Goal: Task Accomplishment & Management: Manage account settings

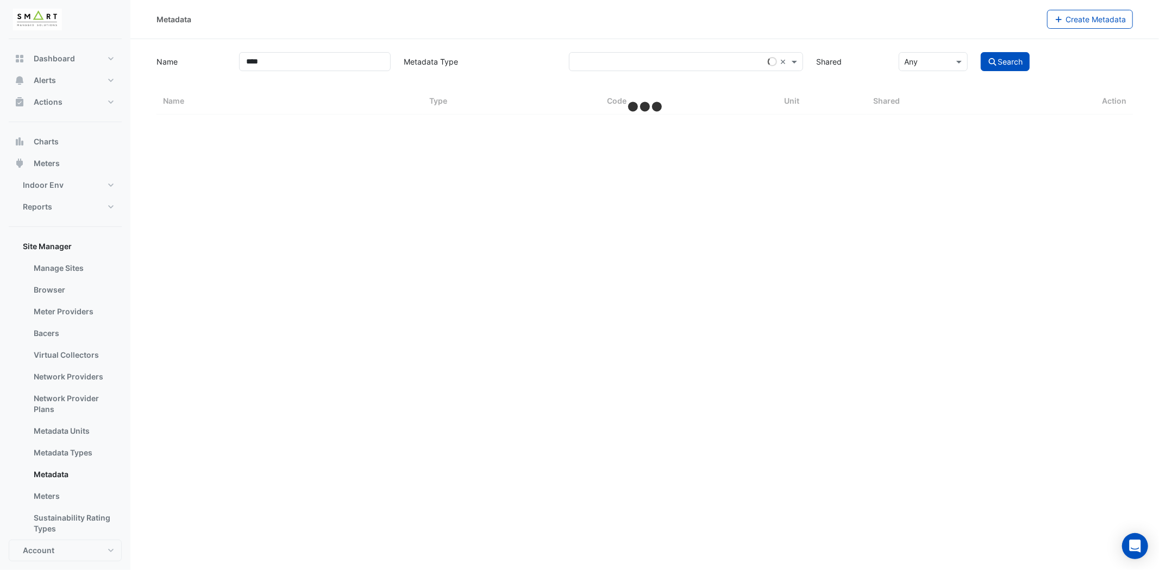
select select "***"
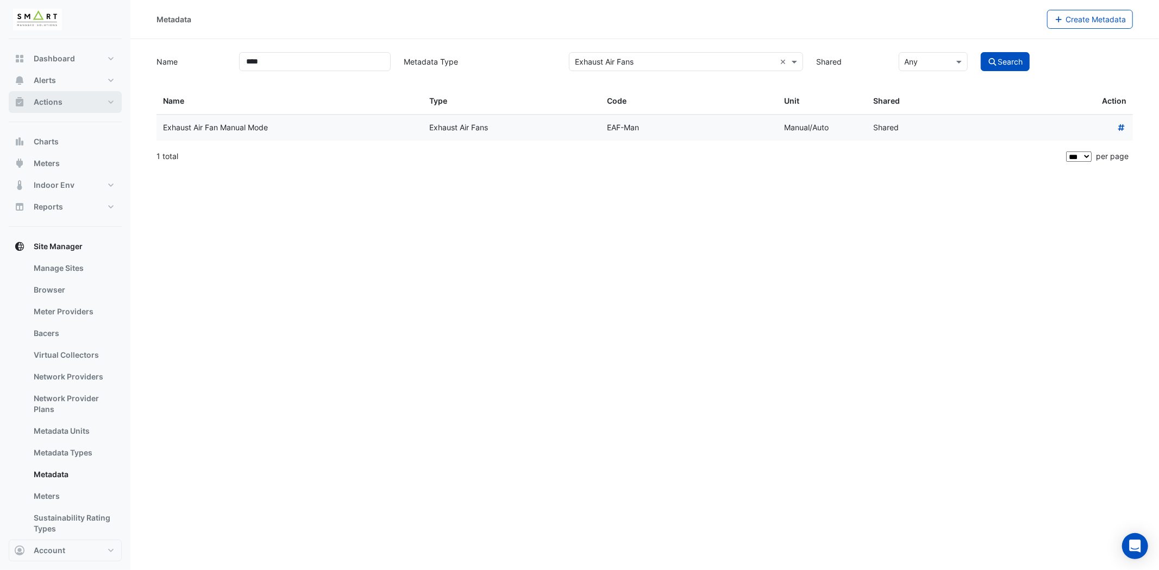
click at [89, 92] on button "Actions" at bounding box center [65, 102] width 113 height 22
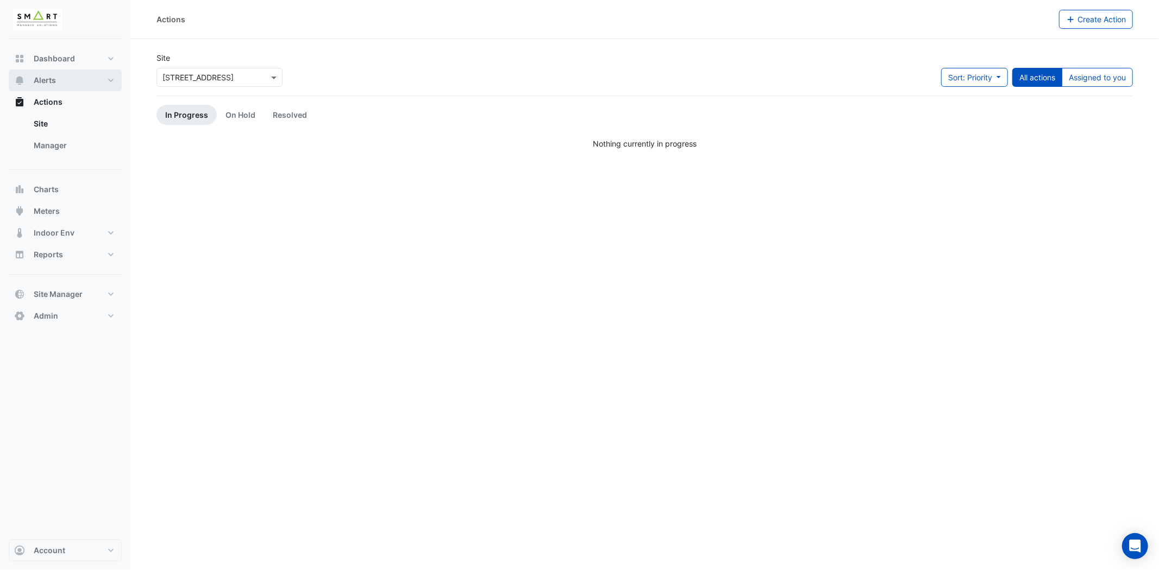
click at [106, 82] on button "Alerts" at bounding box center [65, 81] width 113 height 22
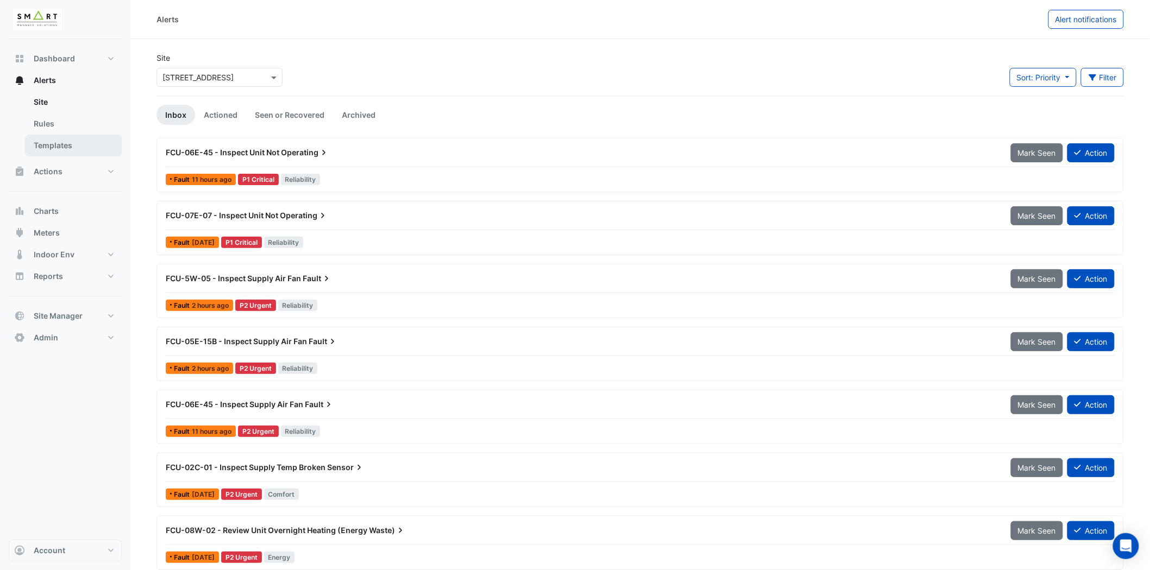
click at [73, 147] on link "Templates" at bounding box center [73, 146] width 97 height 22
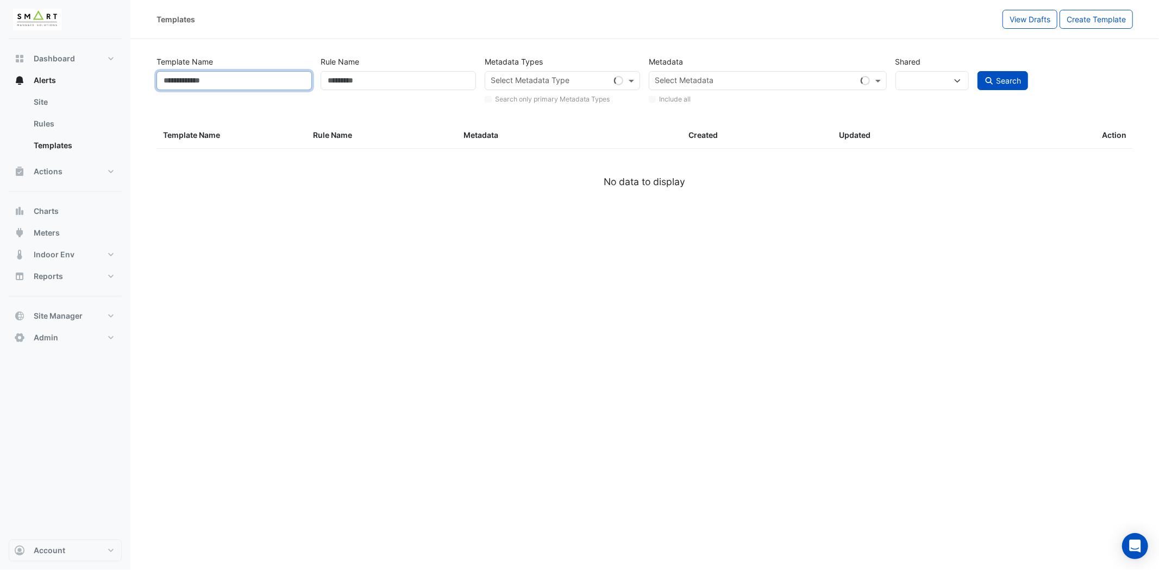
click at [223, 84] on input "Template Name" at bounding box center [233, 80] width 155 height 19
select select
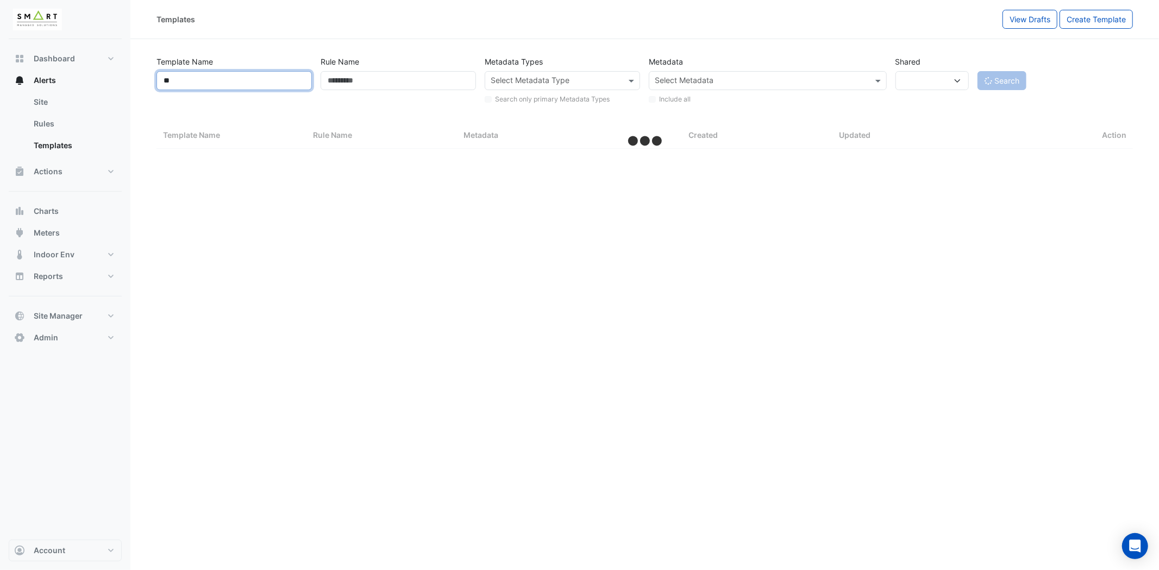
type input "***"
select select "***"
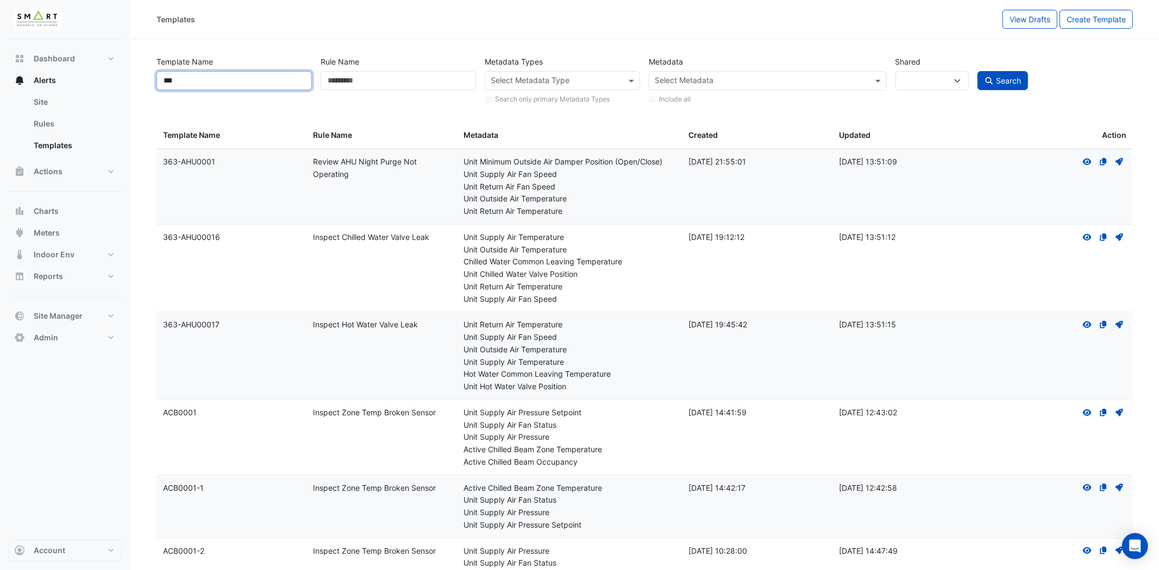
type input "***"
click at [977, 71] on button "Search" at bounding box center [1002, 80] width 51 height 19
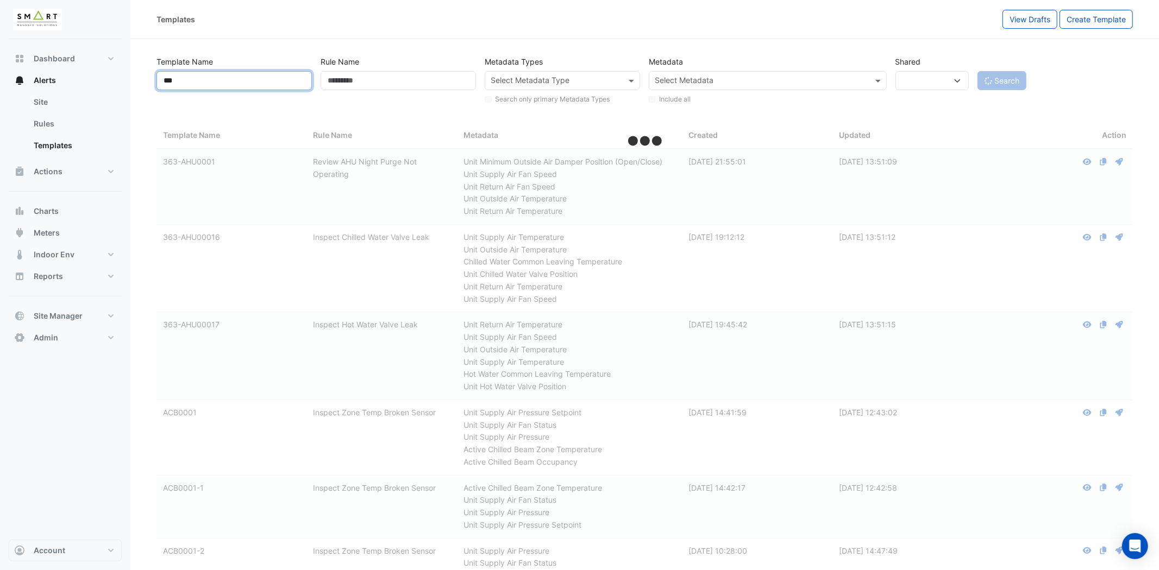
select select
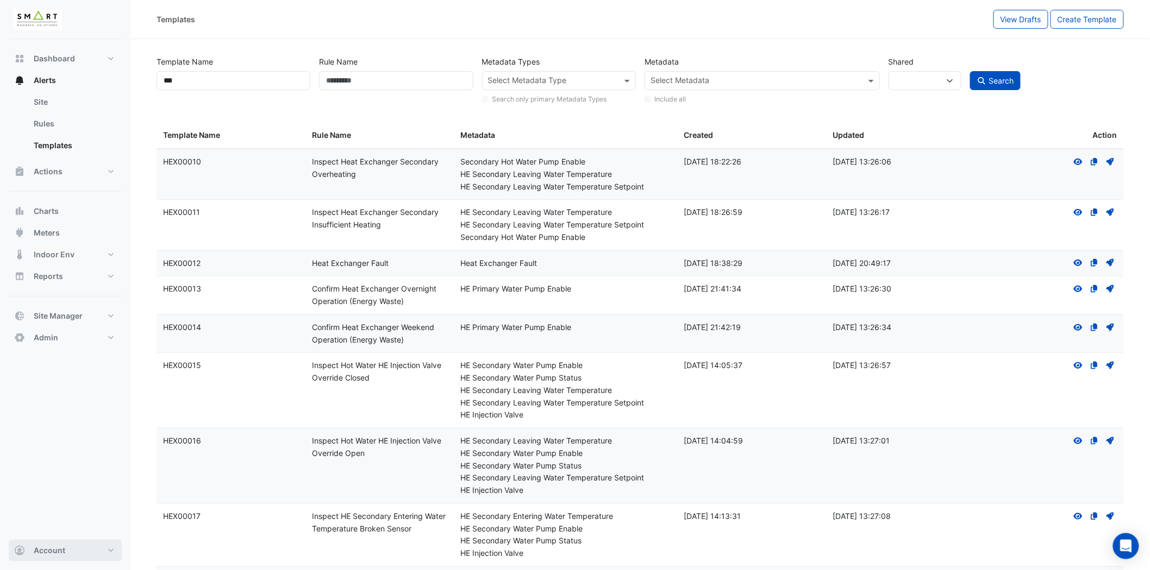
click at [109, 552] on button "Account" at bounding box center [65, 551] width 113 height 22
click at [62, 526] on link "Sign Out" at bounding box center [65, 523] width 103 height 22
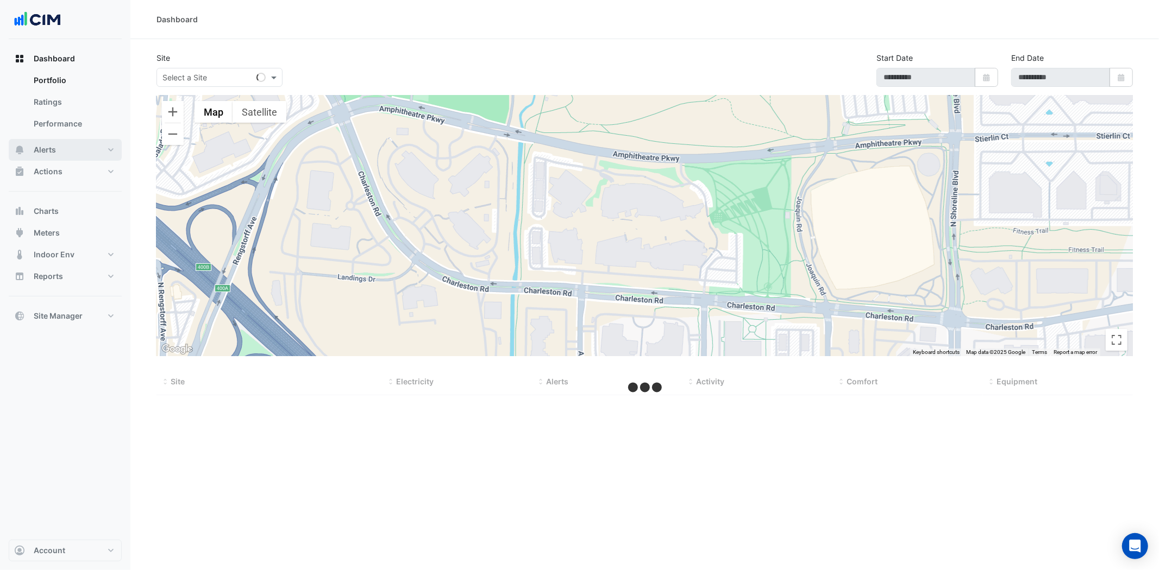
click at [116, 143] on button "Alerts" at bounding box center [65, 150] width 113 height 22
click at [68, 106] on link "Site" at bounding box center [73, 102] width 97 height 22
click at [89, 94] on link "Site" at bounding box center [73, 102] width 97 height 22
click at [89, 100] on link "Site" at bounding box center [73, 102] width 97 height 22
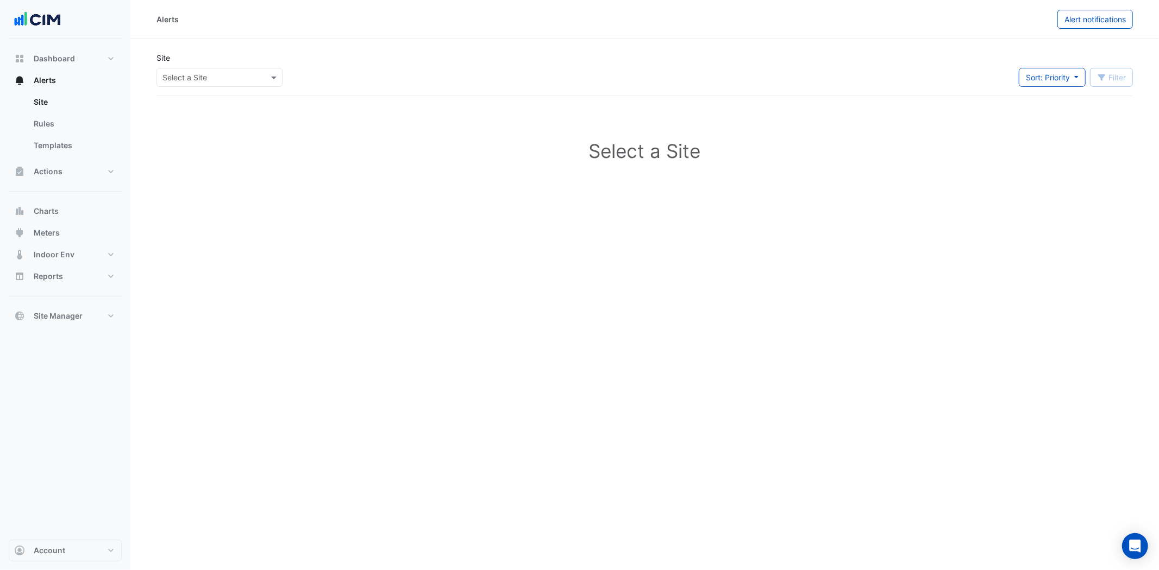
click at [232, 78] on input "text" at bounding box center [208, 77] width 92 height 11
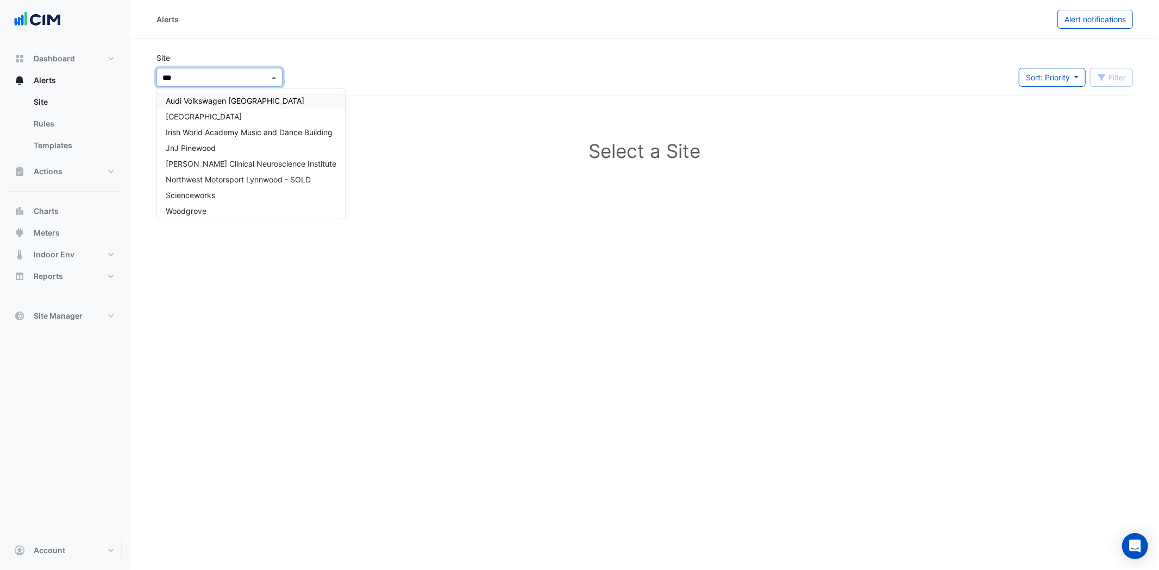
type input "****"
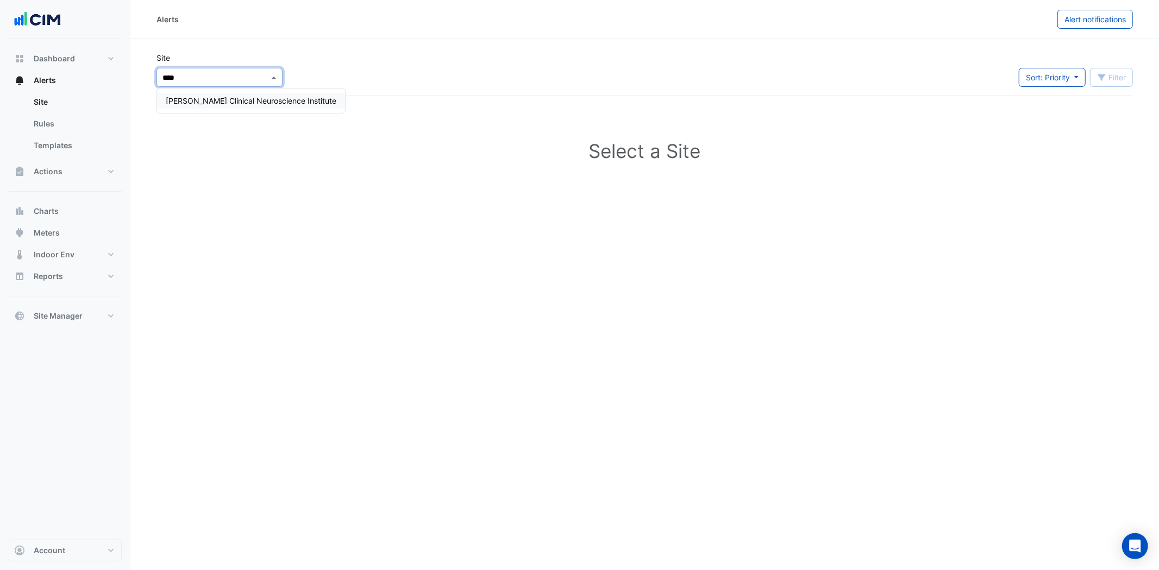
click at [229, 98] on span "Maurice Wohl Clinical Neuroscience Institute" at bounding box center [251, 100] width 171 height 9
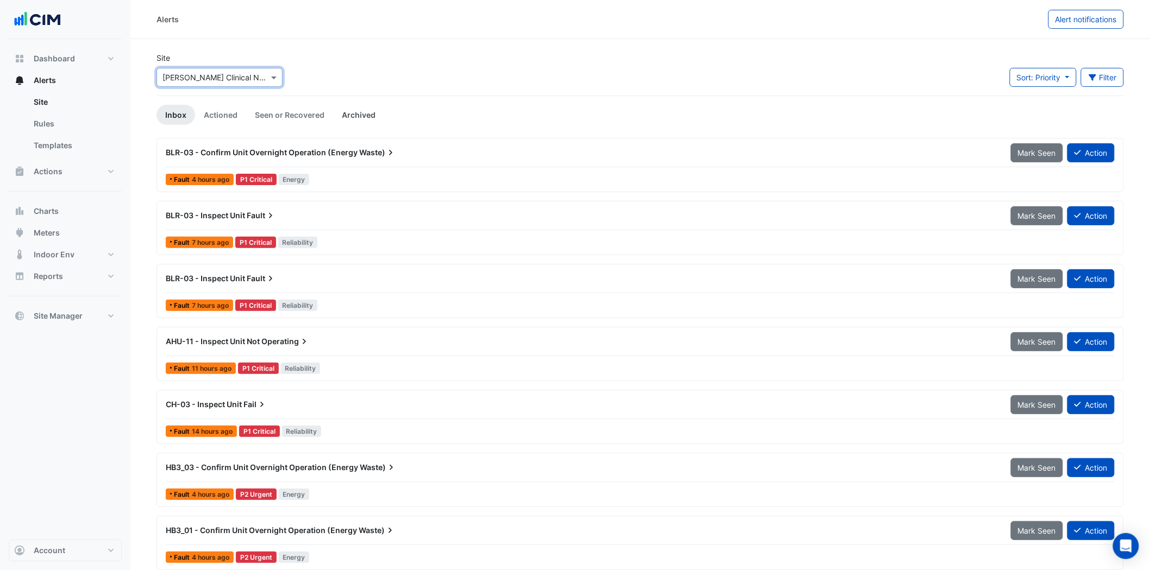
click at [350, 117] on link "Archived" at bounding box center [358, 115] width 51 height 20
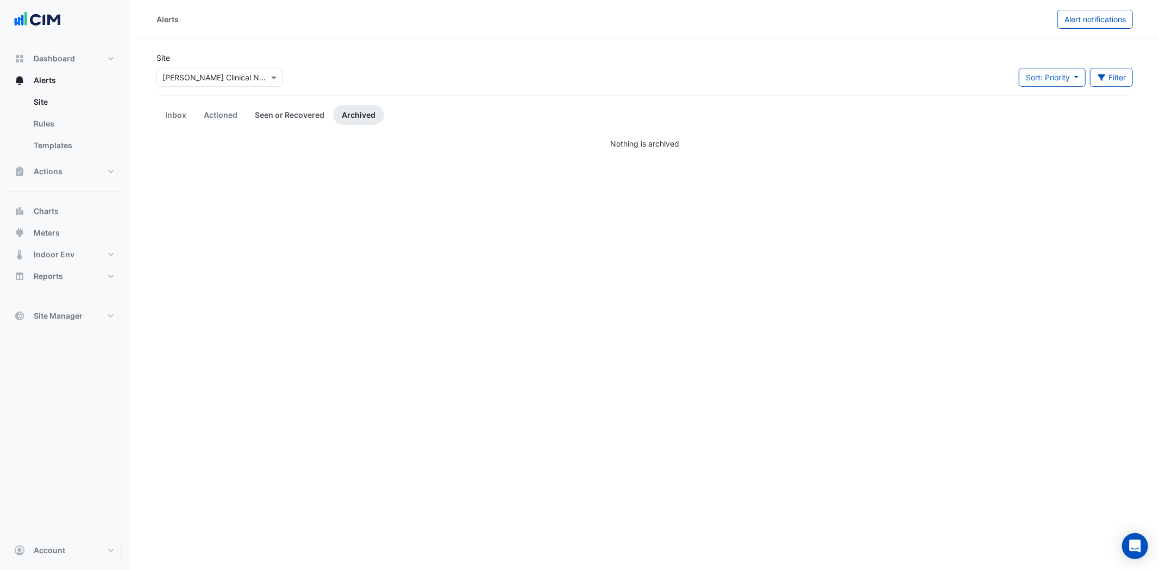
click at [302, 118] on link "Seen or Recovered" at bounding box center [289, 115] width 87 height 20
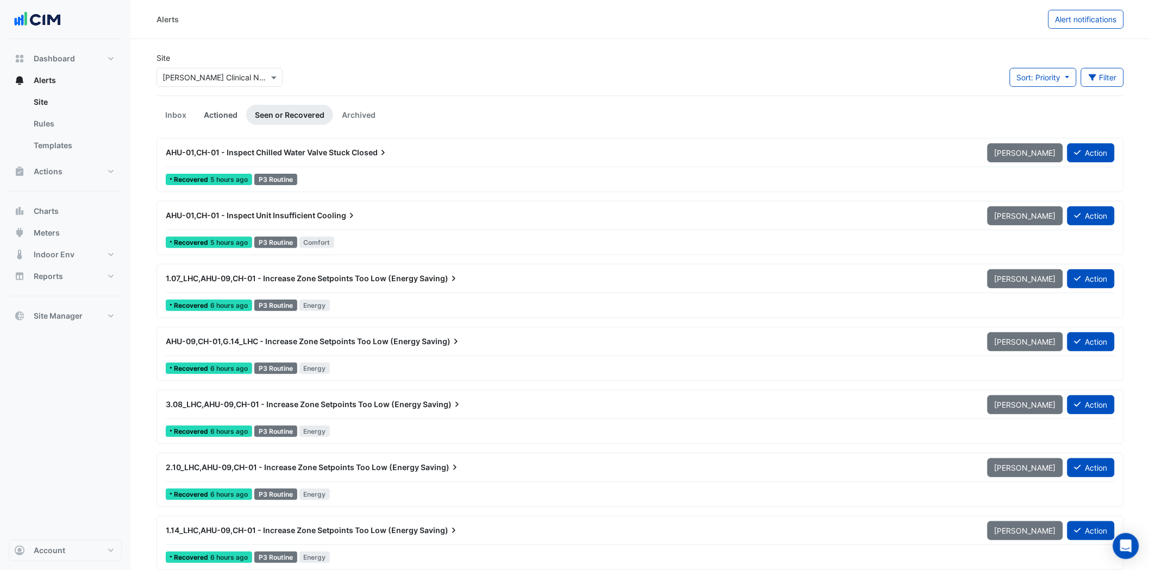
click at [212, 117] on link "Actioned" at bounding box center [220, 115] width 51 height 20
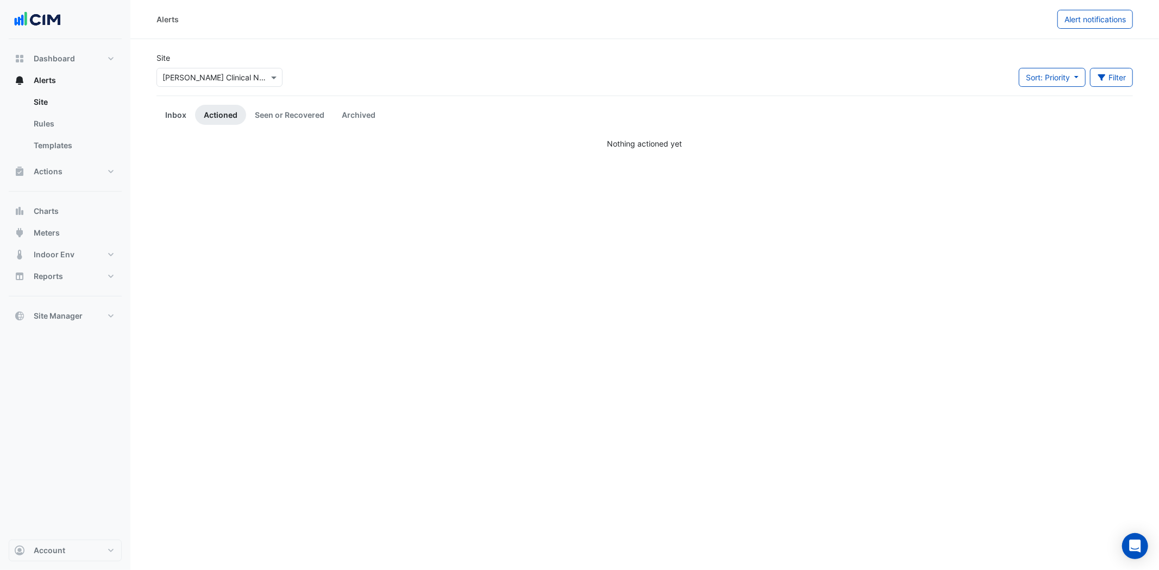
click at [166, 110] on link "Inbox" at bounding box center [175, 115] width 39 height 20
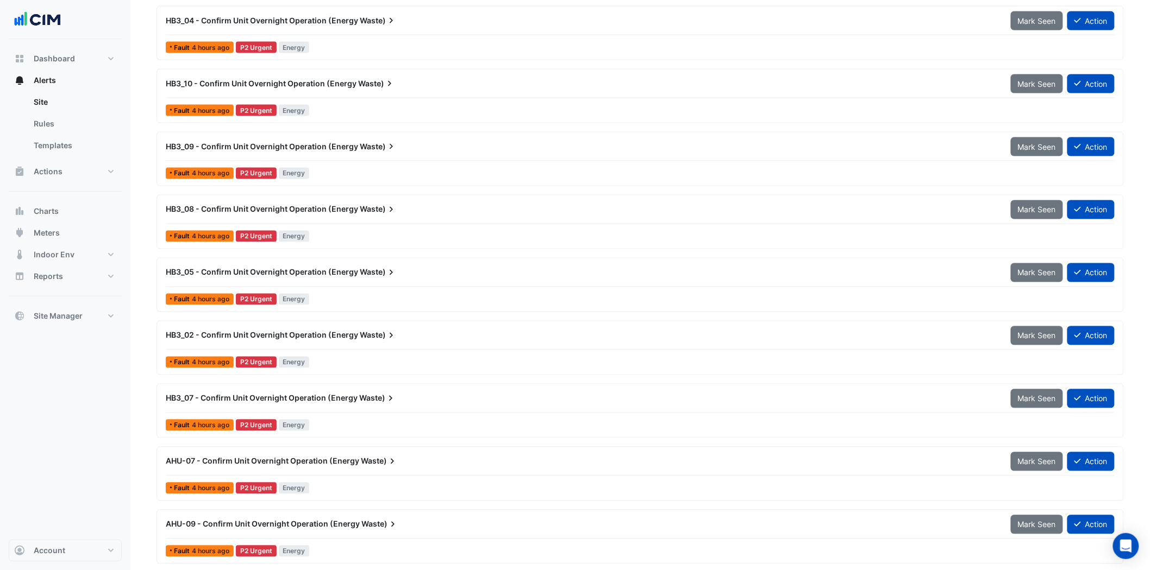
scroll to position [543, 0]
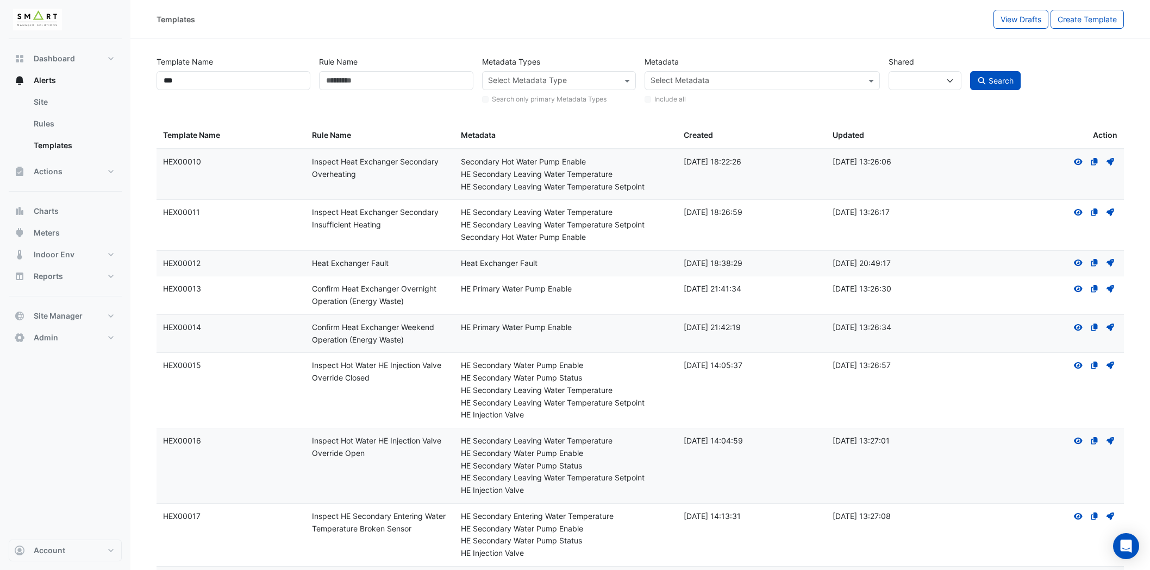
select select
select select "***"
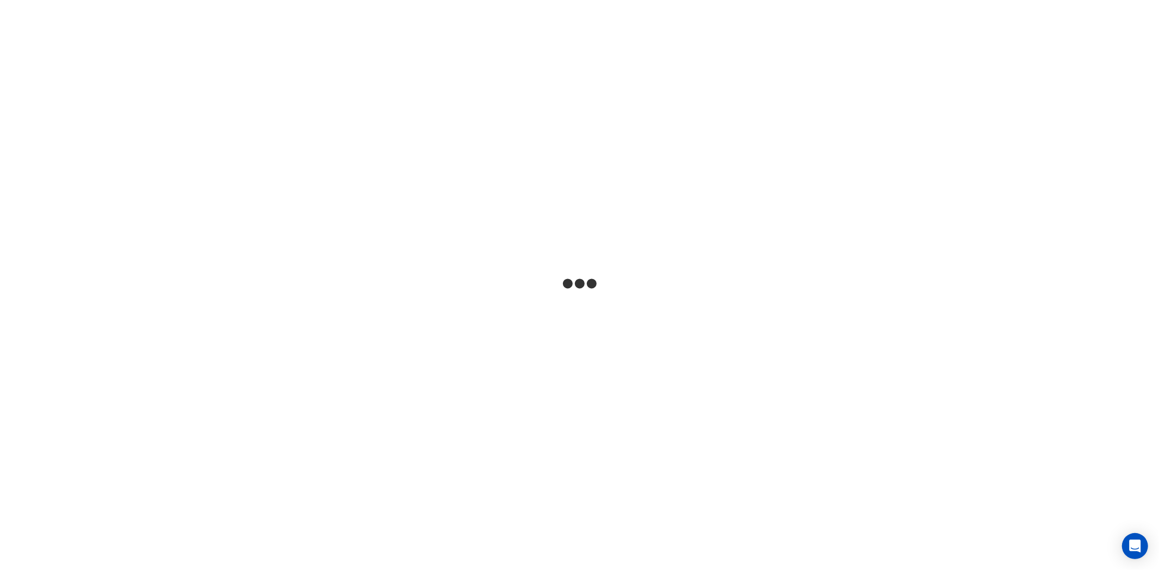
select select
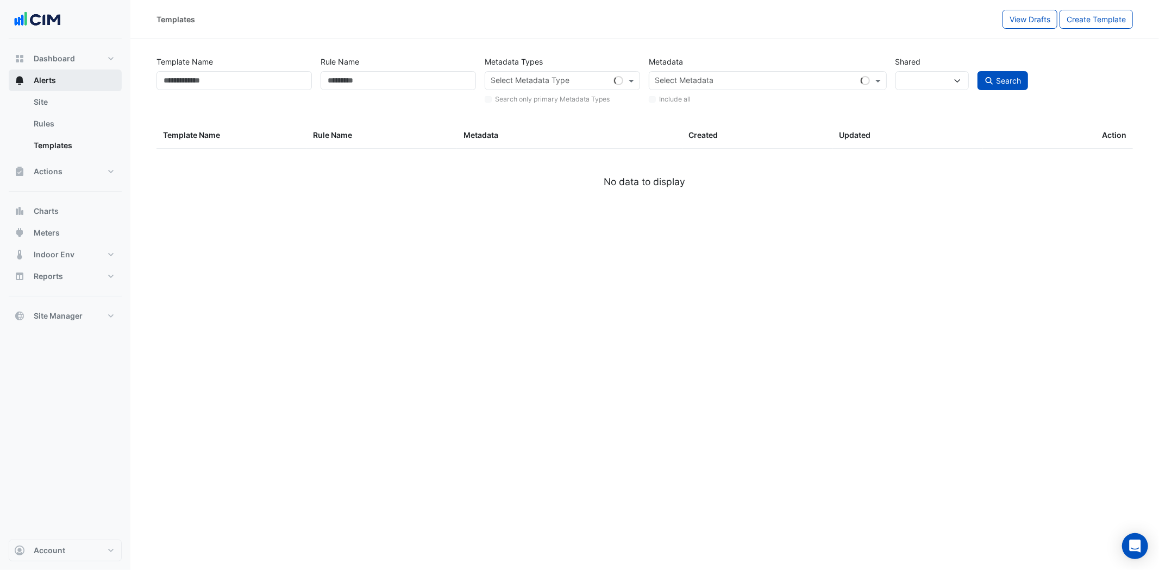
type input "***"
select select
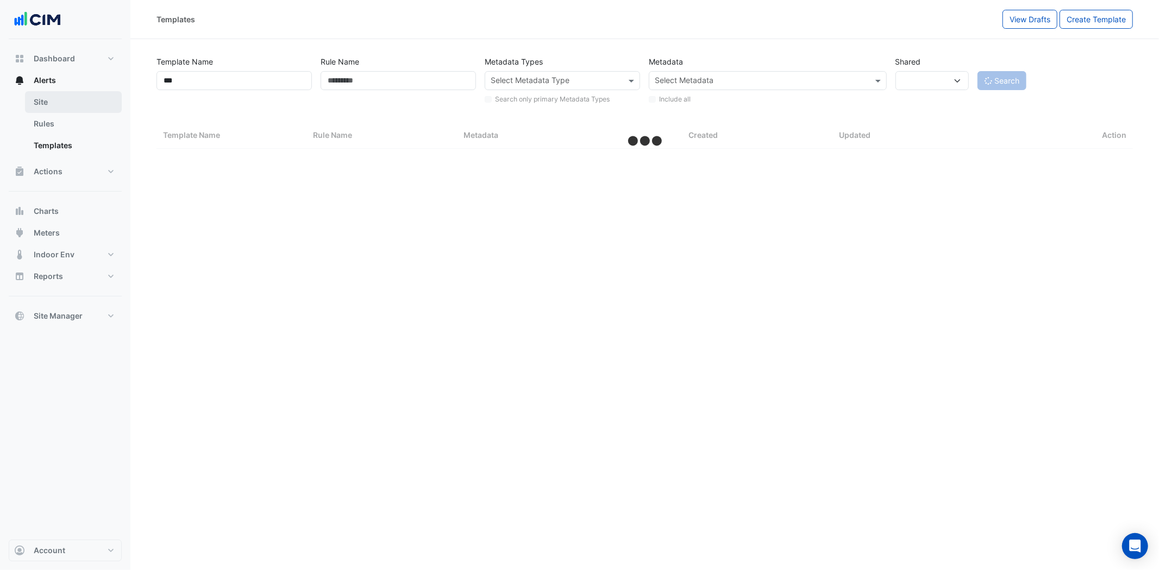
select select "***"
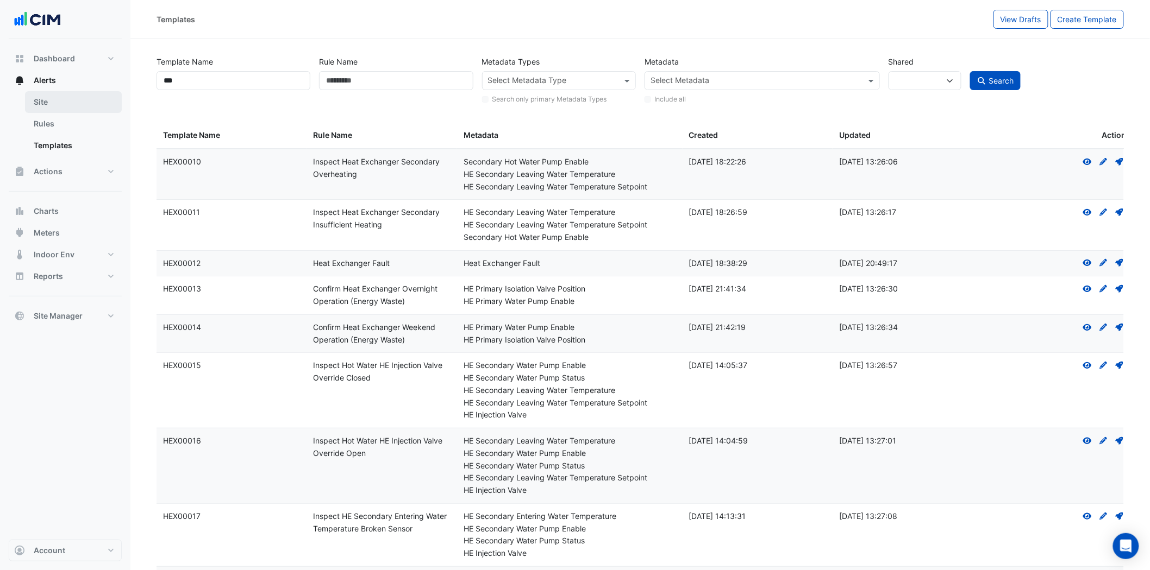
click at [56, 101] on link "Site" at bounding box center [73, 102] width 97 height 22
click at [53, 143] on link "Templates" at bounding box center [73, 146] width 97 height 22
click at [60, 104] on link "Site" at bounding box center [73, 102] width 97 height 22
click at [79, 102] on link "Site" at bounding box center [73, 102] width 97 height 22
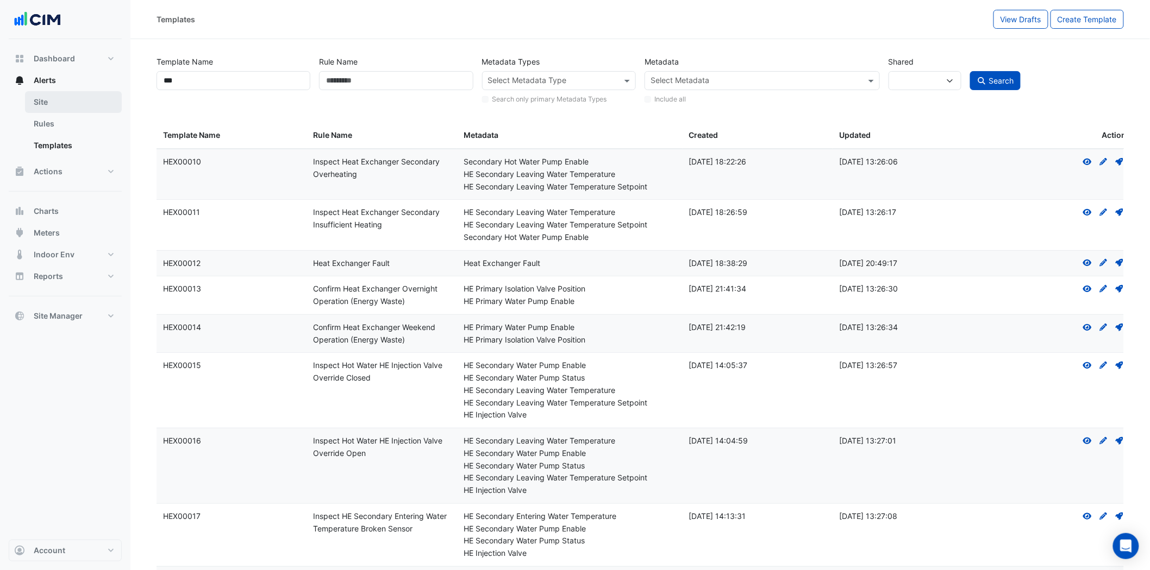
click at [47, 100] on link "Site" at bounding box center [73, 102] width 97 height 22
click at [41, 120] on link "Rules" at bounding box center [73, 124] width 97 height 22
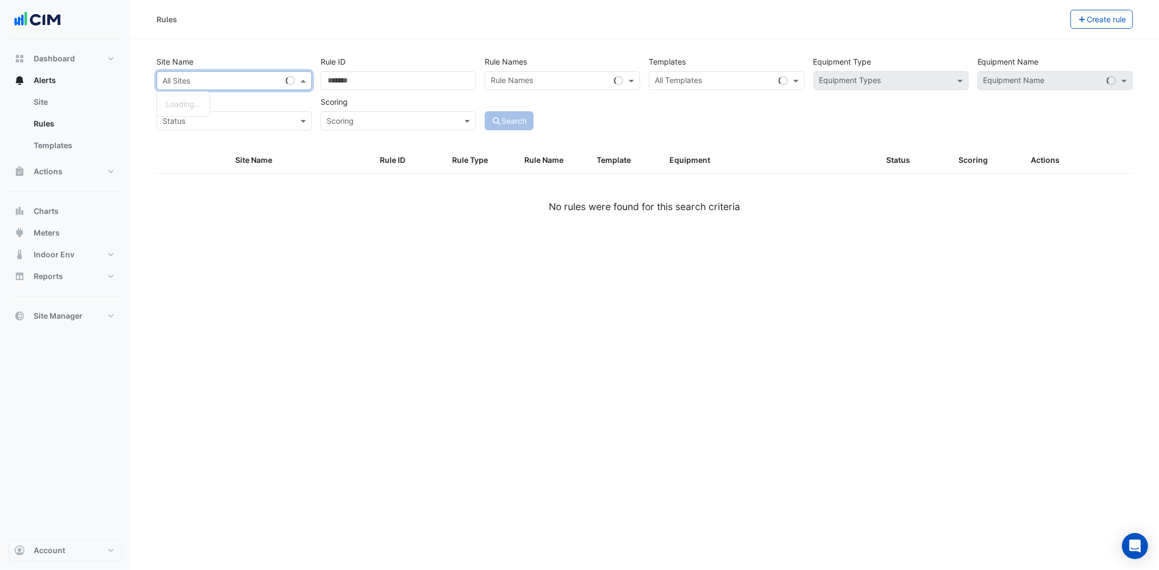
click at [243, 78] on input "text" at bounding box center [223, 81] width 122 height 11
type input "****"
click at [218, 98] on div "Maurice Wohl Clinical Neuroscience Institute" at bounding box center [251, 104] width 188 height 16
click at [958, 79] on span at bounding box center [962, 80] width 14 height 11
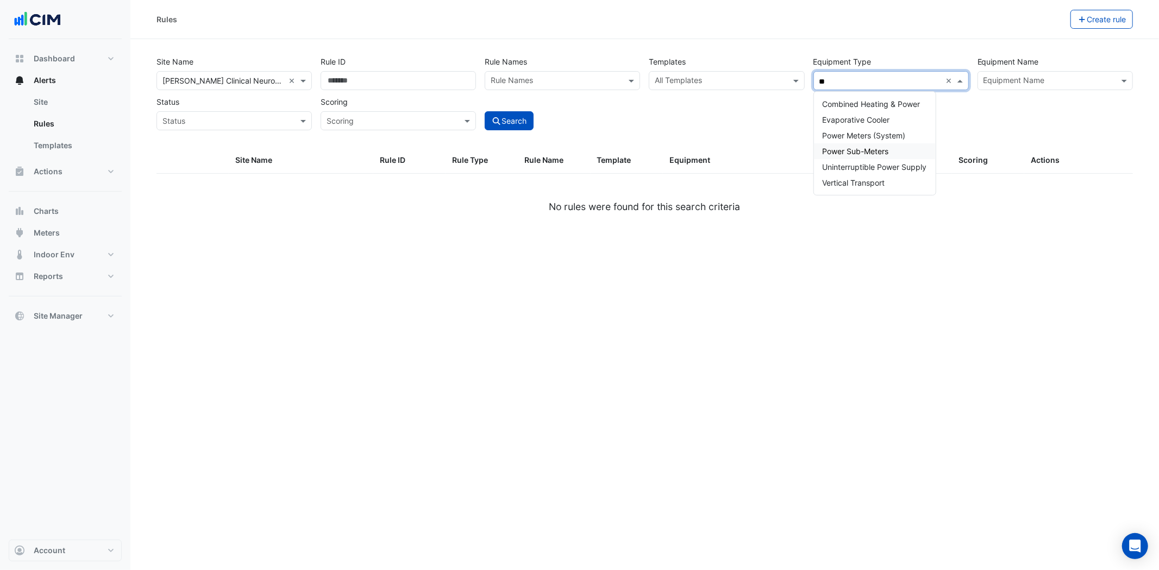
click at [882, 147] on span "Power Sub-Meters" at bounding box center [856, 151] width 66 height 9
type input "**"
click at [507, 114] on button "Search" at bounding box center [509, 120] width 49 height 19
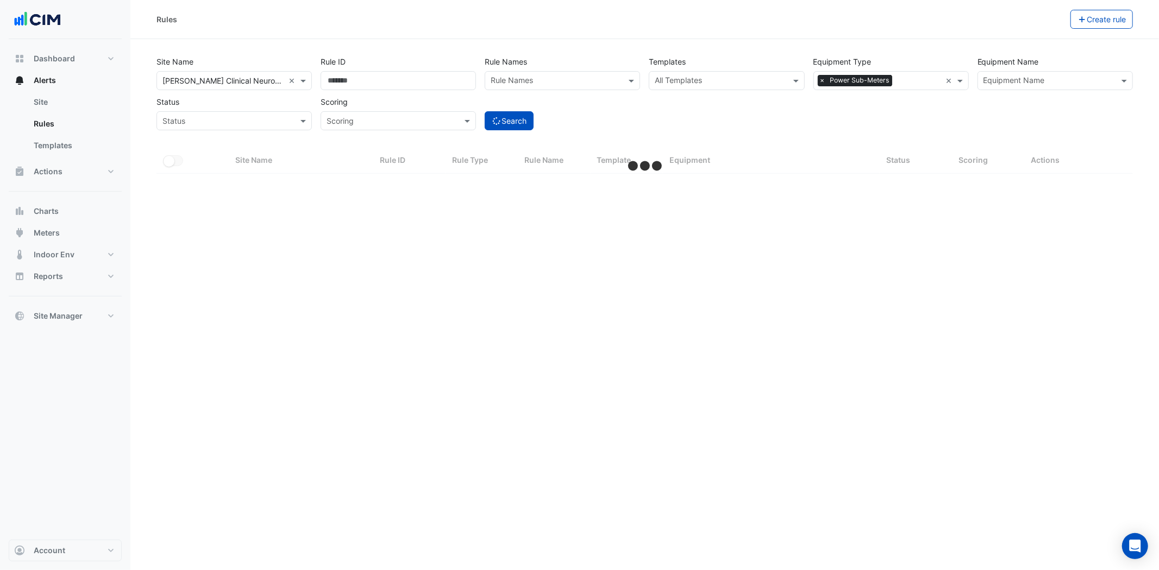
select select "***"
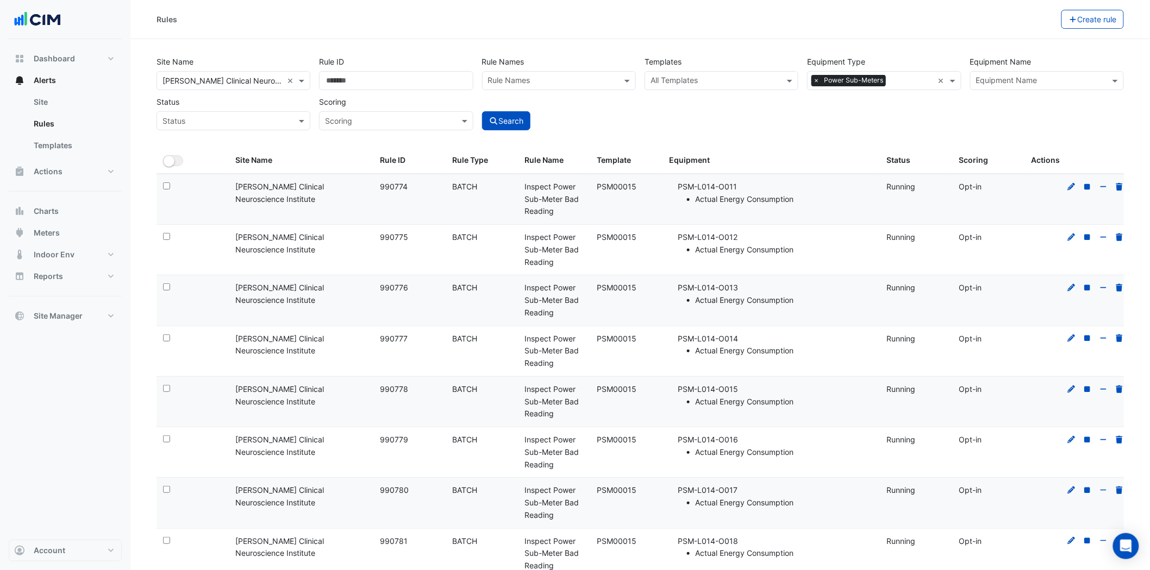
drag, startPoint x: 596, startPoint y: 185, endPoint x: 637, endPoint y: 190, distance: 41.6
click at [637, 190] on div "Template: PSM00015" at bounding box center [626, 187] width 59 height 12
copy div "PSM00015"
click at [89, 315] on button "Site Manager" at bounding box center [65, 316] width 113 height 22
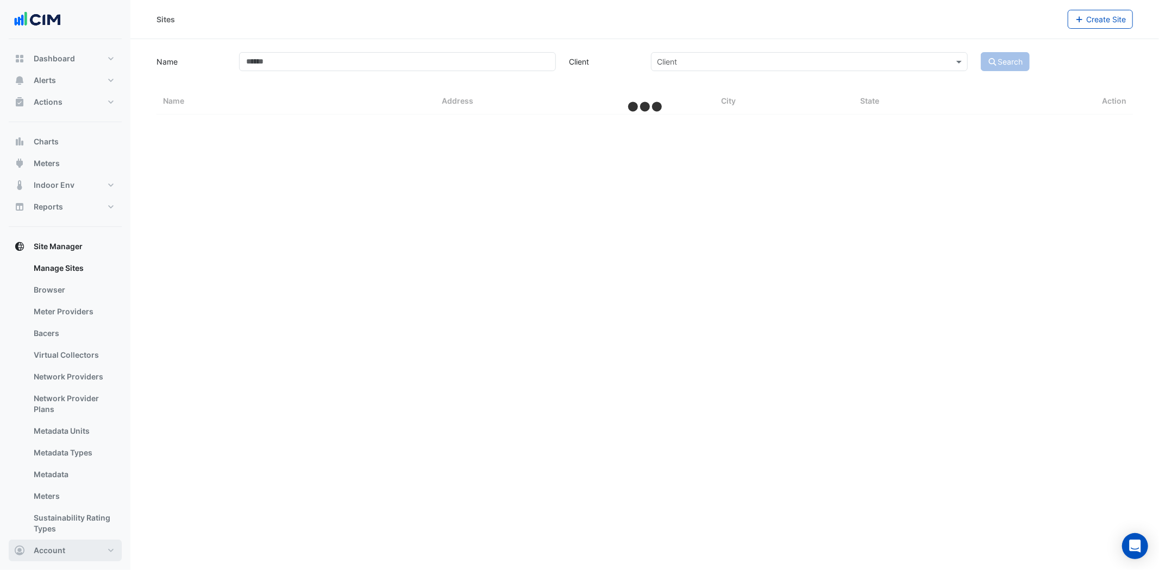
click at [58, 553] on span "Account" at bounding box center [50, 550] width 32 height 11
click at [71, 525] on link "Sign Out" at bounding box center [65, 523] width 103 height 22
select select "***"
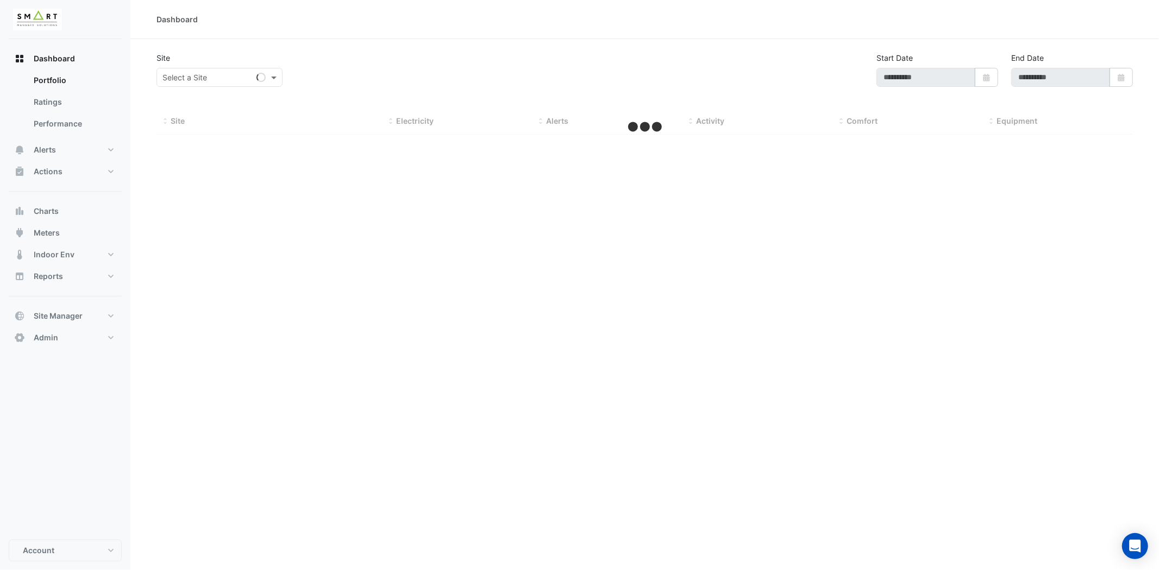
type input "**********"
select select "***"
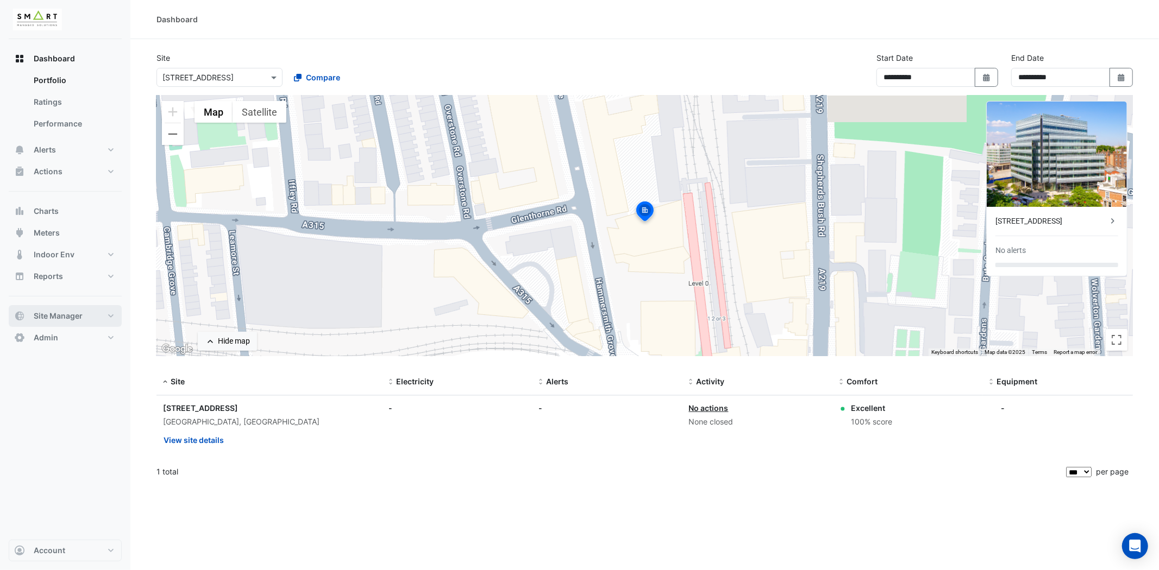
click at [93, 312] on button "Site Manager" at bounding box center [65, 316] width 113 height 22
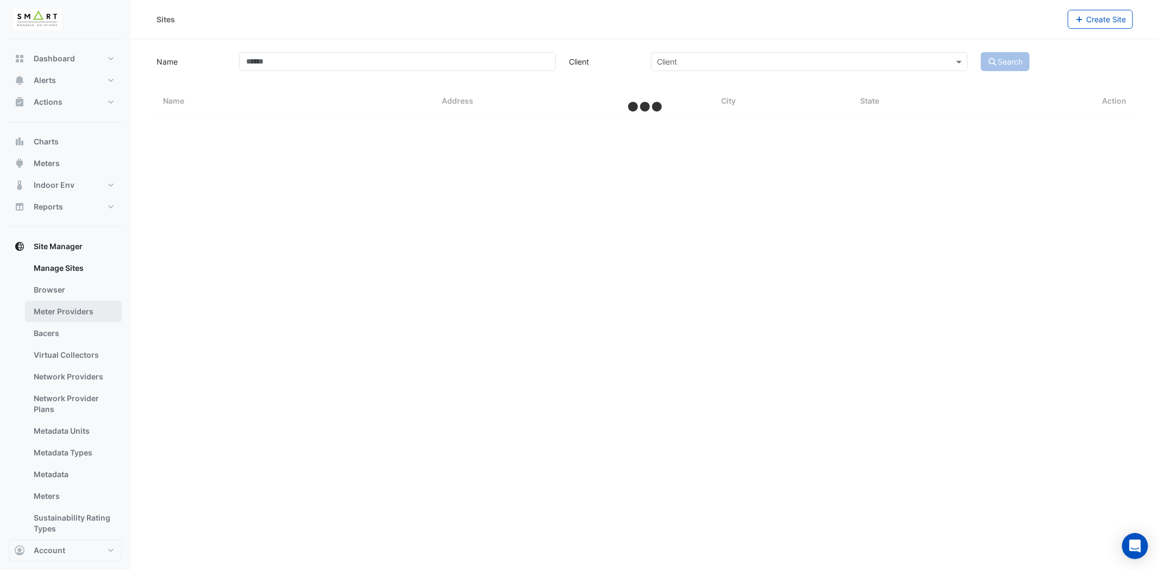
select select "***"
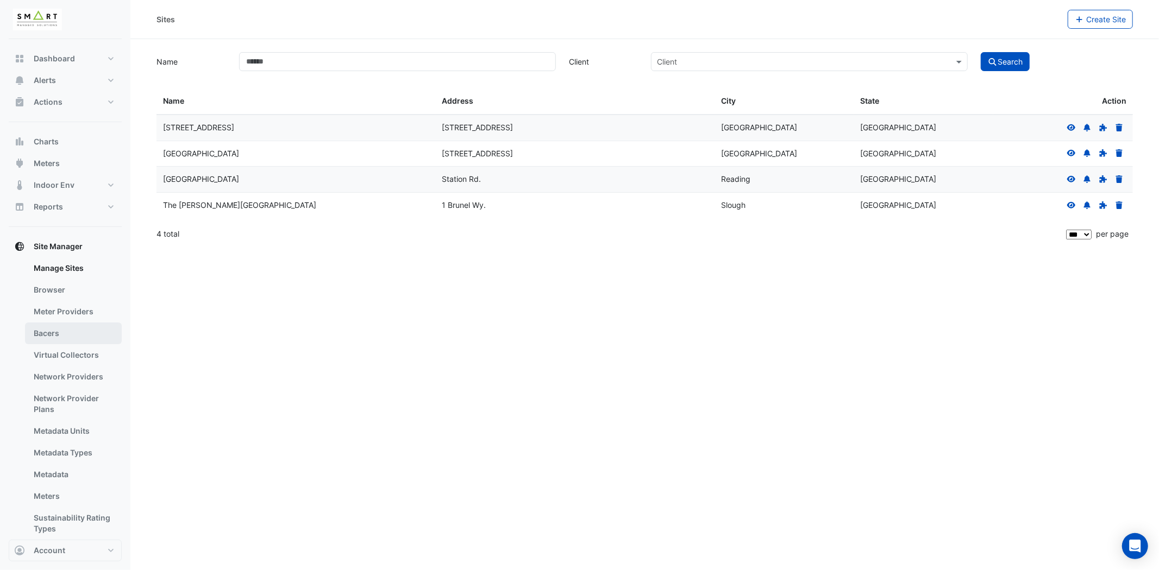
click at [74, 338] on link "Bacers" at bounding box center [73, 334] width 97 height 22
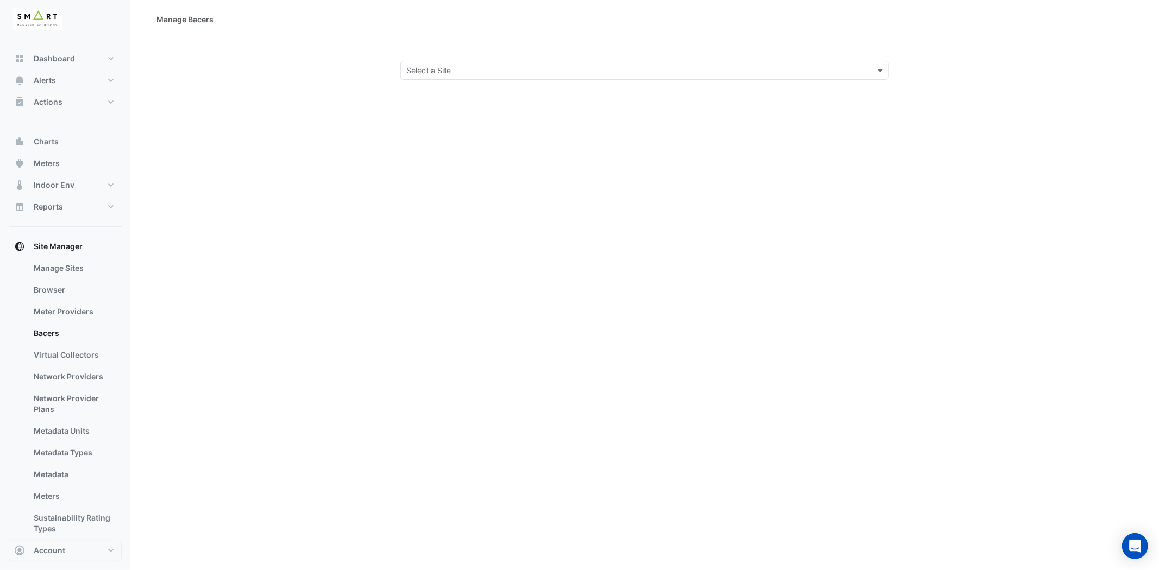
click at [487, 66] on input "text" at bounding box center [633, 70] width 455 height 11
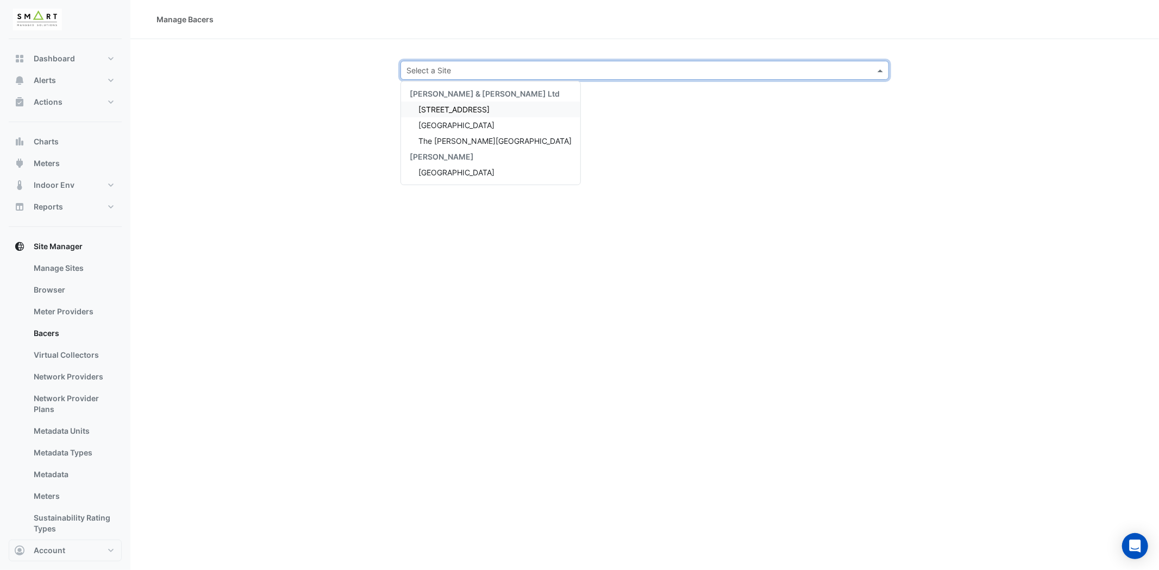
click at [455, 105] on span "[STREET_ADDRESS]" at bounding box center [453, 109] width 71 height 9
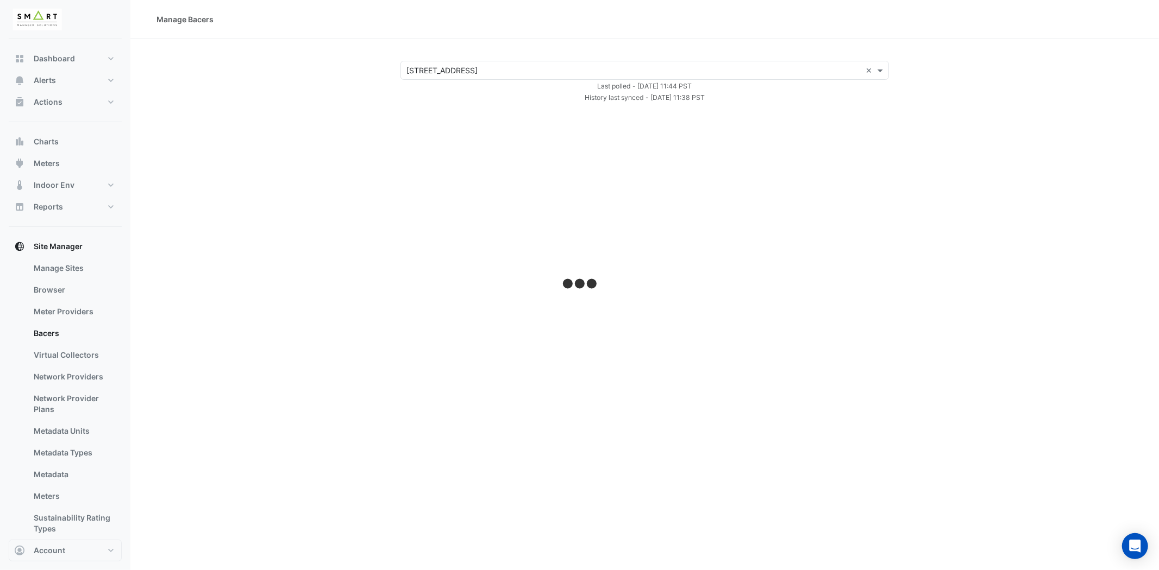
select select "***"
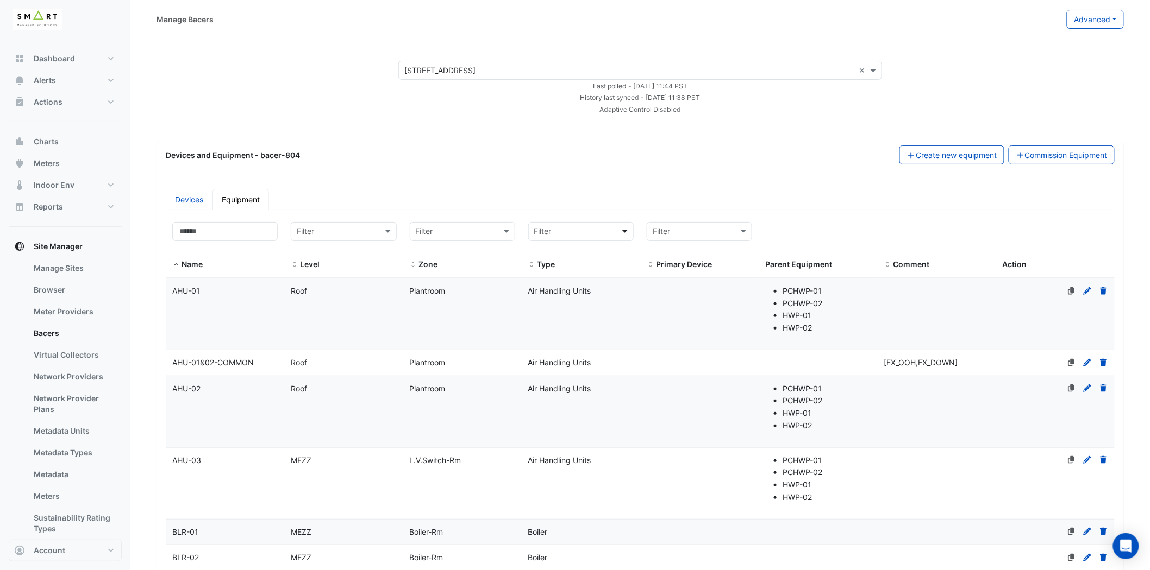
click at [627, 231] on span at bounding box center [626, 231] width 14 height 12
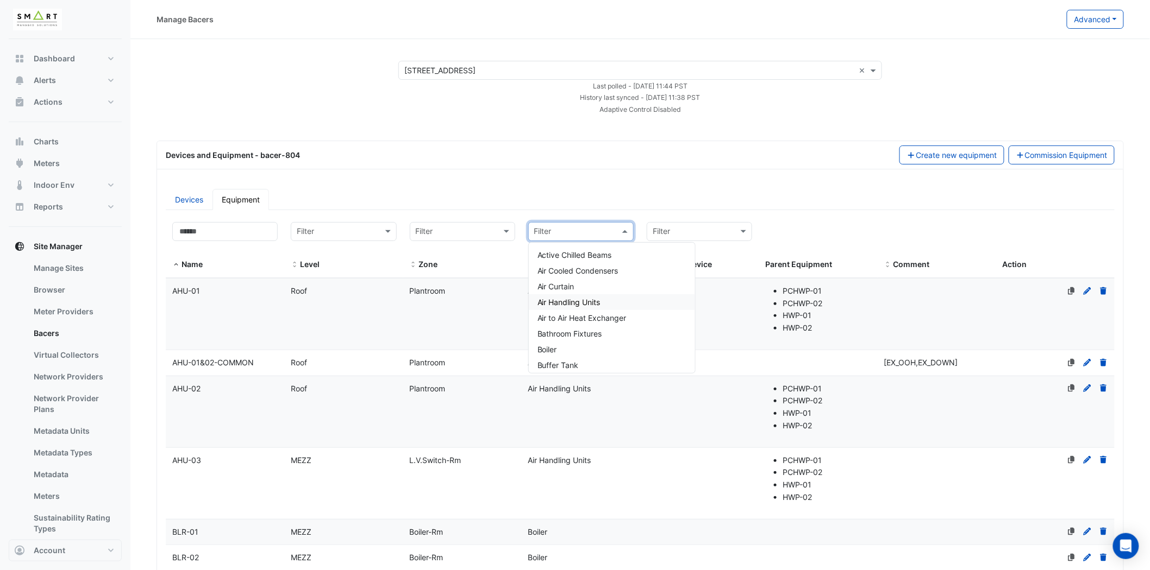
click at [578, 300] on span "Air Handling Units" at bounding box center [568, 302] width 63 height 9
type input "**"
click at [581, 285] on span "Packaged Air Conditioning Units" at bounding box center [594, 286] width 115 height 9
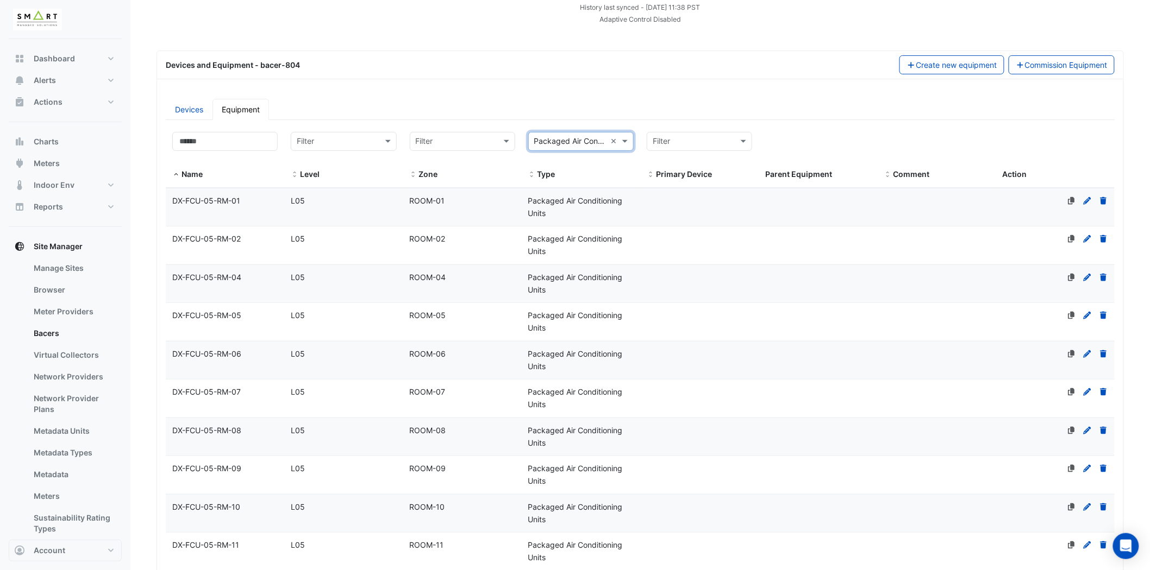
scroll to position [72, 0]
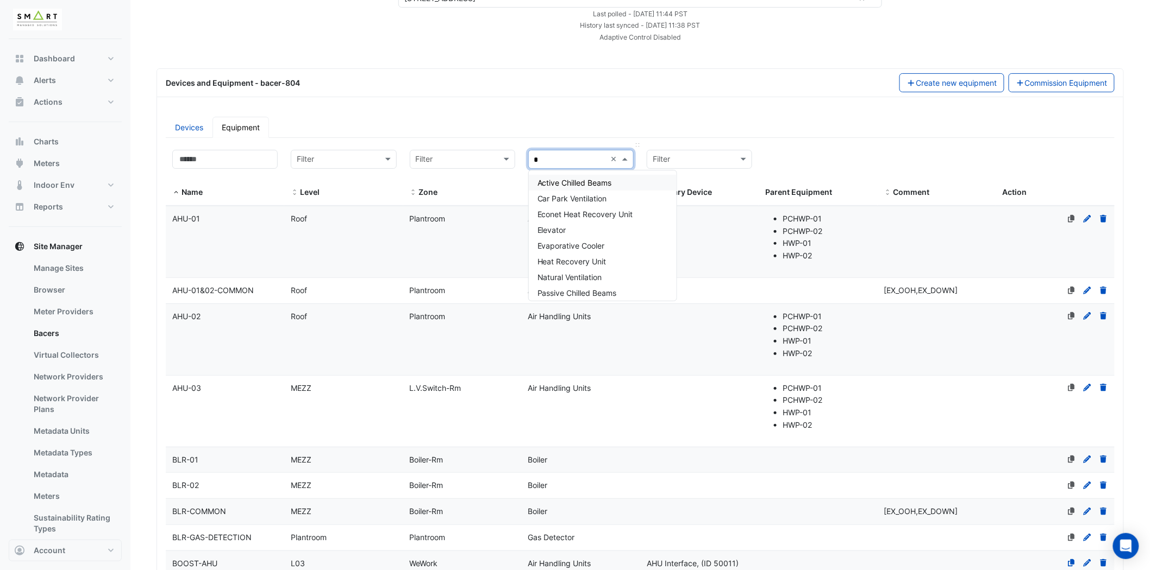
type input "**"
click at [601, 241] on span "Variable Speed Drive" at bounding box center [574, 245] width 74 height 9
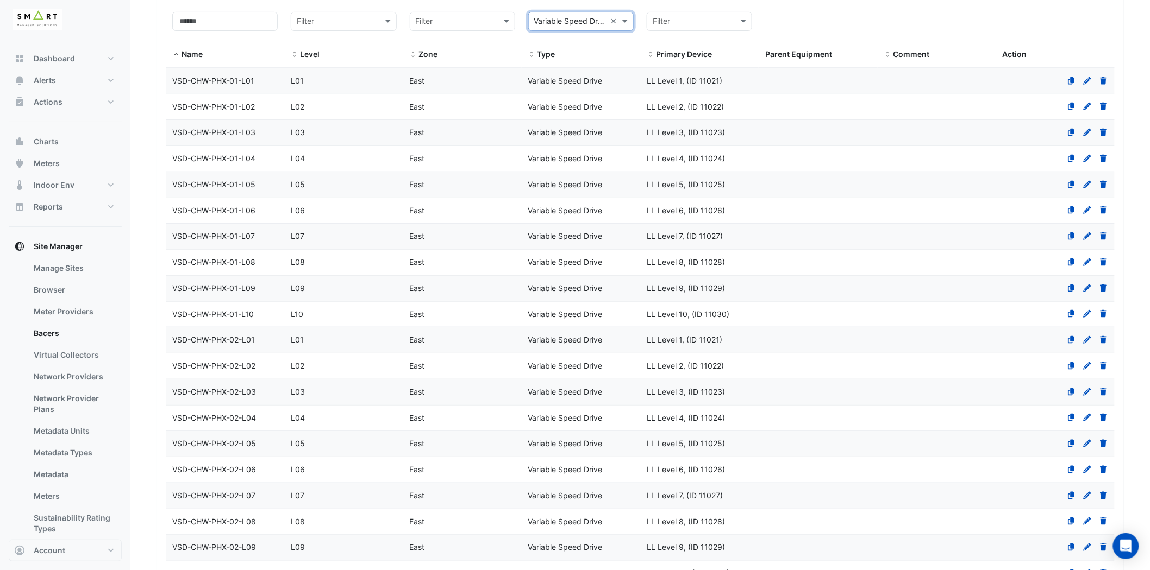
scroll to position [0, 0]
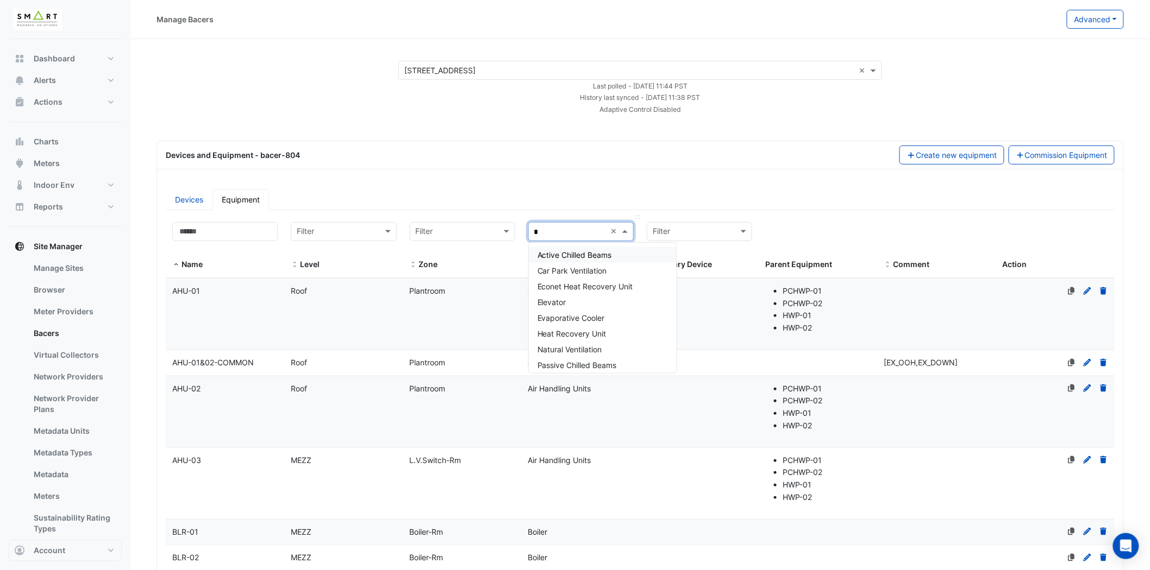
type input "**"
click at [602, 284] on span "Variable Air Volume" at bounding box center [570, 286] width 67 height 9
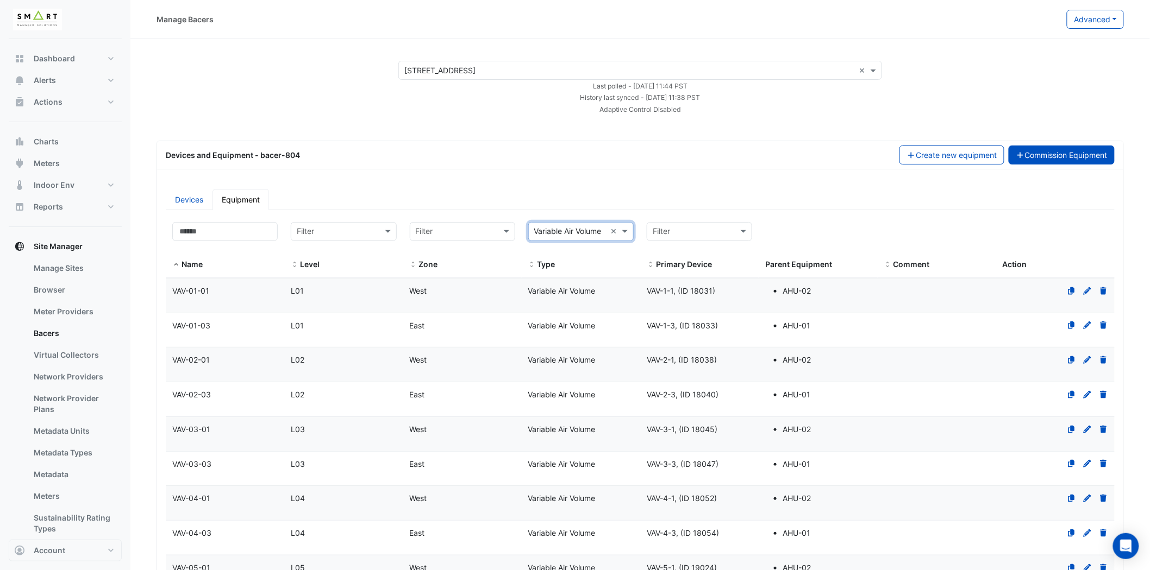
click at [1055, 146] on button "Commission Equipment" at bounding box center [1061, 155] width 106 height 19
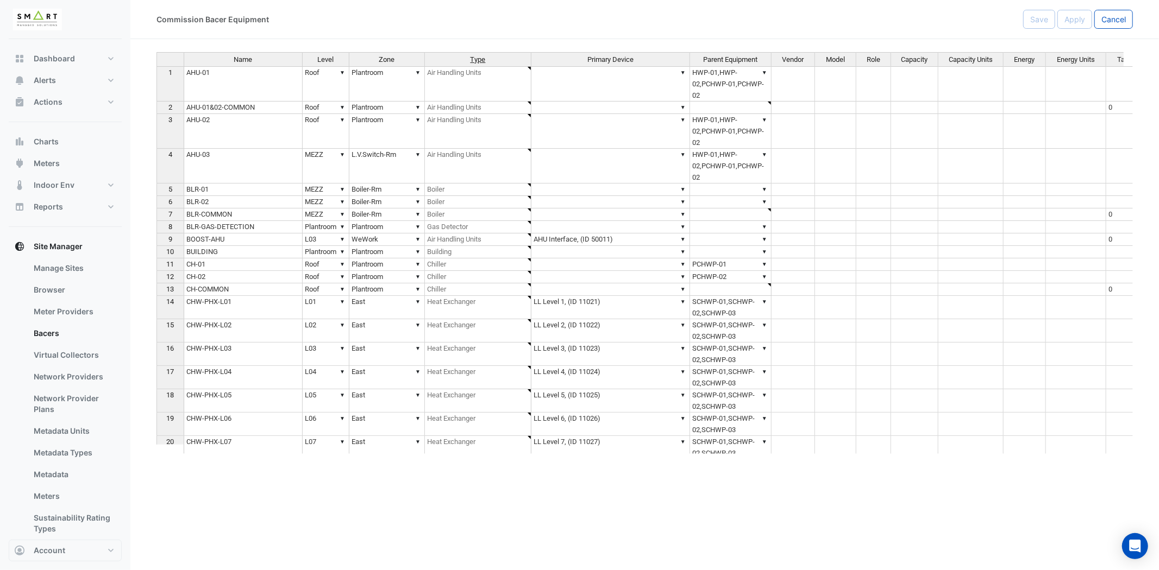
click at [476, 61] on span "Type" at bounding box center [477, 60] width 15 height 8
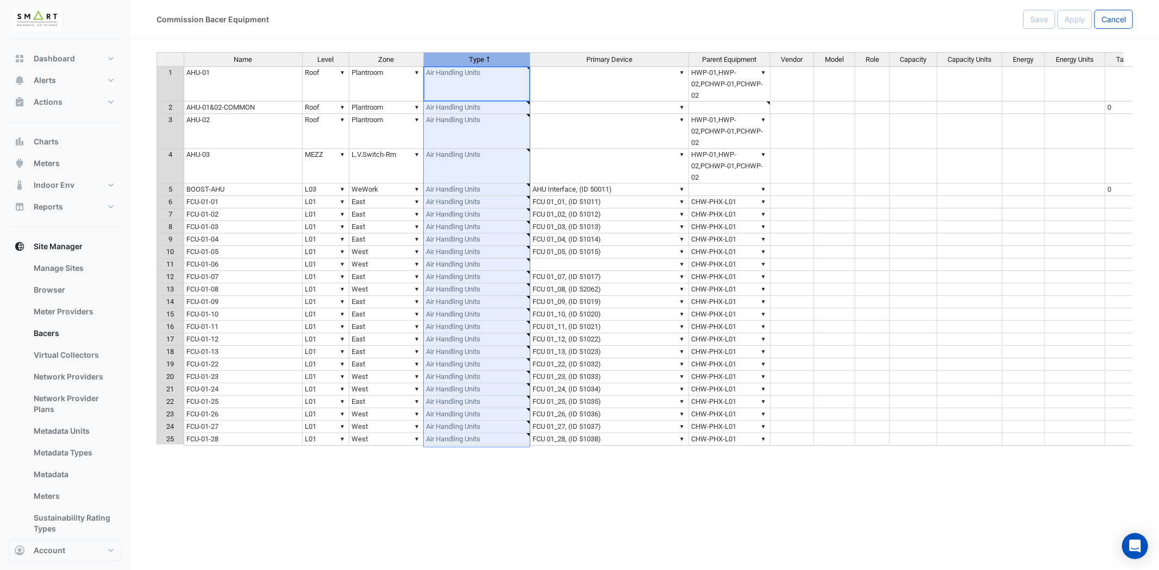
type textarea "**********"
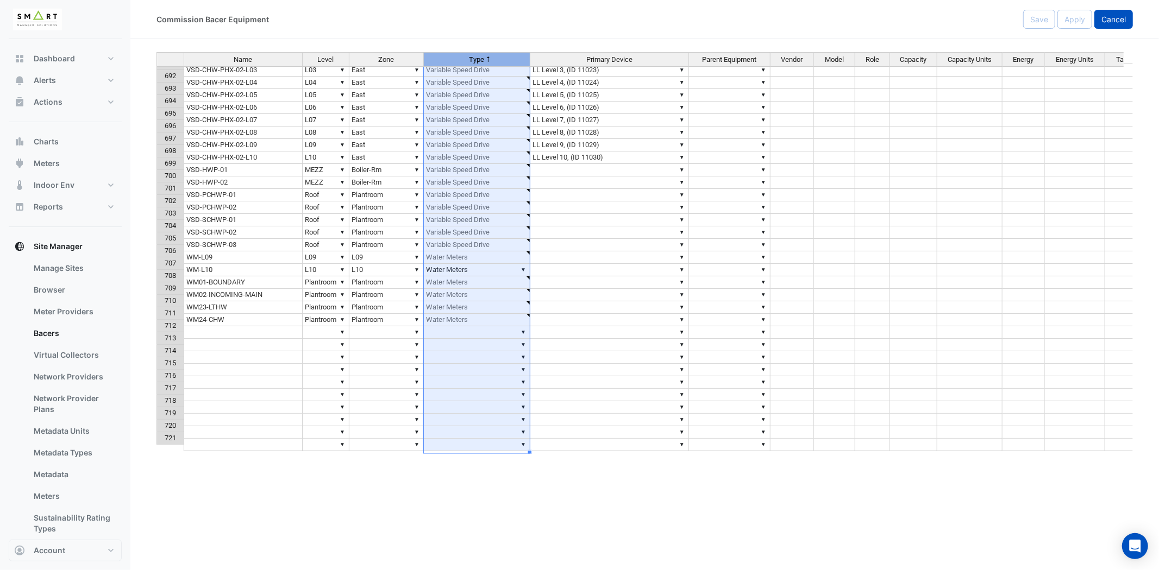
click at [1111, 20] on span "Cancel" at bounding box center [1113, 19] width 24 height 9
select select "***"
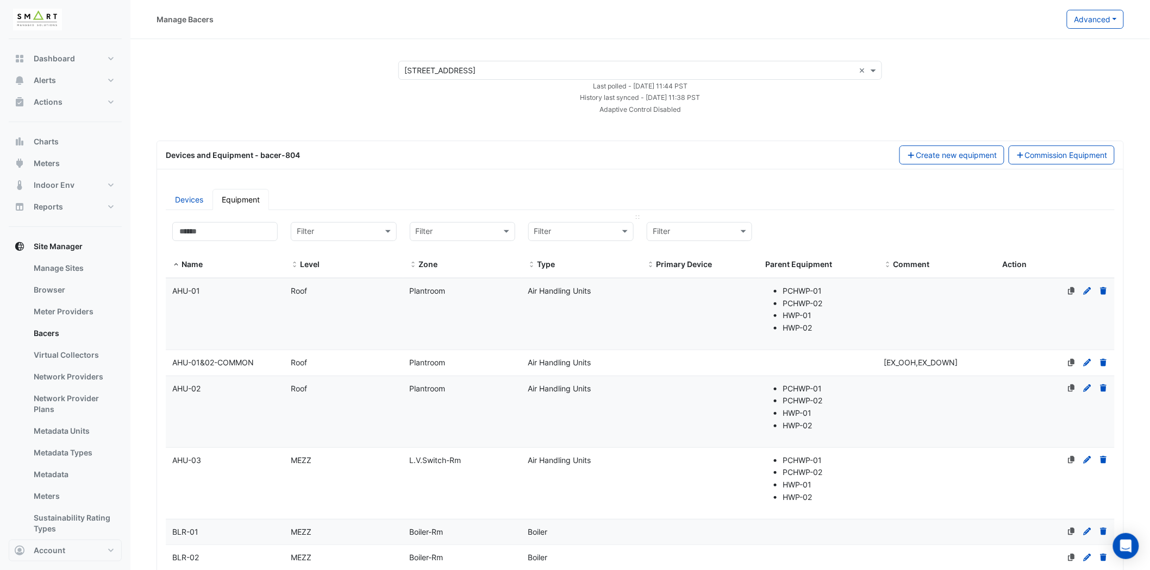
click at [582, 235] on input "text" at bounding box center [570, 232] width 72 height 12
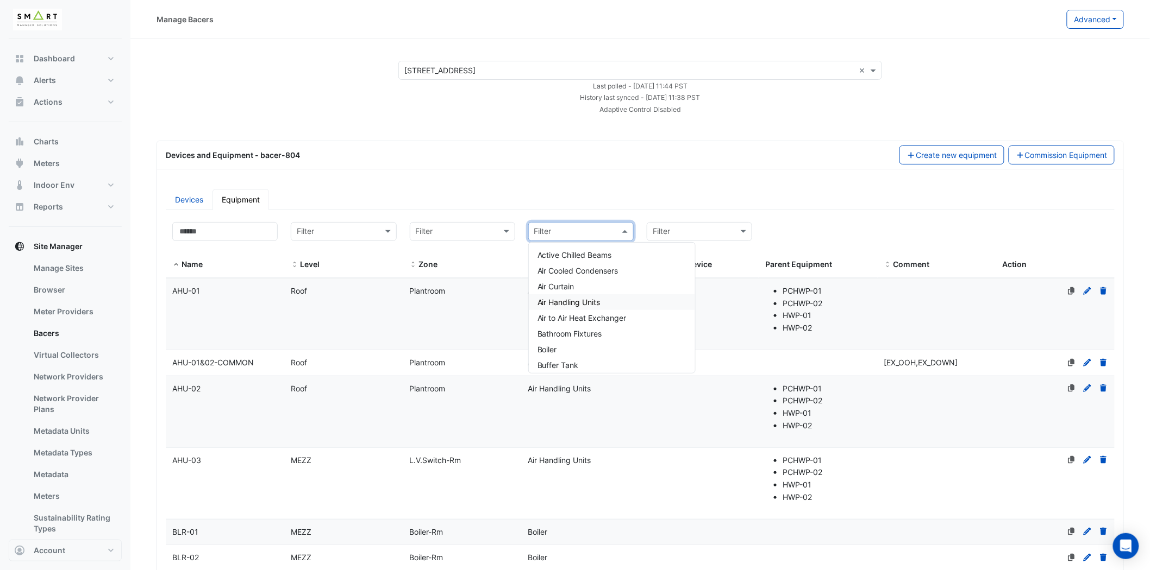
click at [575, 299] on span "Air Handling Units" at bounding box center [568, 302] width 63 height 9
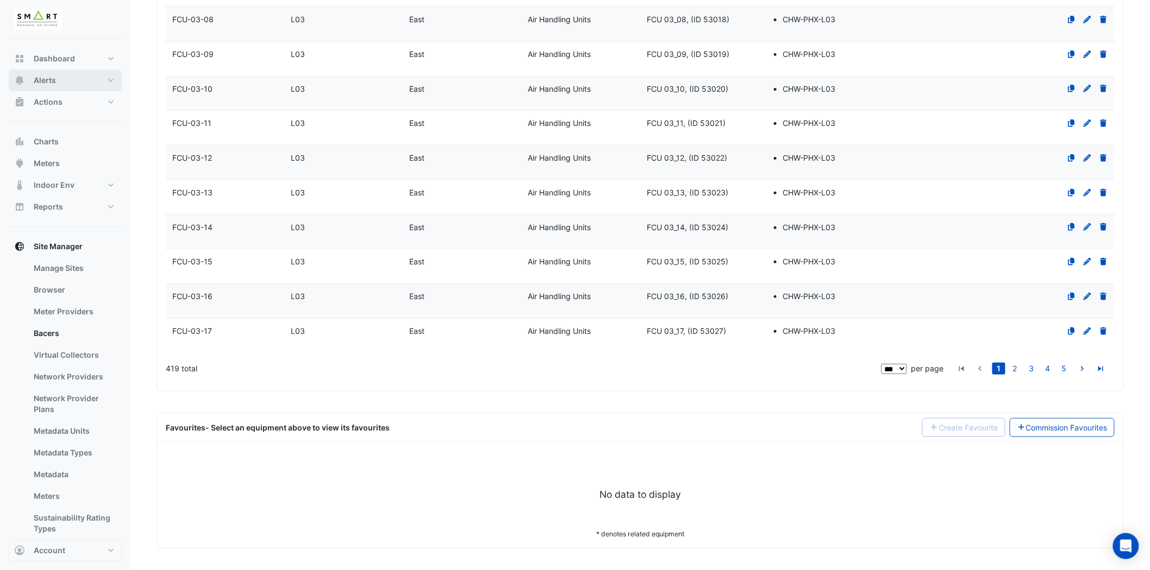
click at [115, 83] on button "Alerts" at bounding box center [65, 81] width 113 height 22
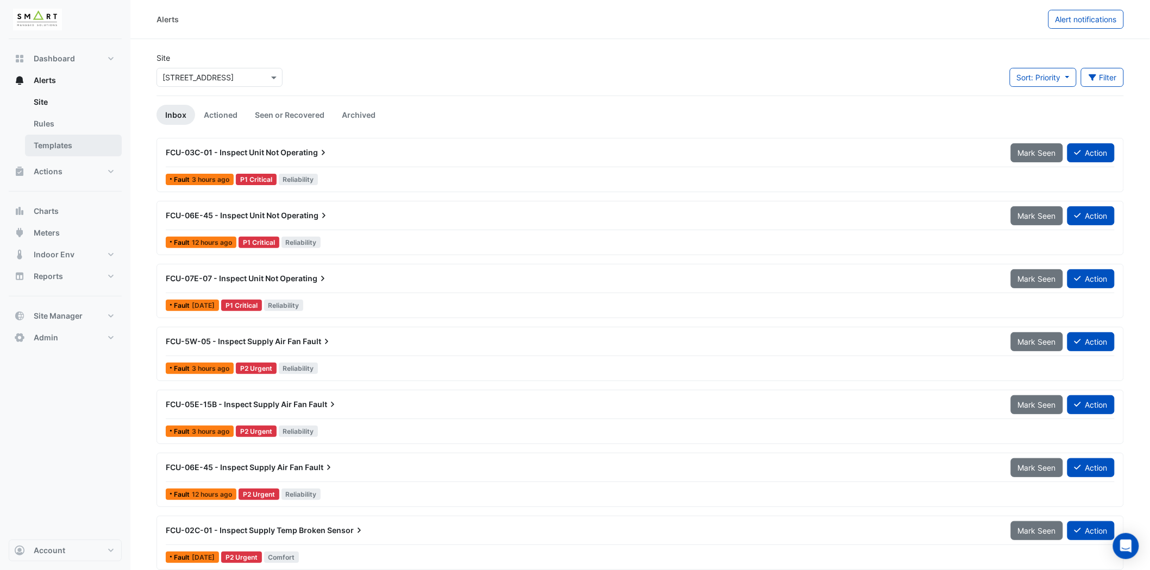
click at [91, 143] on link "Templates" at bounding box center [73, 146] width 97 height 22
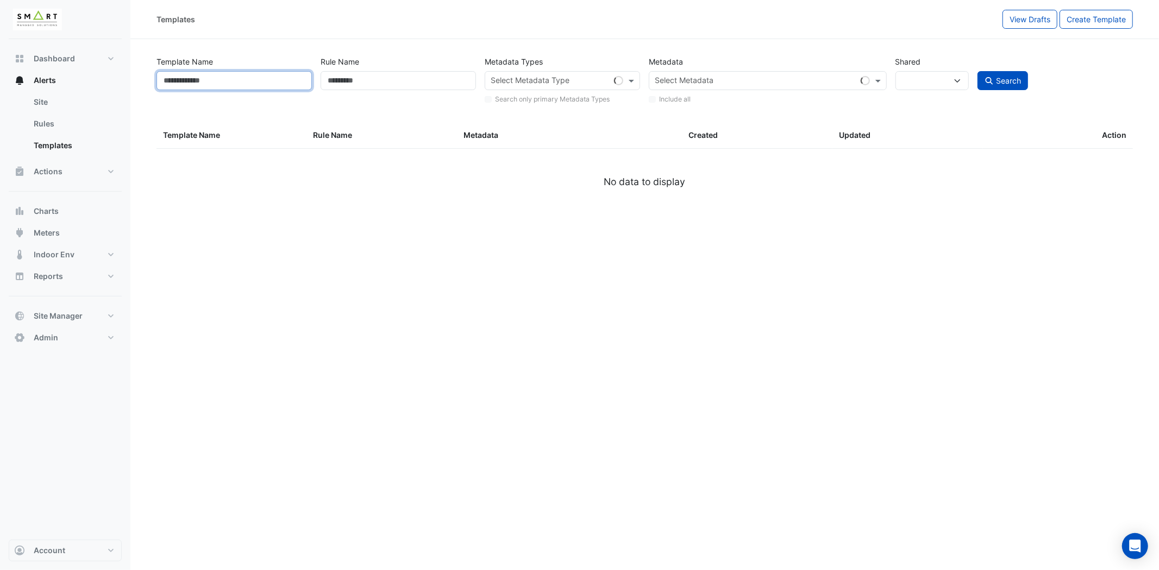
click at [212, 82] on input "Template Name" at bounding box center [233, 80] width 155 height 19
select select
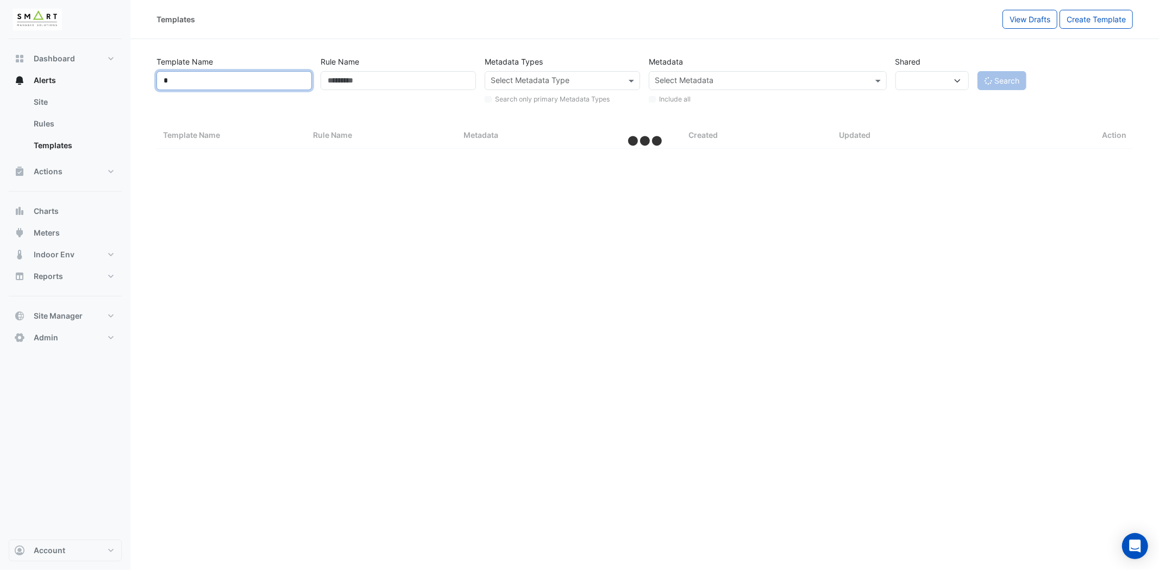
type input "**"
select select "***"
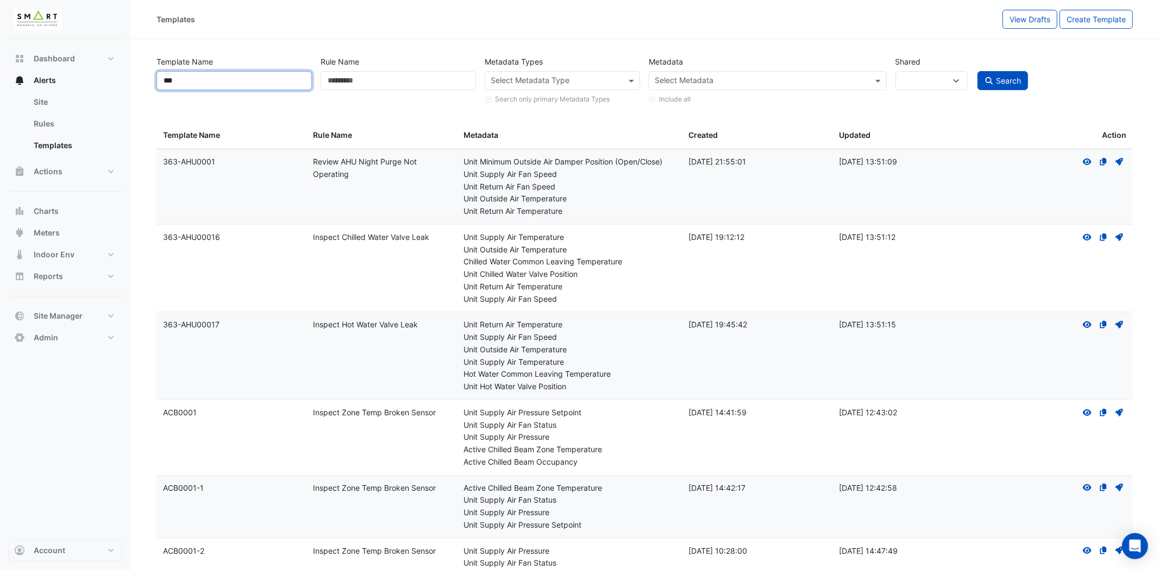
type input "***"
click at [977, 71] on button "Search" at bounding box center [1002, 80] width 51 height 19
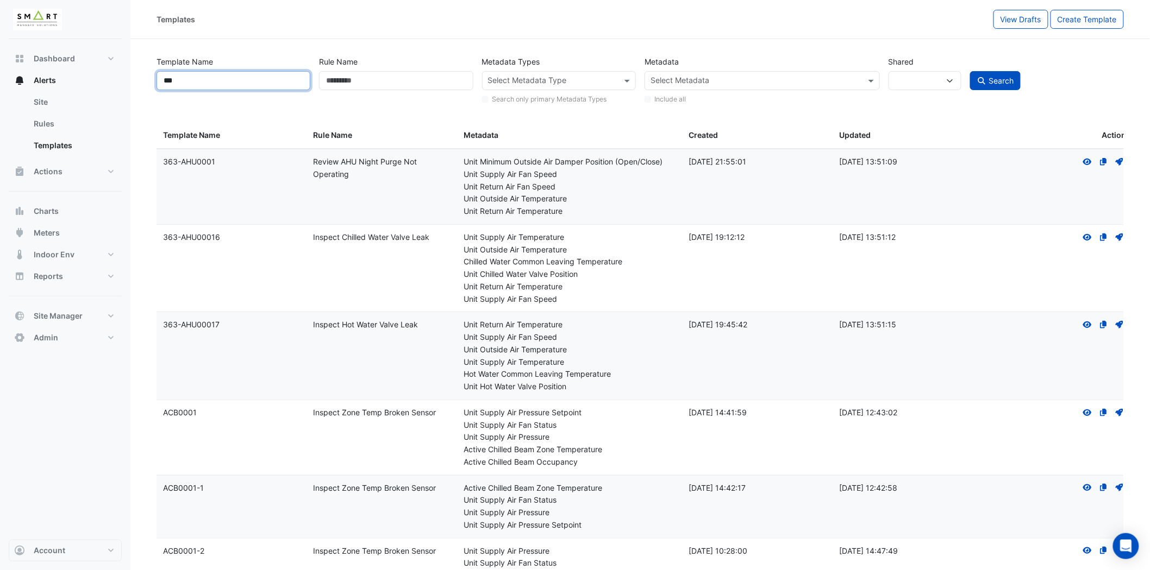
select select
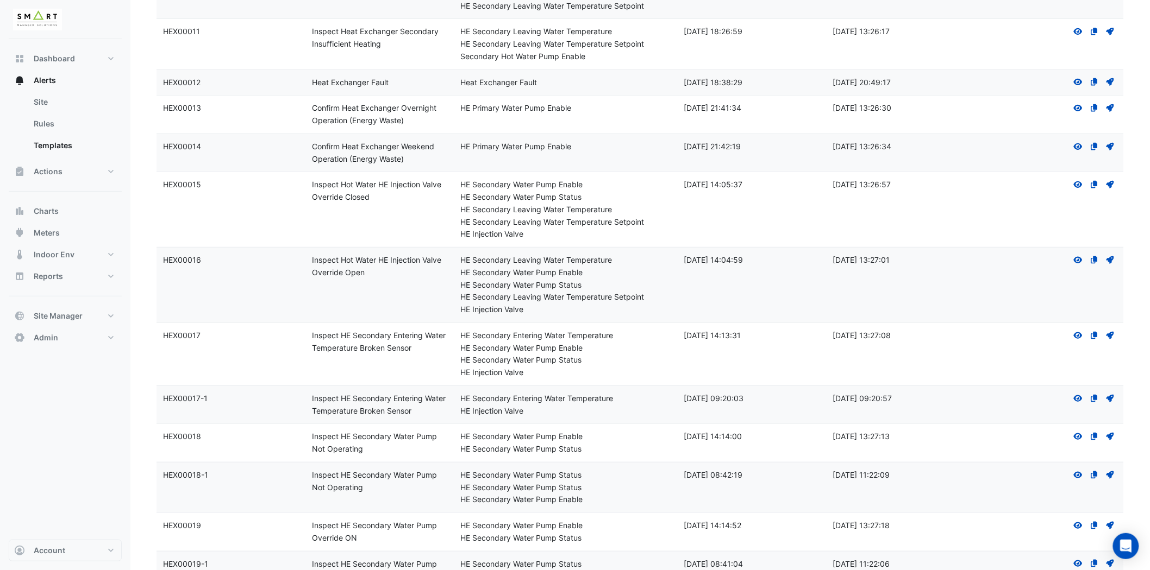
scroll to position [241, 0]
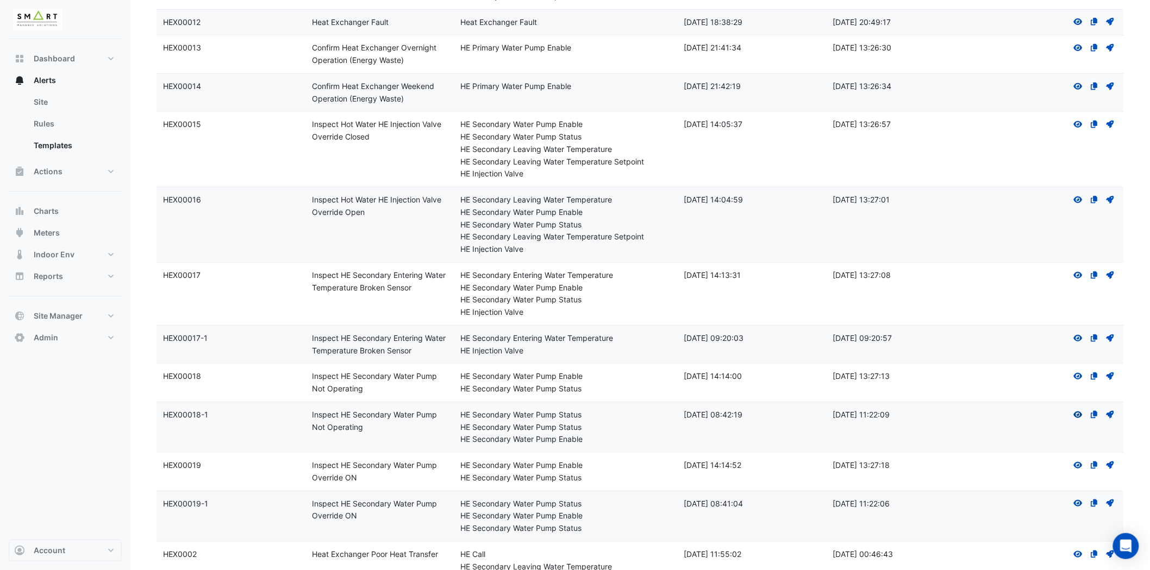
click at [1079, 415] on icon at bounding box center [1078, 415] width 9 height 7
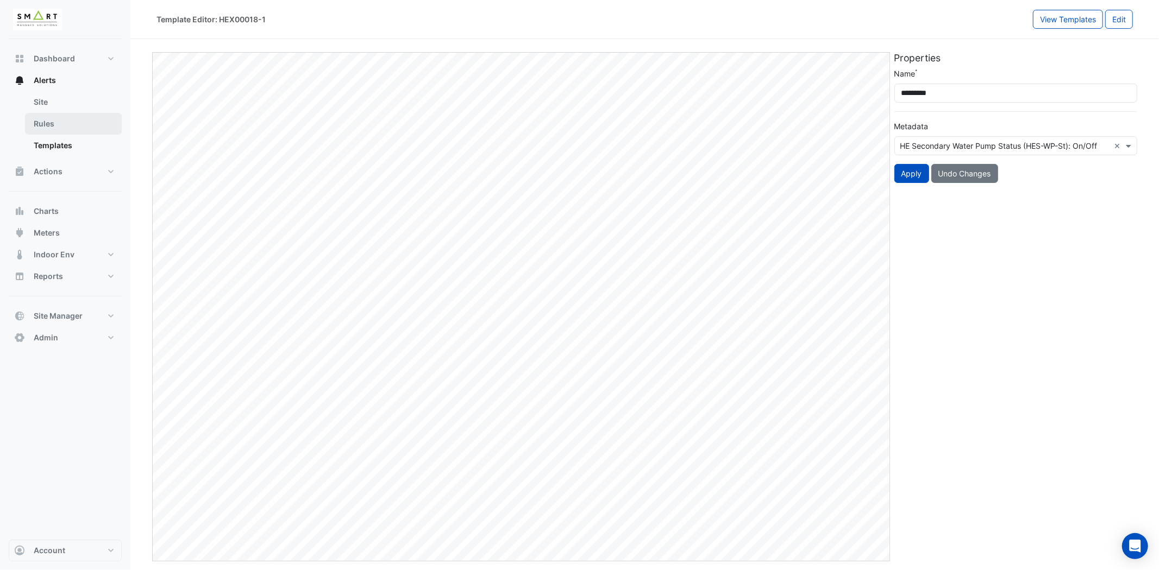
click at [70, 126] on link "Rules" at bounding box center [73, 124] width 97 height 22
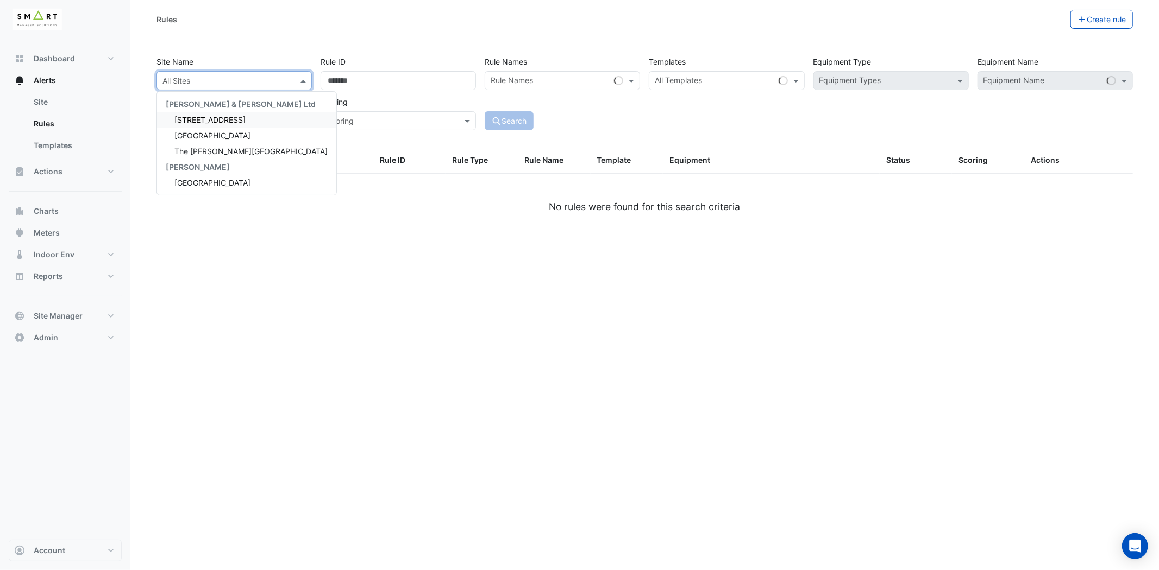
click at [215, 78] on input "text" at bounding box center [223, 81] width 122 height 11
click at [200, 115] on span "[STREET_ADDRESS]" at bounding box center [209, 119] width 71 height 9
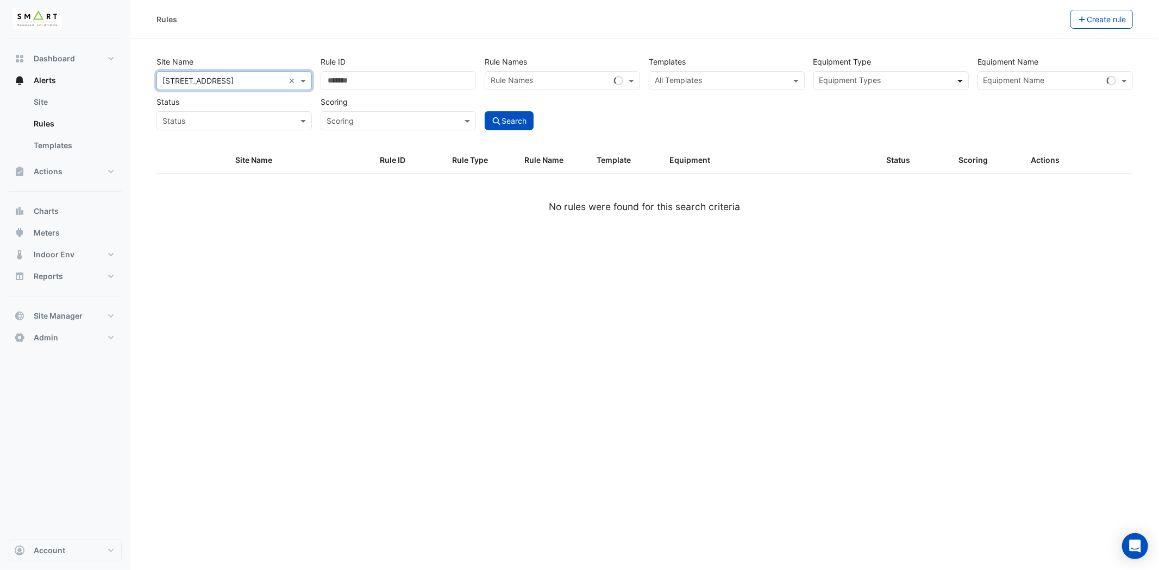
click at [959, 78] on span at bounding box center [962, 80] width 14 height 11
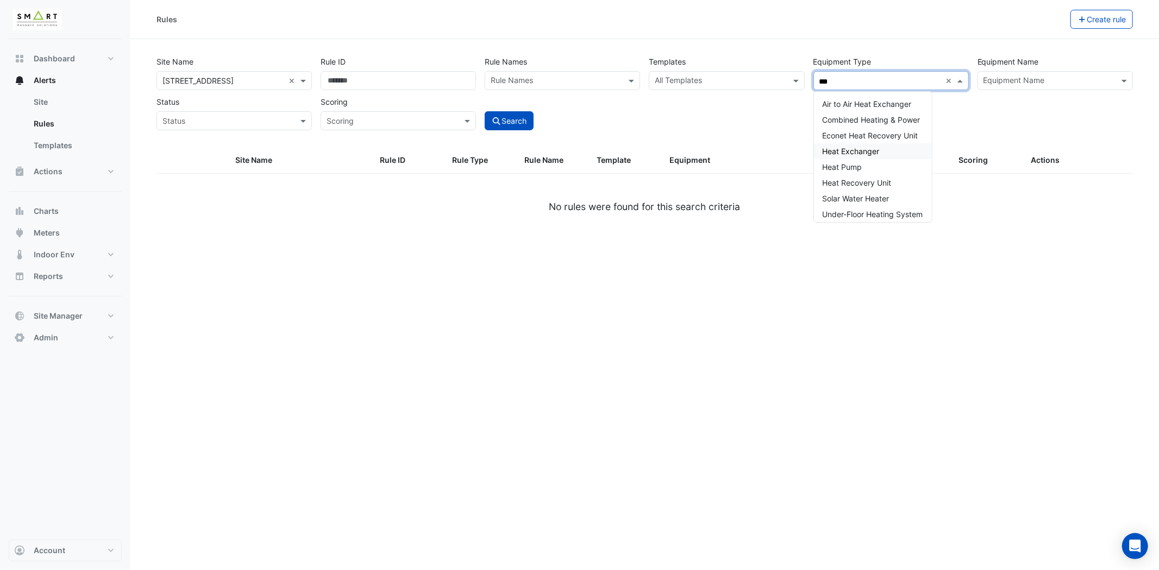
click at [879, 153] on span "Heat Exchanger" at bounding box center [851, 151] width 57 height 9
type input "***"
click at [515, 126] on button "Search" at bounding box center [509, 120] width 49 height 19
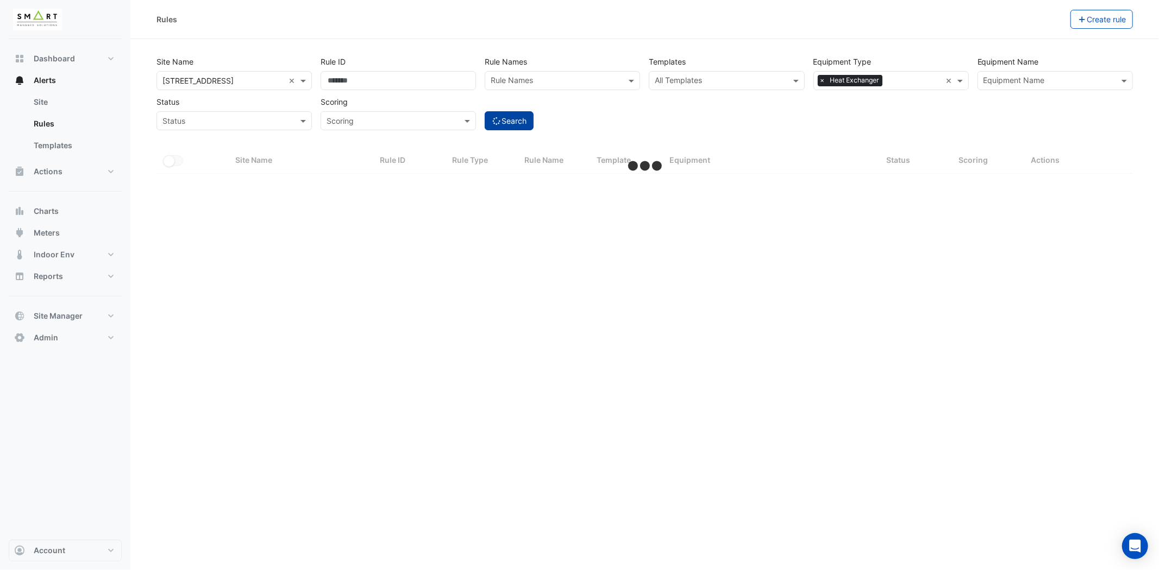
select select "***"
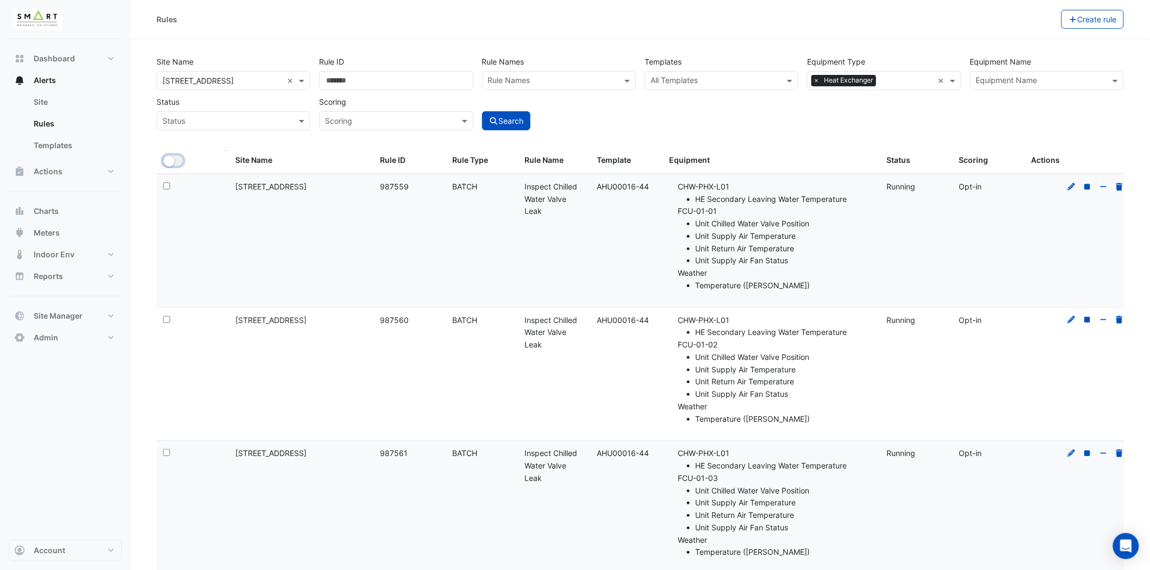
click at [172, 165] on small "button" at bounding box center [169, 161] width 11 height 11
click at [174, 161] on button "All Selected" at bounding box center [186, 160] width 47 height 11
click at [672, 78] on input "text" at bounding box center [714, 81] width 129 height 11
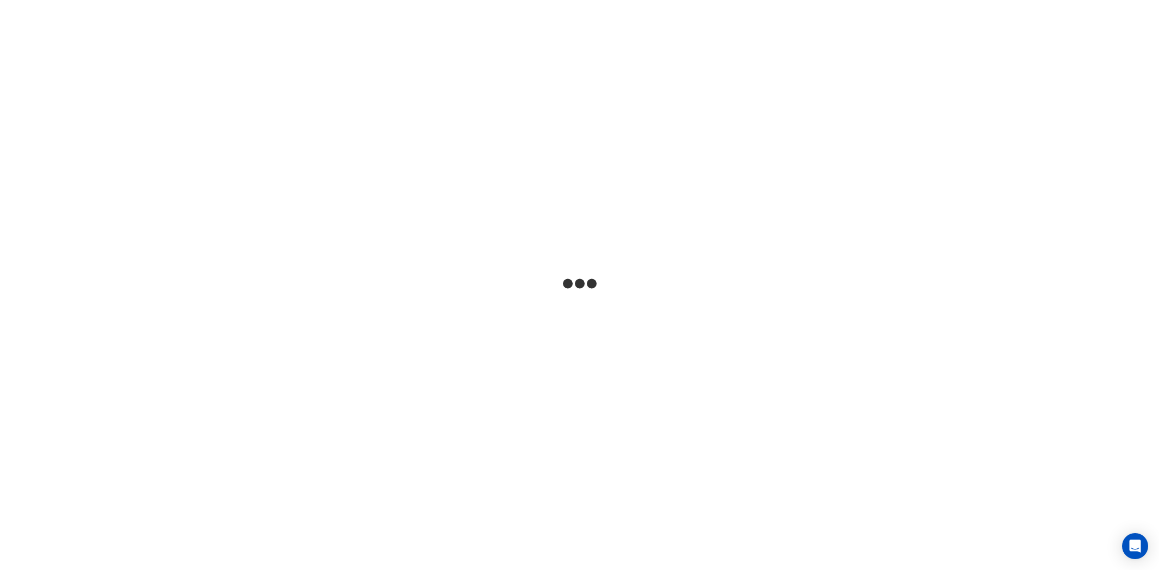
select select "***"
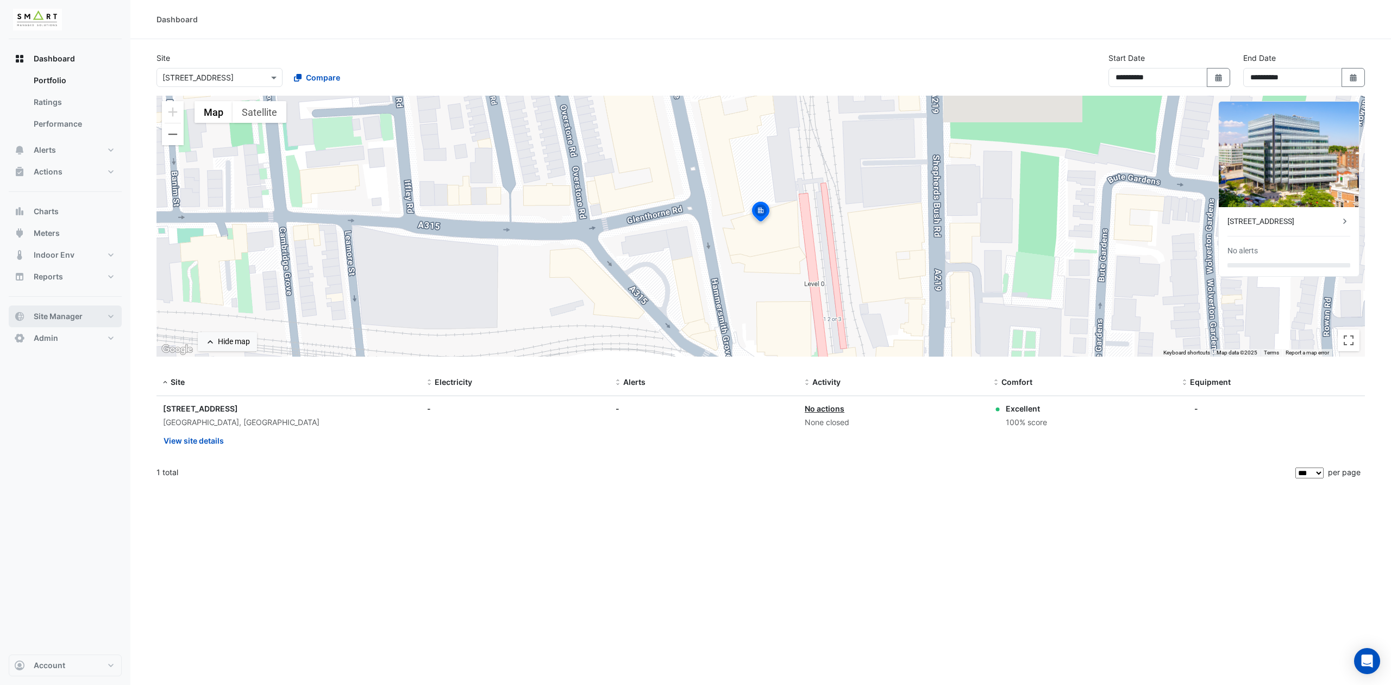
click at [97, 319] on button "Site Manager" at bounding box center [65, 316] width 113 height 22
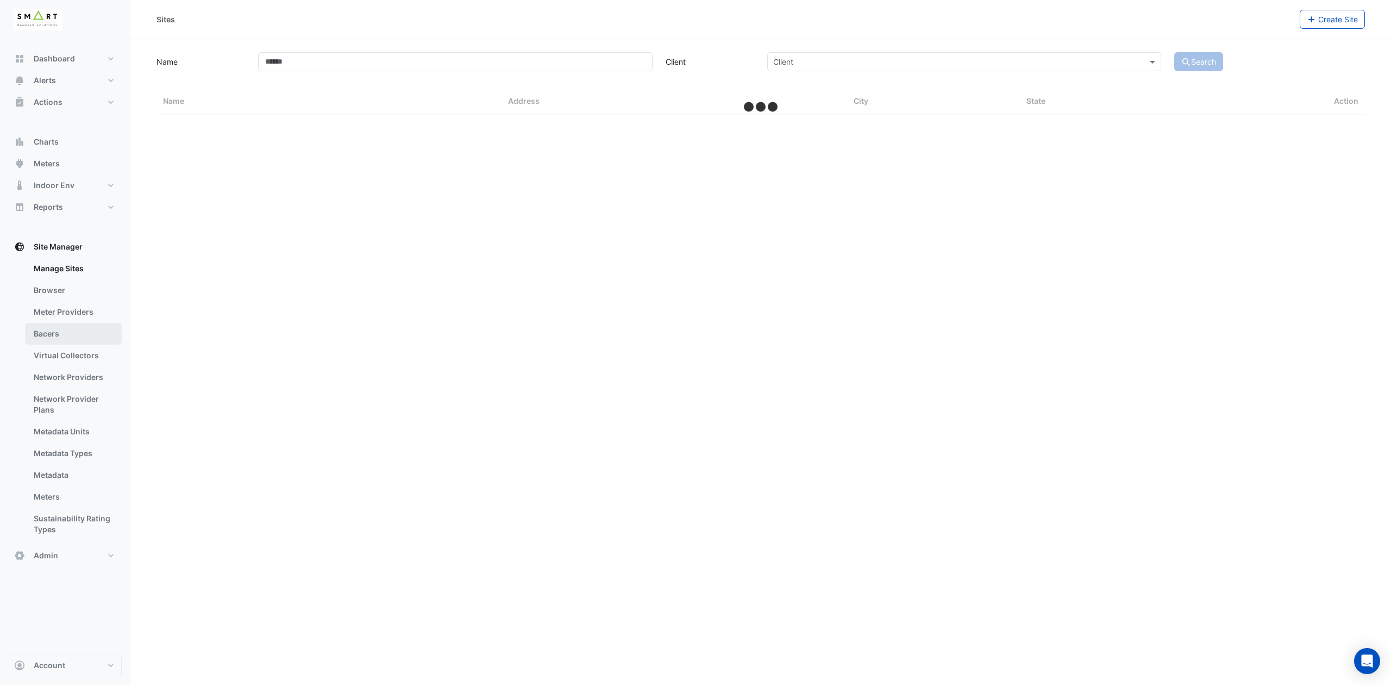
select select "***"
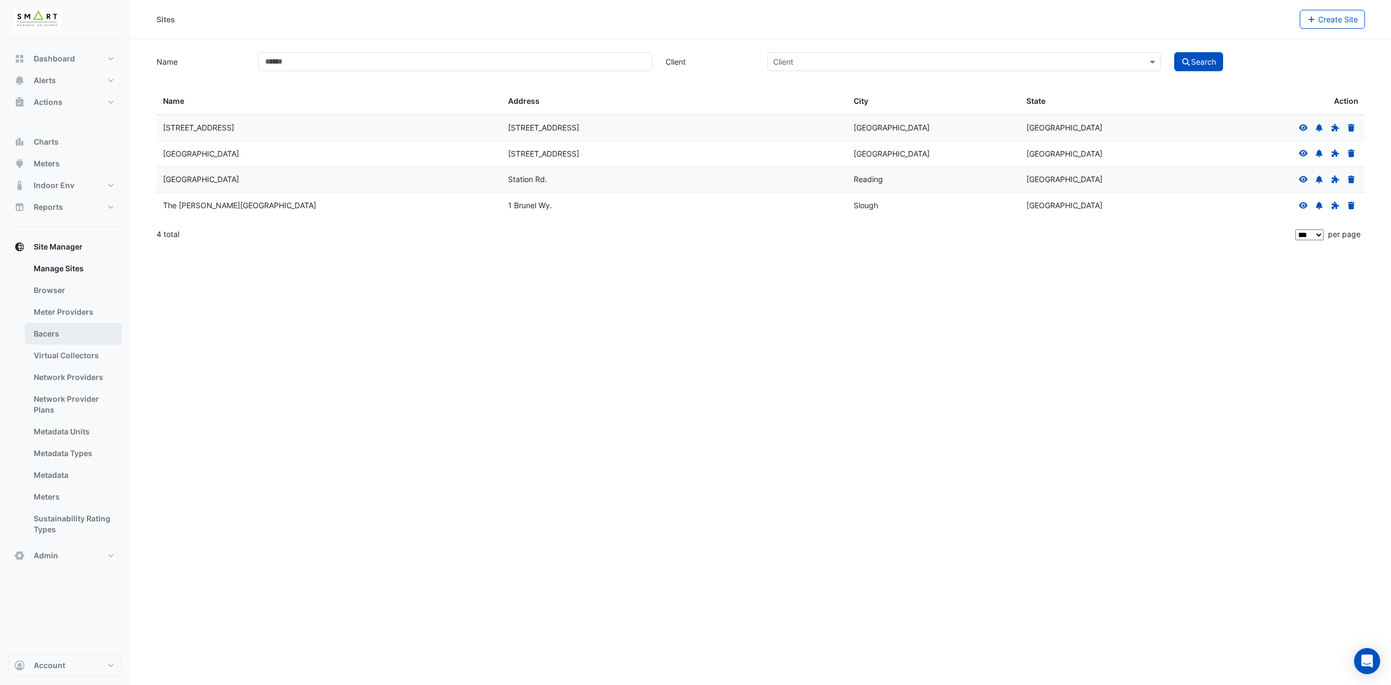
click at [81, 336] on link "Bacers" at bounding box center [73, 334] width 97 height 22
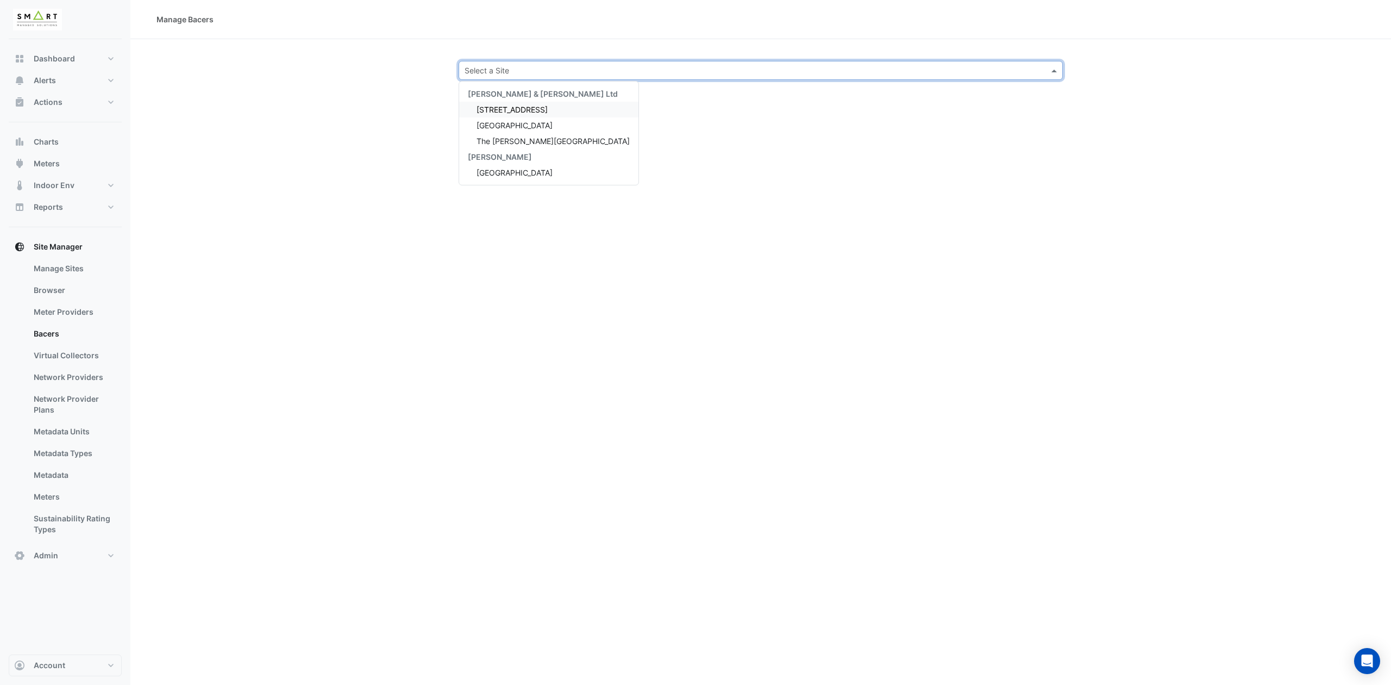
click at [576, 72] on input "text" at bounding box center [750, 70] width 570 height 11
click at [526, 105] on span "[STREET_ADDRESS]" at bounding box center [511, 109] width 71 height 9
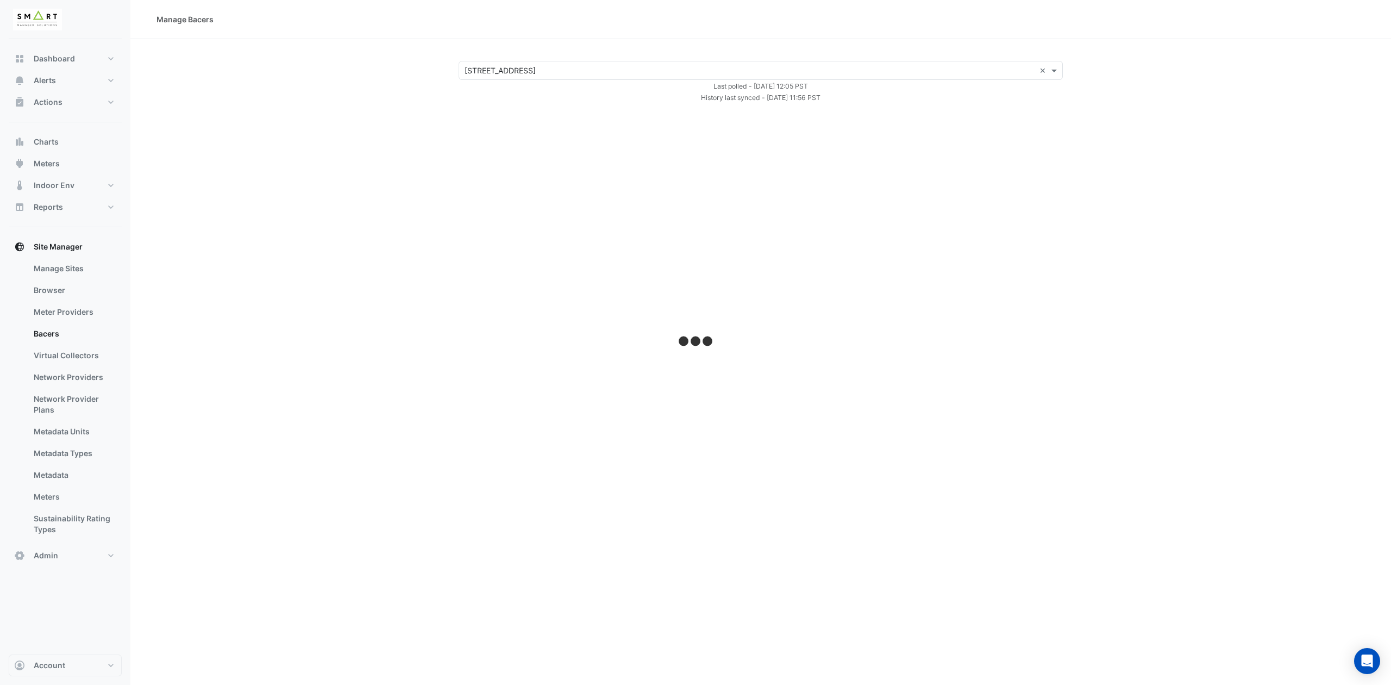
select select "***"
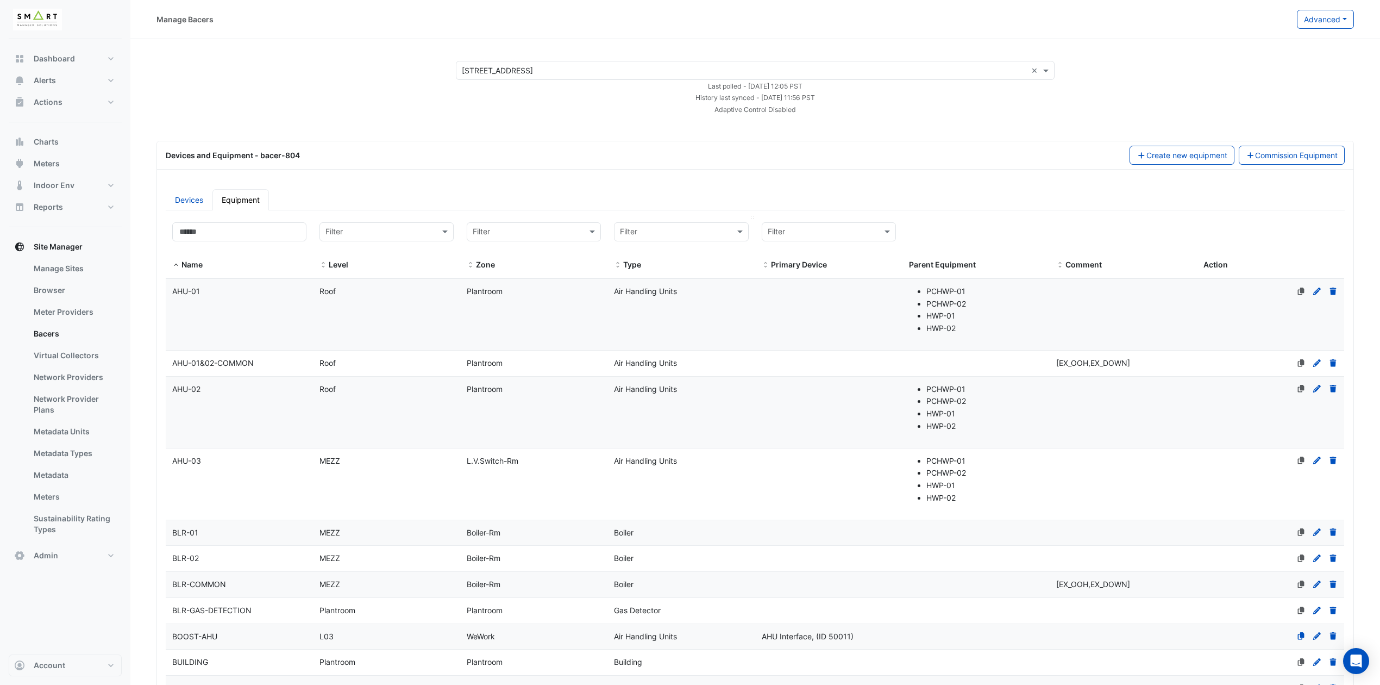
click at [696, 228] on input "text" at bounding box center [670, 232] width 101 height 12
type input "****"
click at [682, 274] on span "Power Sub-Meters" at bounding box center [657, 271] width 66 height 9
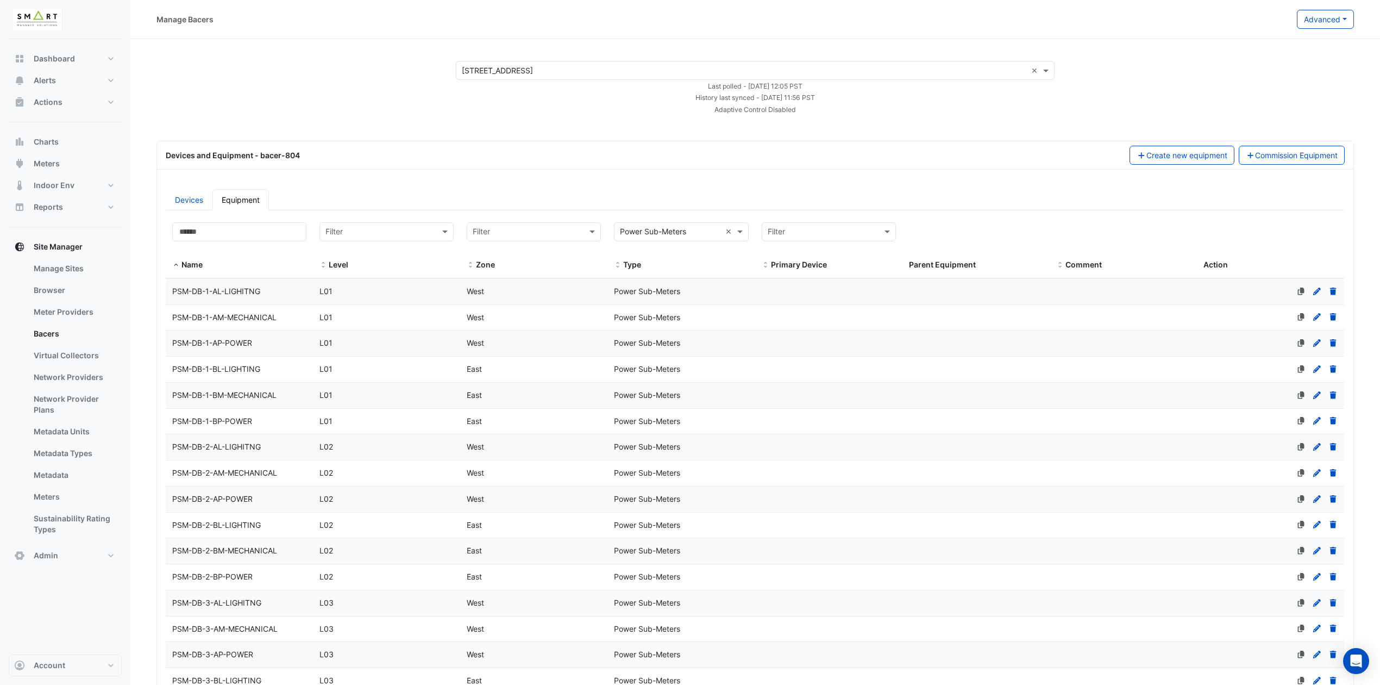
click at [271, 283] on datatable-body-cell "Name PSM-DB-1-AL-LIGHITNG" at bounding box center [239, 292] width 147 height 26
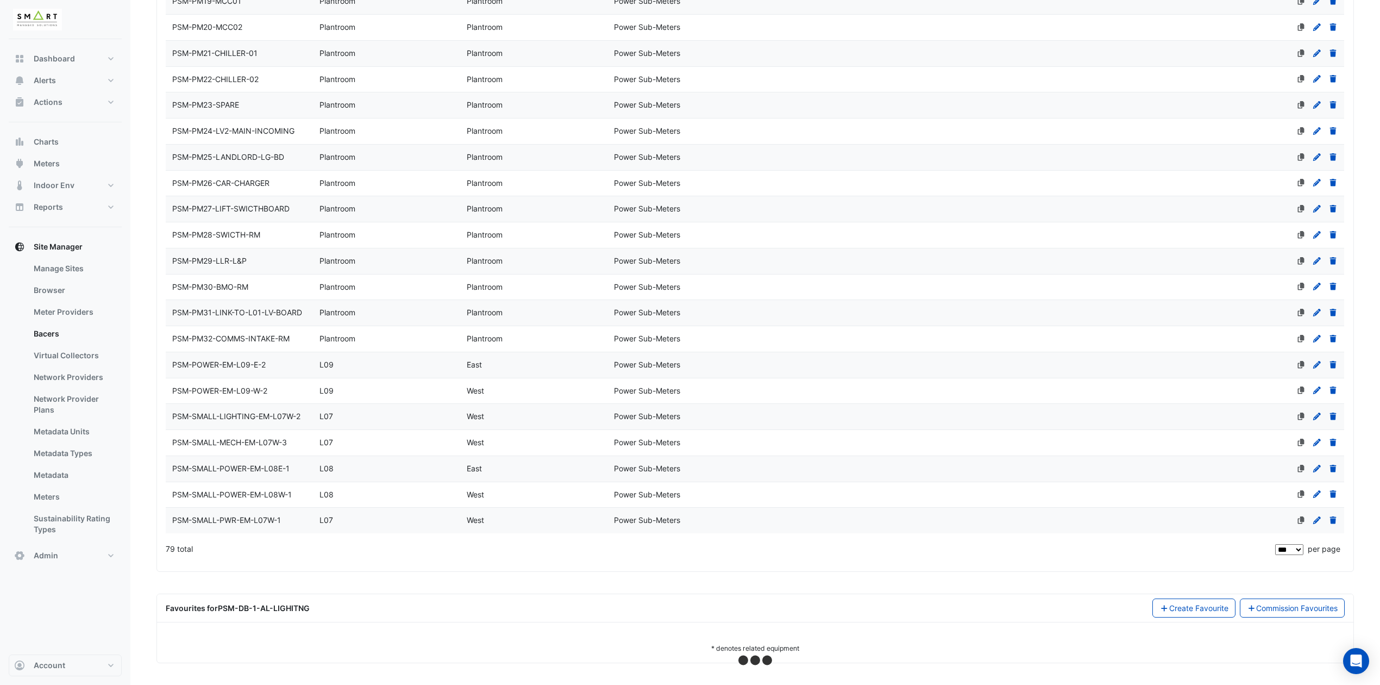
select select "***"
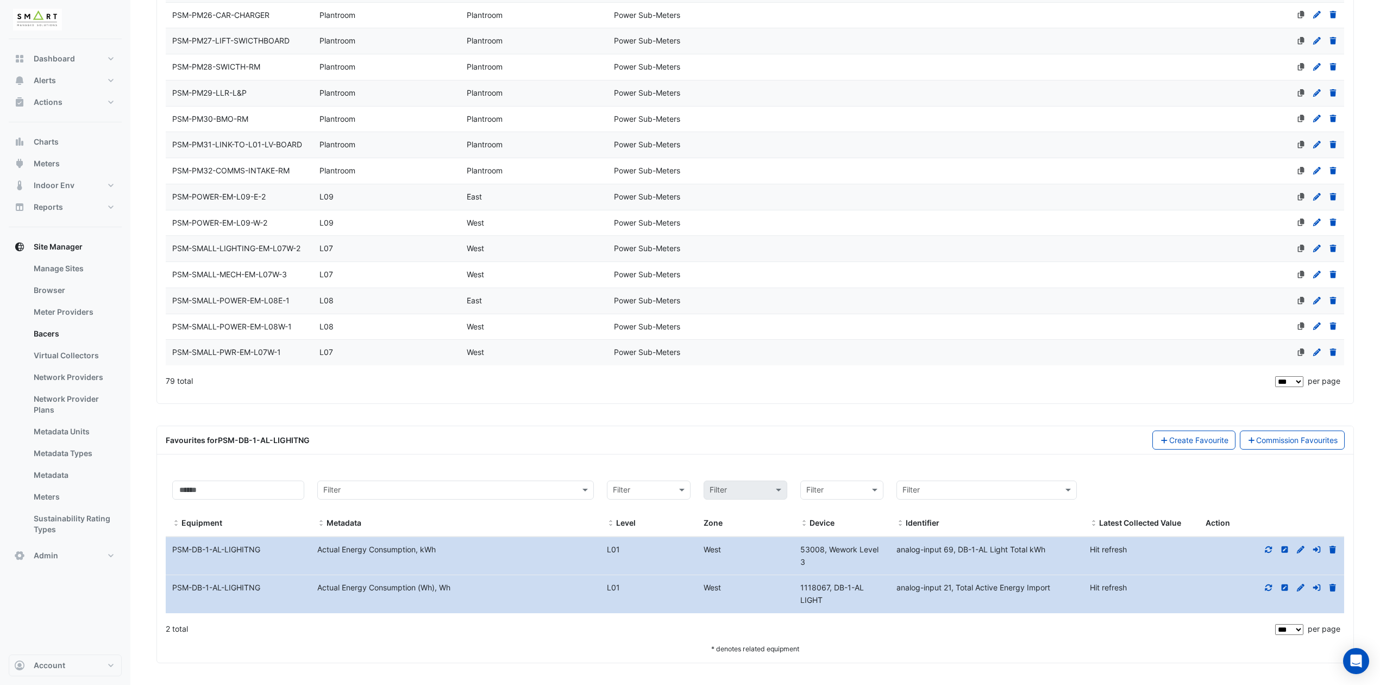
scroll to position [1981, 0]
click at [1158, 548] on icon at bounding box center [1269, 549] width 10 height 8
click at [1158, 570] on icon at bounding box center [1269, 587] width 10 height 8
drag, startPoint x: 322, startPoint y: 547, endPoint x: 417, endPoint y: 553, distance: 95.3
click at [417, 553] on div "Actual Energy Consumption, kWh" at bounding box center [456, 549] width 290 height 12
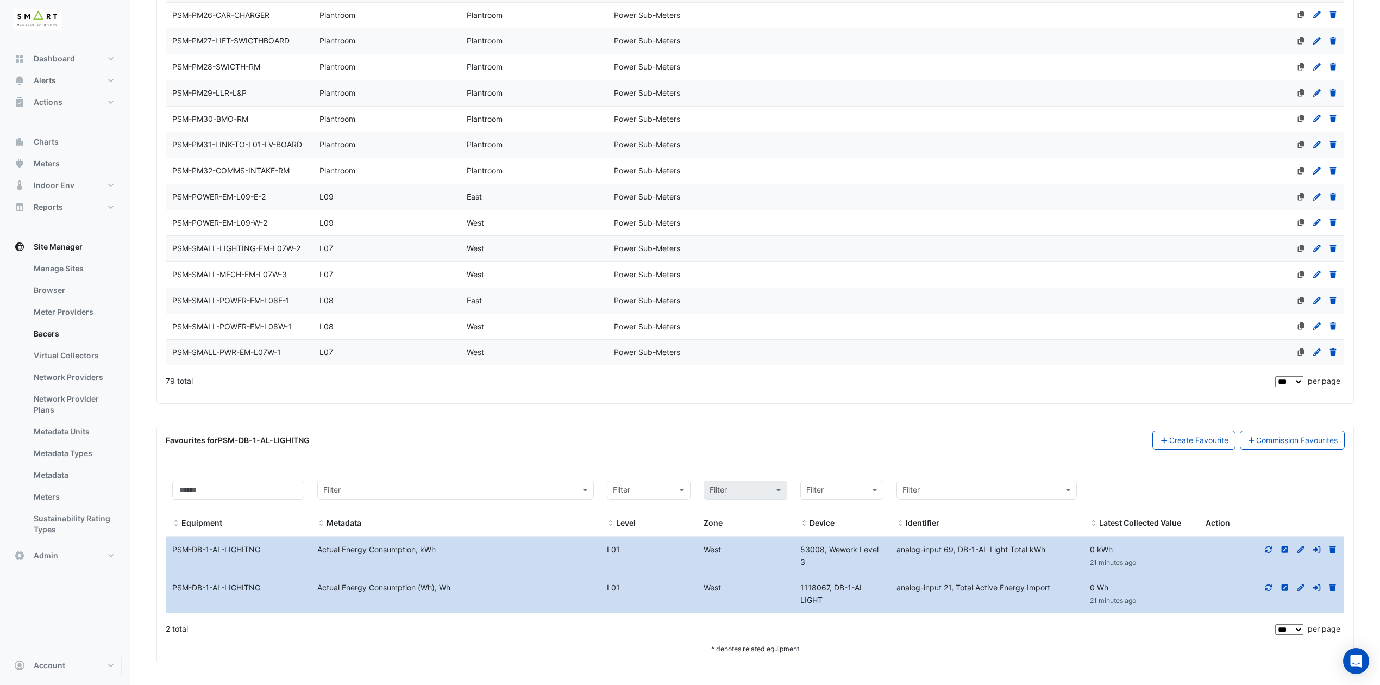
copy div "Actual Energy Consumption"
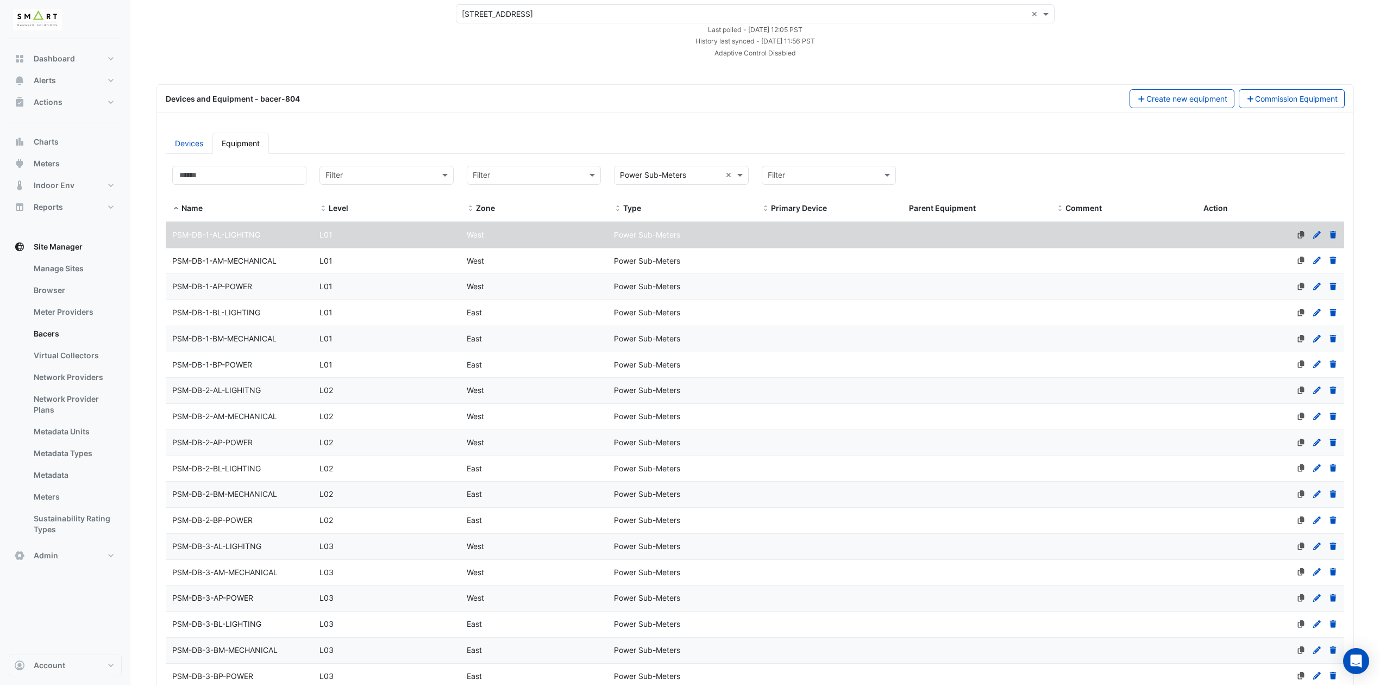
scroll to position [0, 0]
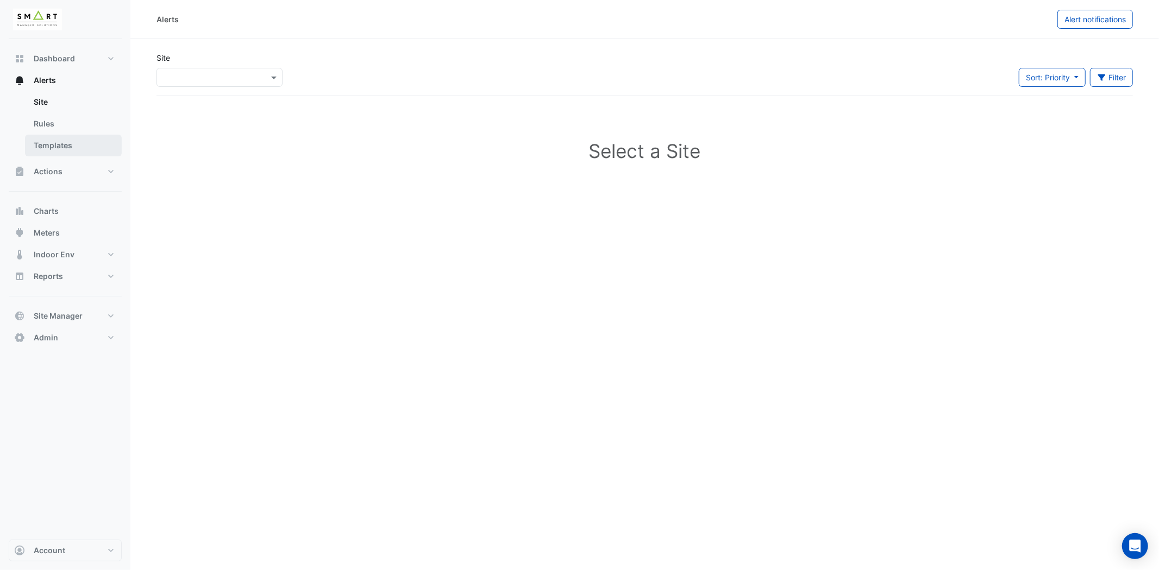
click at [64, 140] on link "Templates" at bounding box center [73, 146] width 97 height 22
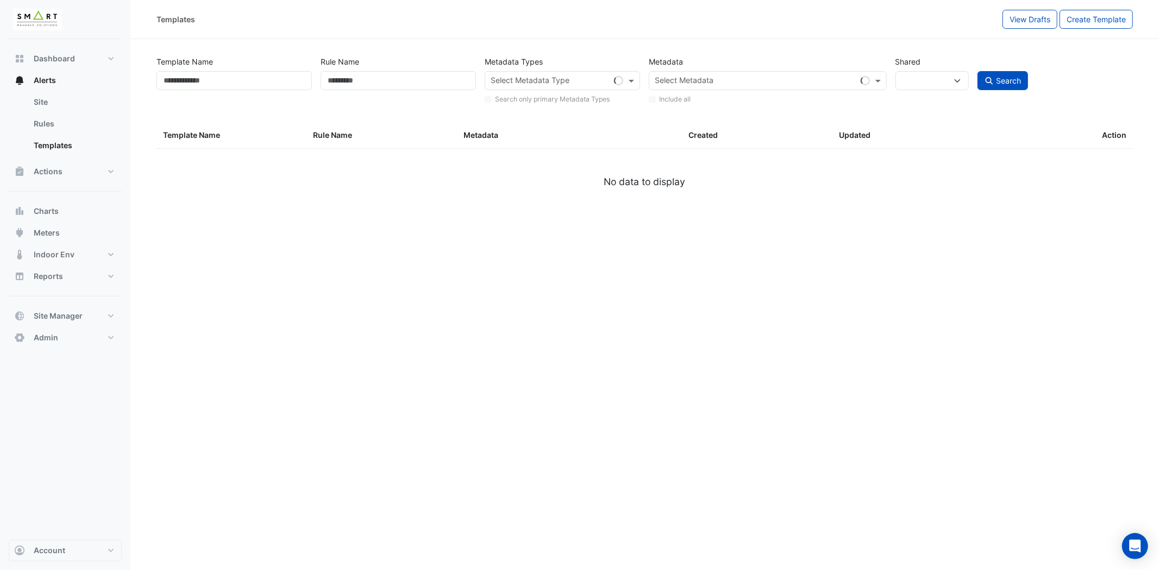
select select
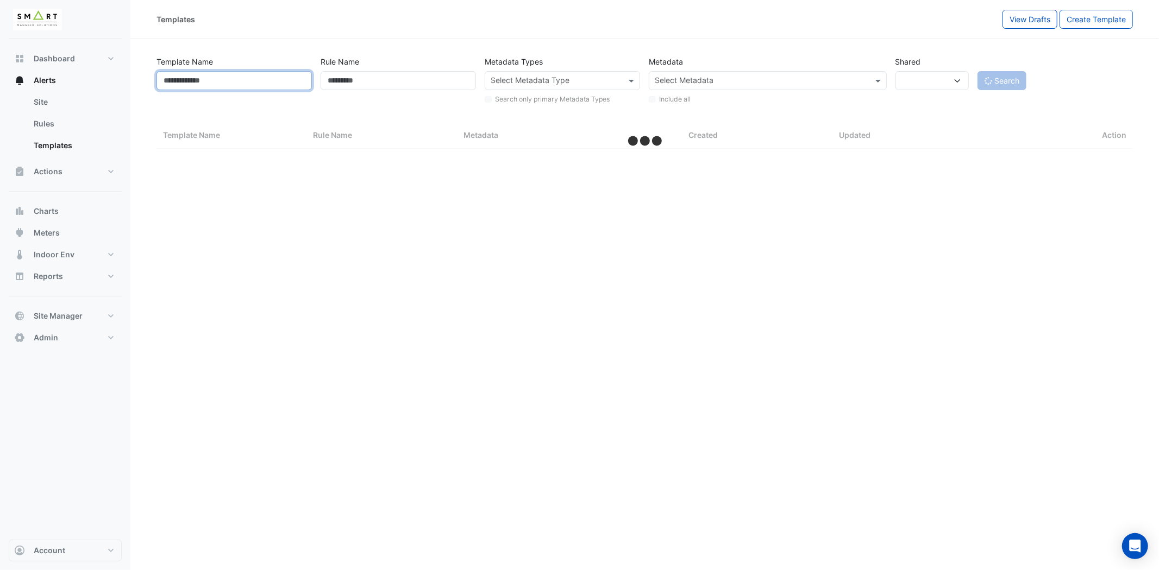
click at [225, 78] on input "Template Name" at bounding box center [233, 80] width 155 height 19
select select "***"
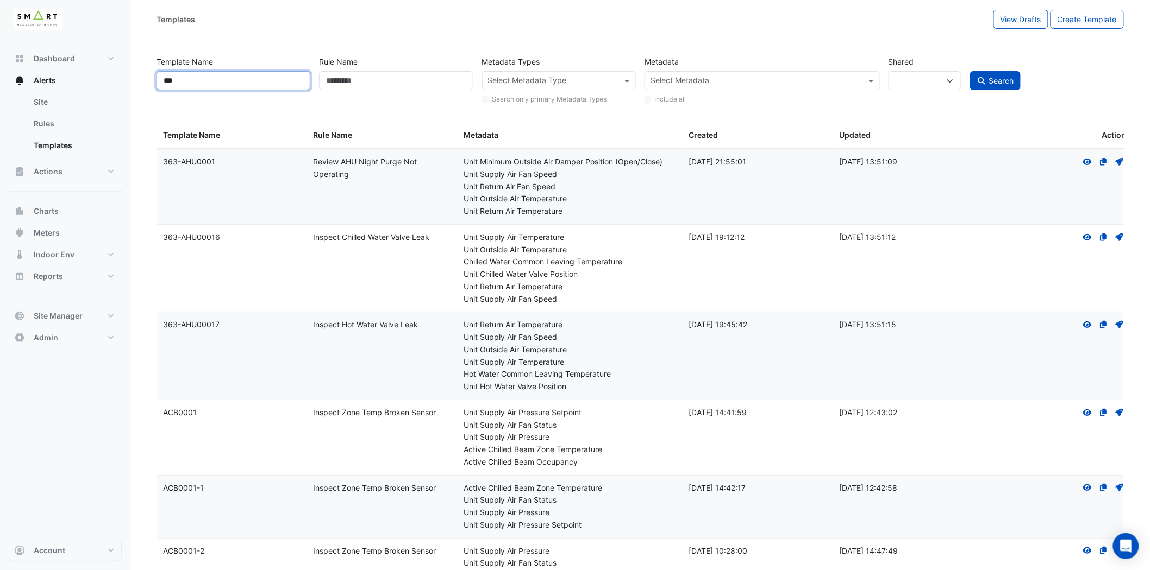
type input "***"
click at [970, 71] on button "Search" at bounding box center [995, 80] width 51 height 19
select select
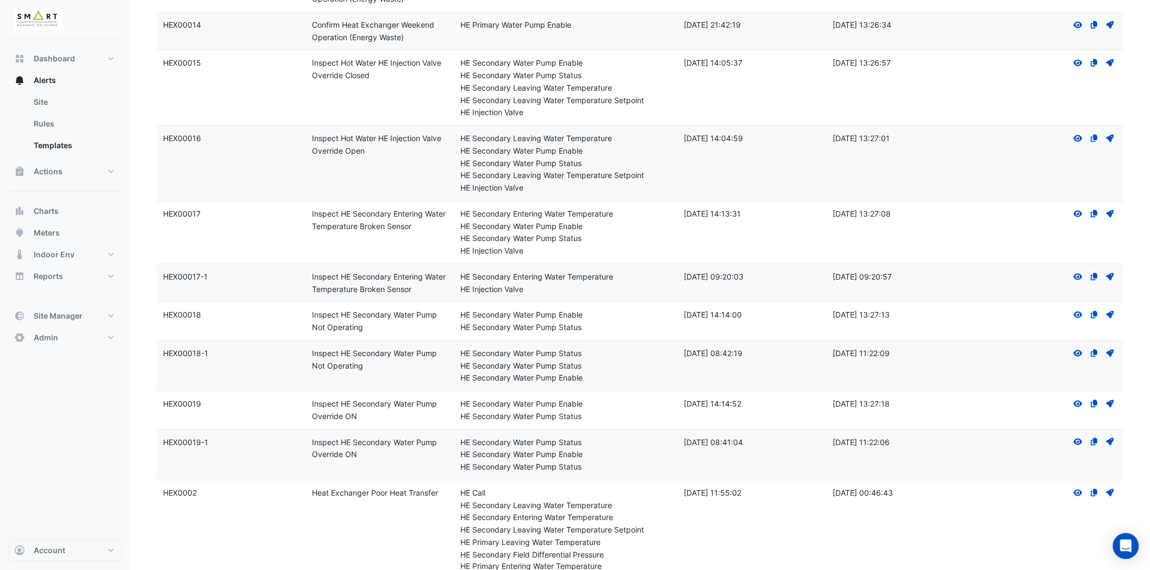
scroll to position [362, 0]
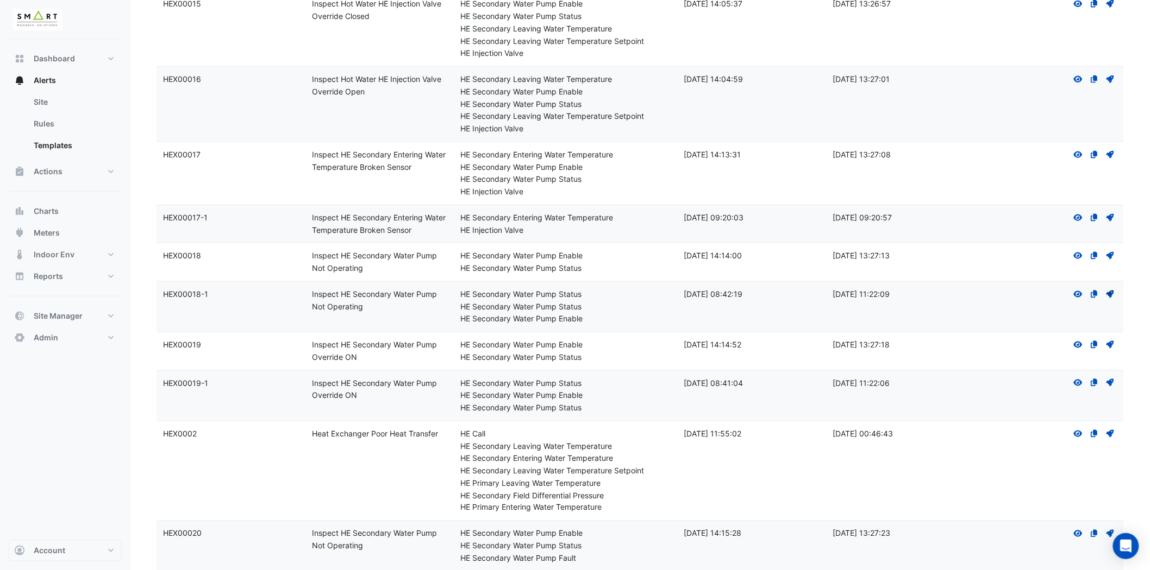
click at [1108, 292] on icon at bounding box center [1110, 295] width 8 height 8
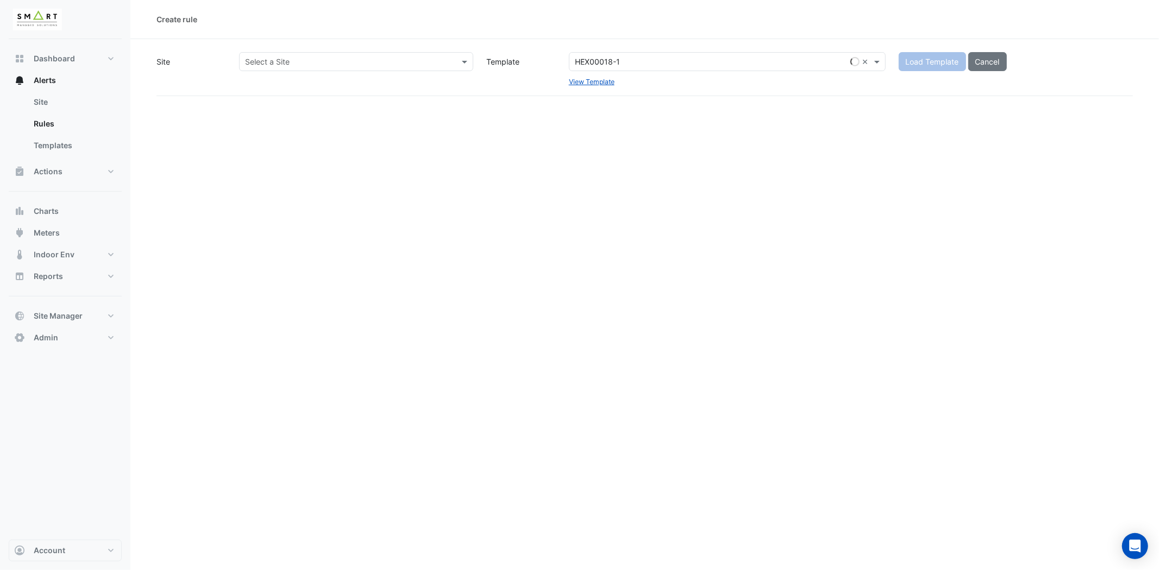
click at [377, 64] on input "text" at bounding box center [345, 62] width 200 height 11
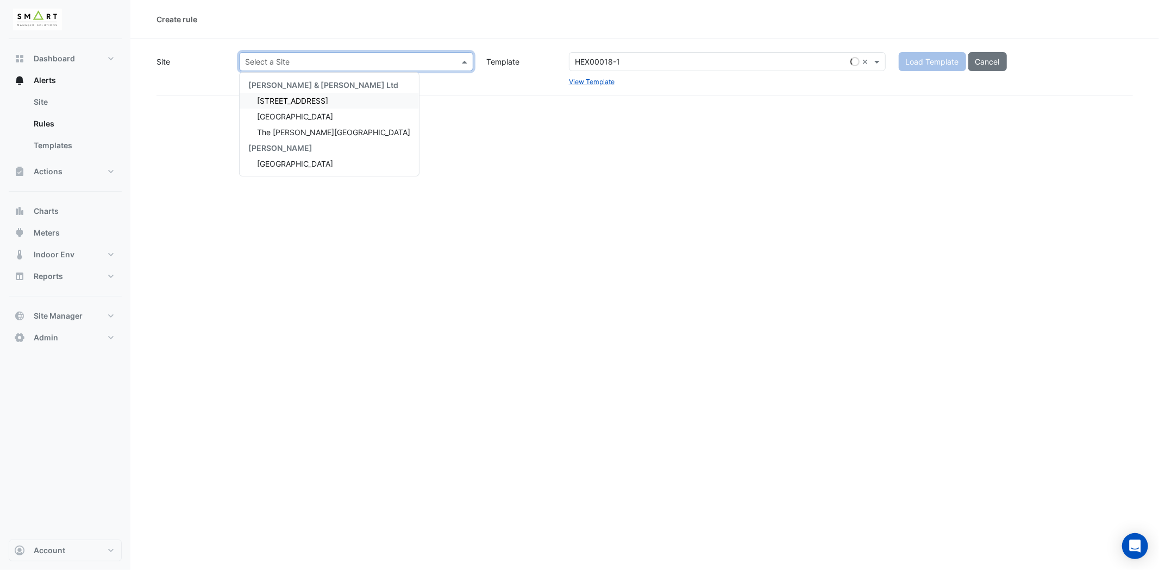
click at [322, 102] on span "[STREET_ADDRESS]" at bounding box center [292, 100] width 71 height 9
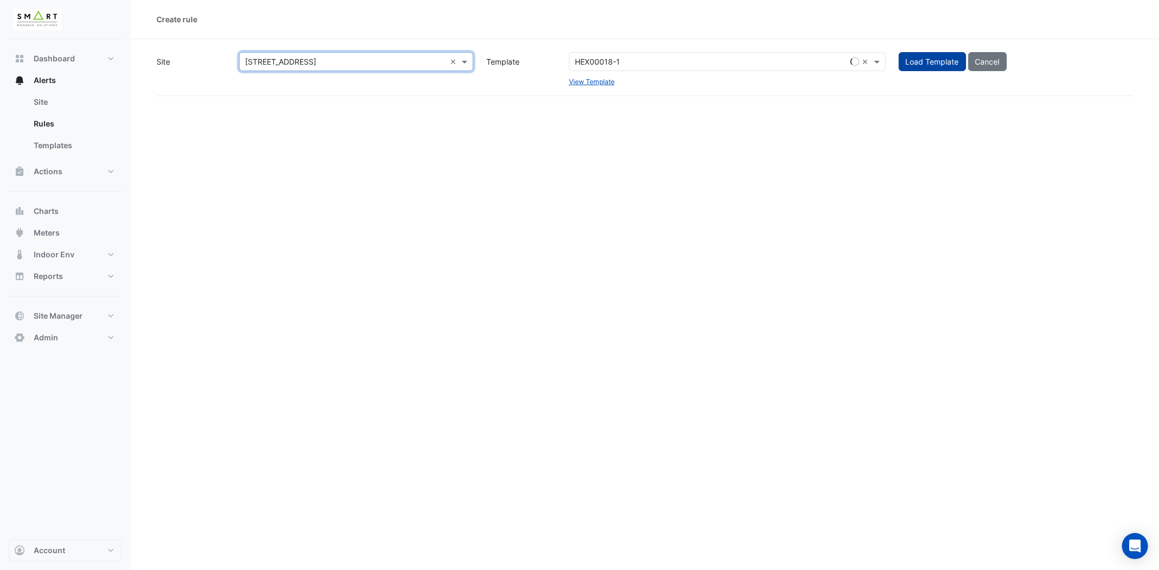
click at [934, 61] on button "Load Template" at bounding box center [932, 61] width 67 height 19
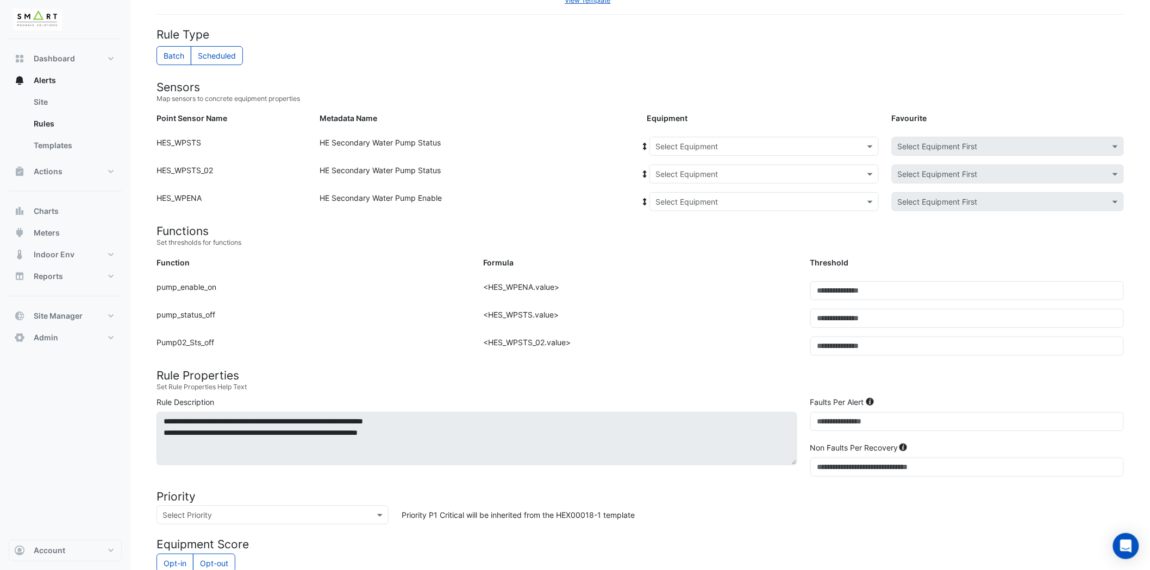
scroll to position [60, 0]
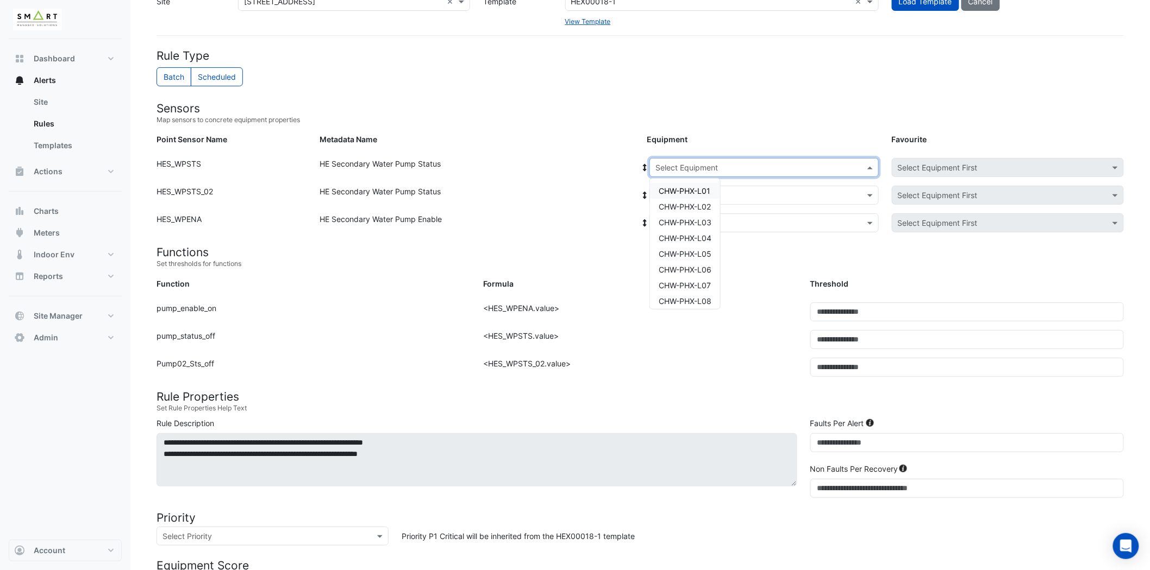
click at [841, 171] on input "text" at bounding box center [753, 167] width 196 height 11
click at [681, 192] on span "CHW-PHX-L01" at bounding box center [684, 190] width 52 height 9
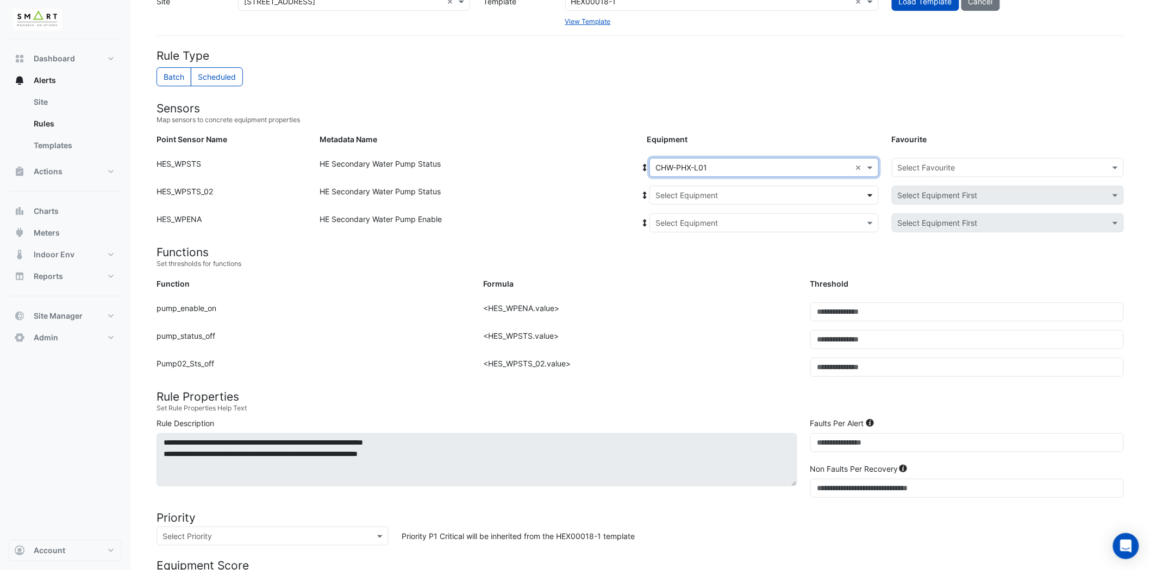
click at [874, 194] on span at bounding box center [871, 195] width 14 height 11
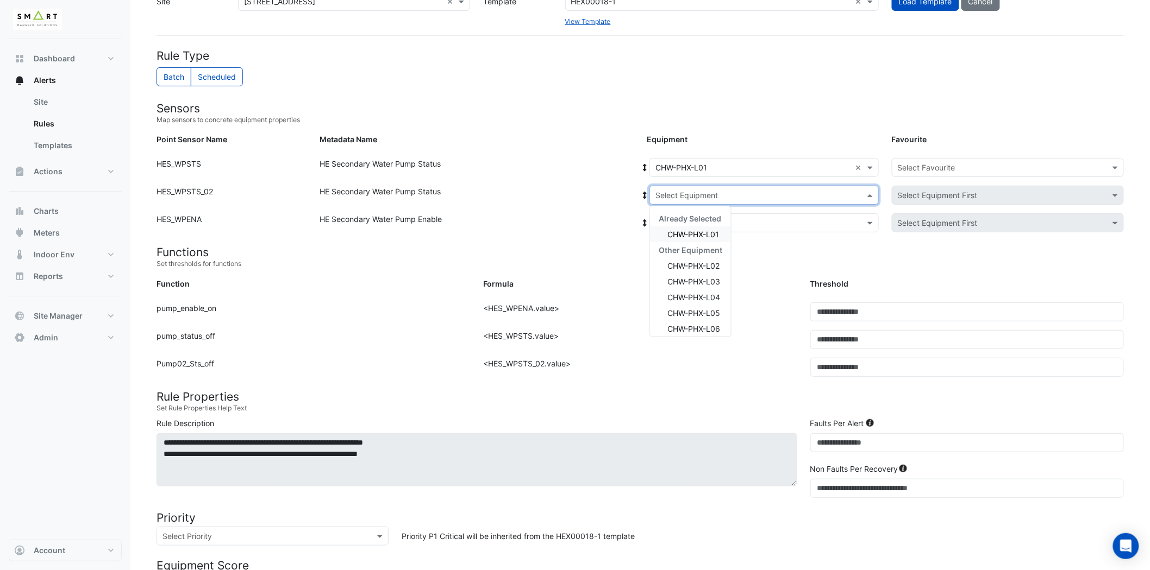
click at [713, 236] on span "CHW-PHX-L01" at bounding box center [693, 234] width 52 height 9
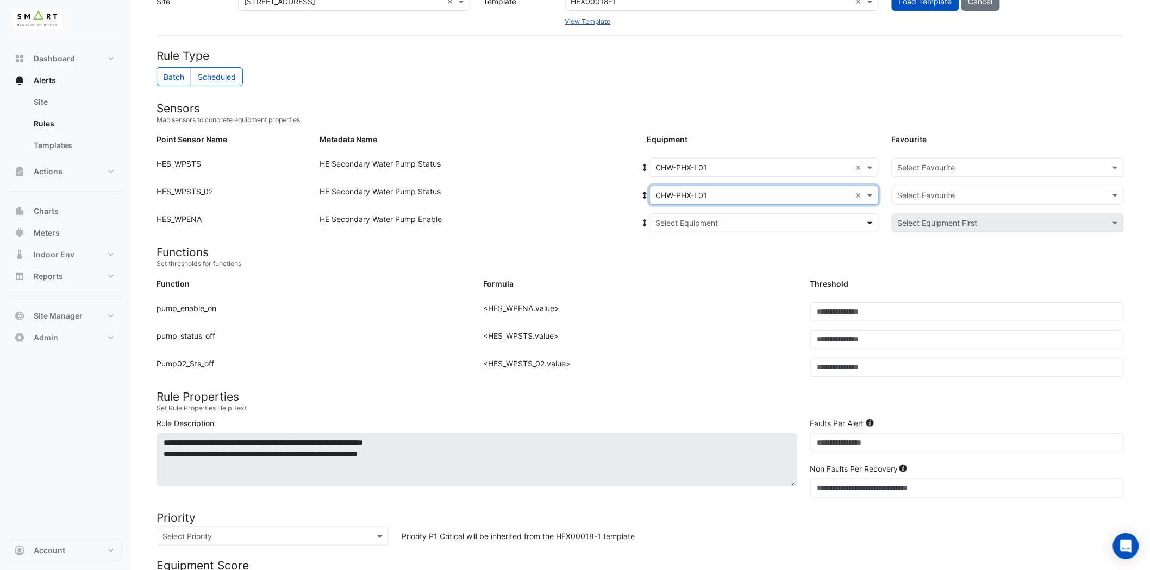
click at [873, 218] on span at bounding box center [871, 222] width 14 height 11
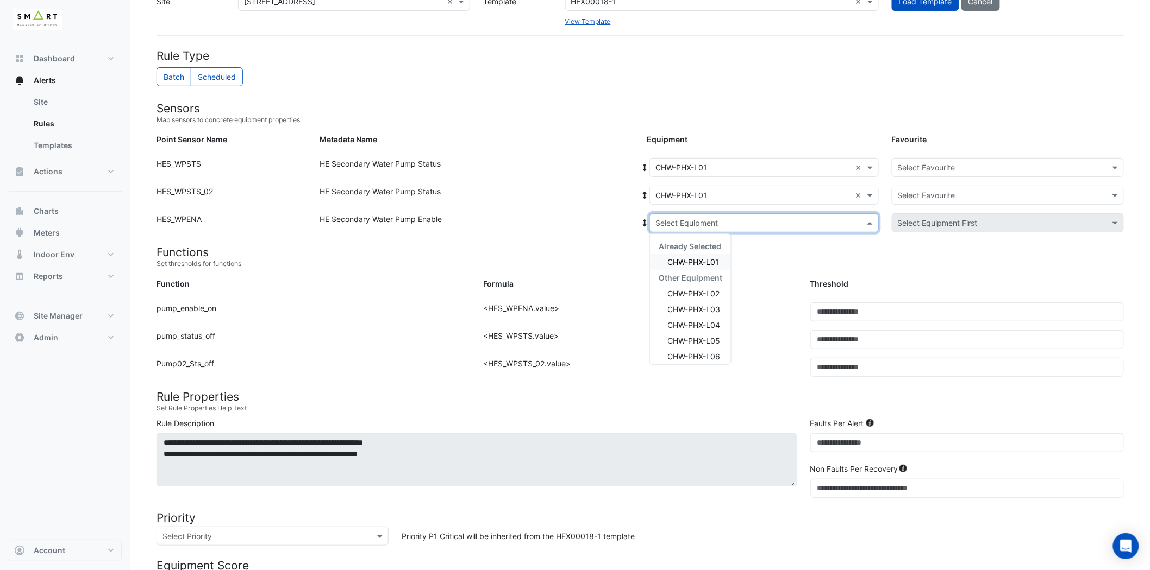
click at [703, 262] on span "CHW-PHX-L01" at bounding box center [693, 262] width 52 height 9
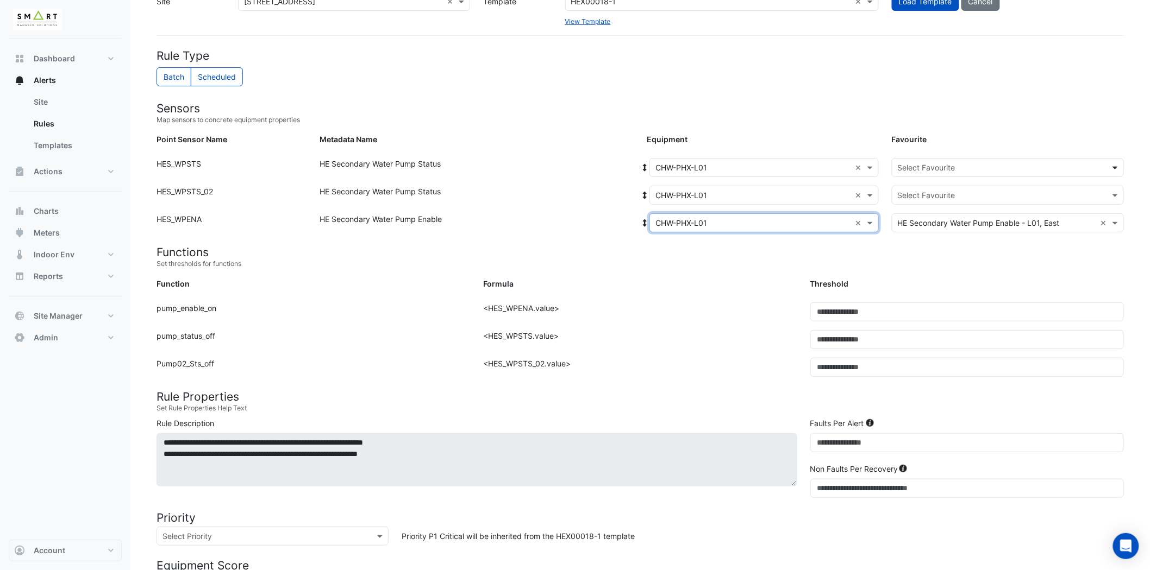
click at [1120, 167] on span at bounding box center [1116, 167] width 14 height 11
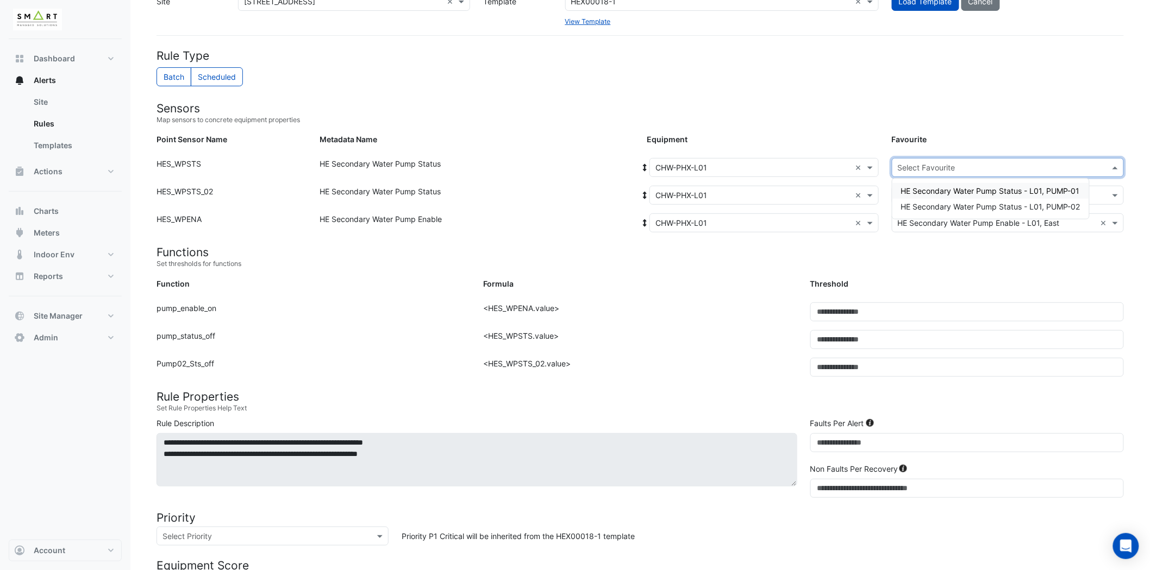
click at [1044, 193] on span "HE Secondary Water Pump Status - L01, PUMP-01" at bounding box center [990, 190] width 179 height 9
click at [1109, 193] on span at bounding box center [1116, 195] width 14 height 11
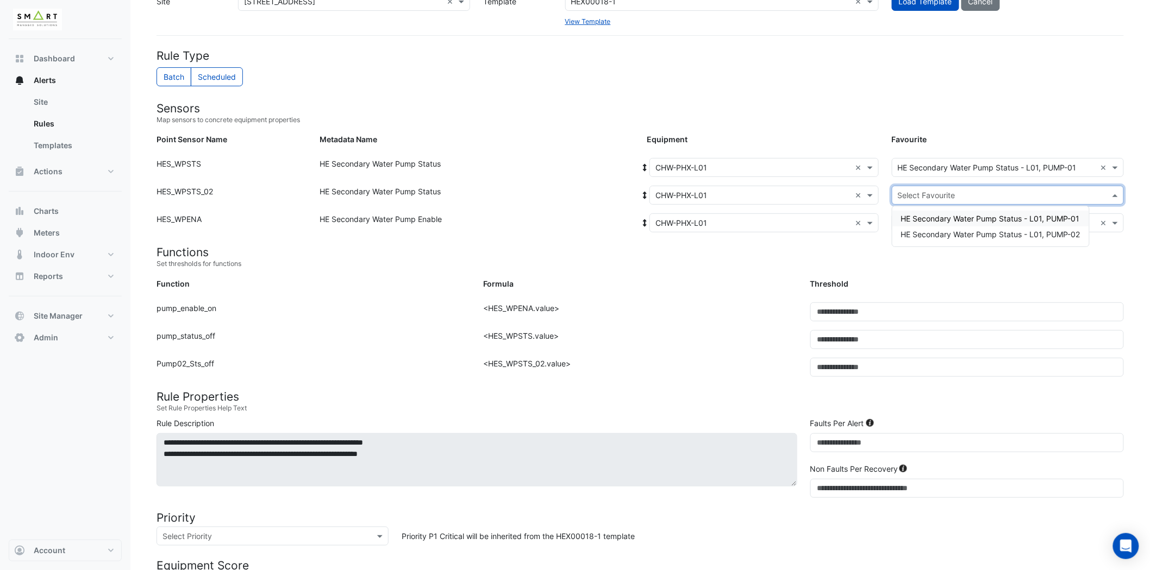
click at [1070, 216] on span "HE Secondary Water Pump Status - L01, PUMP-01" at bounding box center [990, 218] width 179 height 9
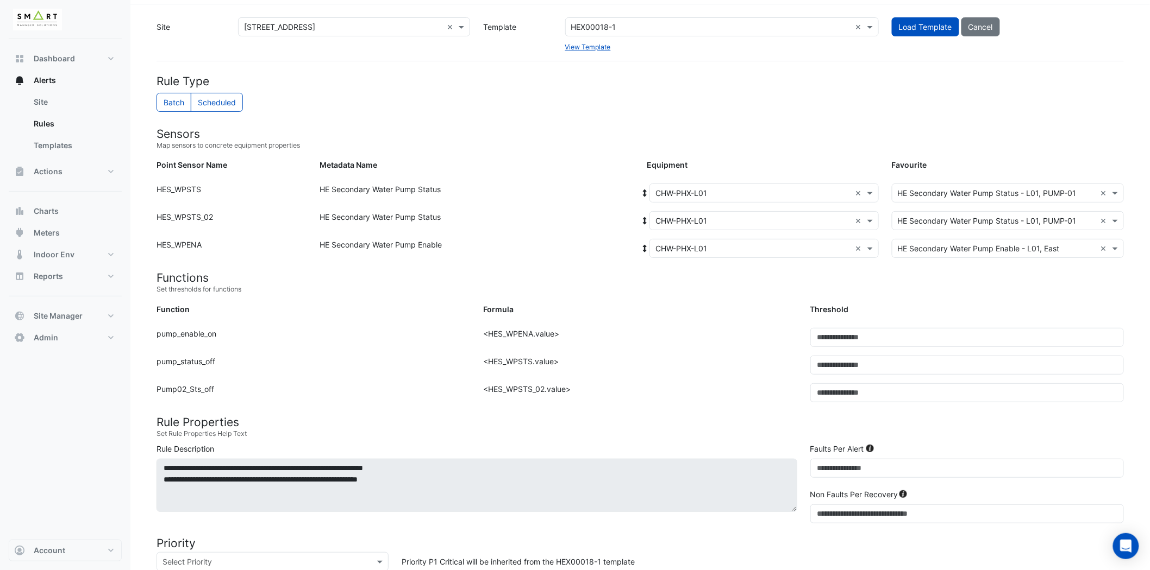
scroll to position [0, 0]
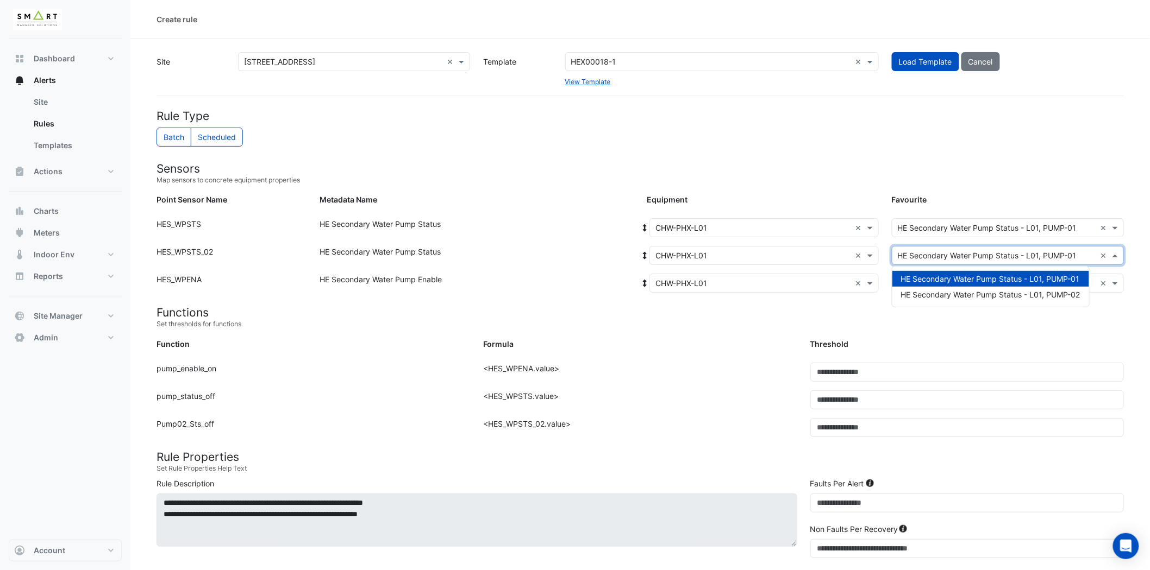
click at [1112, 256] on span at bounding box center [1116, 255] width 14 height 11
click at [1058, 297] on span "HE Secondary Water Pump Status - L01, PUMP-02" at bounding box center [990, 294] width 179 height 9
click at [1066, 160] on form "Rule Type Batch Scheduled Sensors Map sensors to concrete equipment properties …" at bounding box center [639, 509] width 967 height 801
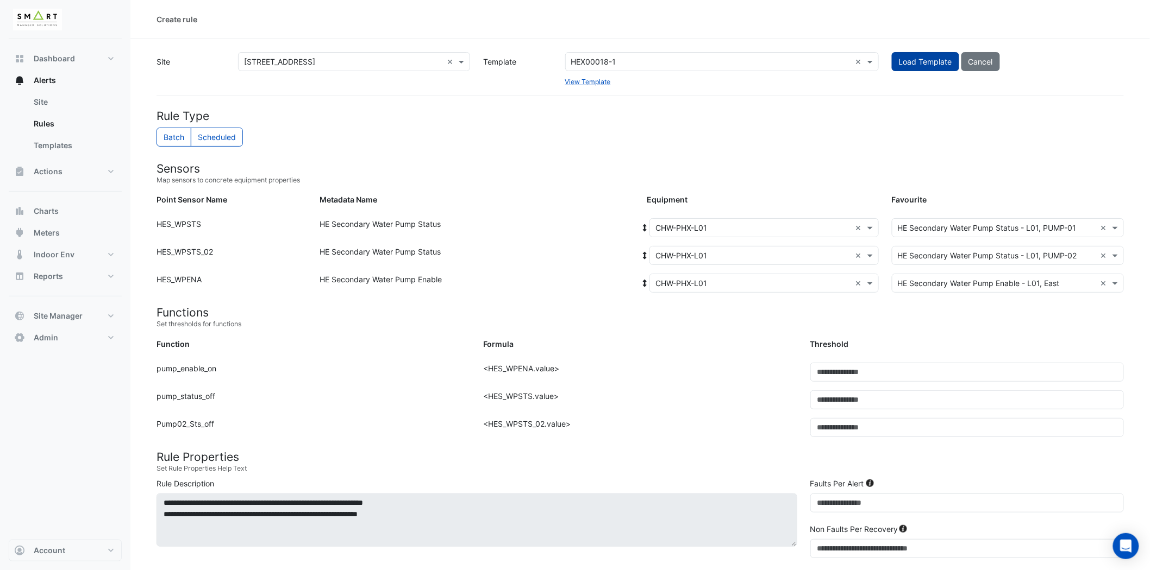
click at [924, 55] on button "Load Template" at bounding box center [925, 61] width 67 height 19
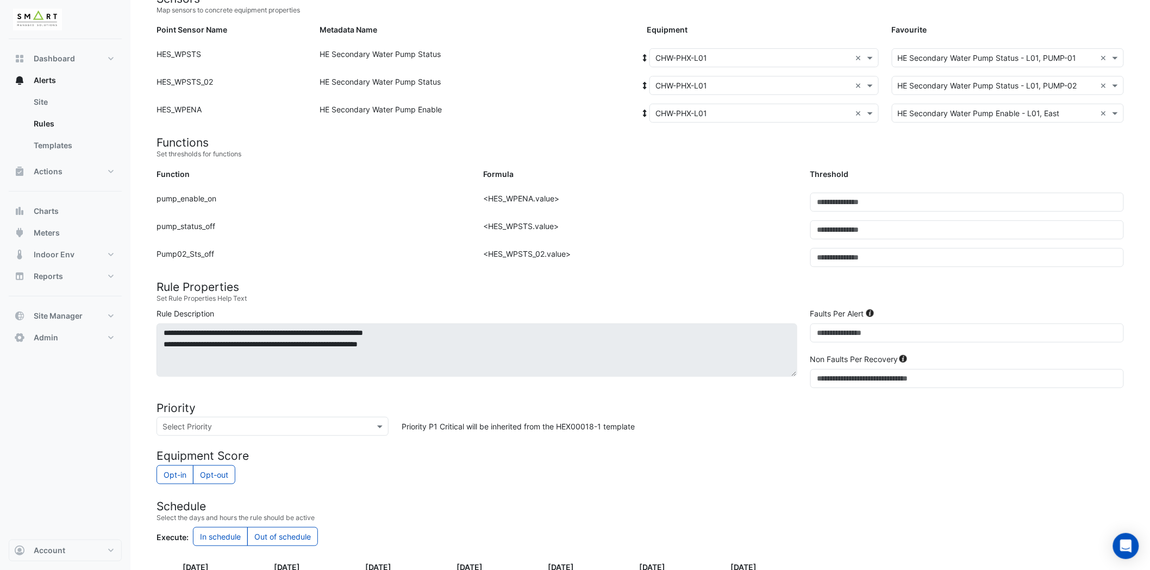
scroll to position [348, 0]
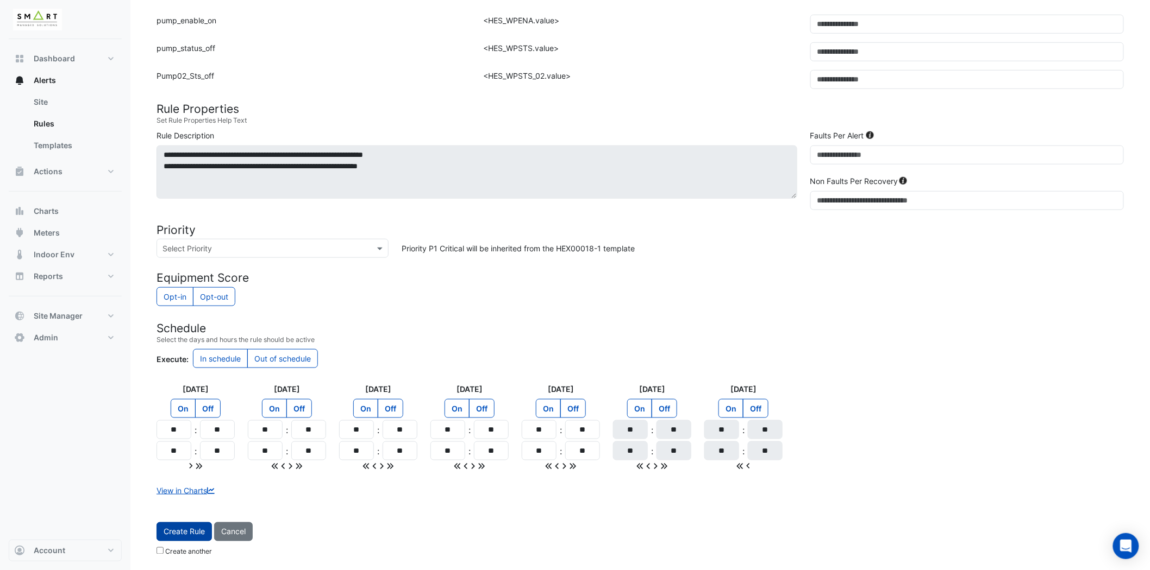
click at [185, 538] on button "Create Rule" at bounding box center [183, 532] width 55 height 19
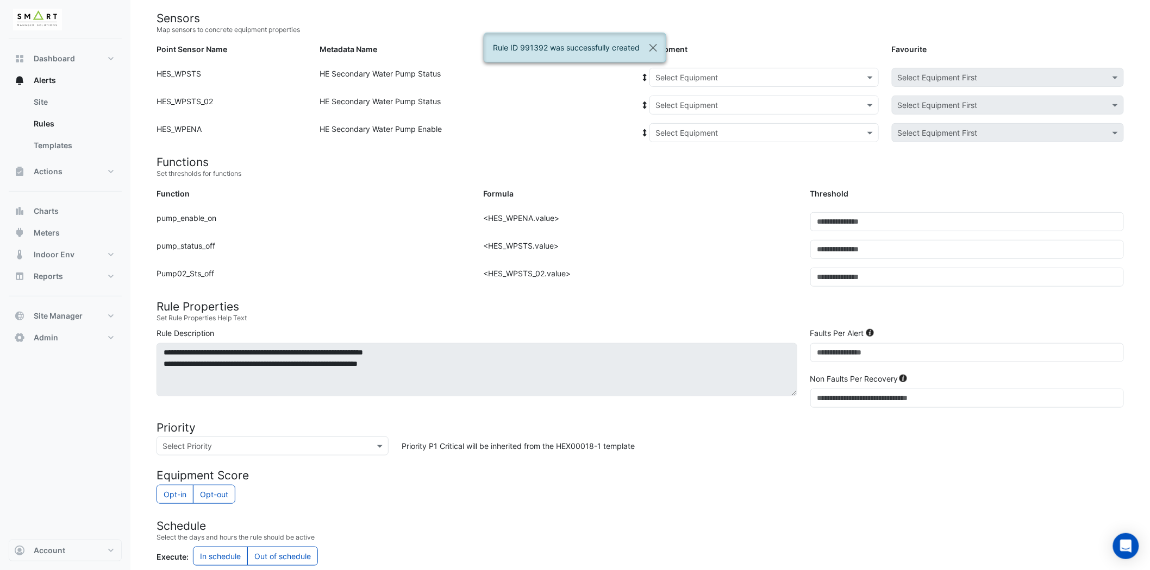
scroll to position [83, 0]
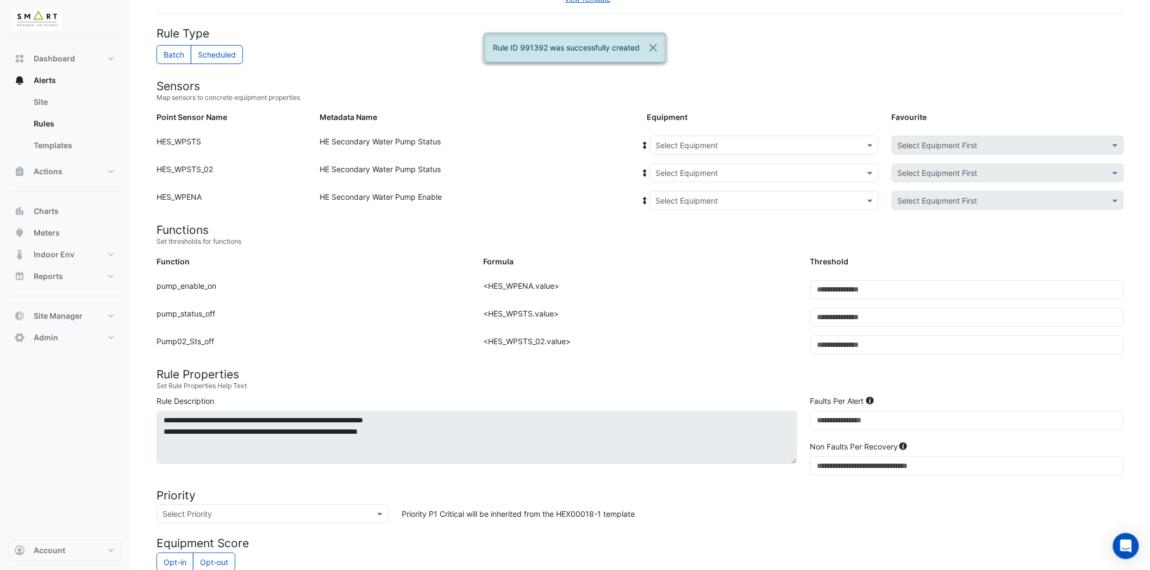
click at [828, 150] on div "Select Equipment" at bounding box center [763, 145] width 229 height 19
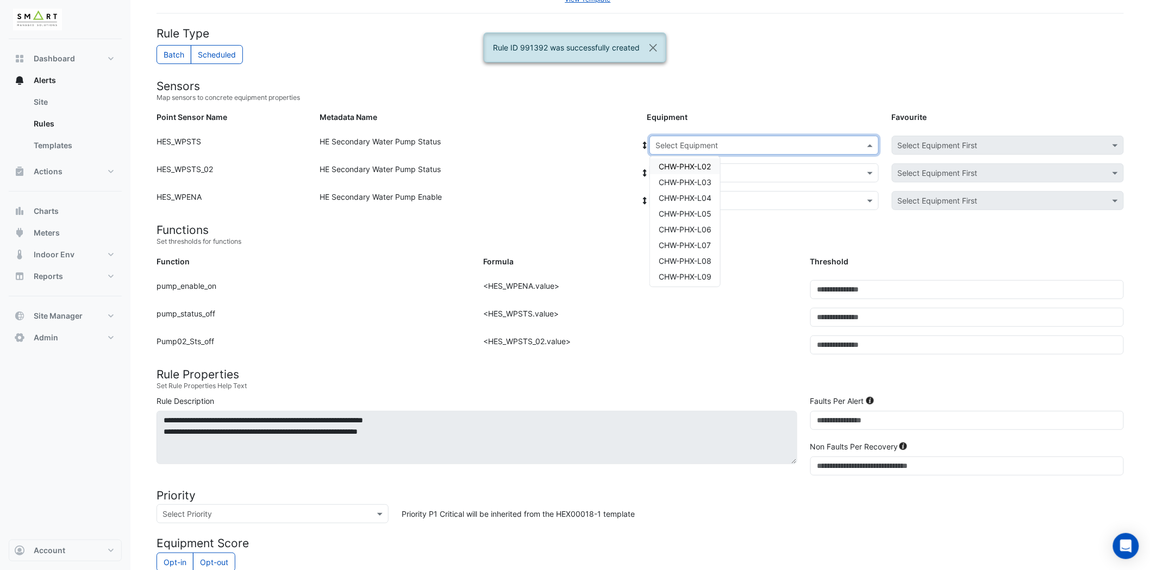
scroll to position [0, 0]
click at [705, 185] on span "CHW-PHX-L02" at bounding box center [684, 184] width 52 height 9
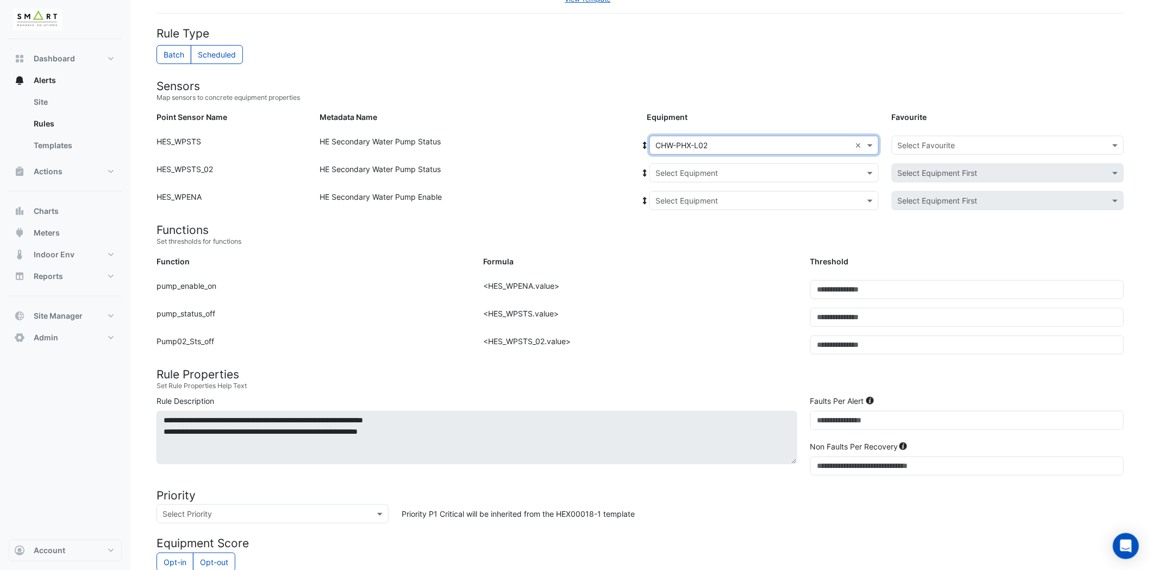
click at [751, 168] on input "text" at bounding box center [753, 173] width 196 height 11
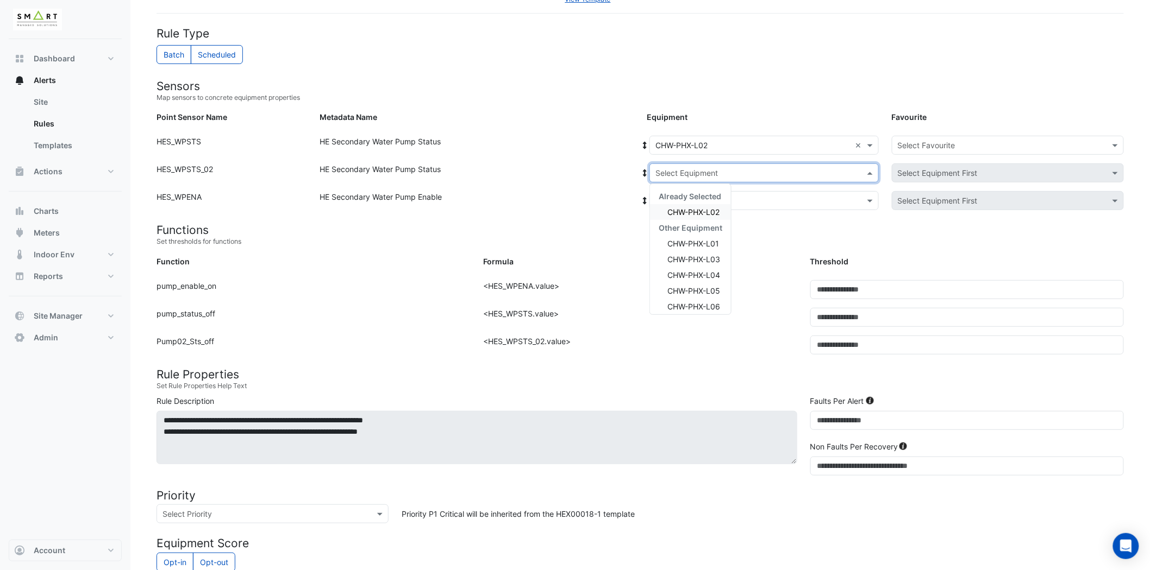
click at [711, 210] on span "CHW-PHX-L02" at bounding box center [693, 212] width 52 height 9
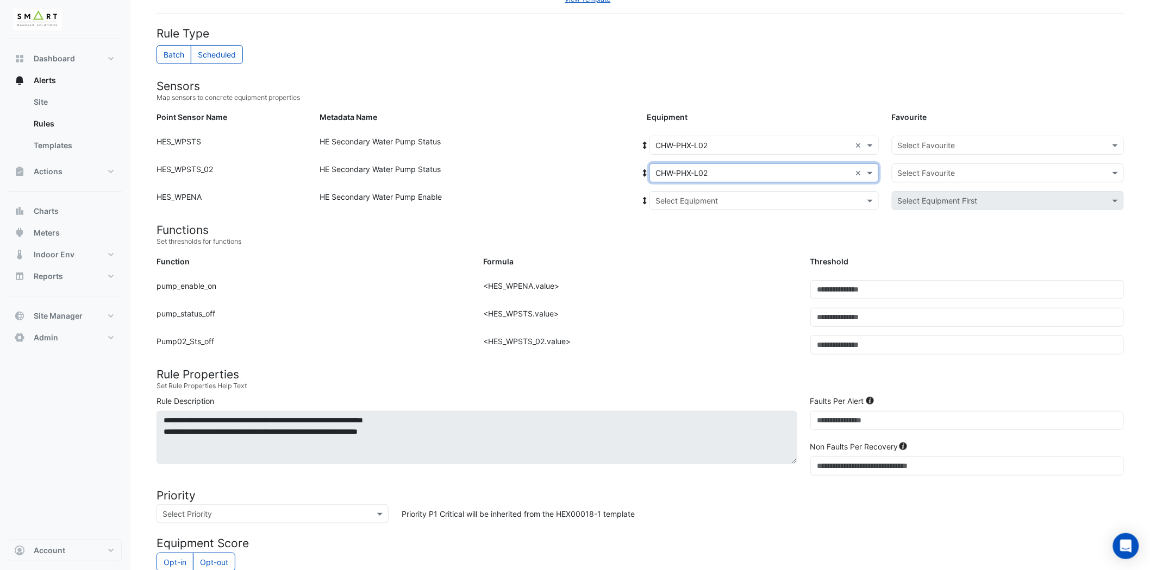
click at [718, 199] on input "text" at bounding box center [753, 201] width 196 height 11
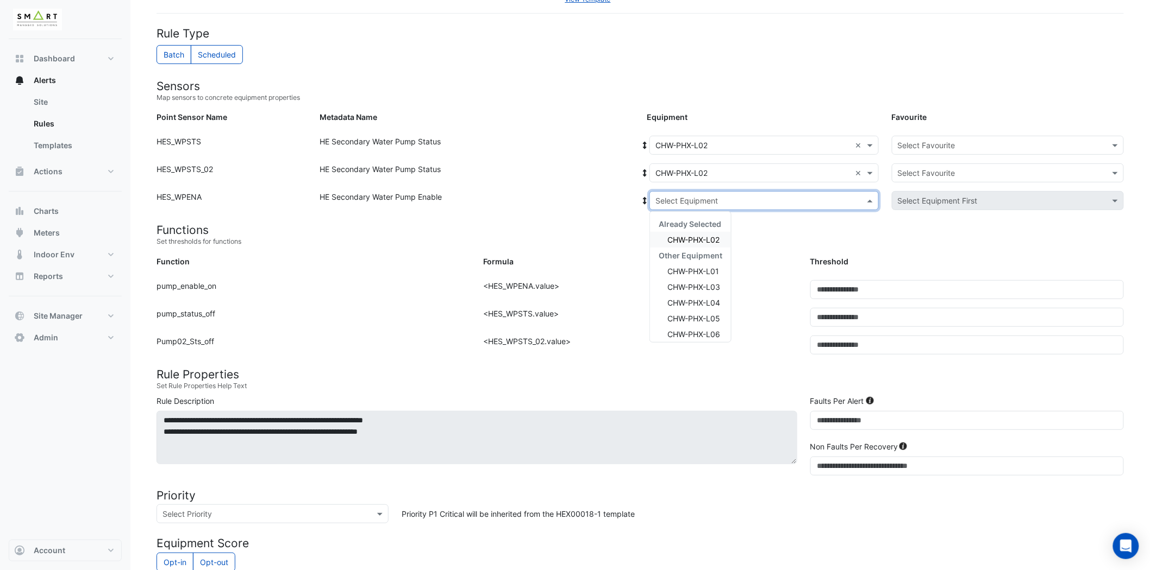
click at [702, 238] on span "CHW-PHX-L02" at bounding box center [693, 239] width 52 height 9
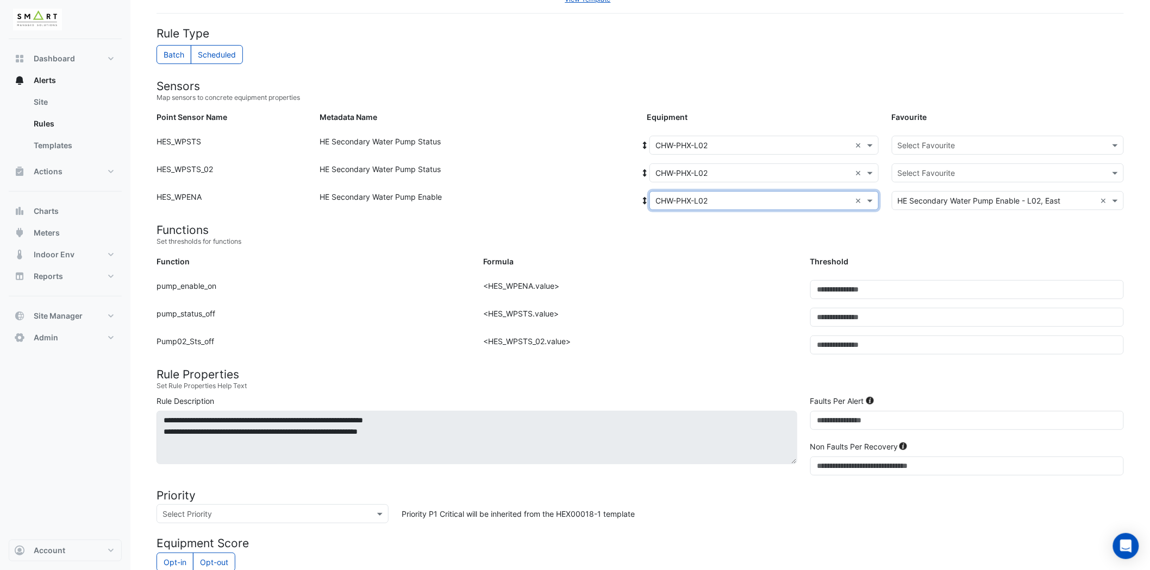
click at [955, 147] on input "text" at bounding box center [997, 145] width 198 height 11
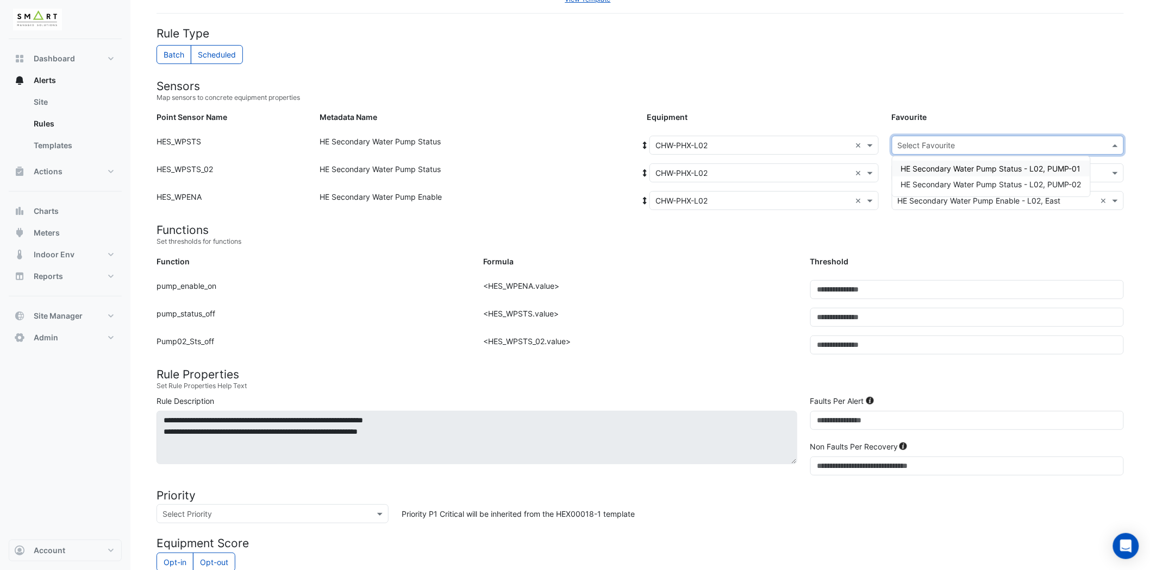
click at [1026, 166] on span "HE Secondary Water Pump Status - L02, PUMP-01" at bounding box center [991, 168] width 180 height 9
click at [1026, 165] on div "Select Favourite" at bounding box center [1008, 173] width 232 height 19
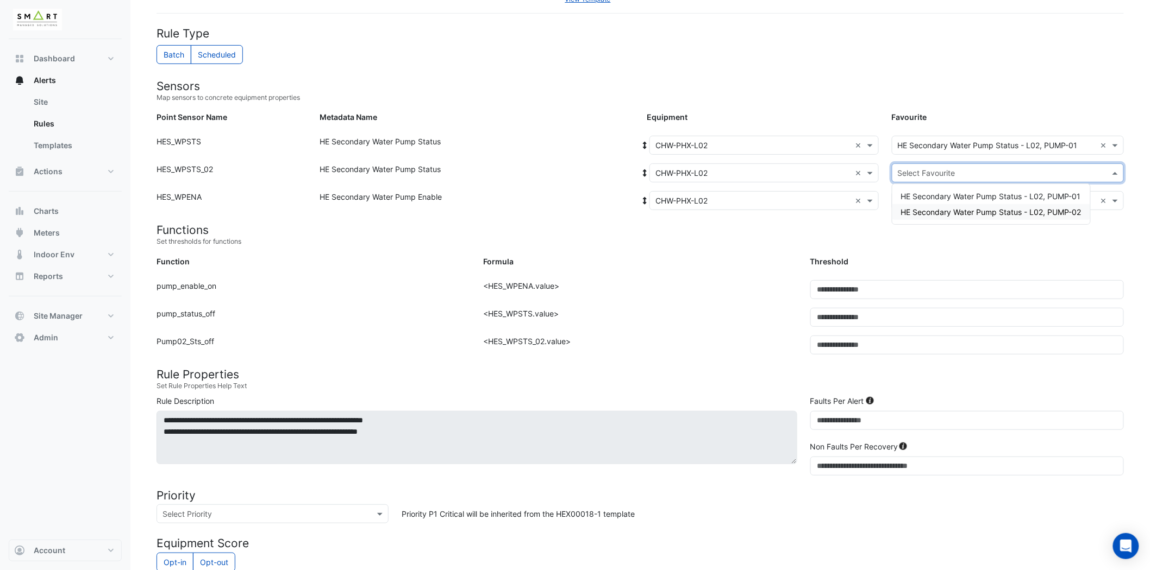
click at [1019, 210] on span "HE Secondary Water Pump Status - L02, PUMP-02" at bounding box center [991, 212] width 180 height 9
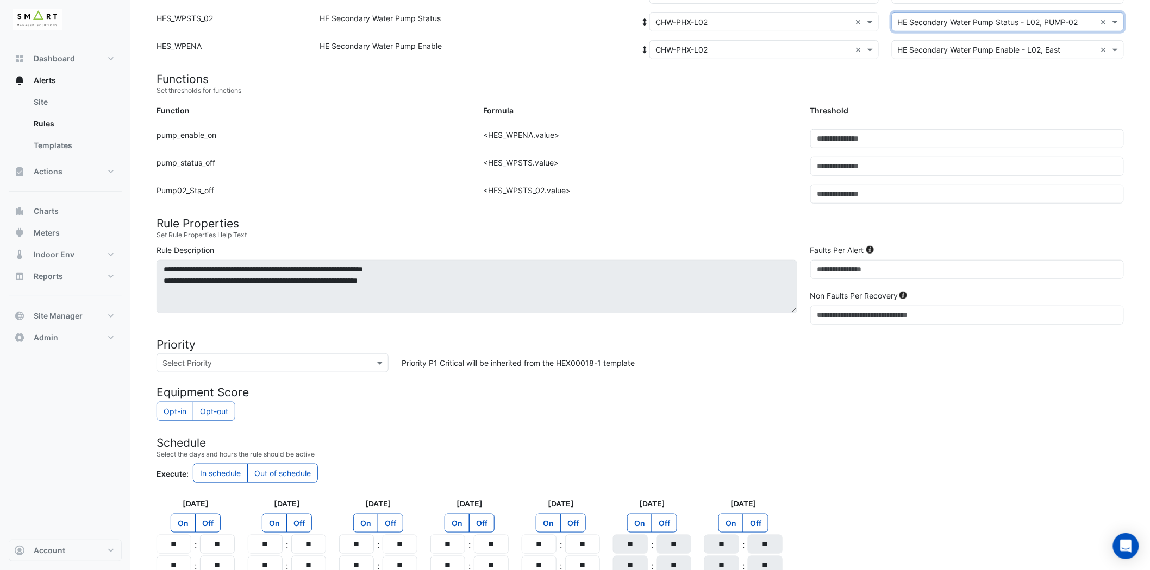
scroll to position [348, 0]
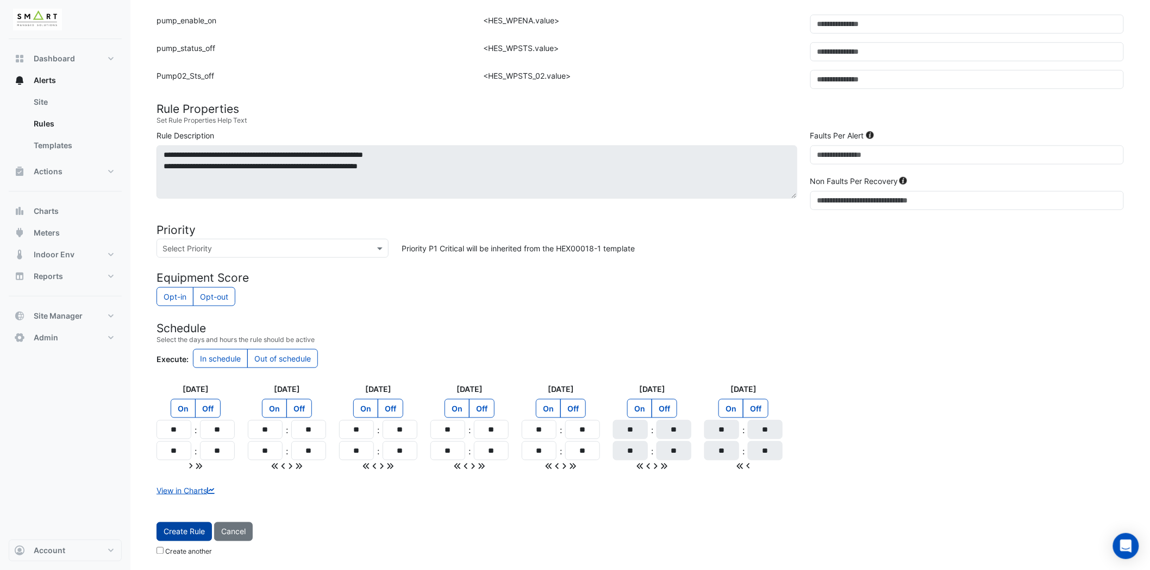
click at [187, 534] on button "Create Rule" at bounding box center [183, 532] width 55 height 19
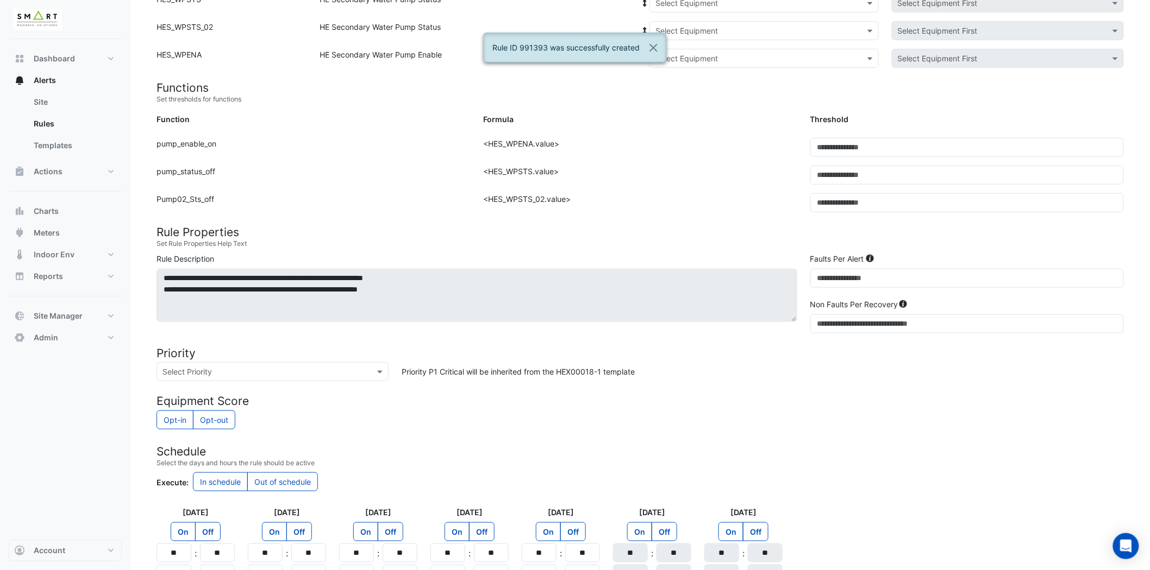
scroll to position [83, 0]
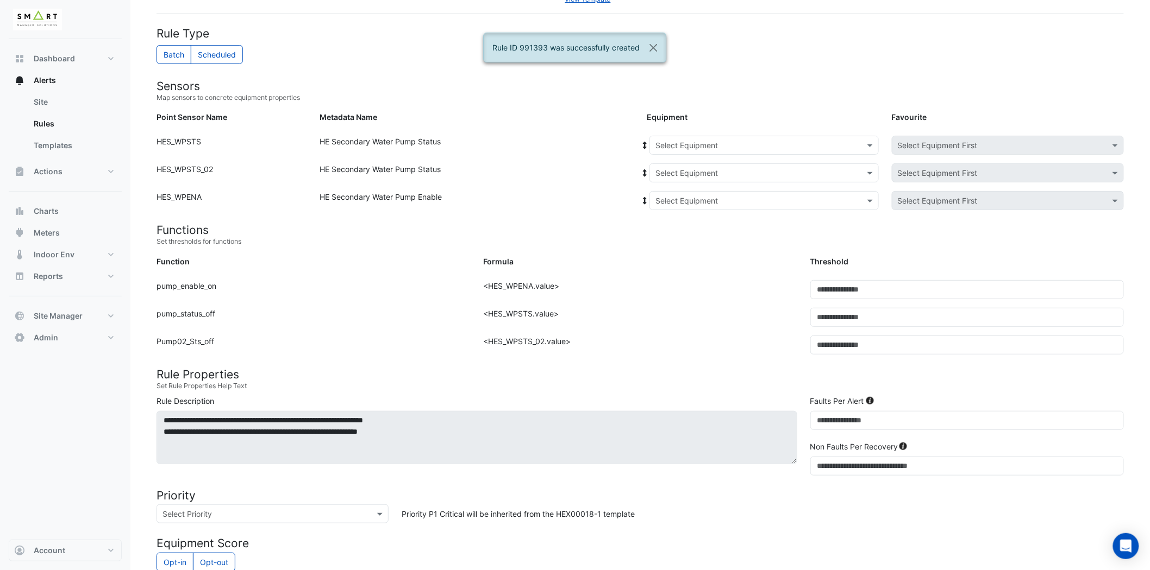
click at [862, 146] on div at bounding box center [764, 145] width 228 height 12
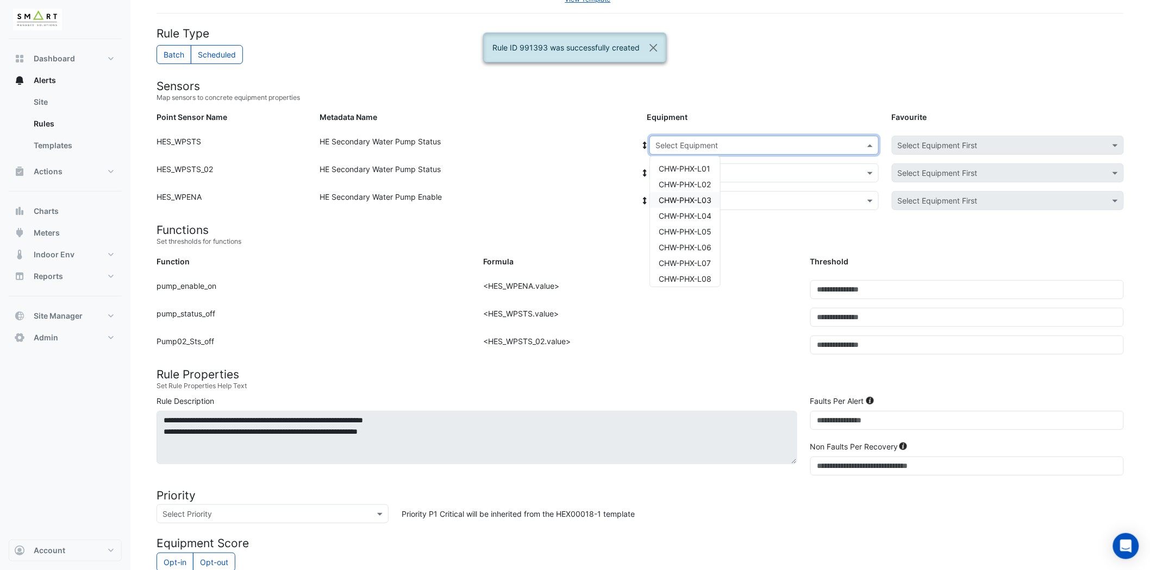
click at [687, 197] on span "CHW-PHX-L03" at bounding box center [684, 200] width 53 height 9
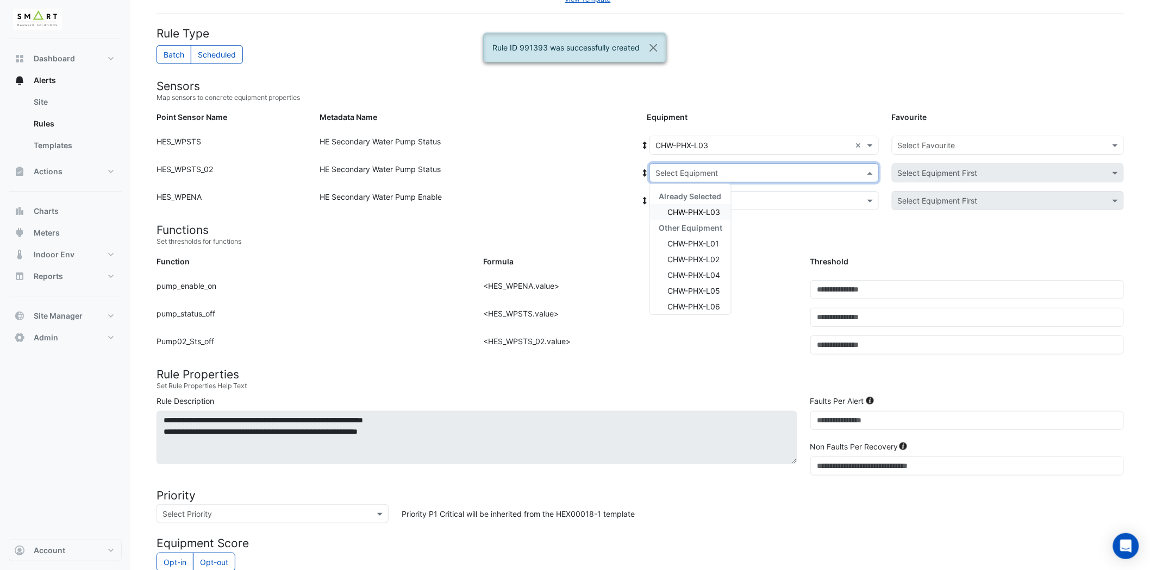
click at [818, 171] on input "text" at bounding box center [753, 173] width 196 height 11
click at [707, 208] on span "CHW-PHX-L03" at bounding box center [693, 212] width 53 height 9
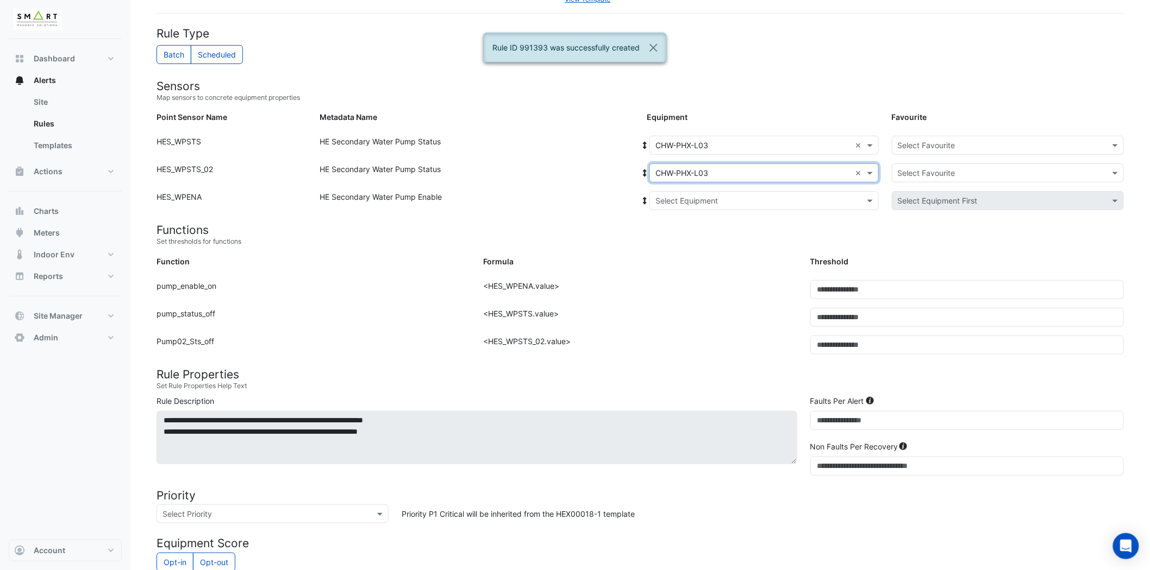
click at [737, 197] on input "text" at bounding box center [753, 201] width 196 height 11
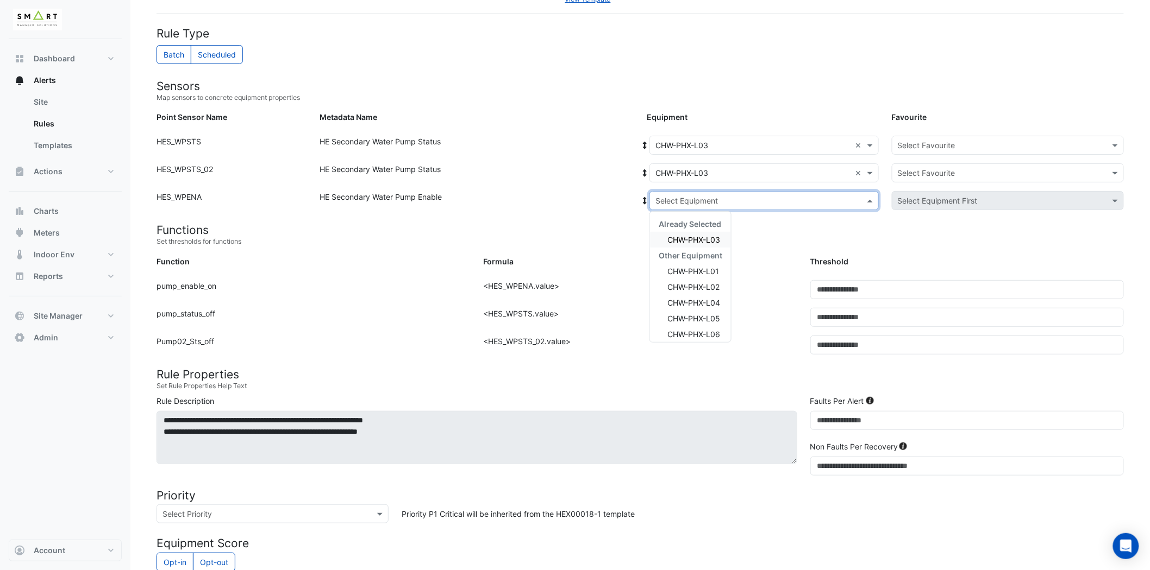
click at [708, 243] on span "CHW-PHX-L03" at bounding box center [693, 239] width 53 height 9
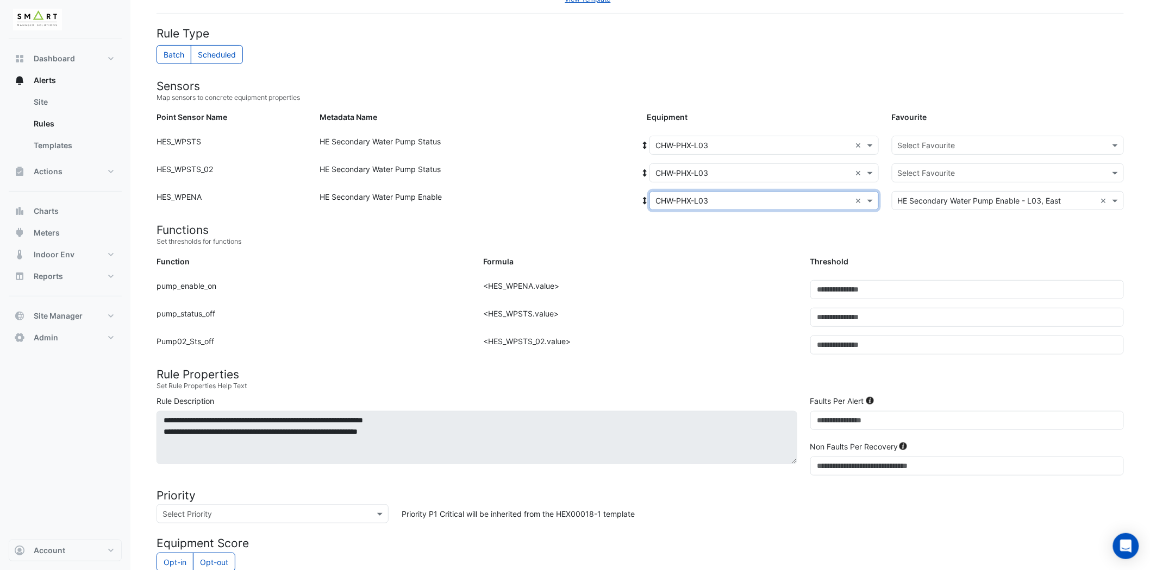
click at [963, 142] on input "text" at bounding box center [997, 145] width 198 height 11
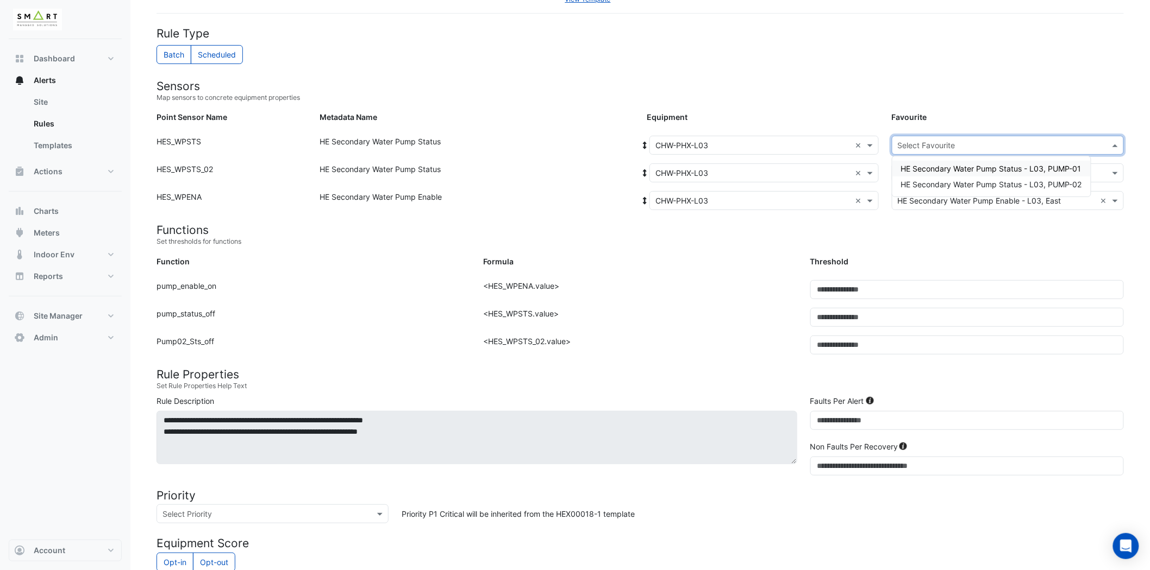
click at [1000, 167] on span "HE Secondary Water Pump Status - L03, PUMP-01" at bounding box center [991, 168] width 180 height 9
click at [1000, 170] on input "text" at bounding box center [997, 173] width 198 height 11
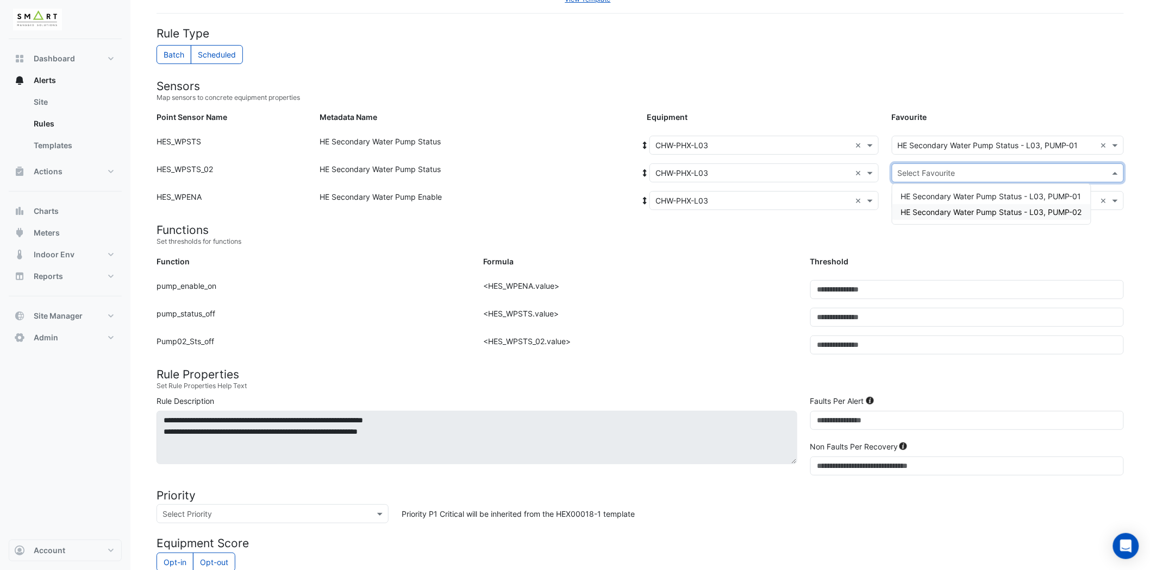
click at [996, 210] on span "HE Secondary Water Pump Status - L03, PUMP-02" at bounding box center [991, 212] width 181 height 9
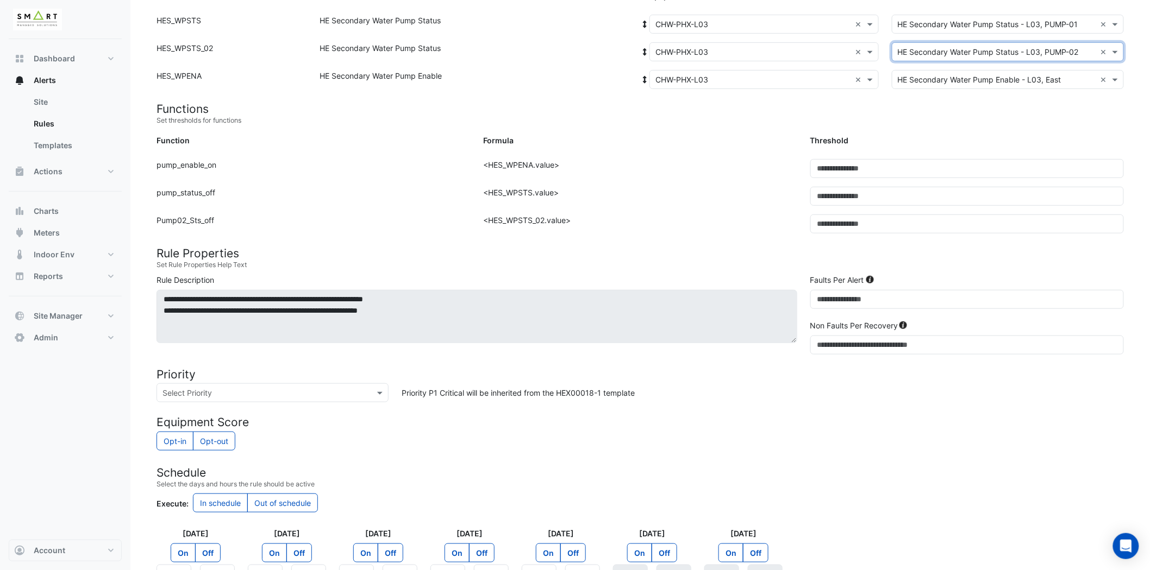
scroll to position [348, 0]
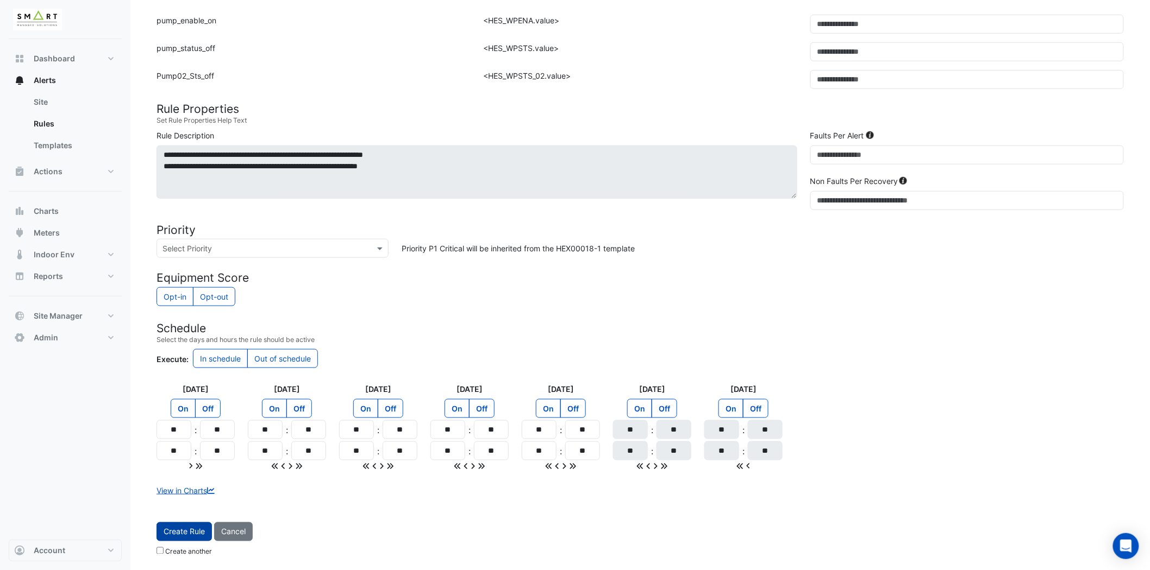
click at [193, 536] on button "Create Rule" at bounding box center [183, 532] width 55 height 19
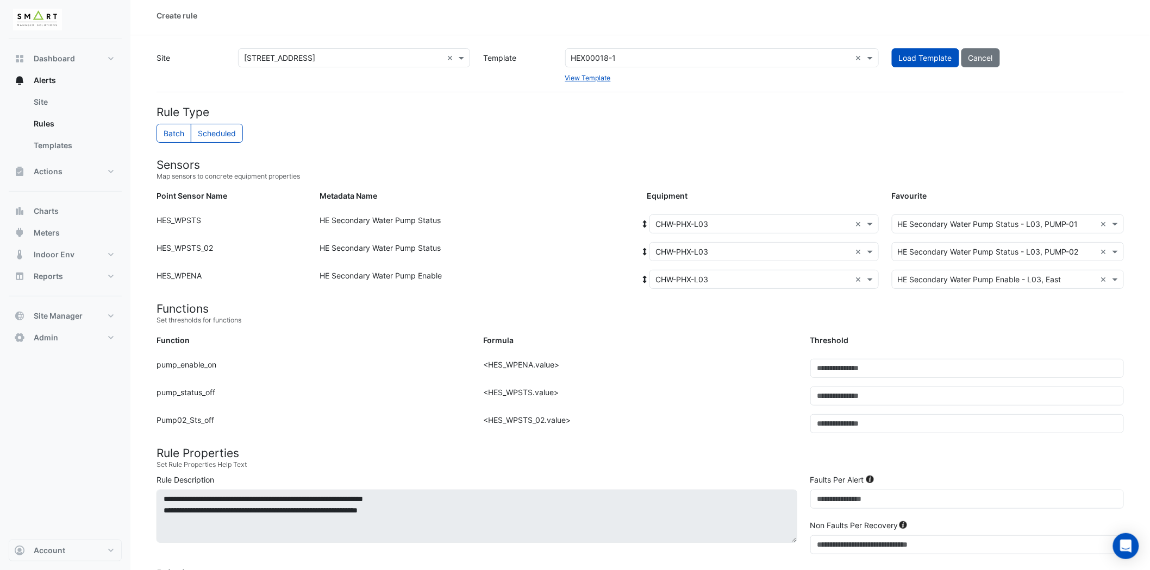
scroll to position [0, 0]
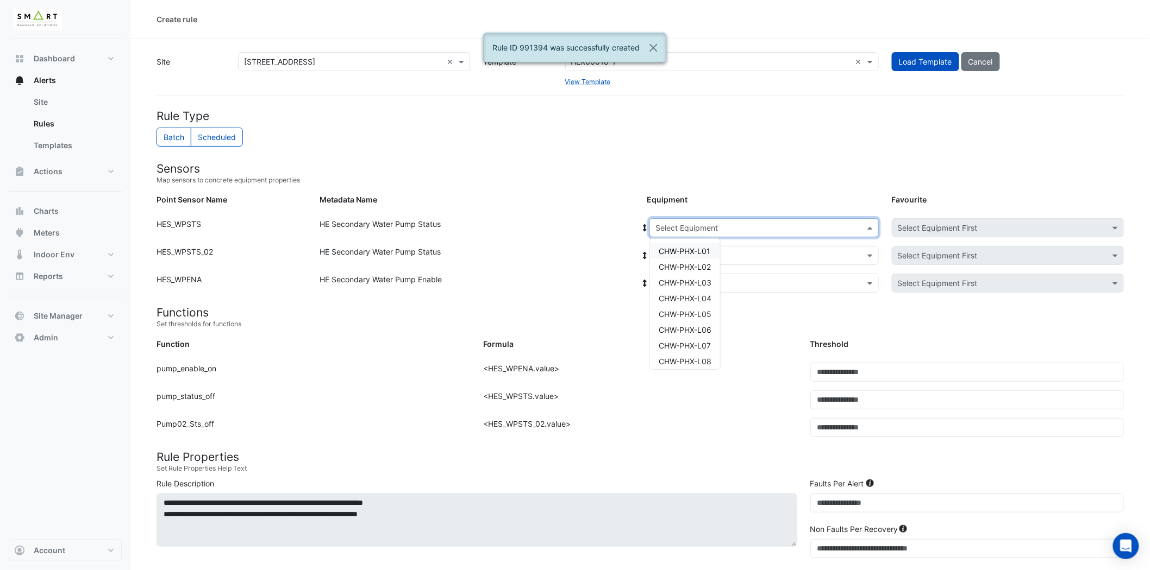
click at [773, 225] on input "text" at bounding box center [753, 228] width 196 height 11
click at [704, 278] on span "CHW-PHX-L03" at bounding box center [684, 282] width 53 height 9
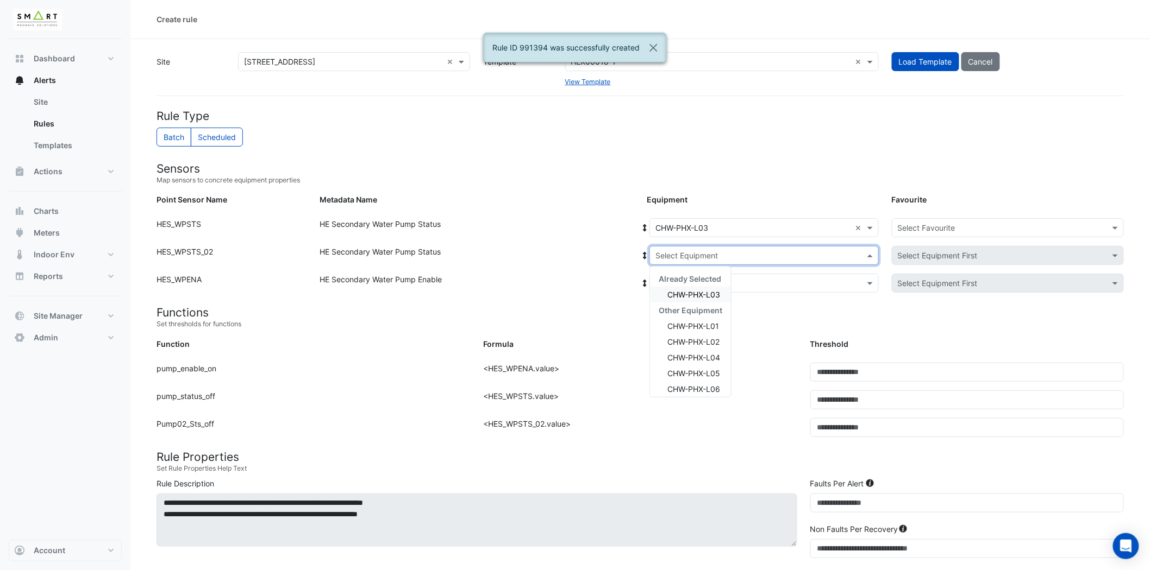
click at [739, 255] on input "text" at bounding box center [753, 255] width 196 height 11
click at [710, 290] on span "CHW-PHX-L03" at bounding box center [693, 294] width 53 height 9
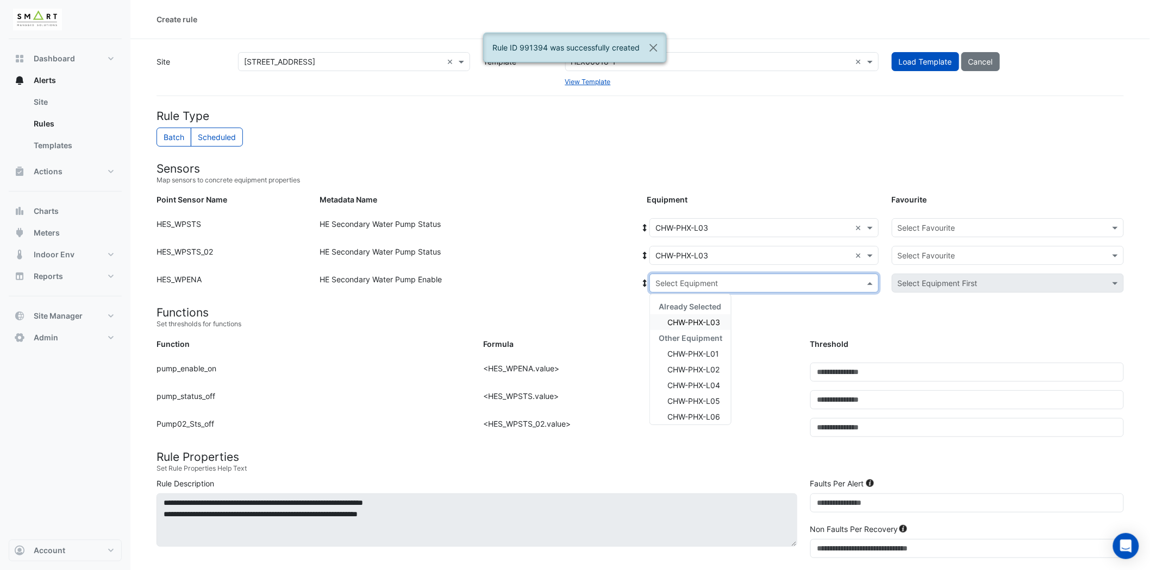
click at [718, 285] on input "text" at bounding box center [753, 283] width 196 height 11
click at [702, 326] on span "CHW-PHX-L03" at bounding box center [693, 322] width 53 height 9
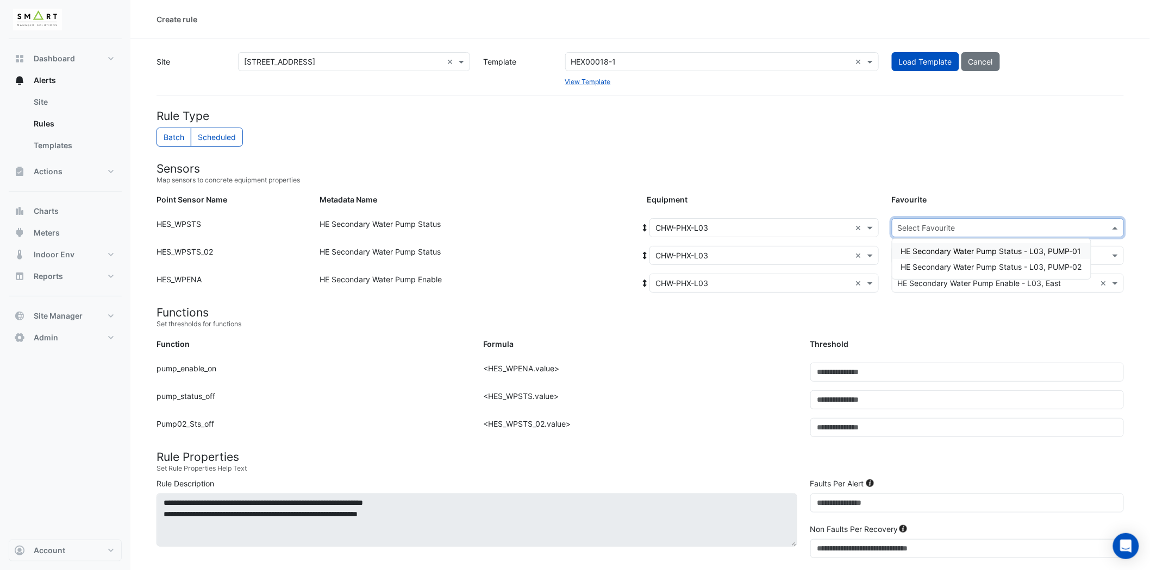
click at [936, 223] on input "text" at bounding box center [997, 228] width 198 height 11
click at [945, 244] on div "HE Secondary Water Pump Status - L03, PUMP-01" at bounding box center [991, 251] width 198 height 16
click at [943, 252] on input "text" at bounding box center [997, 255] width 198 height 11
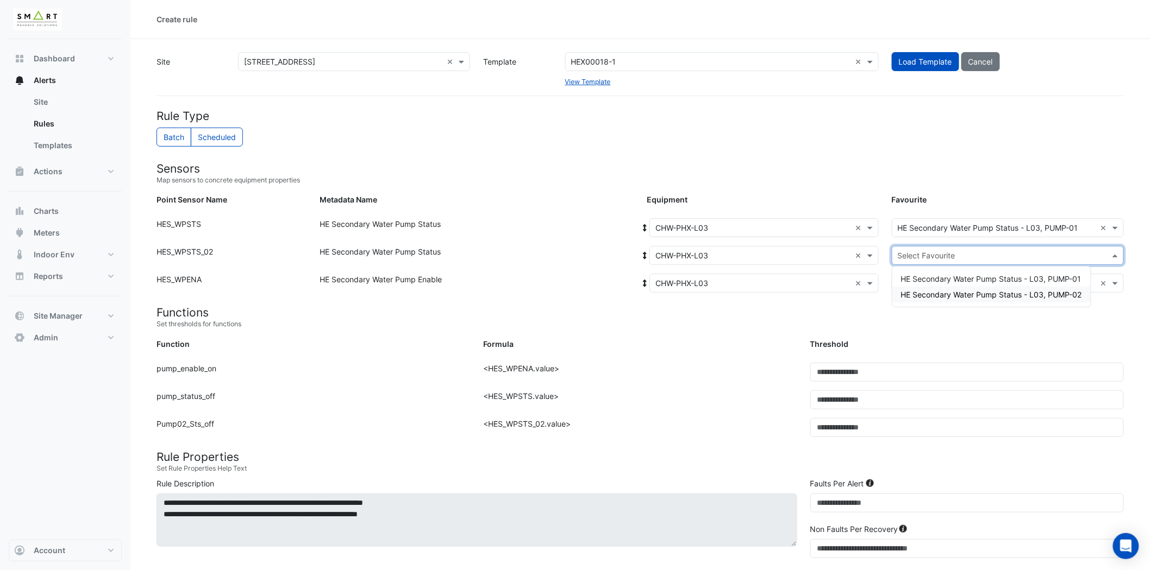
click at [965, 301] on div "HE Secondary Water Pump Status - L03, PUMP-02" at bounding box center [991, 295] width 198 height 16
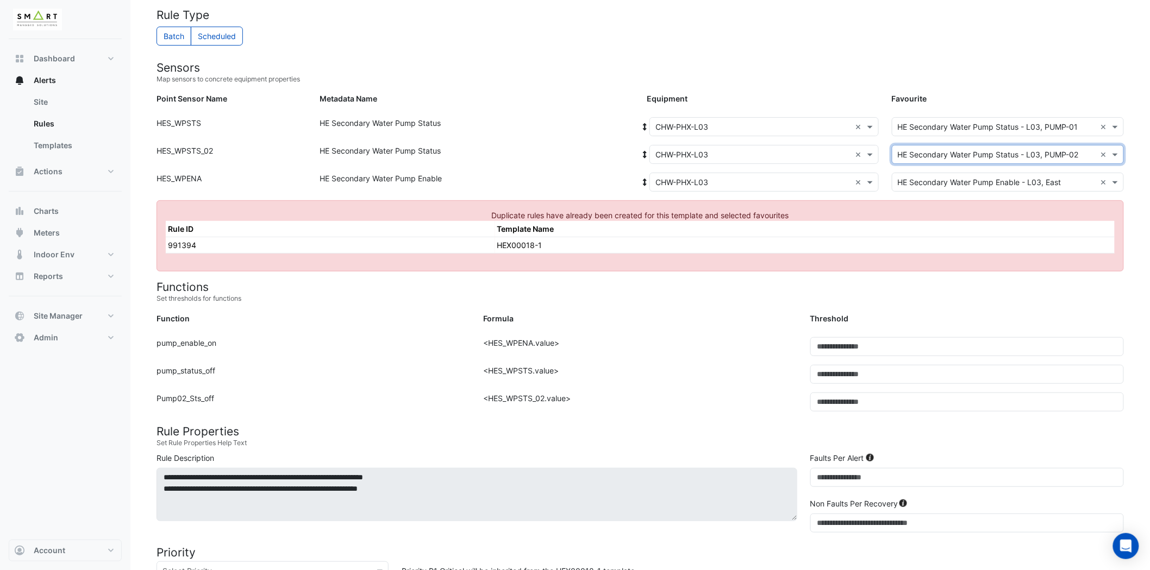
scroll to position [121, 0]
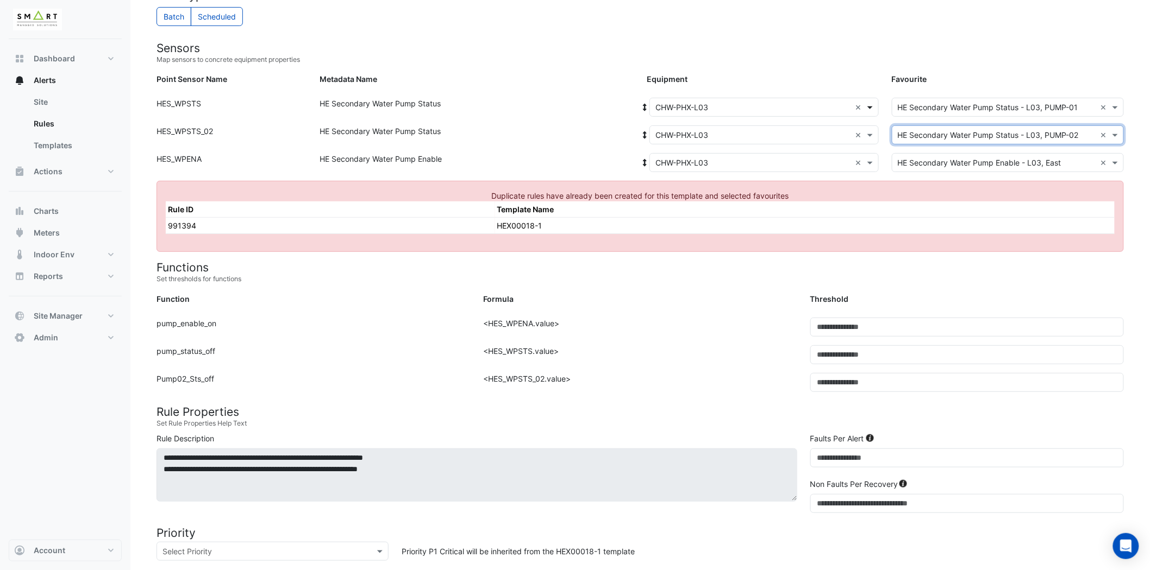
click at [866, 105] on span at bounding box center [871, 107] width 14 height 11
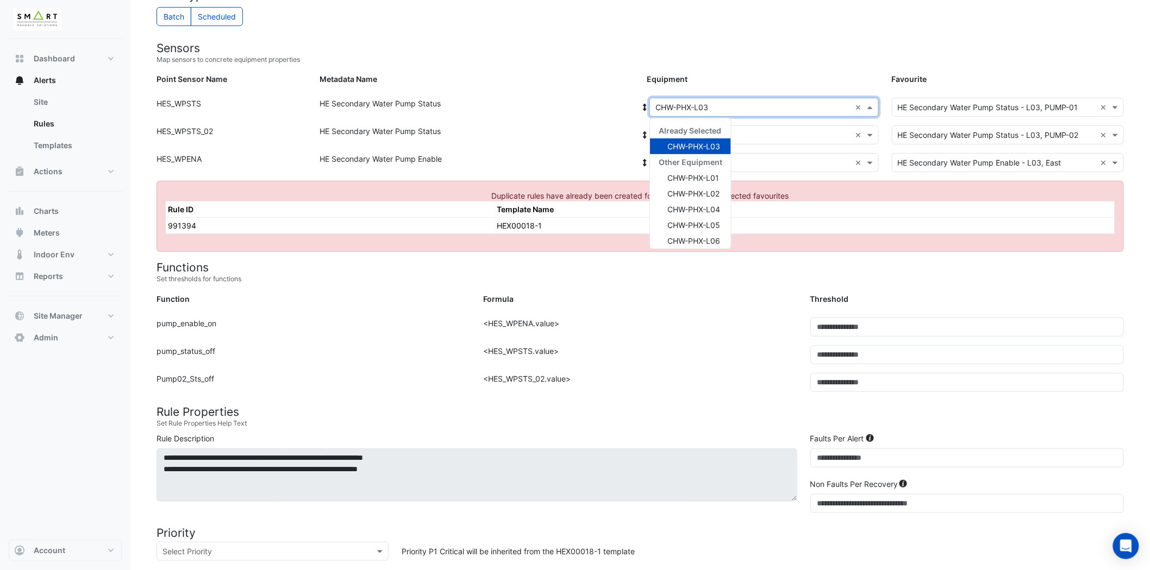
click at [815, 115] on div "Select Equipment × CHW-PHX-L03 ×" at bounding box center [763, 107] width 229 height 19
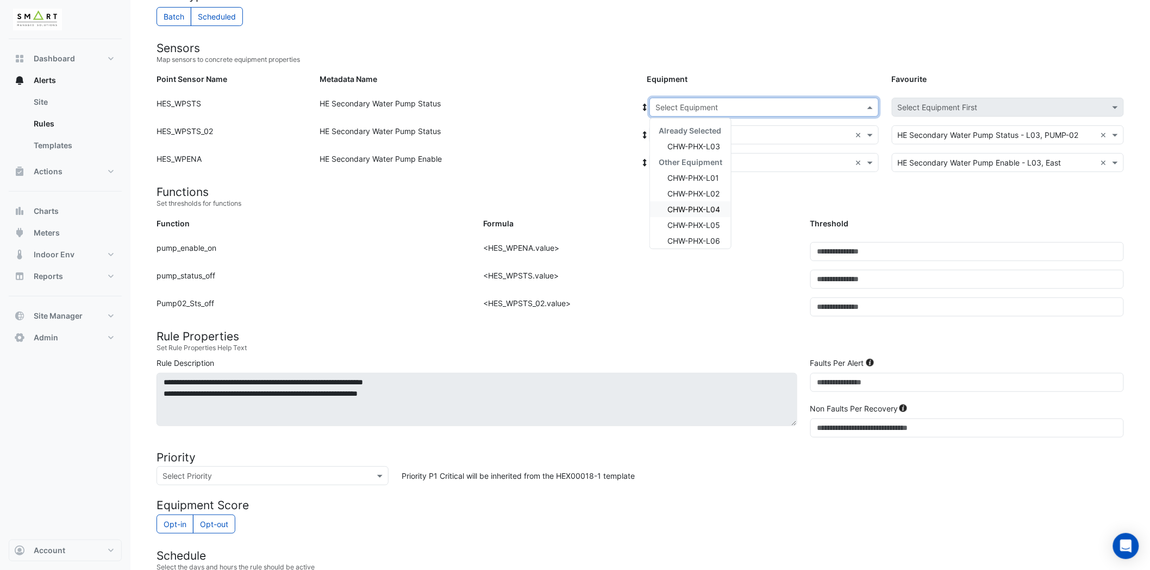
click at [705, 211] on span "CHW-PHX-L04" at bounding box center [693, 209] width 53 height 9
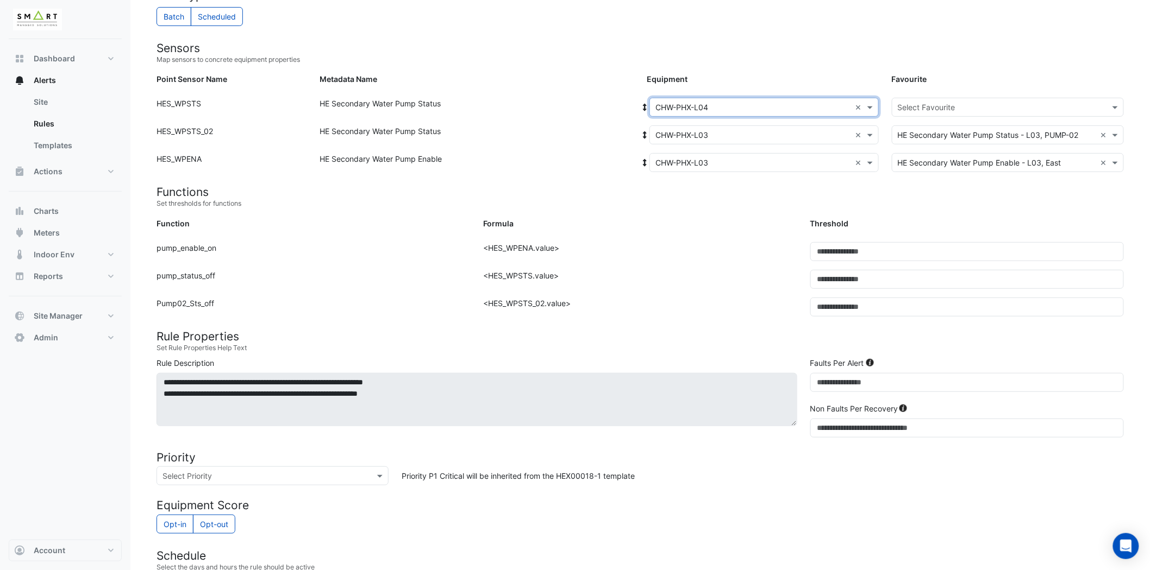
click at [792, 128] on div "Select Equipment × CHW-PHX-L03 ×" at bounding box center [763, 135] width 229 height 19
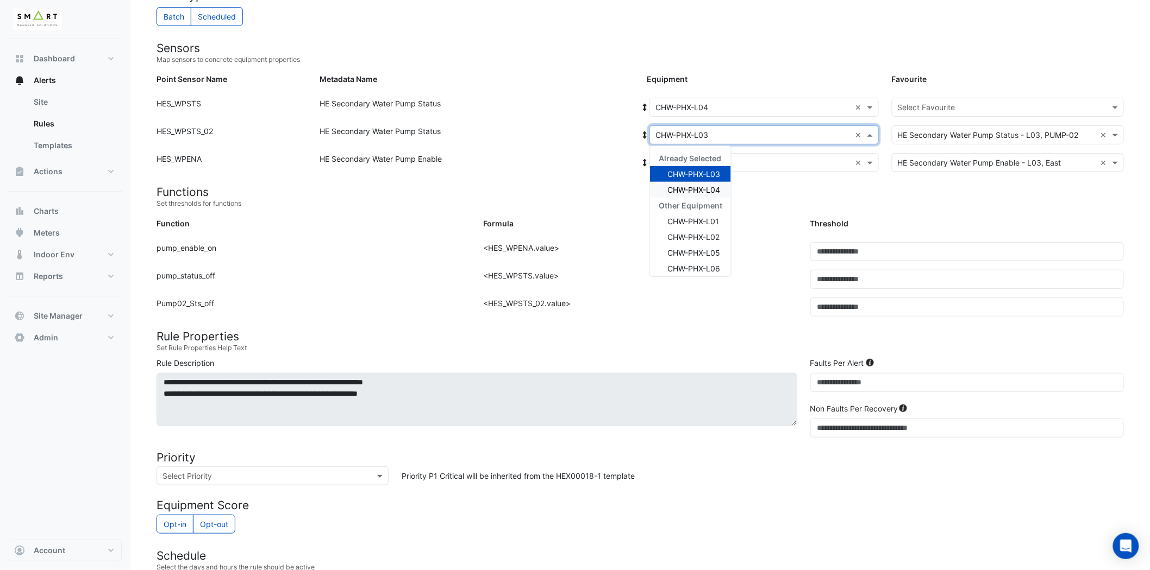
click at [700, 185] on span "CHW-PHX-L04" at bounding box center [693, 189] width 53 height 9
click at [741, 161] on input "text" at bounding box center [753, 163] width 196 height 11
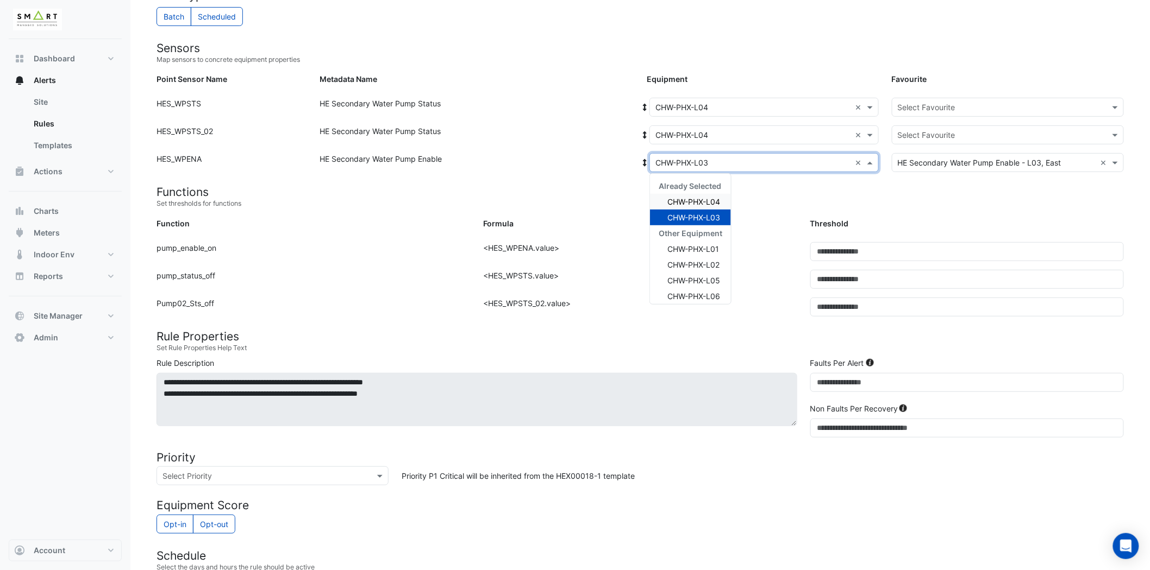
click at [708, 201] on span "CHW-PHX-L04" at bounding box center [693, 201] width 53 height 9
click at [1028, 109] on input "text" at bounding box center [997, 107] width 198 height 11
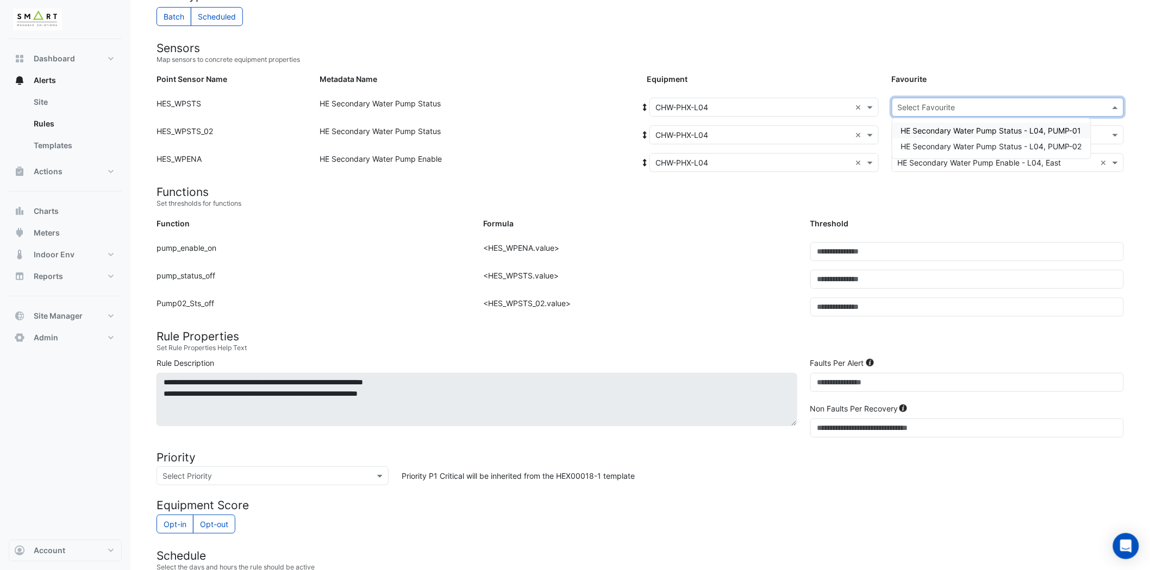
click at [1028, 131] on span "HE Secondary Water Pump Status - L04, PUMP-01" at bounding box center [991, 130] width 180 height 9
click at [1018, 131] on input "text" at bounding box center [997, 135] width 198 height 11
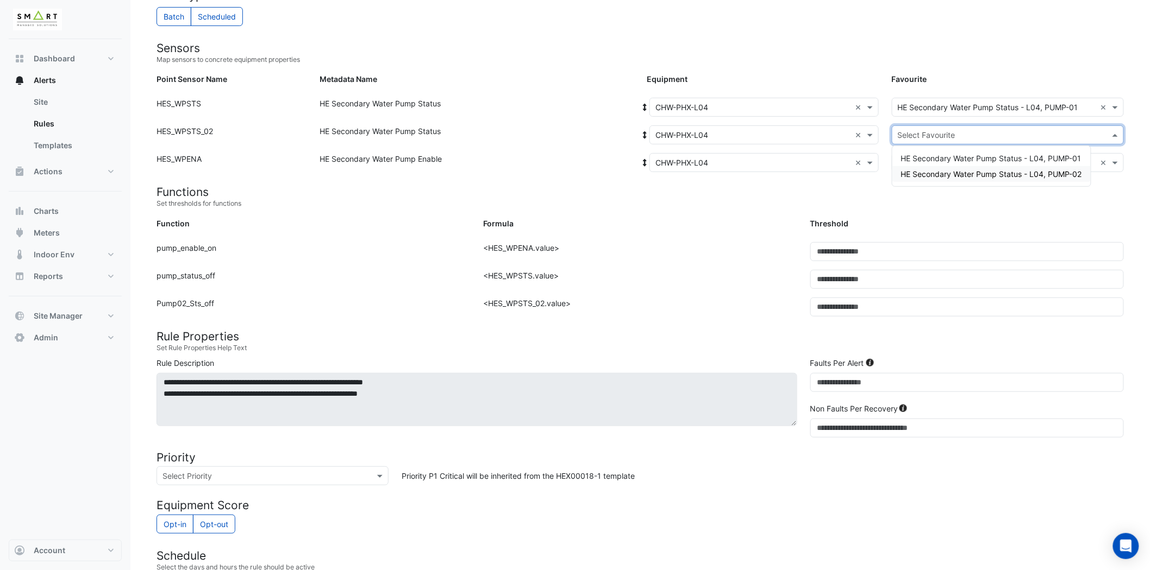
click at [1003, 172] on span "HE Secondary Water Pump Status - L04, PUMP-02" at bounding box center [991, 174] width 181 height 9
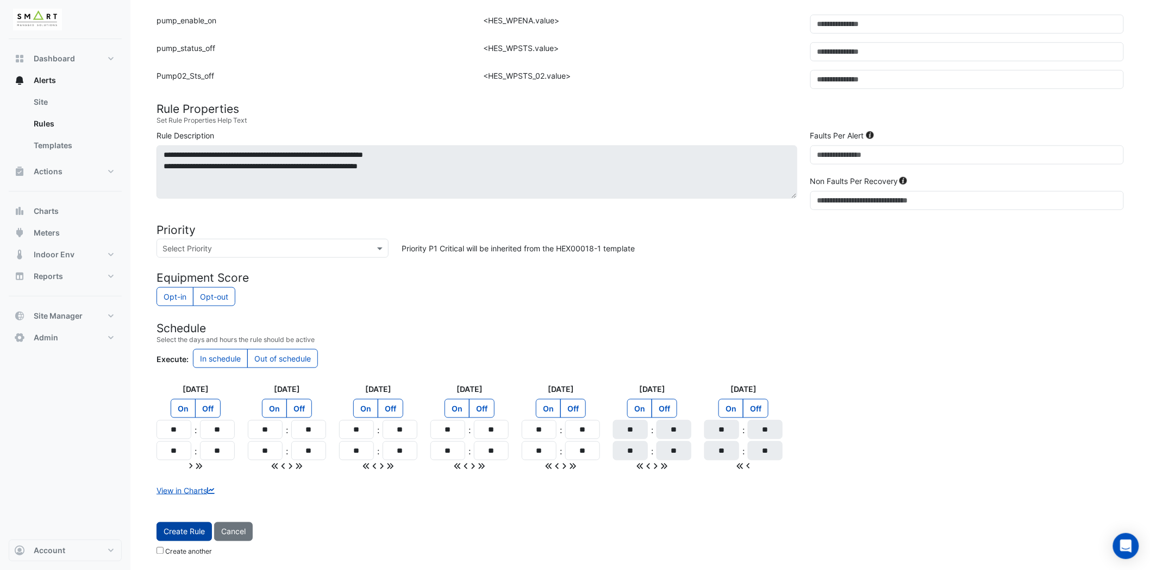
click at [194, 534] on button "Create Rule" at bounding box center [183, 532] width 55 height 19
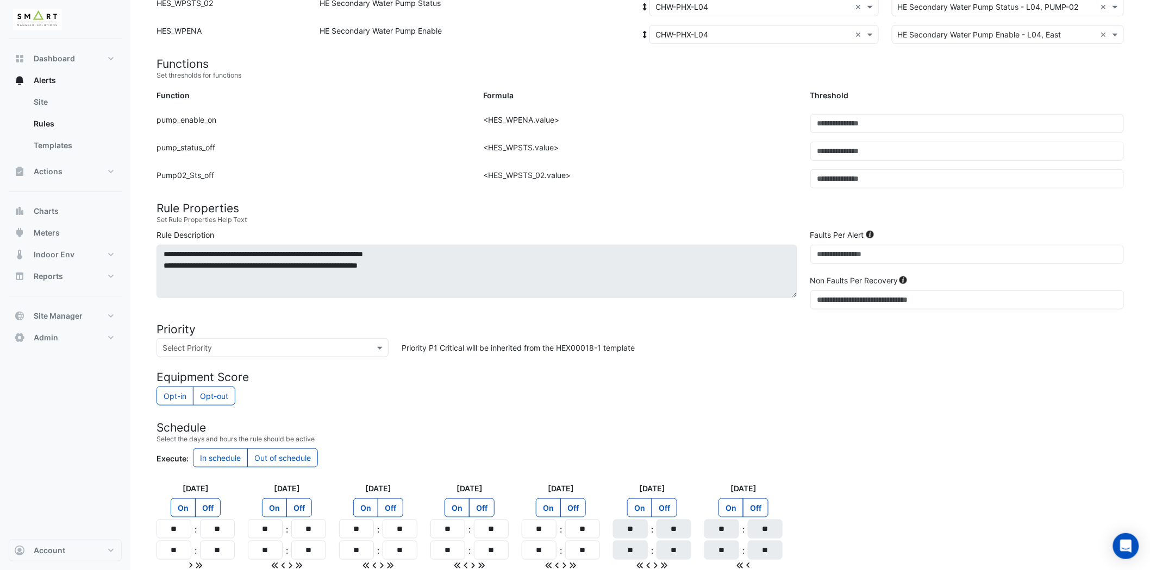
scroll to position [106, 0]
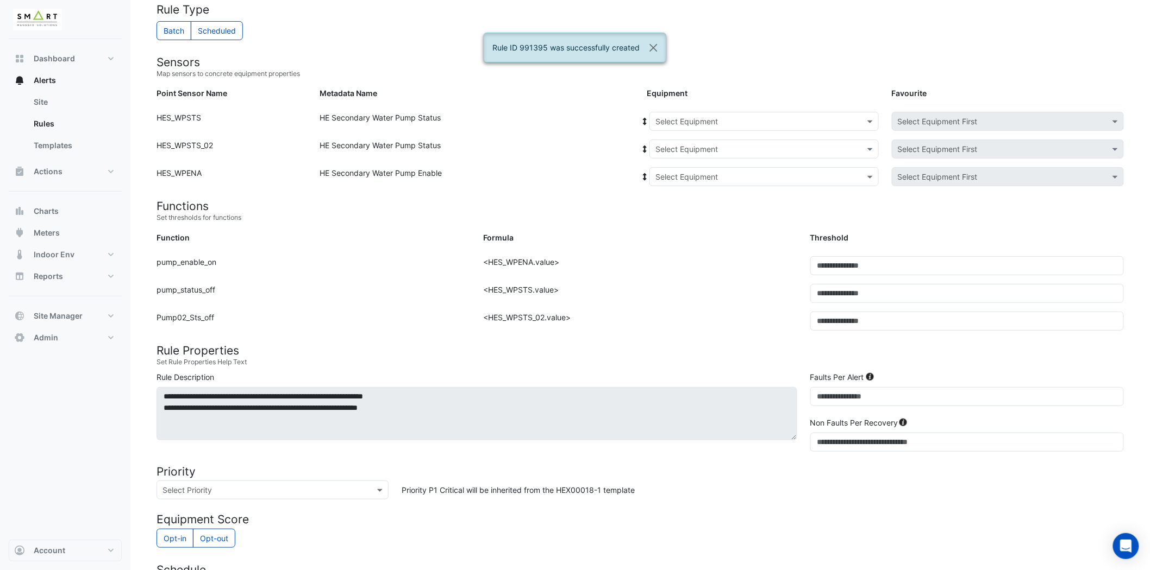
click at [716, 120] on input "text" at bounding box center [753, 121] width 196 height 11
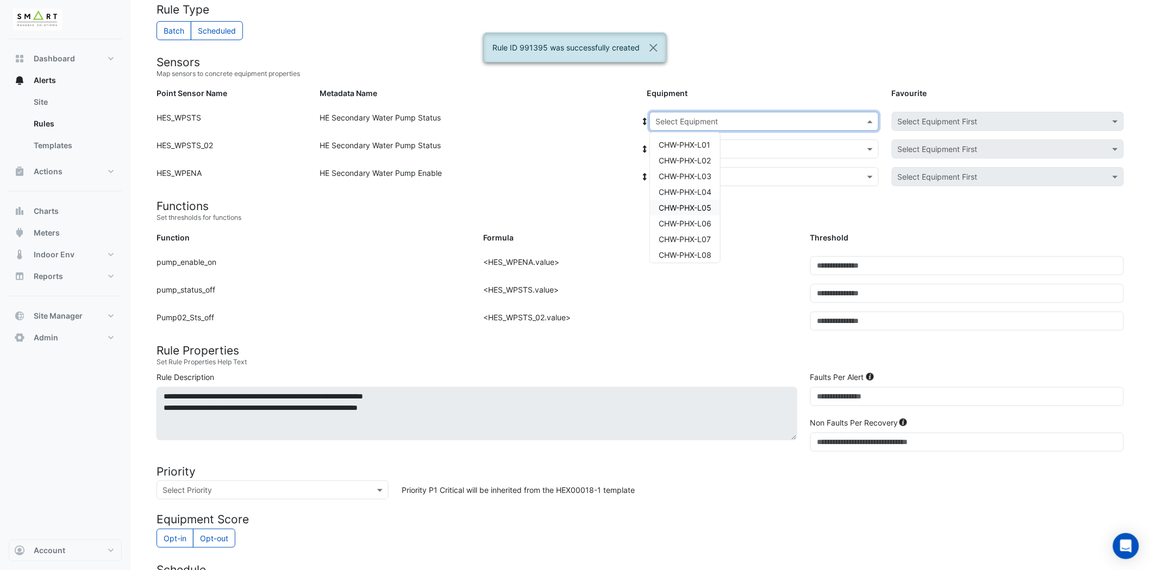
click at [690, 203] on span "CHW-PHX-L05" at bounding box center [684, 207] width 53 height 9
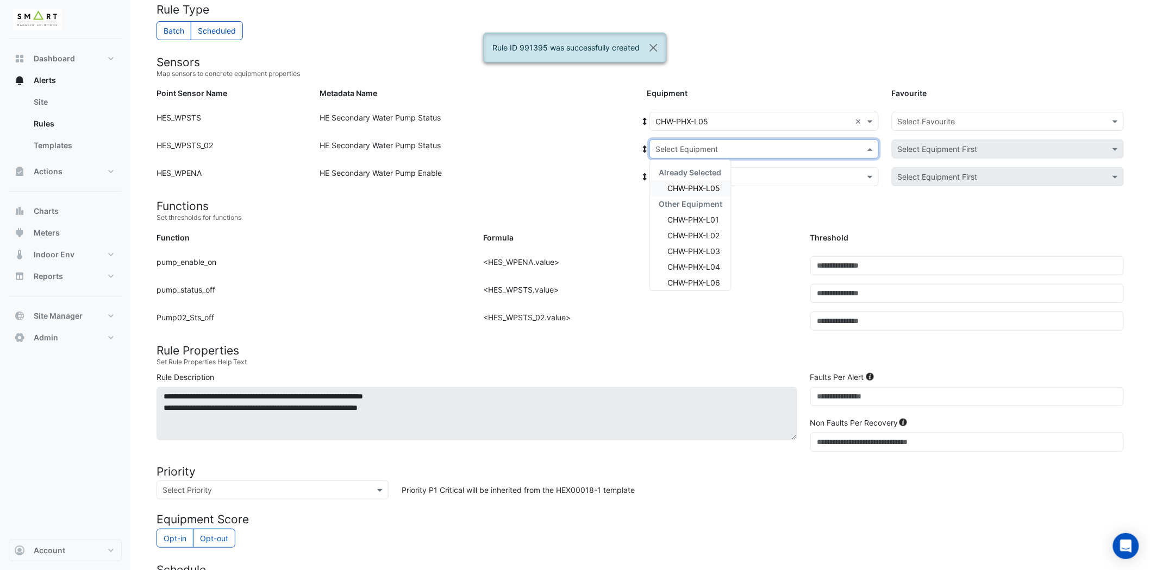
click at [739, 144] on input "text" at bounding box center [753, 149] width 196 height 11
click at [698, 187] on span "CHW-PHX-L05" at bounding box center [693, 188] width 53 height 9
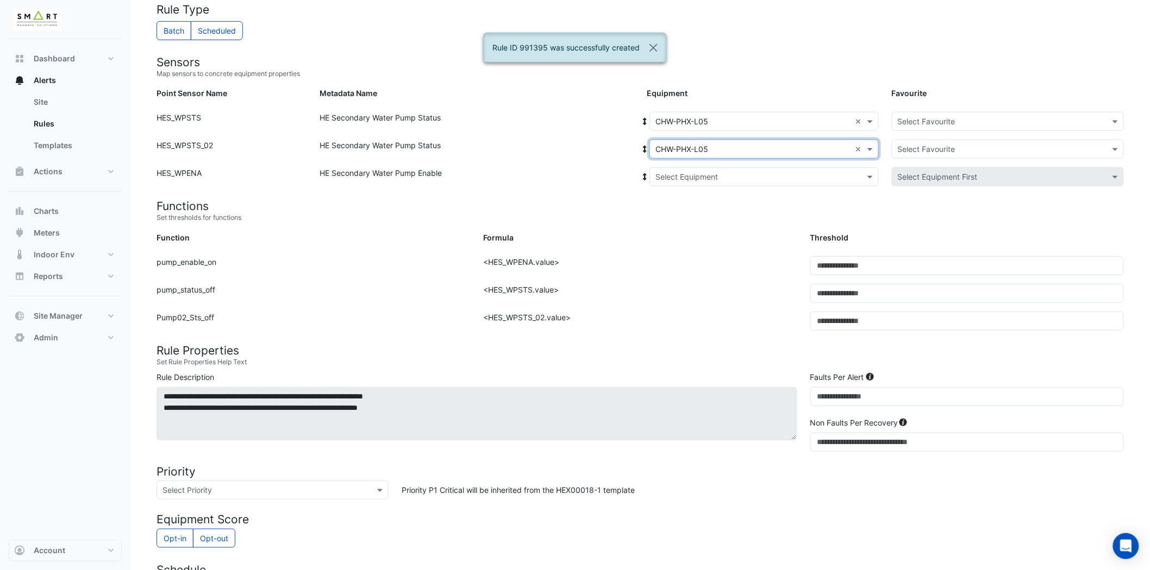
click at [714, 175] on input "text" at bounding box center [753, 177] width 196 height 11
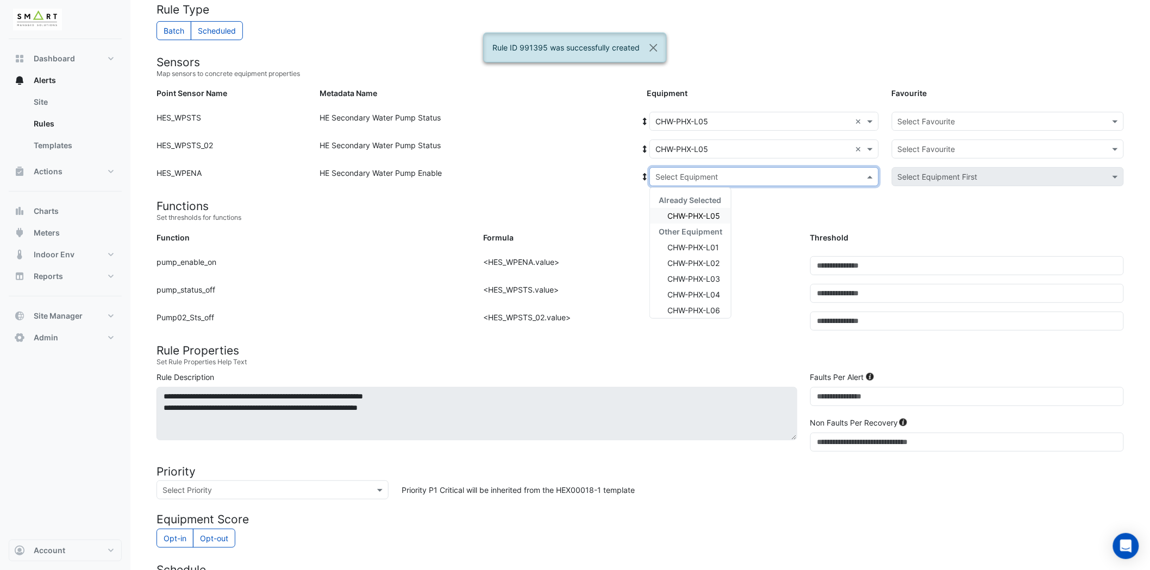
click at [710, 221] on div "CHW-PHX-L05" at bounding box center [690, 216] width 81 height 16
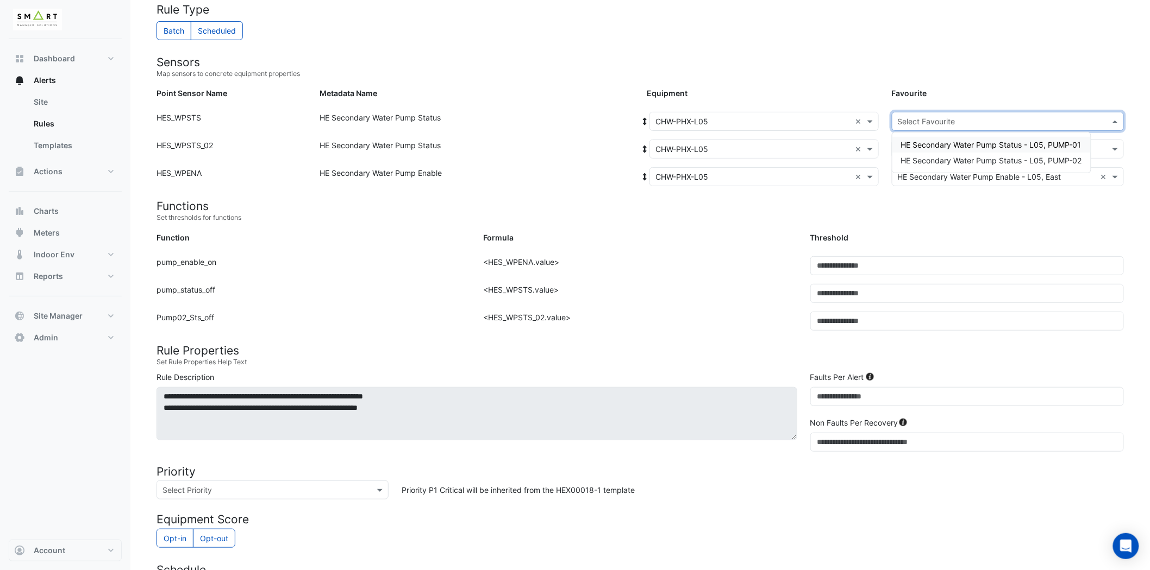
click at [948, 125] on input "text" at bounding box center [997, 121] width 198 height 11
click at [959, 142] on span "HE Secondary Water Pump Status - L05, PUMP-01" at bounding box center [991, 144] width 180 height 9
click at [955, 144] on input "text" at bounding box center [997, 149] width 198 height 11
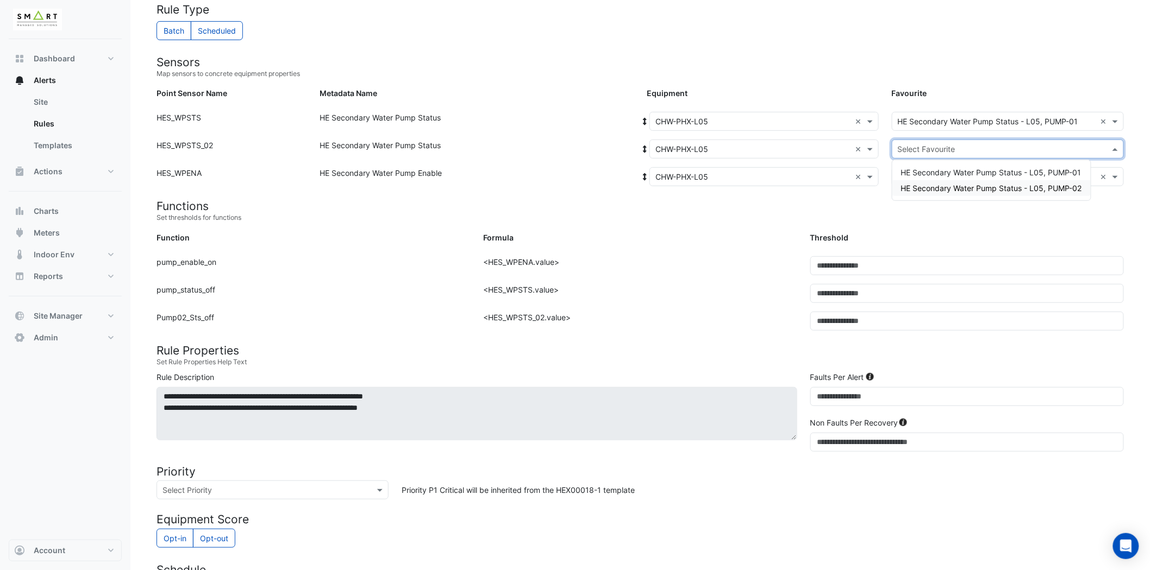
click at [949, 186] on span "HE Secondary Water Pump Status - L05, PUMP-02" at bounding box center [991, 188] width 181 height 9
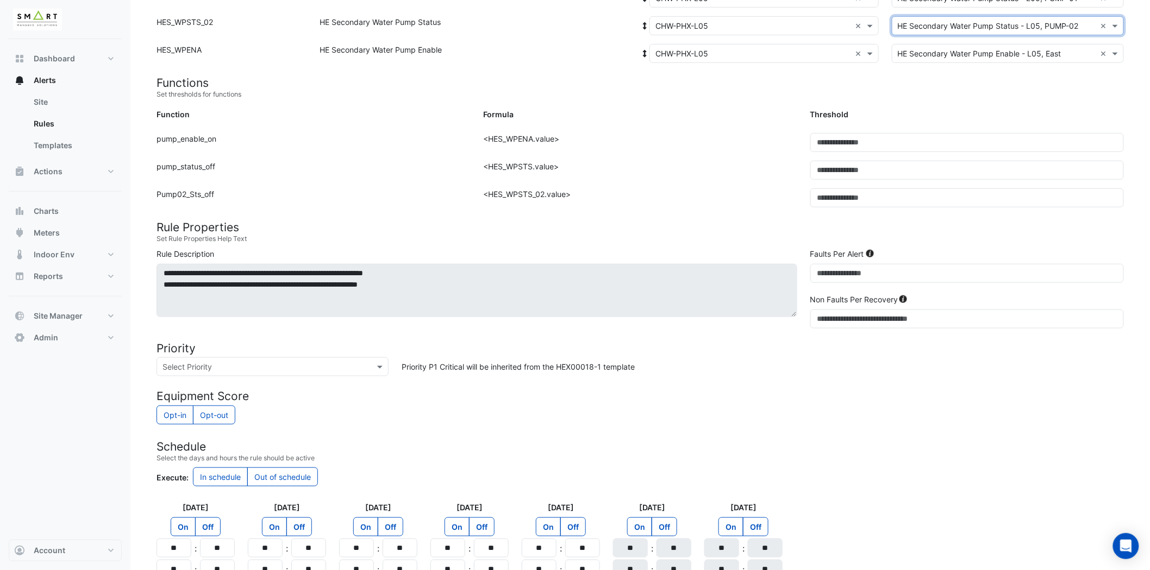
scroll to position [348, 0]
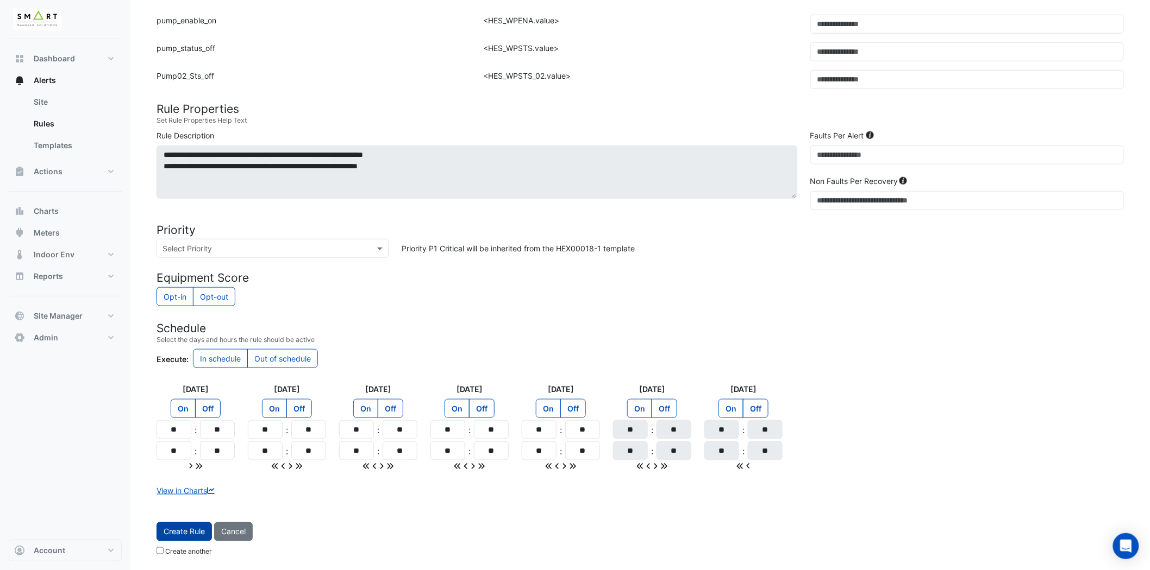
click at [180, 536] on button "Create Rule" at bounding box center [183, 532] width 55 height 19
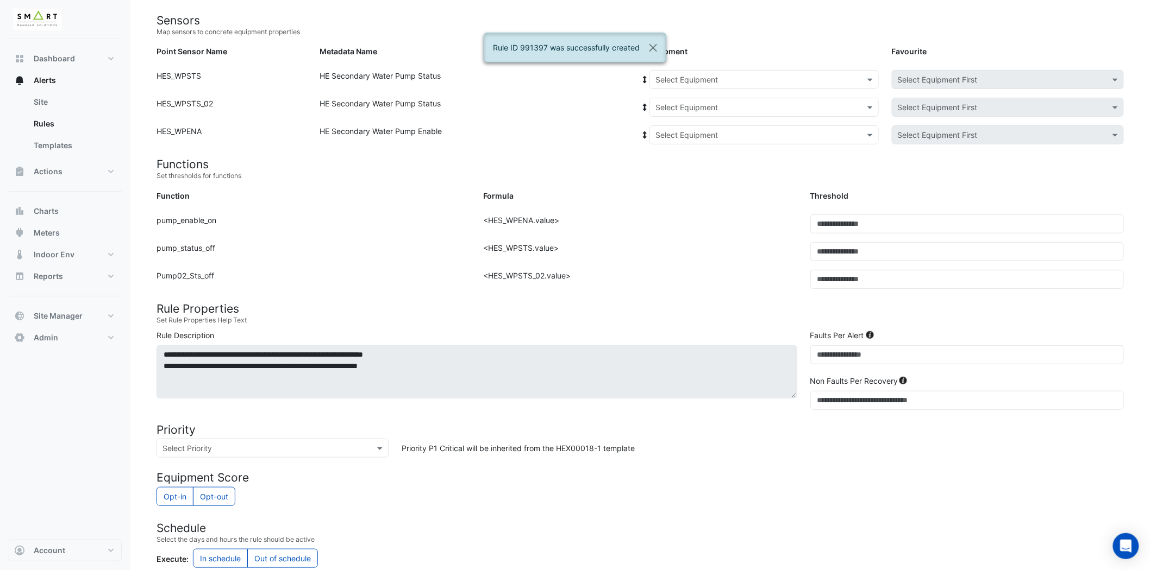
scroll to position [0, 0]
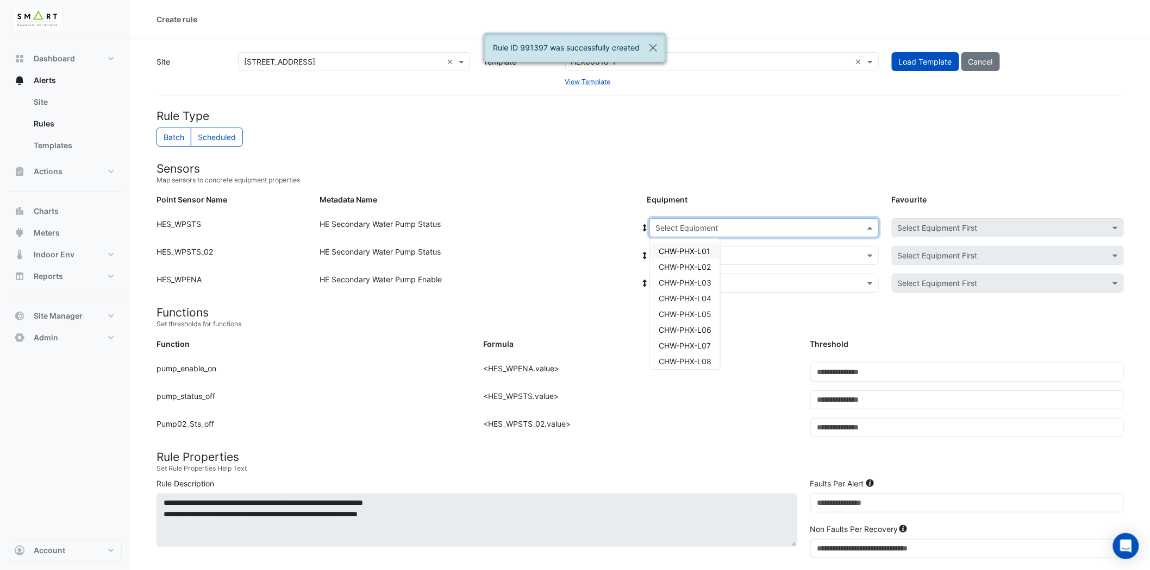
click at [697, 223] on input "text" at bounding box center [753, 228] width 196 height 11
click at [706, 331] on span "CHW-PHX-L06" at bounding box center [684, 329] width 53 height 9
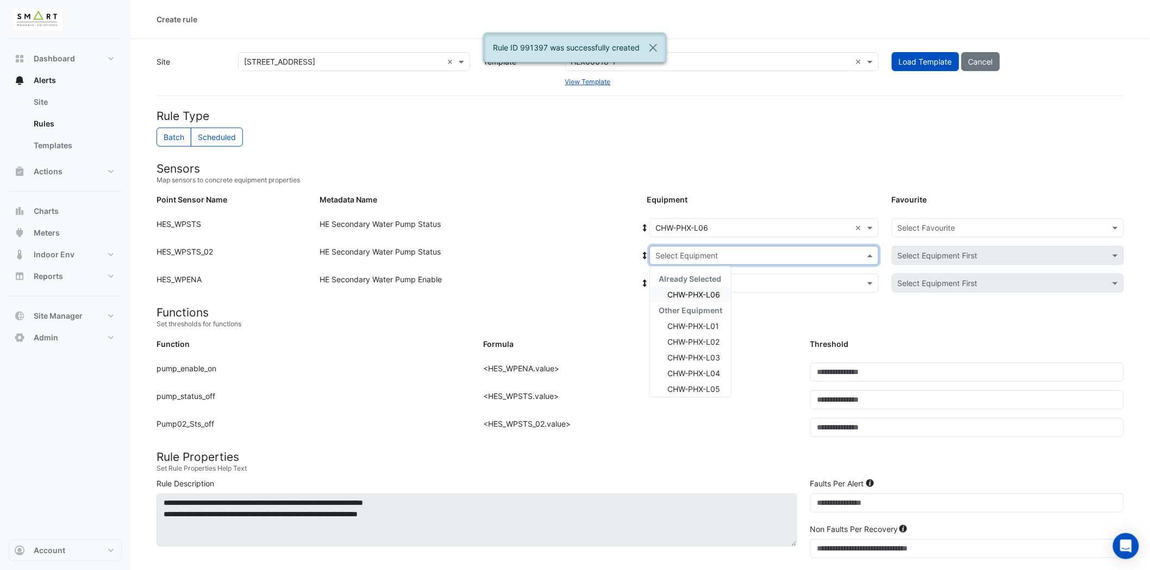
click at [753, 261] on input "text" at bounding box center [753, 255] width 196 height 11
click at [718, 291] on span "CHW-PHX-L06" at bounding box center [693, 294] width 53 height 9
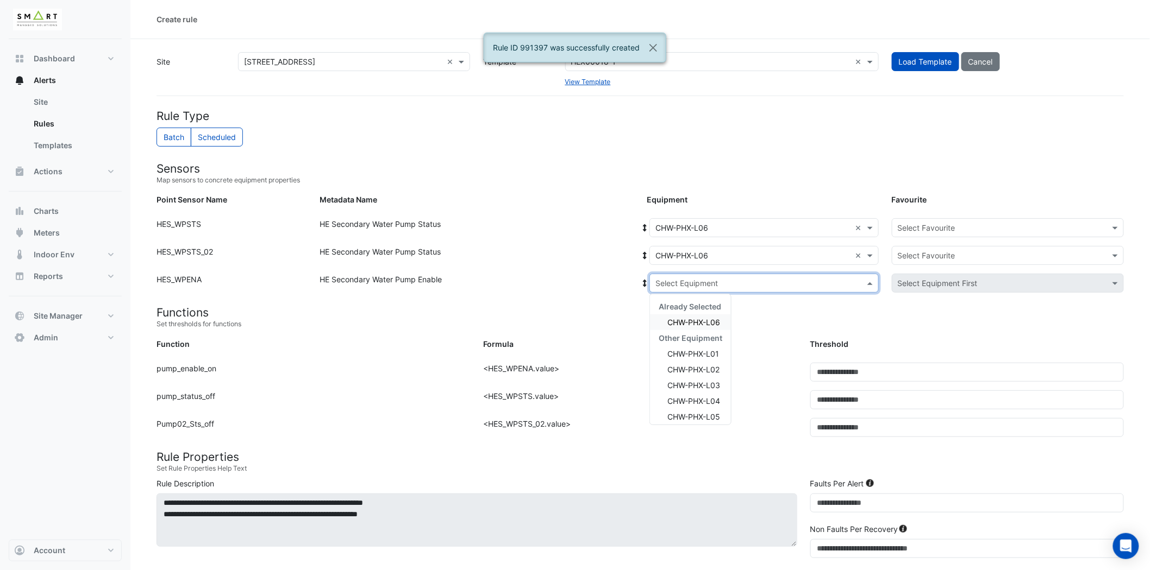
click at [727, 280] on input "text" at bounding box center [753, 283] width 196 height 11
click at [701, 318] on span "CHW-PHX-L06" at bounding box center [693, 322] width 53 height 9
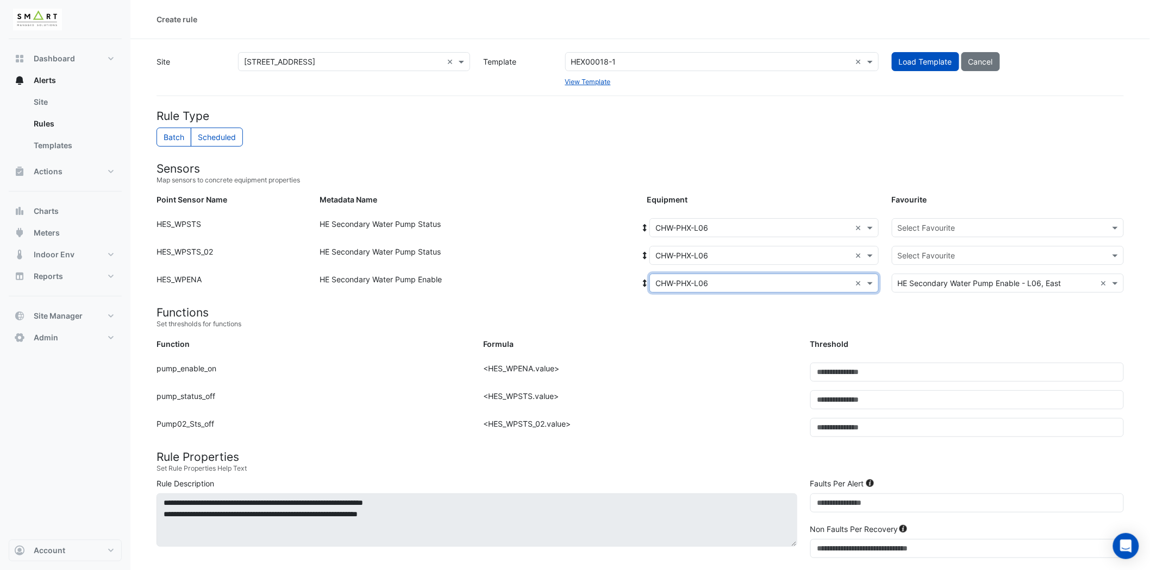
click at [968, 220] on div "Select Favourite" at bounding box center [1008, 227] width 232 height 19
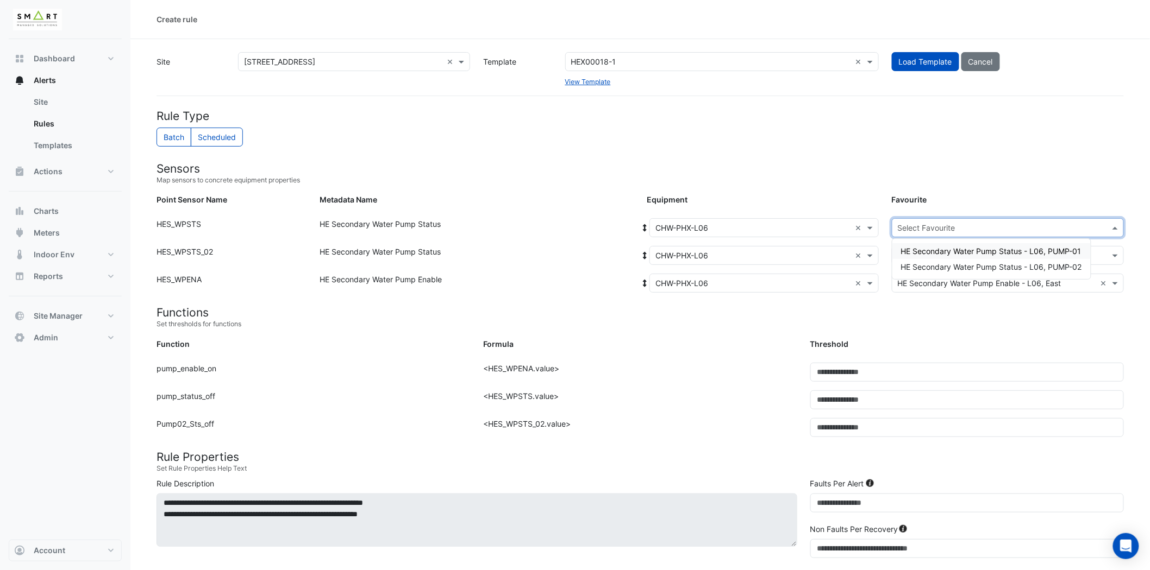
click at [972, 253] on span "HE Secondary Water Pump Status - L06, PUMP-01" at bounding box center [991, 251] width 180 height 9
click at [964, 253] on input "text" at bounding box center [997, 255] width 198 height 11
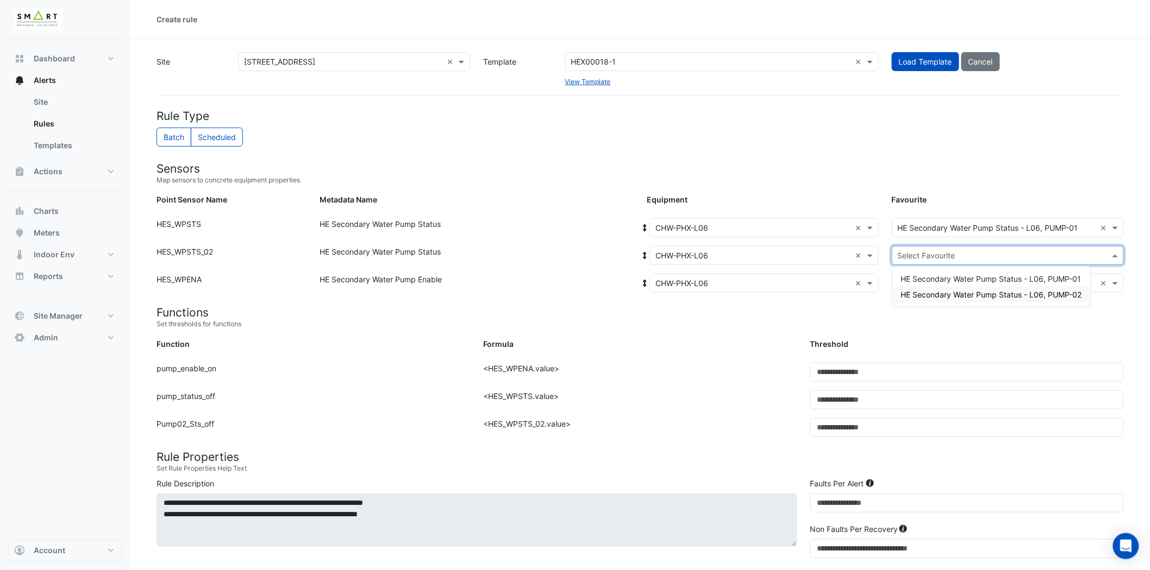
click at [959, 291] on span "HE Secondary Water Pump Status - L06, PUMP-02" at bounding box center [991, 294] width 181 height 9
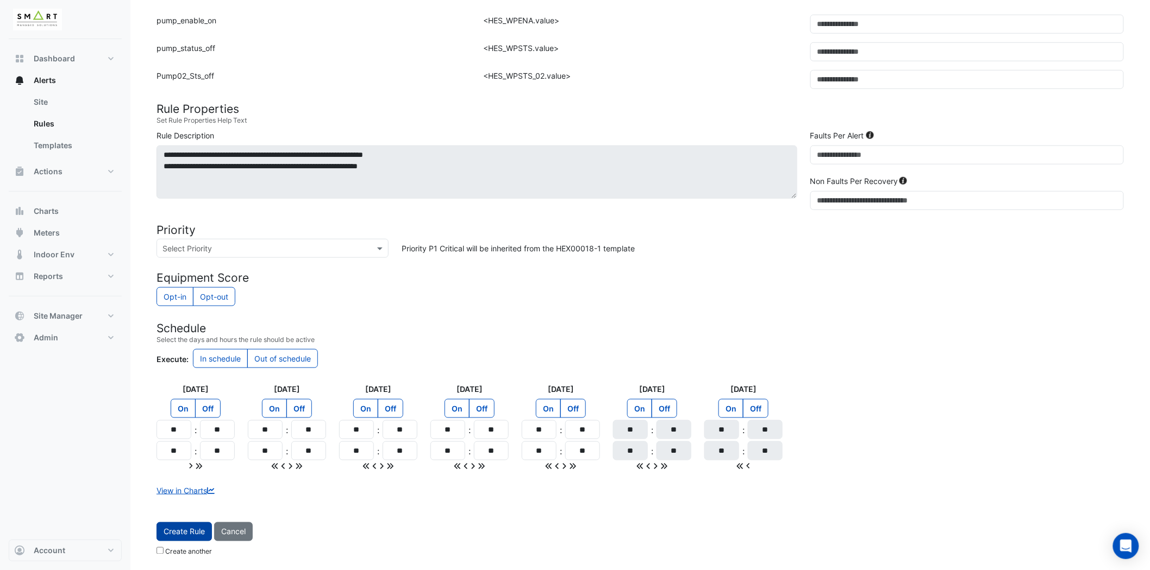
click at [169, 529] on button "Create Rule" at bounding box center [183, 532] width 55 height 19
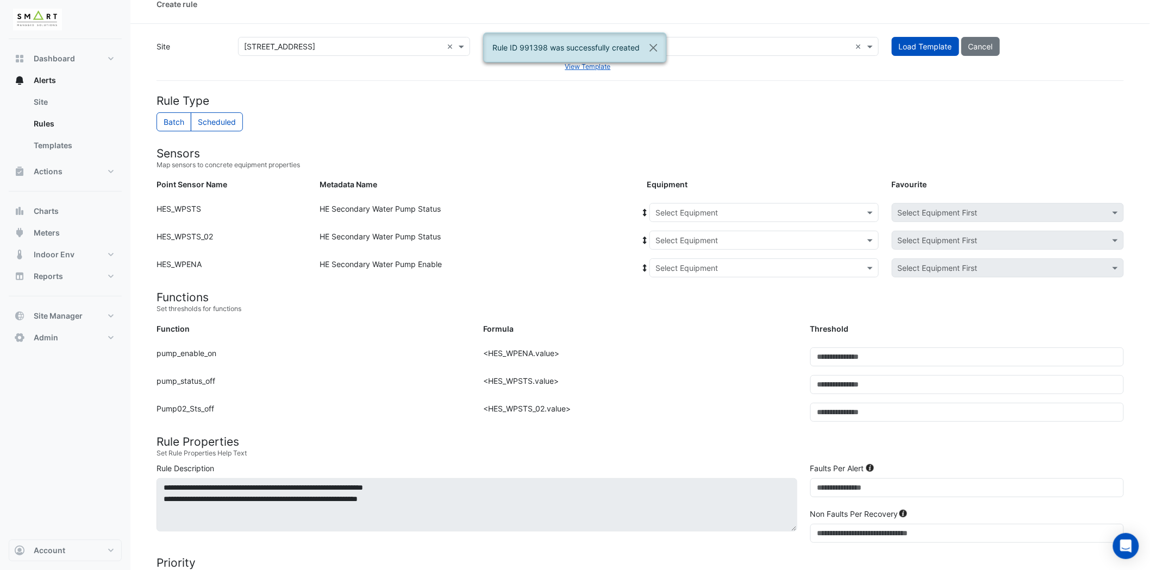
scroll to position [0, 0]
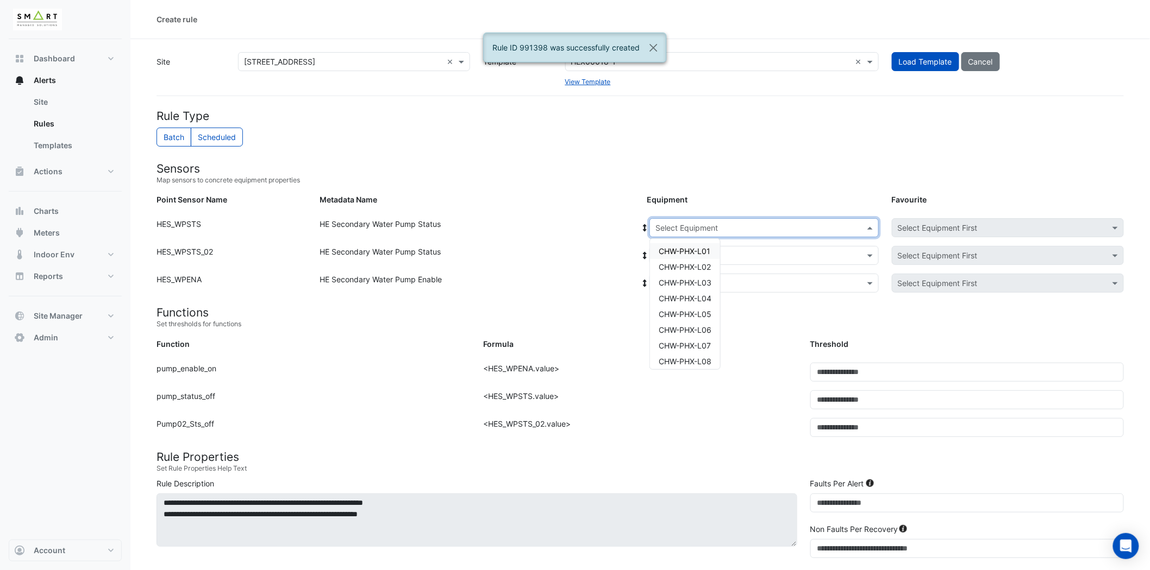
click at [795, 234] on div "Select Equipment" at bounding box center [763, 227] width 229 height 19
click at [697, 350] on div "CHW-PHX-L07" at bounding box center [685, 346] width 70 height 16
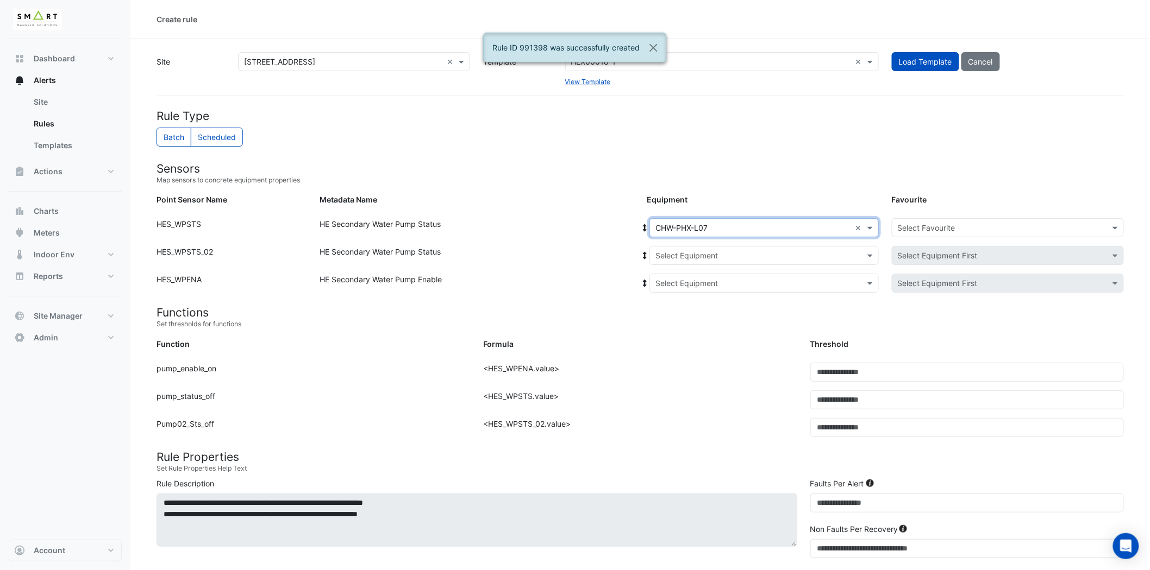
click at [816, 252] on input "text" at bounding box center [753, 255] width 196 height 11
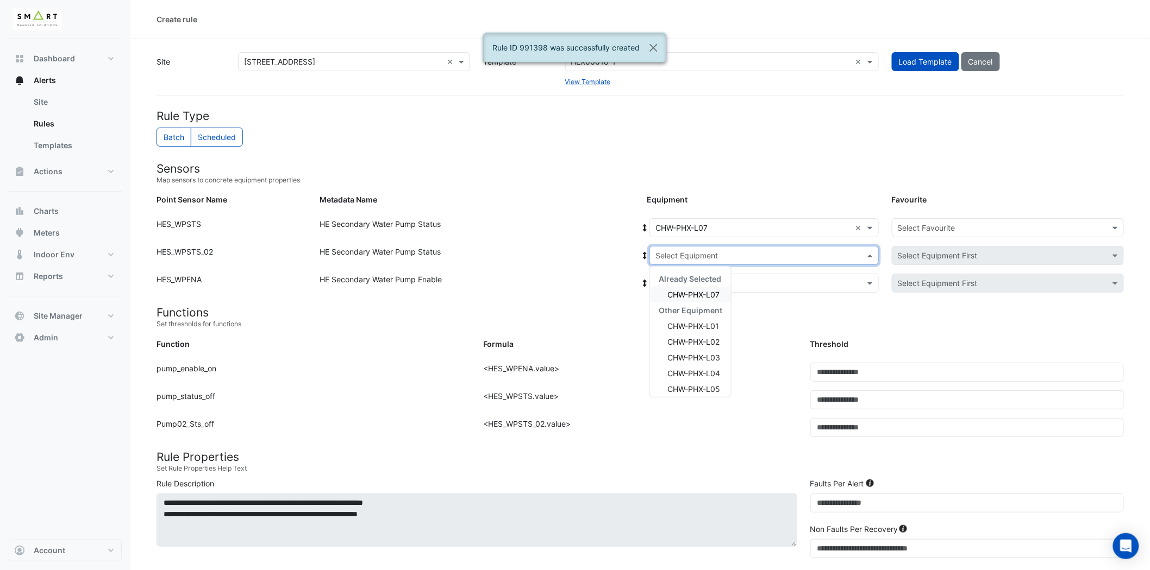
click at [719, 294] on div "CHW-PHX-L07" at bounding box center [690, 295] width 81 height 16
click at [755, 279] on input "text" at bounding box center [753, 283] width 196 height 11
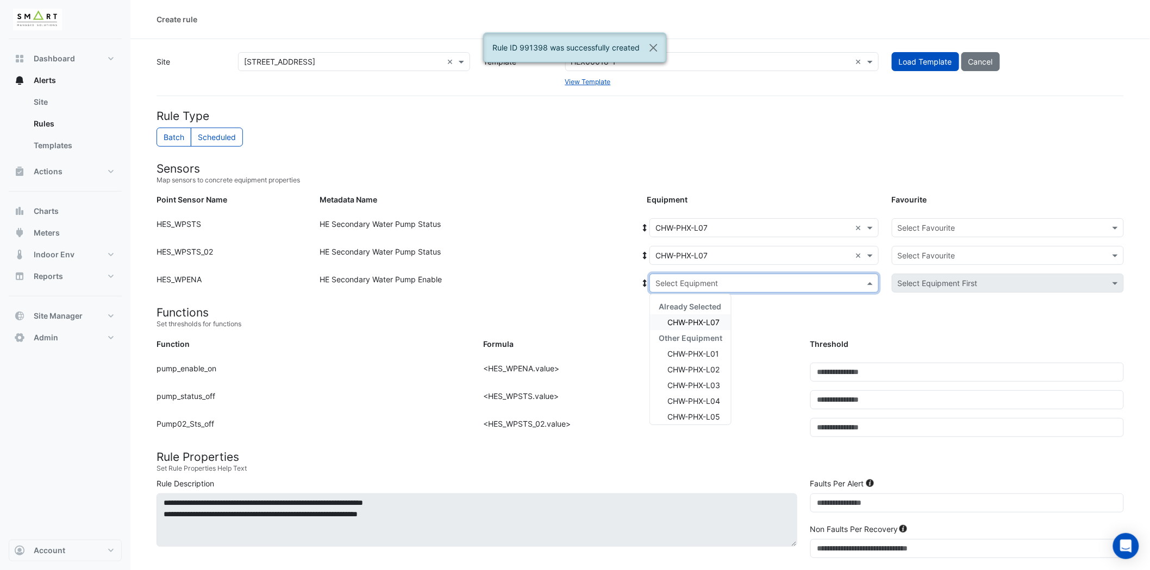
click at [702, 325] on span "CHW-PHX-L07" at bounding box center [693, 322] width 52 height 9
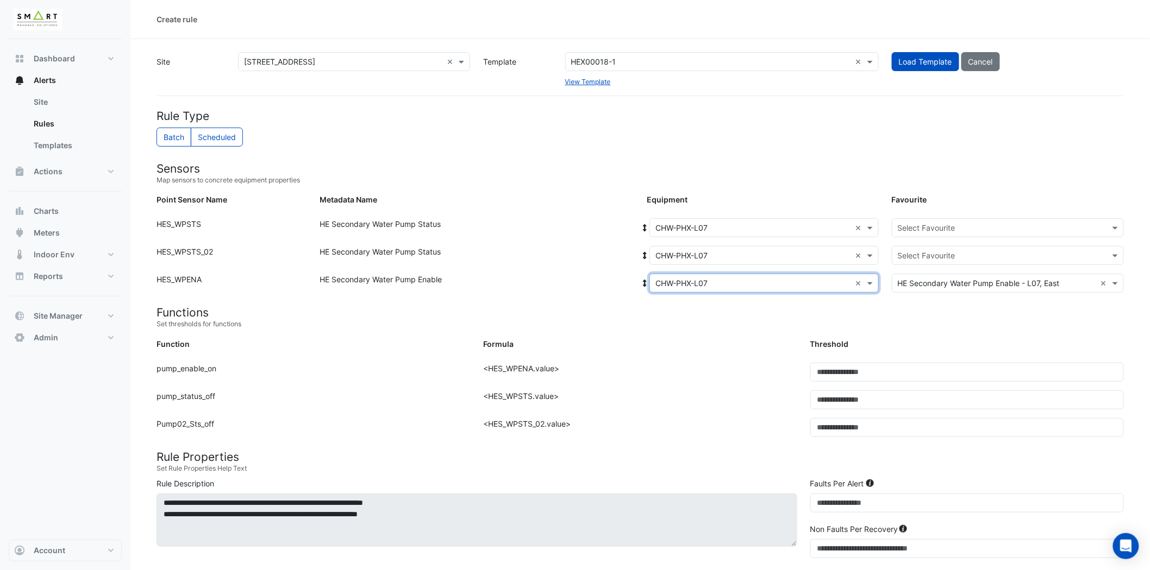
click at [930, 229] on input "text" at bounding box center [997, 228] width 198 height 11
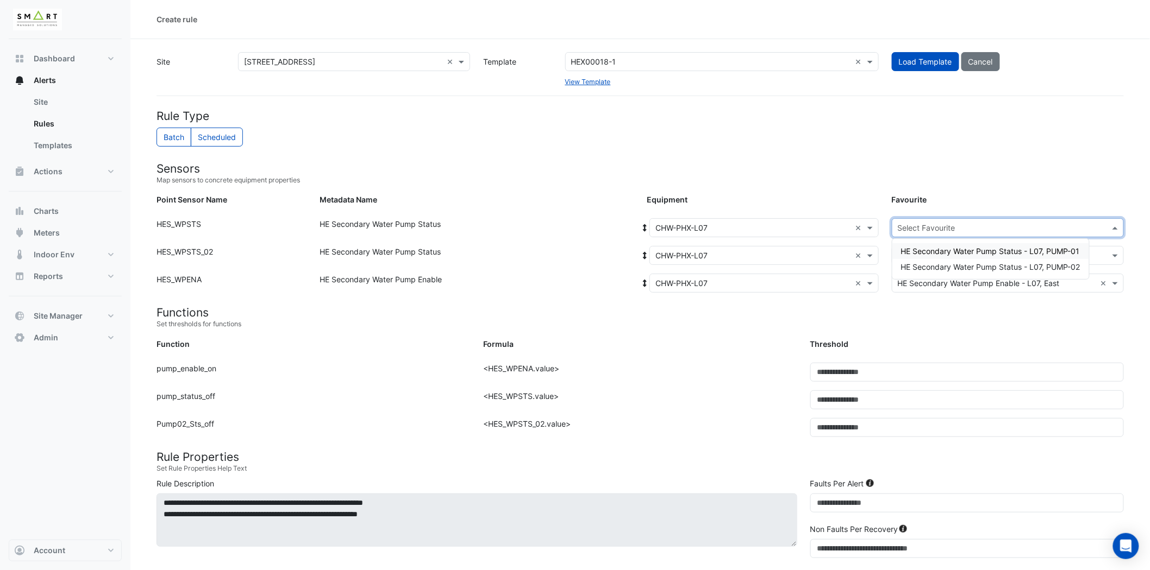
click at [949, 249] on span "HE Secondary Water Pump Status - L07, PUMP-01" at bounding box center [990, 251] width 179 height 9
click at [940, 256] on input "text" at bounding box center [997, 255] width 198 height 11
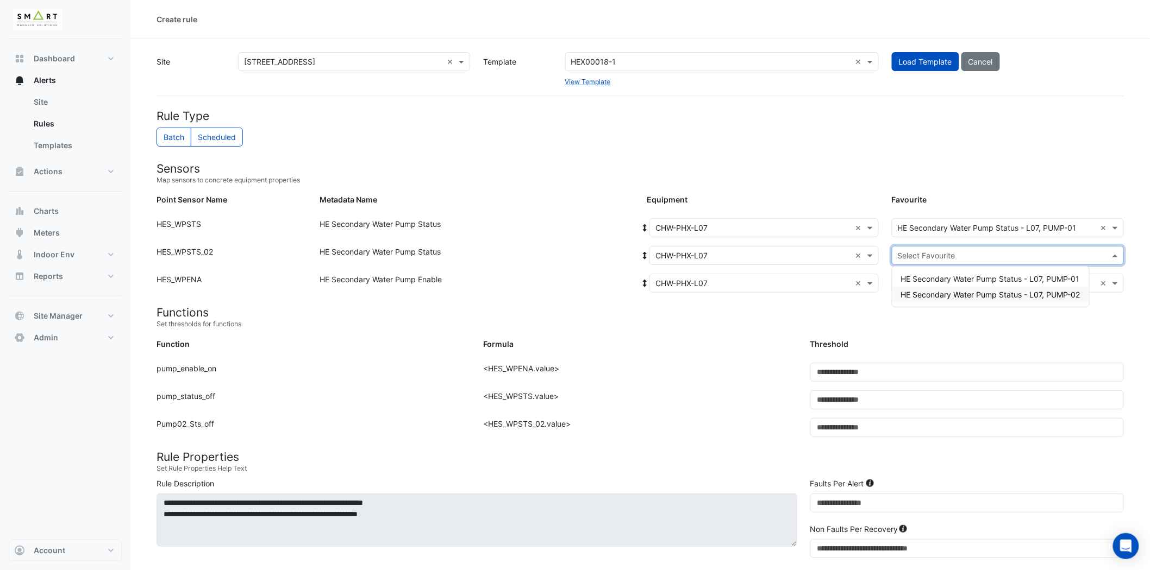
click at [933, 292] on span "HE Secondary Water Pump Status - L07, PUMP-02" at bounding box center [990, 294] width 179 height 9
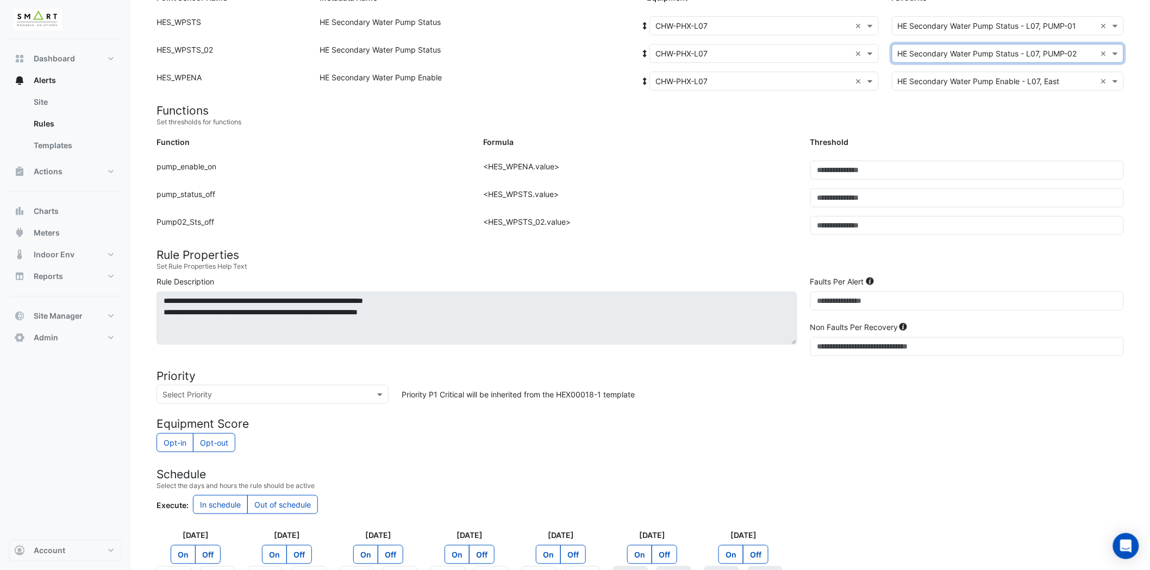
scroll to position [348, 0]
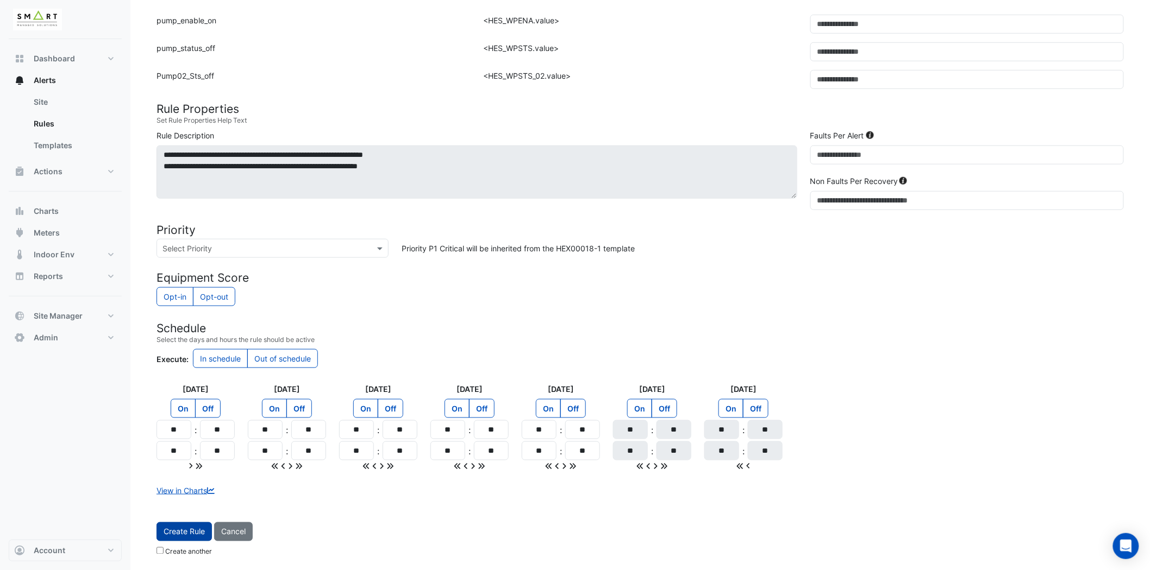
click at [170, 531] on button "Create Rule" at bounding box center [183, 532] width 55 height 19
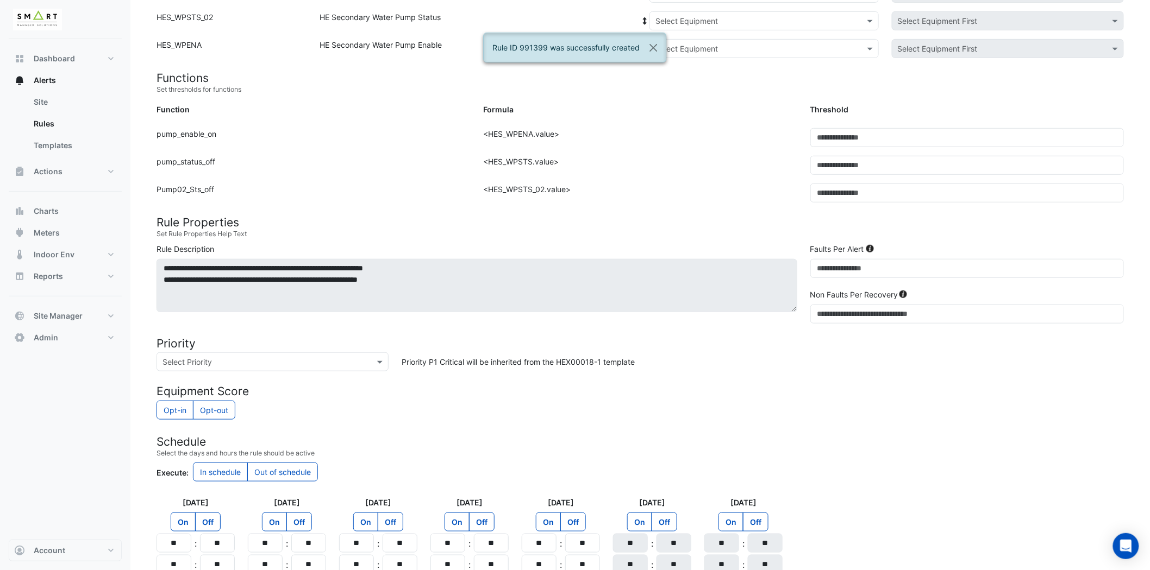
scroll to position [22, 0]
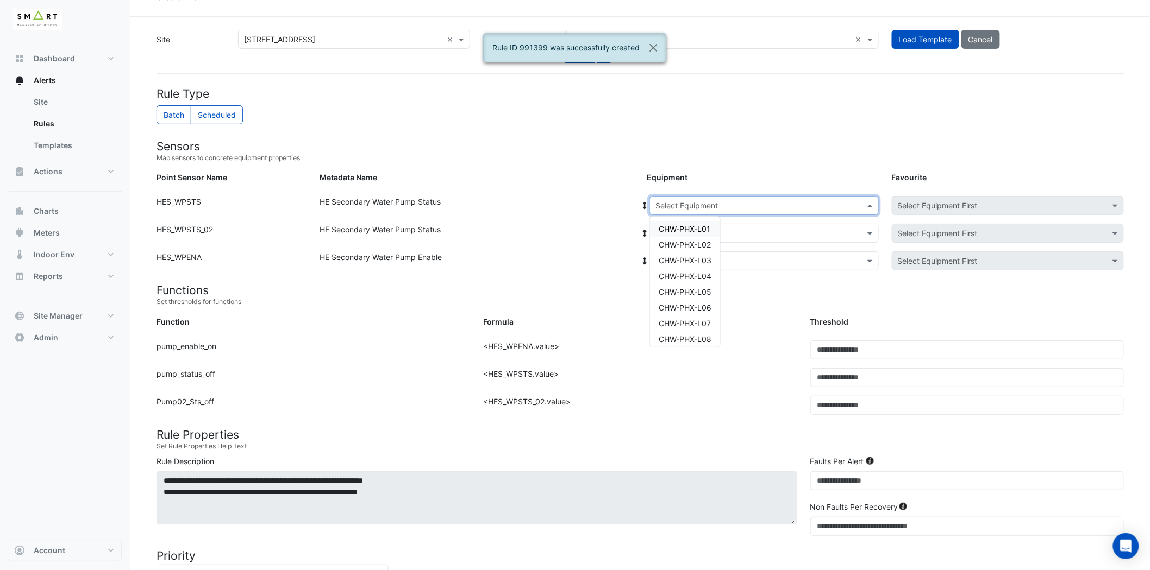
click at [681, 208] on input "text" at bounding box center [753, 205] width 196 height 11
click at [699, 290] on span "CHW-PHX-L08" at bounding box center [684, 288] width 53 height 9
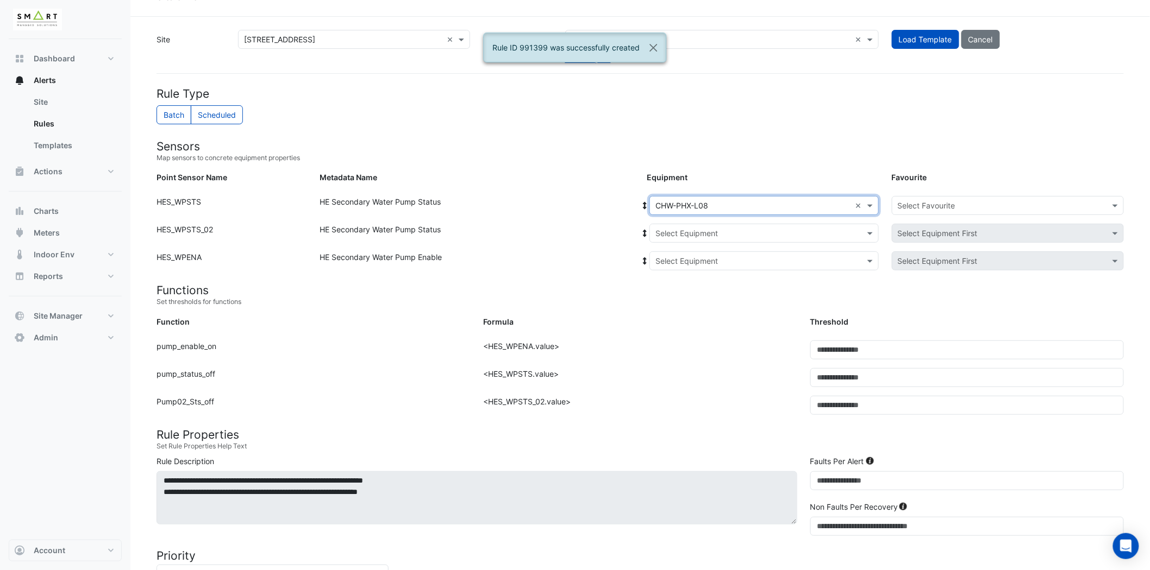
click at [708, 229] on input "text" at bounding box center [753, 233] width 196 height 11
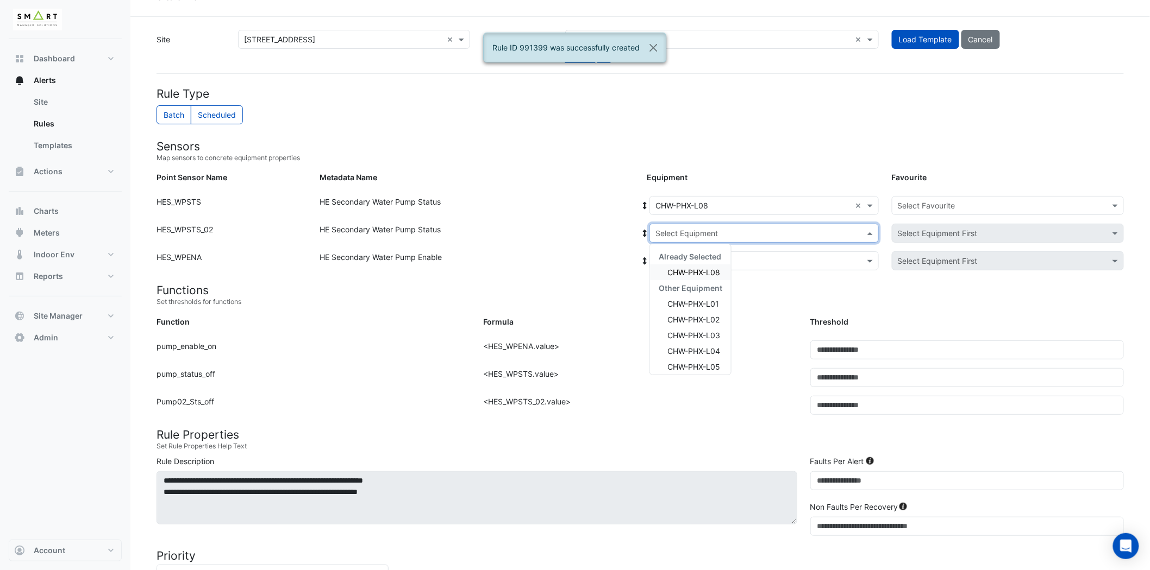
click at [692, 269] on span "CHW-PHX-L08" at bounding box center [693, 272] width 53 height 9
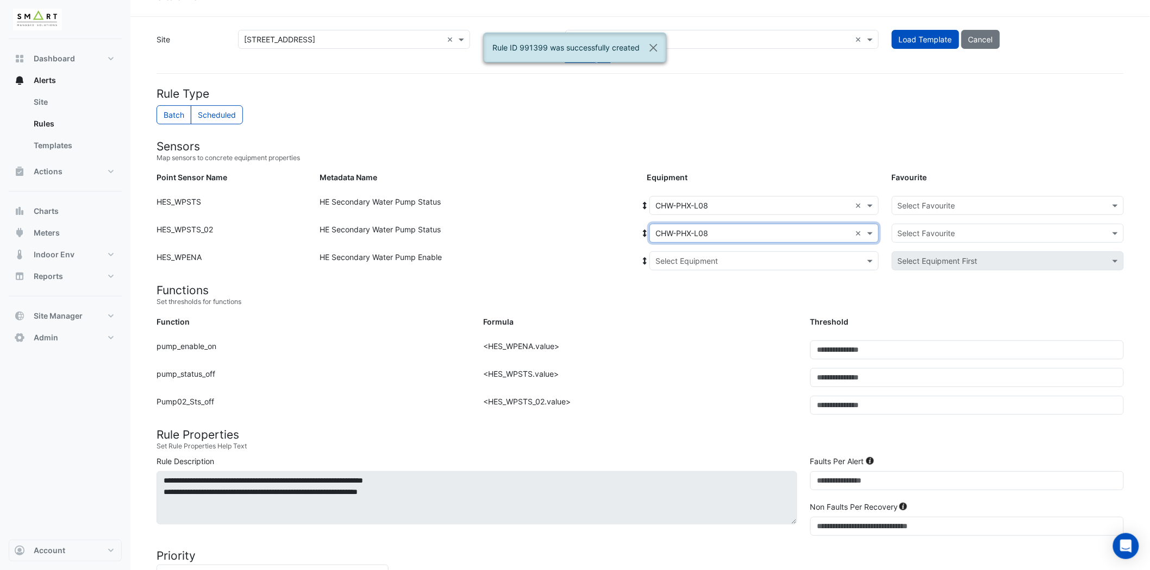
click at [694, 259] on input "text" at bounding box center [753, 261] width 196 height 11
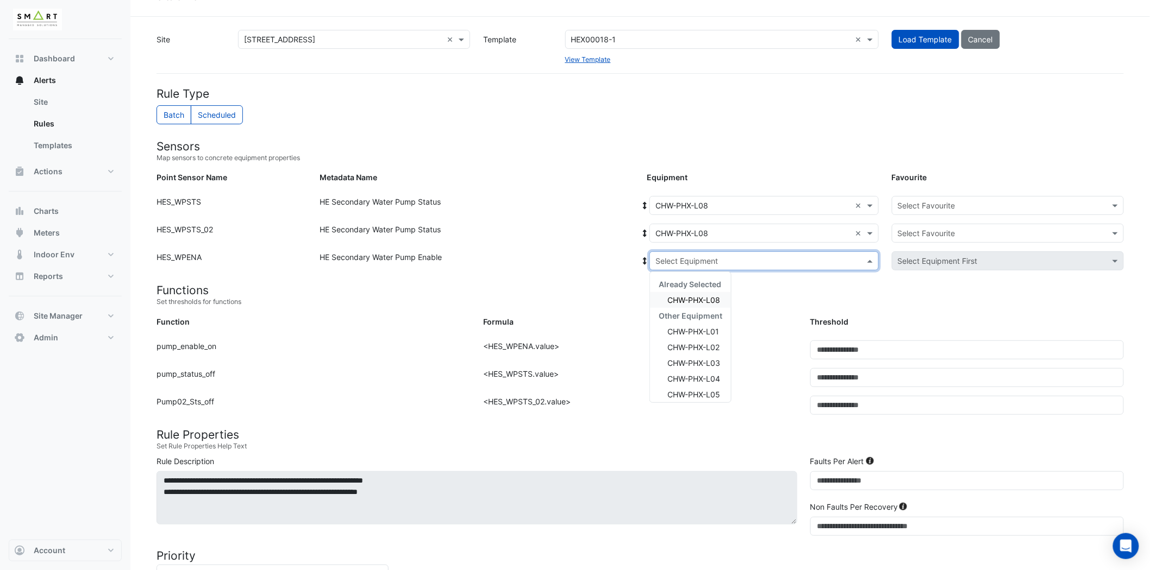
click at [688, 301] on span "CHW-PHX-L08" at bounding box center [693, 300] width 53 height 9
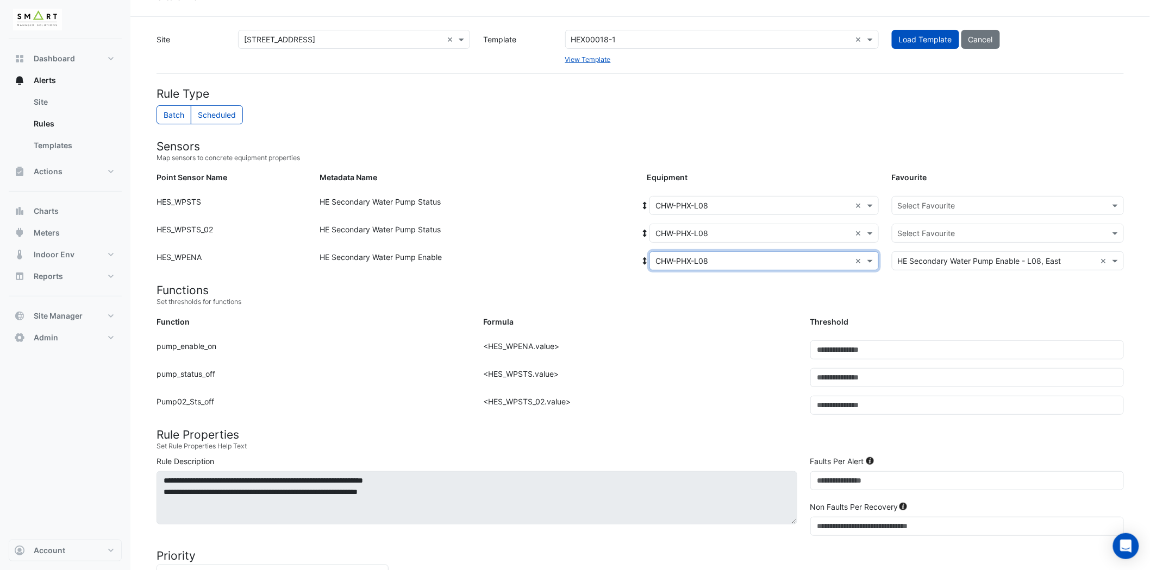
click at [897, 209] on div at bounding box center [1007, 205] width 231 height 12
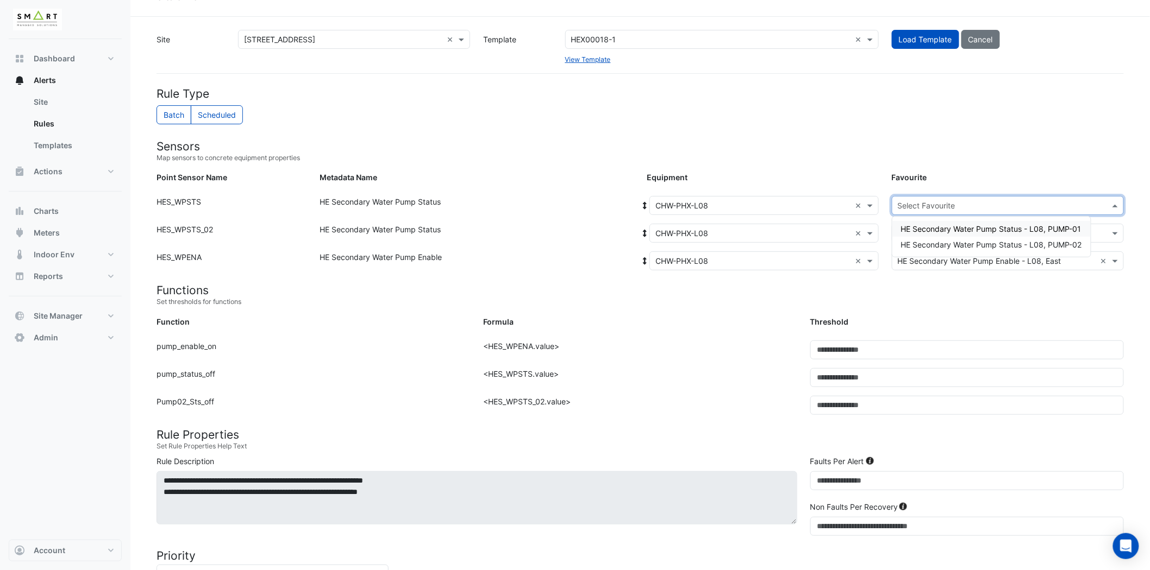
click at [1004, 227] on span "HE Secondary Water Pump Status - L08, PUMP-01" at bounding box center [991, 228] width 180 height 9
click at [991, 237] on input "text" at bounding box center [997, 233] width 198 height 11
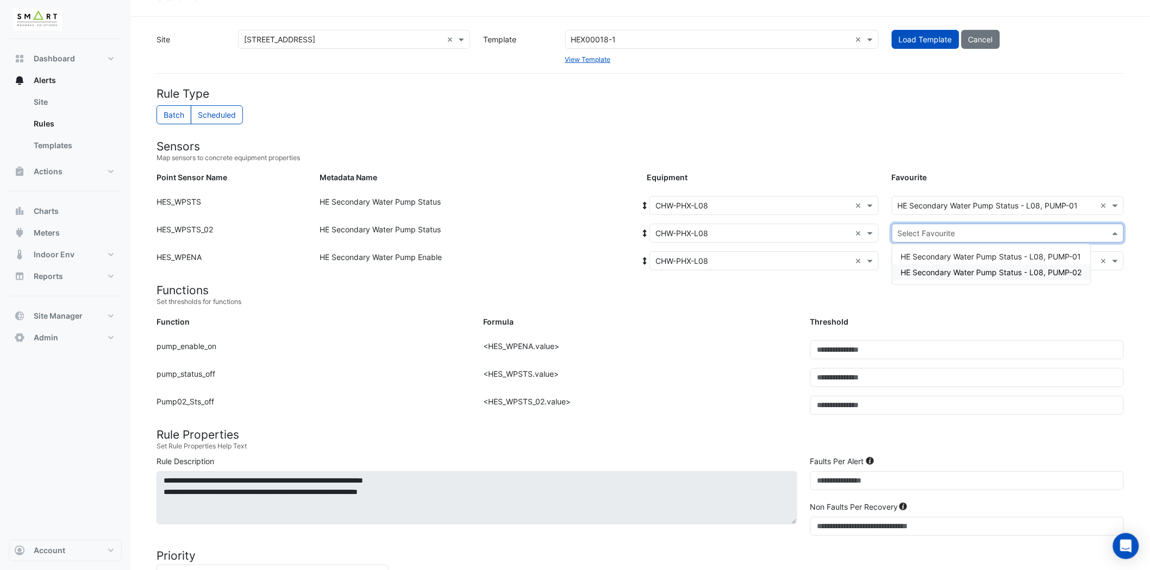
click at [987, 275] on span "HE Secondary Water Pump Status - L08, PUMP-02" at bounding box center [991, 272] width 181 height 9
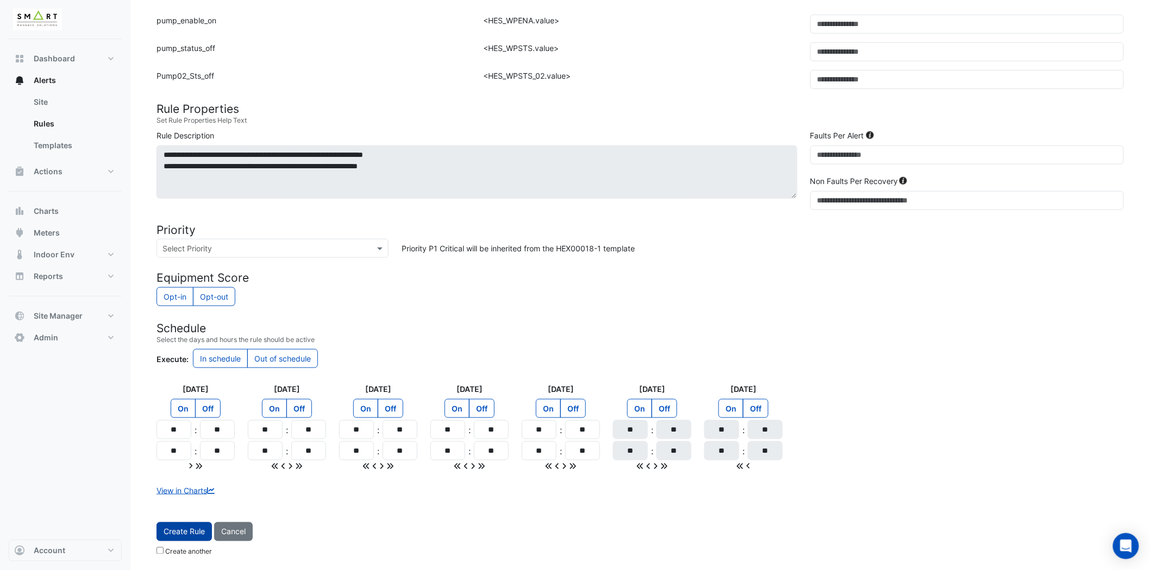
click at [187, 535] on button "Create Rule" at bounding box center [183, 532] width 55 height 19
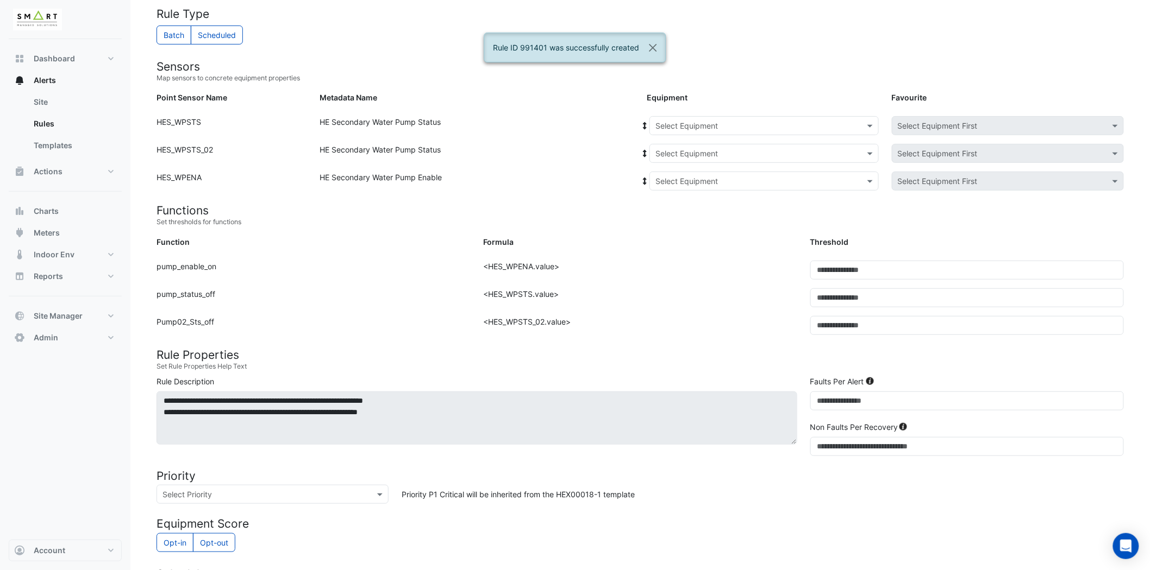
scroll to position [22, 0]
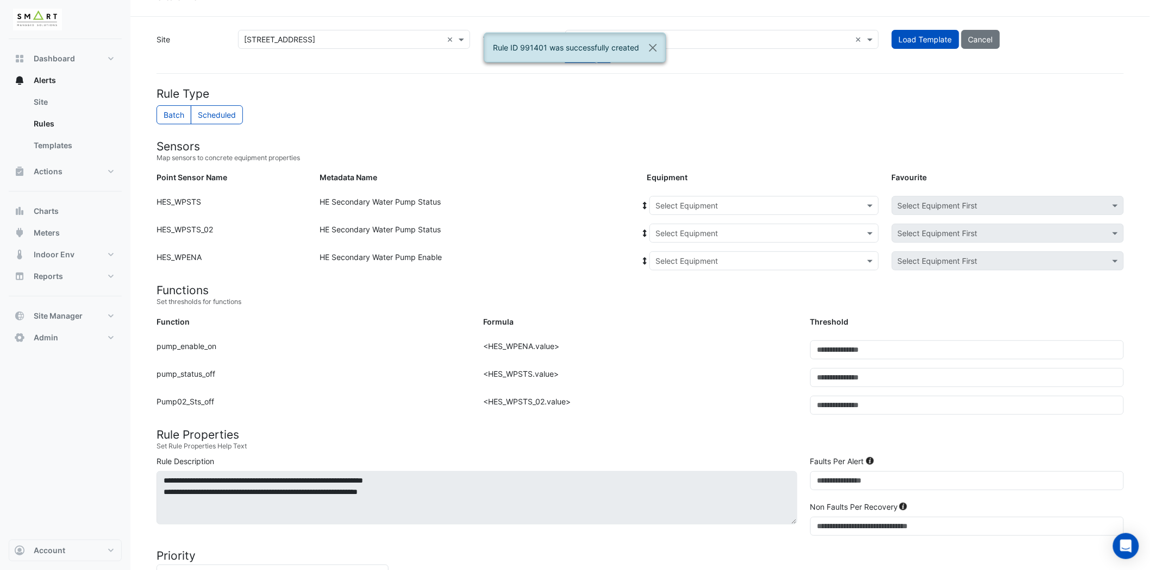
click at [786, 204] on input "text" at bounding box center [753, 205] width 196 height 11
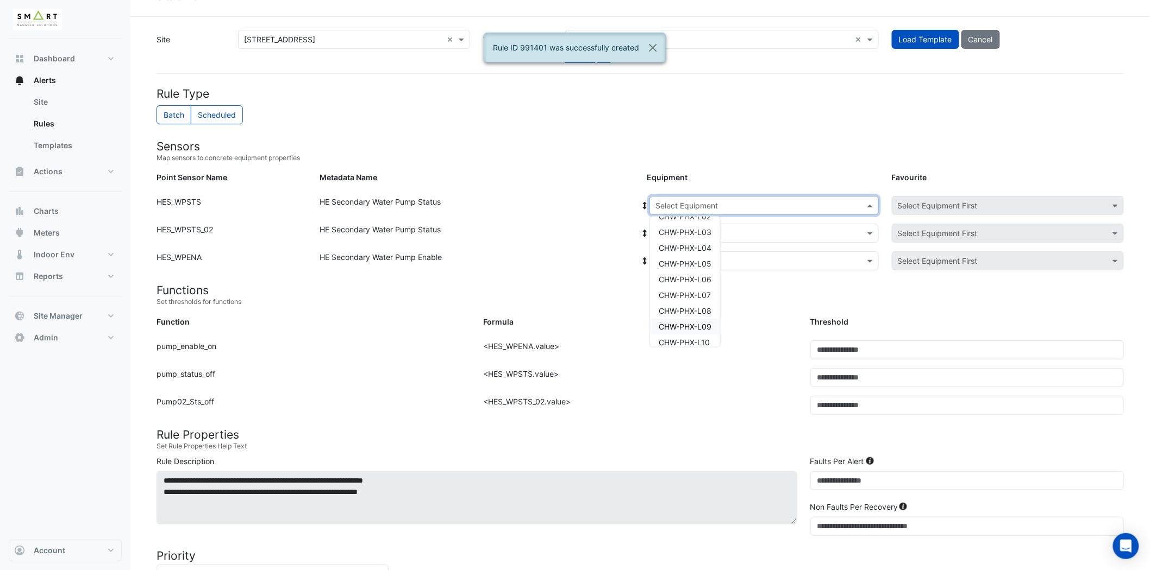
scroll to position [51, 0]
click at [705, 284] on span "CHW-PHX-L08" at bounding box center [684, 288] width 53 height 9
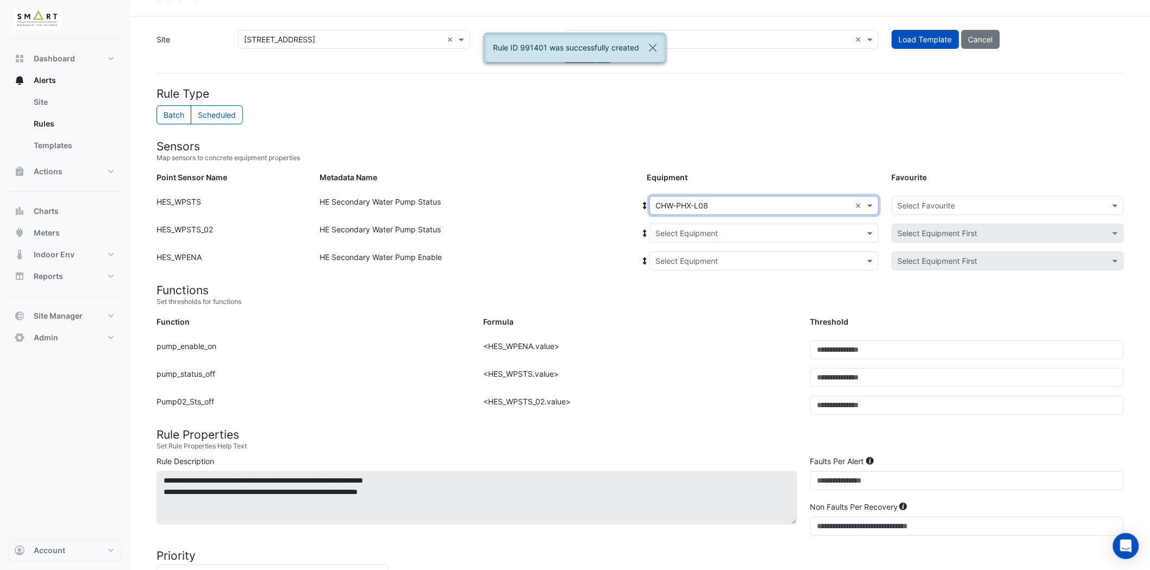
click at [742, 234] on input "text" at bounding box center [753, 233] width 196 height 11
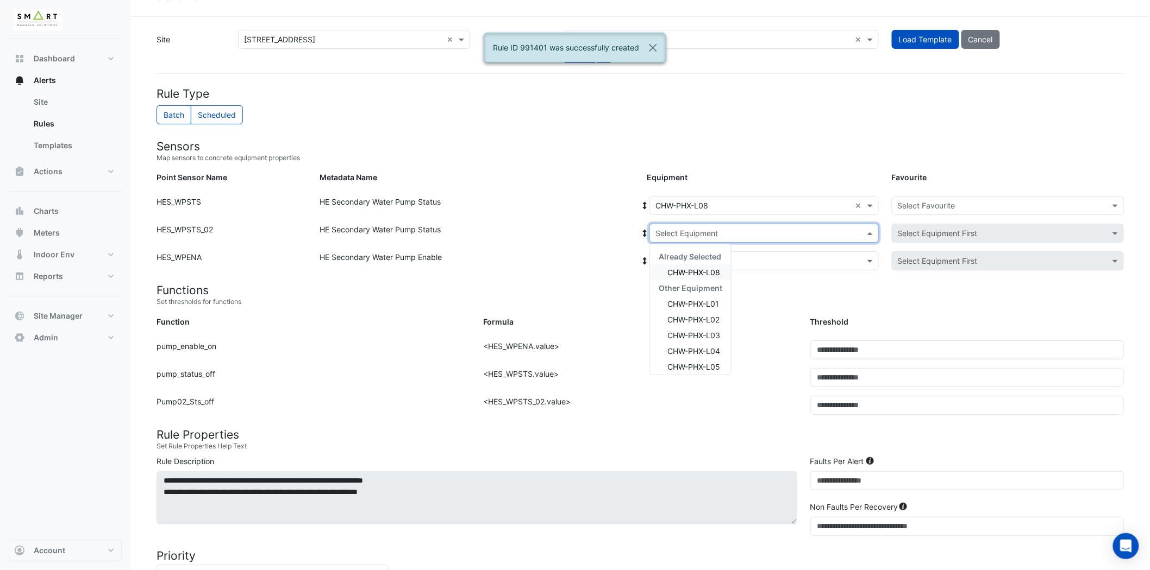
click at [710, 273] on span "CHW-PHX-L08" at bounding box center [693, 272] width 53 height 9
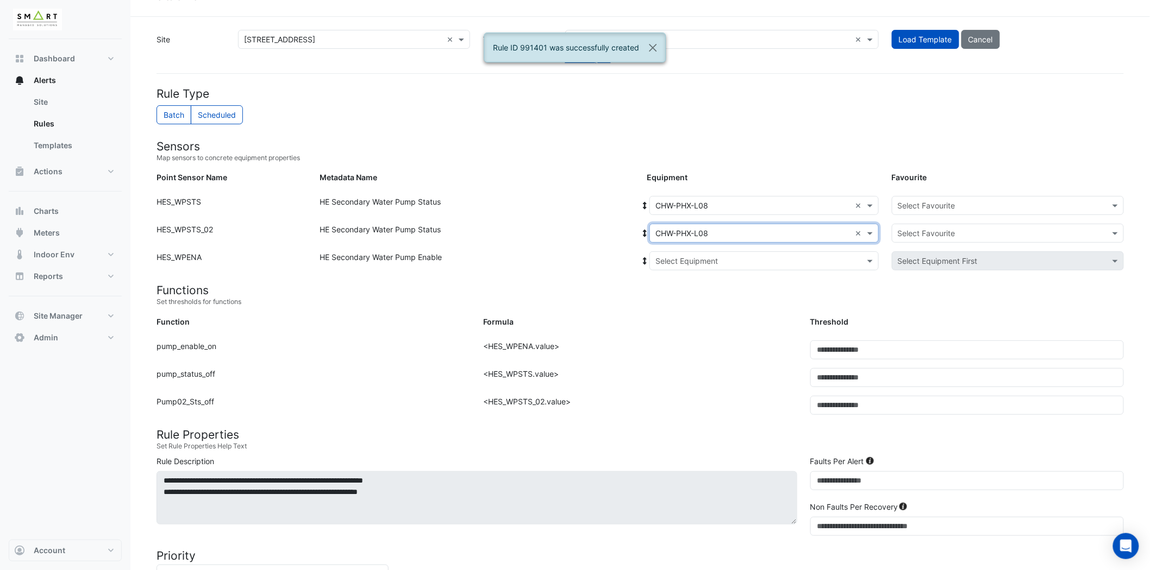
click at [726, 256] on input "text" at bounding box center [753, 261] width 196 height 11
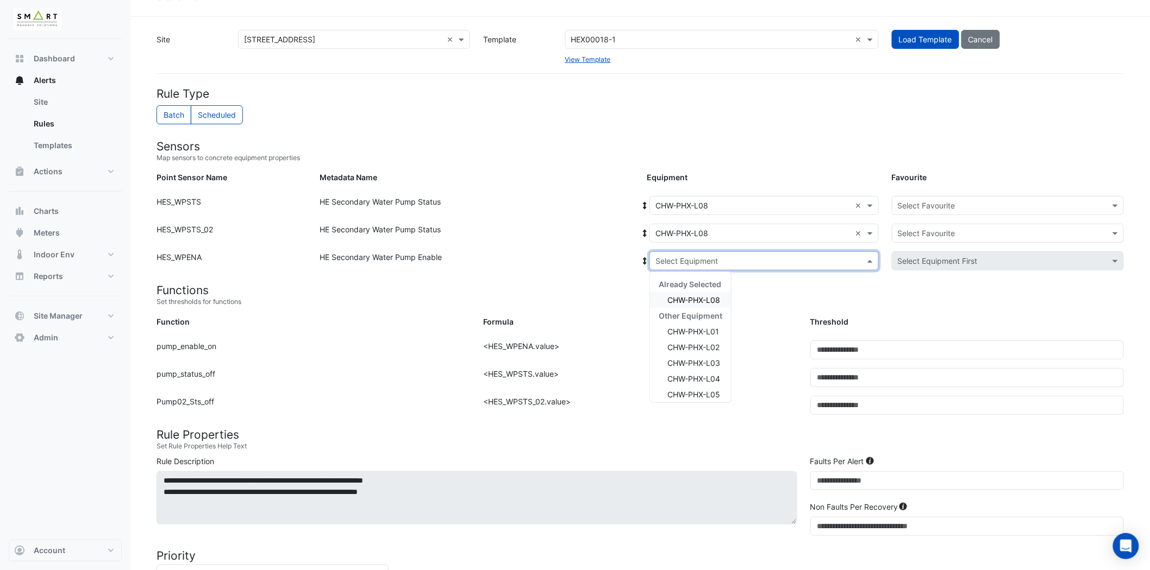
click at [705, 299] on span "CHW-PHX-L08" at bounding box center [693, 300] width 53 height 9
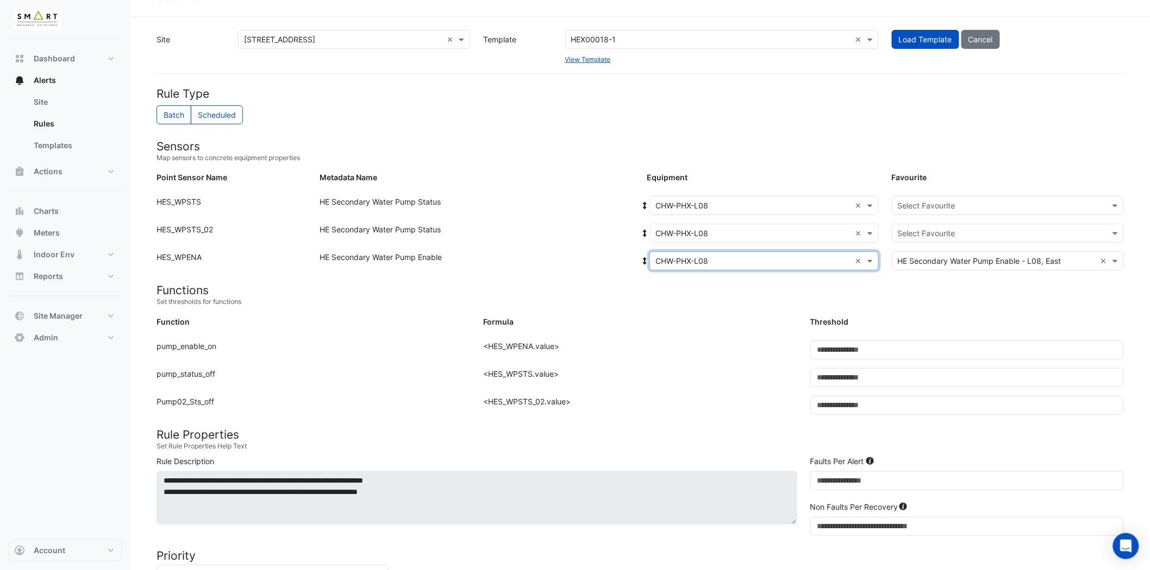
click at [924, 207] on input "text" at bounding box center [997, 205] width 198 height 11
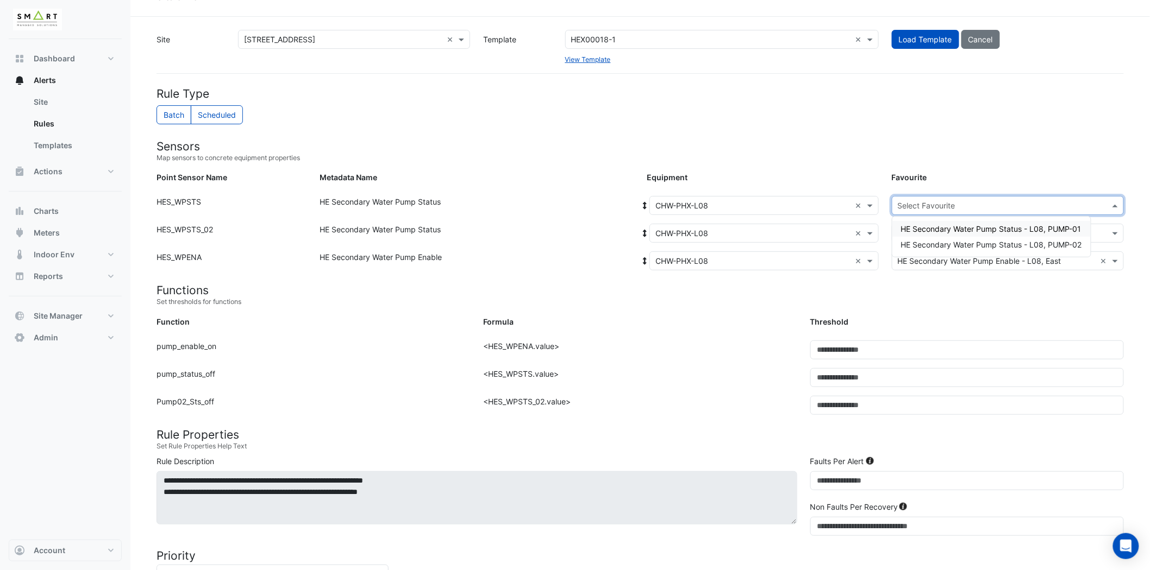
click at [929, 230] on span "HE Secondary Water Pump Status - L08, PUMP-01" at bounding box center [991, 228] width 180 height 9
click at [931, 234] on input "text" at bounding box center [997, 233] width 198 height 11
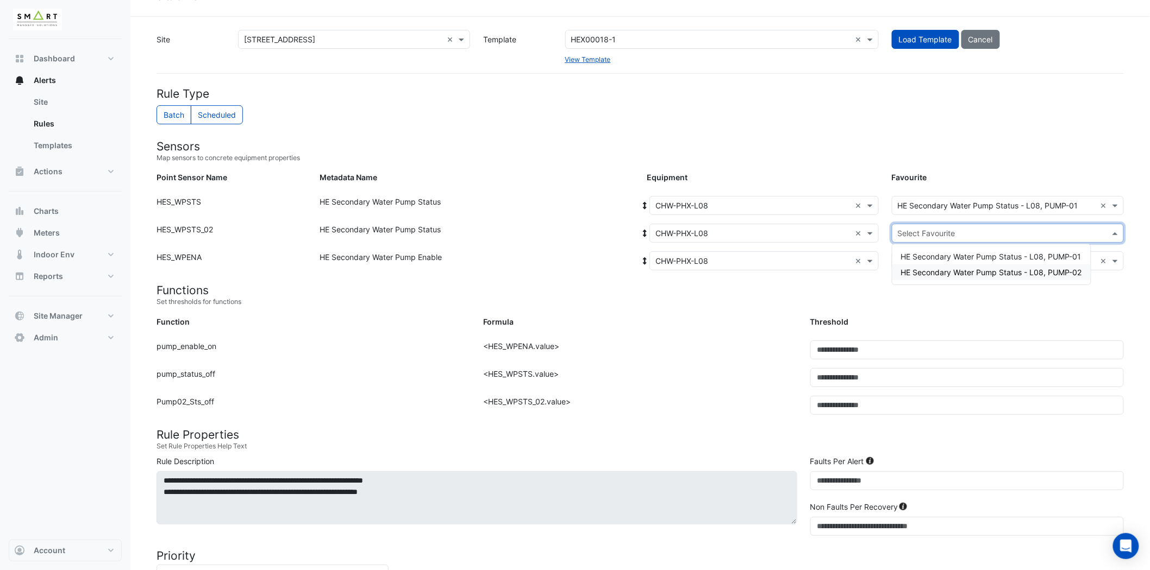
click at [930, 273] on span "HE Secondary Water Pump Status - L08, PUMP-02" at bounding box center [991, 272] width 181 height 9
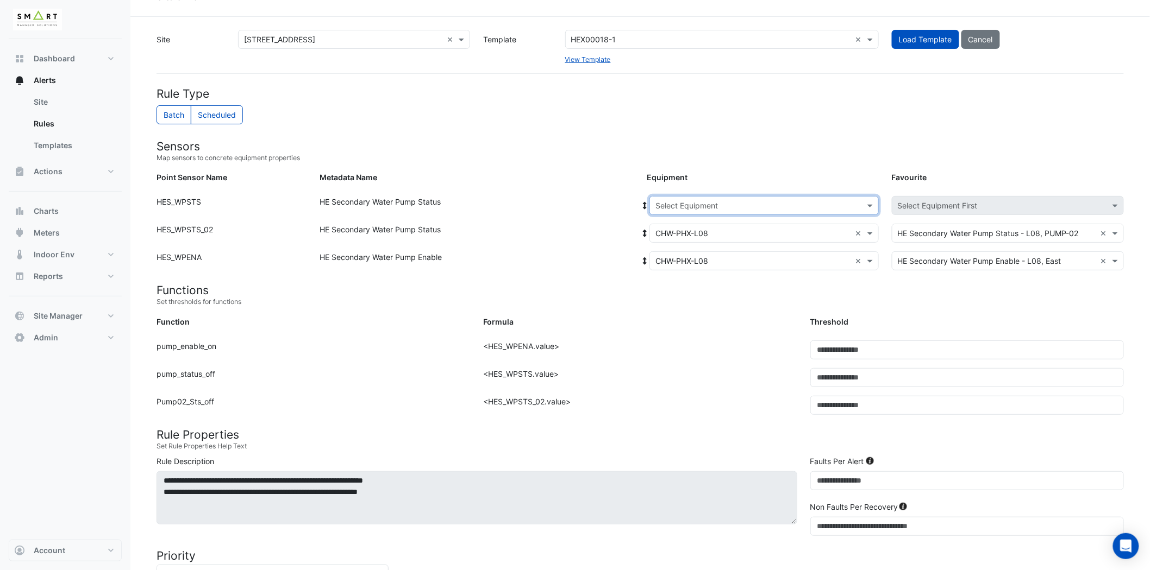
click at [861, 204] on div at bounding box center [764, 205] width 228 height 12
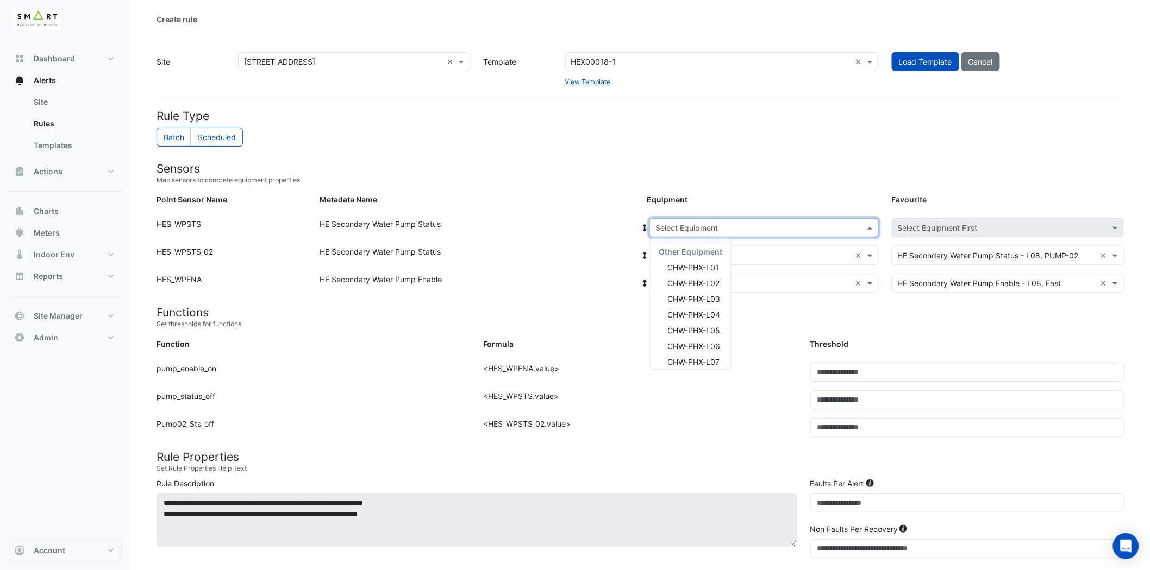
scroll to position [60, 0]
click at [705, 350] on span "CHW-PHX-L09" at bounding box center [693, 348] width 53 height 9
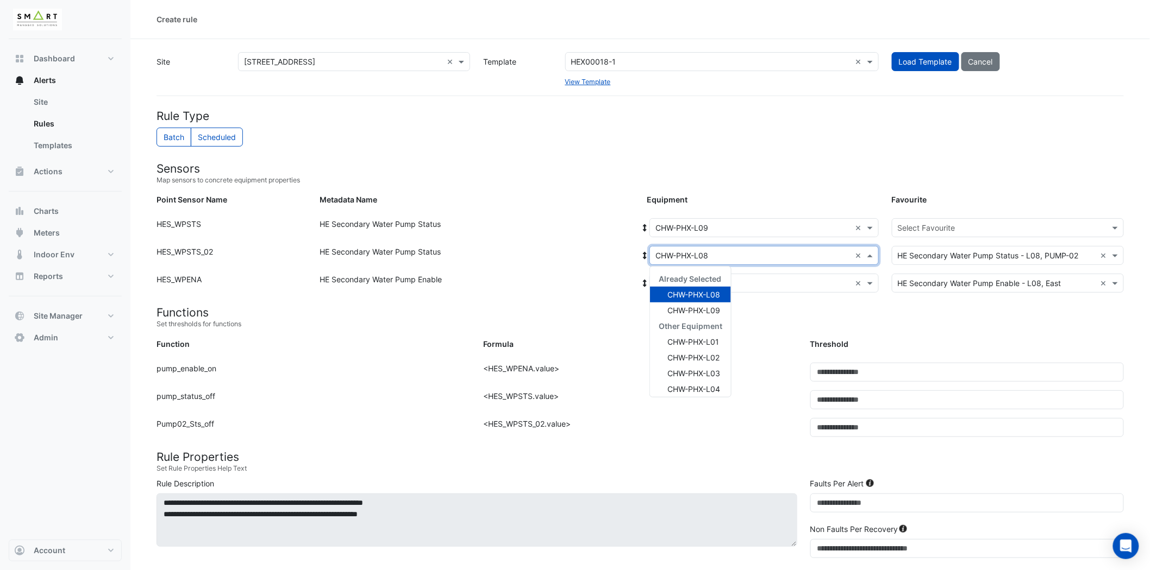
click at [769, 253] on input "text" at bounding box center [753, 255] width 196 height 11
click at [704, 307] on span "CHW-PHX-L09" at bounding box center [693, 310] width 53 height 9
click at [746, 285] on input "text" at bounding box center [753, 283] width 196 height 11
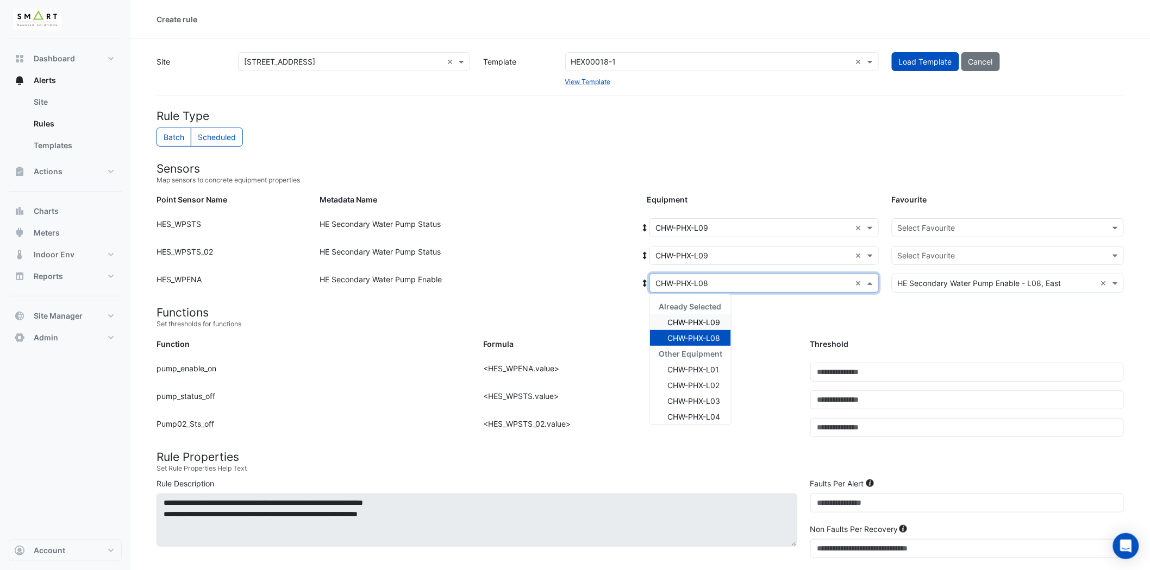
click at [710, 319] on span "CHW-PHX-L09" at bounding box center [693, 322] width 53 height 9
click at [968, 229] on input "text" at bounding box center [997, 228] width 198 height 11
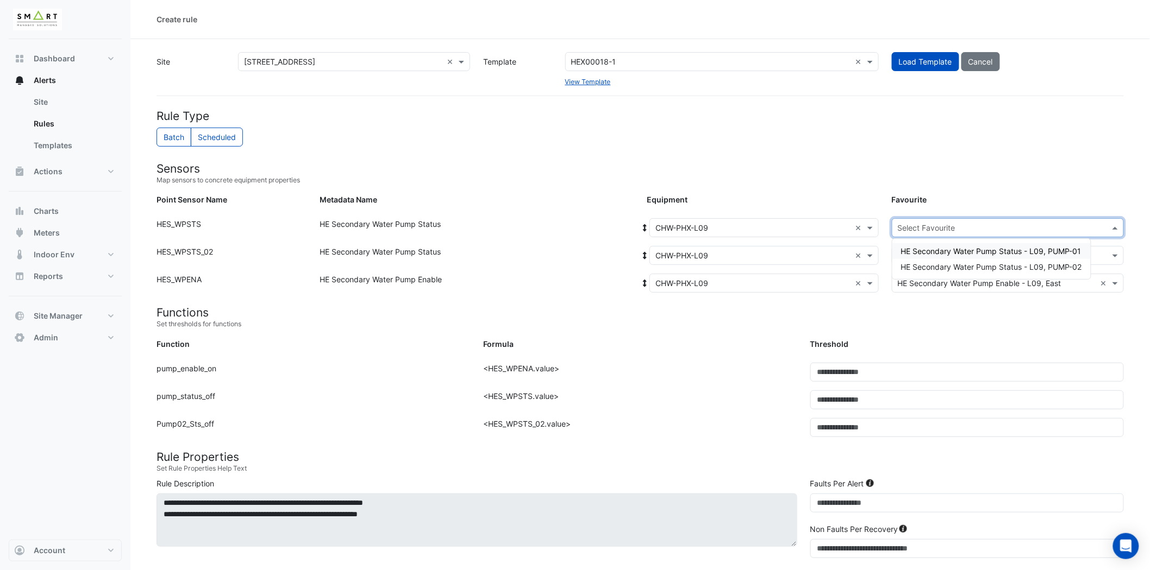
click at [986, 250] on span "HE Secondary Water Pump Status - L09, PUMP-01" at bounding box center [991, 251] width 180 height 9
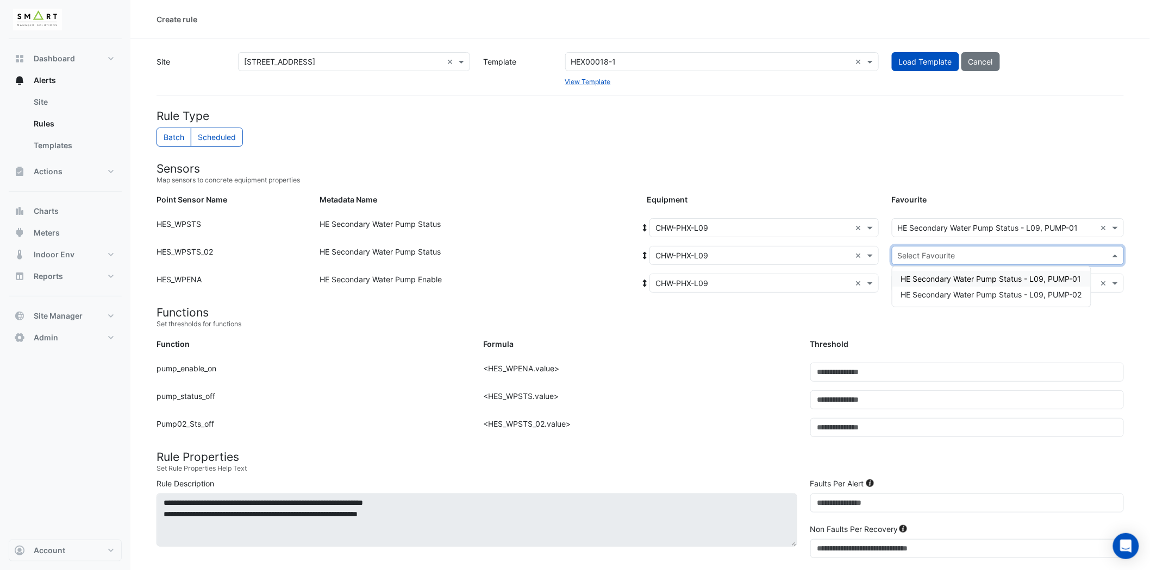
click at [985, 252] on input "text" at bounding box center [997, 255] width 198 height 11
click at [993, 291] on span "HE Secondary Water Pump Status - L09, PUMP-02" at bounding box center [991, 294] width 181 height 9
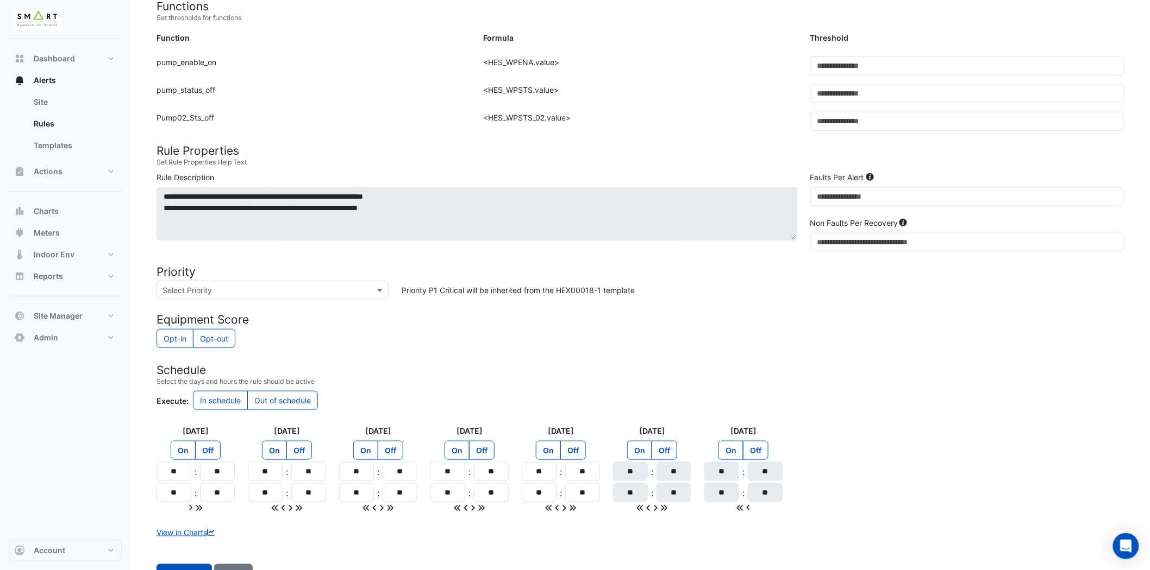
scroll to position [348, 0]
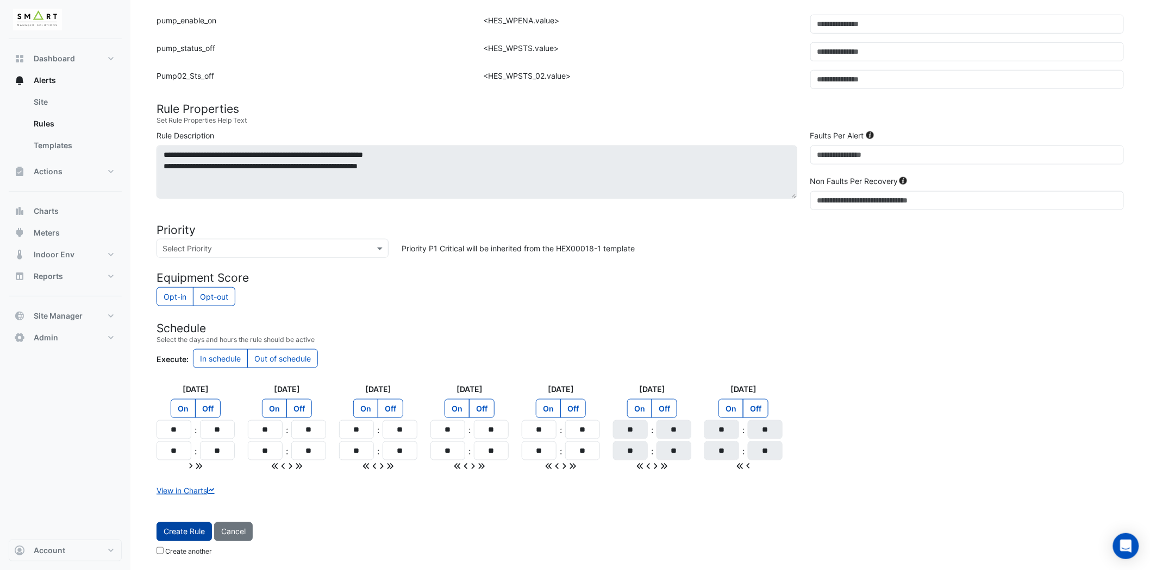
click at [187, 525] on button "Create Rule" at bounding box center [183, 532] width 55 height 19
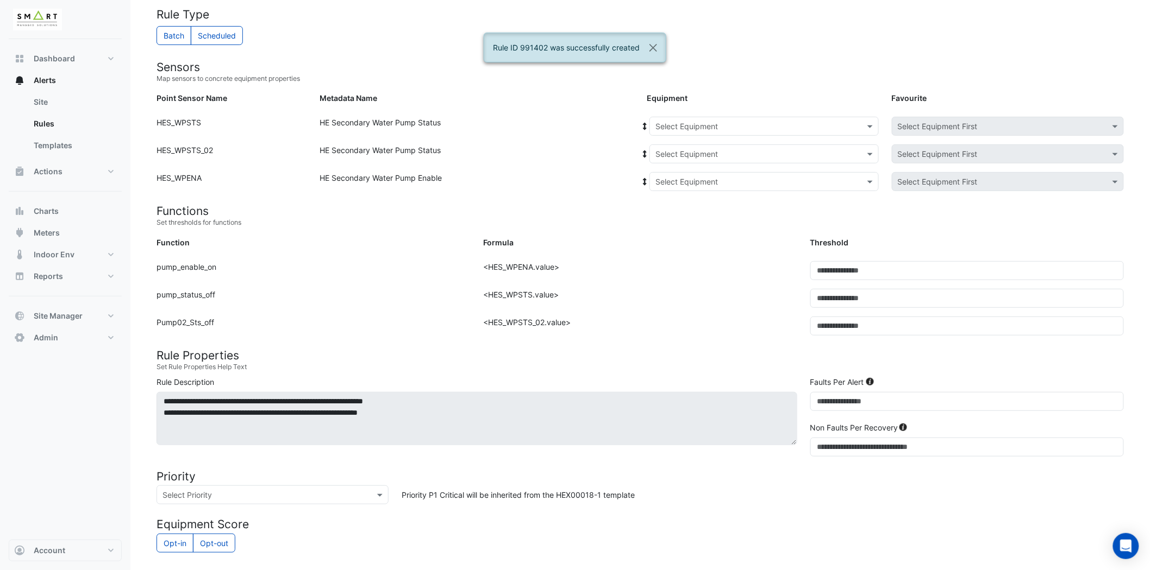
scroll to position [83, 0]
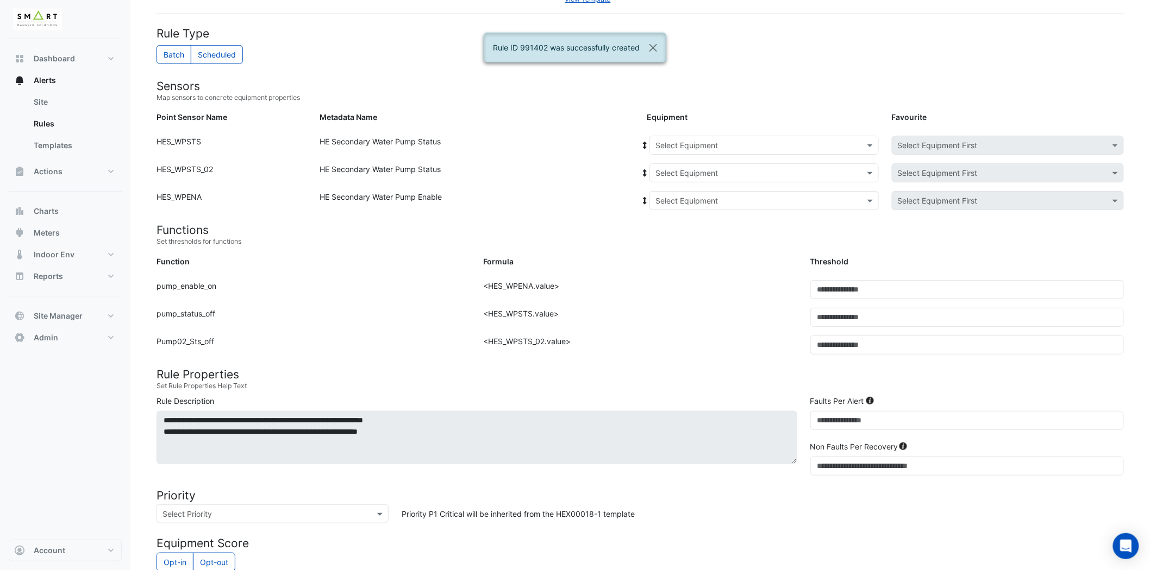
click at [805, 136] on div "Select Equipment" at bounding box center [763, 145] width 229 height 19
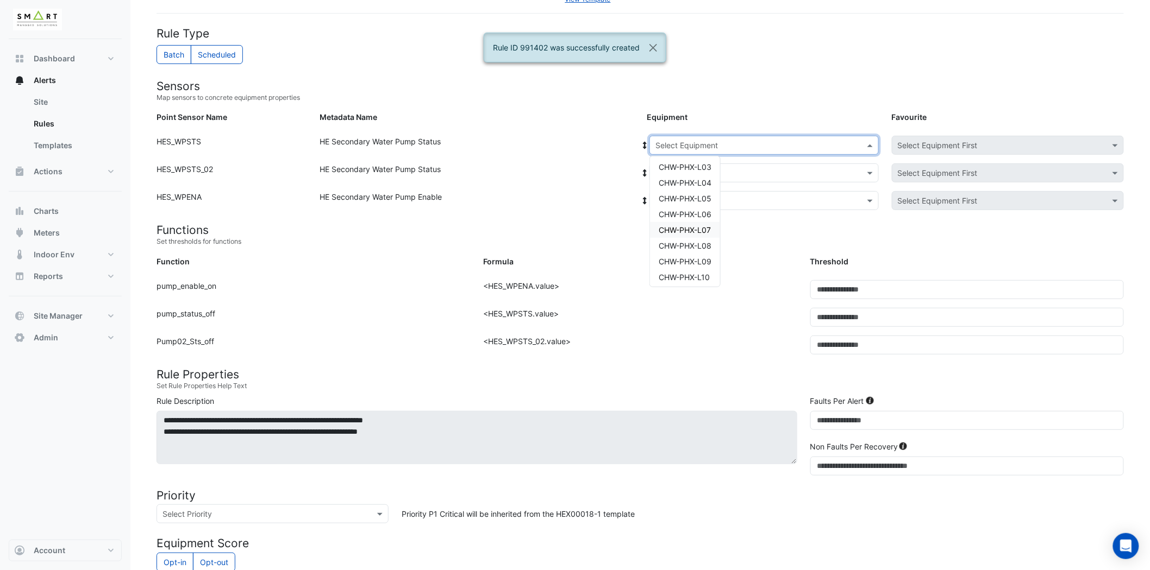
scroll to position [51, 0]
click at [706, 262] on span "CHW-PHX-L10" at bounding box center [683, 259] width 51 height 9
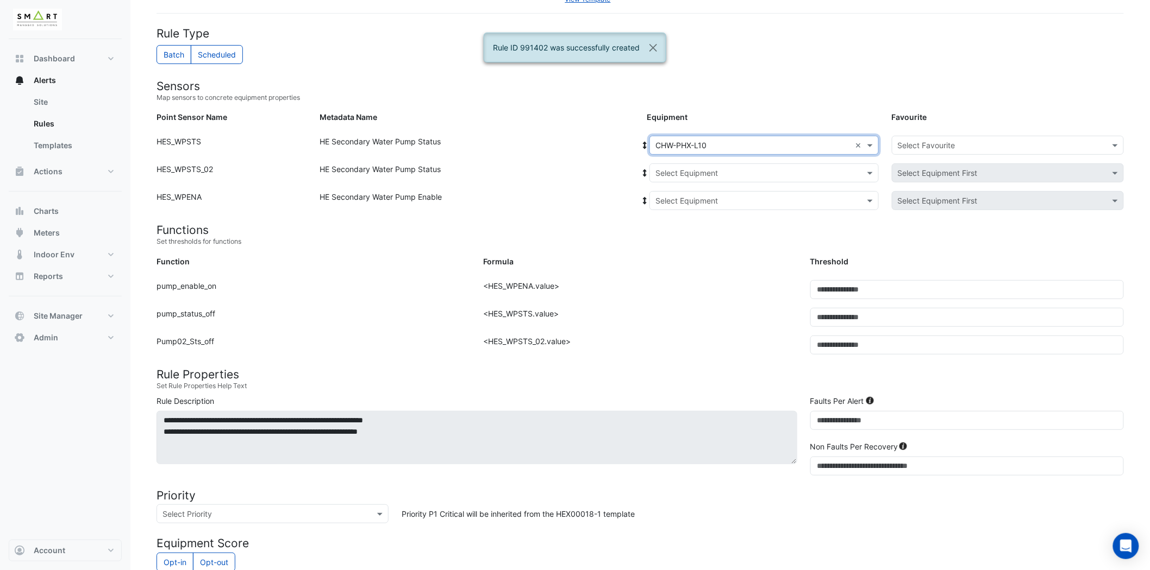
click at [766, 178] on input "text" at bounding box center [753, 173] width 196 height 11
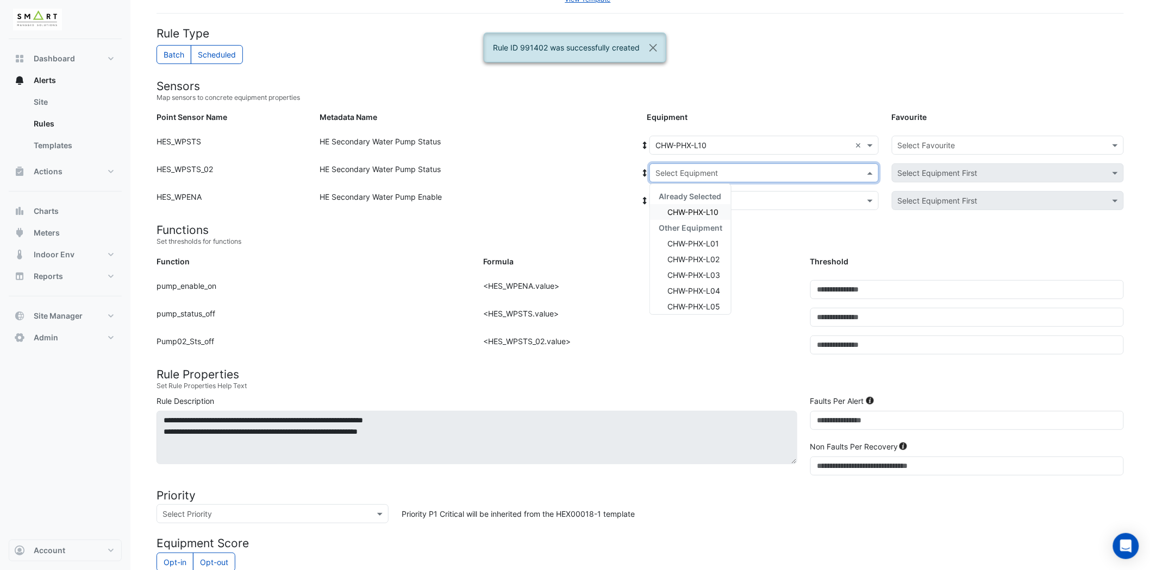
click at [712, 208] on span "CHW-PHX-L10" at bounding box center [692, 212] width 51 height 9
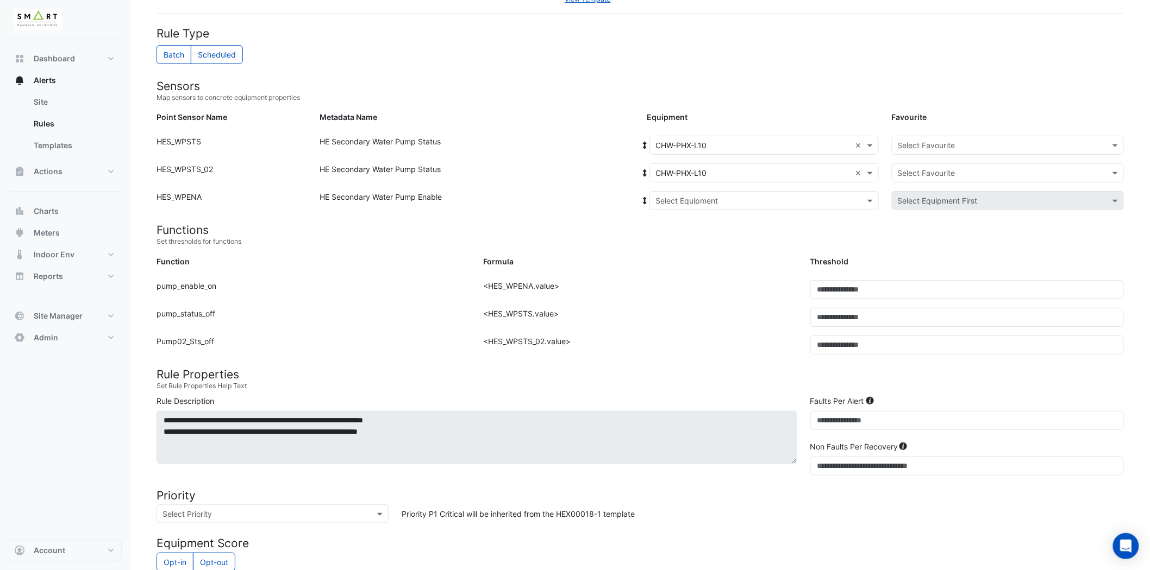
click at [774, 190] on div "Point Sensor Name: HES_WPSTS_02 Metadata Name: HE Secondary Water Pump Status E…" at bounding box center [640, 178] width 980 height 28
click at [745, 202] on input "text" at bounding box center [753, 201] width 196 height 11
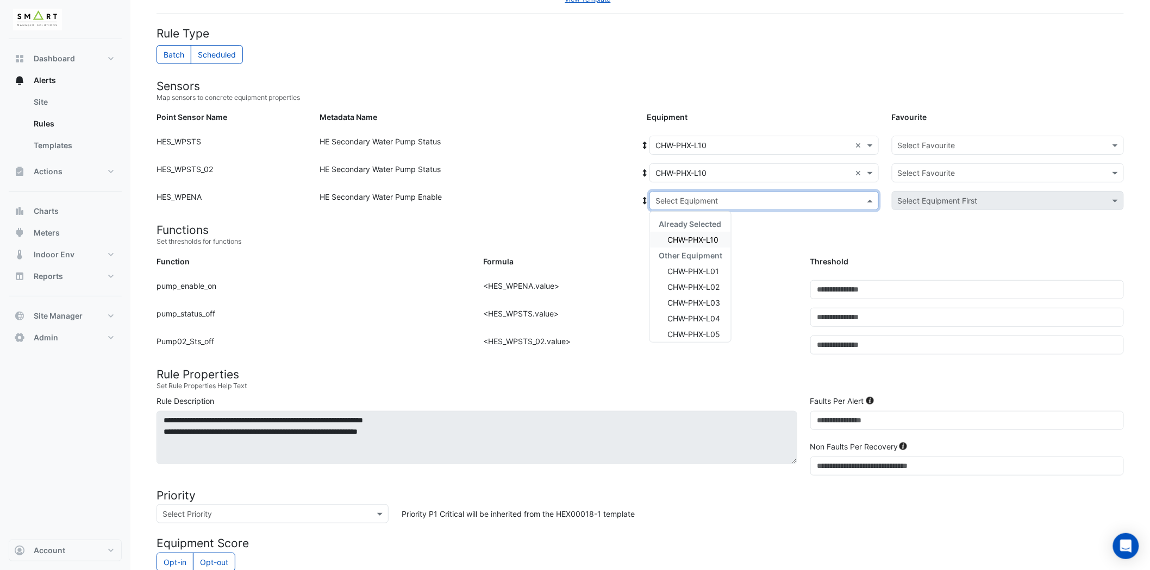
click at [710, 240] on span "CHW-PHX-L10" at bounding box center [692, 239] width 51 height 9
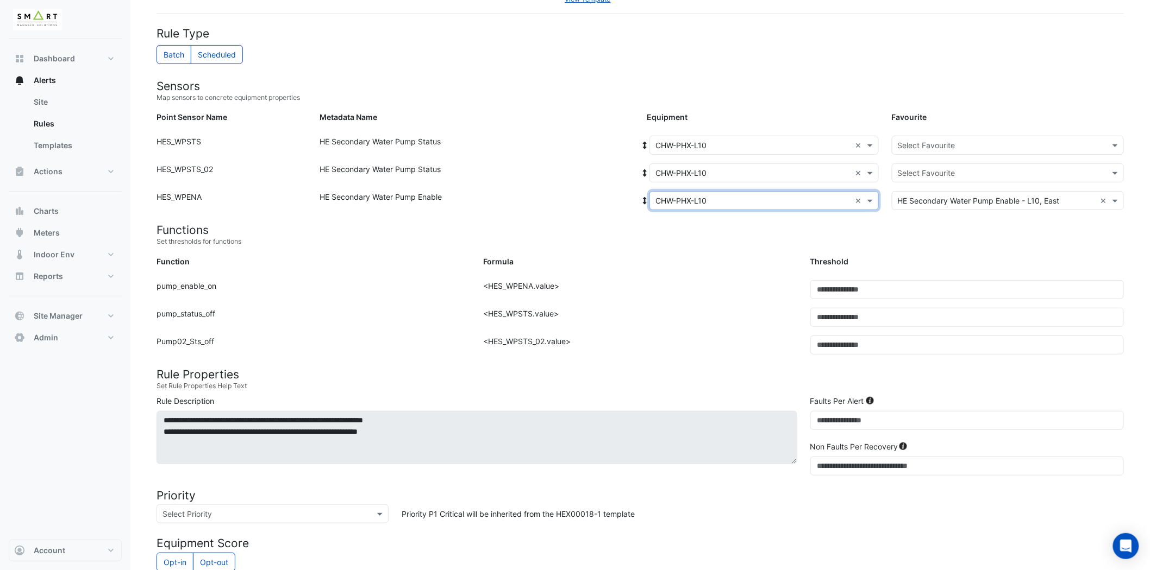
click at [1031, 150] on input "text" at bounding box center [997, 145] width 198 height 11
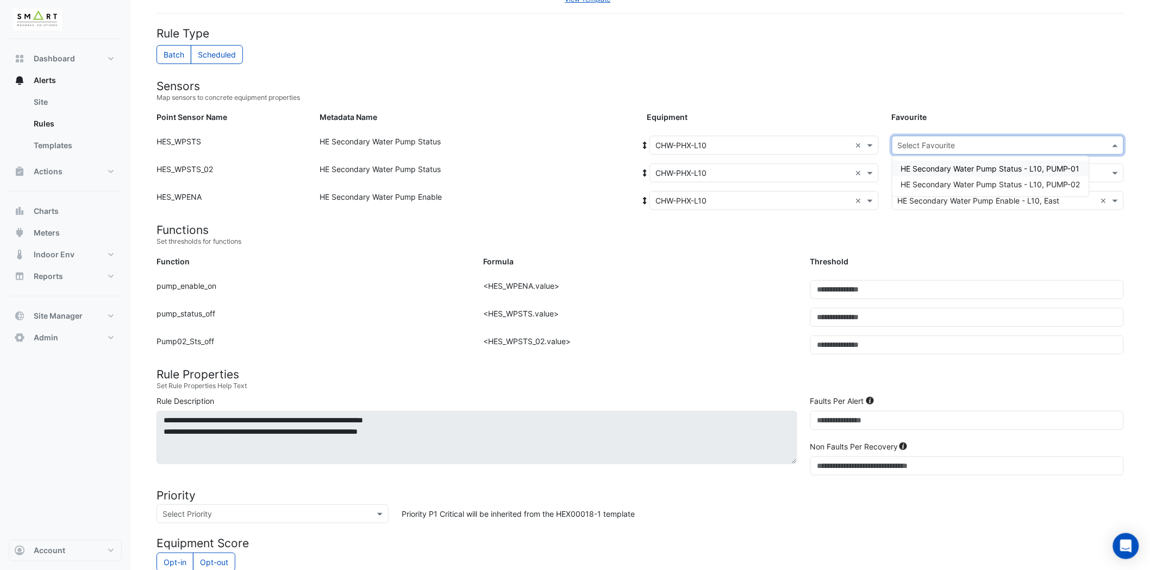
click at [1020, 166] on span "HE Secondary Water Pump Status - L10, PUMP-01" at bounding box center [990, 168] width 179 height 9
click at [1000, 171] on input "text" at bounding box center [997, 173] width 198 height 11
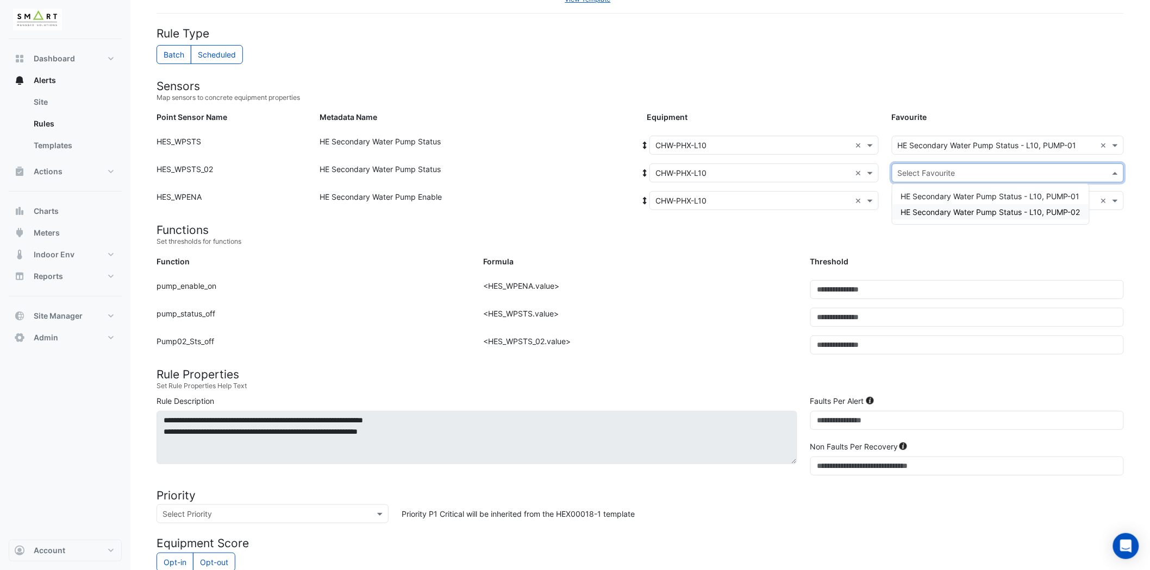
click at [968, 212] on span "HE Secondary Water Pump Status - L10, PUMP-02" at bounding box center [990, 212] width 179 height 9
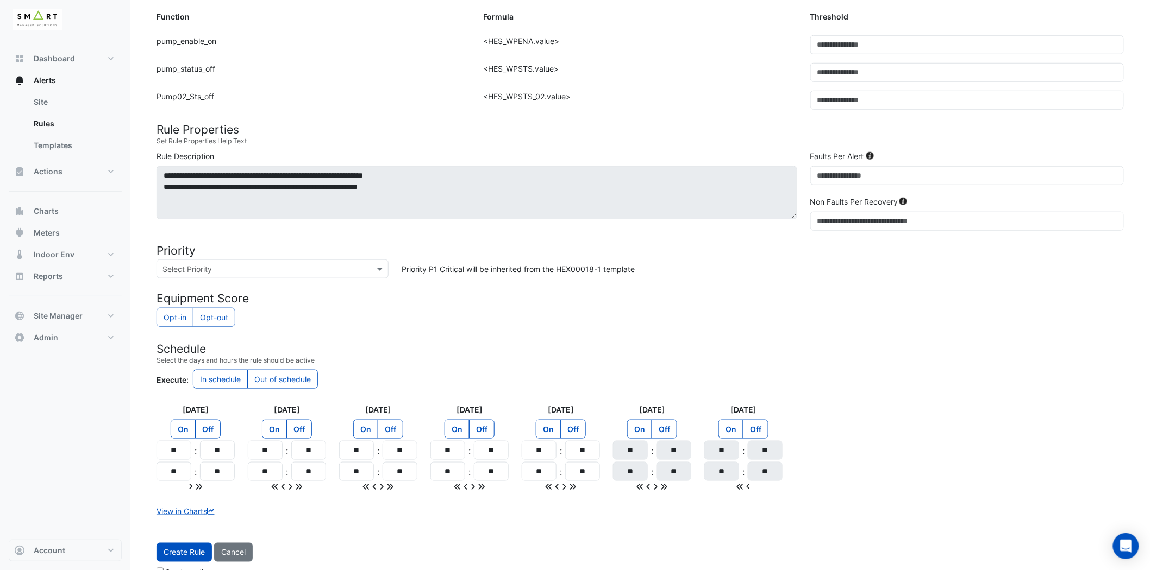
scroll to position [348, 0]
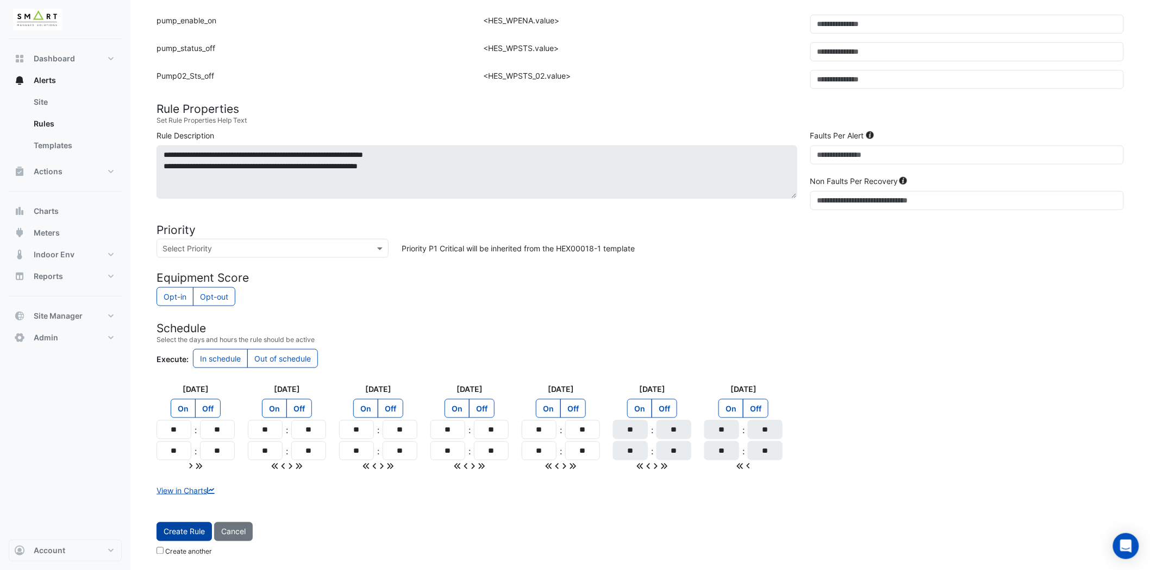
click at [191, 535] on button "Create Rule" at bounding box center [183, 532] width 55 height 19
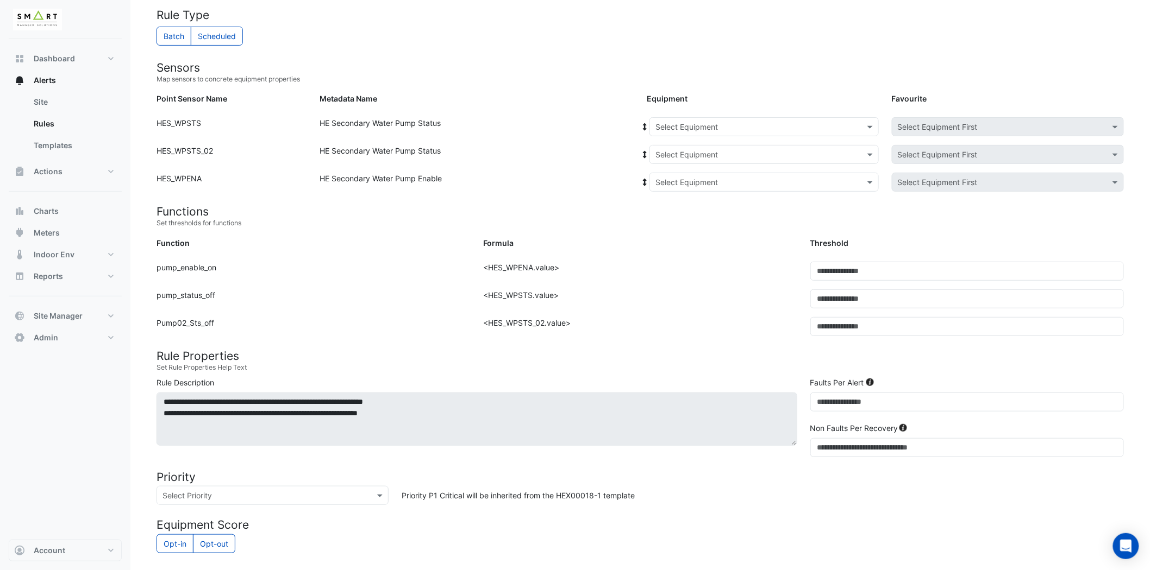
scroll to position [0, 0]
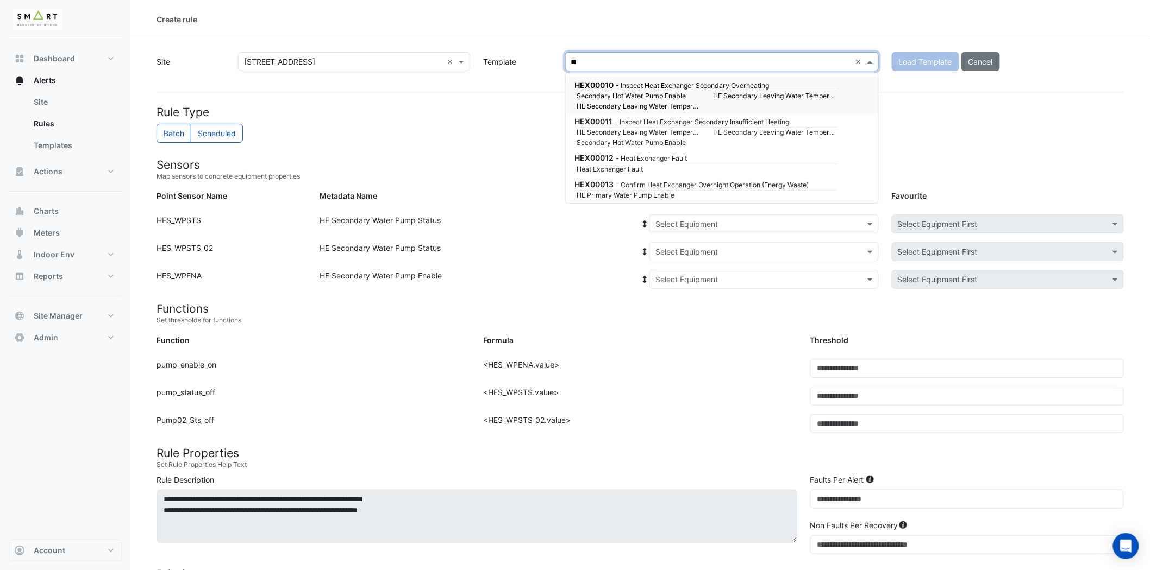
type input "***"
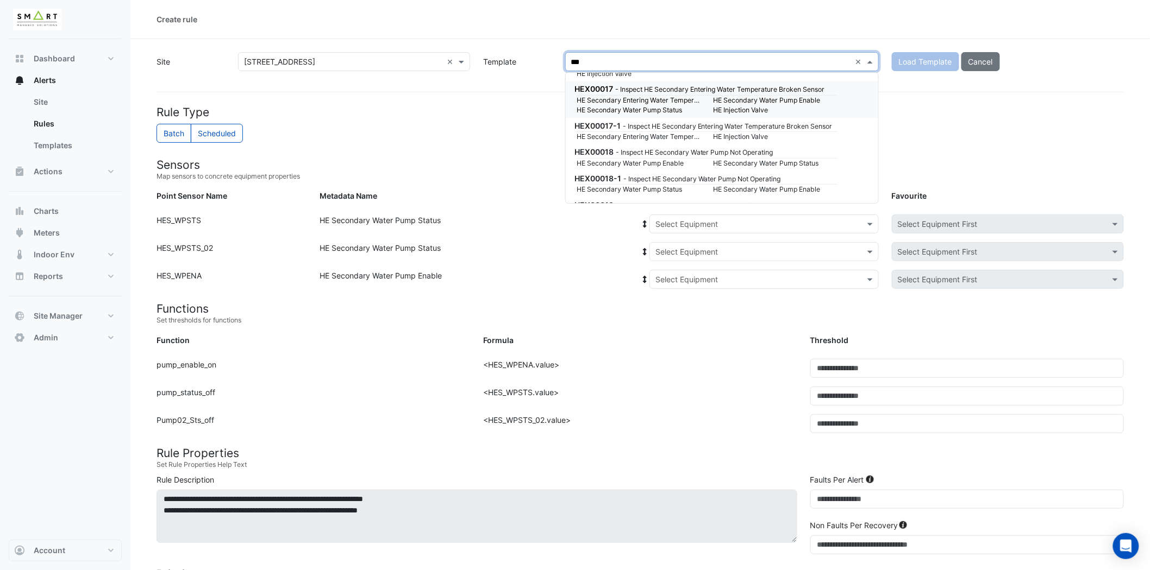
scroll to position [302, 0]
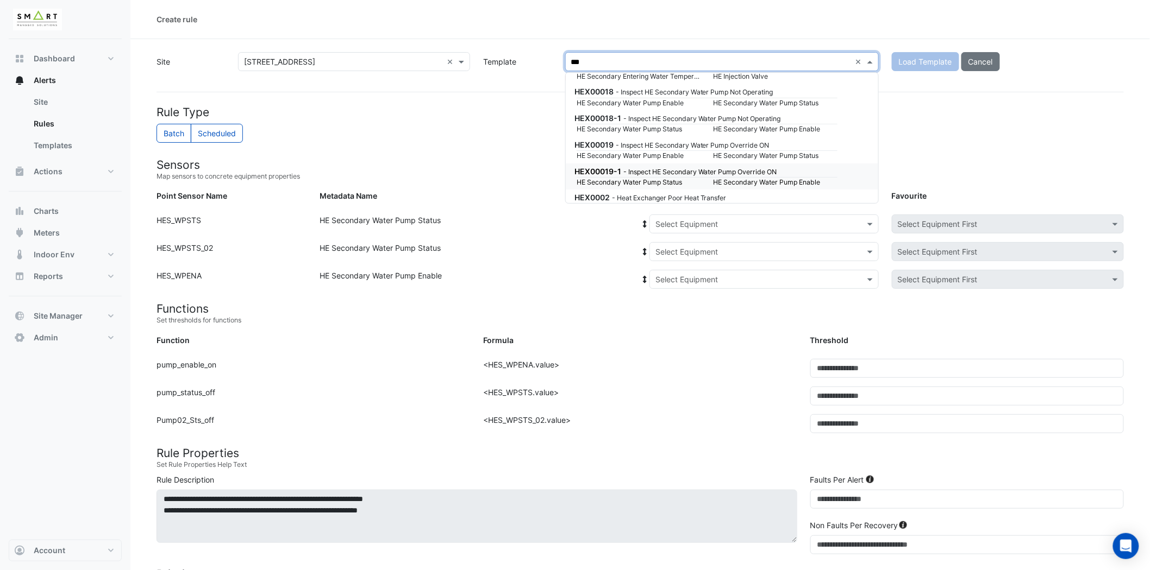
click at [685, 168] on small "- Inspect HE Secondary Water Pump Override ON" at bounding box center [700, 172] width 154 height 8
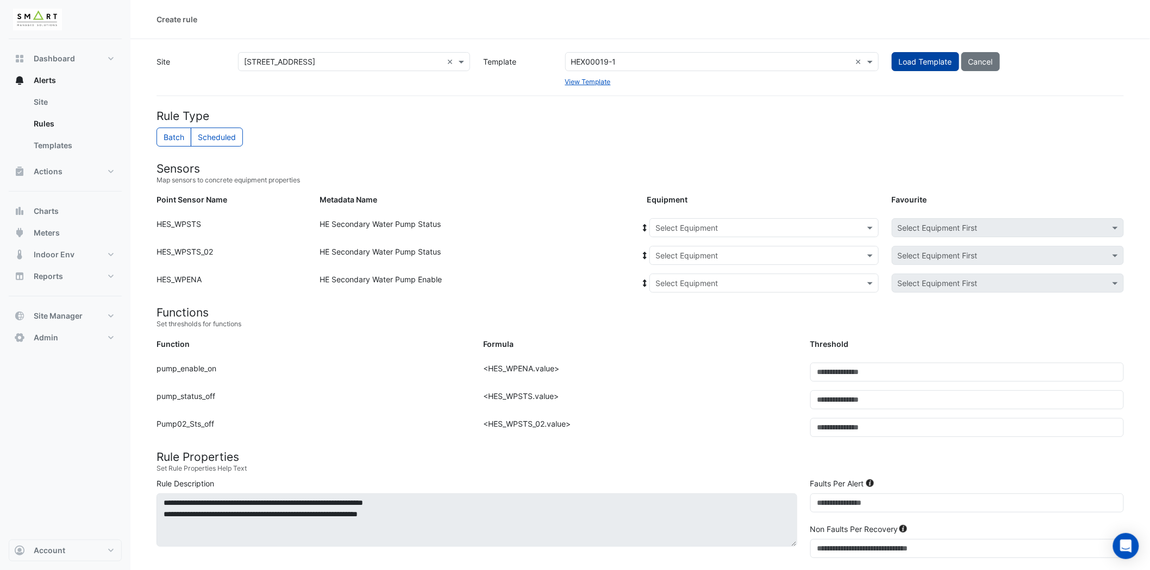
click at [930, 54] on button "Load Template" at bounding box center [925, 61] width 67 height 19
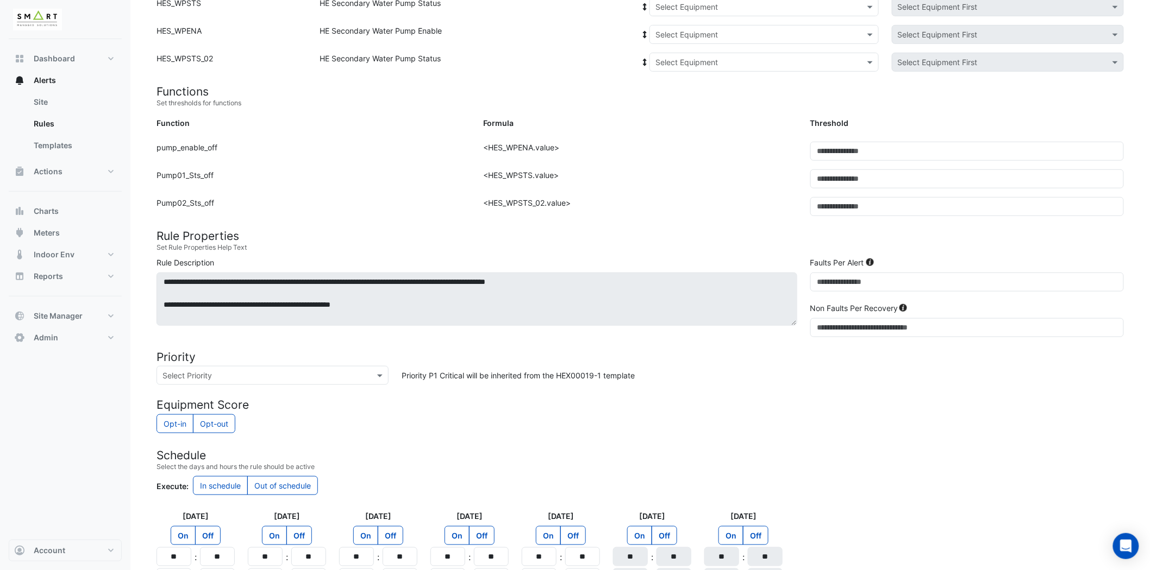
scroll to position [22, 0]
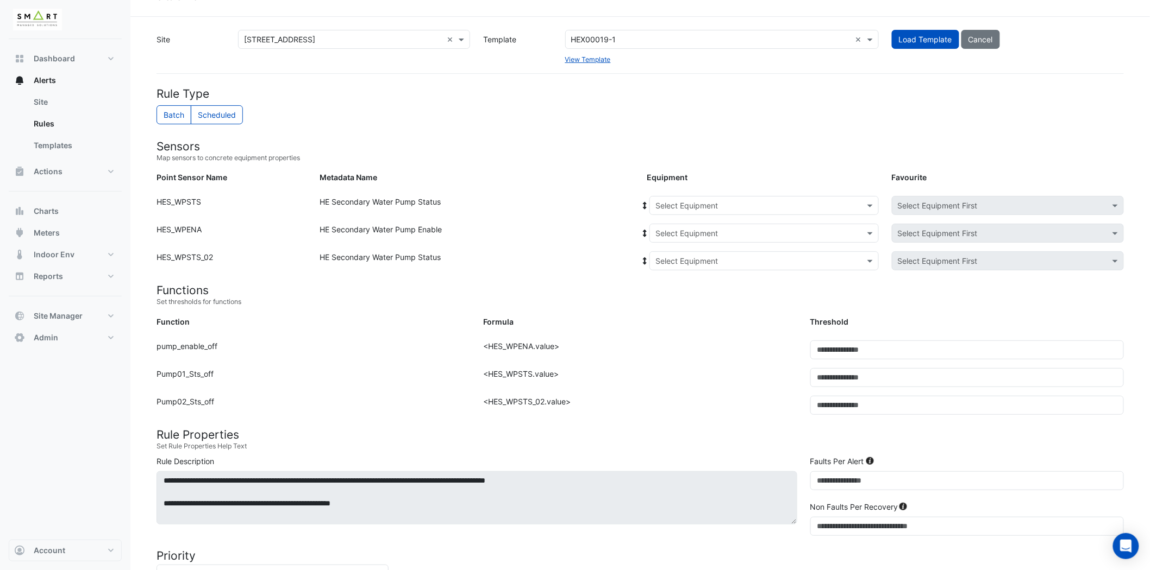
click at [729, 201] on input "text" at bounding box center [753, 205] width 196 height 11
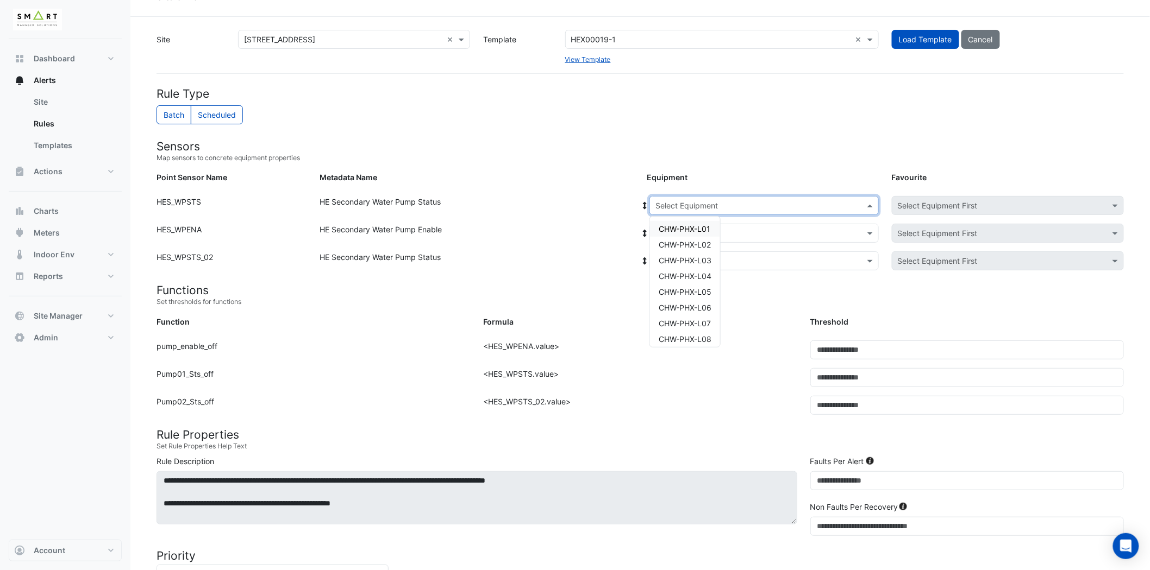
click at [698, 229] on span "CHW-PHX-L01" at bounding box center [684, 228] width 52 height 9
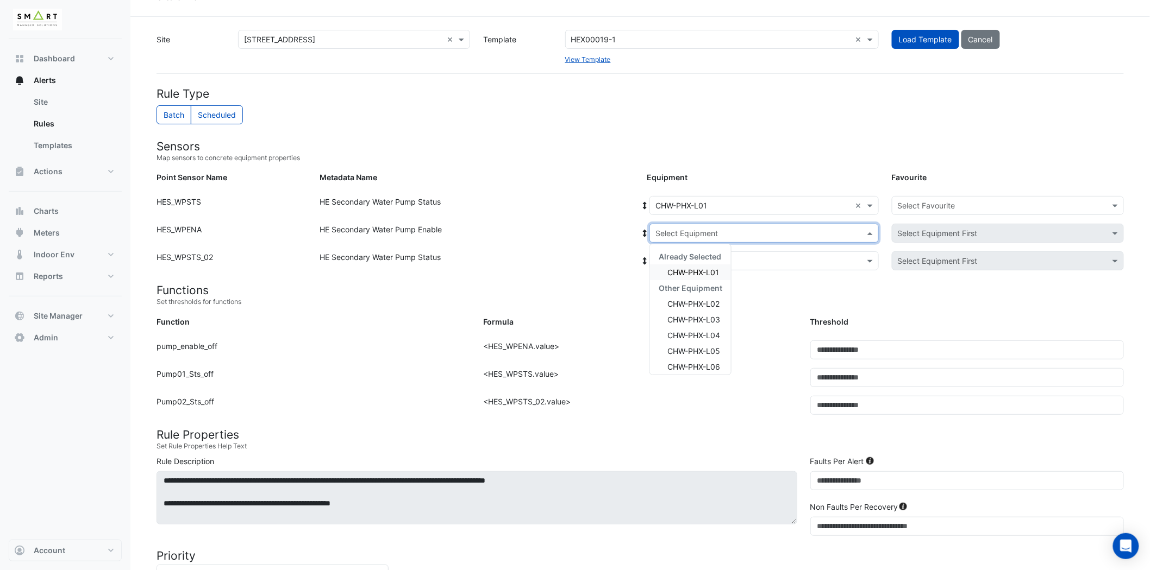
click at [702, 228] on input "text" at bounding box center [753, 233] width 196 height 11
click at [708, 275] on span "CHW-PHX-L01" at bounding box center [693, 272] width 52 height 9
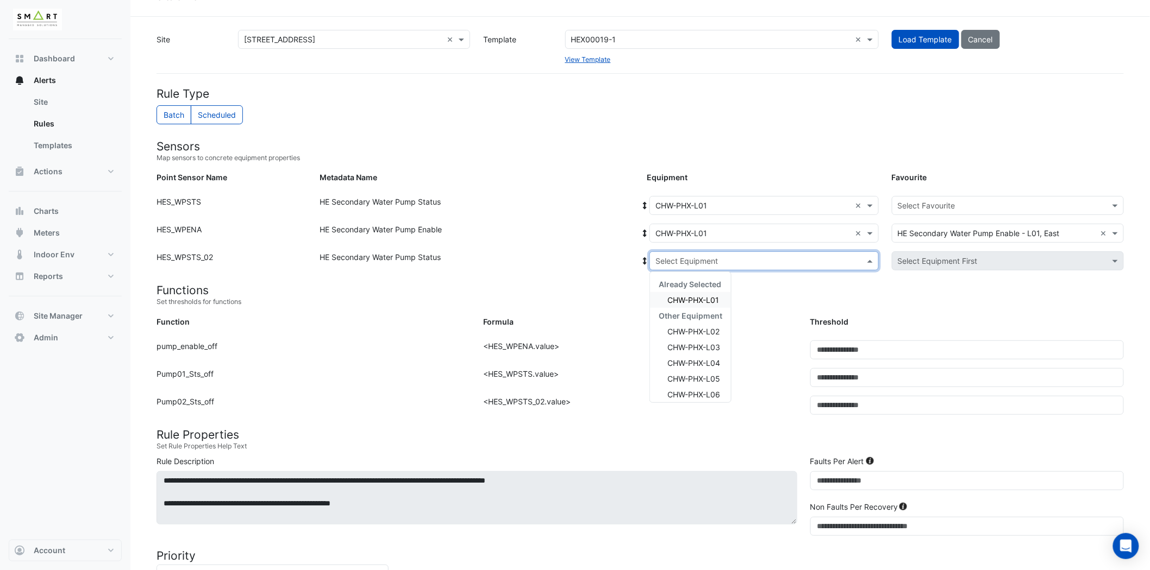
click at [710, 260] on input "text" at bounding box center [753, 261] width 196 height 11
click at [710, 296] on span "CHW-PHX-L01" at bounding box center [693, 300] width 52 height 9
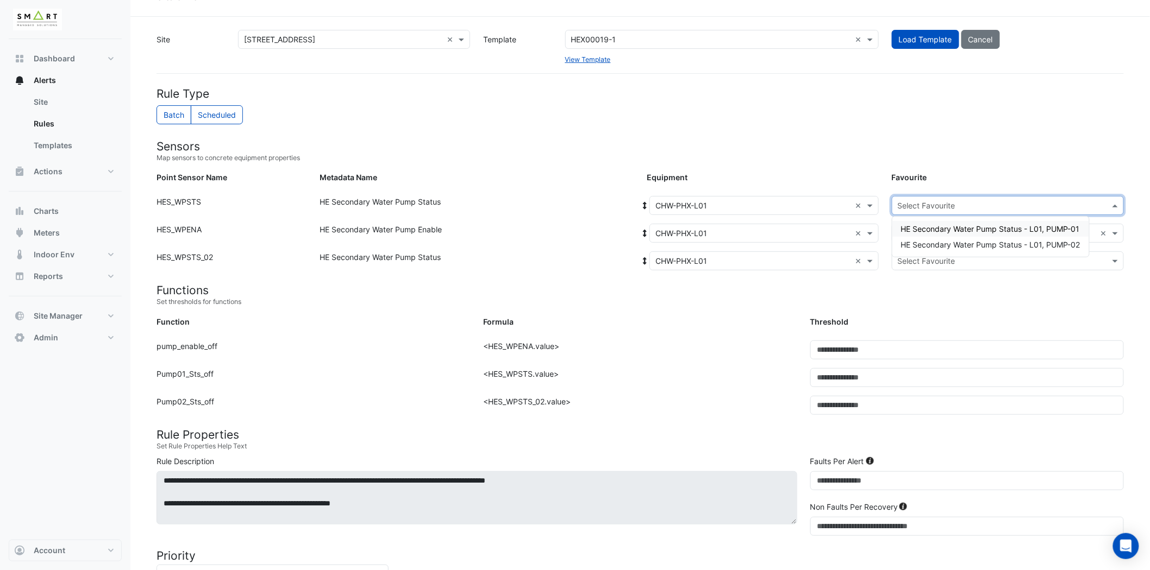
click at [937, 201] on input "text" at bounding box center [997, 205] width 198 height 11
click at [995, 228] on span "HE Secondary Water Pump Status - L01, PUMP-01" at bounding box center [990, 228] width 179 height 9
click at [995, 261] on input "text" at bounding box center [997, 261] width 198 height 11
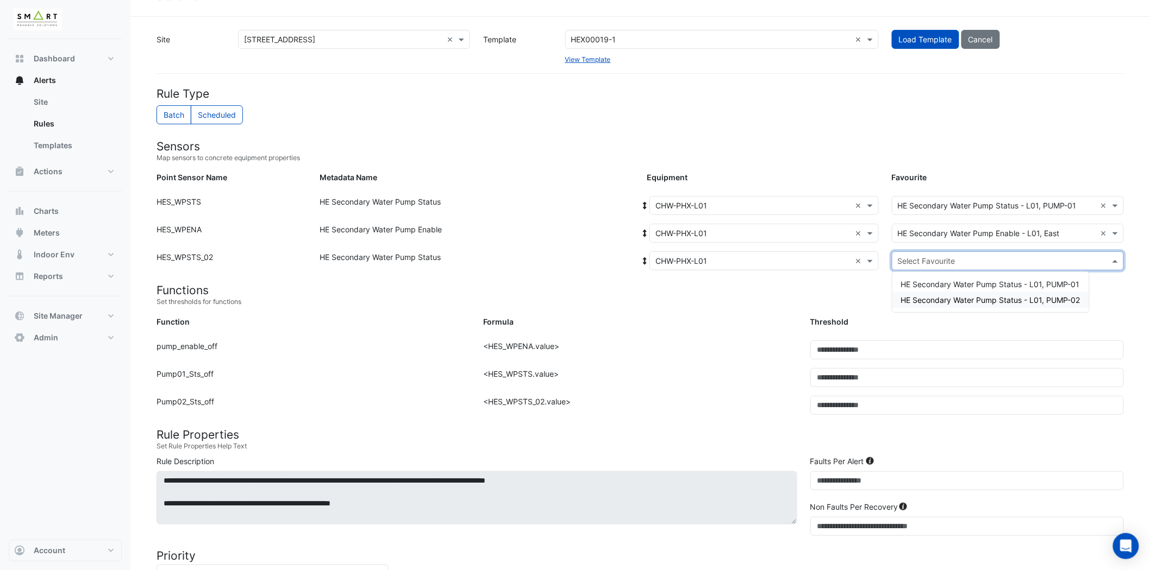
click at [1003, 296] on span "HE Secondary Water Pump Status - L01, PUMP-02" at bounding box center [990, 300] width 179 height 9
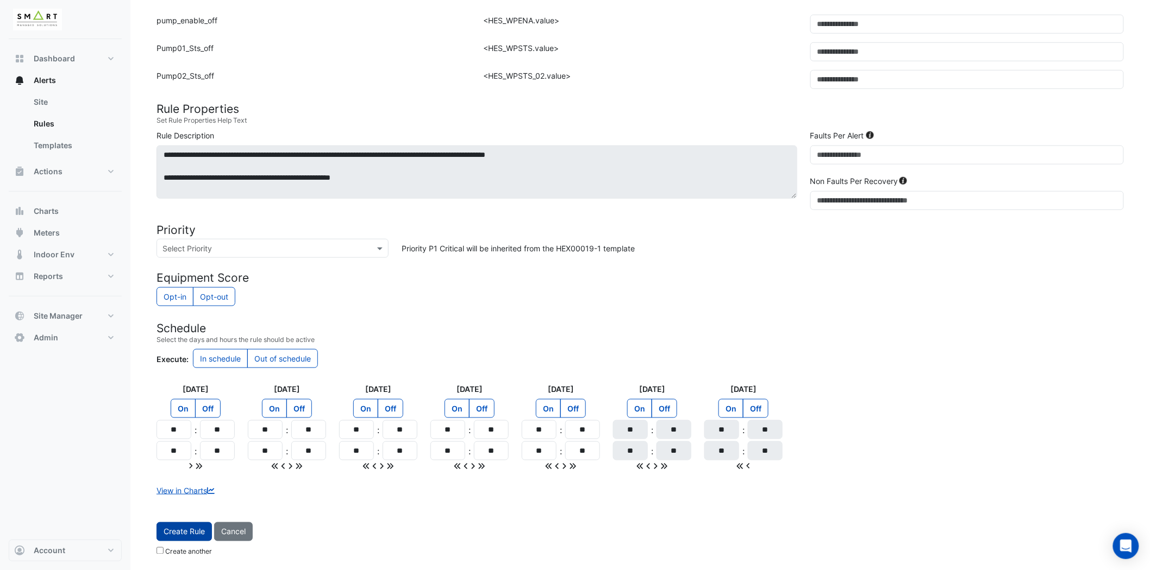
click at [185, 534] on button "Create Rule" at bounding box center [183, 532] width 55 height 19
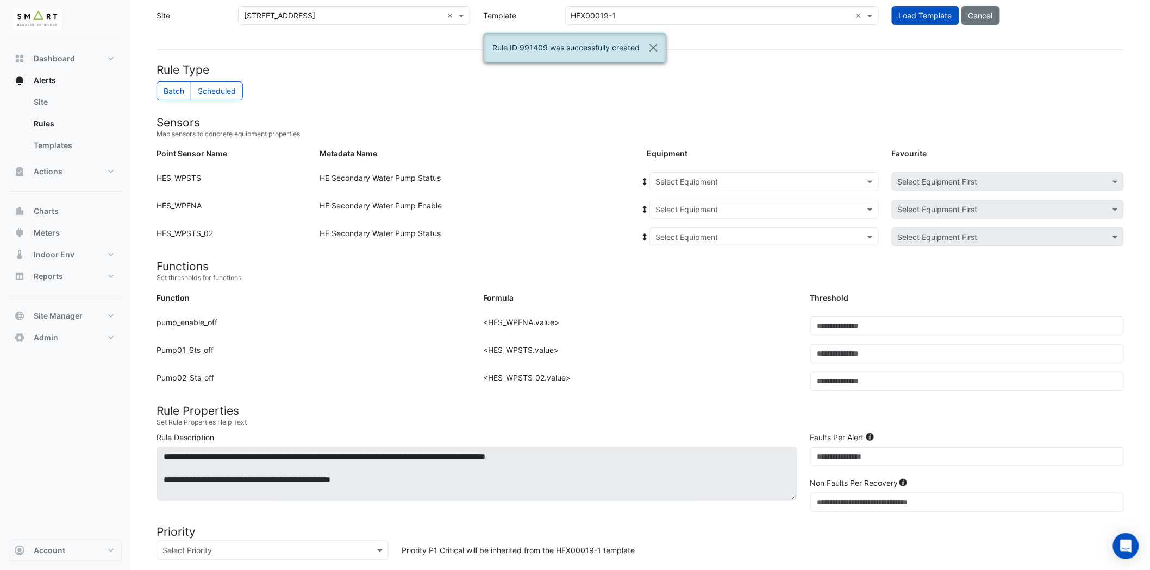
click at [756, 177] on input "text" at bounding box center [753, 182] width 196 height 11
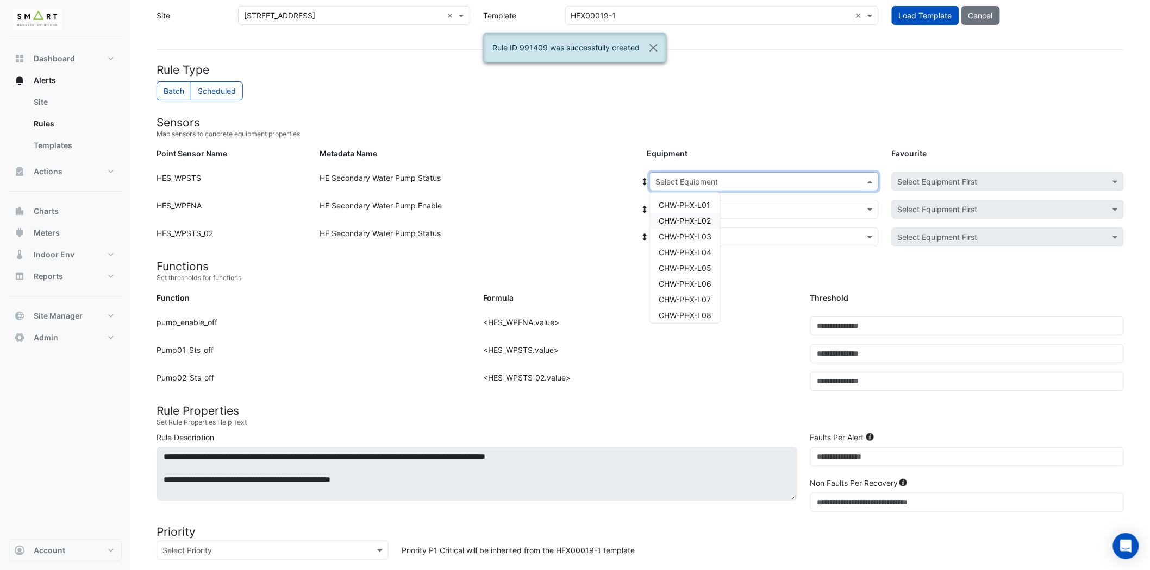
click at [700, 220] on span "CHW-PHX-L02" at bounding box center [684, 220] width 52 height 9
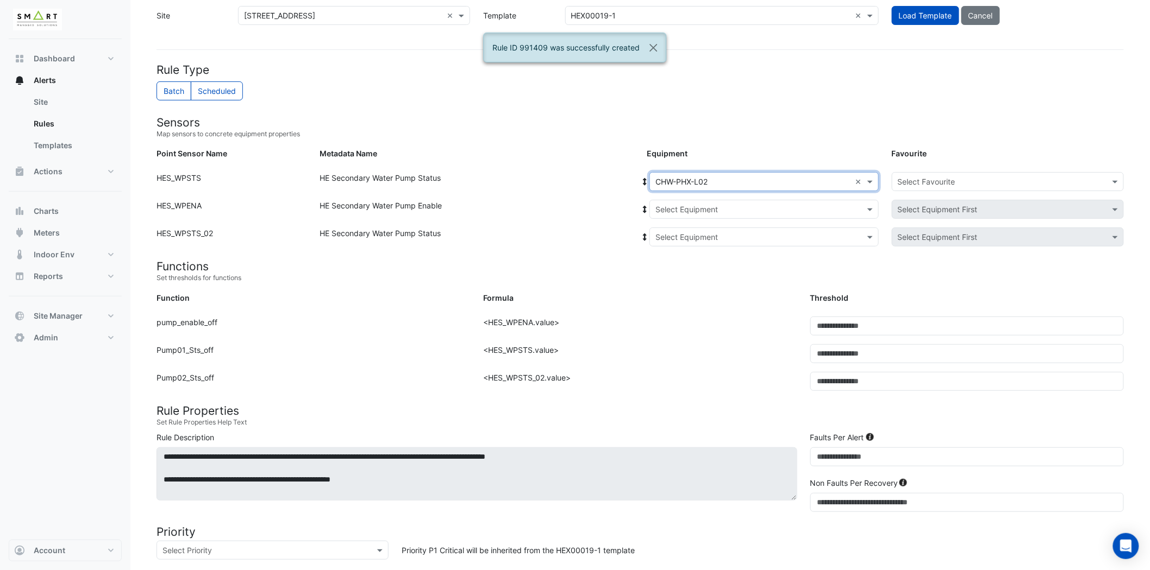
click at [724, 208] on input "text" at bounding box center [753, 209] width 196 height 11
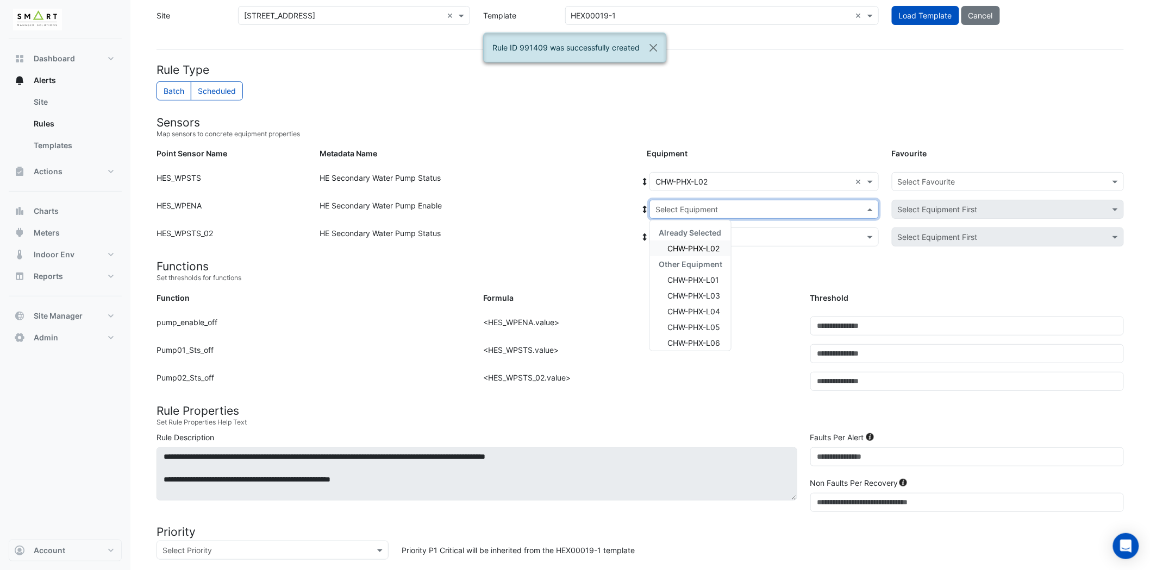
click at [700, 248] on span "CHW-PHX-L02" at bounding box center [693, 248] width 52 height 9
click at [702, 240] on input "text" at bounding box center [753, 237] width 196 height 11
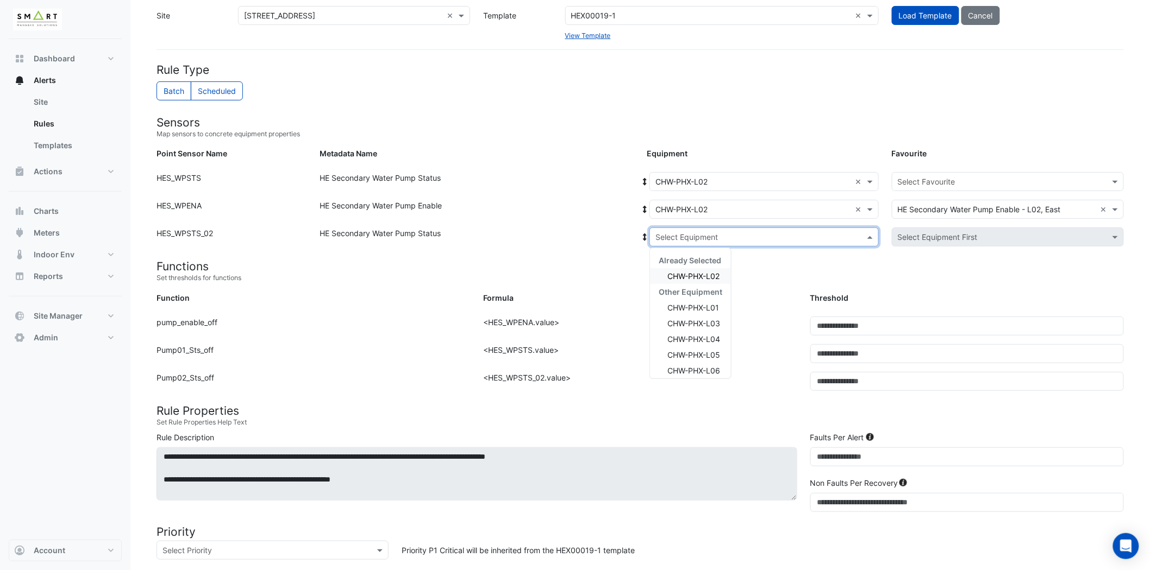
click at [698, 274] on span "CHW-PHX-L02" at bounding box center [693, 276] width 52 height 9
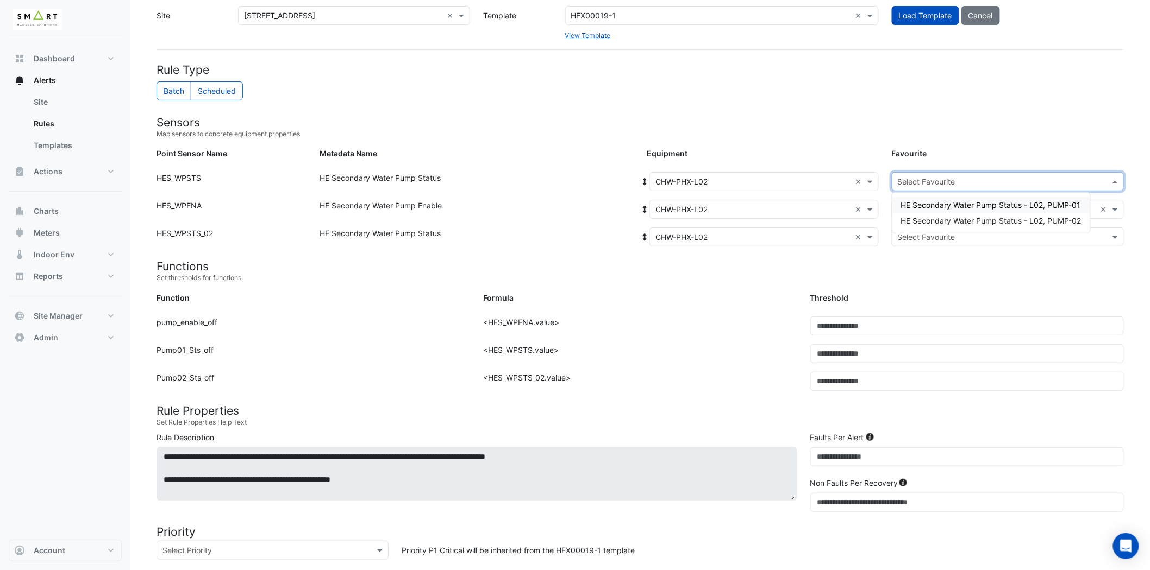
click at [974, 179] on input "text" at bounding box center [997, 182] width 198 height 11
click at [989, 203] on span "HE Secondary Water Pump Status - L02, PUMP-01" at bounding box center [991, 204] width 180 height 9
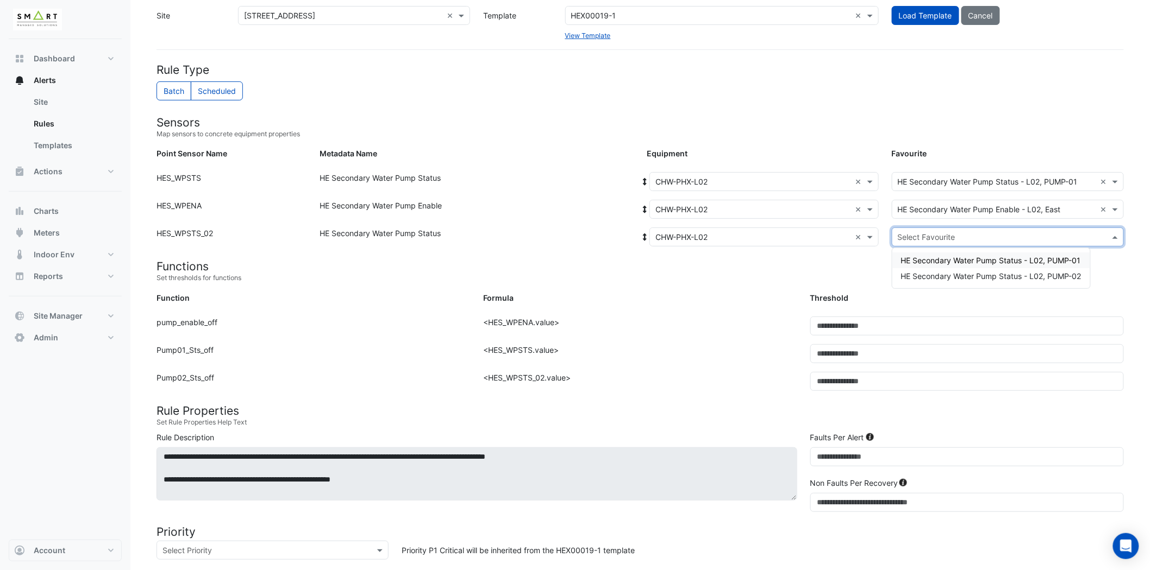
click at [940, 241] on input "text" at bounding box center [997, 237] width 198 height 11
click at [952, 274] on span "HE Secondary Water Pump Status - L02, PUMP-02" at bounding box center [991, 276] width 180 height 9
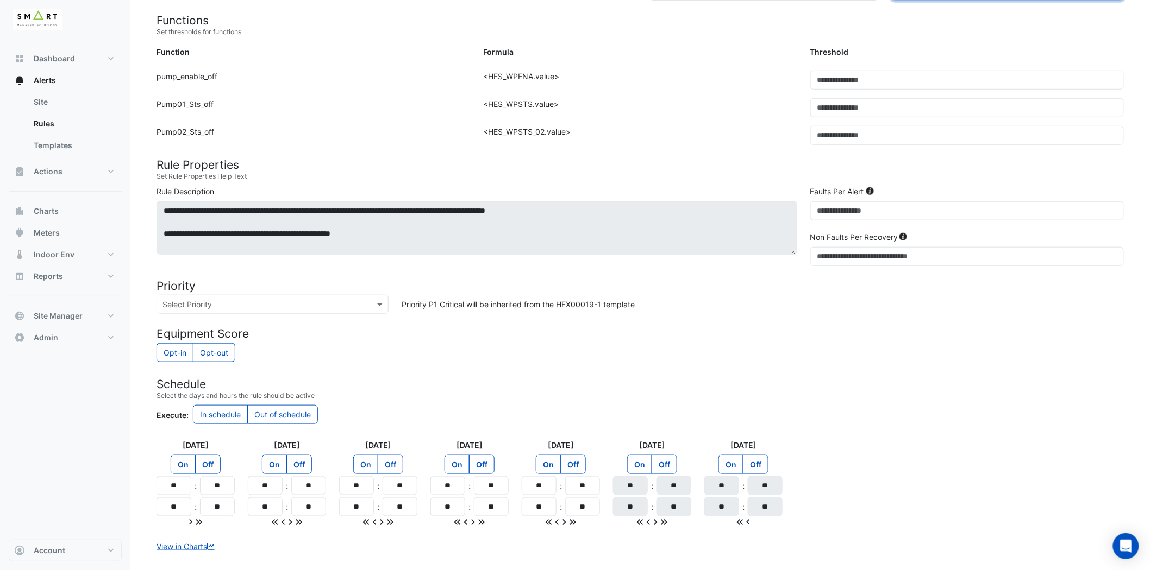
scroll to position [348, 0]
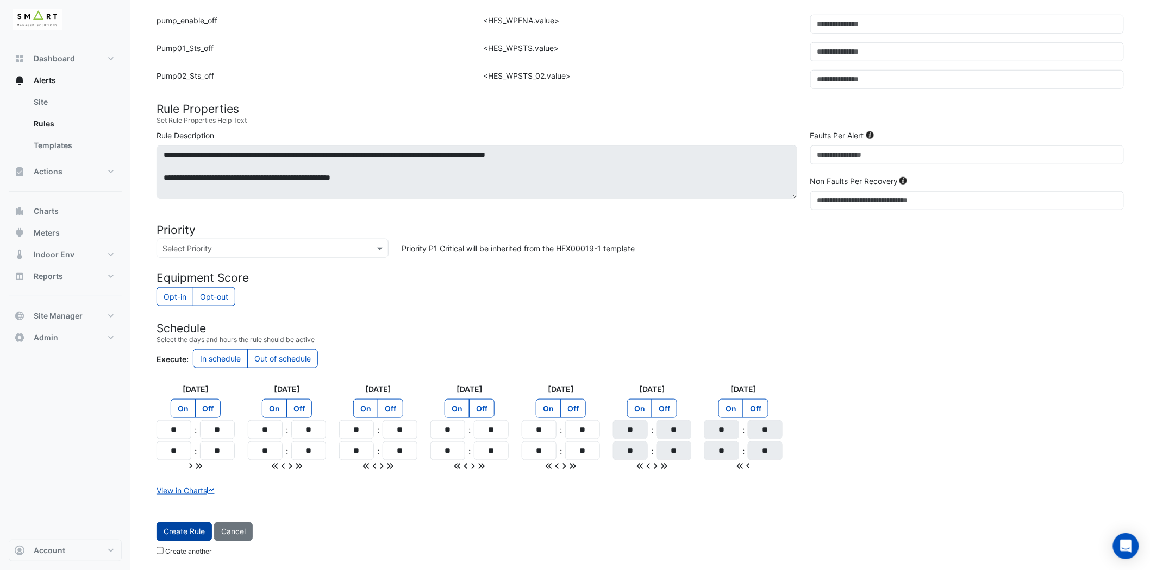
click at [181, 539] on button "Create Rule" at bounding box center [183, 532] width 55 height 19
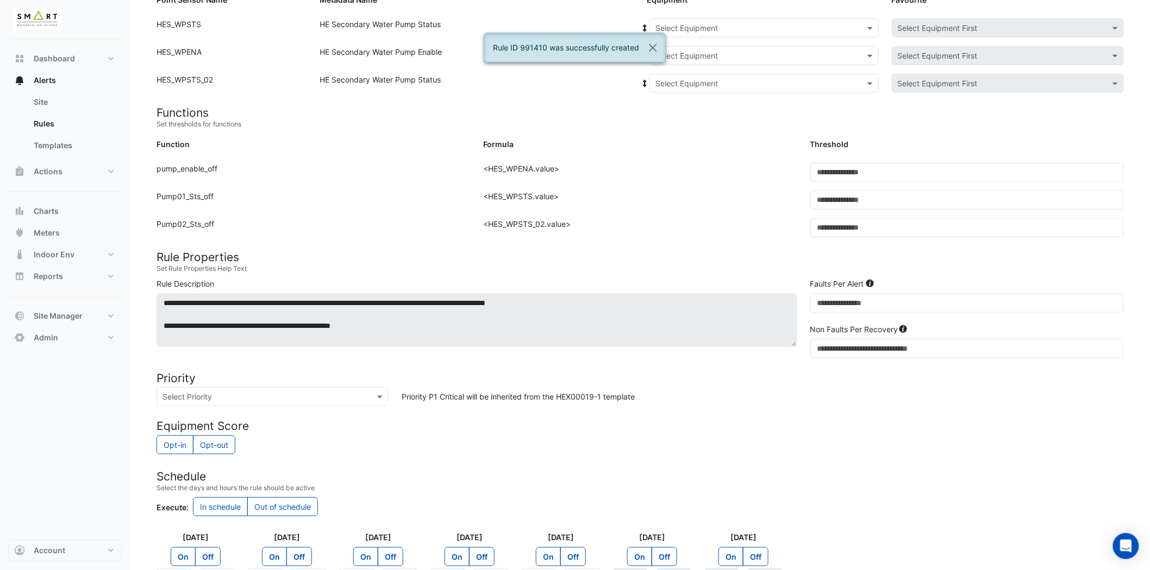
scroll to position [22, 0]
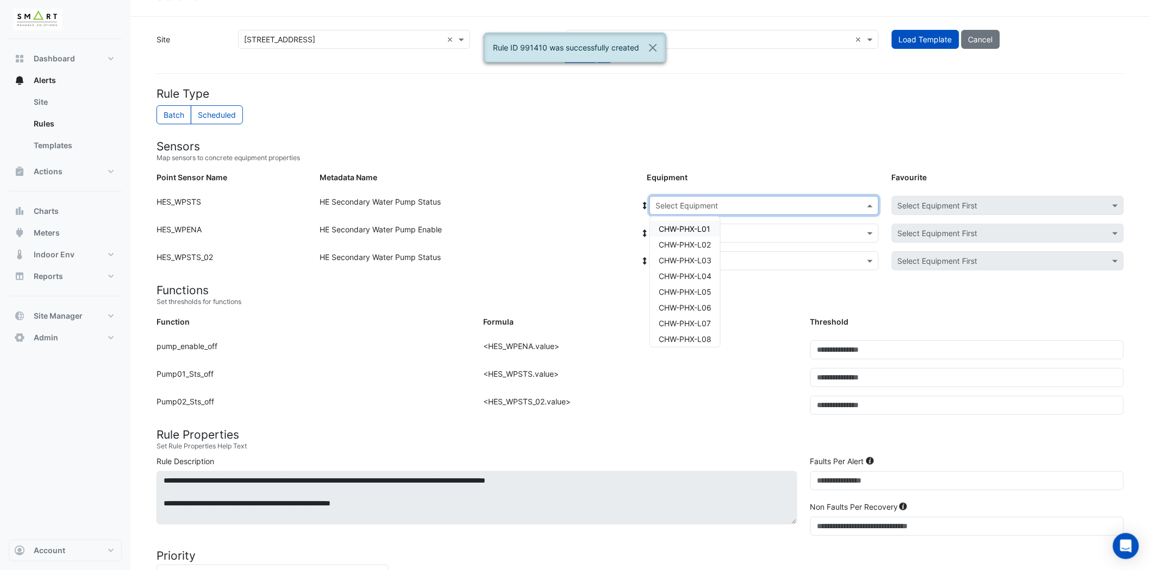
click at [730, 204] on input "text" at bounding box center [753, 205] width 196 height 11
click at [702, 256] on span "CHW-PHX-L03" at bounding box center [684, 260] width 53 height 9
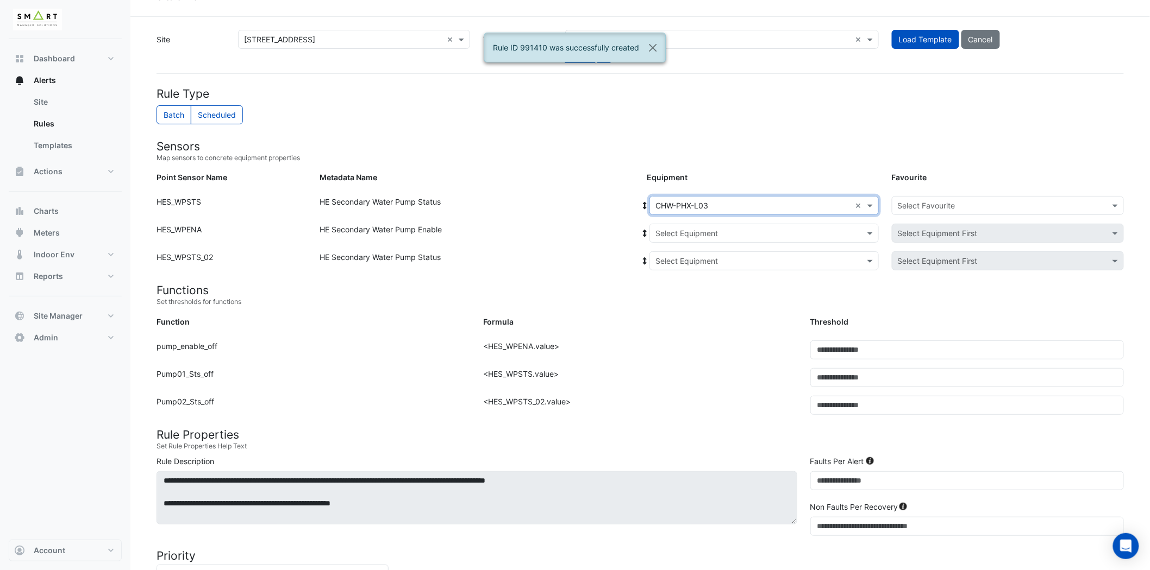
click at [709, 234] on input "text" at bounding box center [753, 233] width 196 height 11
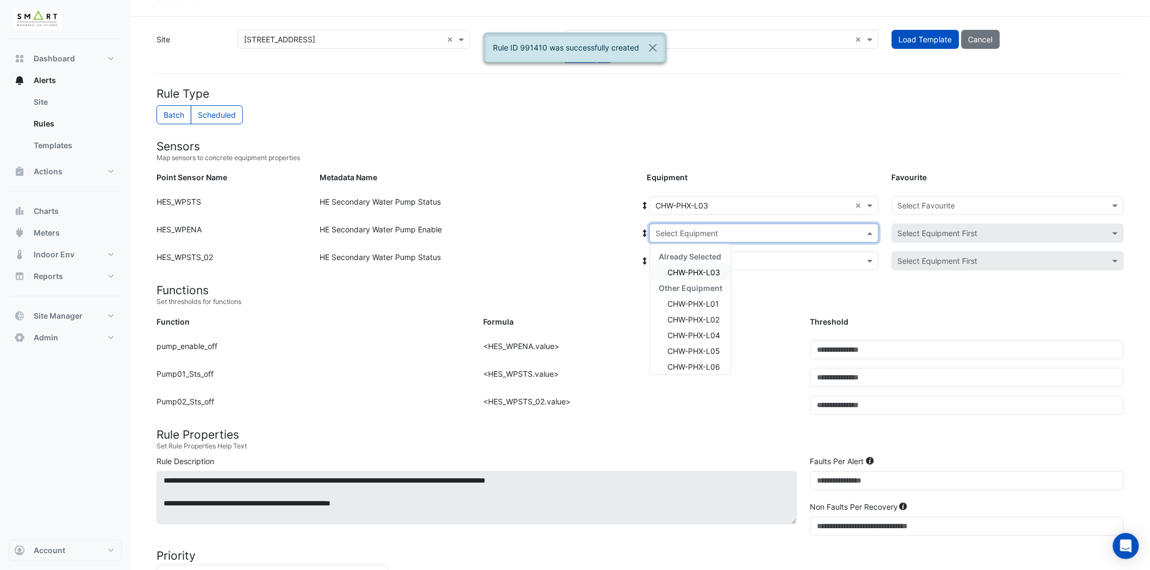
click at [706, 270] on span "CHW-PHX-L03" at bounding box center [693, 272] width 53 height 9
click at [706, 263] on input "text" at bounding box center [753, 261] width 196 height 11
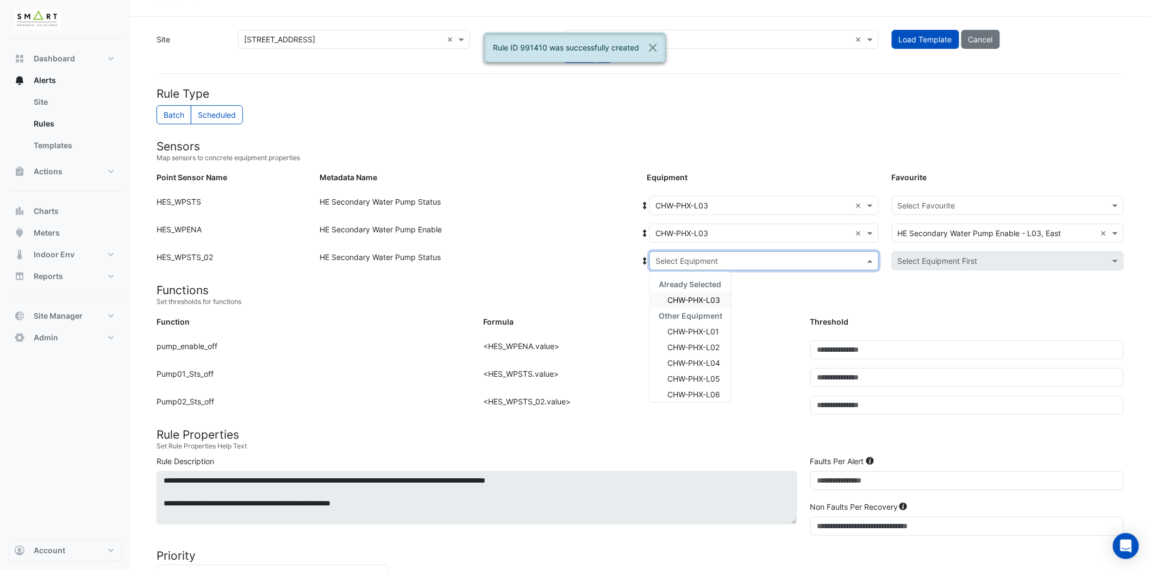
click at [701, 296] on span "CHW-PHX-L03" at bounding box center [693, 300] width 53 height 9
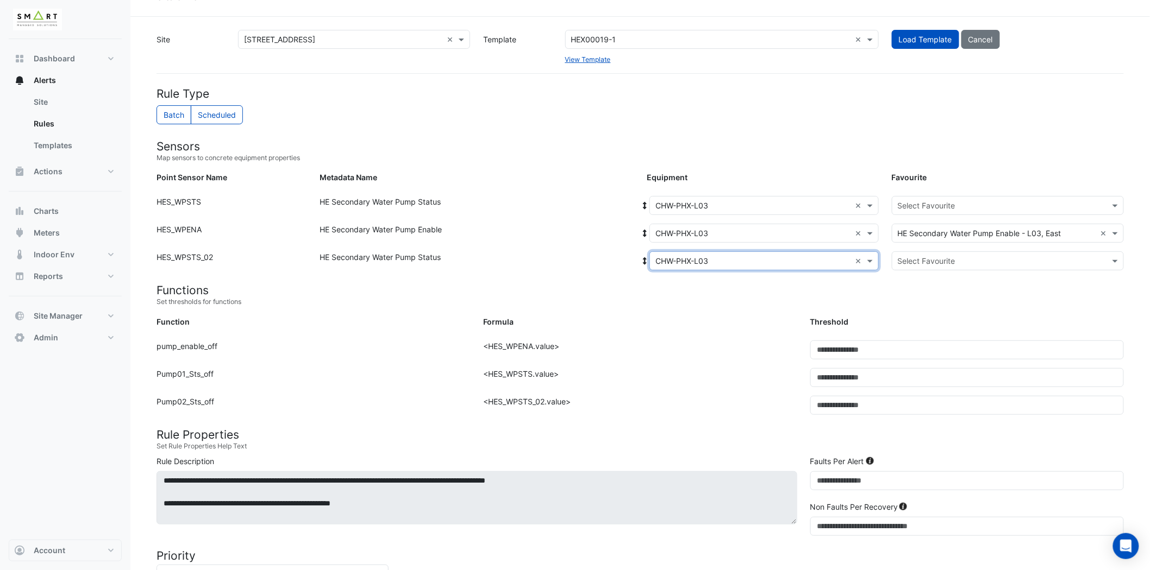
click at [933, 205] on input "text" at bounding box center [997, 205] width 198 height 11
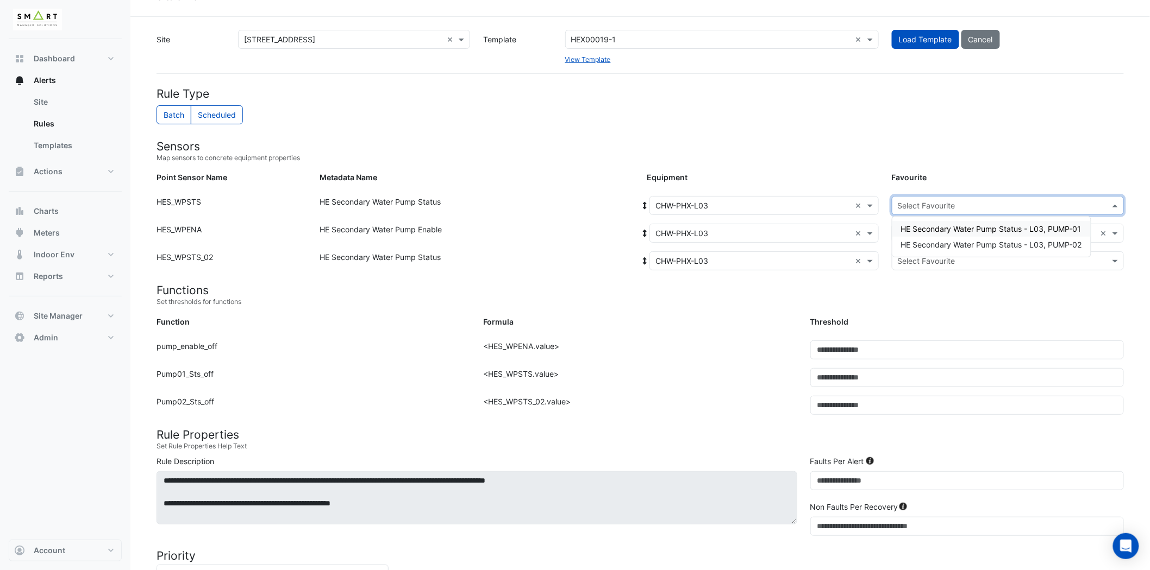
click at [944, 227] on span "HE Secondary Water Pump Status - L03, PUMP-01" at bounding box center [991, 228] width 180 height 9
click at [927, 259] on input "text" at bounding box center [997, 261] width 198 height 11
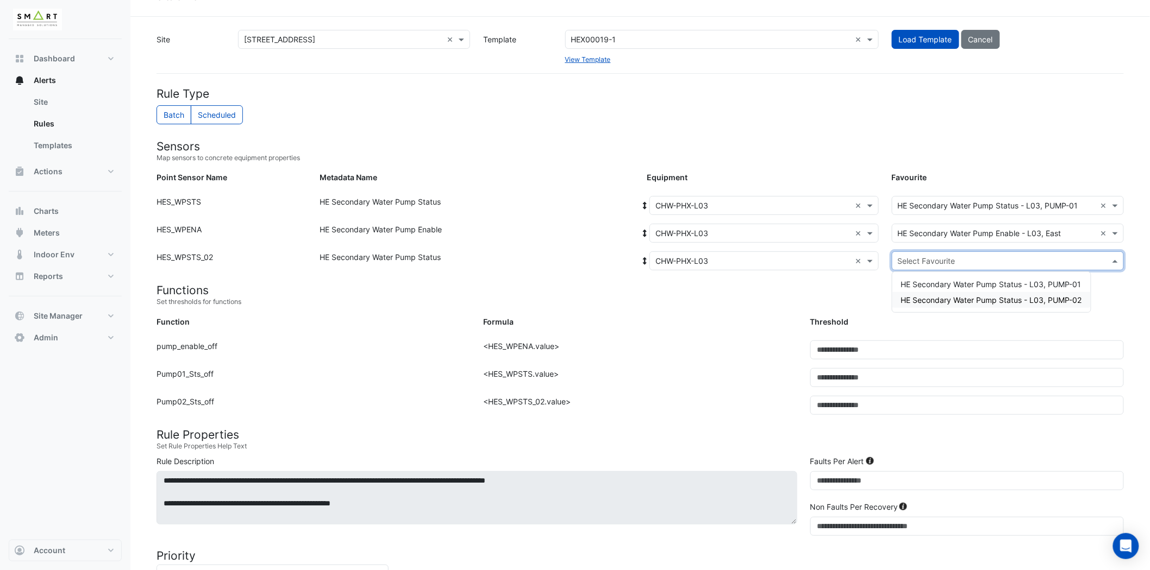
click at [934, 298] on span "HE Secondary Water Pump Status - L03, PUMP-02" at bounding box center [991, 300] width 181 height 9
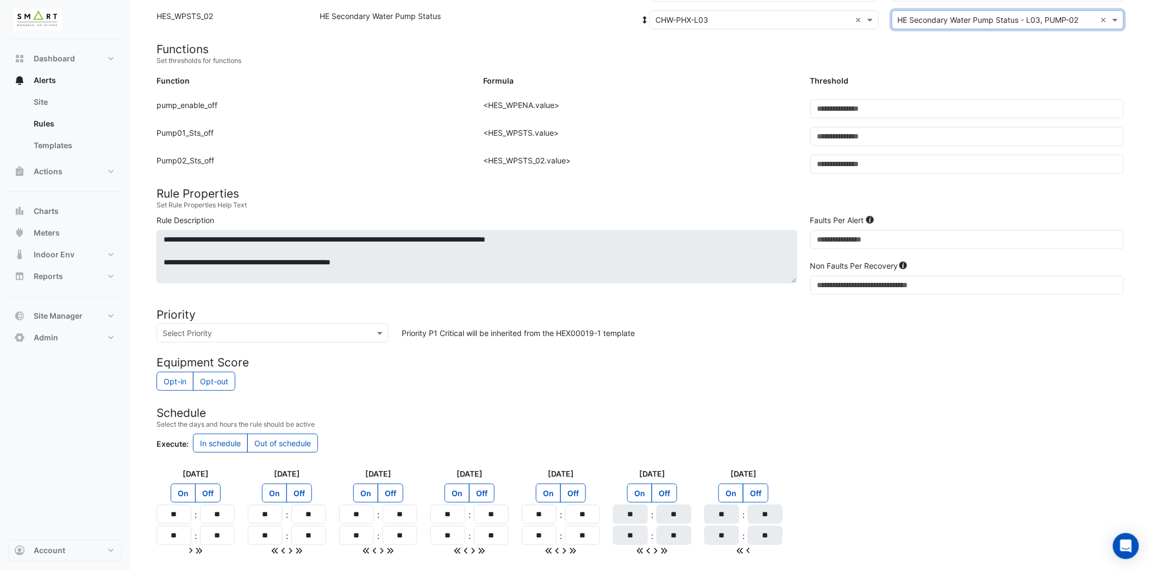
scroll to position [348, 0]
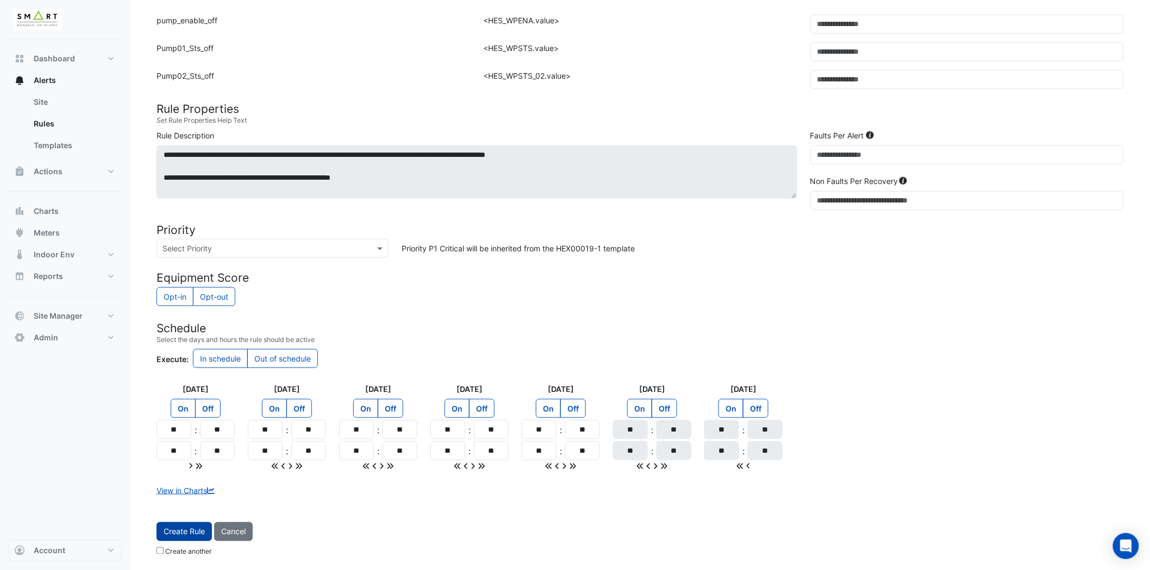
click at [186, 533] on button "Create Rule" at bounding box center [183, 532] width 55 height 19
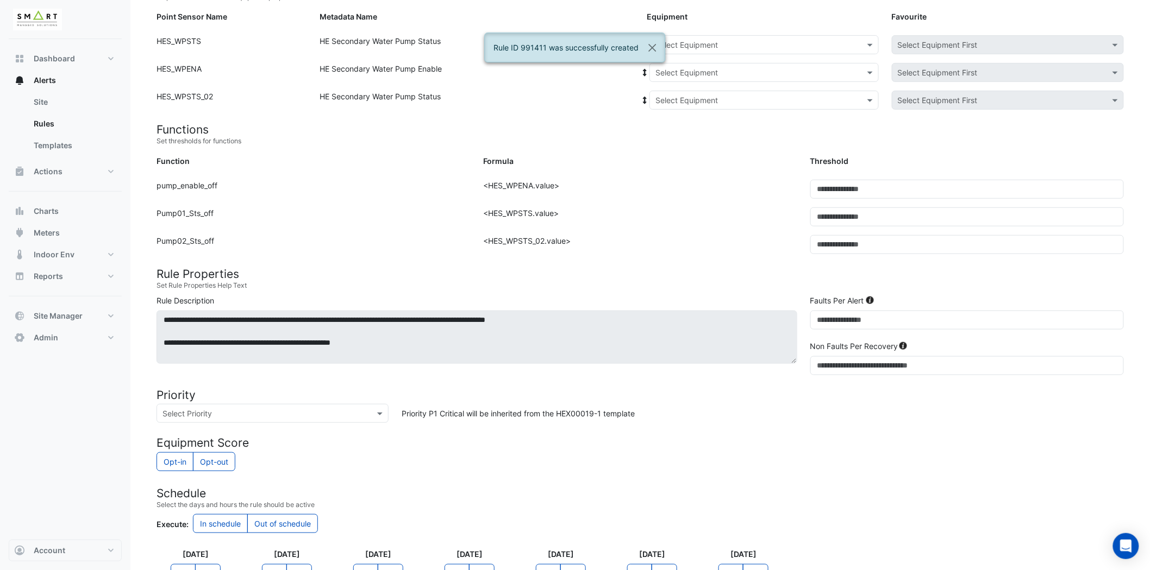
scroll to position [0, 0]
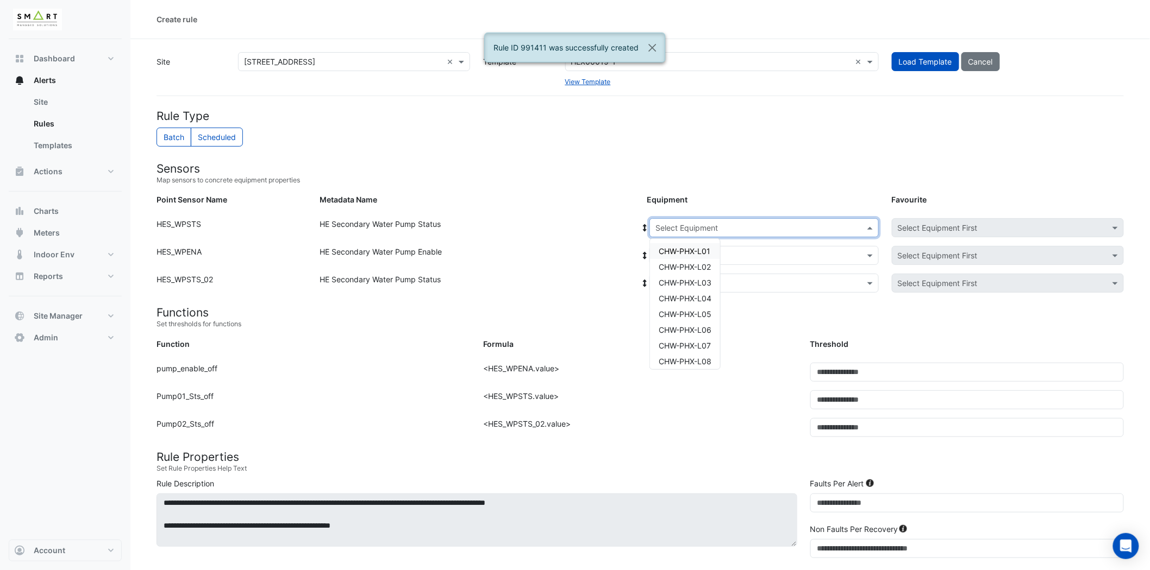
click at [705, 230] on input "text" at bounding box center [753, 228] width 196 height 11
click at [710, 292] on div "CHW-PHX-L04" at bounding box center [685, 299] width 70 height 16
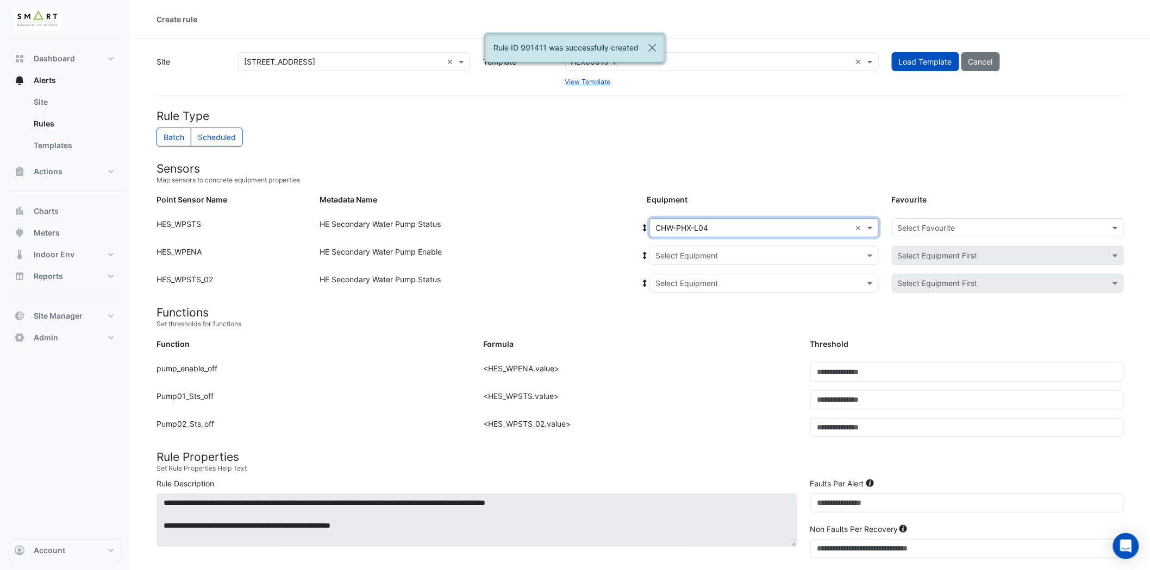
click at [729, 251] on input "text" at bounding box center [753, 255] width 196 height 11
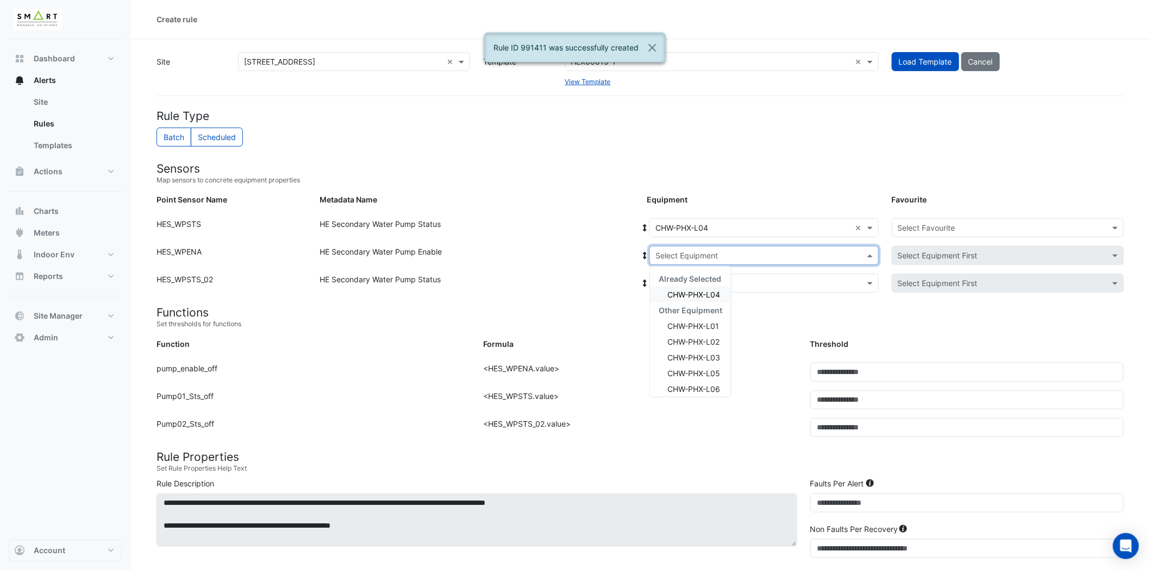
click at [709, 293] on span "CHW-PHX-L04" at bounding box center [693, 294] width 53 height 9
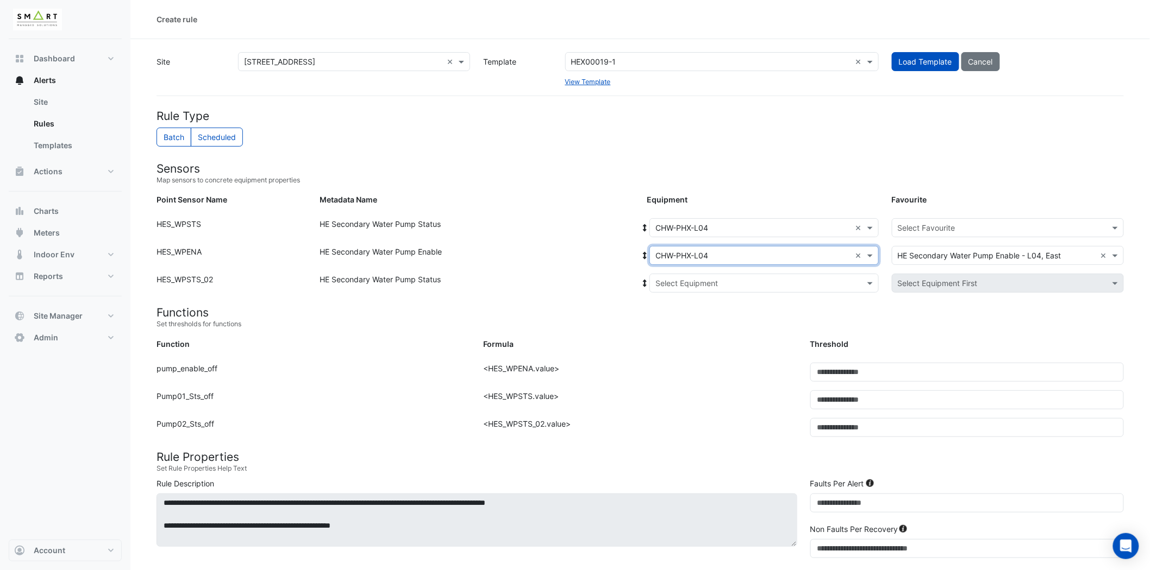
click at [711, 283] on input "text" at bounding box center [753, 283] width 196 height 11
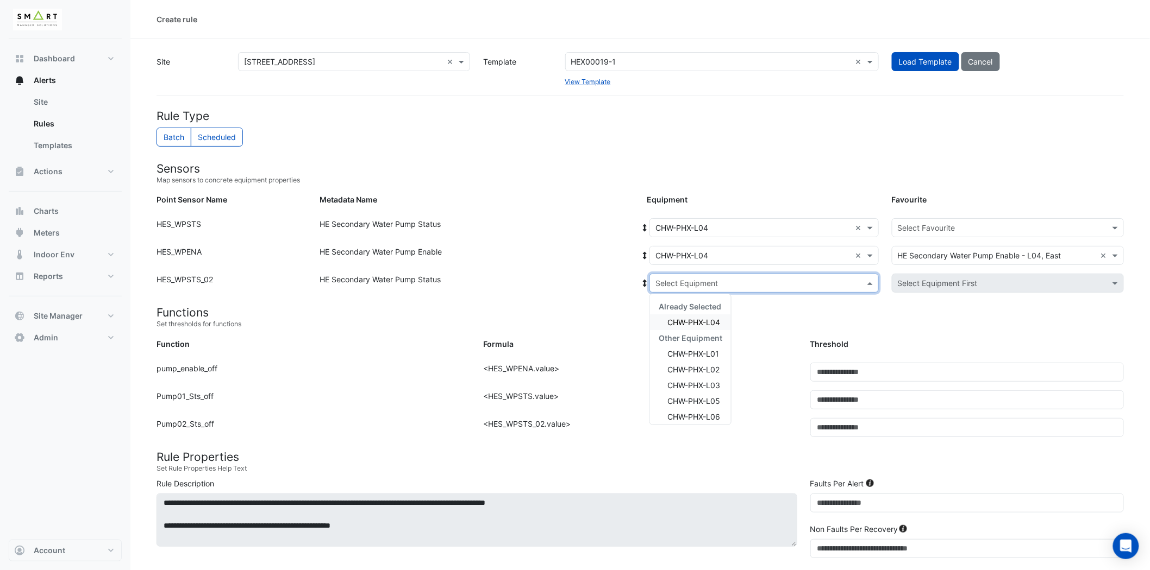
click at [713, 322] on span "CHW-PHX-L04" at bounding box center [693, 322] width 53 height 9
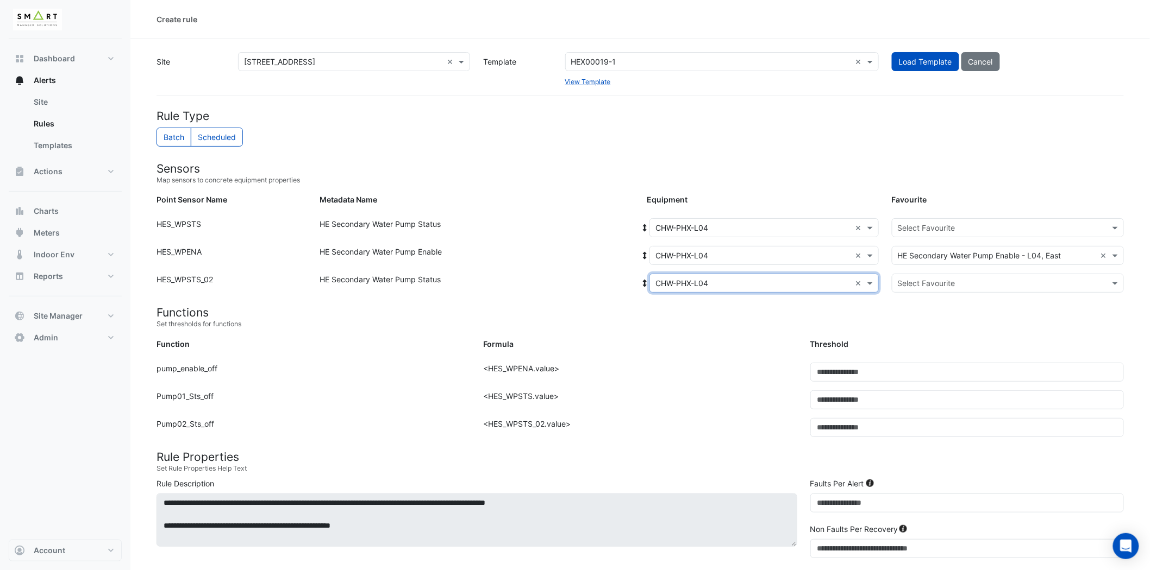
click at [1020, 224] on input "text" at bounding box center [997, 228] width 198 height 11
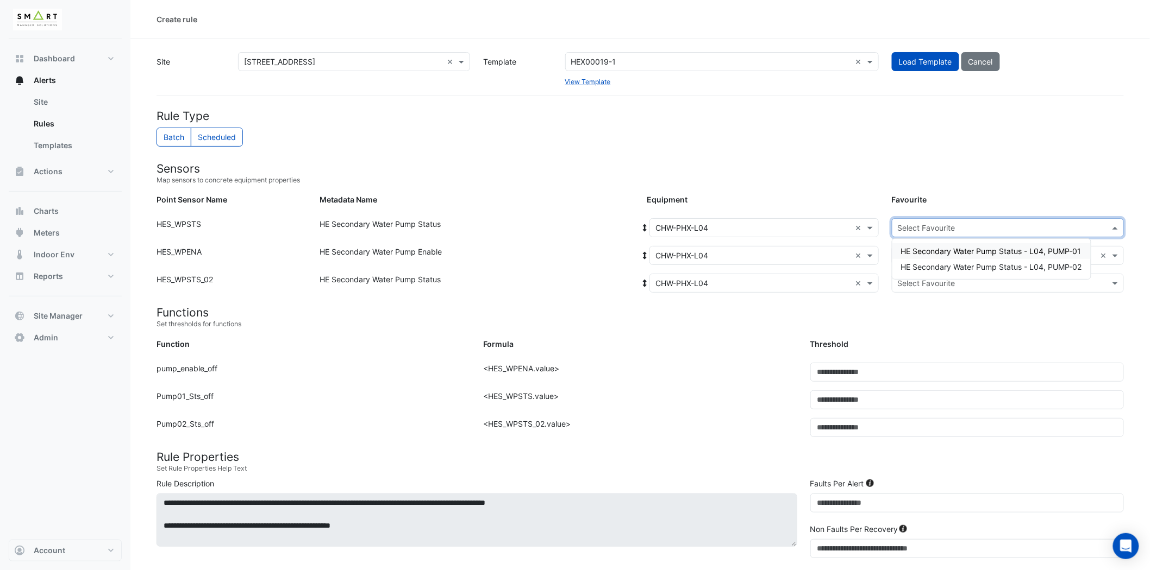
click at [1024, 250] on span "HE Secondary Water Pump Status - L04, PUMP-01" at bounding box center [991, 251] width 180 height 9
click at [943, 284] on input "text" at bounding box center [997, 283] width 198 height 11
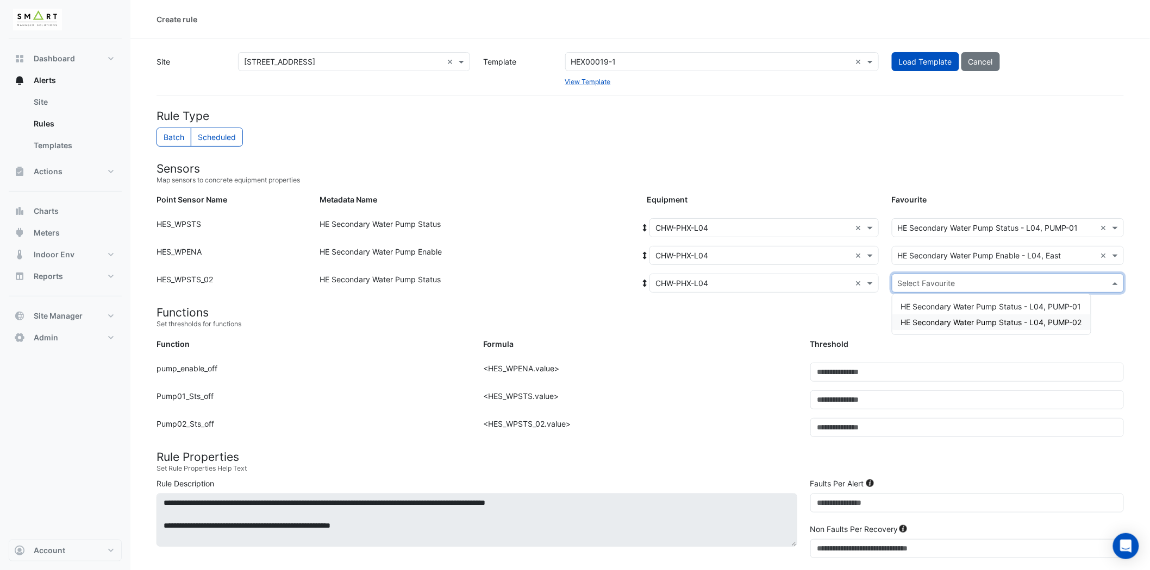
click at [988, 319] on span "HE Secondary Water Pump Status - L04, PUMP-02" at bounding box center [991, 322] width 181 height 9
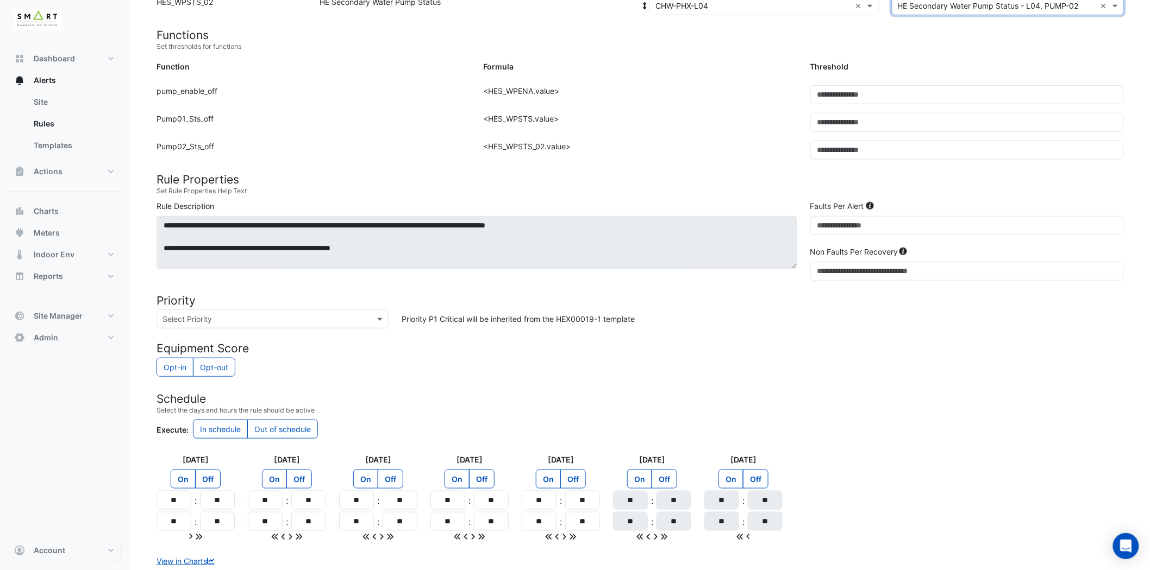
scroll to position [348, 0]
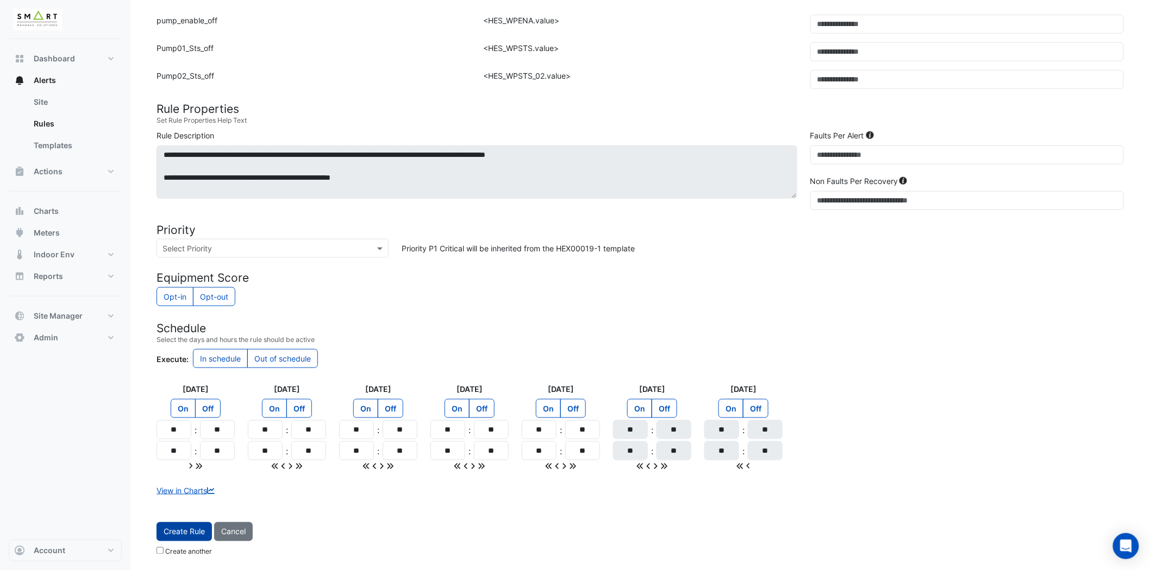
click at [197, 538] on button "Create Rule" at bounding box center [183, 532] width 55 height 19
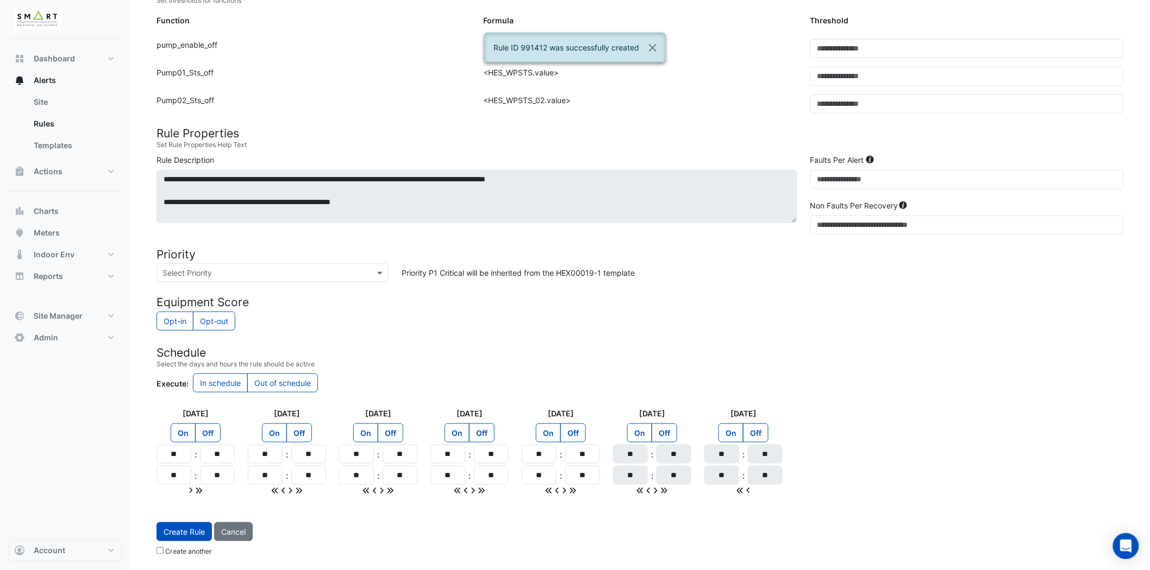
scroll to position [22, 0]
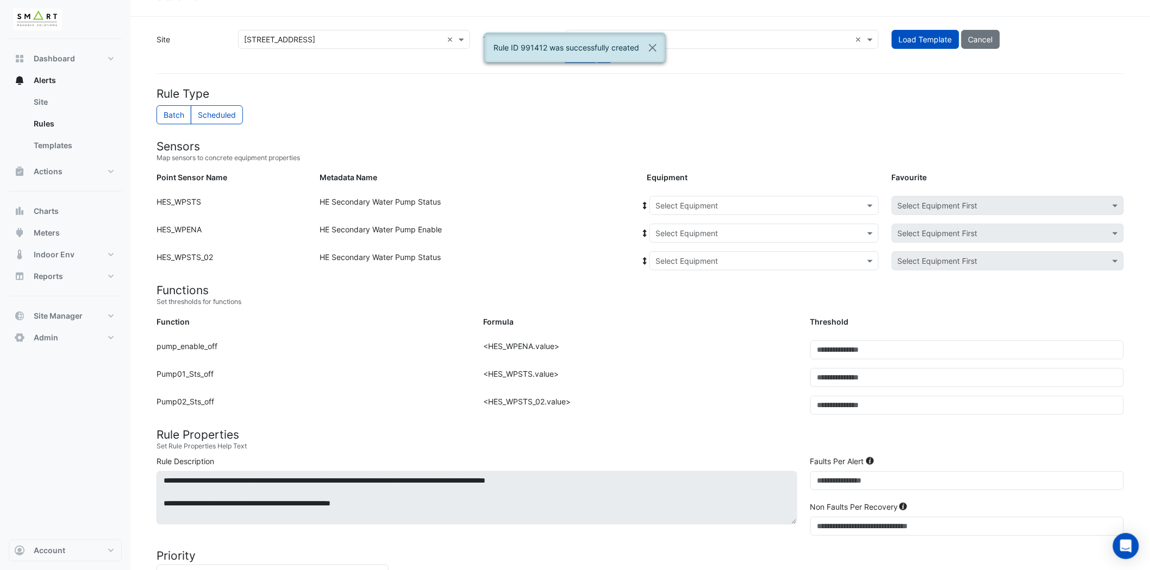
click at [736, 208] on input "text" at bounding box center [753, 205] width 196 height 11
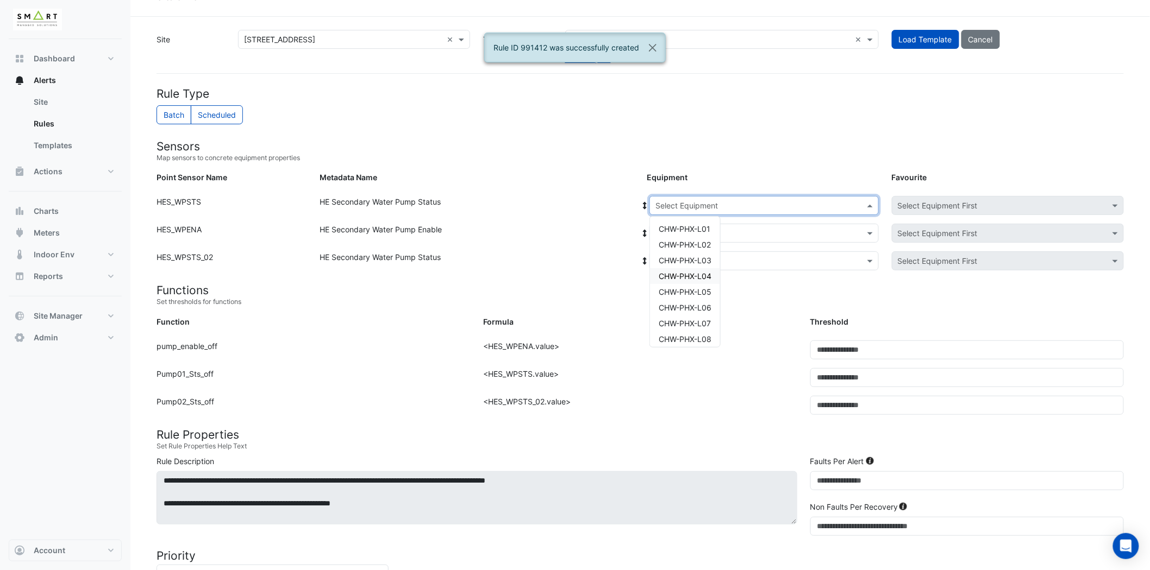
click at [701, 274] on span "CHW-PHX-L04" at bounding box center [684, 276] width 53 height 9
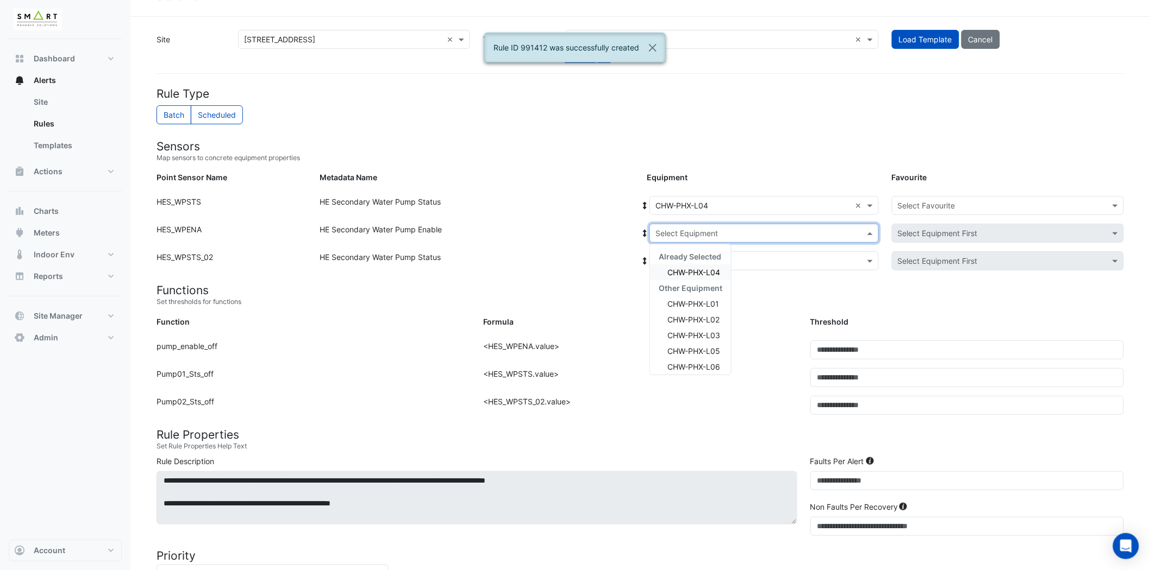
click at [720, 236] on input "text" at bounding box center [753, 233] width 196 height 11
click at [709, 271] on span "CHW-PHX-L04" at bounding box center [693, 272] width 53 height 9
click at [712, 249] on div "Point Sensor Name: HES_WPENA Metadata Name: HE Secondary Water Pump Enable Equi…" at bounding box center [640, 238] width 980 height 28
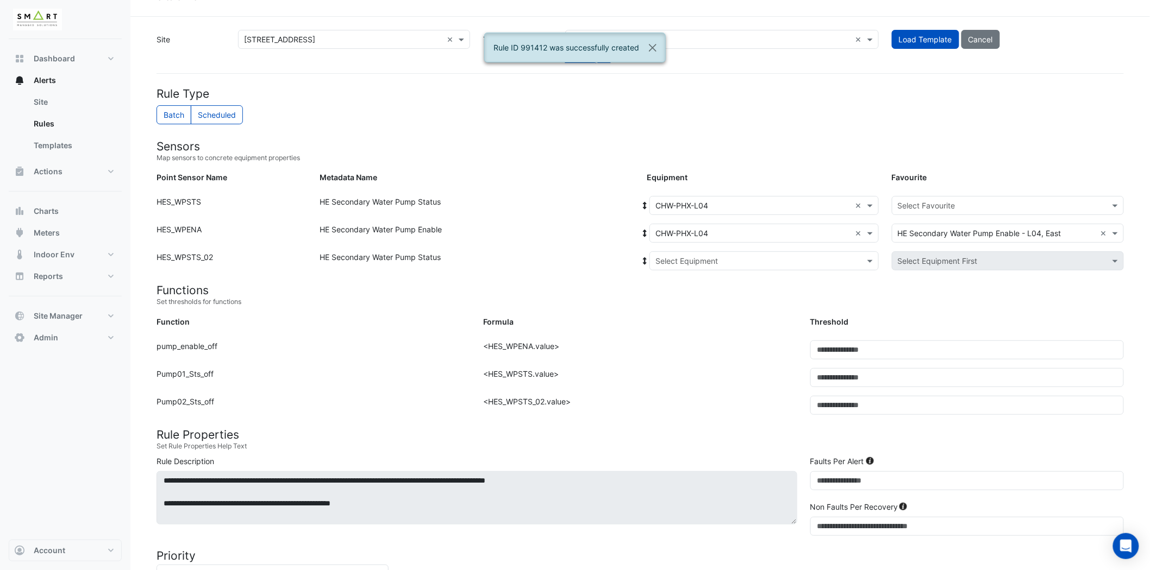
click at [715, 259] on input "text" at bounding box center [753, 261] width 196 height 11
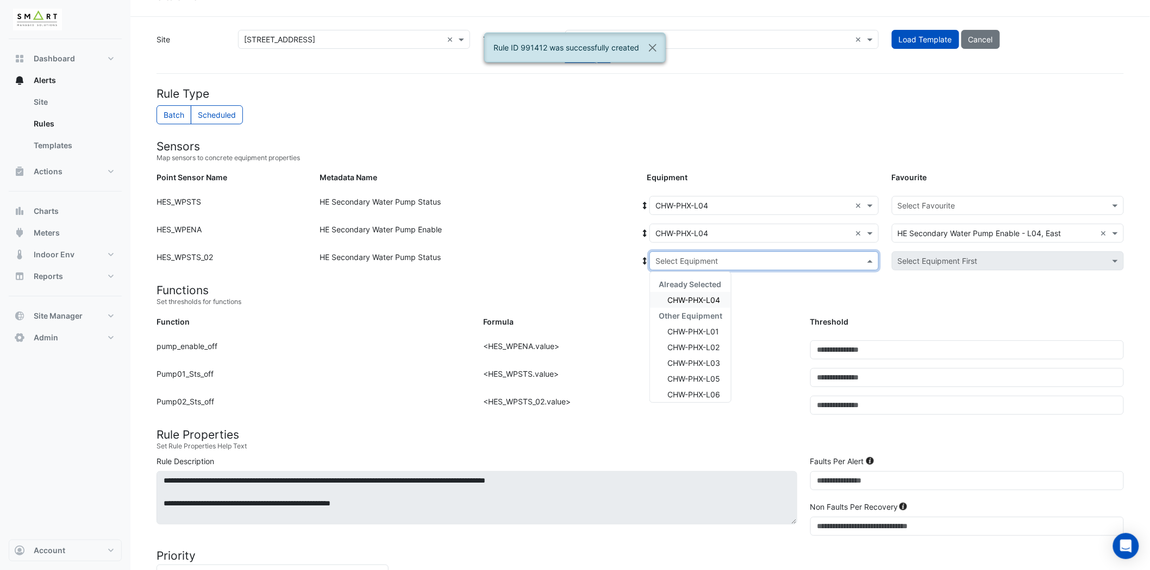
click at [705, 298] on span "CHW-PHX-L04" at bounding box center [693, 300] width 53 height 9
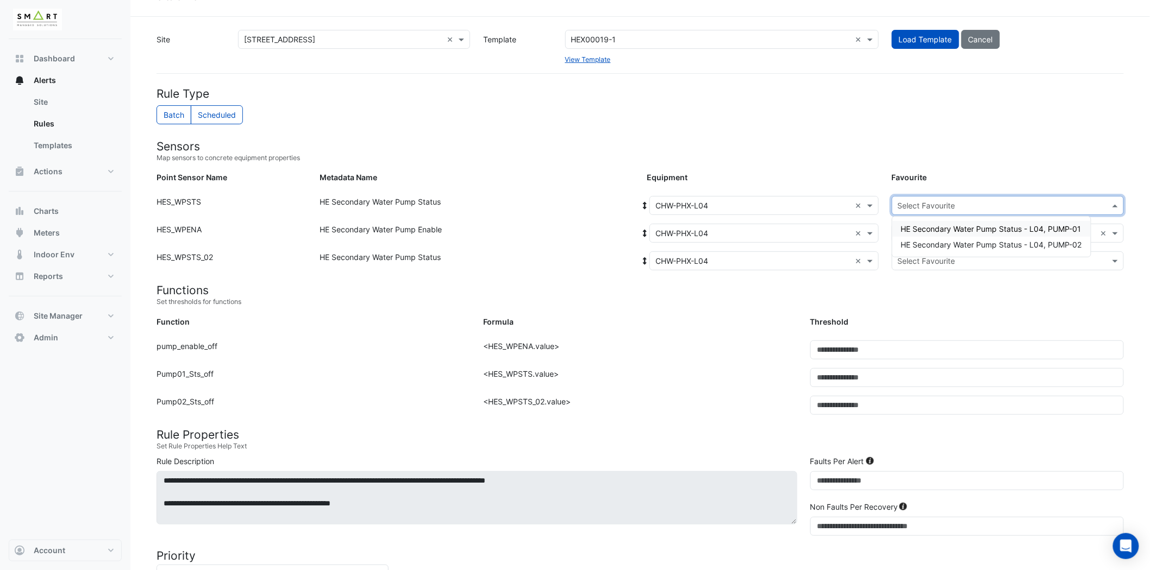
click at [1001, 208] on input "text" at bounding box center [997, 205] width 198 height 11
click at [995, 229] on span "HE Secondary Water Pump Status - L04, PUMP-01" at bounding box center [991, 228] width 180 height 9
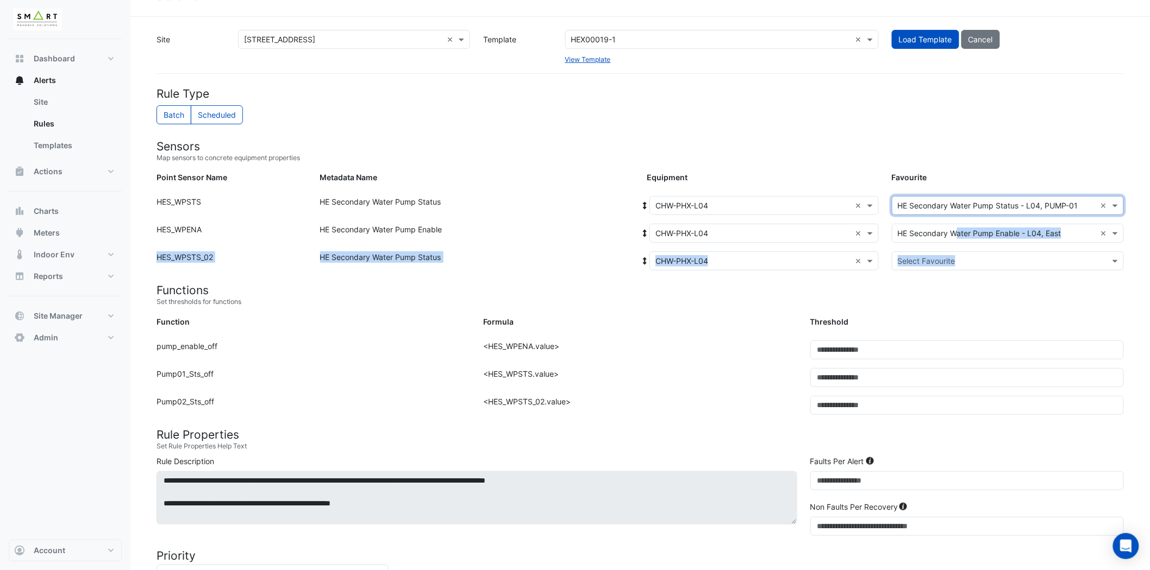
click at [959, 251] on form "Rule Type Batch Scheduled Sensors Map sensors to concrete equipment properties …" at bounding box center [639, 487] width 967 height 801
click at [1011, 256] on input "text" at bounding box center [997, 261] width 198 height 11
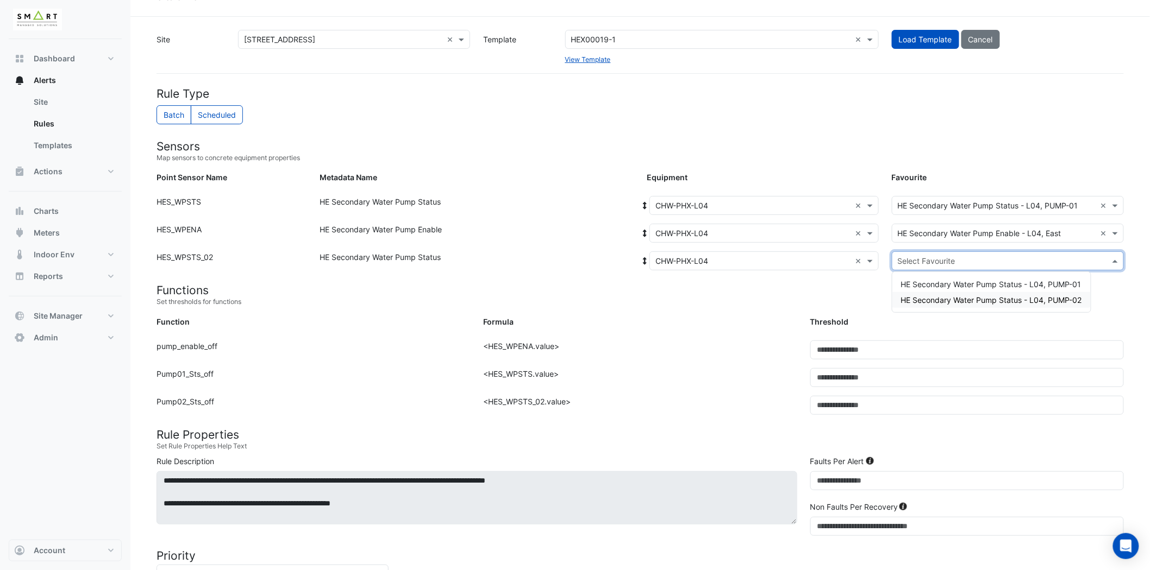
click at [1008, 298] on span "HE Secondary Water Pump Status - L04, PUMP-02" at bounding box center [991, 300] width 181 height 9
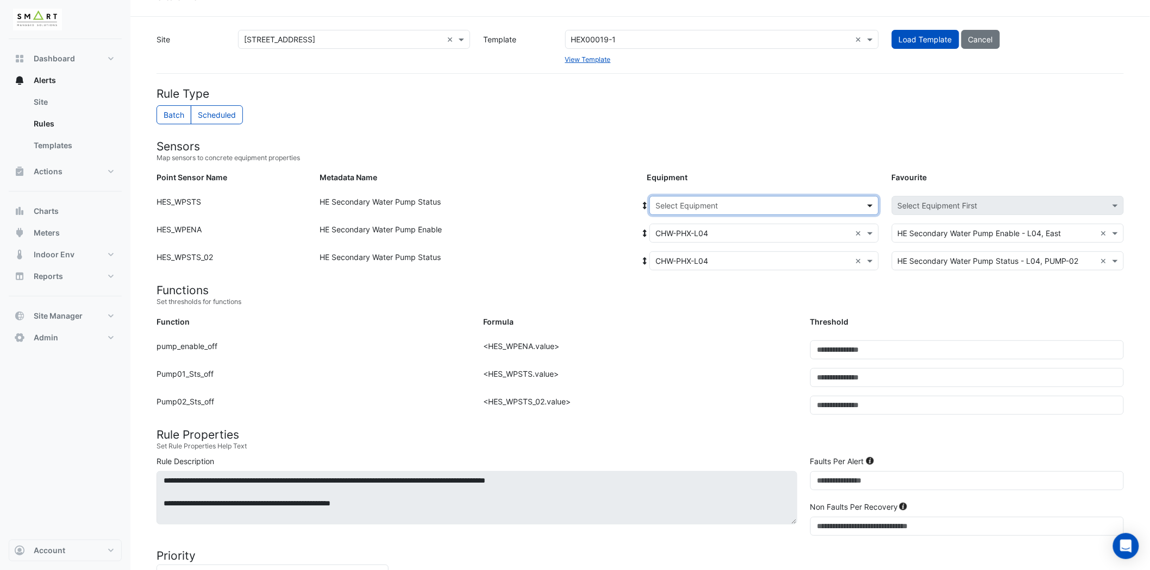
click at [868, 205] on span at bounding box center [871, 205] width 14 height 11
click at [699, 319] on span "CHW-PHX-L05" at bounding box center [693, 323] width 53 height 9
click at [724, 226] on div "Select Equipment × CHW-PHX-L04 ×" at bounding box center [763, 233] width 229 height 19
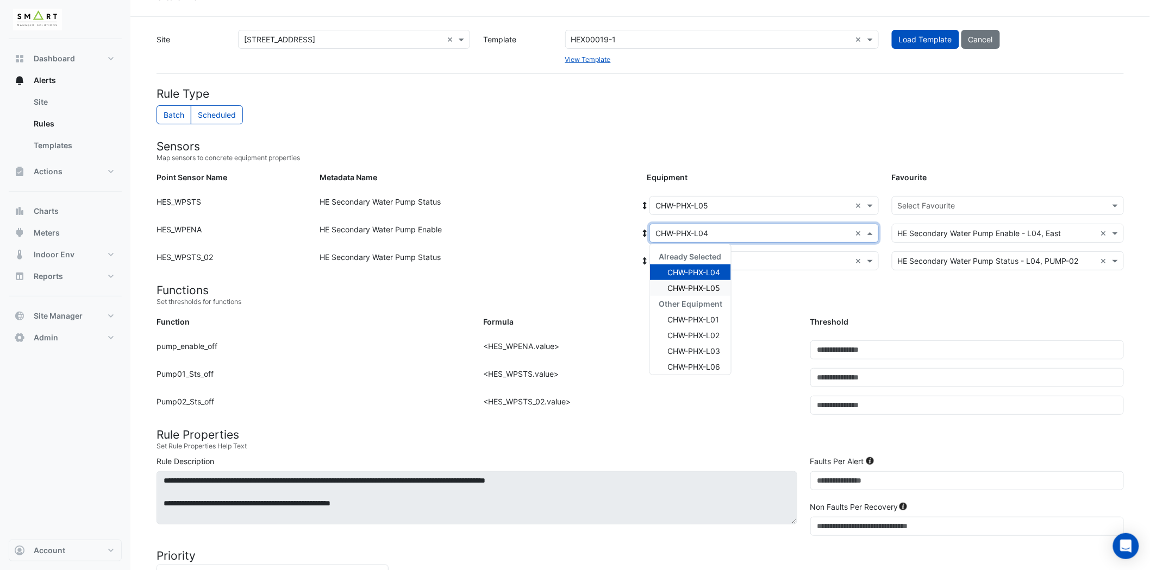
click at [712, 285] on span "CHW-PHX-L05" at bounding box center [693, 288] width 53 height 9
click at [723, 260] on input "text" at bounding box center [753, 261] width 196 height 11
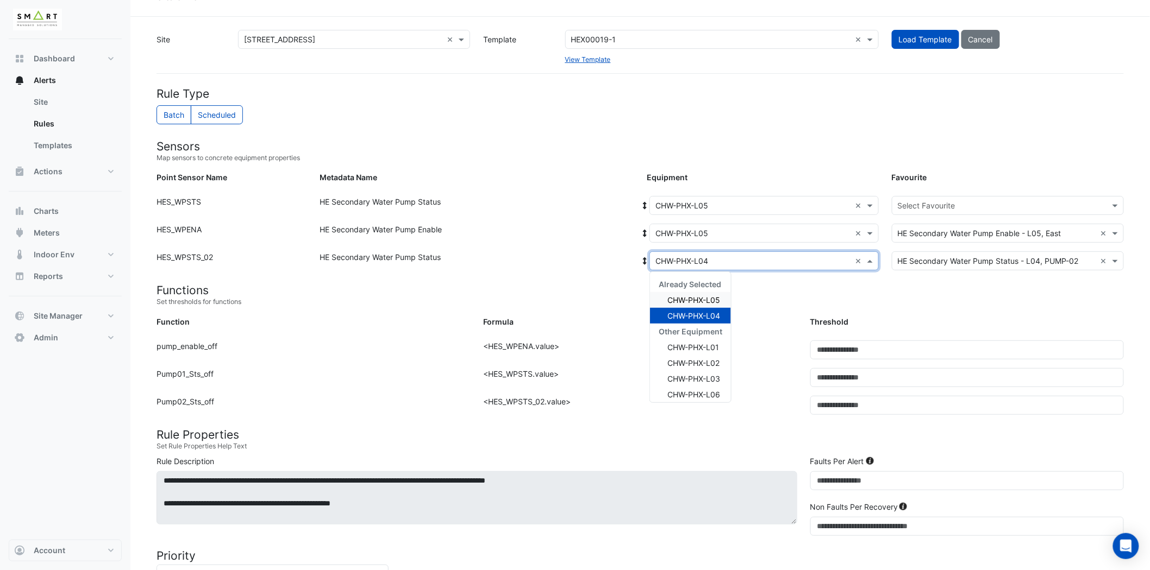
click at [708, 300] on span "CHW-PHX-L05" at bounding box center [693, 300] width 53 height 9
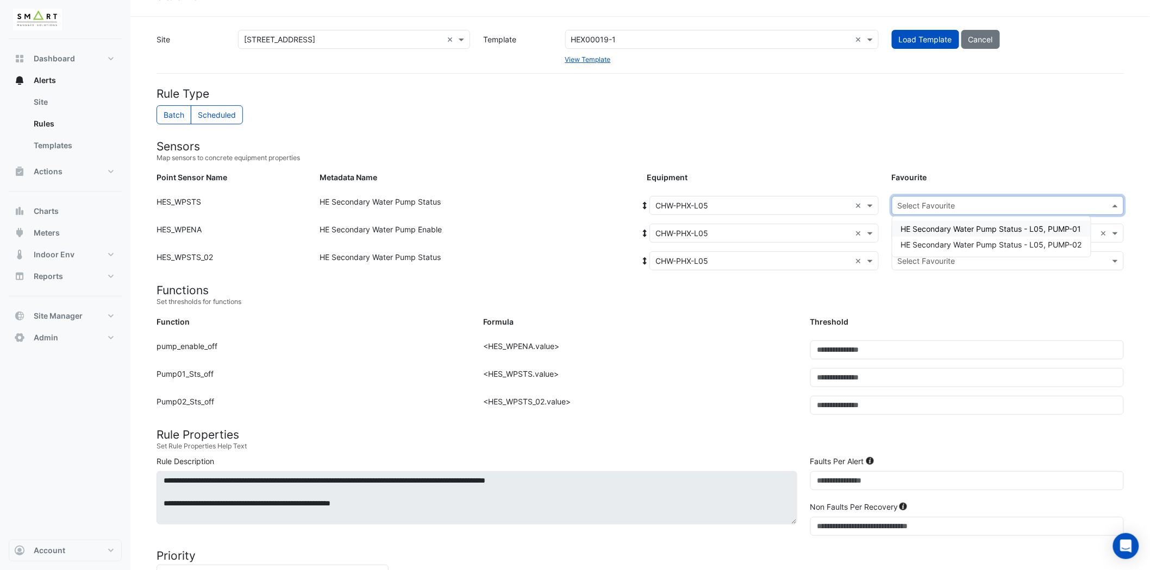
click at [1038, 202] on input "text" at bounding box center [997, 205] width 198 height 11
click at [1030, 227] on span "HE Secondary Water Pump Status - L05, PUMP-01" at bounding box center [991, 228] width 180 height 9
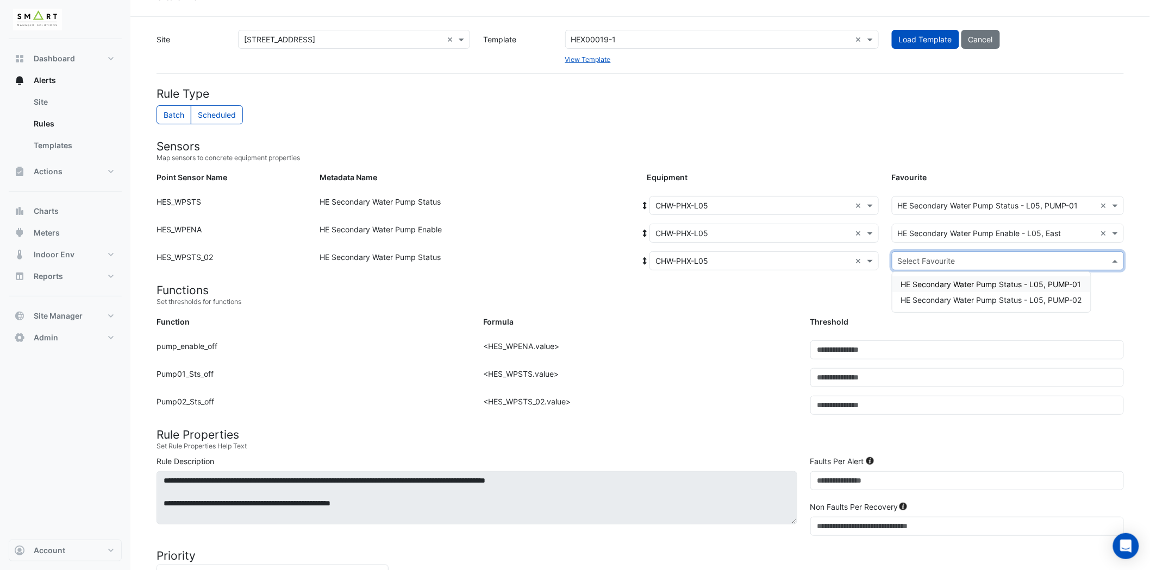
click at [970, 263] on input "text" at bounding box center [997, 261] width 198 height 11
click at [993, 300] on span "HE Secondary Water Pump Status - L05, PUMP-02" at bounding box center [991, 300] width 181 height 9
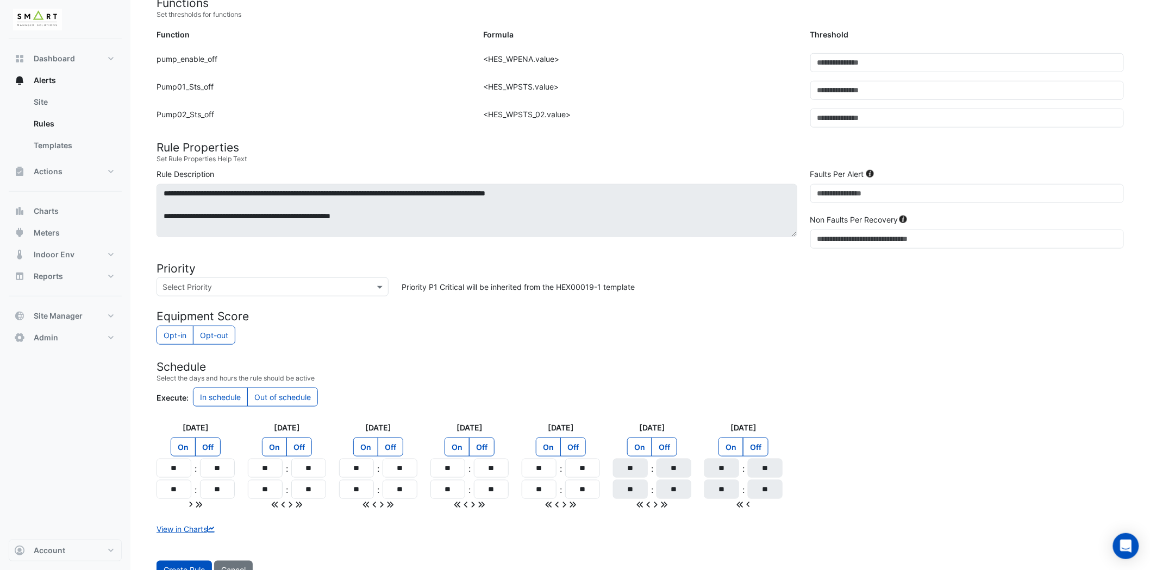
scroll to position [348, 0]
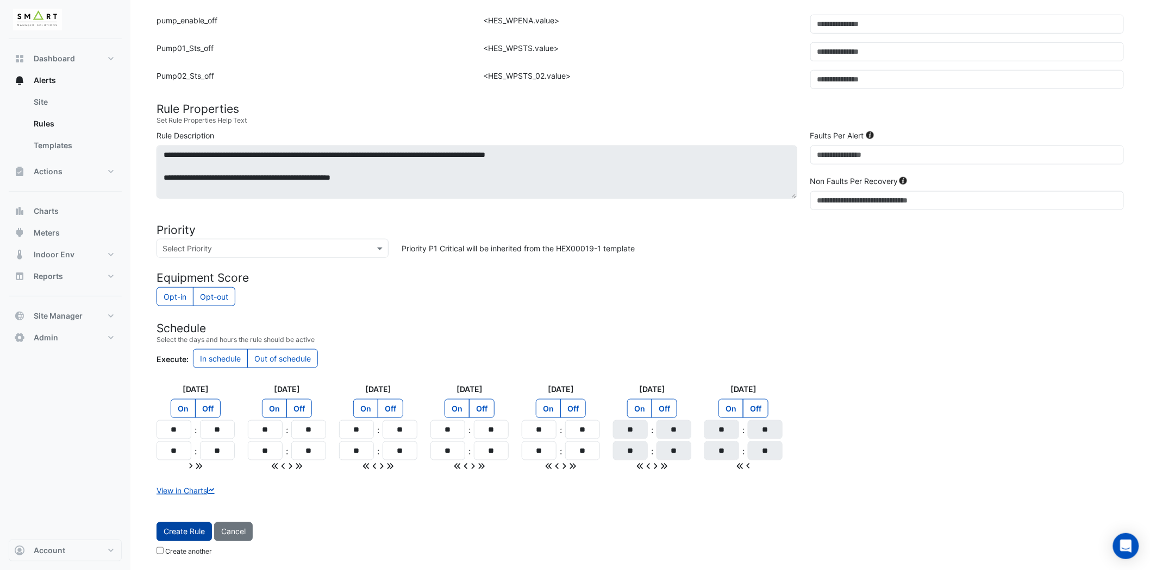
click at [190, 532] on button "Create Rule" at bounding box center [183, 532] width 55 height 19
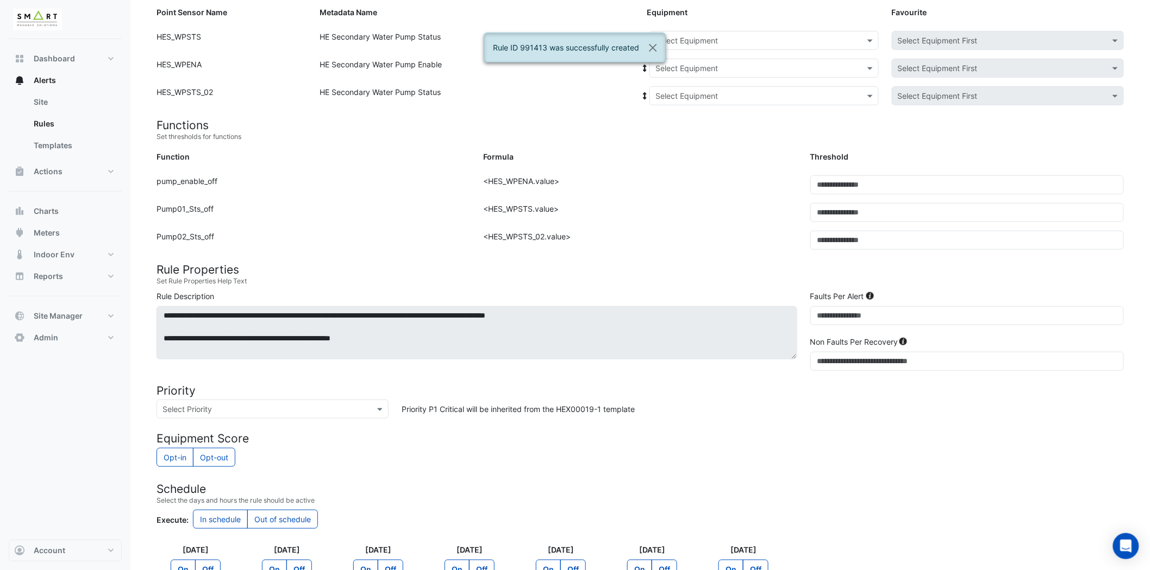
scroll to position [0, 0]
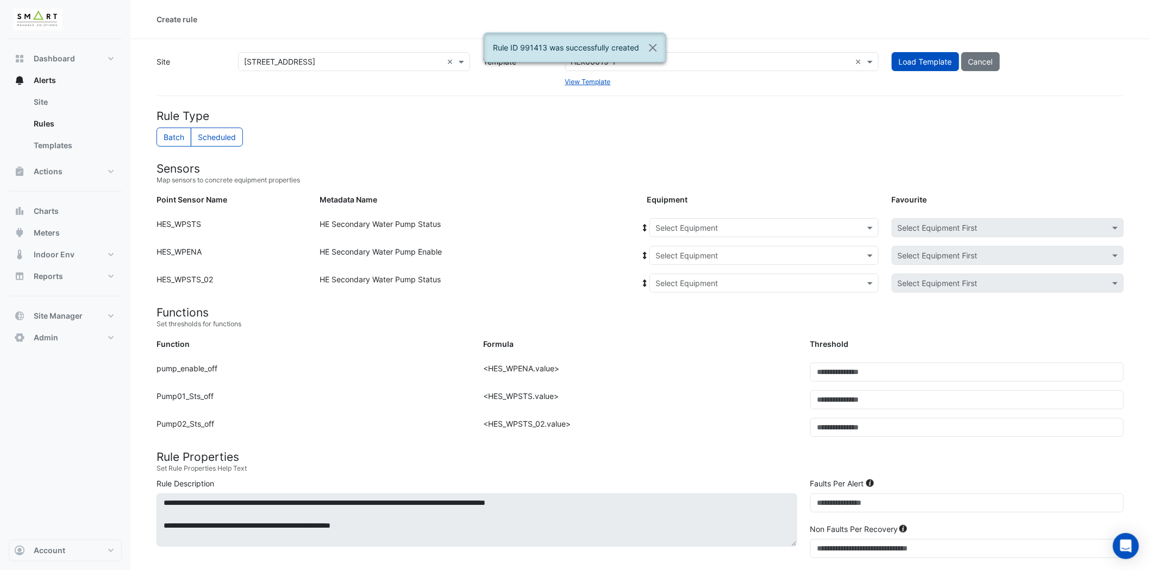
click at [808, 225] on input "text" at bounding box center [753, 228] width 196 height 11
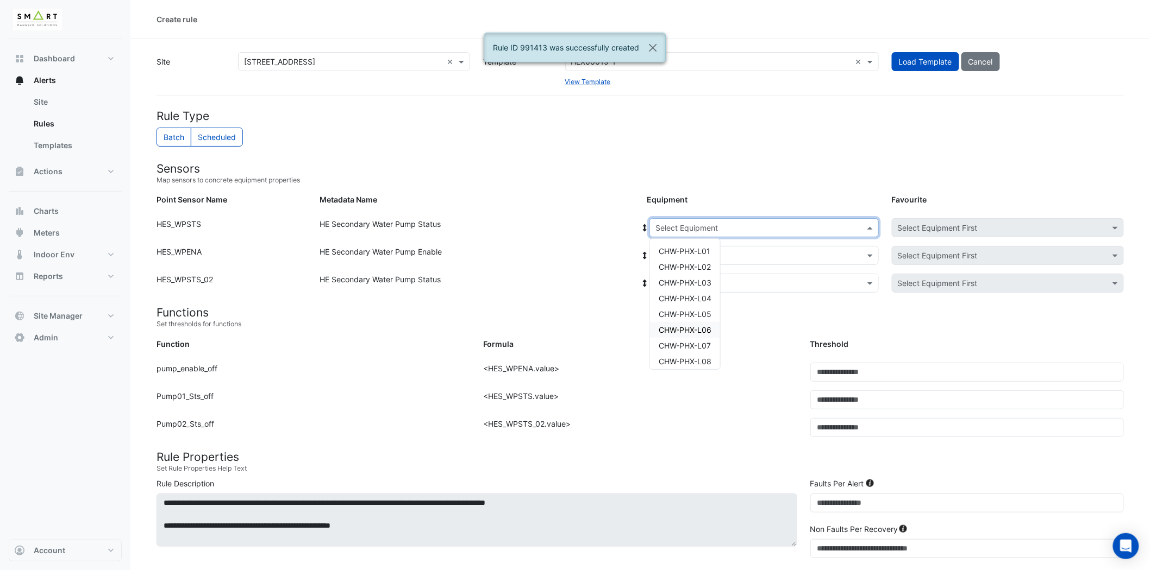
click at [707, 327] on span "CHW-PHX-L06" at bounding box center [684, 329] width 53 height 9
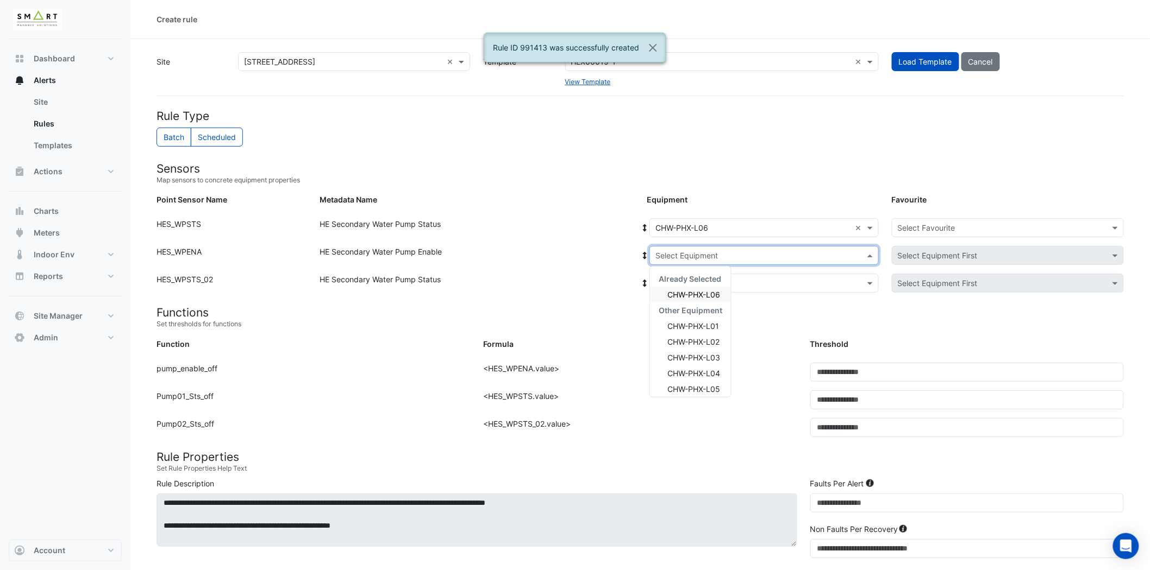
click at [730, 250] on input "text" at bounding box center [753, 255] width 196 height 11
click at [702, 295] on span "CHW-PHX-L06" at bounding box center [693, 294] width 53 height 9
click at [708, 278] on input "text" at bounding box center [753, 283] width 196 height 11
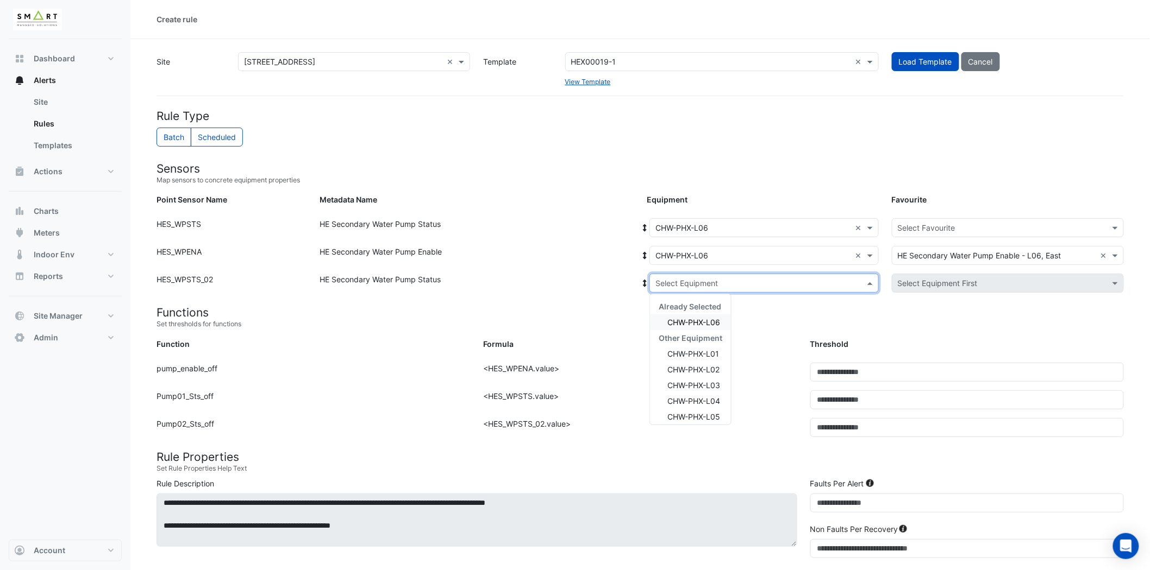
click at [702, 325] on span "CHW-PHX-L06" at bounding box center [693, 322] width 53 height 9
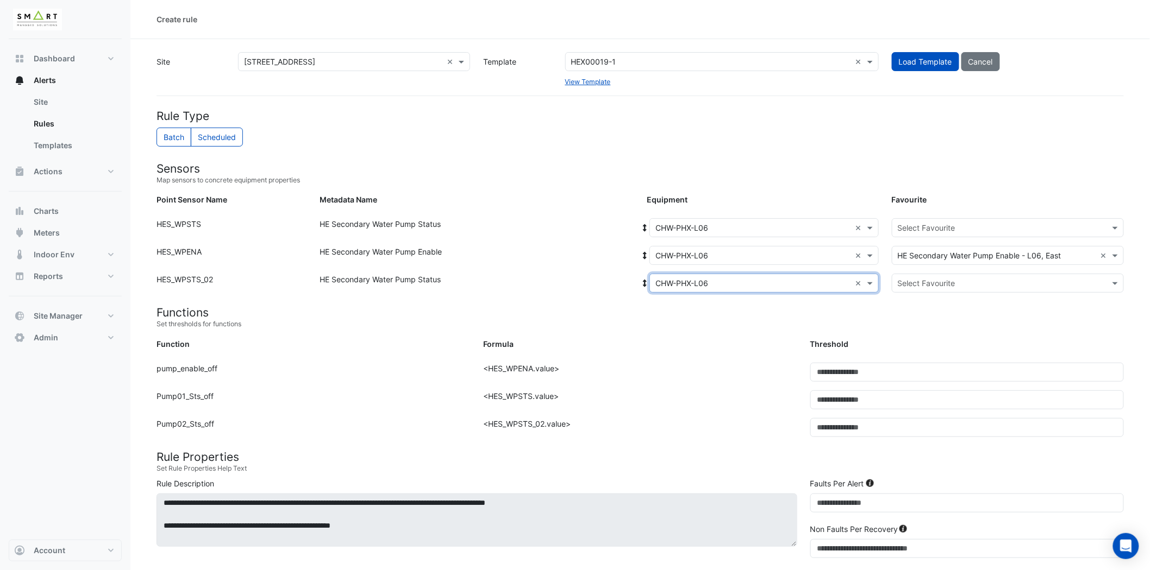
click at [988, 228] on input "text" at bounding box center [997, 228] width 198 height 11
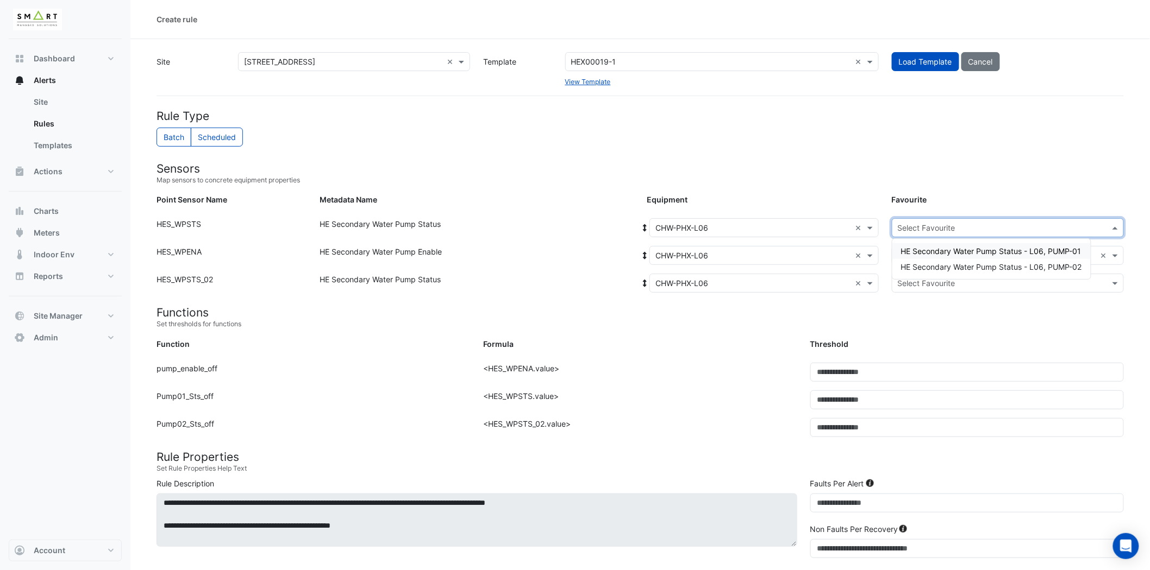
click at [992, 246] on div "HE Secondary Water Pump Status - L06, PUMP-01" at bounding box center [991, 251] width 198 height 16
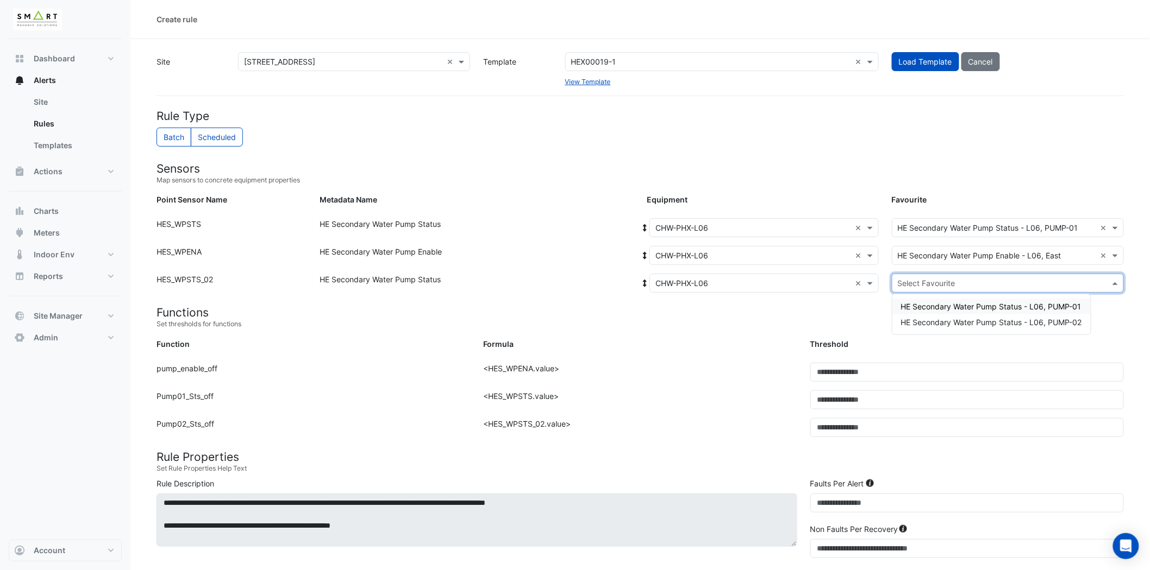
click at [962, 279] on div "Select Favourite" at bounding box center [1008, 283] width 232 height 19
click at [996, 318] on span "HE Secondary Water Pump Status - L06, PUMP-02" at bounding box center [991, 322] width 181 height 9
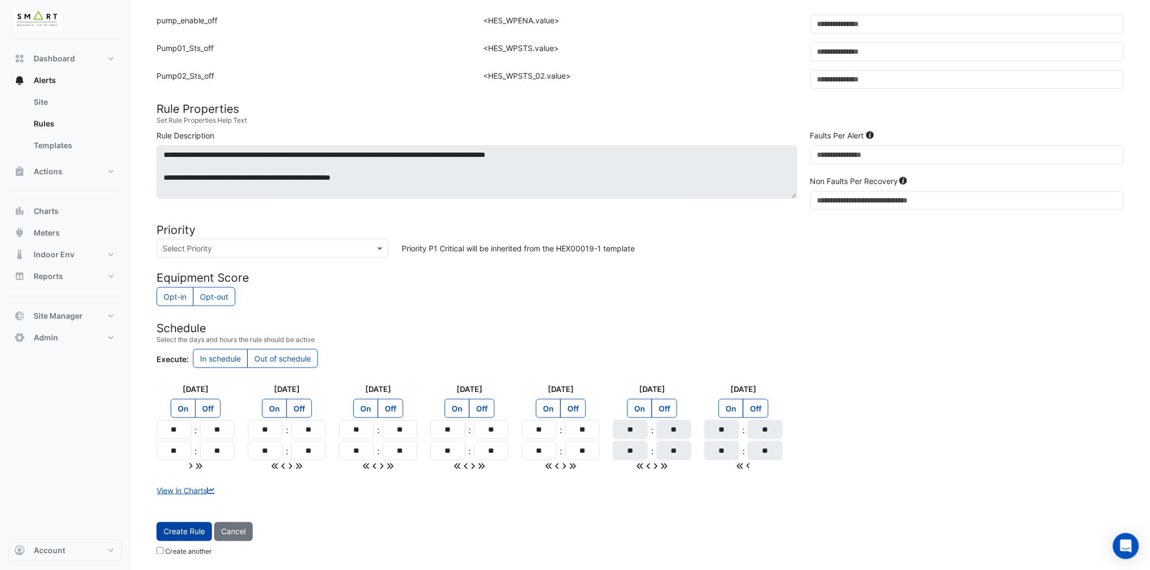
click at [196, 524] on button "Create Rule" at bounding box center [183, 532] width 55 height 19
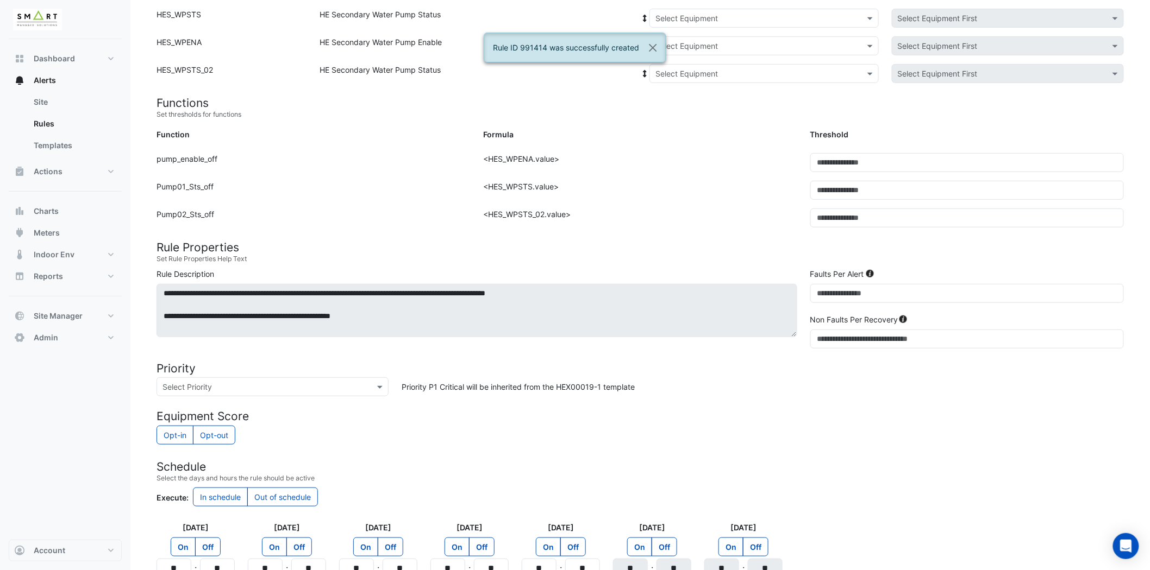
scroll to position [46, 0]
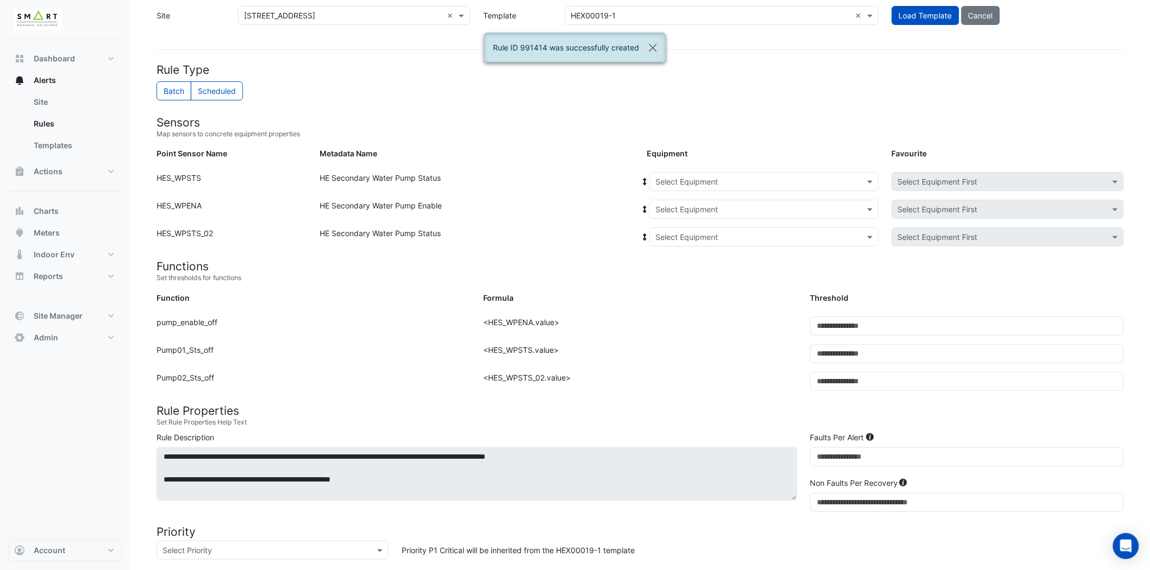
click at [705, 168] on form "Rule Type Batch Scheduled Sensors Map sensors to concrete equipment properties …" at bounding box center [639, 451] width 967 height 776
click at [700, 186] on input "text" at bounding box center [753, 182] width 196 height 11
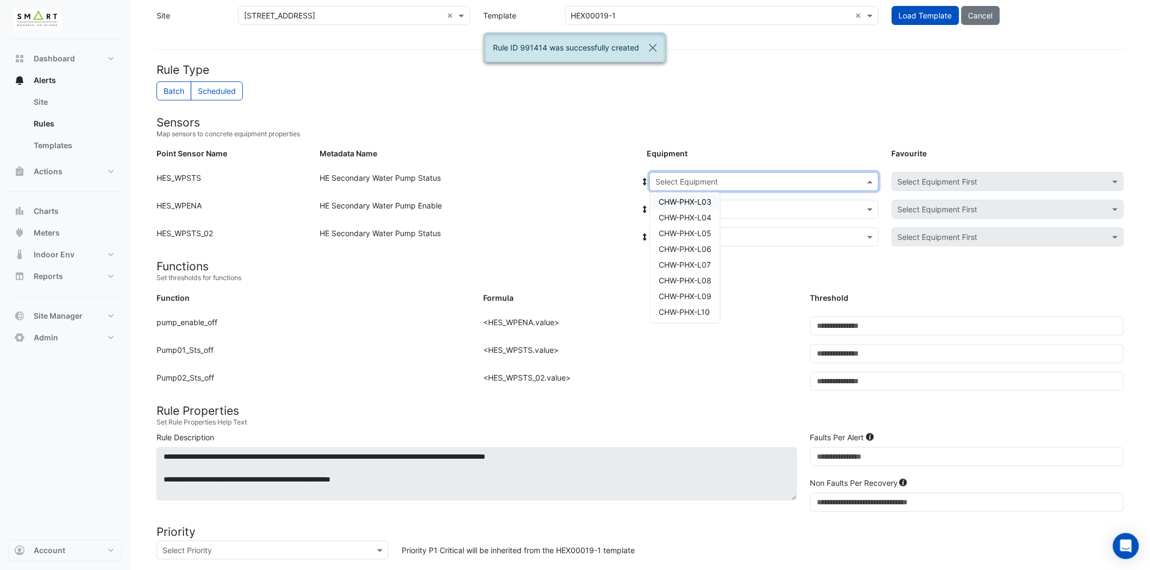
scroll to position [51, 0]
click at [698, 245] on span "CHW-PHX-L07" at bounding box center [684, 248] width 52 height 9
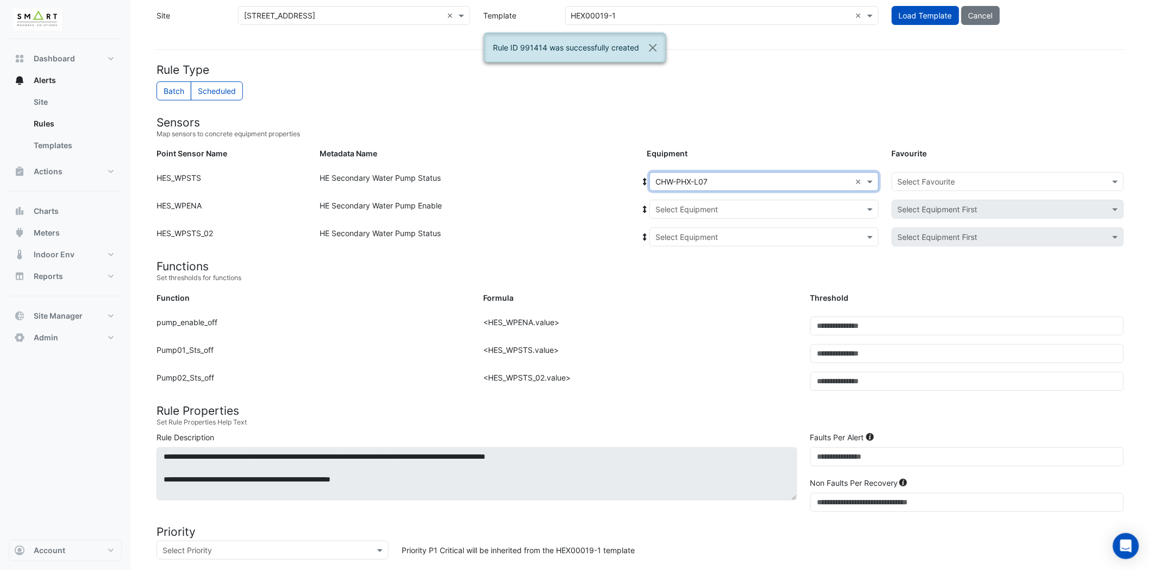
click at [714, 205] on input "text" at bounding box center [753, 209] width 196 height 11
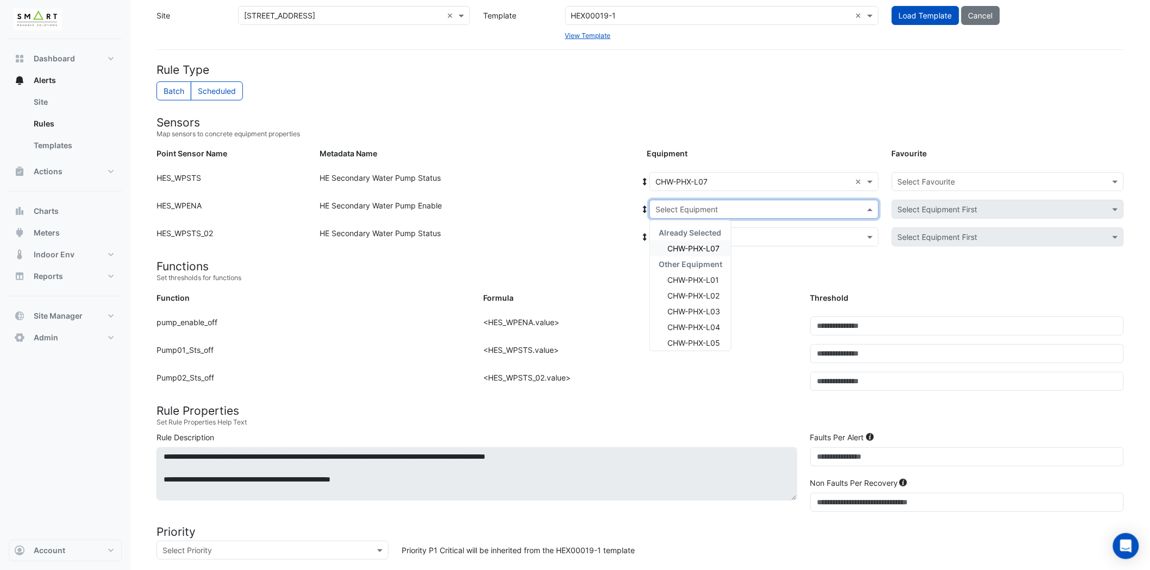
click at [702, 247] on span "CHW-PHX-L07" at bounding box center [693, 248] width 52 height 9
click at [707, 240] on input "text" at bounding box center [753, 237] width 196 height 11
click at [705, 272] on span "CHW-PHX-L07" at bounding box center [693, 276] width 52 height 9
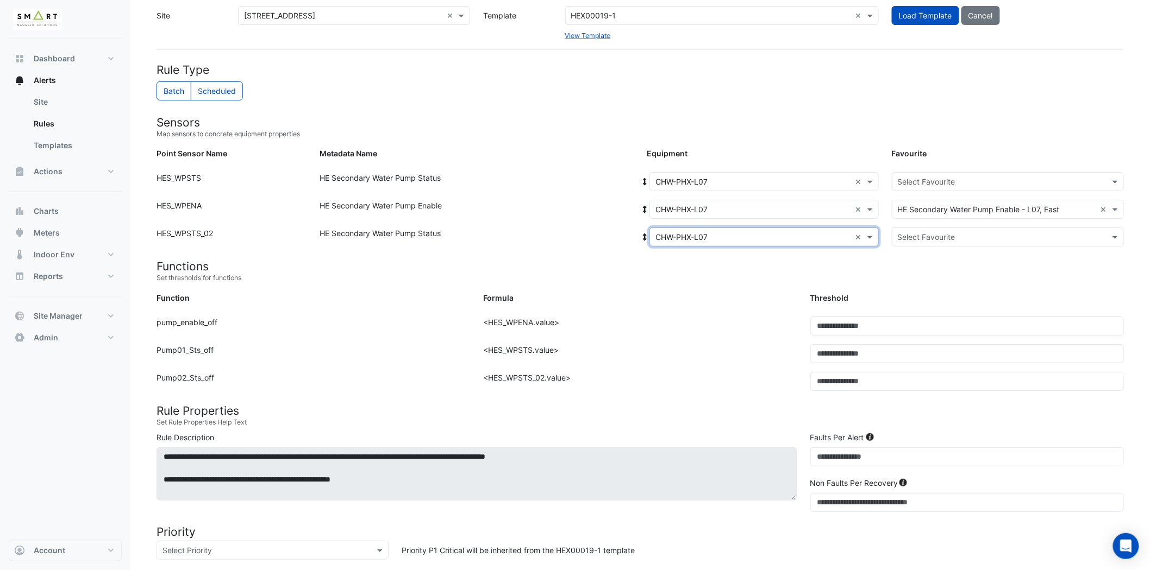
click at [973, 181] on input "text" at bounding box center [997, 182] width 198 height 11
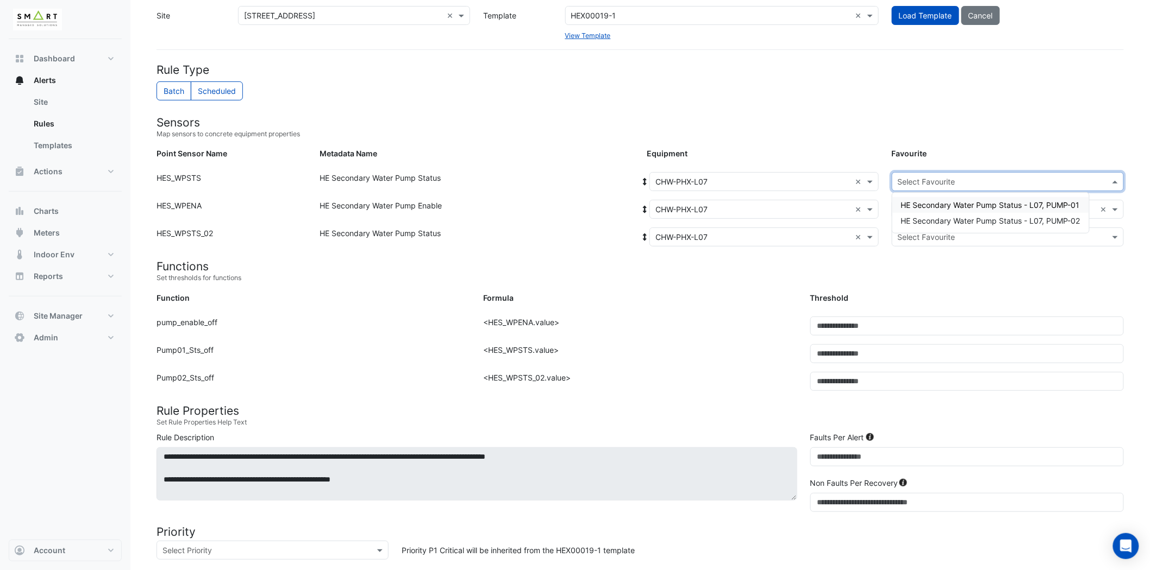
click at [969, 208] on span "HE Secondary Water Pump Status - L07, PUMP-01" at bounding box center [990, 204] width 179 height 9
click at [943, 237] on input "text" at bounding box center [997, 237] width 198 height 11
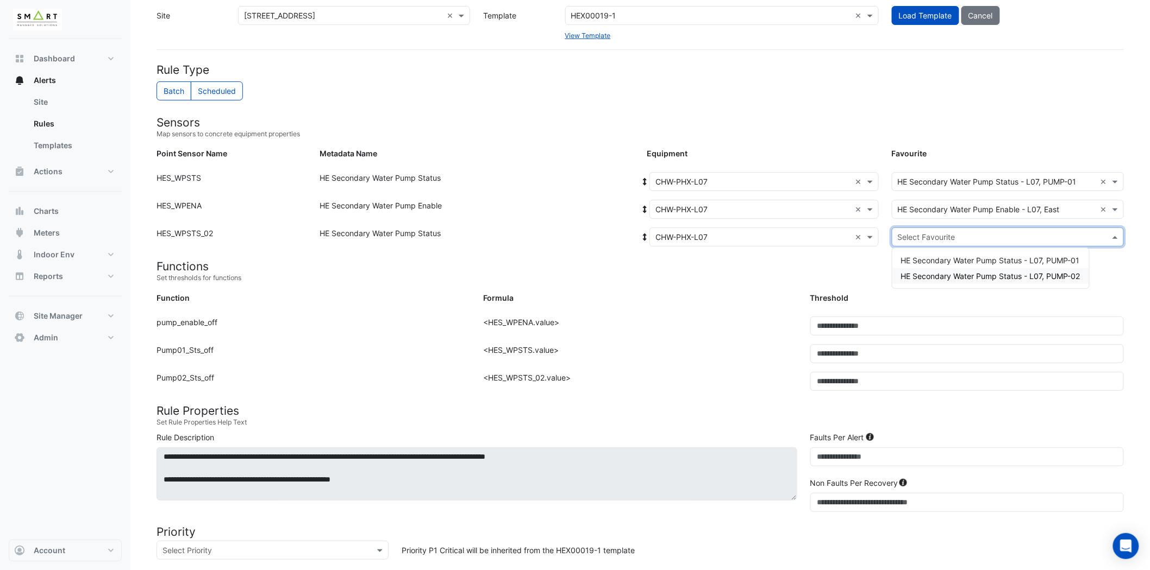
click at [949, 269] on div "HE Secondary Water Pump Status - L07, PUMP-02" at bounding box center [990, 276] width 197 height 16
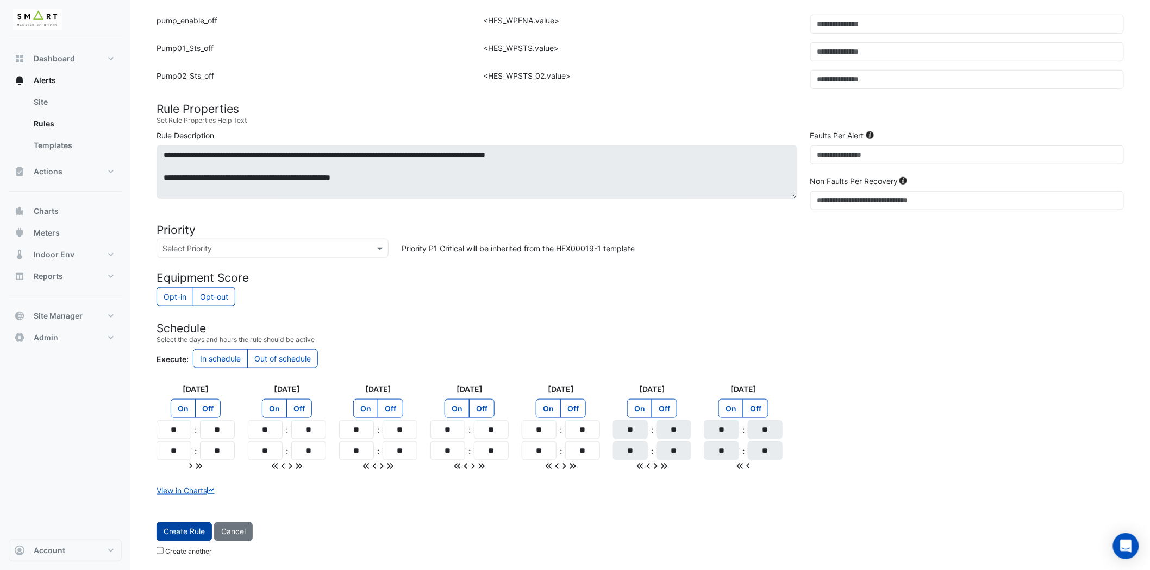
click at [201, 538] on button "Create Rule" at bounding box center [183, 532] width 55 height 19
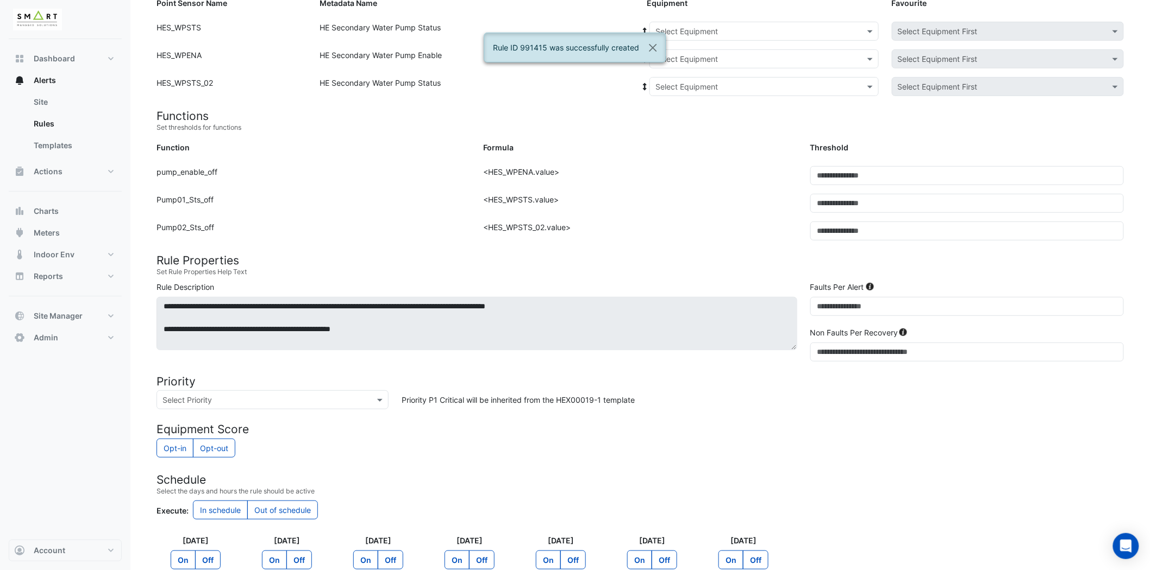
scroll to position [22, 0]
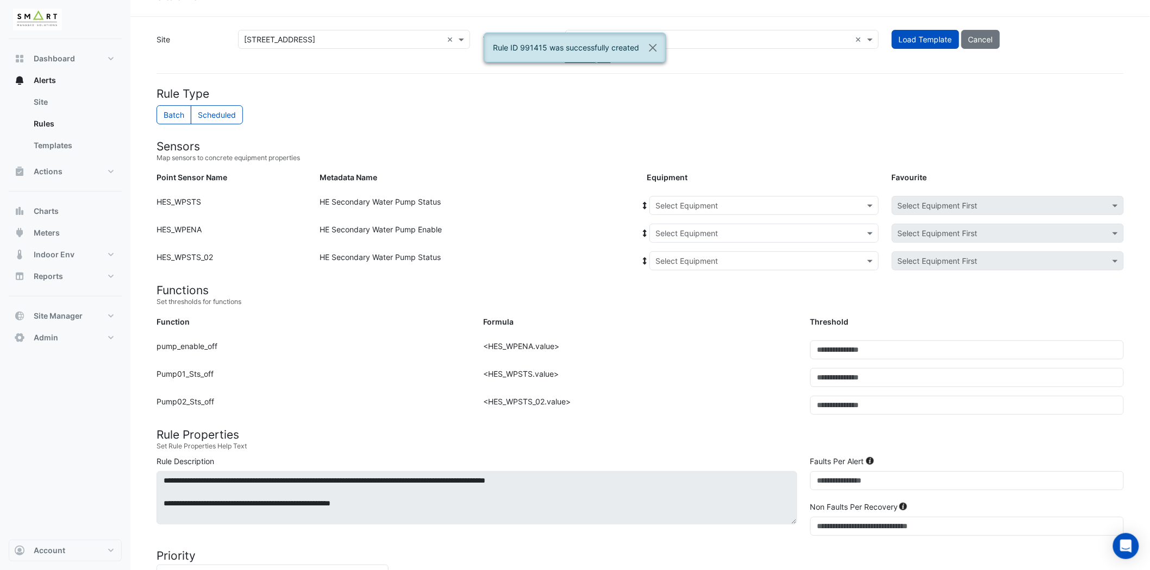
click at [779, 209] on input "text" at bounding box center [753, 205] width 196 height 11
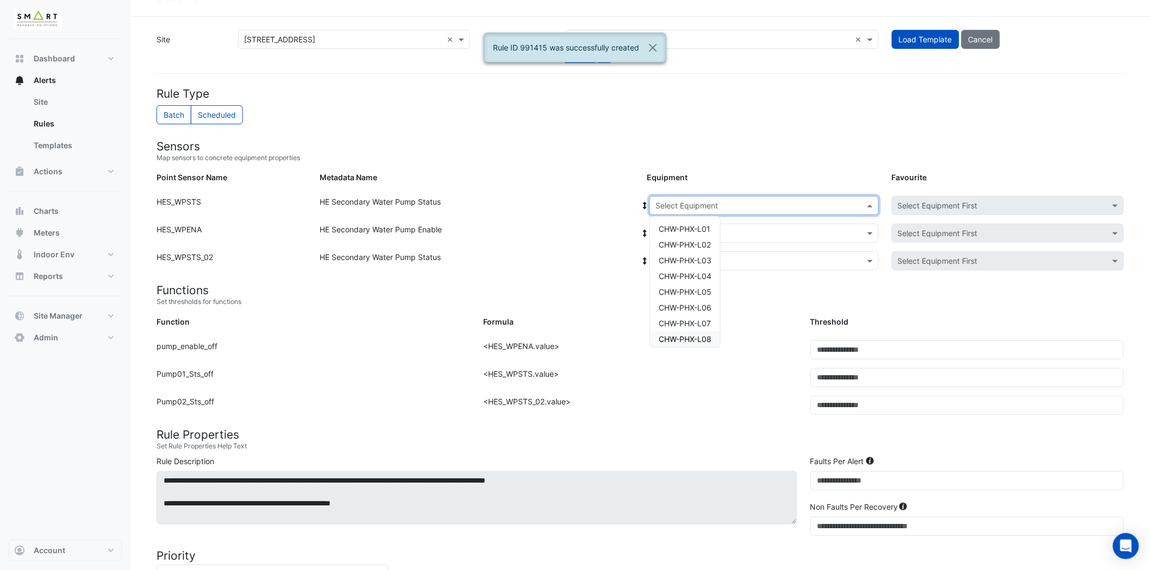
click at [705, 336] on span "CHW-PHX-L08" at bounding box center [684, 339] width 53 height 9
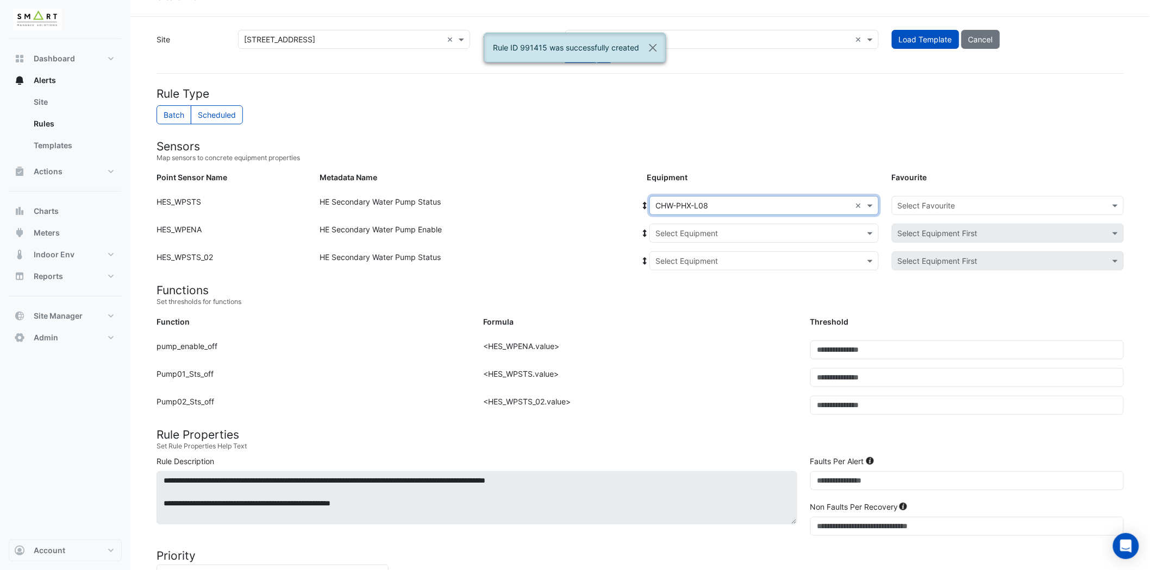
click at [721, 234] on input "text" at bounding box center [753, 233] width 196 height 11
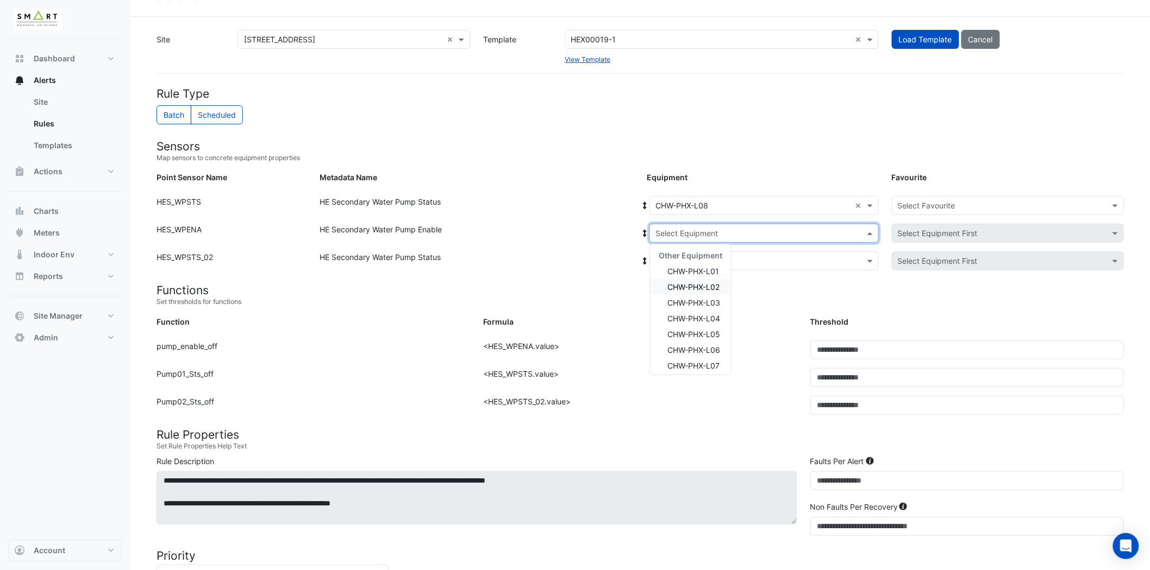
scroll to position [0, 0]
click at [712, 269] on span "CHW-PHX-L08" at bounding box center [693, 272] width 53 height 9
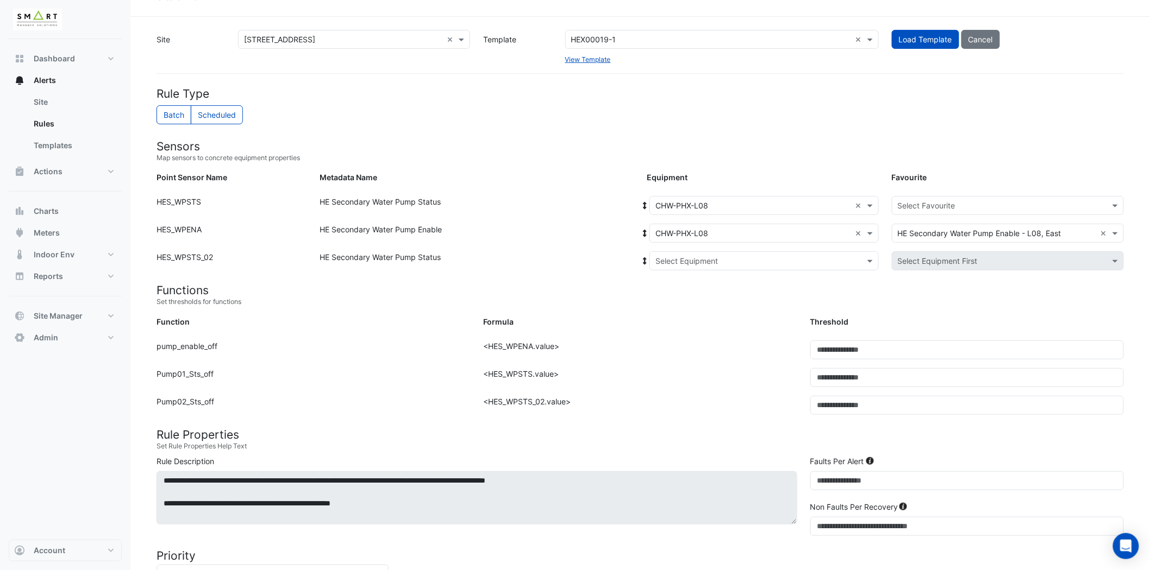
click at [713, 246] on div "Equipment: Select Equipment × CHW-PHX-L08 × Favourite: Select Favourite × HE Se…" at bounding box center [885, 235] width 490 height 23
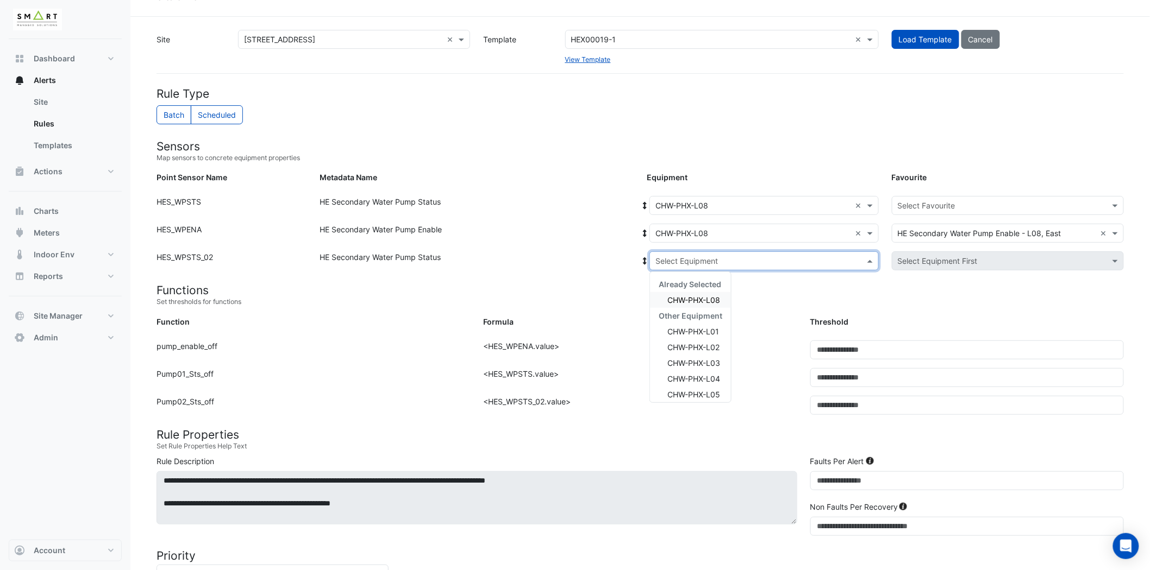
click at [716, 256] on input "text" at bounding box center [753, 261] width 196 height 11
click at [704, 300] on span "CHW-PHX-L08" at bounding box center [693, 300] width 53 height 9
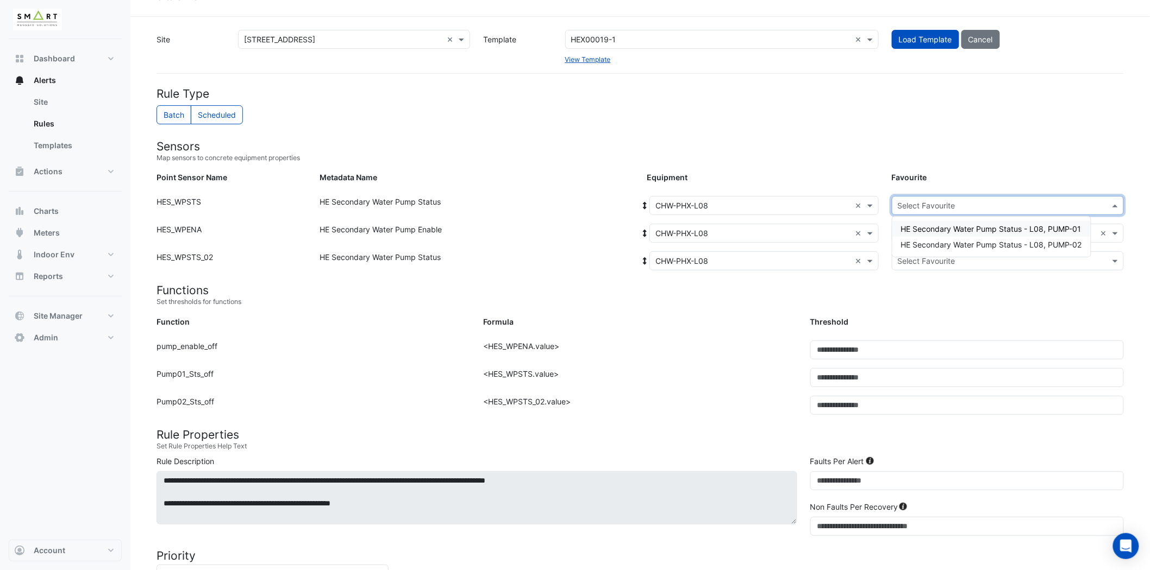
click at [946, 208] on input "text" at bounding box center [997, 205] width 198 height 11
click at [951, 231] on span "HE Secondary Water Pump Status - L08, PUMP-01" at bounding box center [991, 228] width 180 height 9
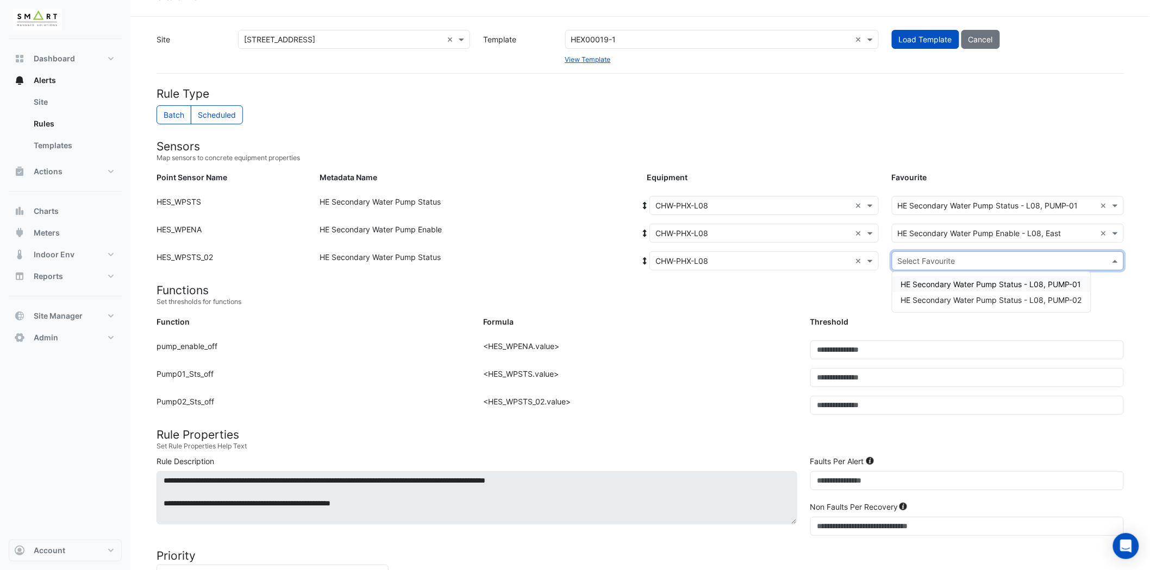
click at [937, 263] on input "text" at bounding box center [997, 261] width 198 height 11
click at [950, 299] on span "HE Secondary Water Pump Status - L08, PUMP-02" at bounding box center [991, 300] width 181 height 9
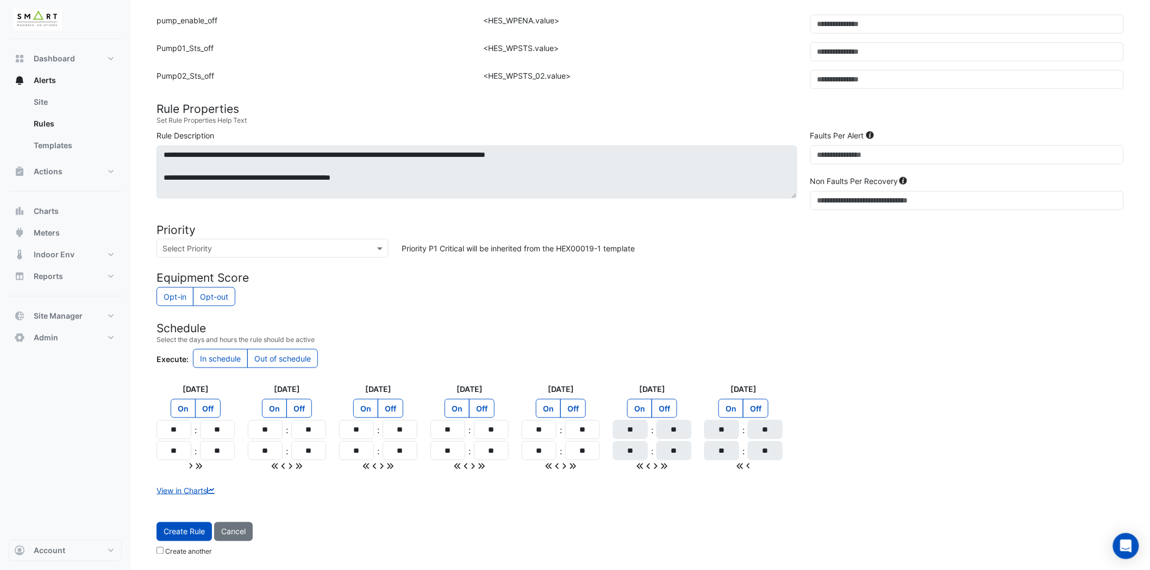
drag, startPoint x: 174, startPoint y: 536, endPoint x: 172, endPoint y: 460, distance: 76.1
click at [175, 536] on button "Create Rule" at bounding box center [183, 532] width 55 height 19
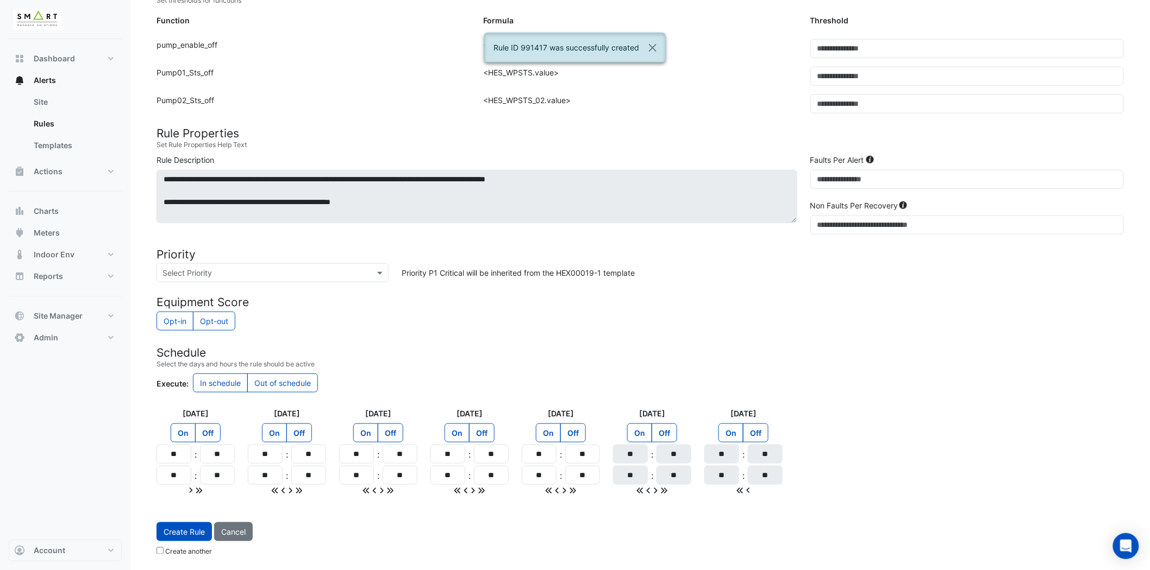
scroll to position [22, 0]
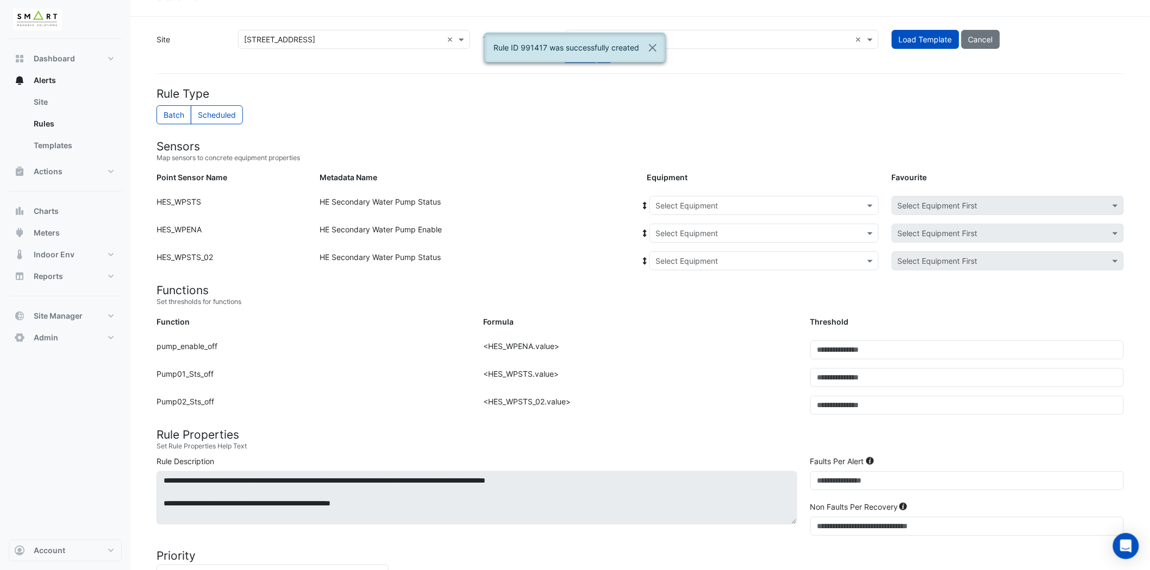
click at [739, 202] on input "text" at bounding box center [753, 205] width 196 height 11
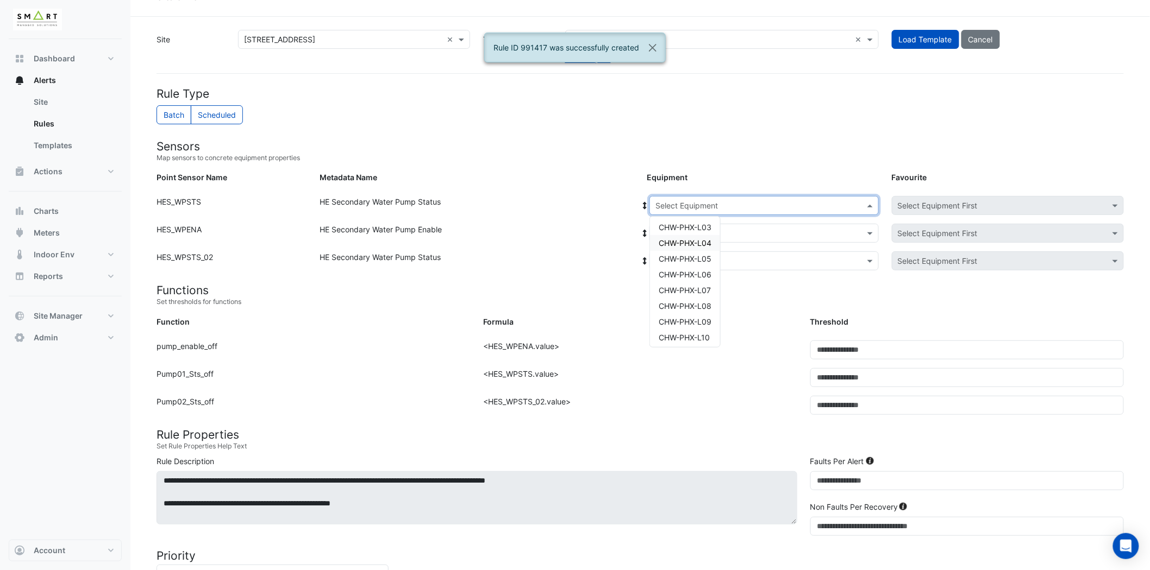
scroll to position [51, 0]
click at [698, 301] on span "CHW-PHX-L09" at bounding box center [684, 303] width 53 height 9
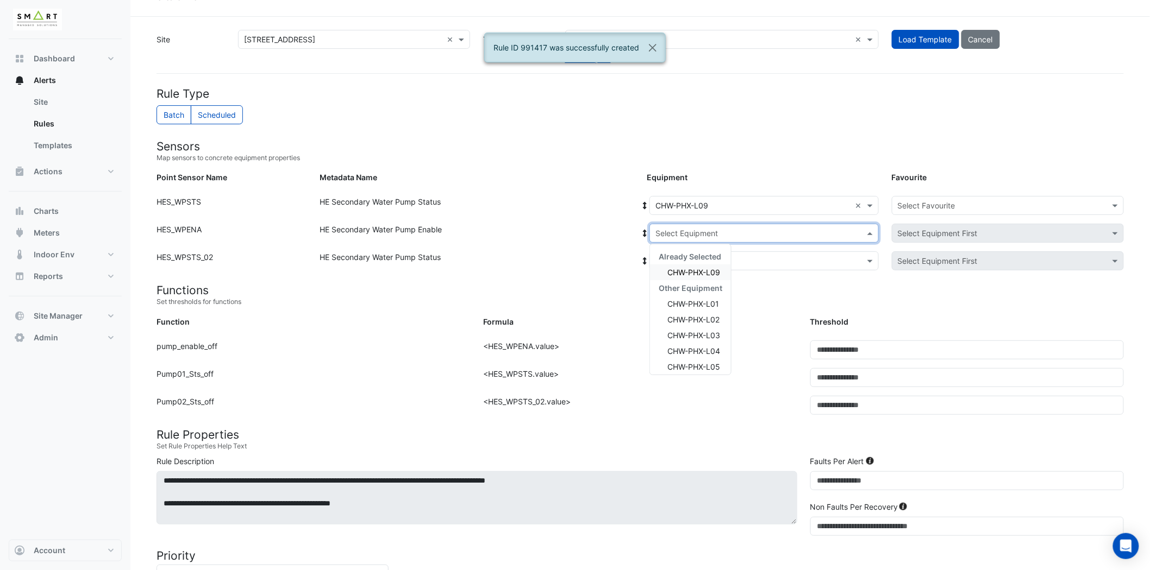
click at [719, 231] on input "text" at bounding box center [753, 233] width 196 height 11
click at [708, 270] on span "CHW-PHX-L09" at bounding box center [693, 272] width 53 height 9
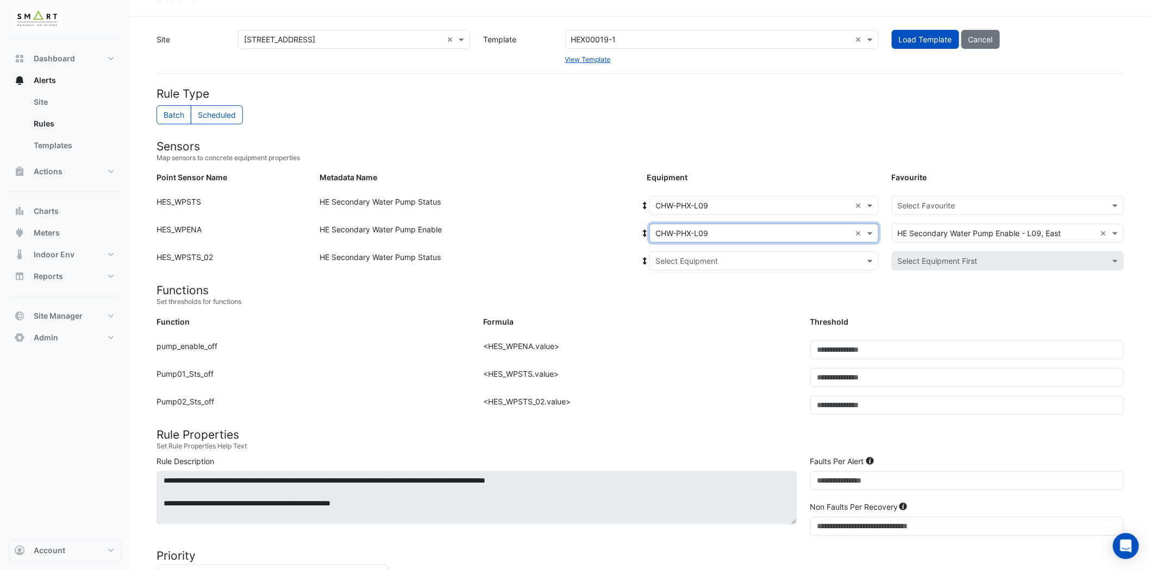
click at [708, 260] on input "text" at bounding box center [753, 261] width 196 height 11
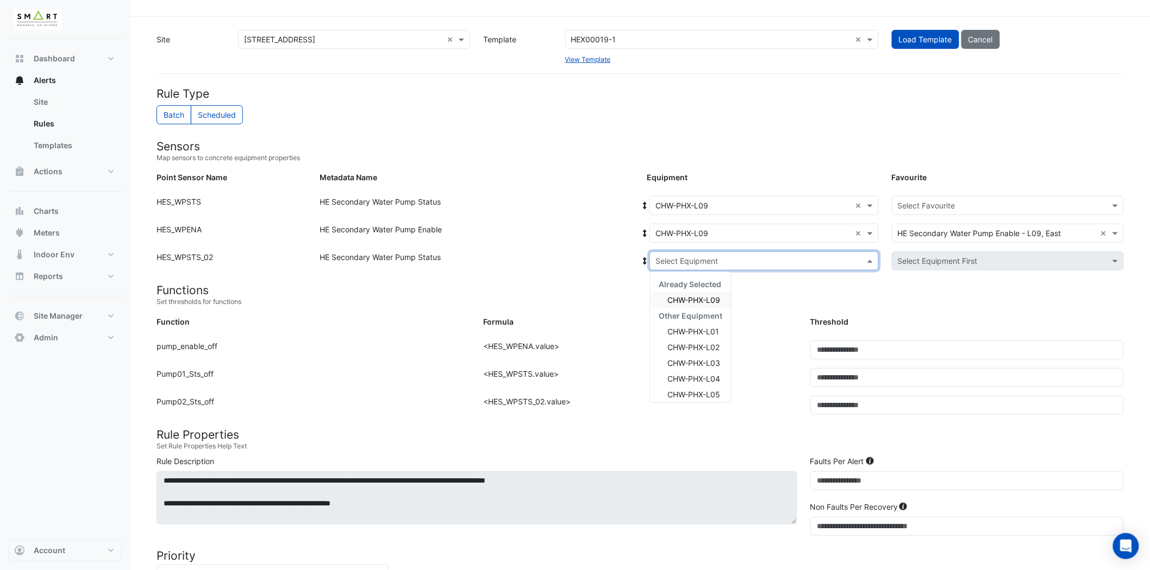
click at [708, 300] on span "CHW-PHX-L09" at bounding box center [693, 300] width 53 height 9
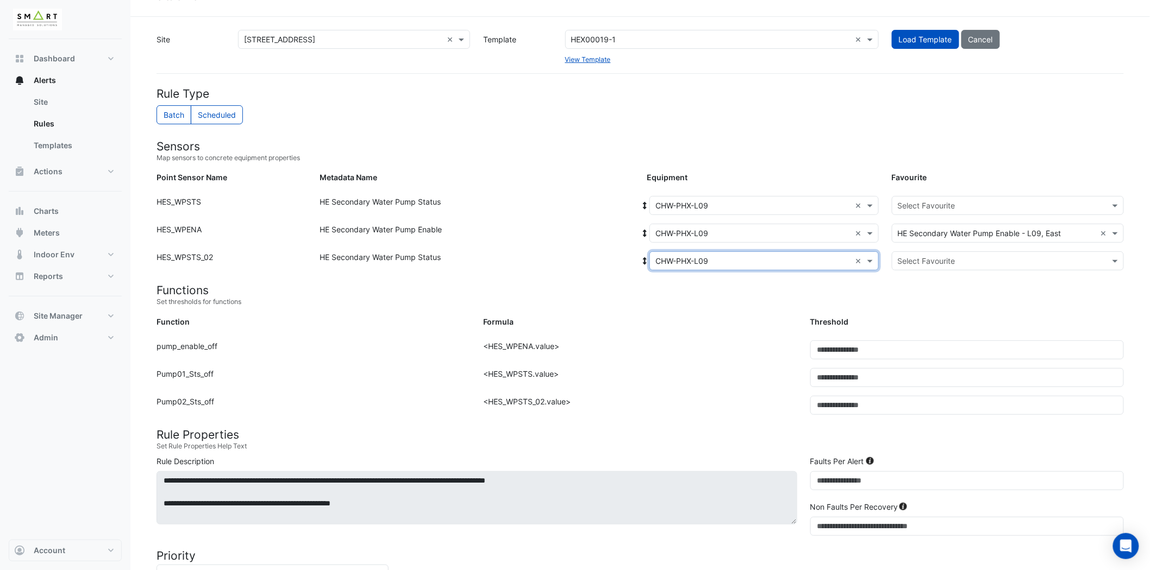
click at [933, 206] on input "text" at bounding box center [997, 205] width 198 height 11
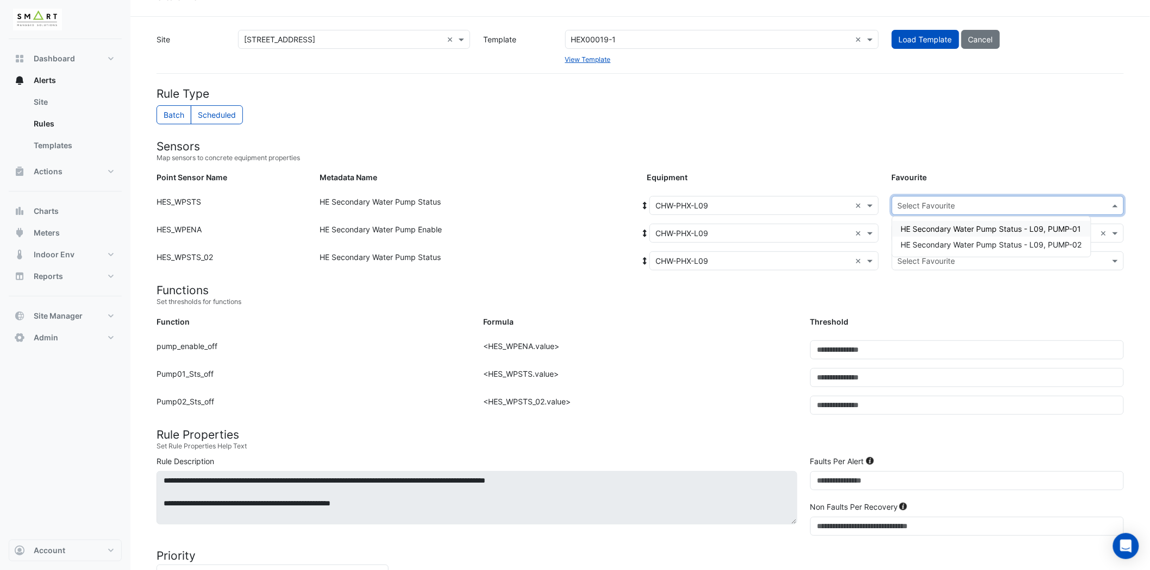
click at [1012, 234] on div "HE Secondary Water Pump Status - L09, PUMP-01" at bounding box center [991, 229] width 198 height 16
click at [948, 265] on input "text" at bounding box center [997, 261] width 198 height 11
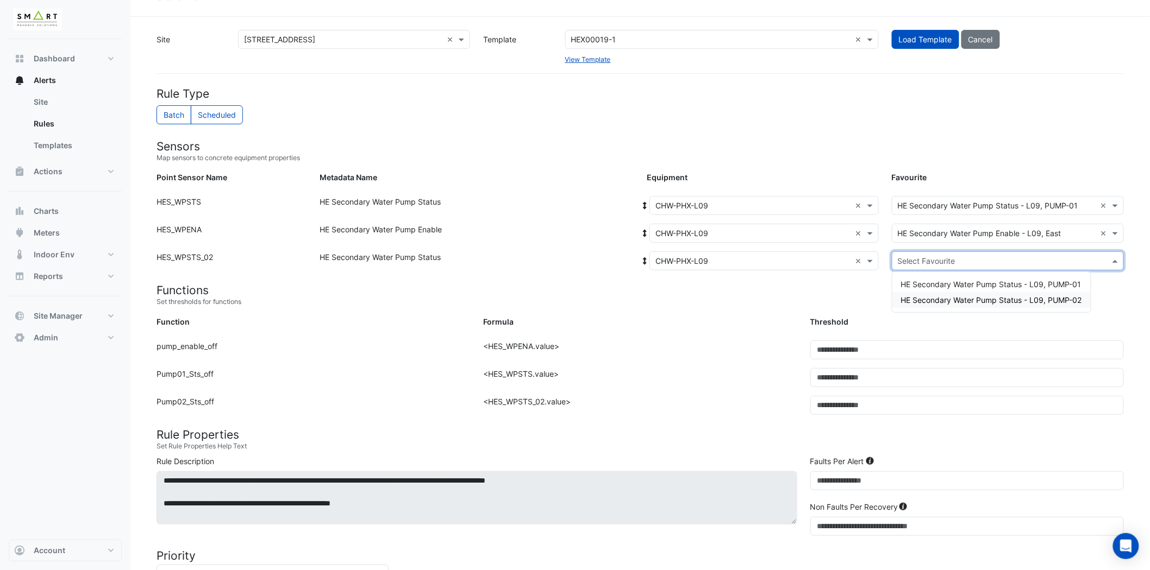
click at [969, 300] on span "HE Secondary Water Pump Status - L09, PUMP-02" at bounding box center [991, 300] width 181 height 9
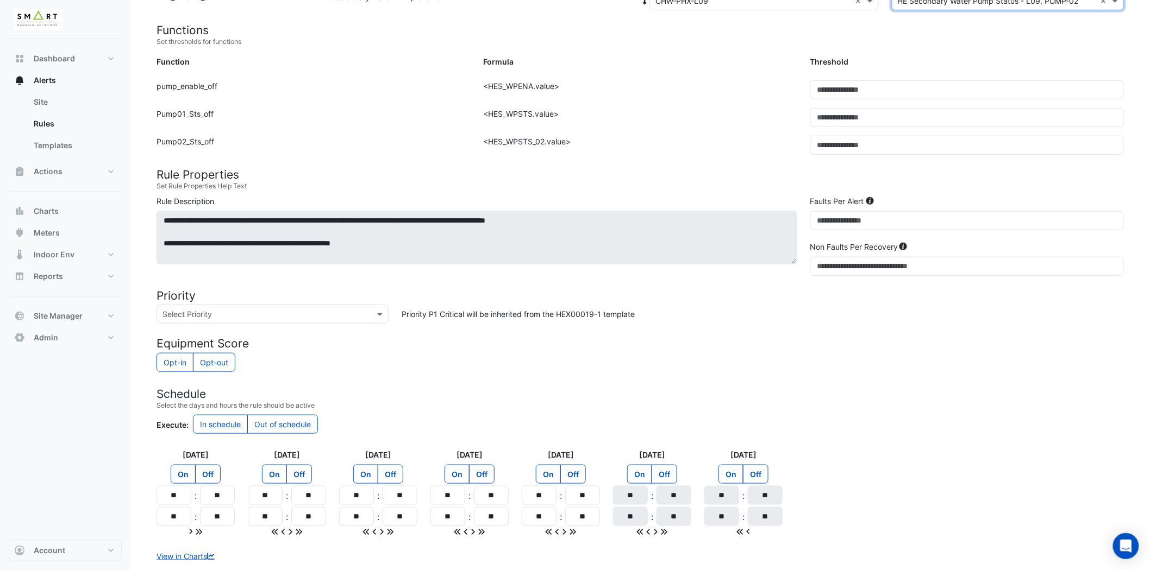
scroll to position [348, 0]
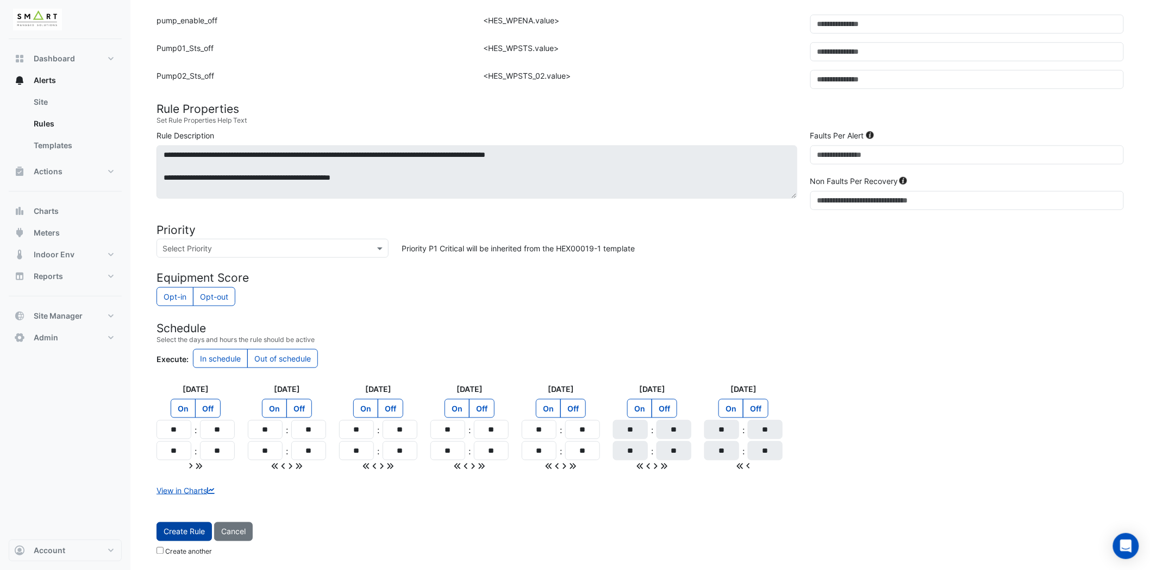
click at [188, 536] on button "Create Rule" at bounding box center [183, 532] width 55 height 19
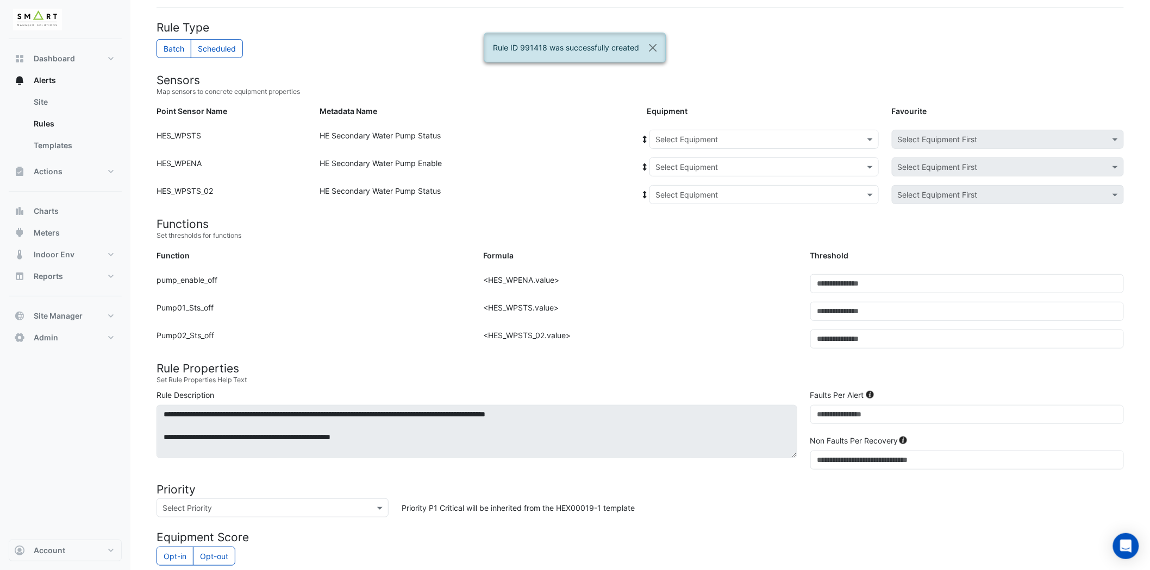
scroll to position [83, 0]
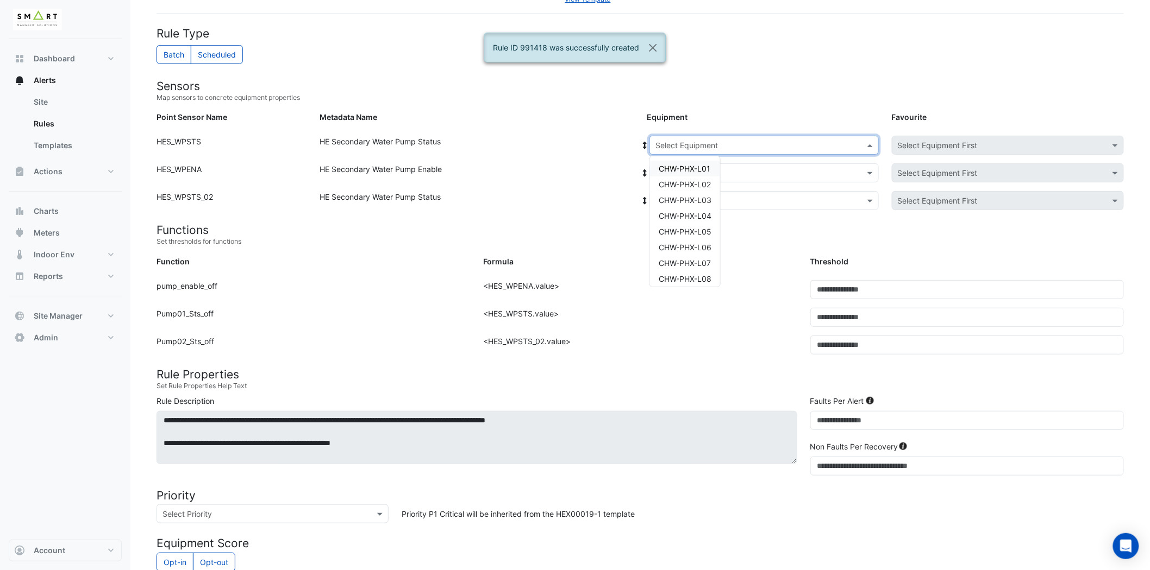
click at [719, 141] on input "text" at bounding box center [753, 145] width 196 height 11
click at [704, 256] on span "CHW-PHX-L10" at bounding box center [683, 259] width 51 height 9
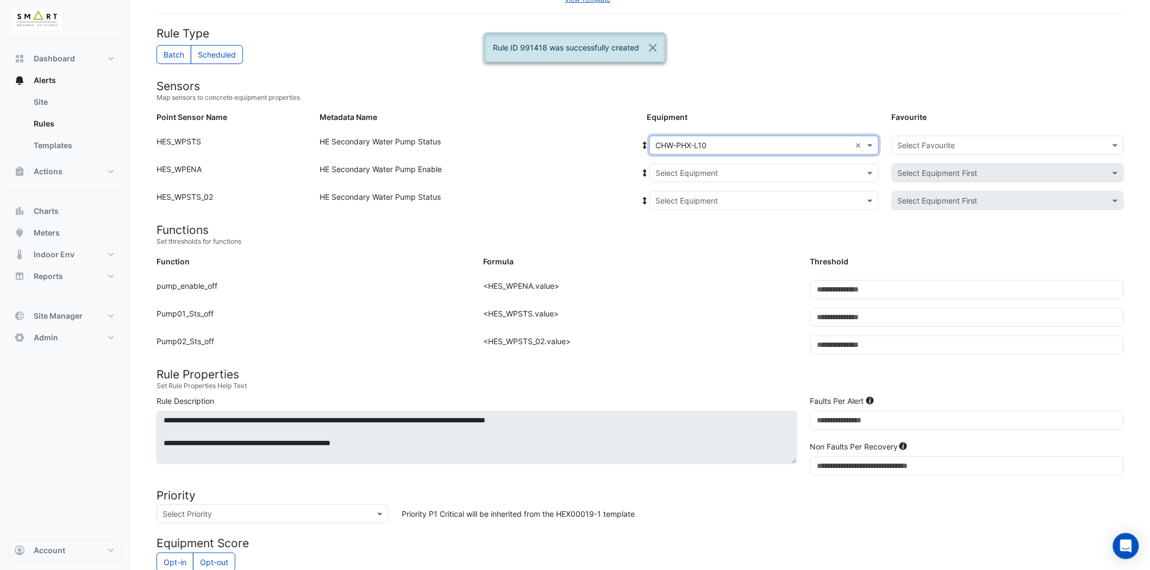
click at [737, 168] on input "text" at bounding box center [753, 173] width 196 height 11
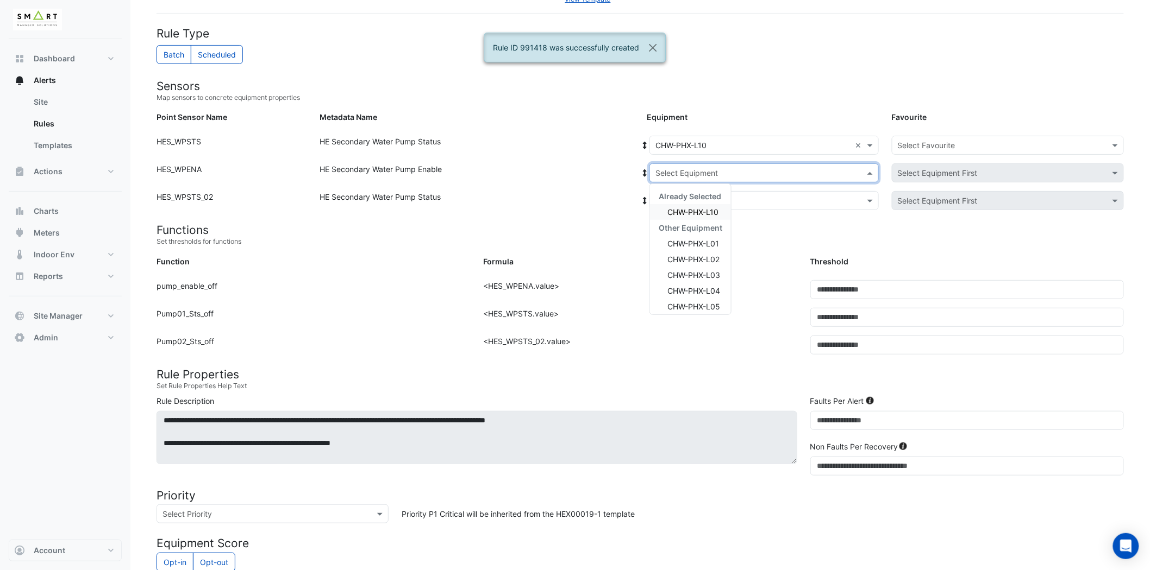
click at [716, 204] on div "CHW-PHX-L10" at bounding box center [690, 212] width 81 height 16
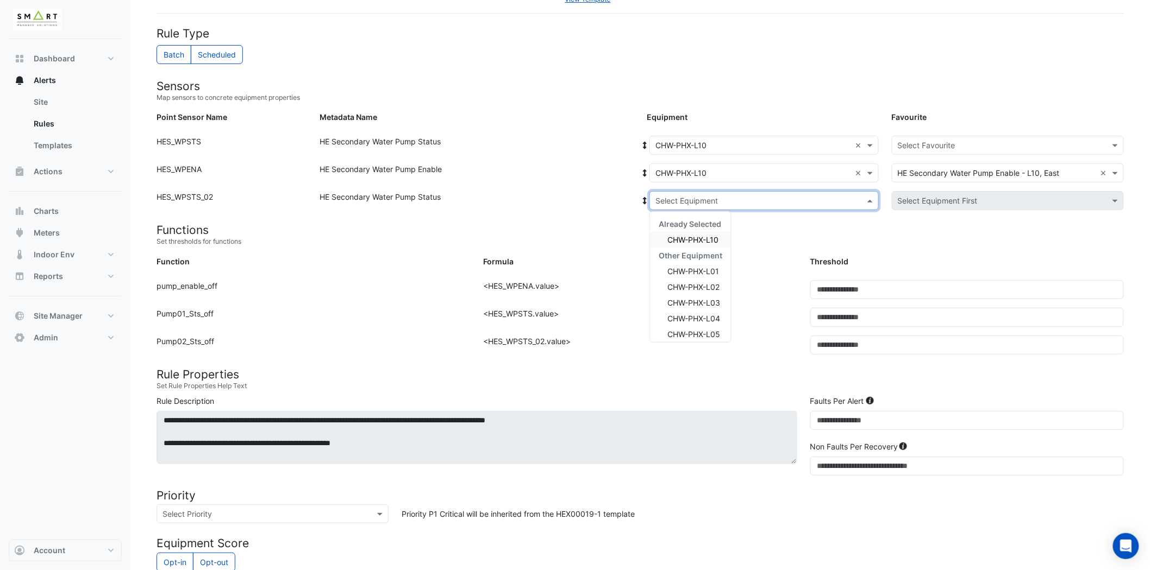
click at [714, 203] on input "text" at bounding box center [753, 201] width 196 height 11
click at [699, 243] on div "CHW-PHX-L10" at bounding box center [690, 240] width 81 height 16
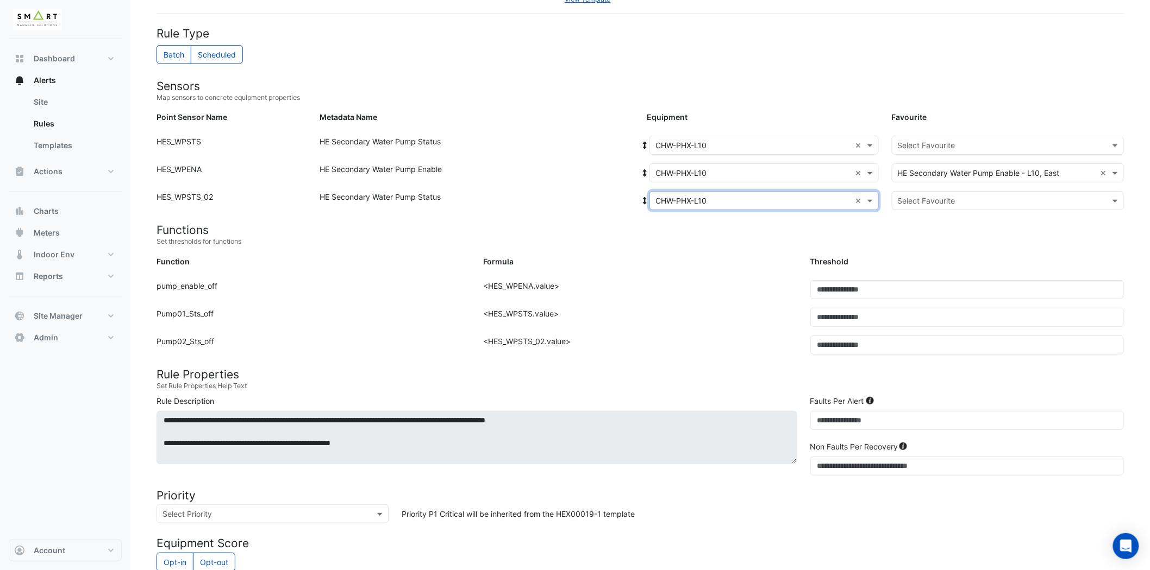
click at [955, 140] on input "text" at bounding box center [997, 145] width 198 height 11
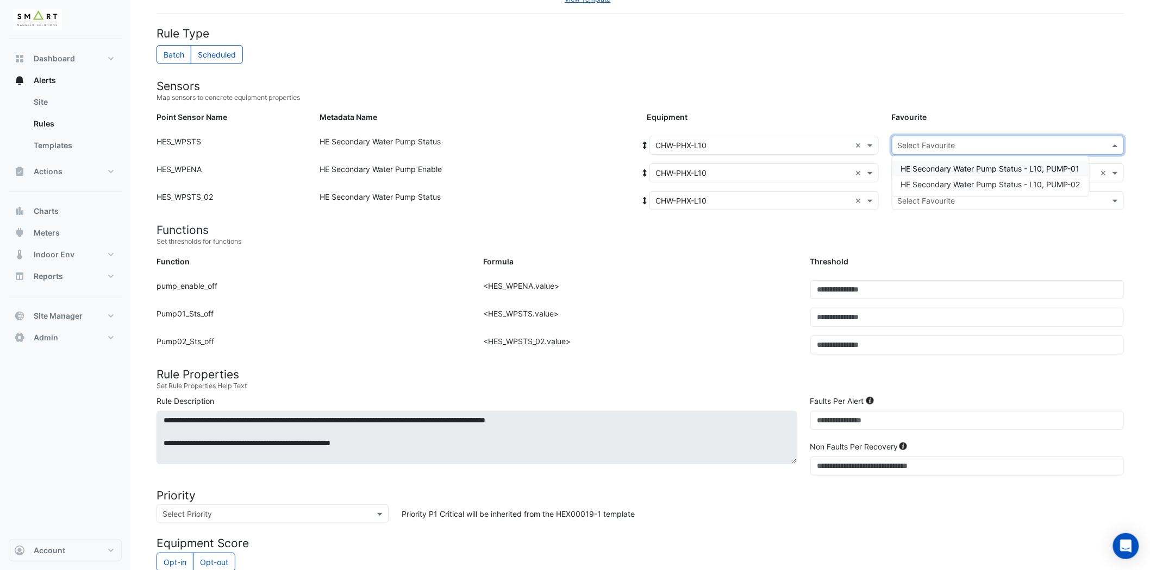
click at [988, 171] on span "HE Secondary Water Pump Status - L10, PUMP-01" at bounding box center [990, 168] width 179 height 9
click at [958, 197] on input "text" at bounding box center [997, 201] width 198 height 11
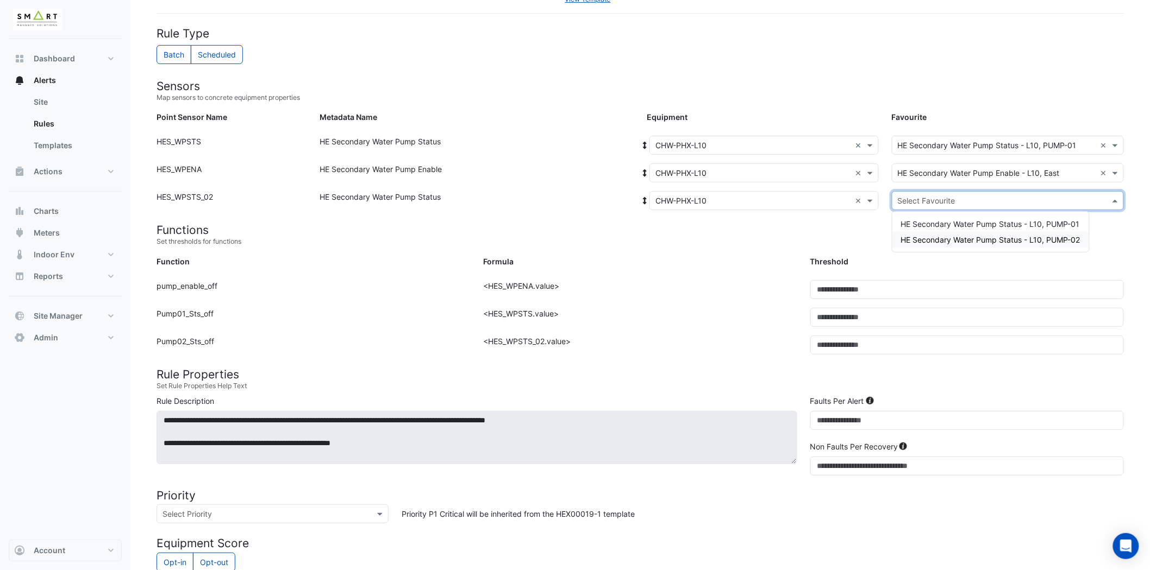
click at [964, 239] on span "HE Secondary Water Pump Status - L10, PUMP-02" at bounding box center [990, 239] width 179 height 9
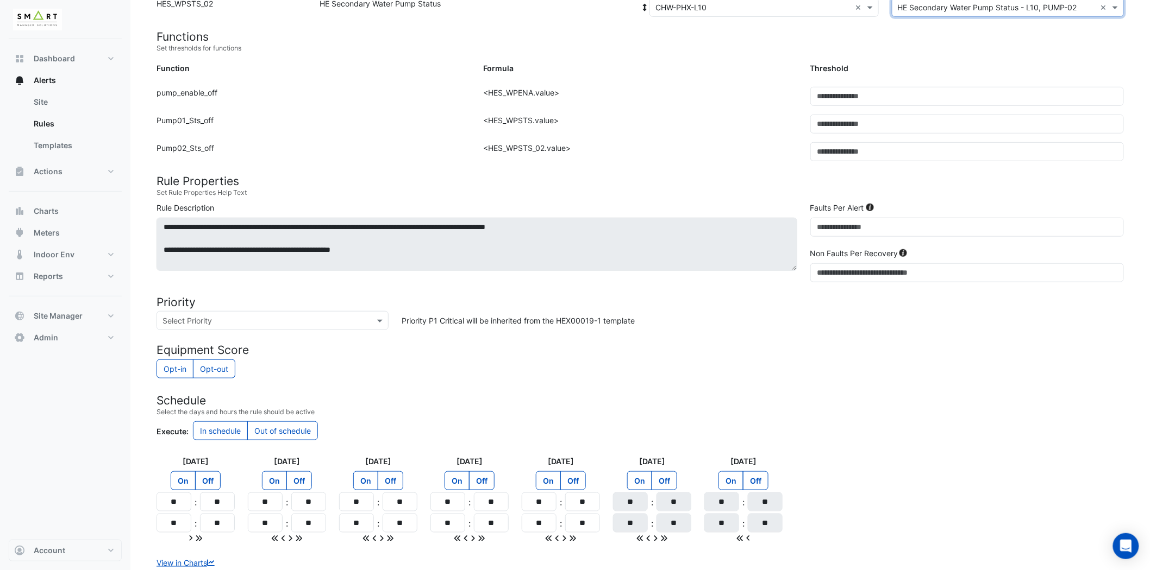
scroll to position [348, 0]
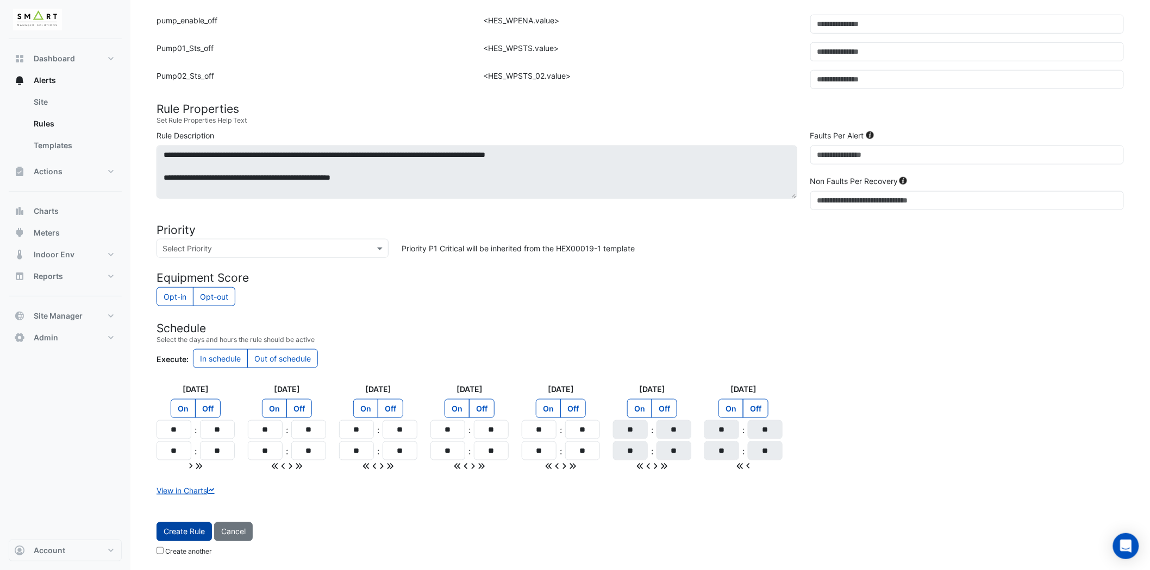
click at [183, 534] on button "Create Rule" at bounding box center [183, 532] width 55 height 19
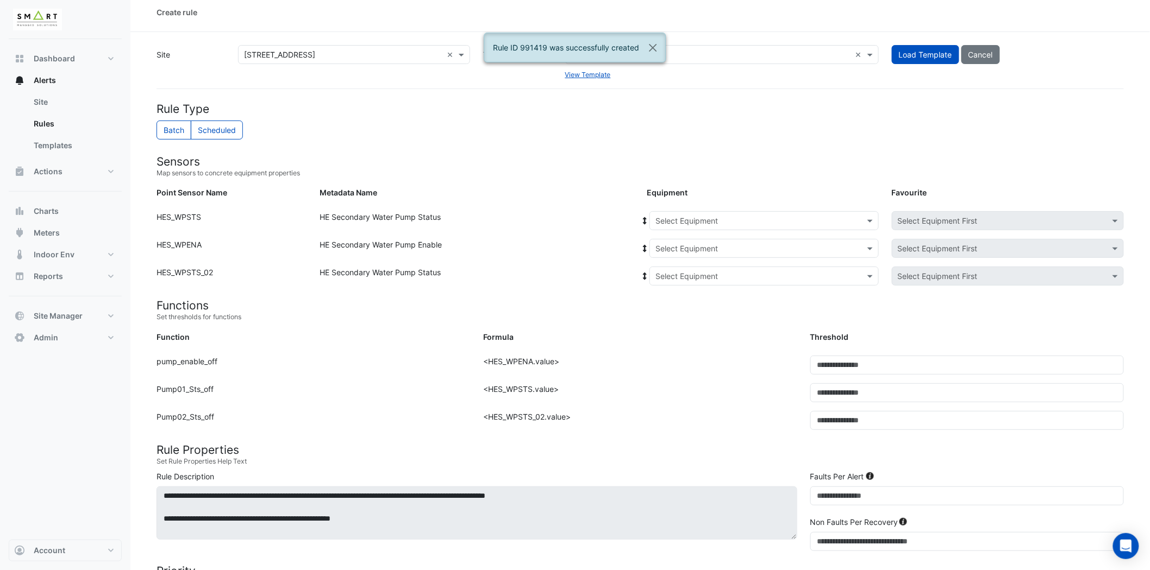
scroll to position [0, 0]
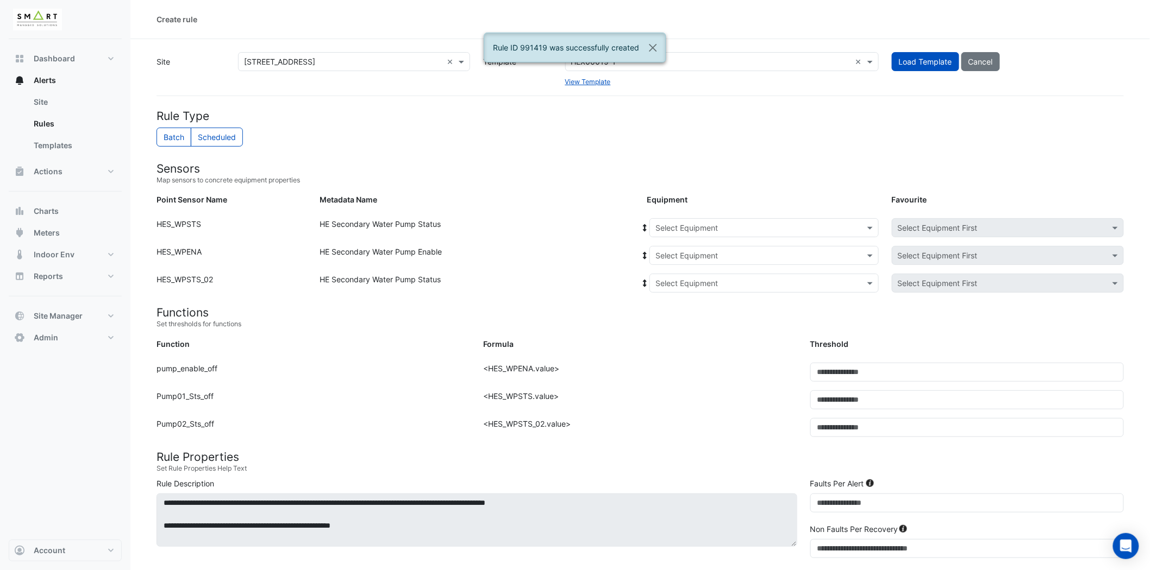
click at [708, 51] on section "Site Select a Site × 12 Hammersmith Grove × Template Select a Template HEX00019…" at bounding box center [639, 462] width 1019 height 847
click at [654, 43] on button "Close" at bounding box center [653, 47] width 25 height 29
drag, startPoint x: 642, startPoint y: 64, endPoint x: 648, endPoint y: 59, distance: 7.7
click at [643, 64] on input "text" at bounding box center [711, 62] width 280 height 11
click at [647, 60] on input "text" at bounding box center [711, 62] width 280 height 11
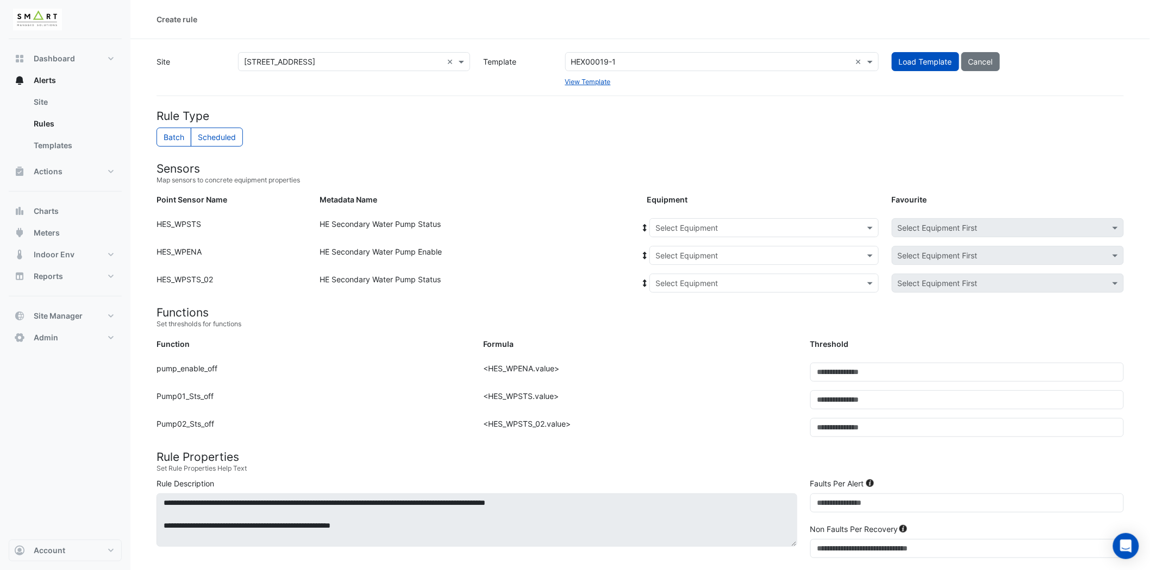
click at [647, 60] on input "text" at bounding box center [711, 62] width 280 height 11
type input "***"
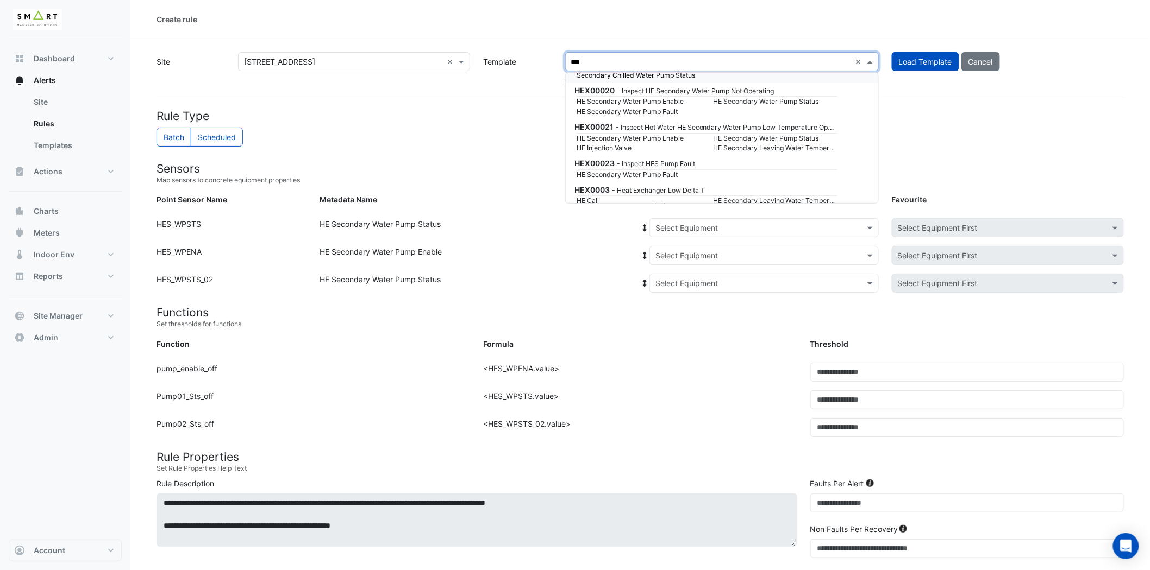
scroll to position [543, 0]
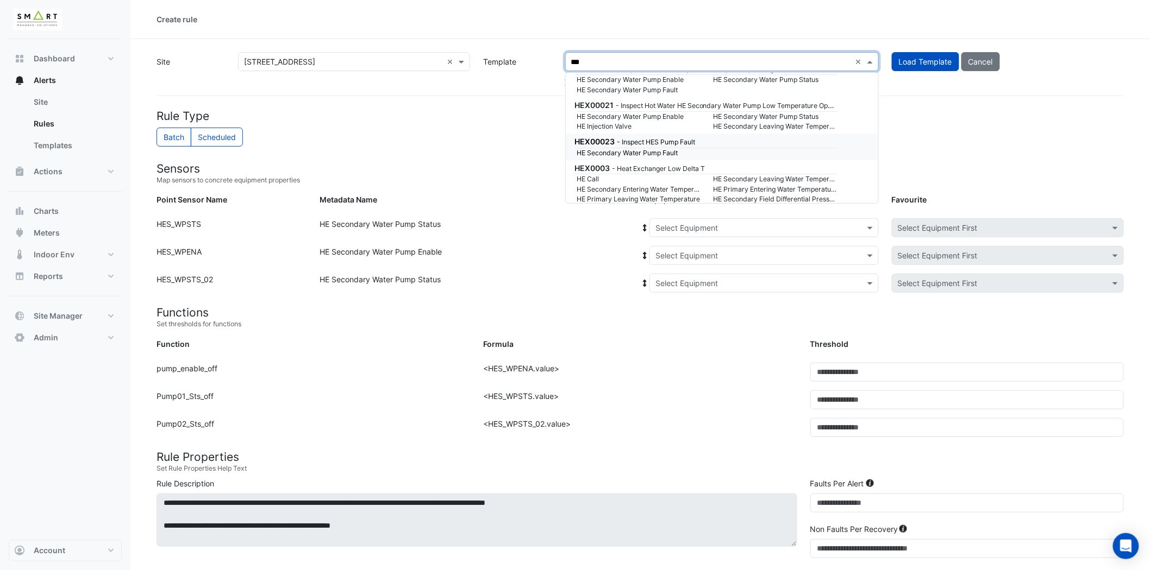
click at [649, 138] on small "- Inspect HES Pump Fault" at bounding box center [656, 142] width 78 height 8
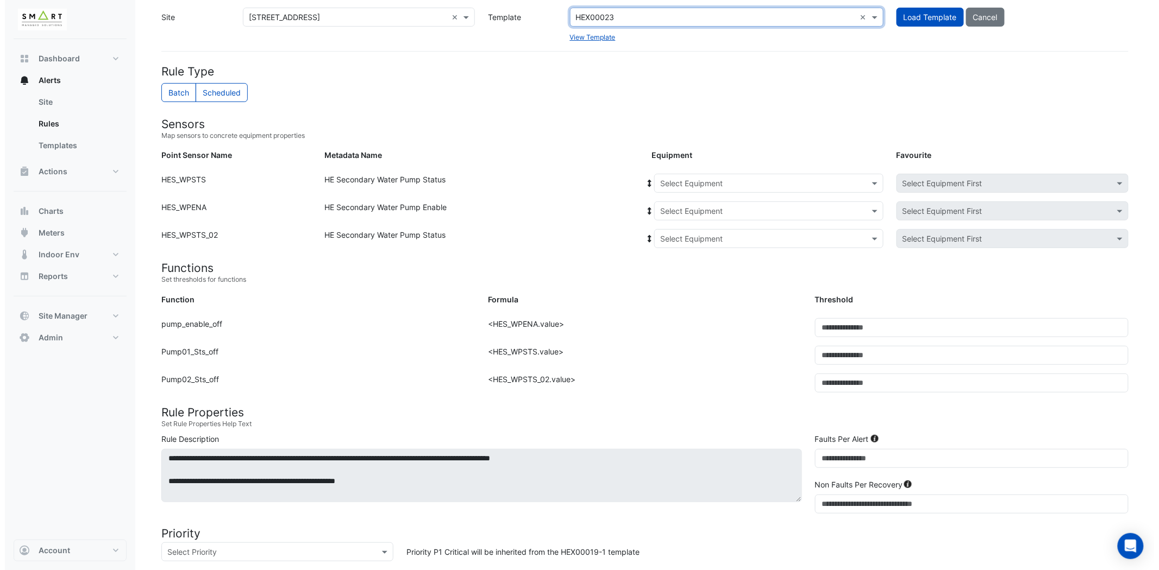
scroll to position [22, 0]
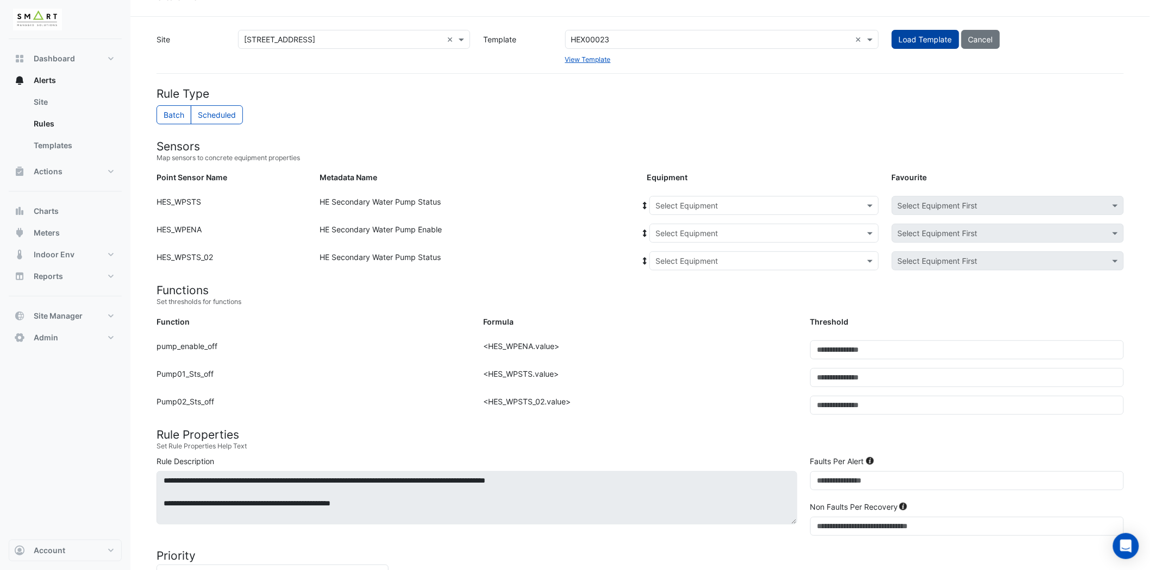
click at [915, 33] on button "Load Template" at bounding box center [925, 39] width 67 height 19
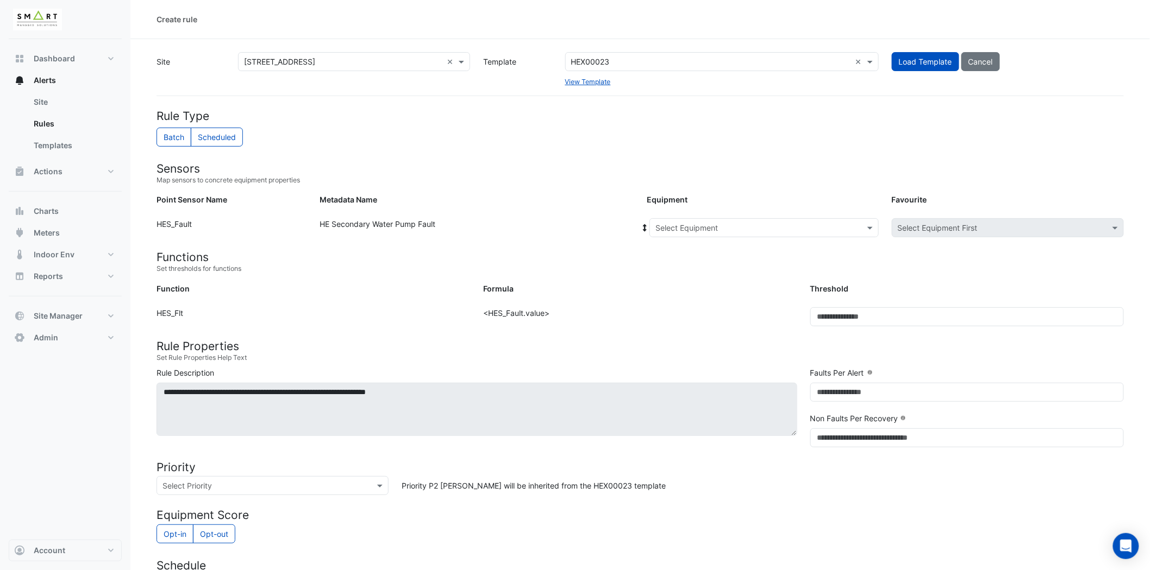
click at [810, 228] on input "text" at bounding box center [753, 228] width 196 height 11
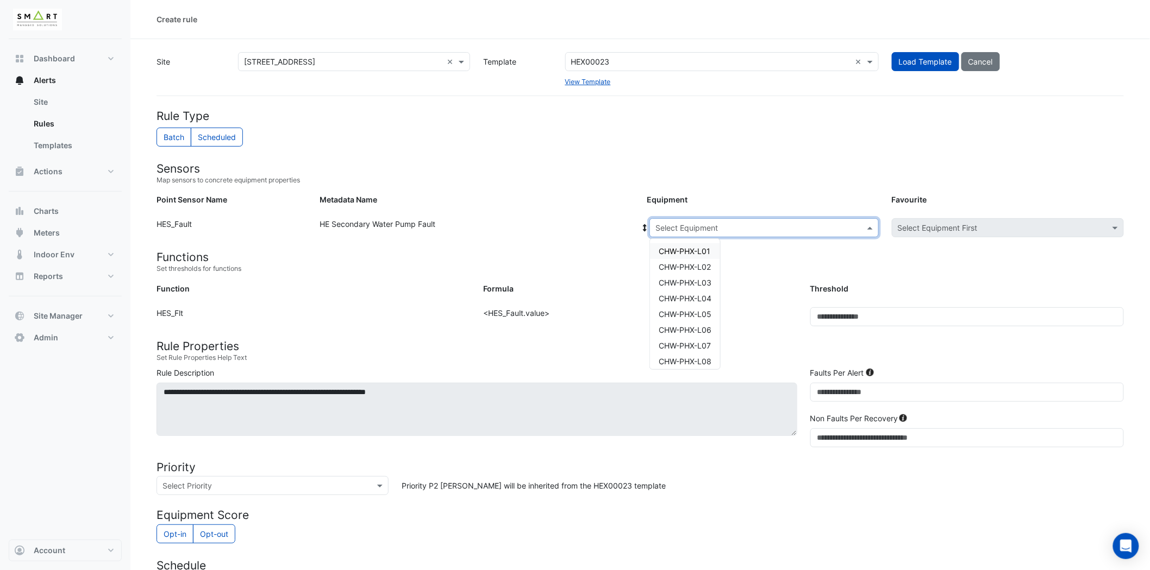
click at [702, 252] on span "CHW-PHX-L01" at bounding box center [684, 251] width 52 height 9
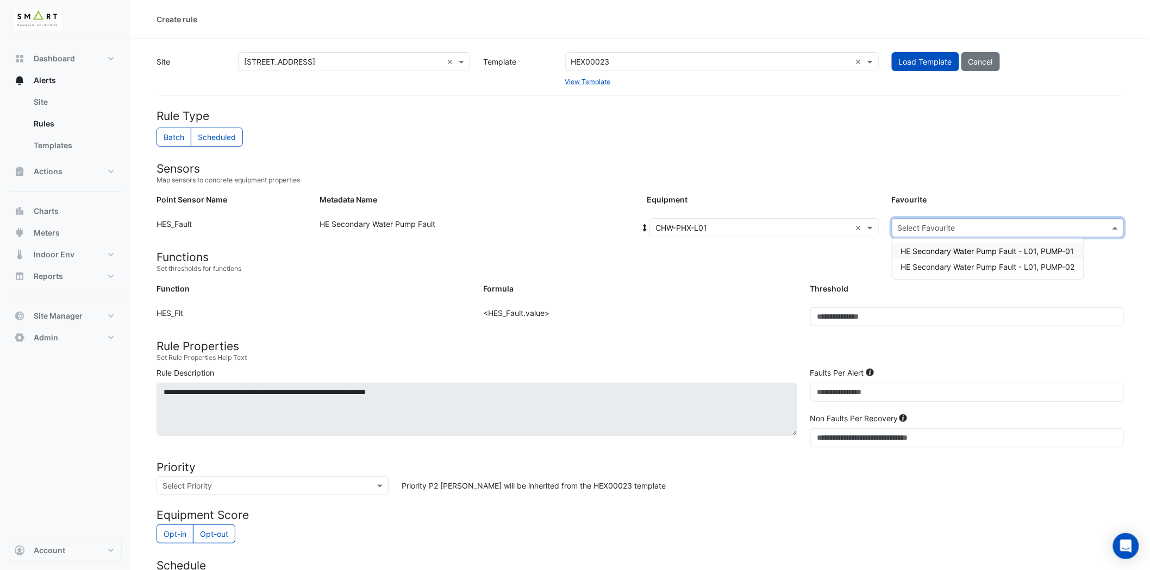
click at [993, 227] on input "text" at bounding box center [997, 228] width 198 height 11
click at [993, 248] on span "HE Secondary Water Pump Fault - L01, PUMP-01" at bounding box center [987, 251] width 173 height 9
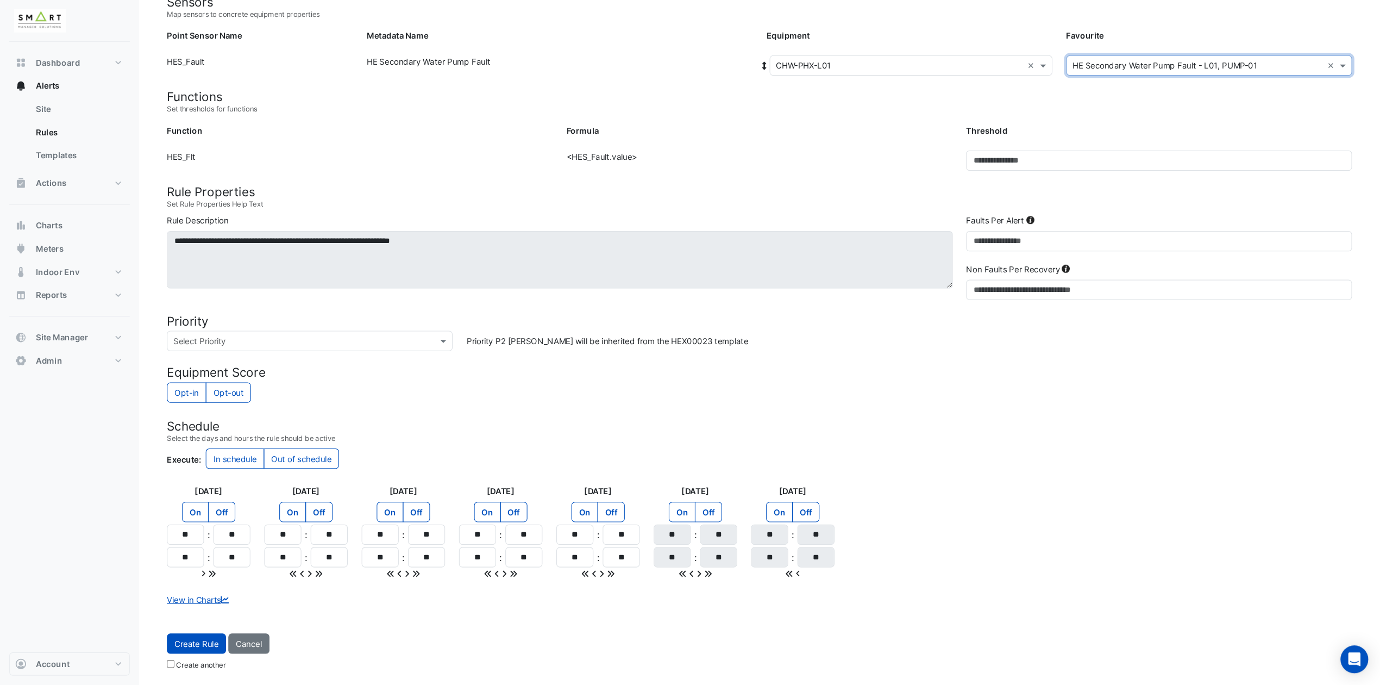
scroll to position [126, 0]
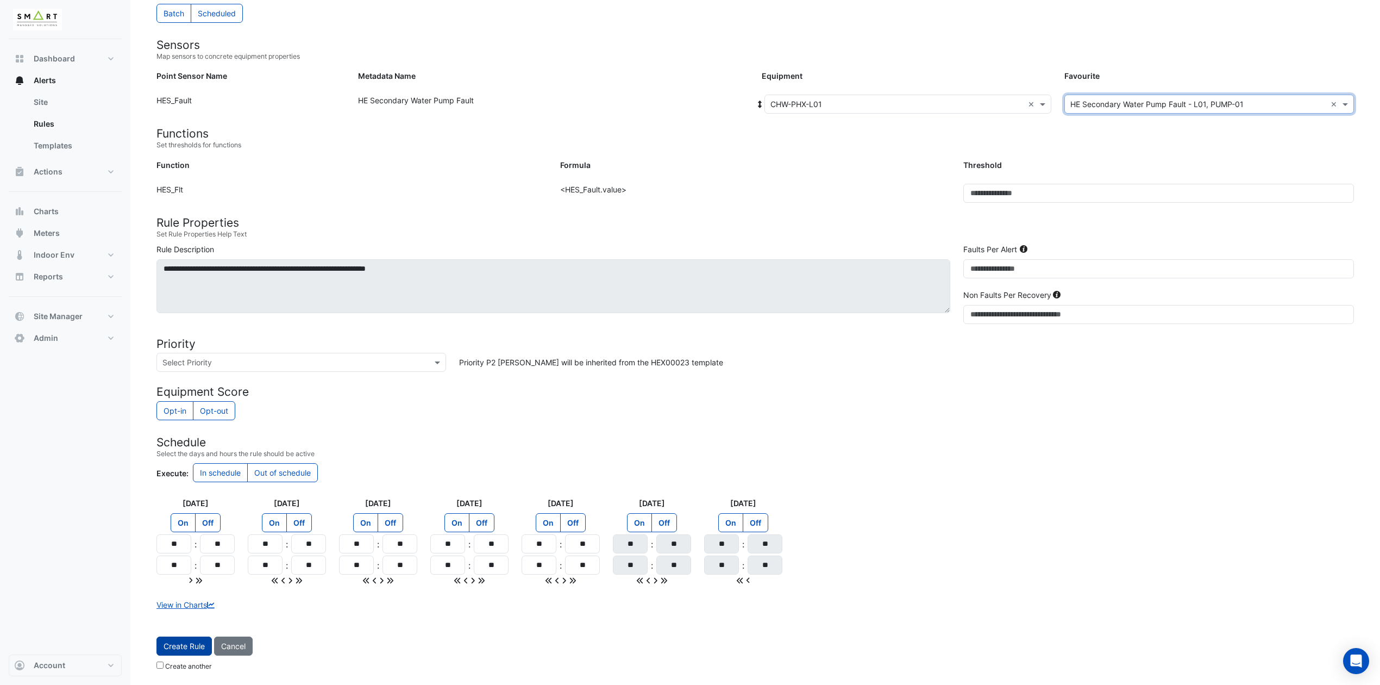
click at [194, 570] on button "Create Rule" at bounding box center [183, 645] width 55 height 19
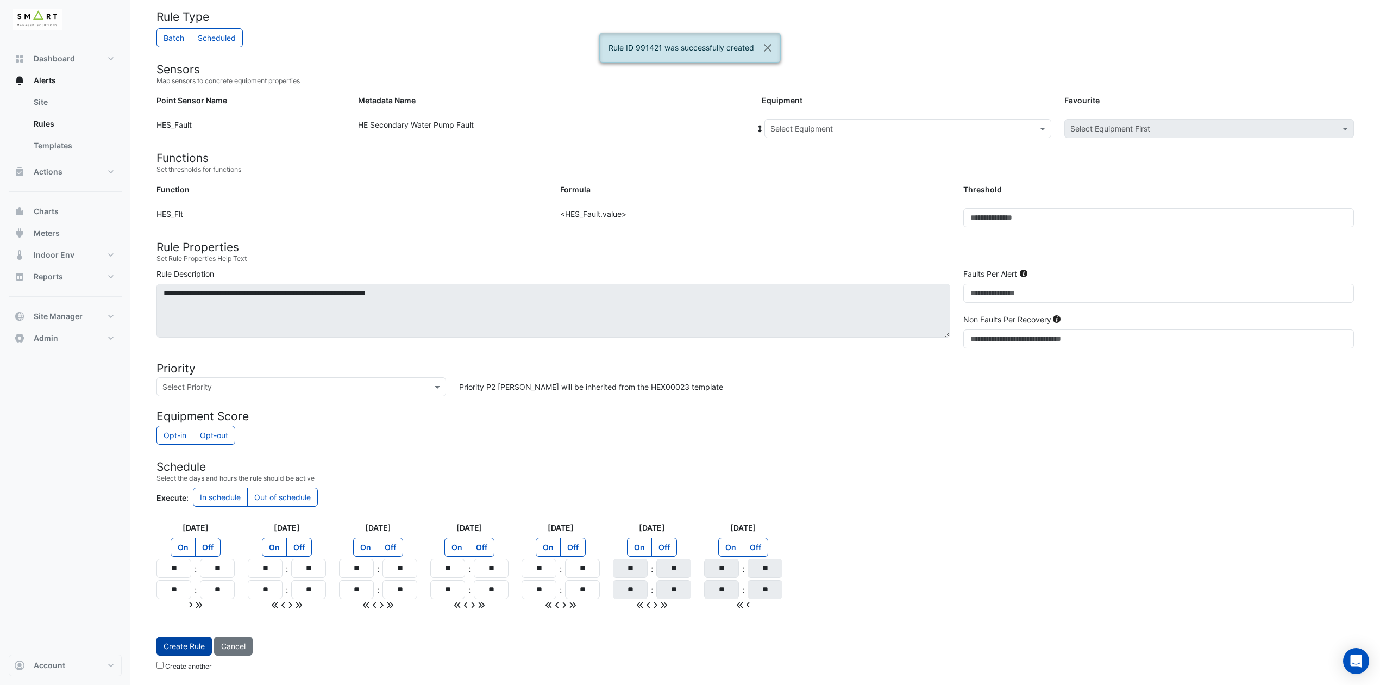
scroll to position [102, 0]
click at [942, 124] on input "text" at bounding box center [896, 128] width 253 height 11
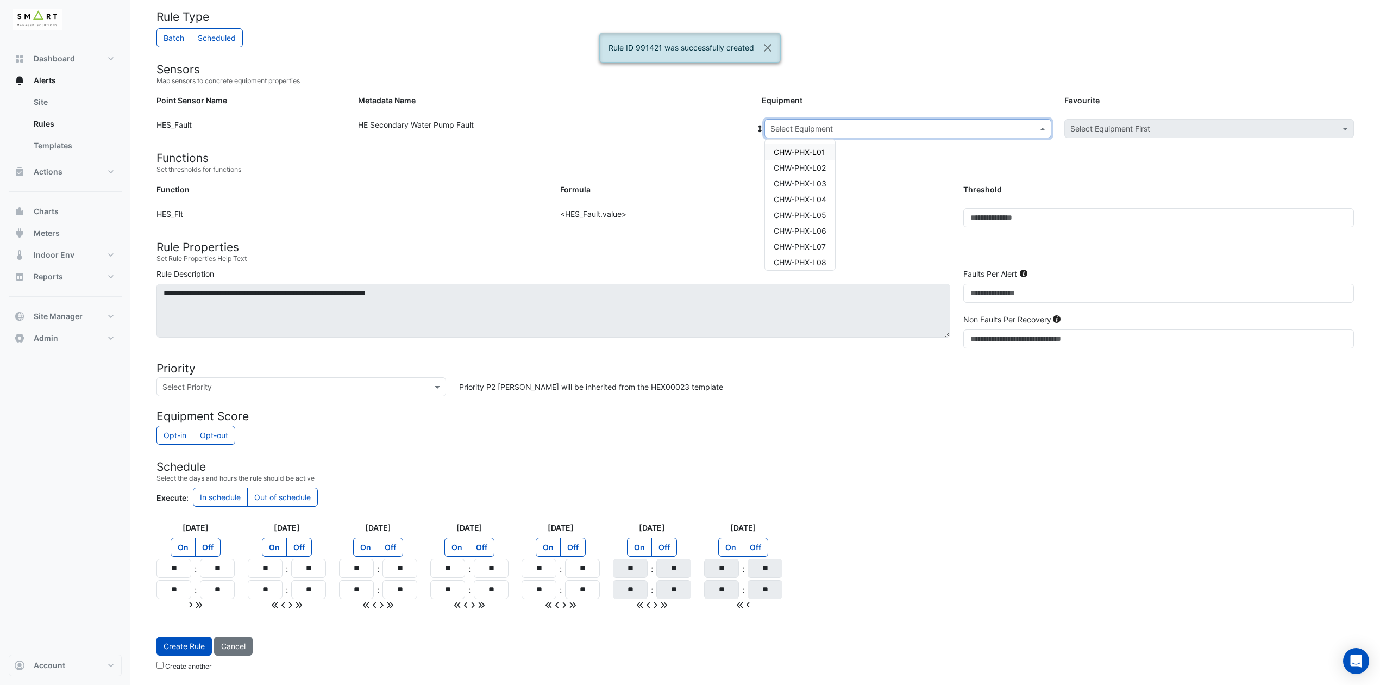
click at [802, 155] on div "CHW-PHX-L01" at bounding box center [800, 152] width 70 height 16
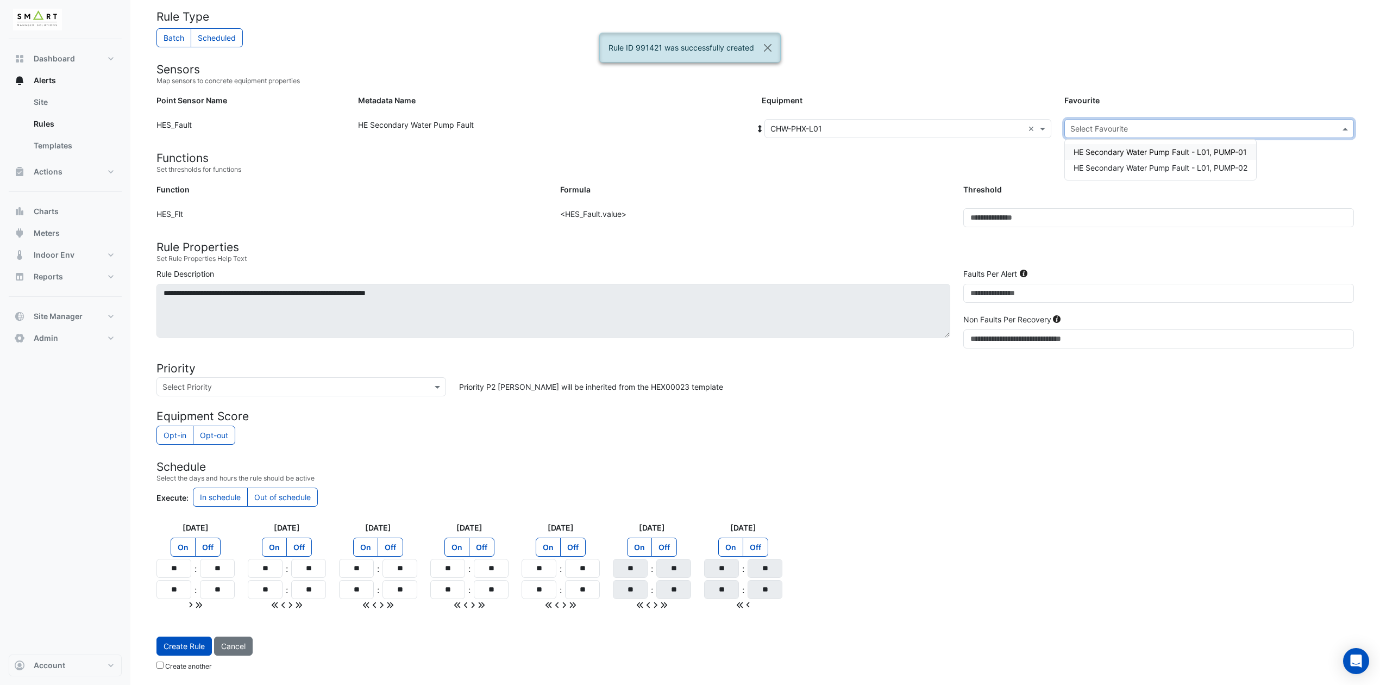
click at [1108, 124] on input "text" at bounding box center [1198, 128] width 256 height 11
click at [1126, 168] on span "HE Secondary Water Pump Fault - L01, PUMP-02" at bounding box center [1161, 167] width 174 height 9
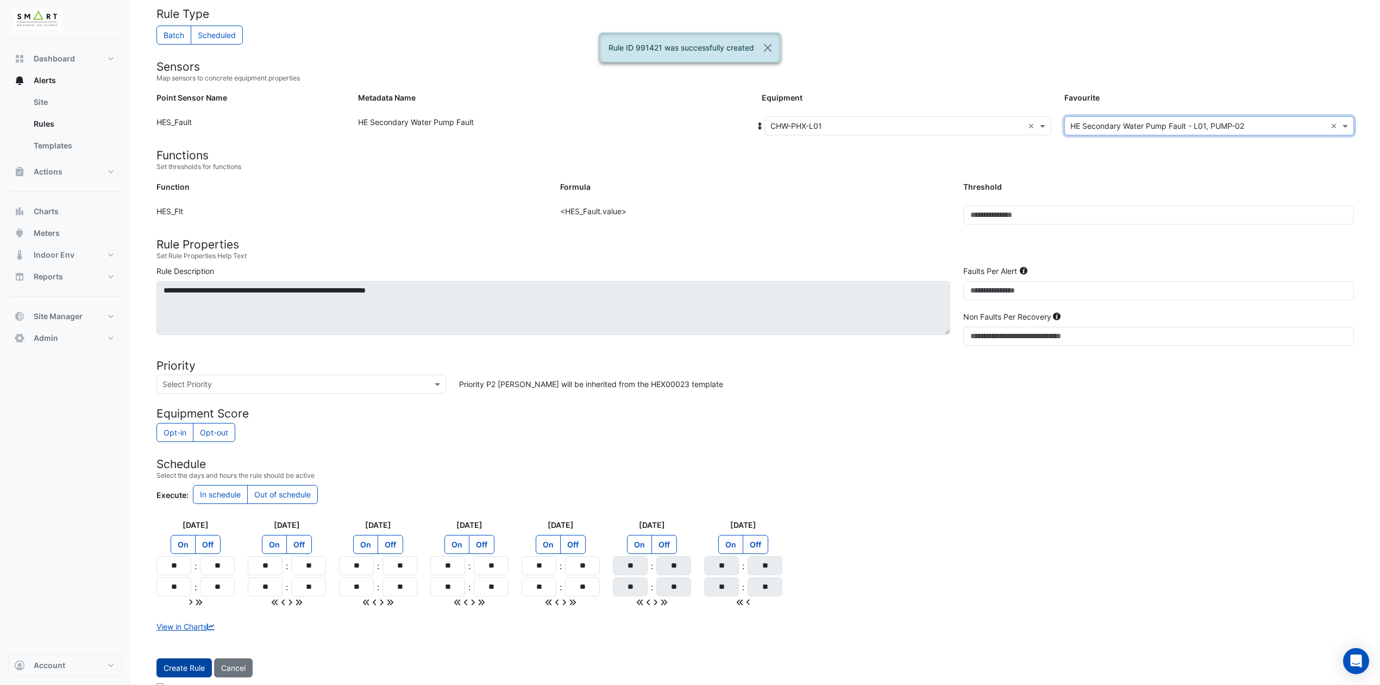
click at [202, 570] on button "Create Rule" at bounding box center [183, 667] width 55 height 19
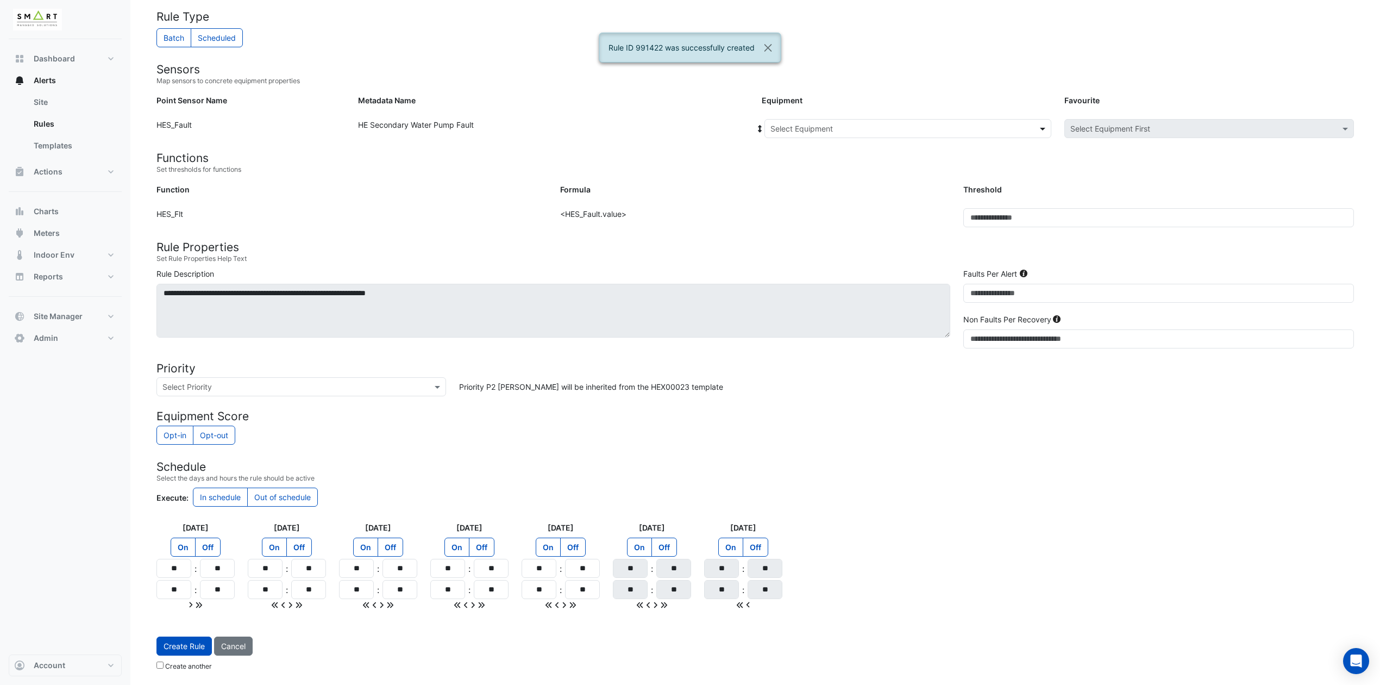
click at [1042, 123] on span at bounding box center [1044, 128] width 14 height 11
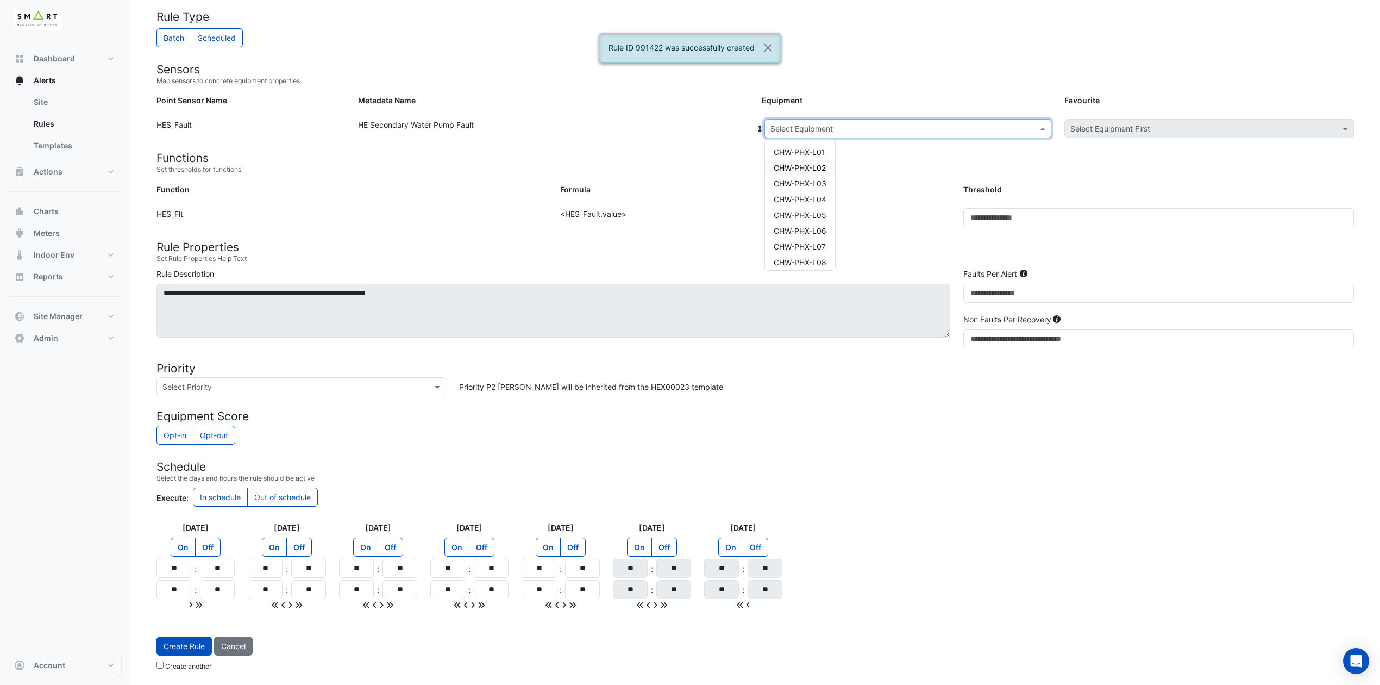
click at [822, 163] on span "CHW-PHX-L02" at bounding box center [800, 167] width 52 height 9
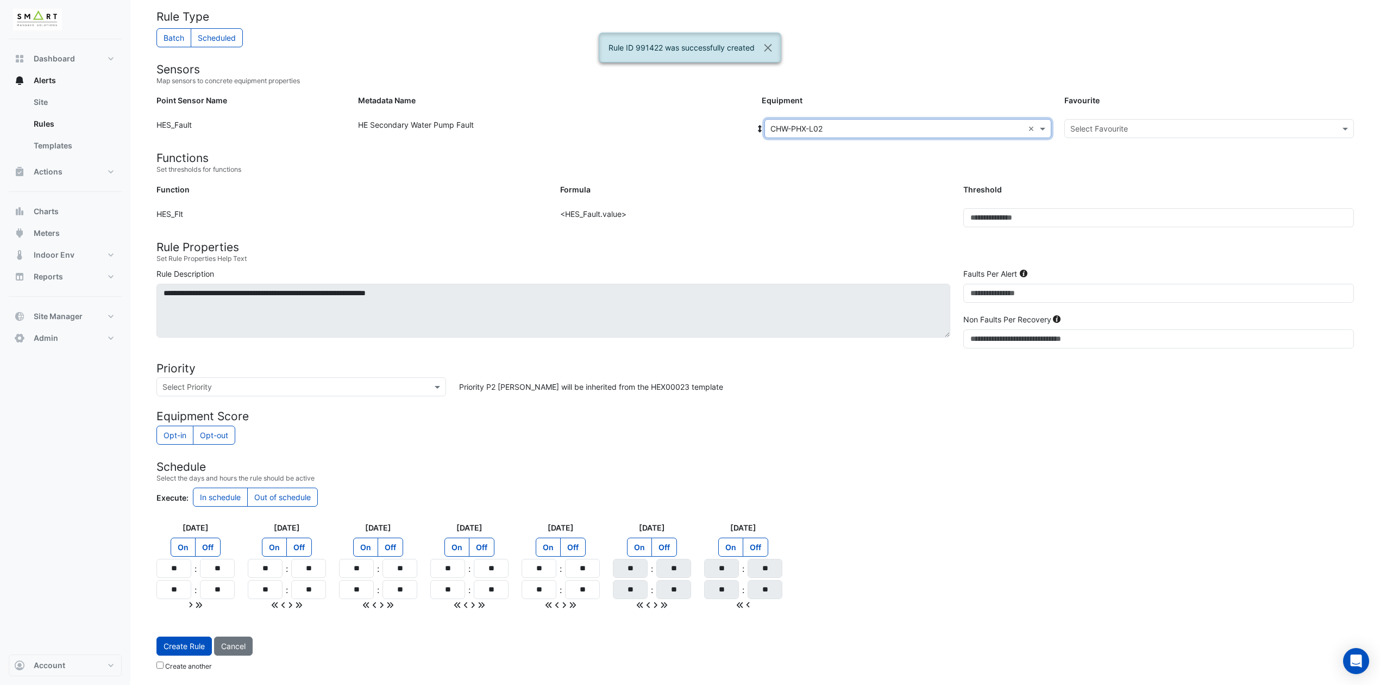
click at [1096, 123] on input "text" at bounding box center [1198, 128] width 256 height 11
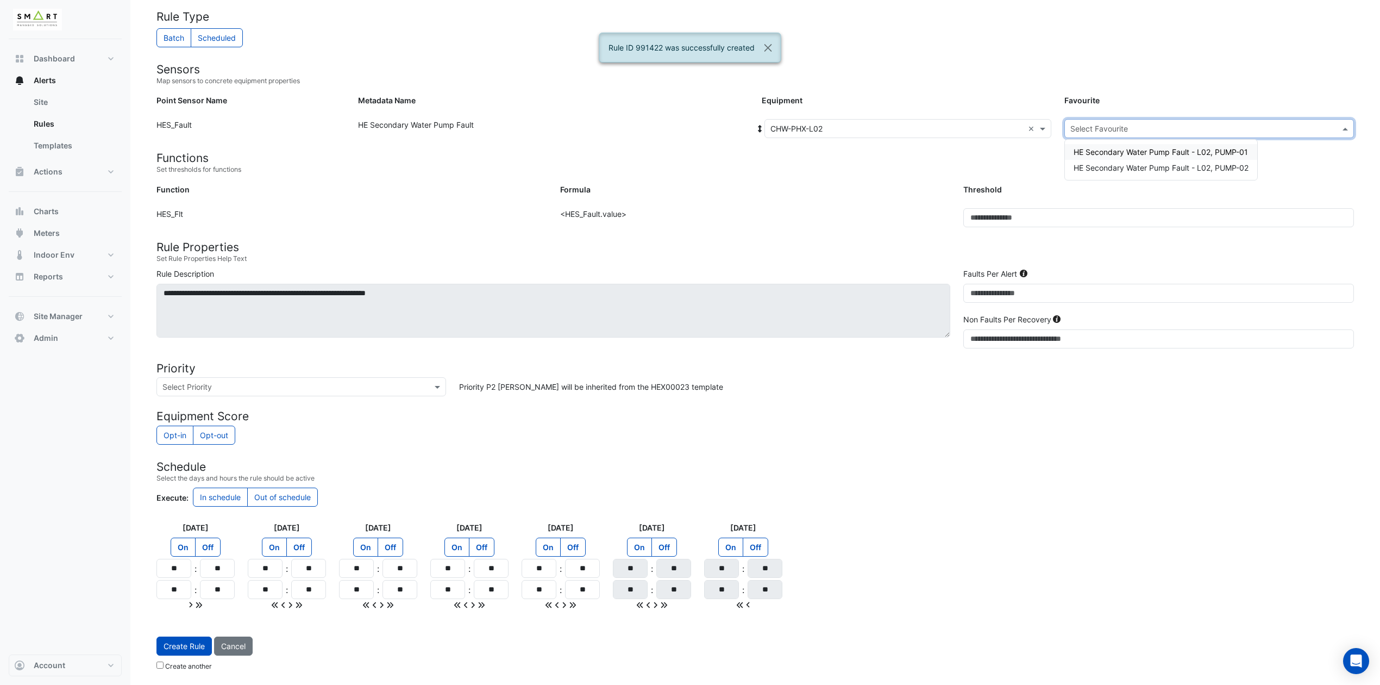
click at [1104, 147] on span "HE Secondary Water Pump Fault - L02, PUMP-01" at bounding box center [1161, 151] width 174 height 9
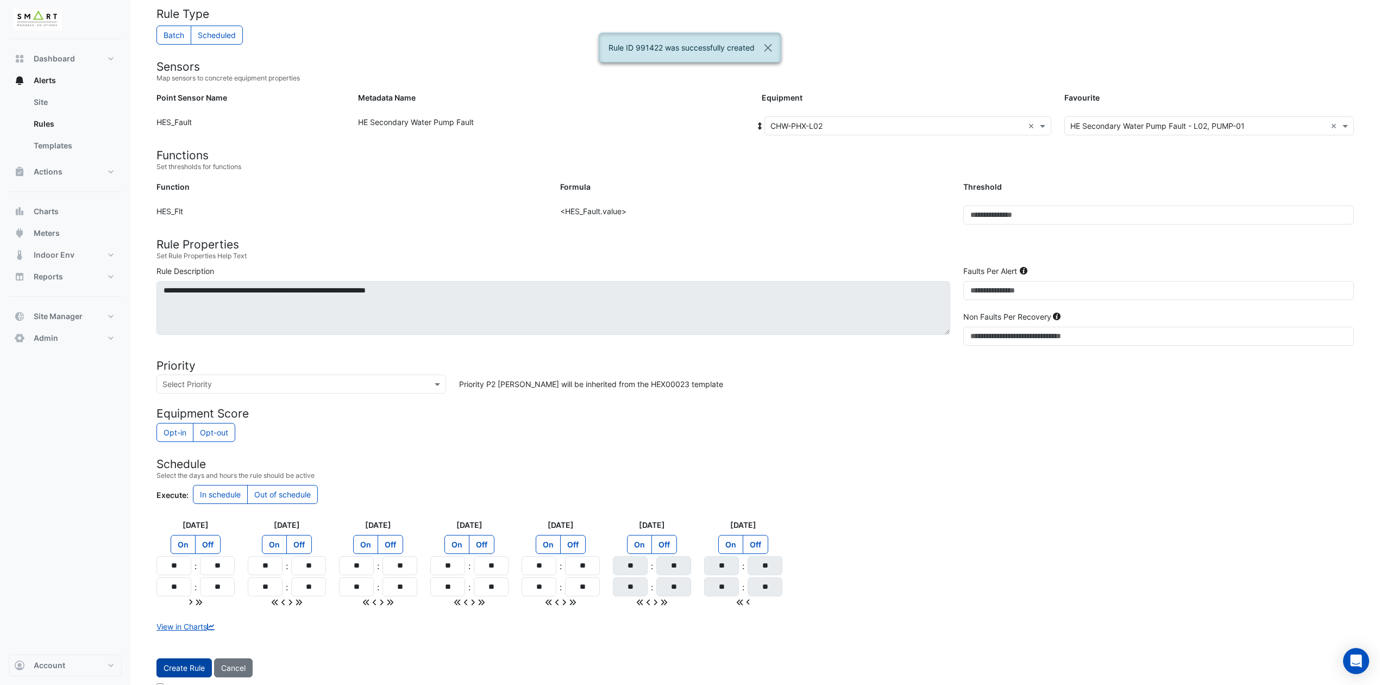
click at [185, 570] on button "Create Rule" at bounding box center [183, 667] width 55 height 19
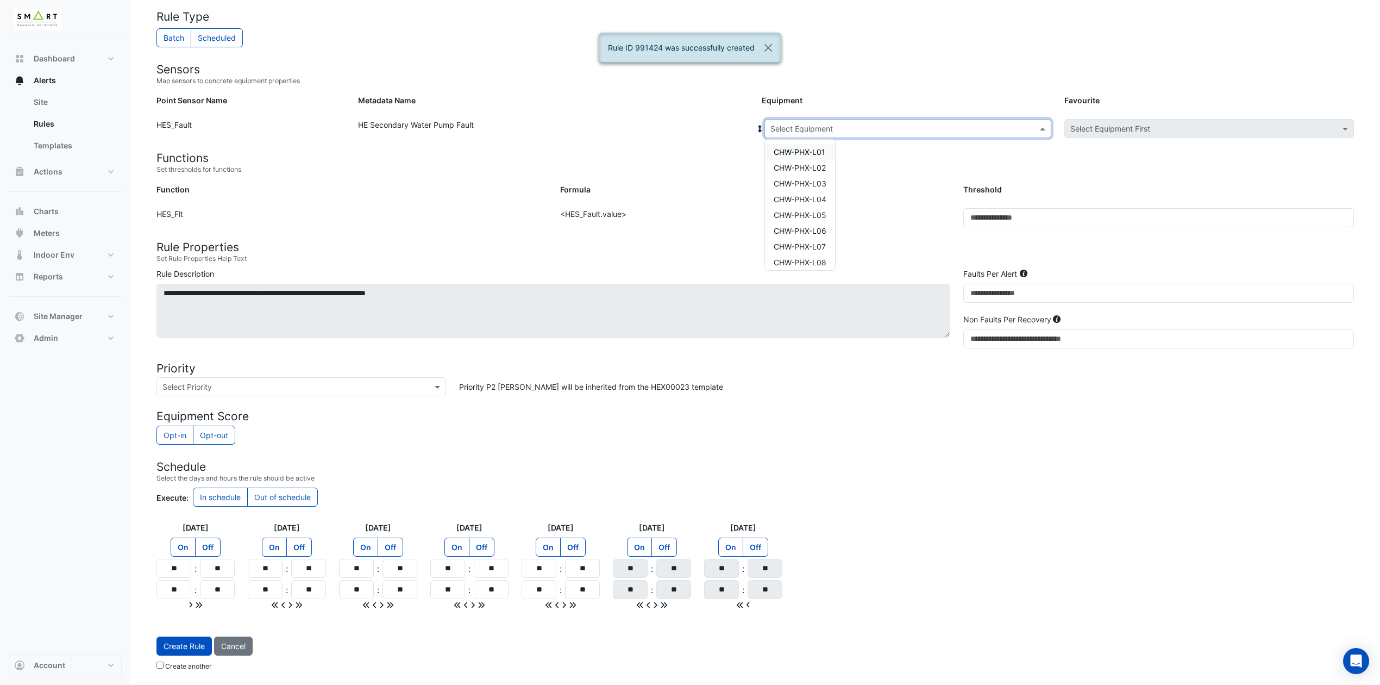
click at [1044, 127] on span at bounding box center [1044, 128] width 14 height 11
click at [813, 164] on span "CHW-PHX-L02" at bounding box center [800, 167] width 52 height 9
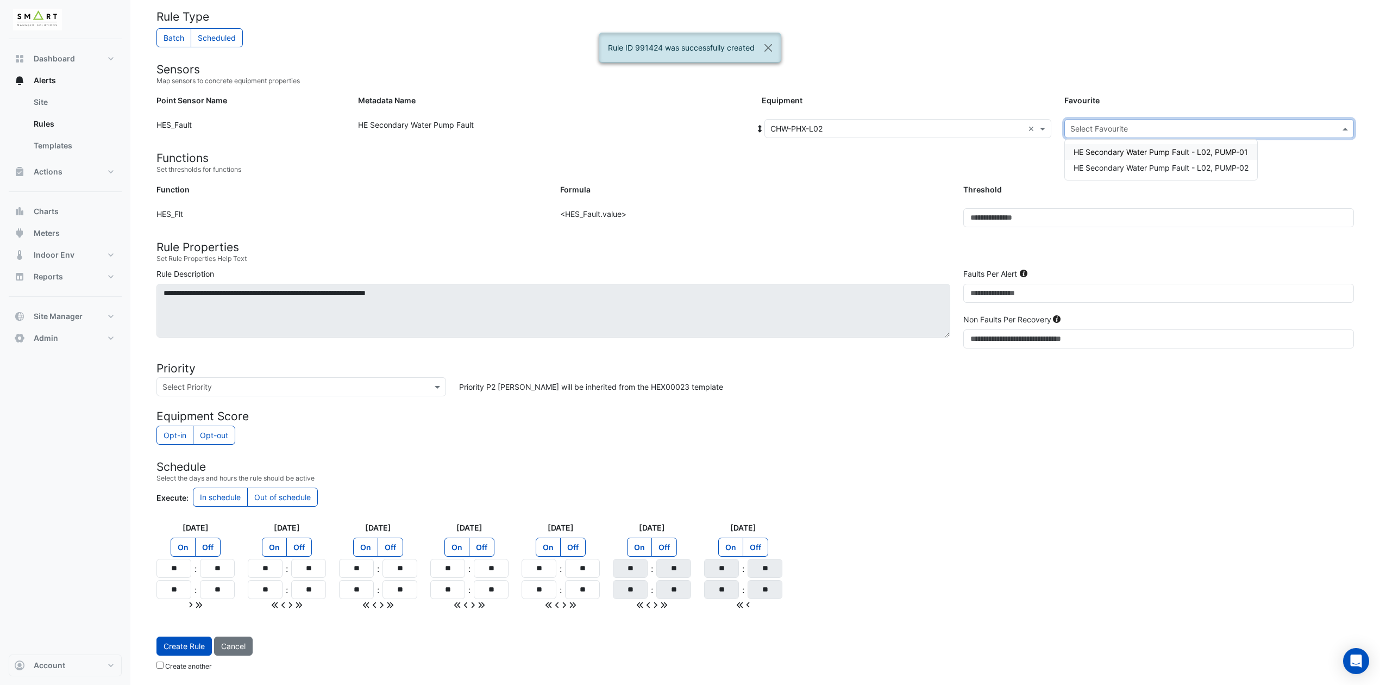
click at [1158, 124] on input "text" at bounding box center [1198, 128] width 256 height 11
click at [1158, 163] on span "HE Secondary Water Pump Fault - L02, PUMP-02" at bounding box center [1161, 167] width 175 height 9
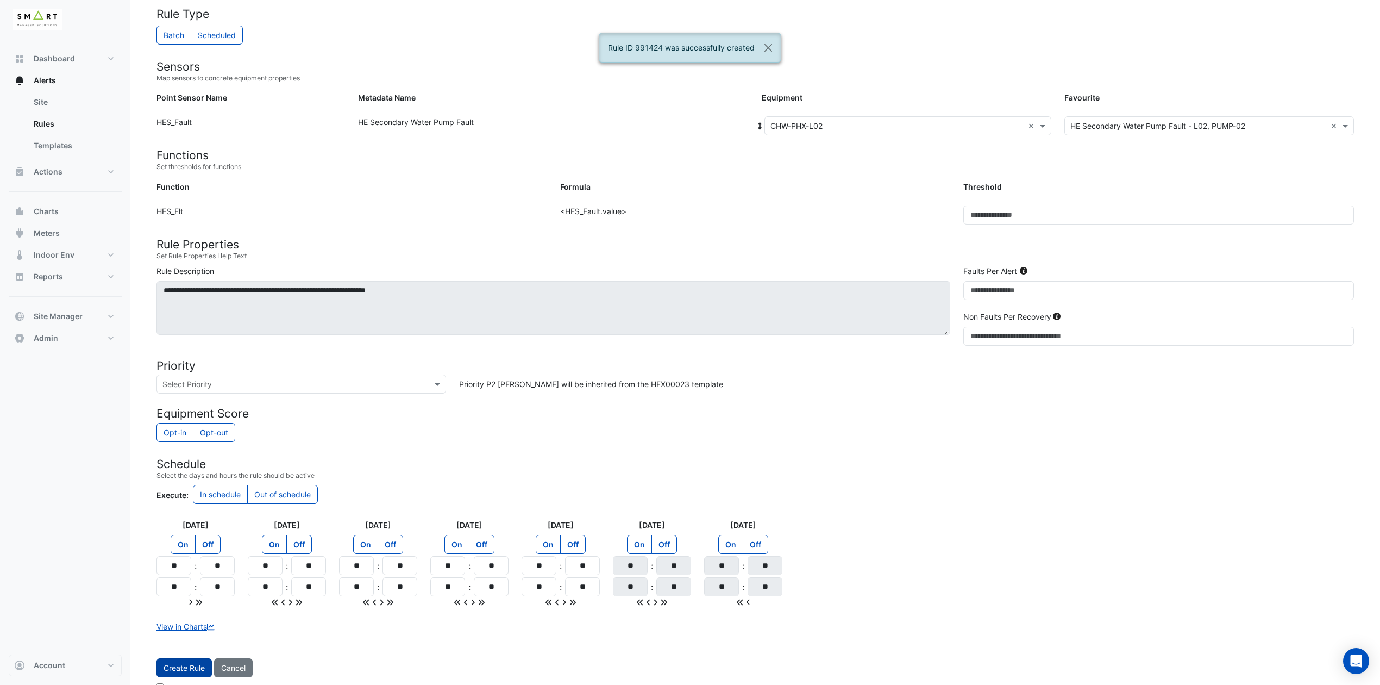
click at [186, 570] on button "Create Rule" at bounding box center [183, 667] width 55 height 19
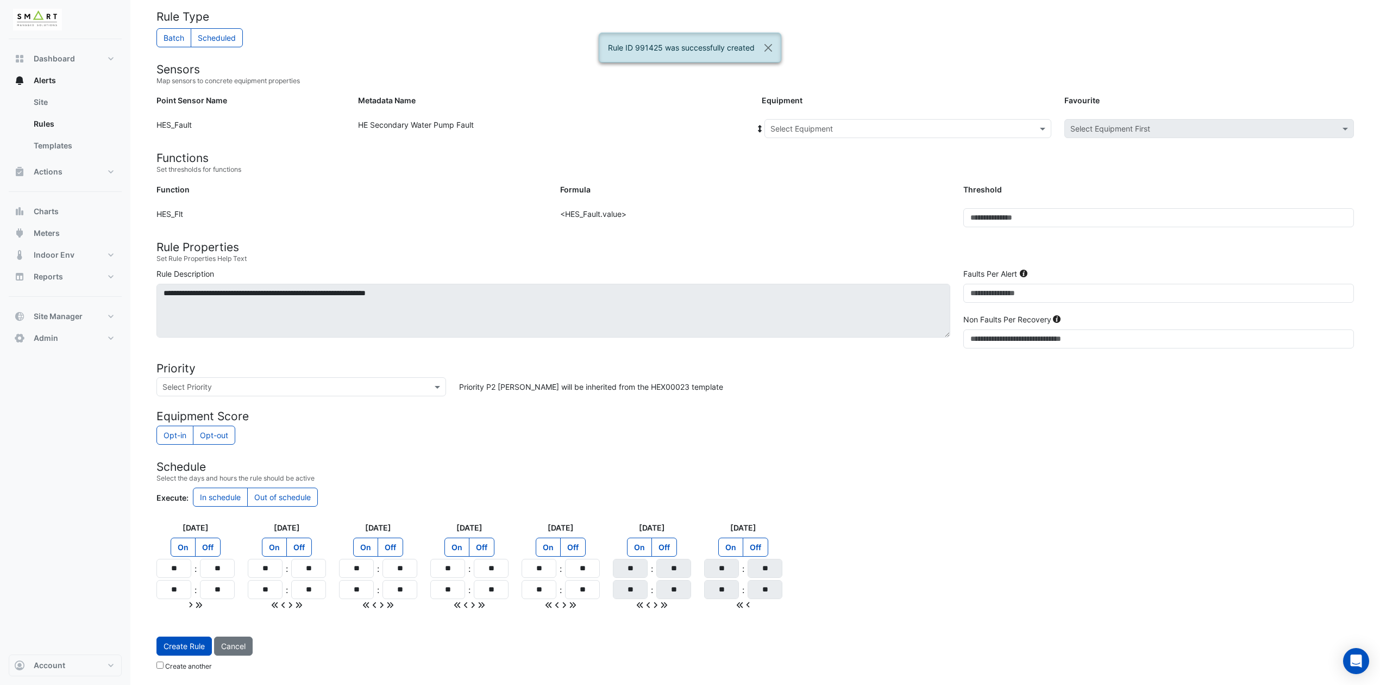
click at [888, 130] on input "text" at bounding box center [896, 128] width 253 height 11
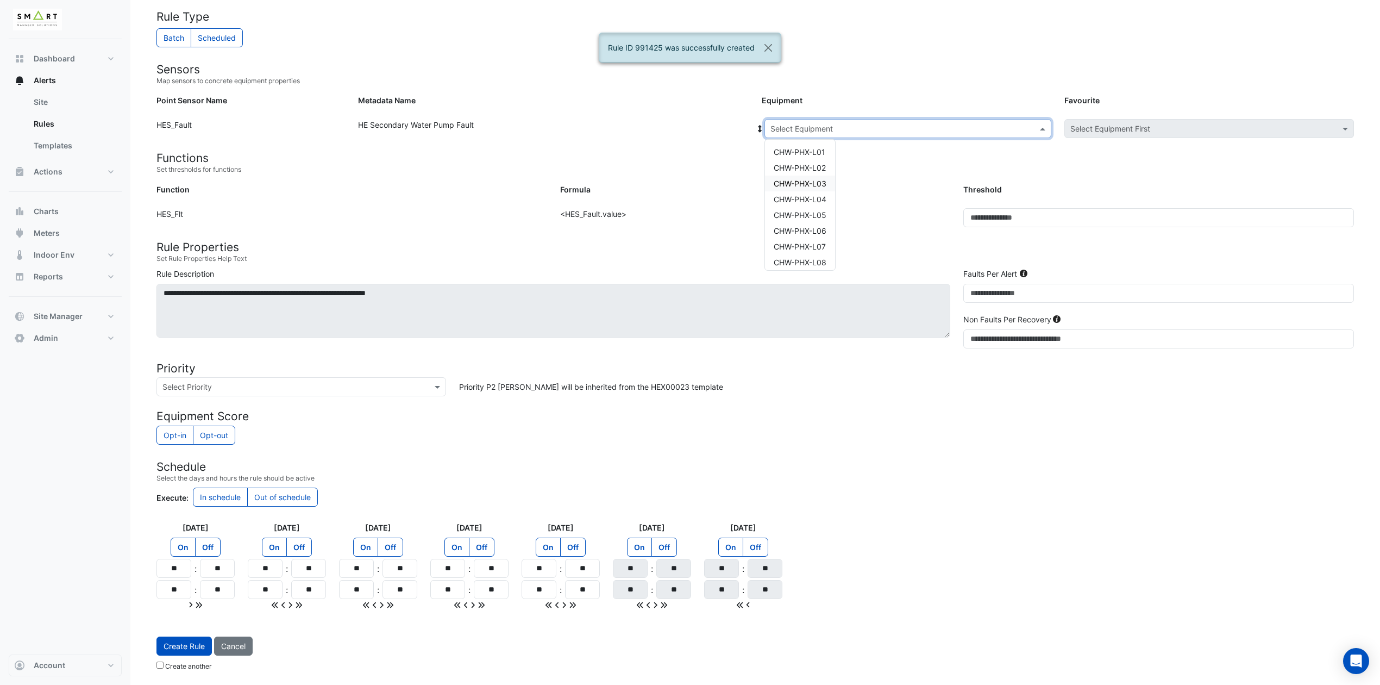
click at [813, 181] on span "CHW-PHX-L03" at bounding box center [800, 183] width 53 height 9
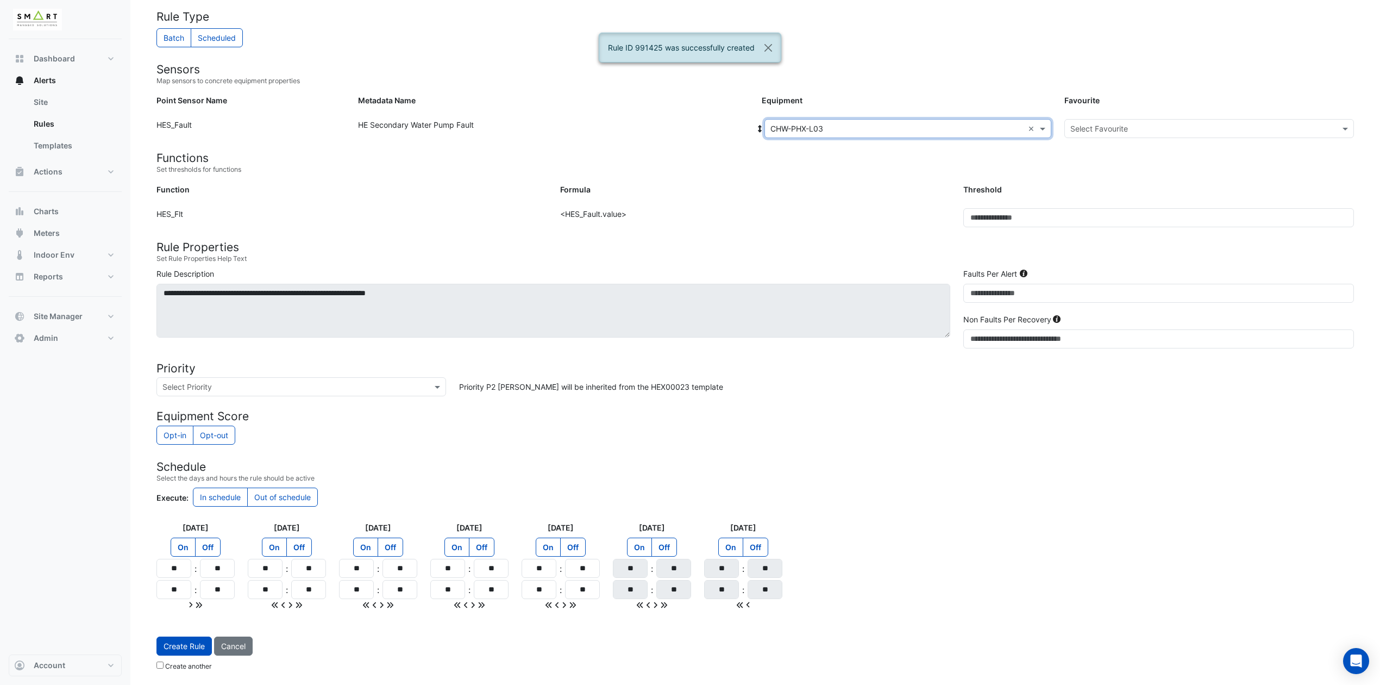
click at [1125, 129] on input "text" at bounding box center [1198, 128] width 256 height 11
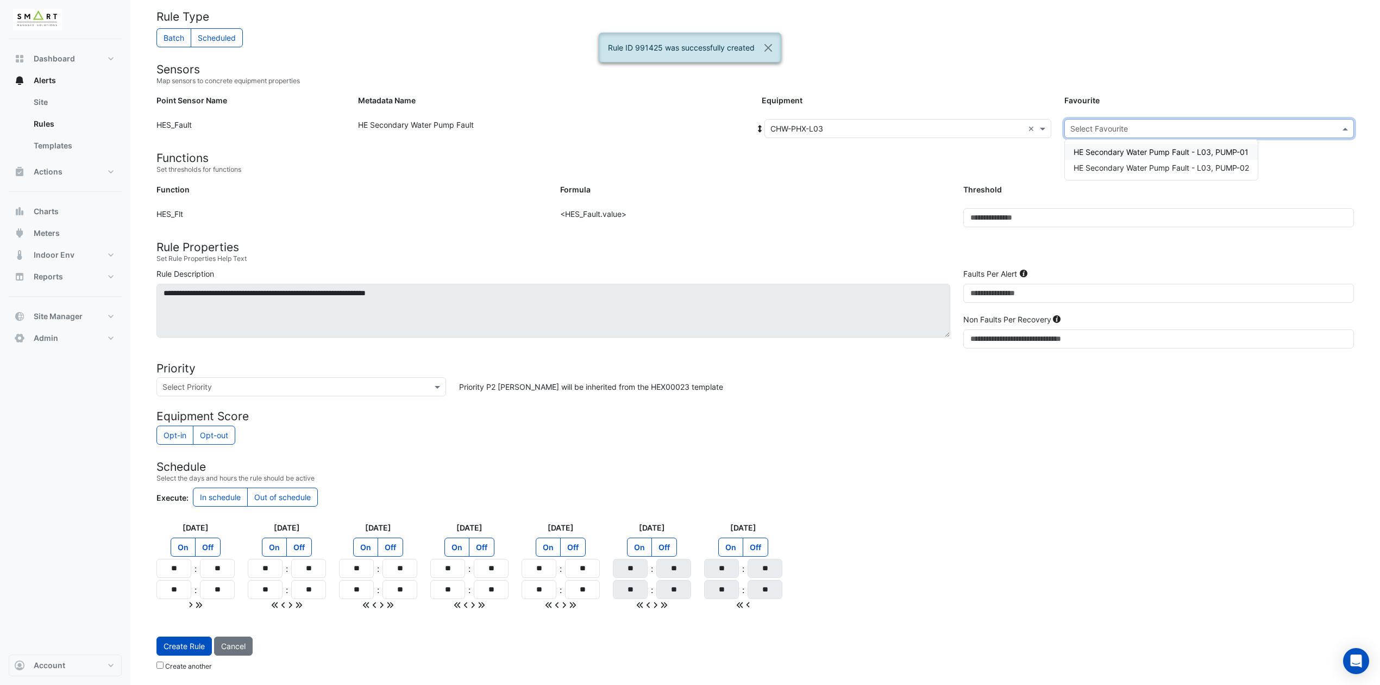
click at [1122, 147] on span "HE Secondary Water Pump Fault - L03, PUMP-01" at bounding box center [1161, 151] width 175 height 9
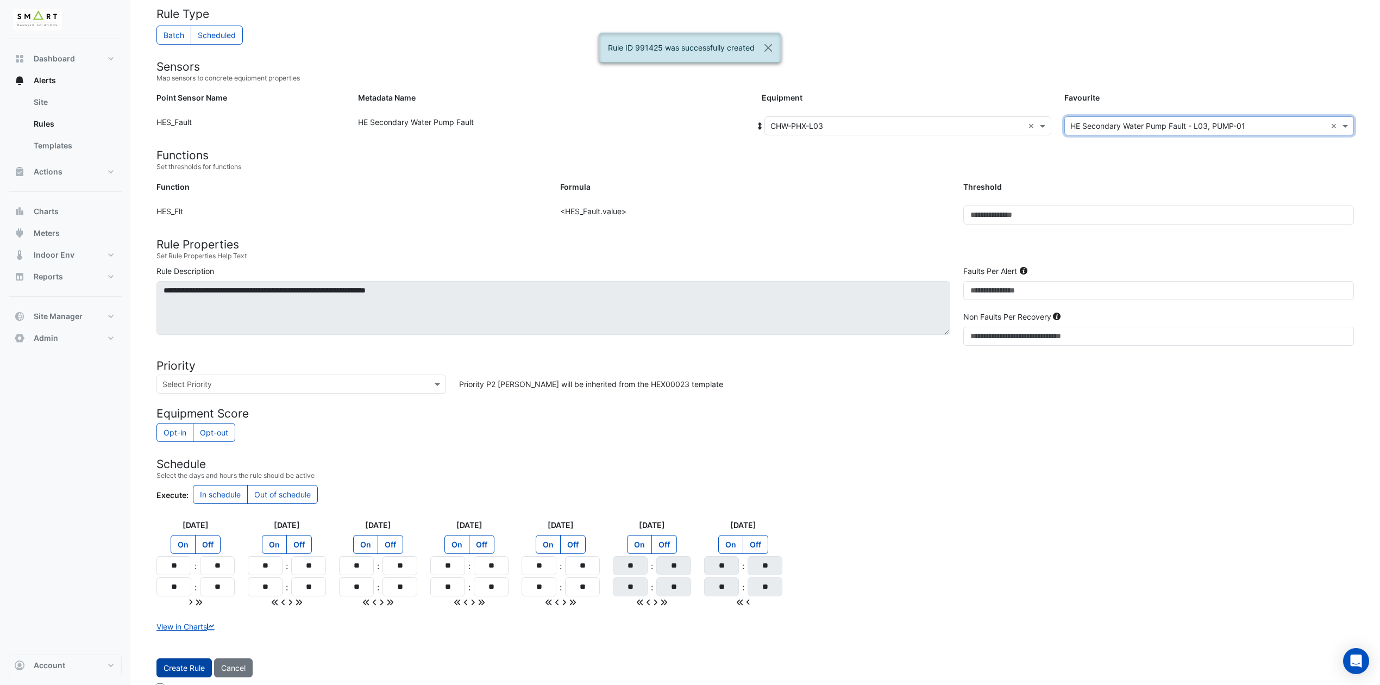
click at [177, 570] on button "Create Rule" at bounding box center [183, 667] width 55 height 19
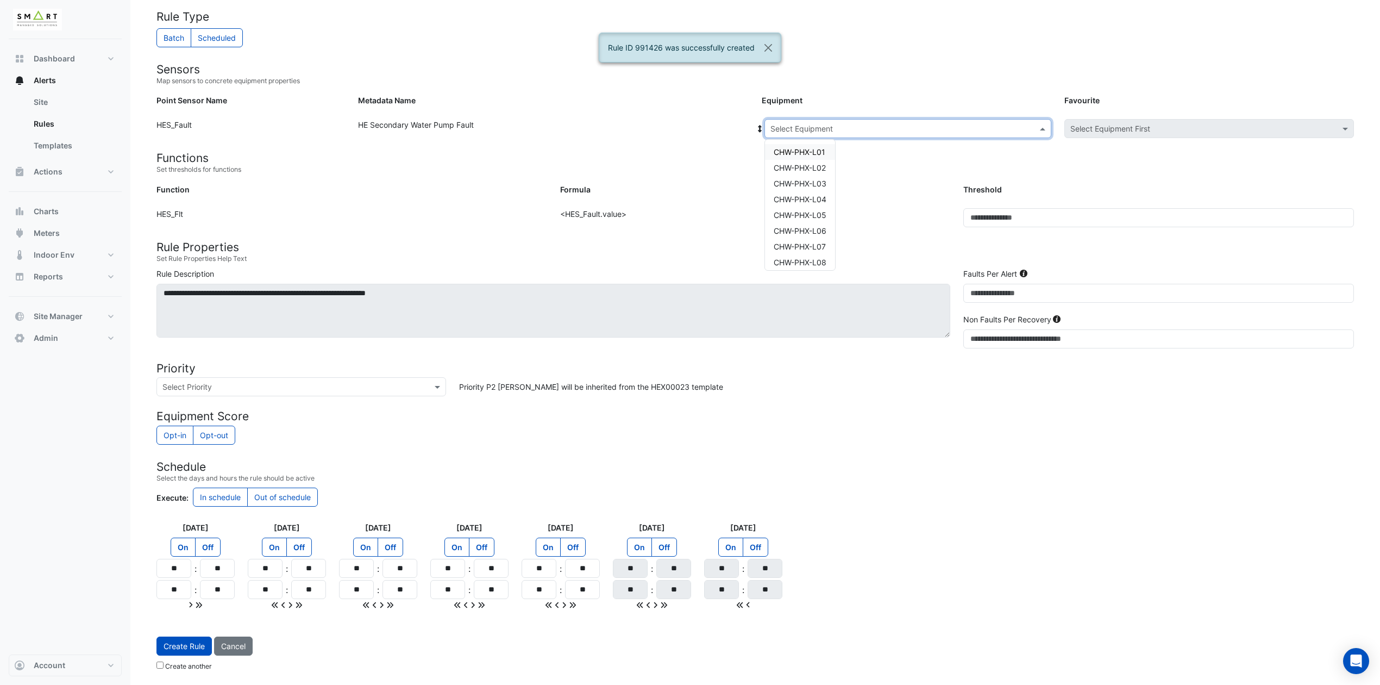
click at [968, 123] on input "text" at bounding box center [896, 128] width 253 height 11
click at [816, 164] on span "CHW-PHX-L02" at bounding box center [800, 167] width 52 height 9
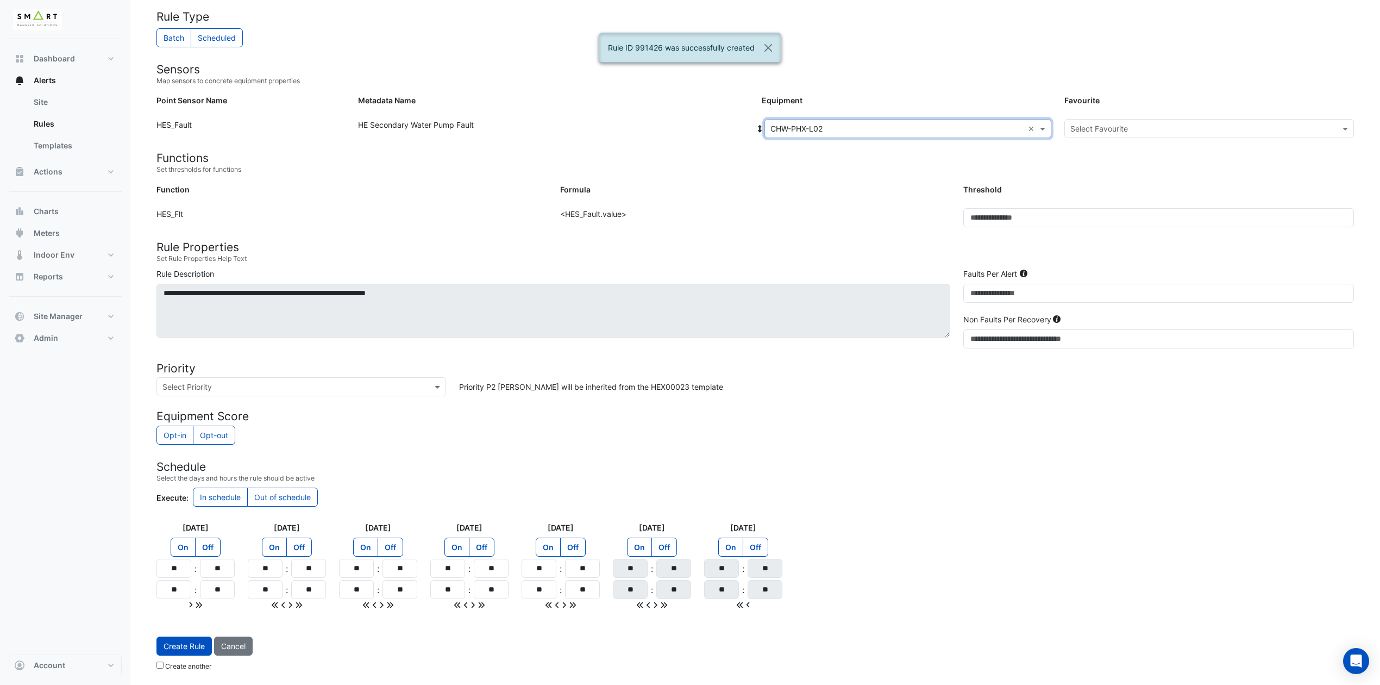
click at [1089, 127] on input "text" at bounding box center [1198, 128] width 256 height 11
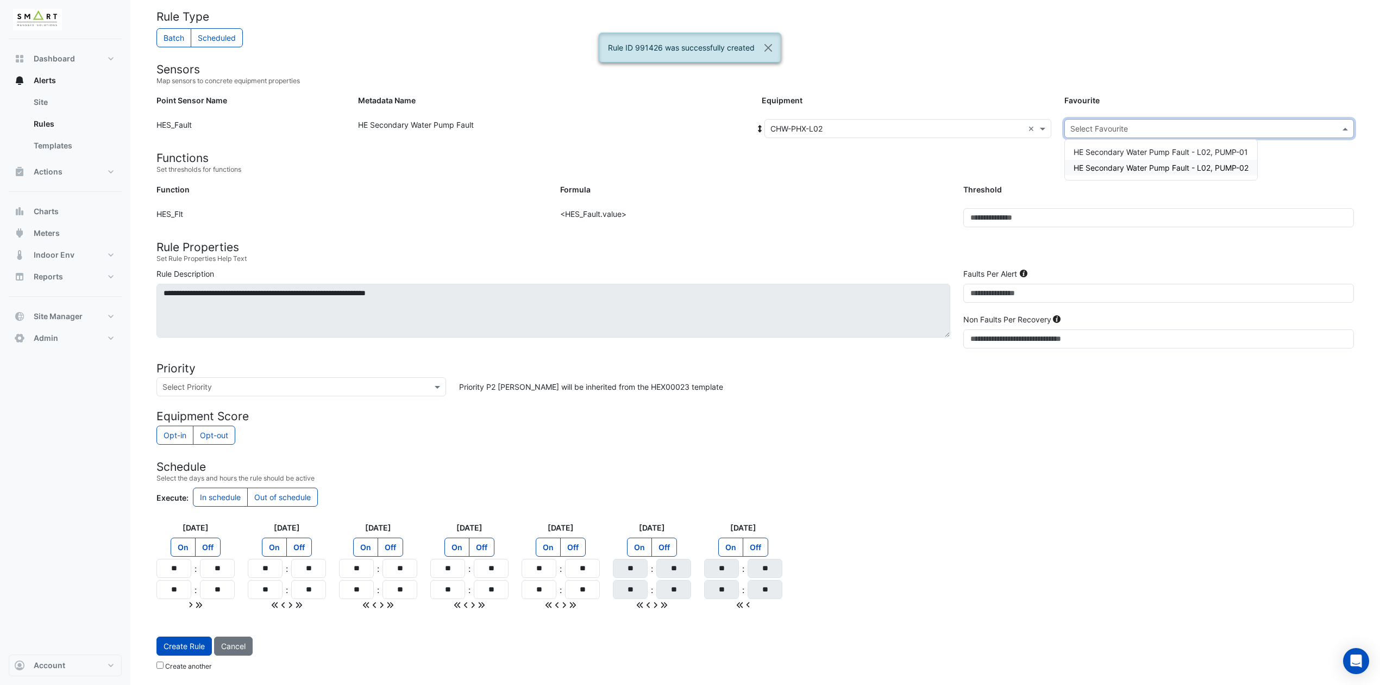
click at [1091, 170] on span "HE Secondary Water Pump Fault - L02, PUMP-02" at bounding box center [1161, 167] width 175 height 9
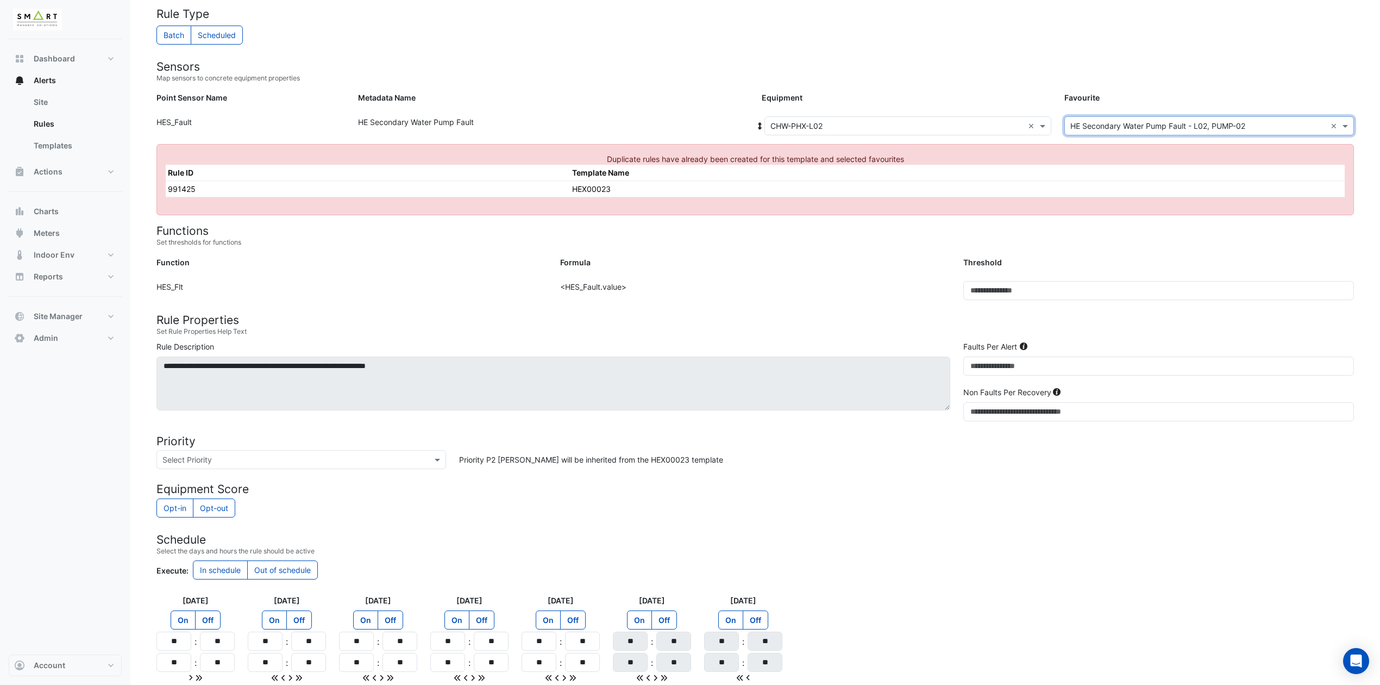
click at [918, 131] on input "text" at bounding box center [896, 126] width 253 height 11
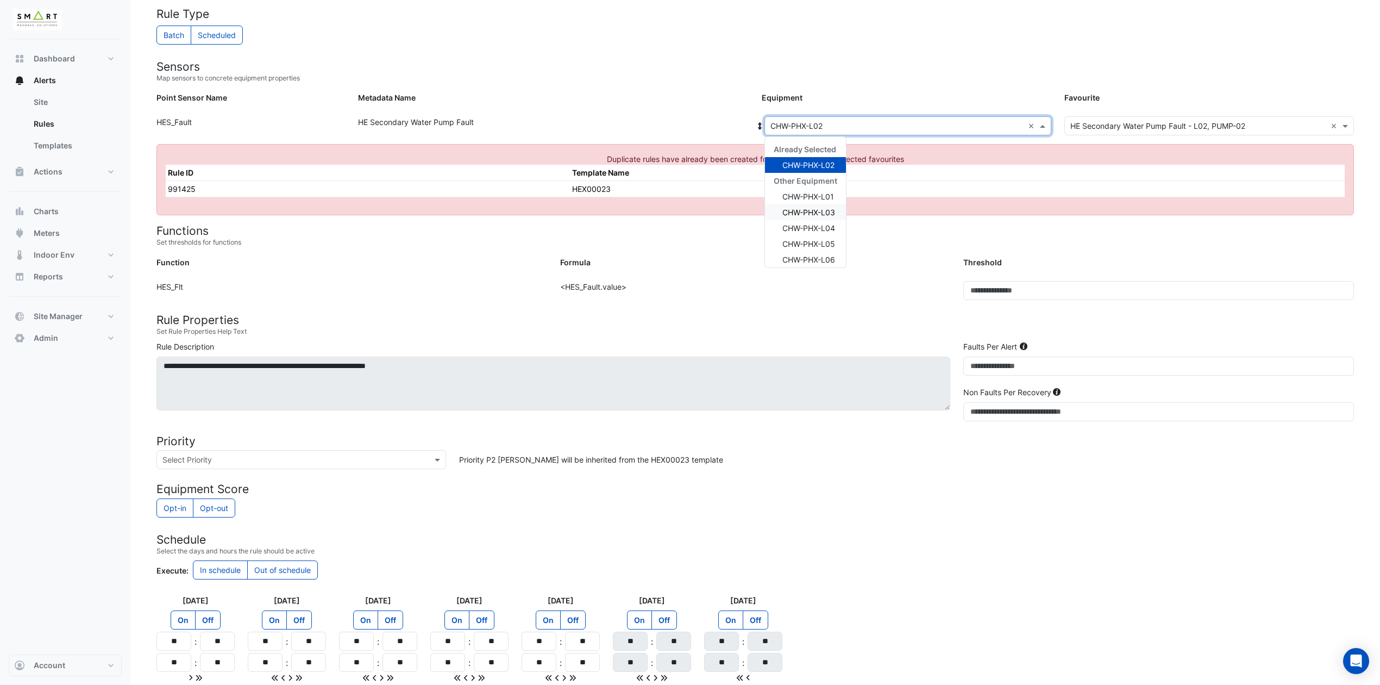
click at [814, 211] on span "CHW-PHX-L03" at bounding box center [808, 212] width 53 height 9
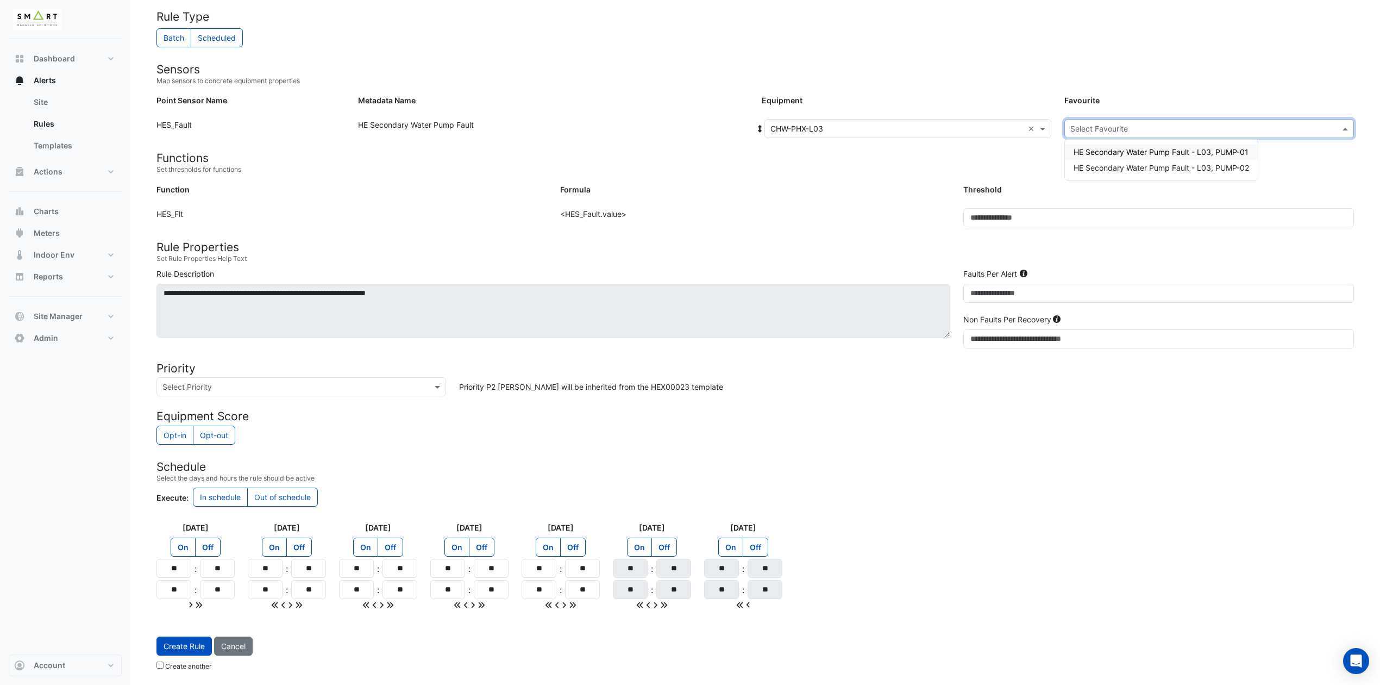
click at [1085, 119] on div "Select Favourite" at bounding box center [1209, 128] width 290 height 19
click at [1102, 170] on span "HE Secondary Water Pump Fault - L03, PUMP-02" at bounding box center [1161, 167] width 175 height 9
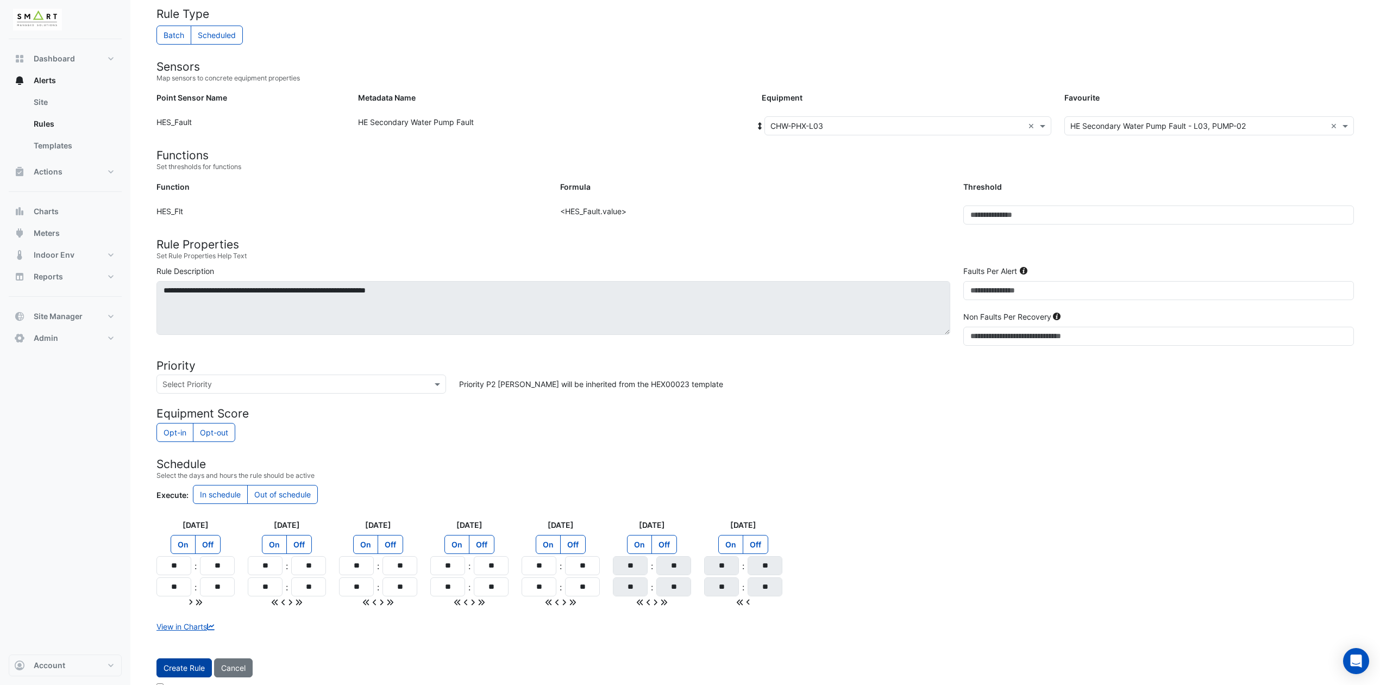
click at [180, 570] on button "Create Rule" at bounding box center [183, 667] width 55 height 19
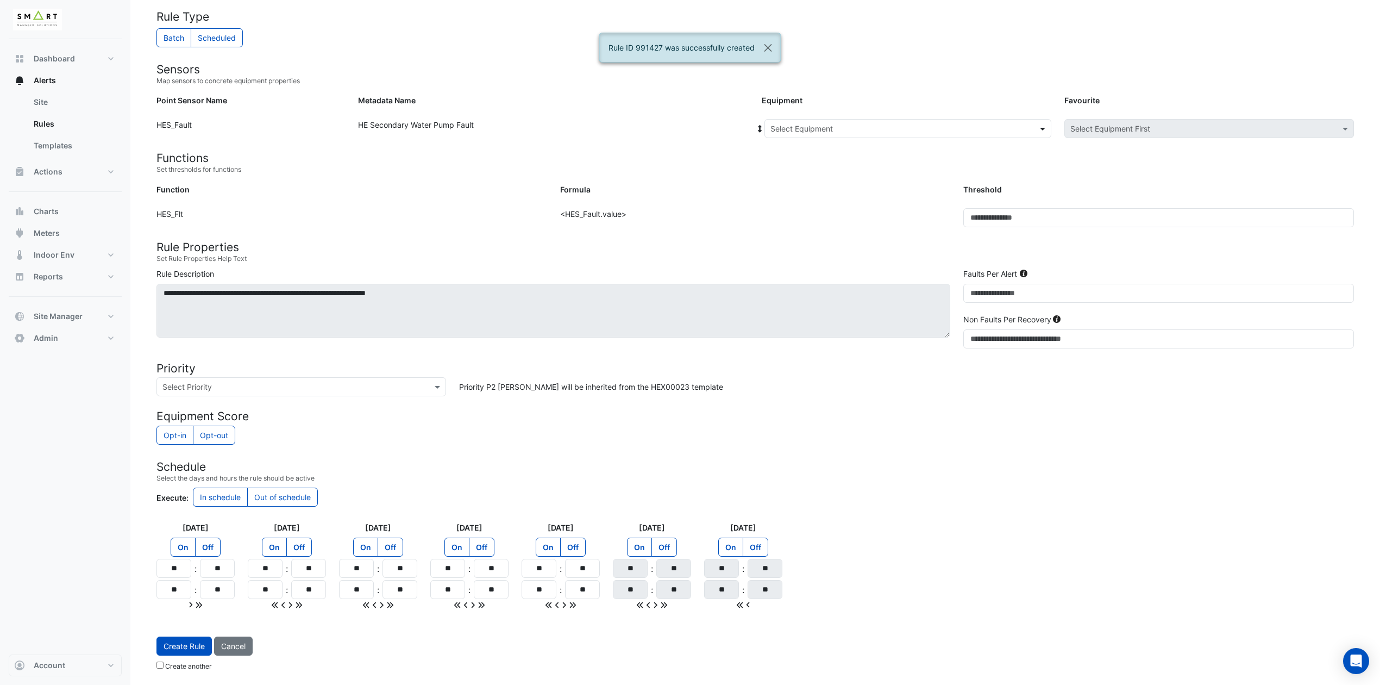
click at [1039, 130] on span at bounding box center [1044, 128] width 14 height 11
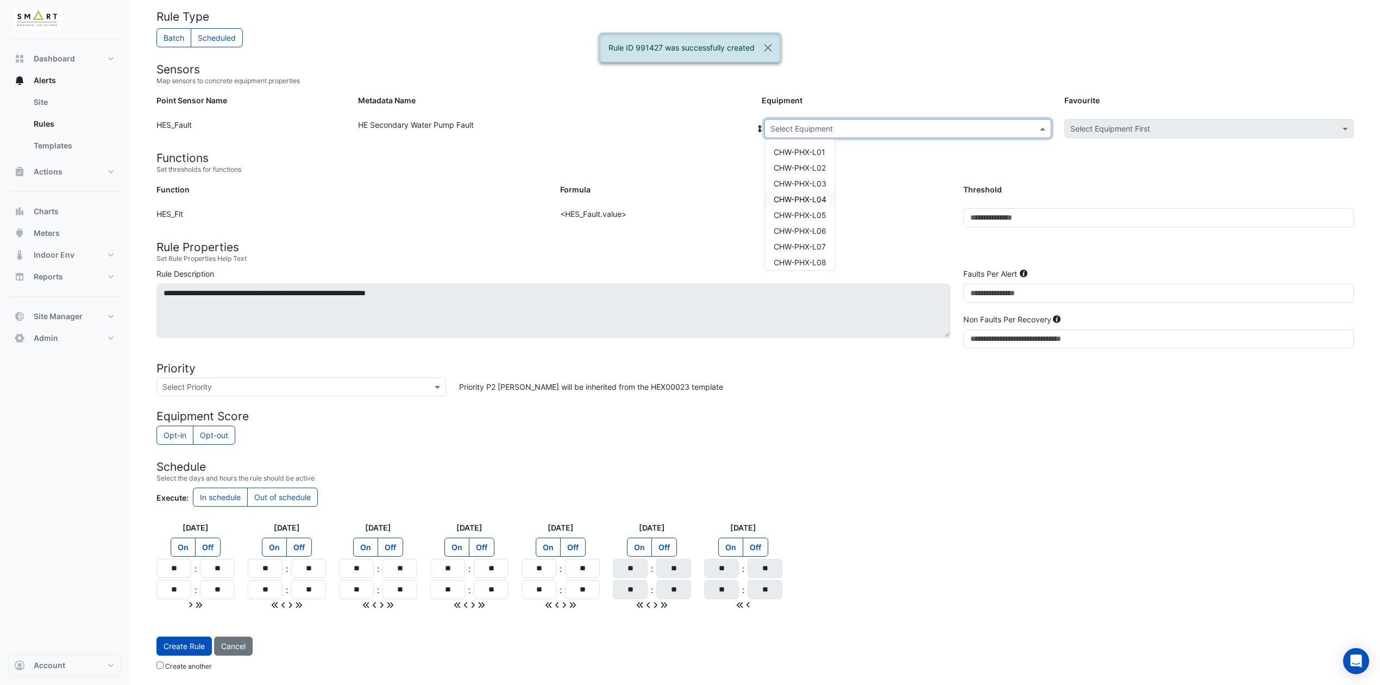
click at [816, 198] on span "CHW-PHX-L04" at bounding box center [800, 198] width 53 height 9
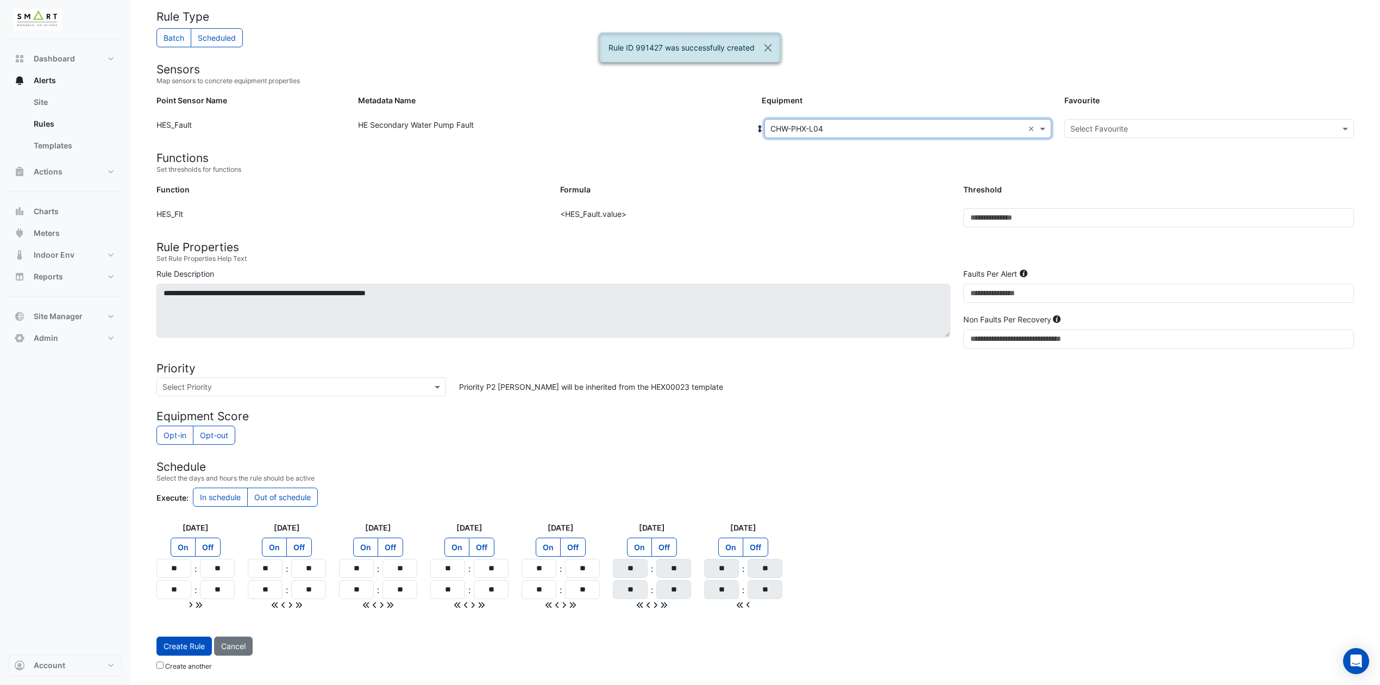
click at [1158, 119] on div "Select Favourite" at bounding box center [1209, 128] width 290 height 19
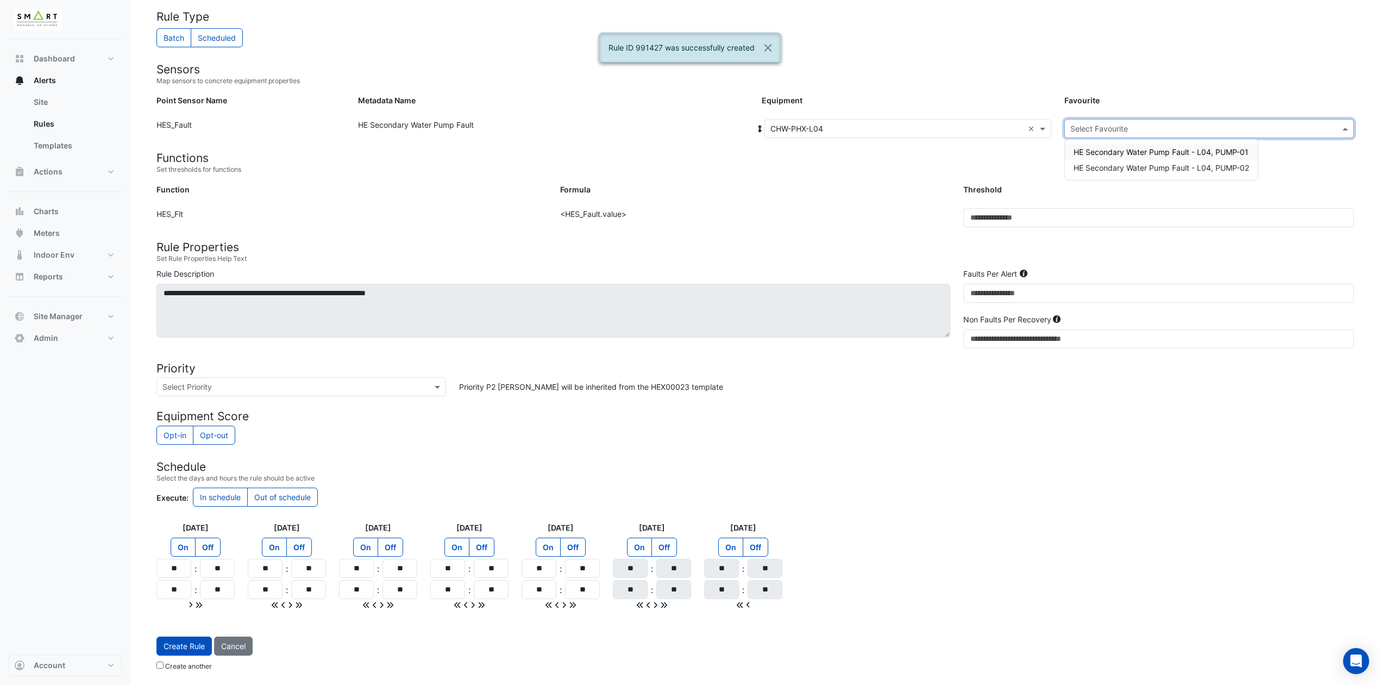
click at [1145, 148] on span "HE Secondary Water Pump Fault - L04, PUMP-01" at bounding box center [1161, 151] width 175 height 9
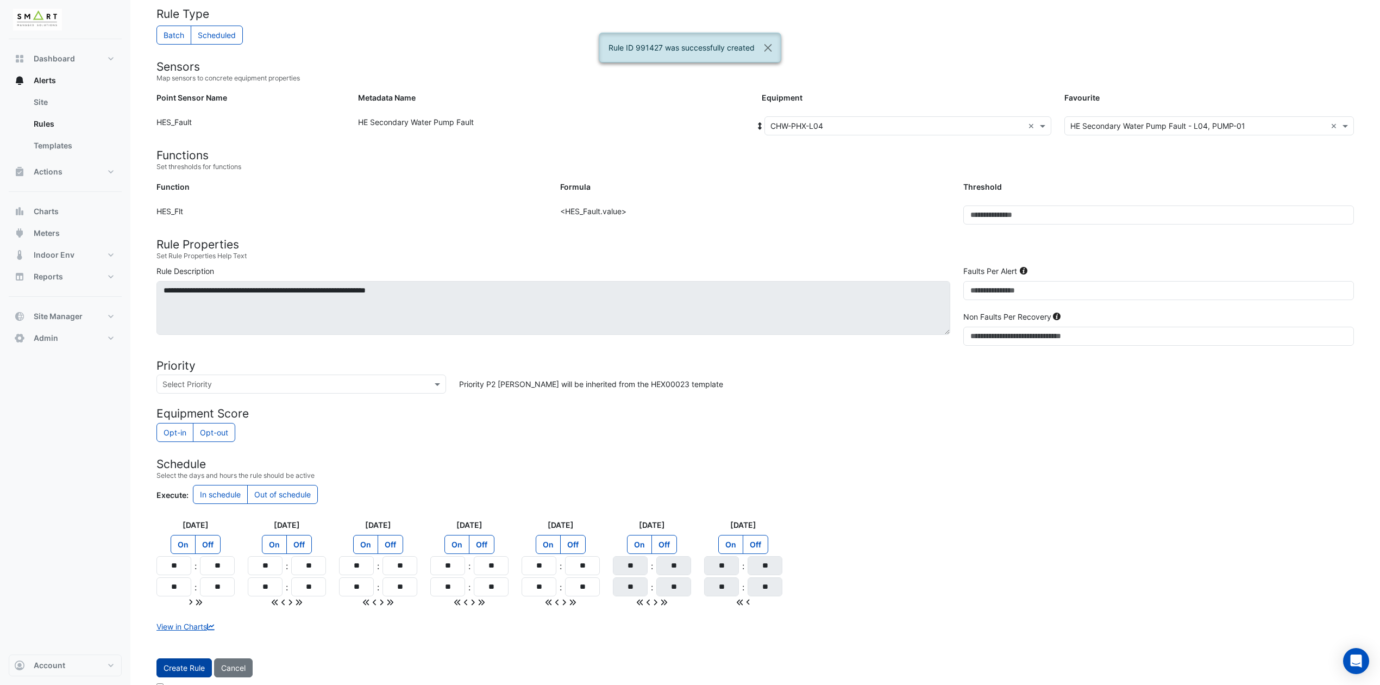
click at [179, 570] on button "Create Rule" at bounding box center [183, 667] width 55 height 19
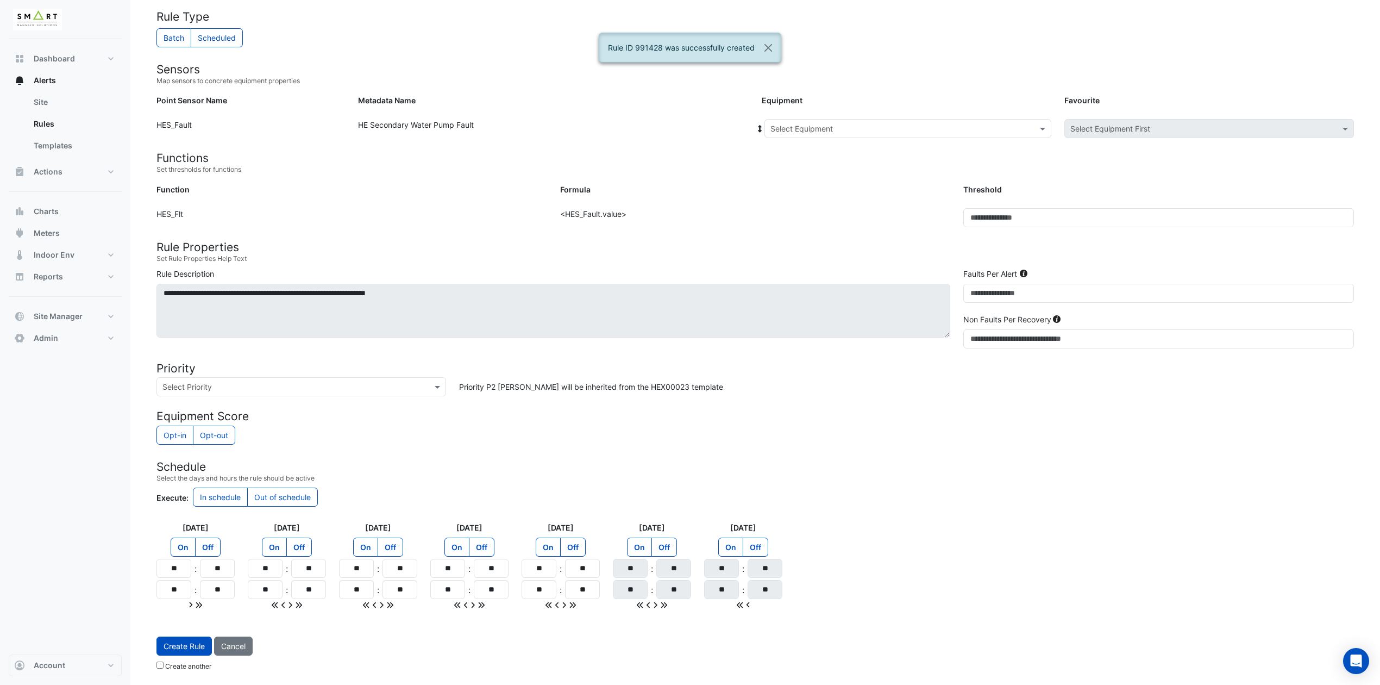
click at [1019, 126] on input "text" at bounding box center [896, 128] width 253 height 11
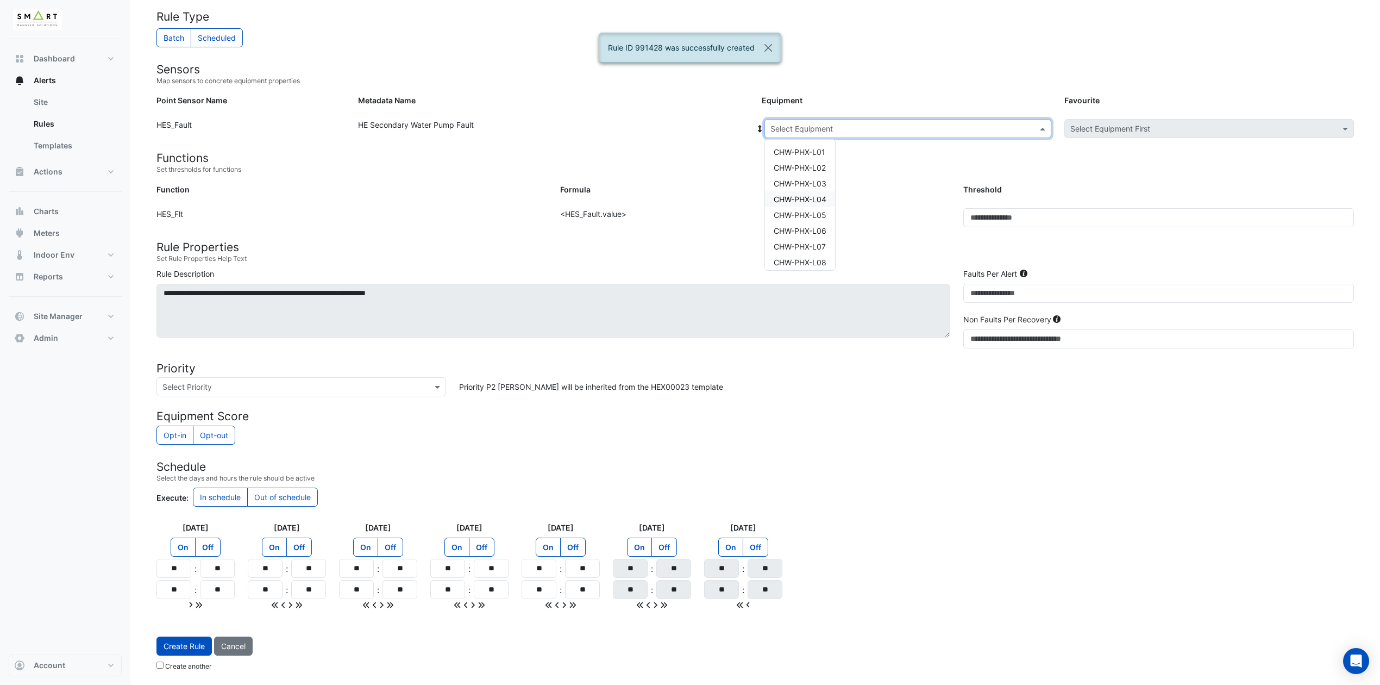
click at [812, 196] on span "CHW-PHX-L04" at bounding box center [800, 198] width 53 height 9
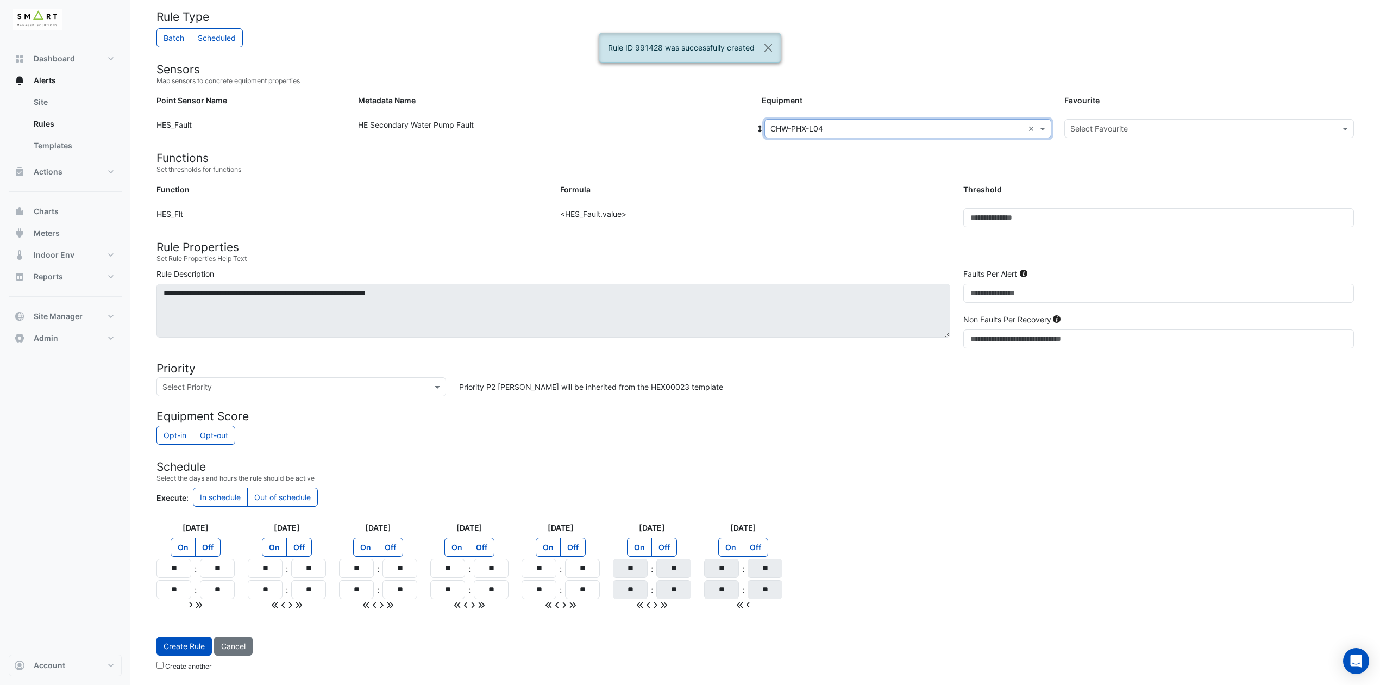
click at [1128, 113] on form "Rule Type Batch Scheduled Sensors Map sensors to concrete equipment properties …" at bounding box center [754, 343] width 1197 height 666
click at [1124, 123] on input "text" at bounding box center [1198, 128] width 256 height 11
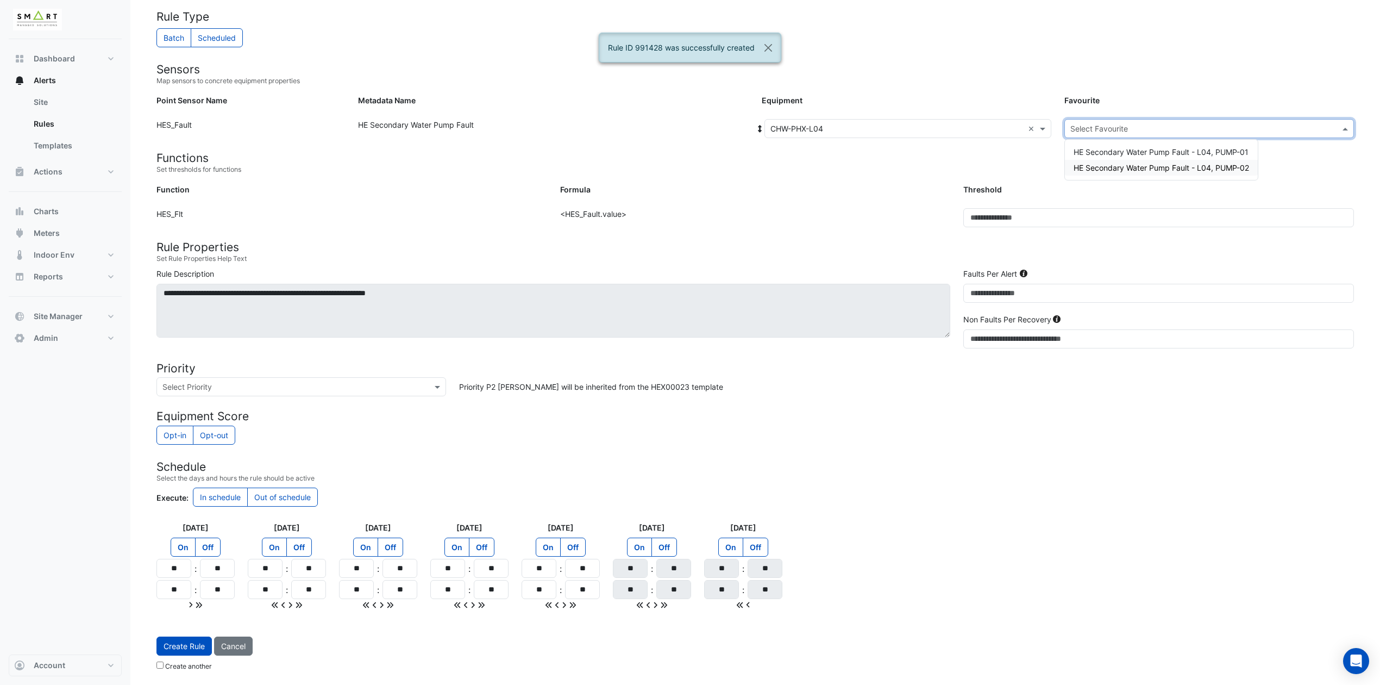
click at [1129, 165] on span "HE Secondary Water Pump Fault - L04, PUMP-02" at bounding box center [1161, 167] width 175 height 9
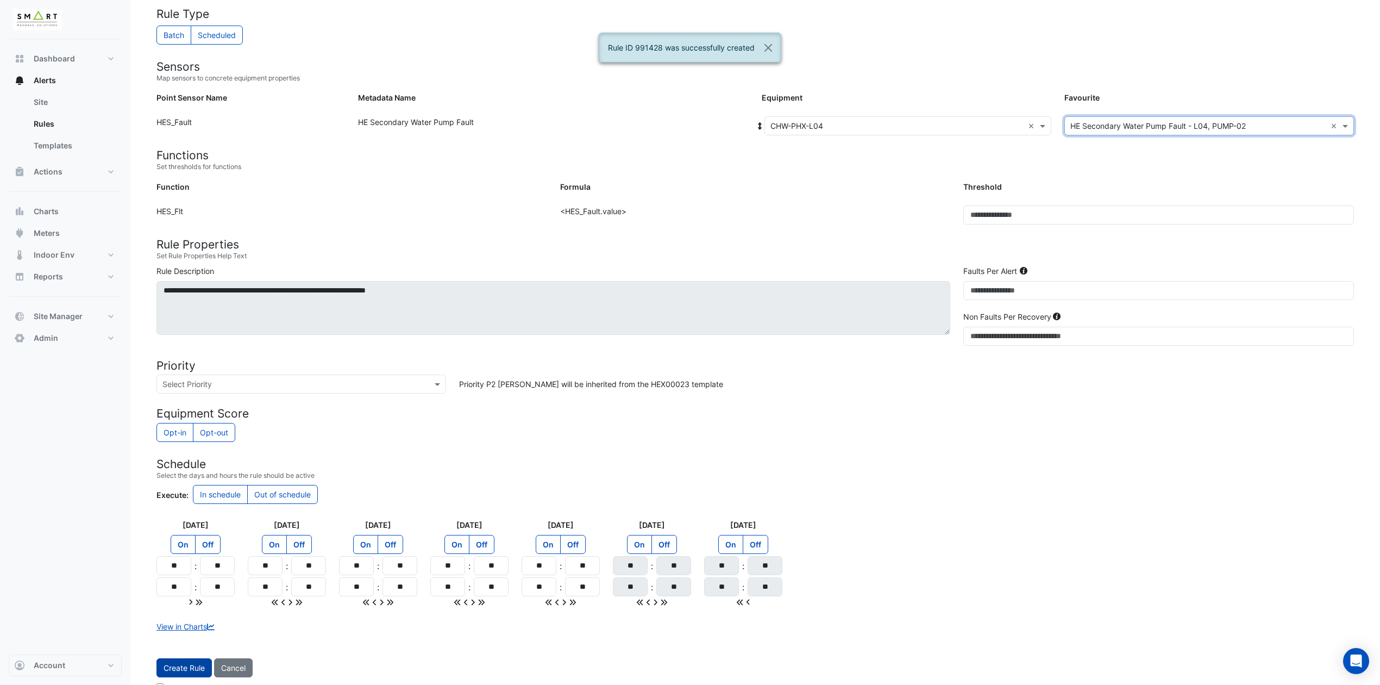
click at [183, 570] on button "Create Rule" at bounding box center [183, 667] width 55 height 19
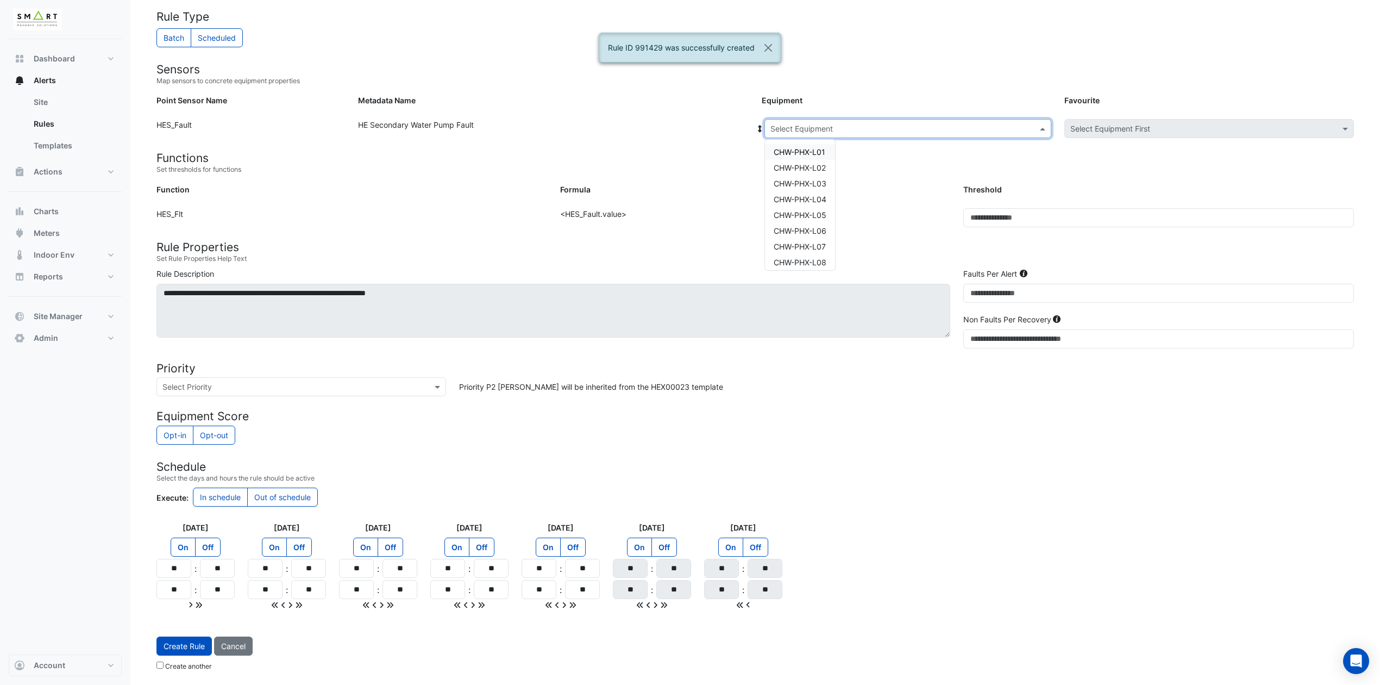
click at [934, 127] on input "text" at bounding box center [896, 128] width 253 height 11
click at [818, 214] on span "CHW-PHX-L05" at bounding box center [800, 214] width 53 height 9
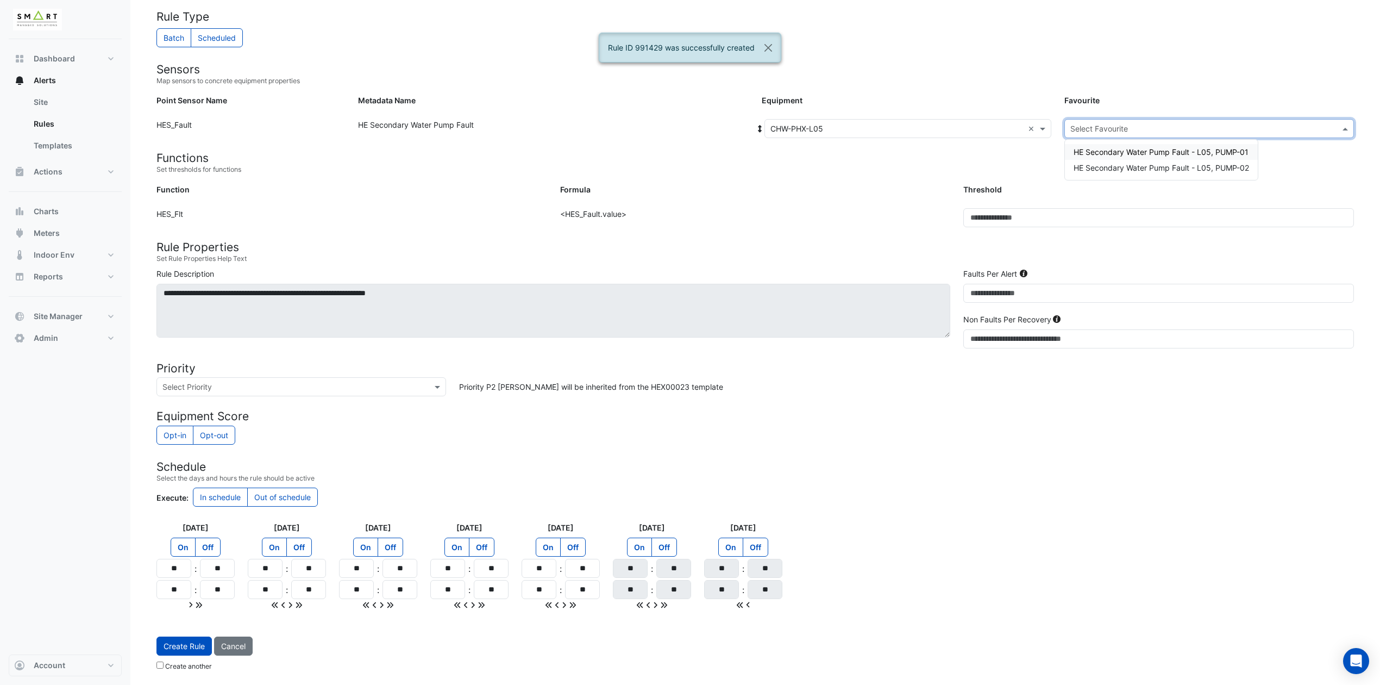
click at [1145, 127] on input "text" at bounding box center [1198, 128] width 256 height 11
click at [1141, 150] on span "HE Secondary Water Pump Fault - L05, PUMP-01" at bounding box center [1161, 151] width 175 height 9
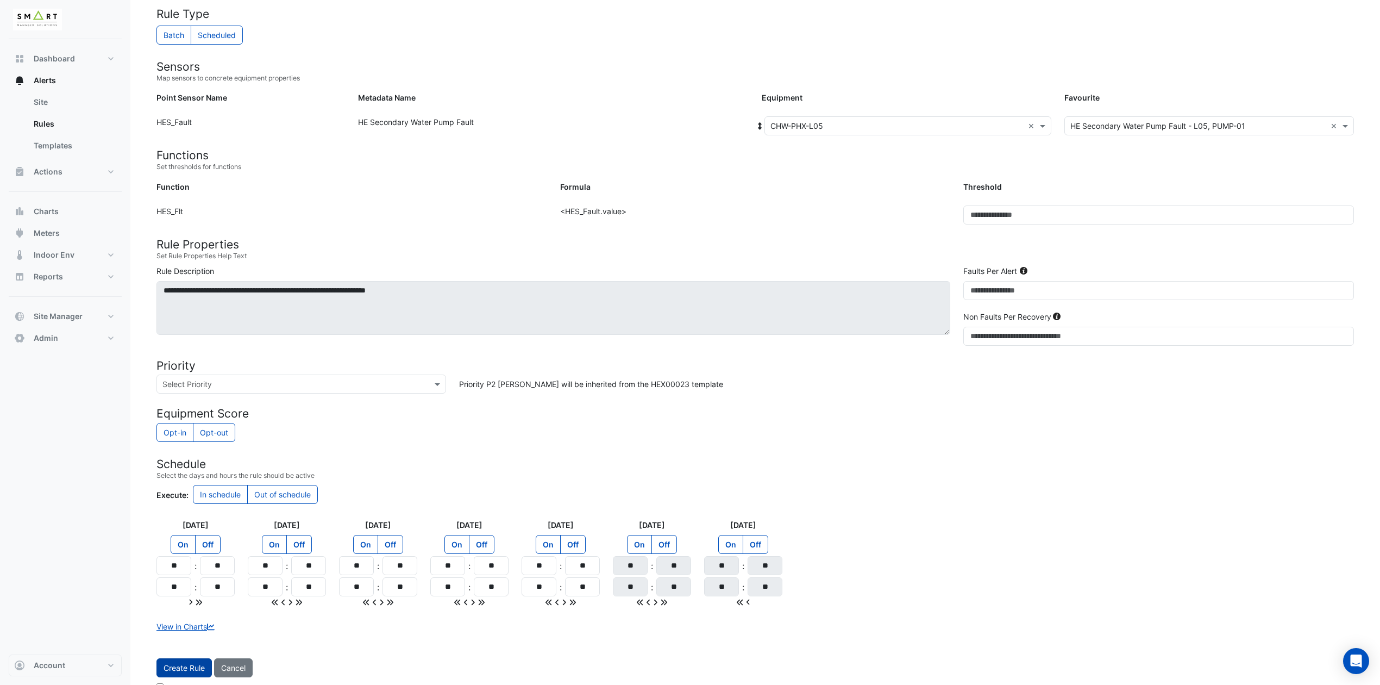
click at [181, 570] on button "Create Rule" at bounding box center [183, 667] width 55 height 19
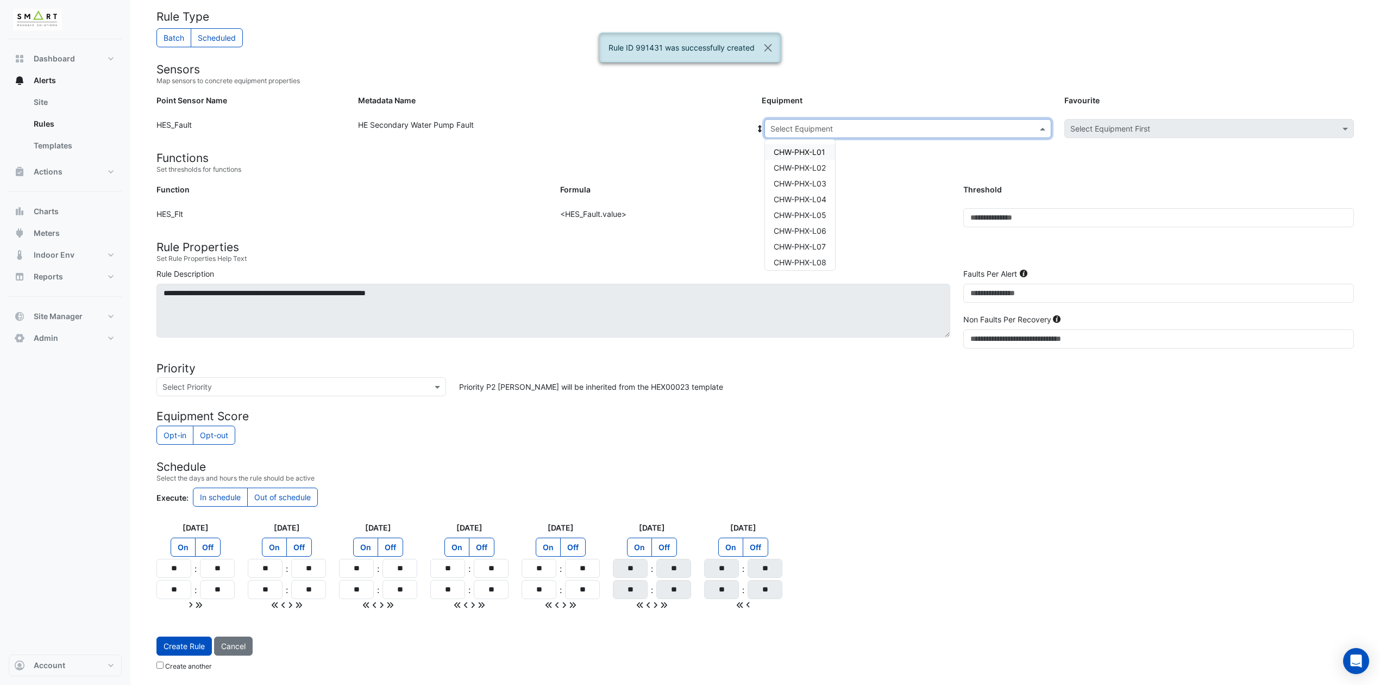
click at [918, 123] on input "text" at bounding box center [896, 128] width 253 height 11
click at [803, 212] on span "CHW-PHX-L05" at bounding box center [800, 214] width 53 height 9
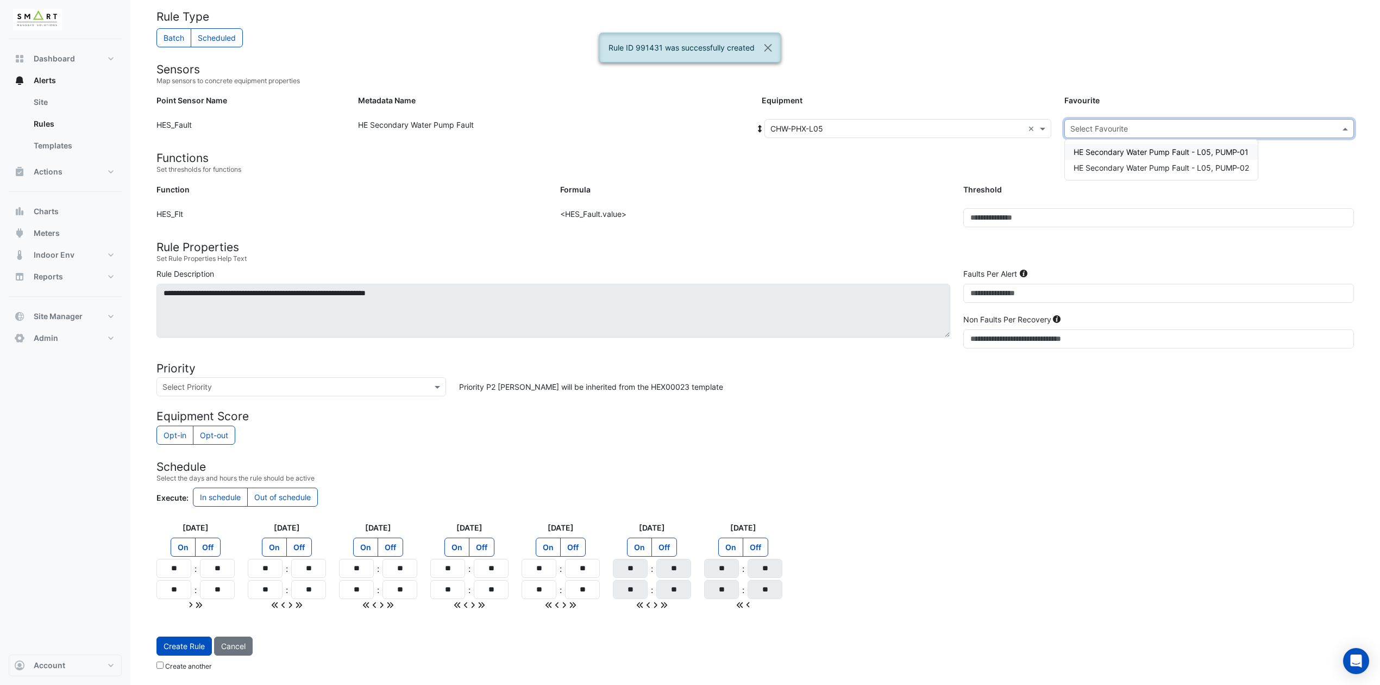
click at [1118, 124] on input "text" at bounding box center [1198, 128] width 256 height 11
click at [1114, 164] on span "HE Secondary Water Pump Fault - L05, PUMP-02" at bounding box center [1161, 167] width 175 height 9
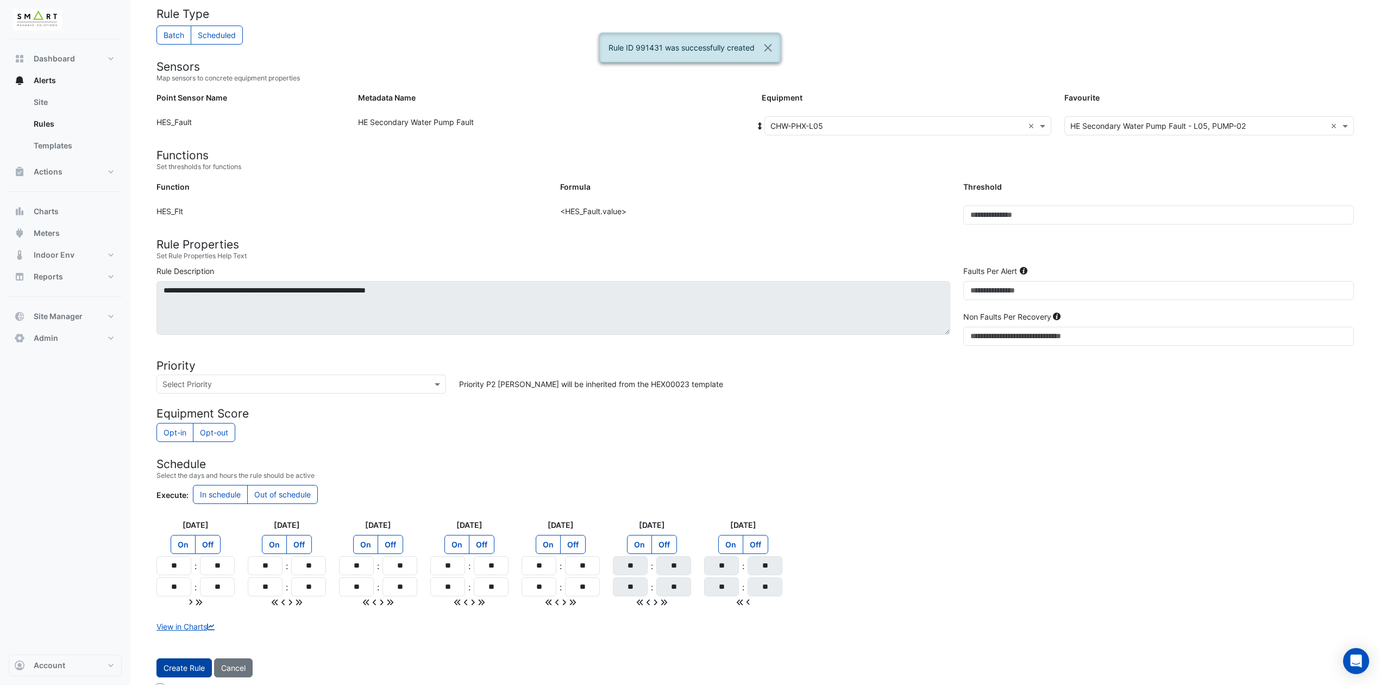
click at [166, 570] on button "Create Rule" at bounding box center [183, 667] width 55 height 19
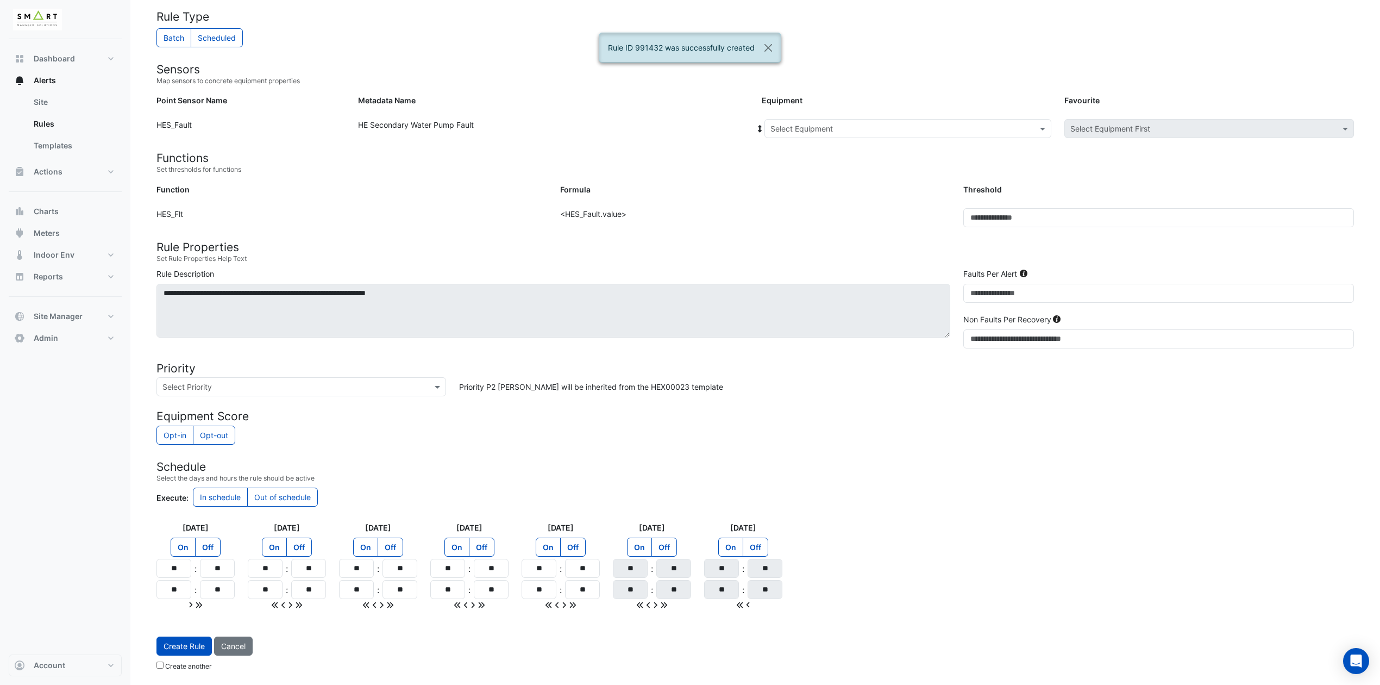
click at [850, 124] on input "text" at bounding box center [896, 128] width 253 height 11
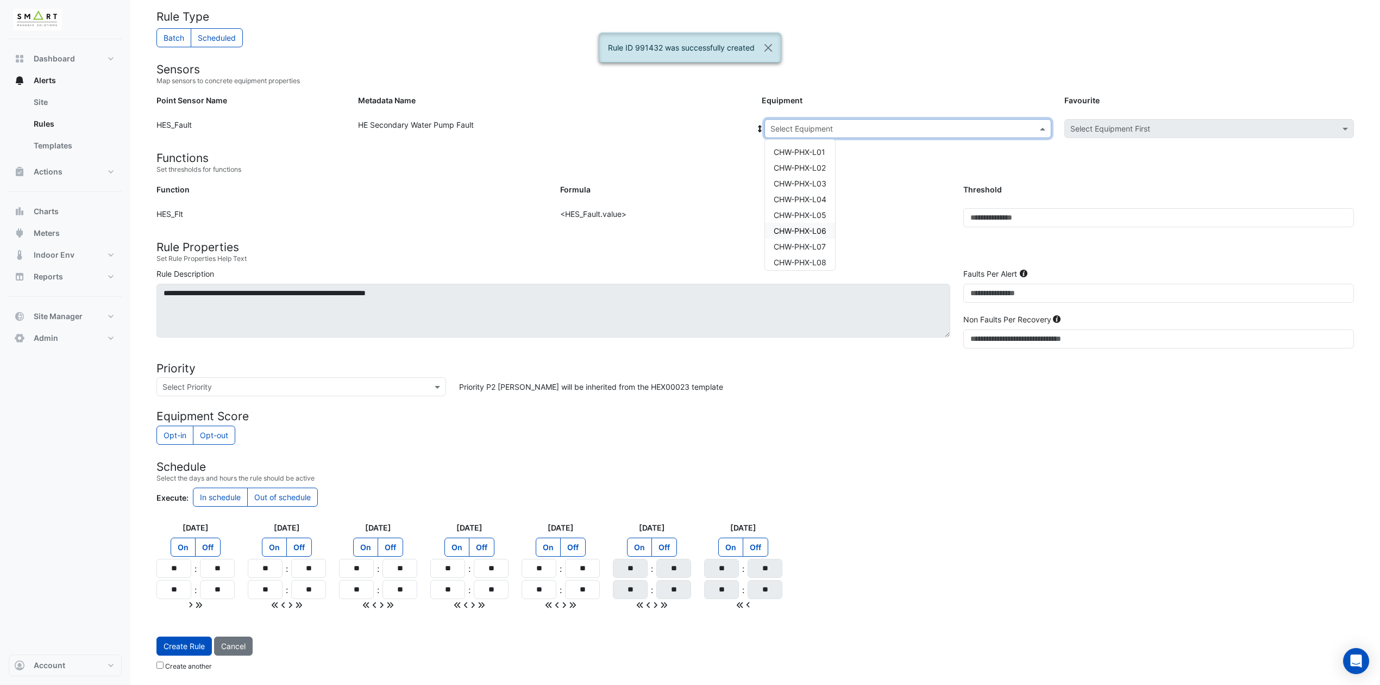
click at [813, 229] on span "CHW-PHX-L06" at bounding box center [800, 230] width 53 height 9
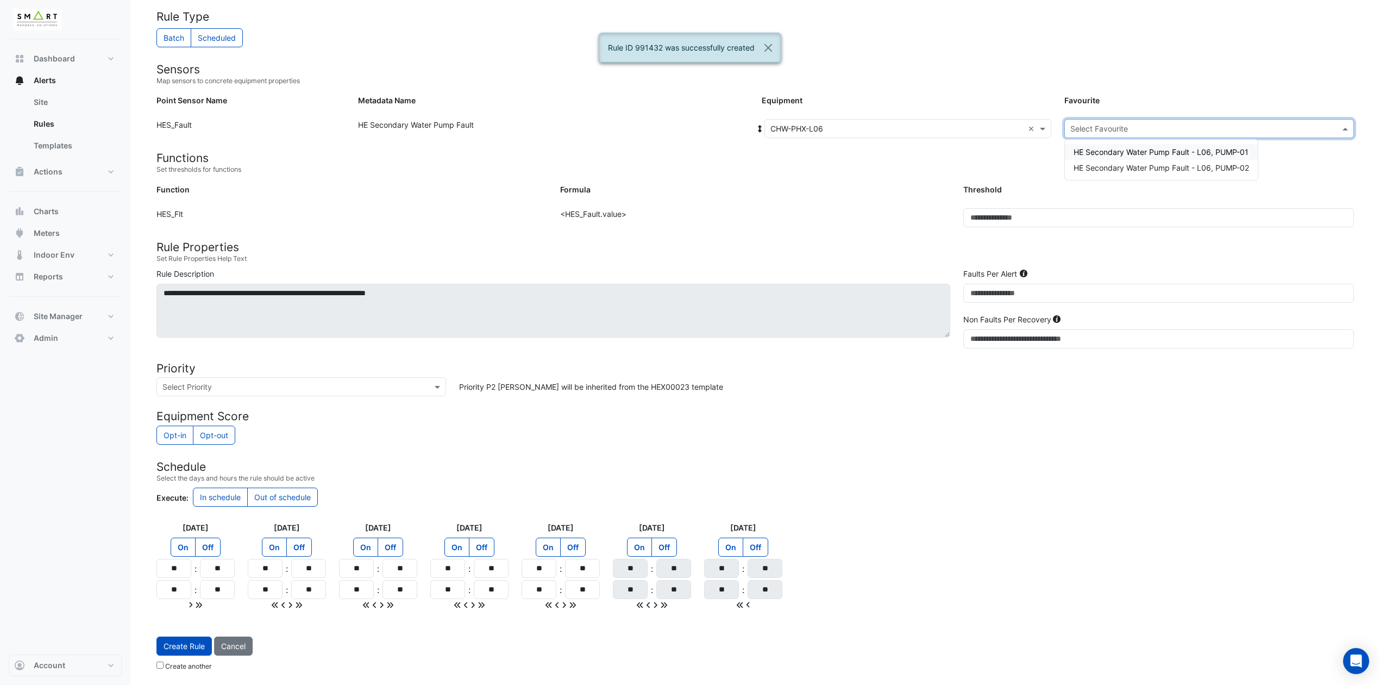
click at [1132, 123] on input "text" at bounding box center [1198, 128] width 256 height 11
click at [1114, 153] on span "HE Secondary Water Pump Fault - L06, PUMP-01" at bounding box center [1161, 151] width 175 height 9
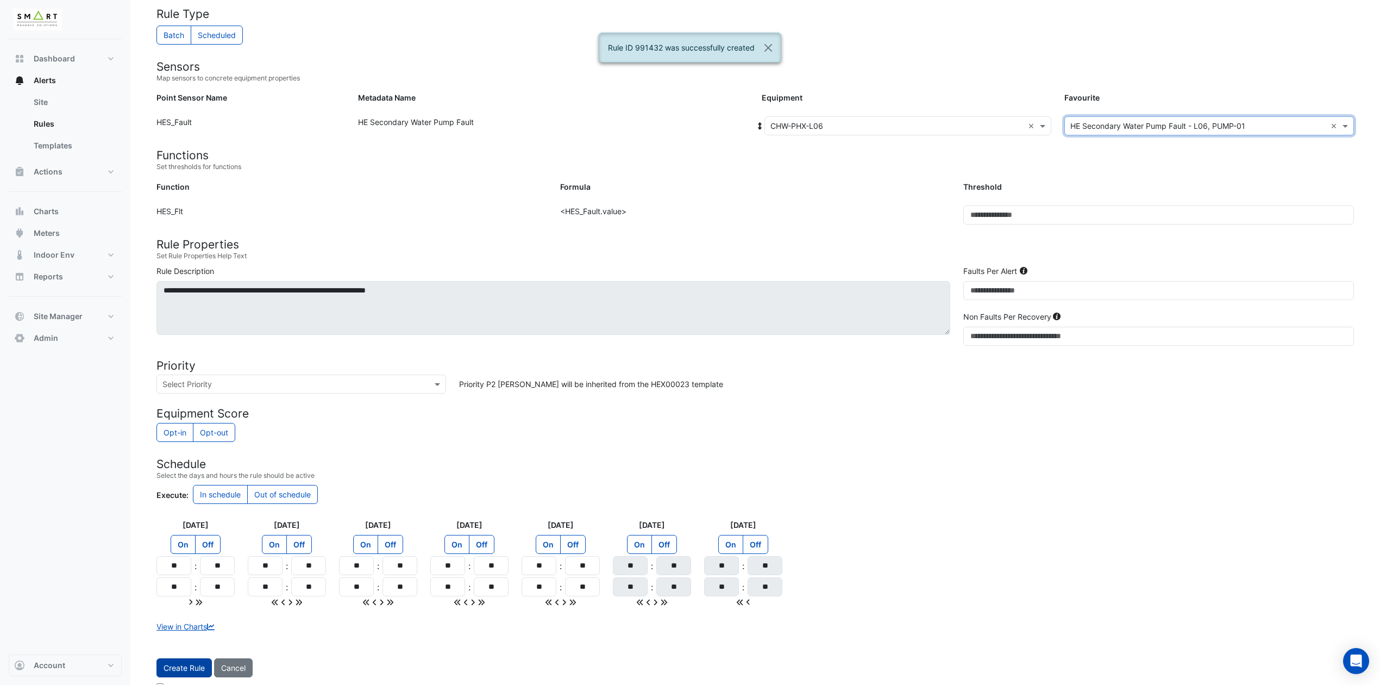
click at [183, 570] on button "Create Rule" at bounding box center [183, 667] width 55 height 19
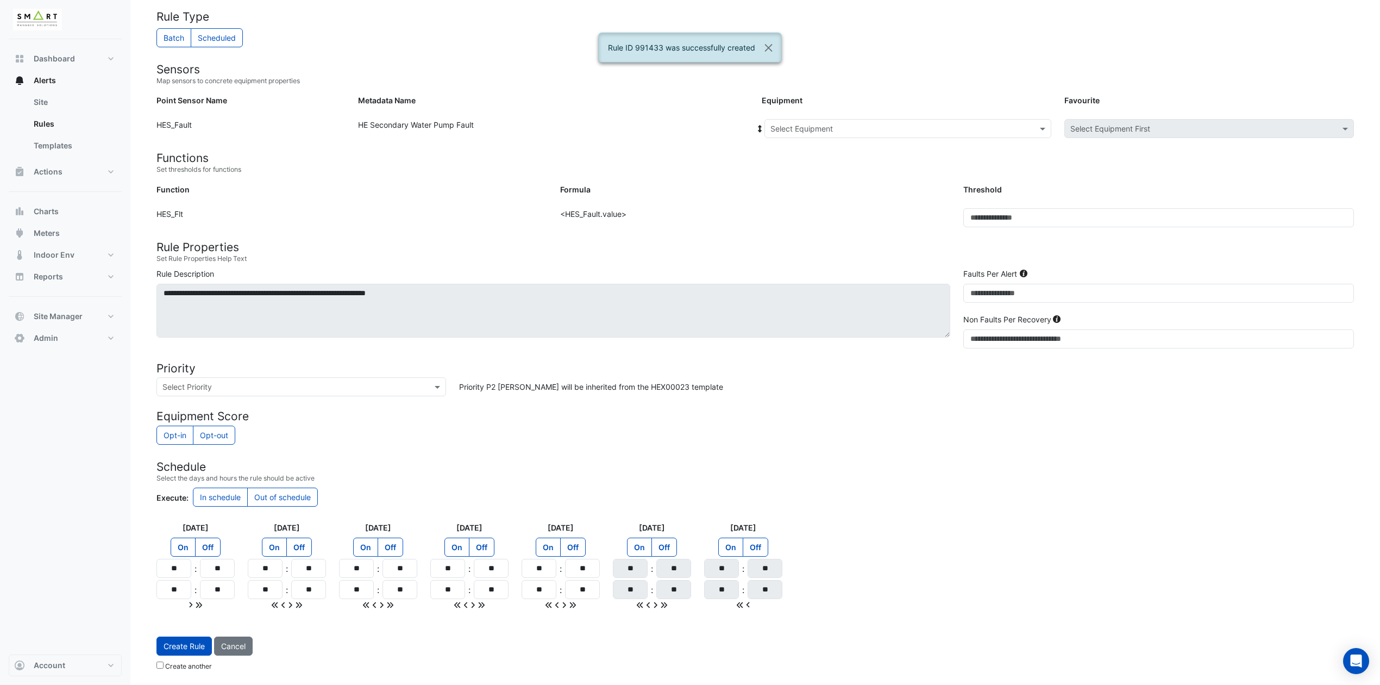
click at [1032, 124] on div at bounding box center [908, 128] width 286 height 12
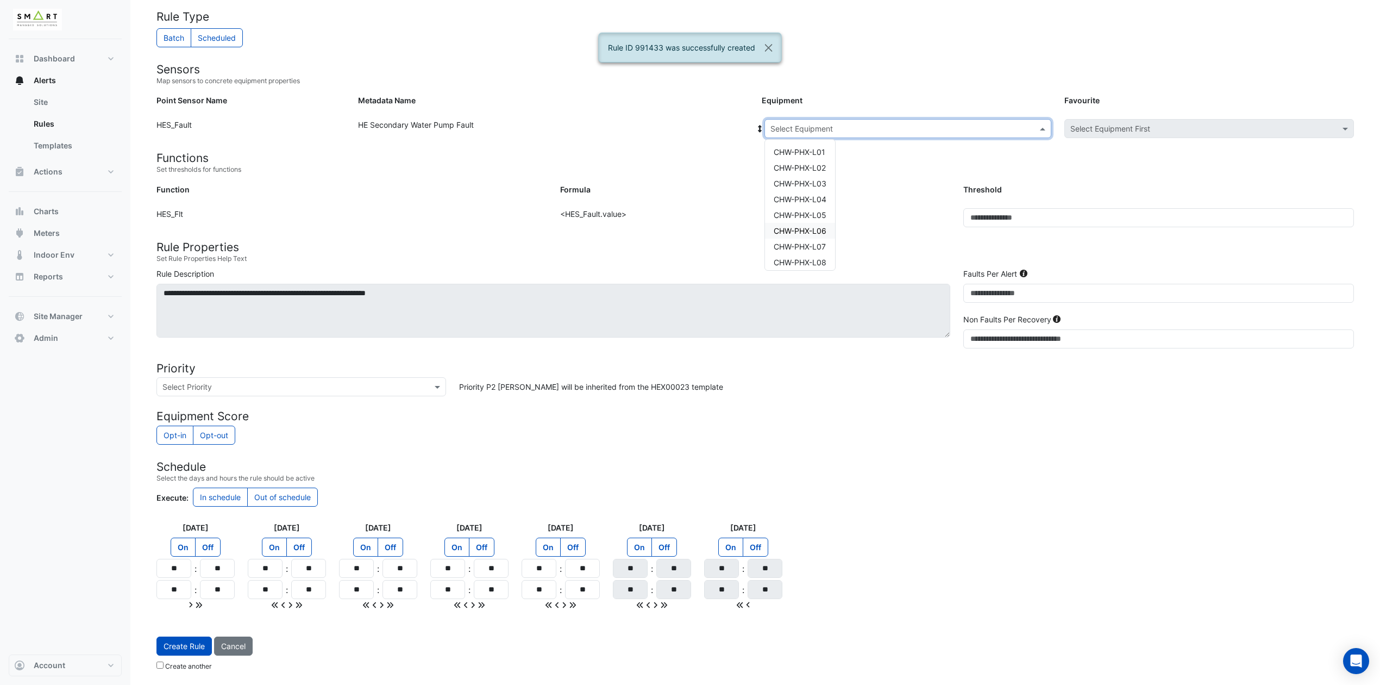
click at [794, 235] on div "CHW-PHX-L06" at bounding box center [800, 231] width 70 height 16
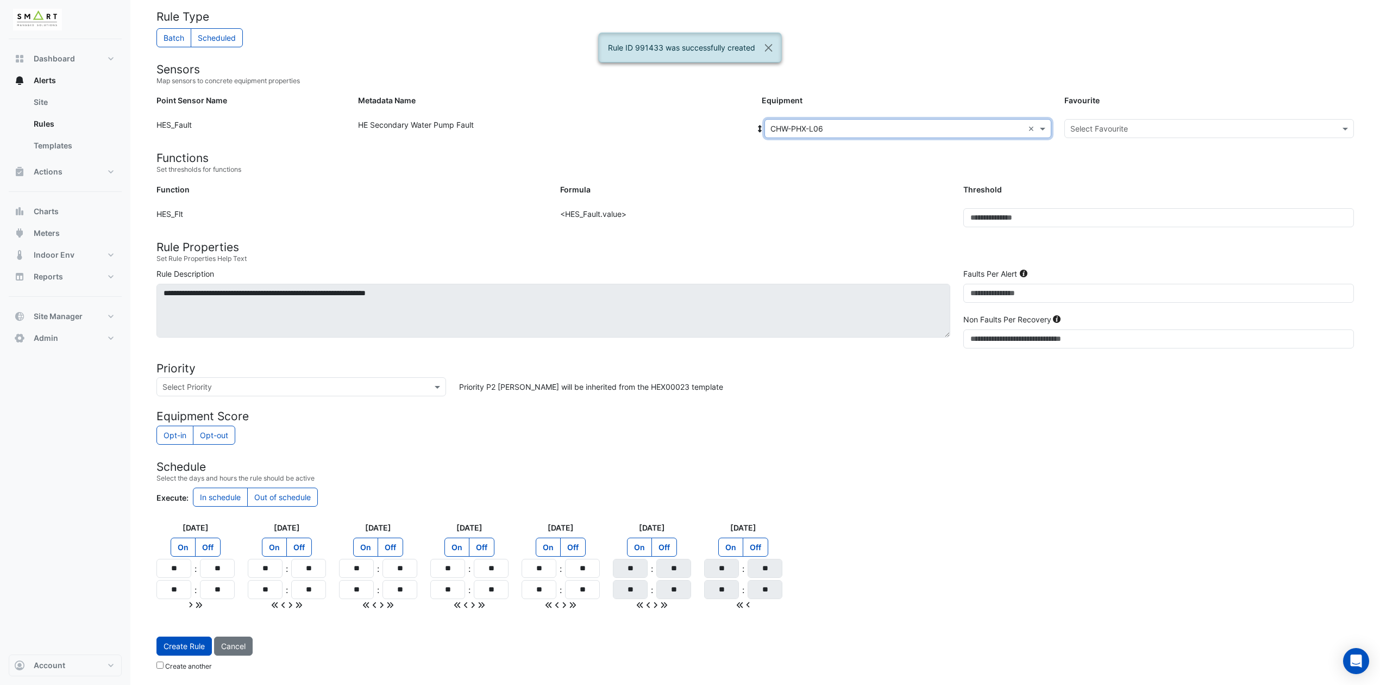
click at [1118, 127] on input "text" at bounding box center [1198, 128] width 256 height 11
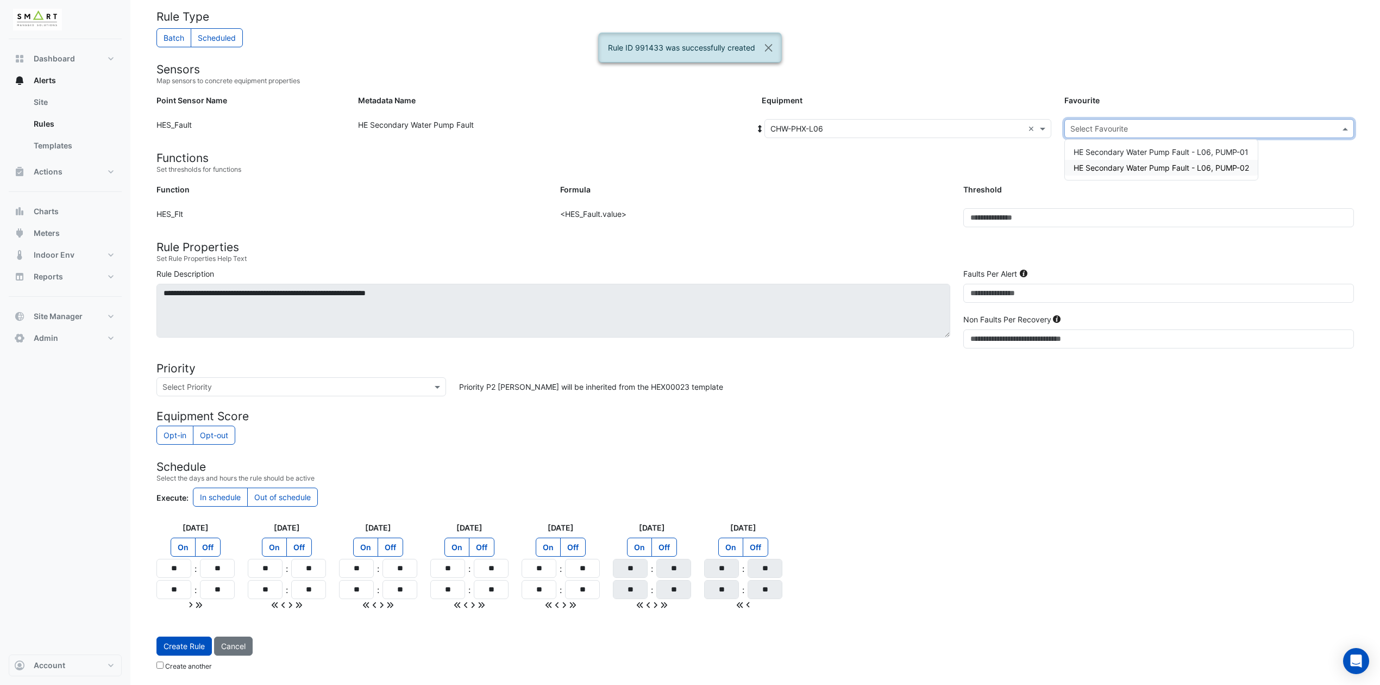
click at [1102, 166] on span "HE Secondary Water Pump Fault - L06, PUMP-02" at bounding box center [1161, 167] width 175 height 9
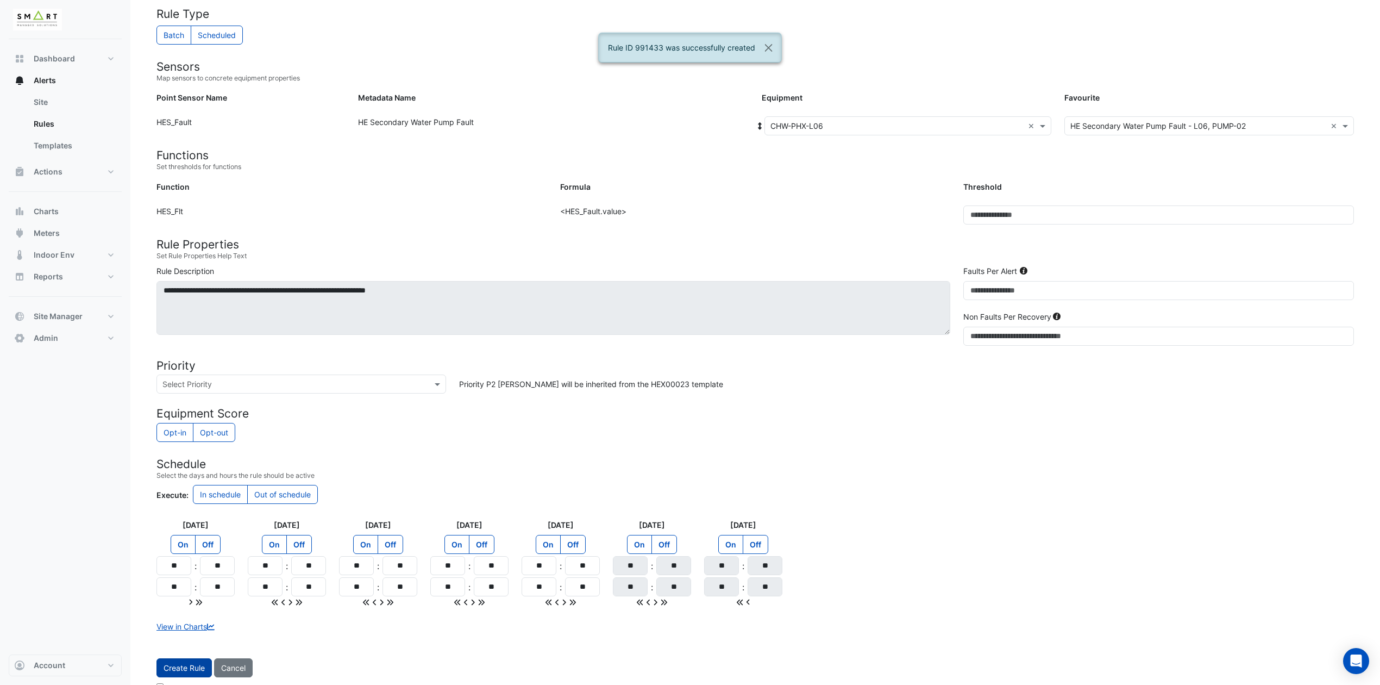
click at [184, 570] on button "Create Rule" at bounding box center [183, 667] width 55 height 19
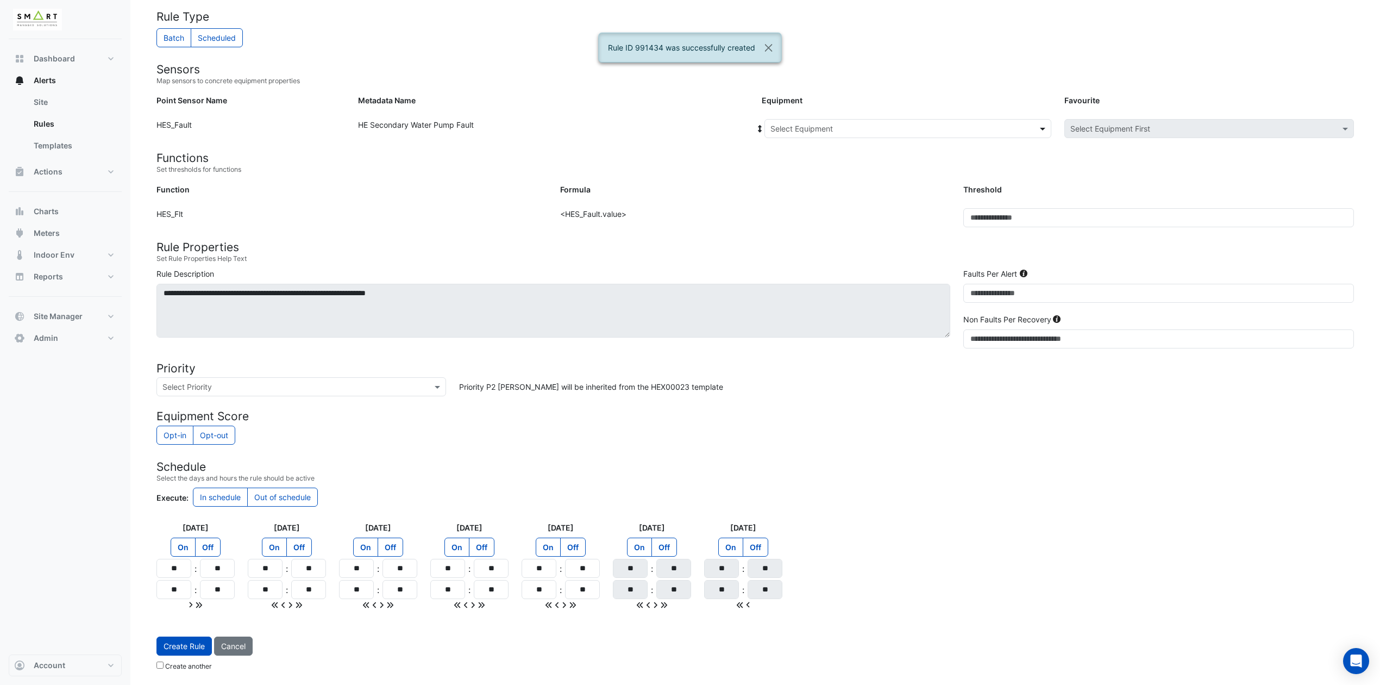
click at [1040, 127] on span at bounding box center [1044, 128] width 14 height 11
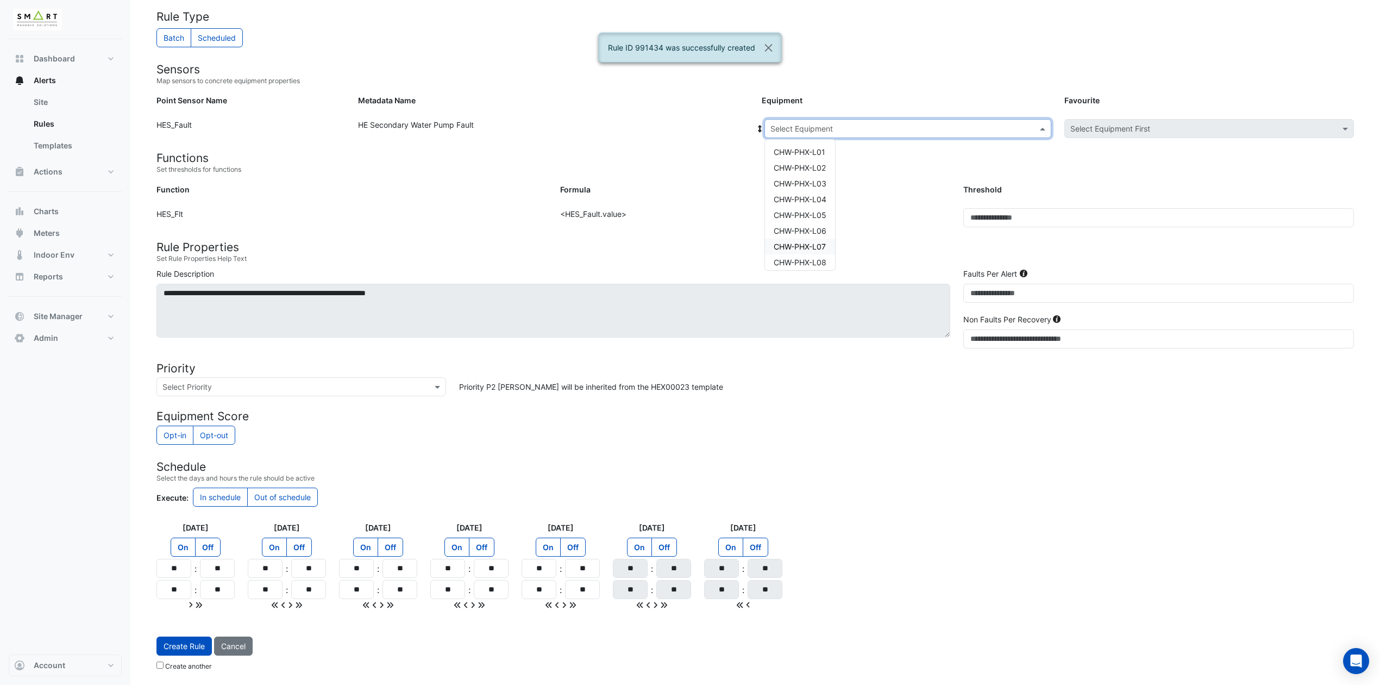
click at [823, 243] on span "CHW-PHX-L07" at bounding box center [800, 246] width 52 height 9
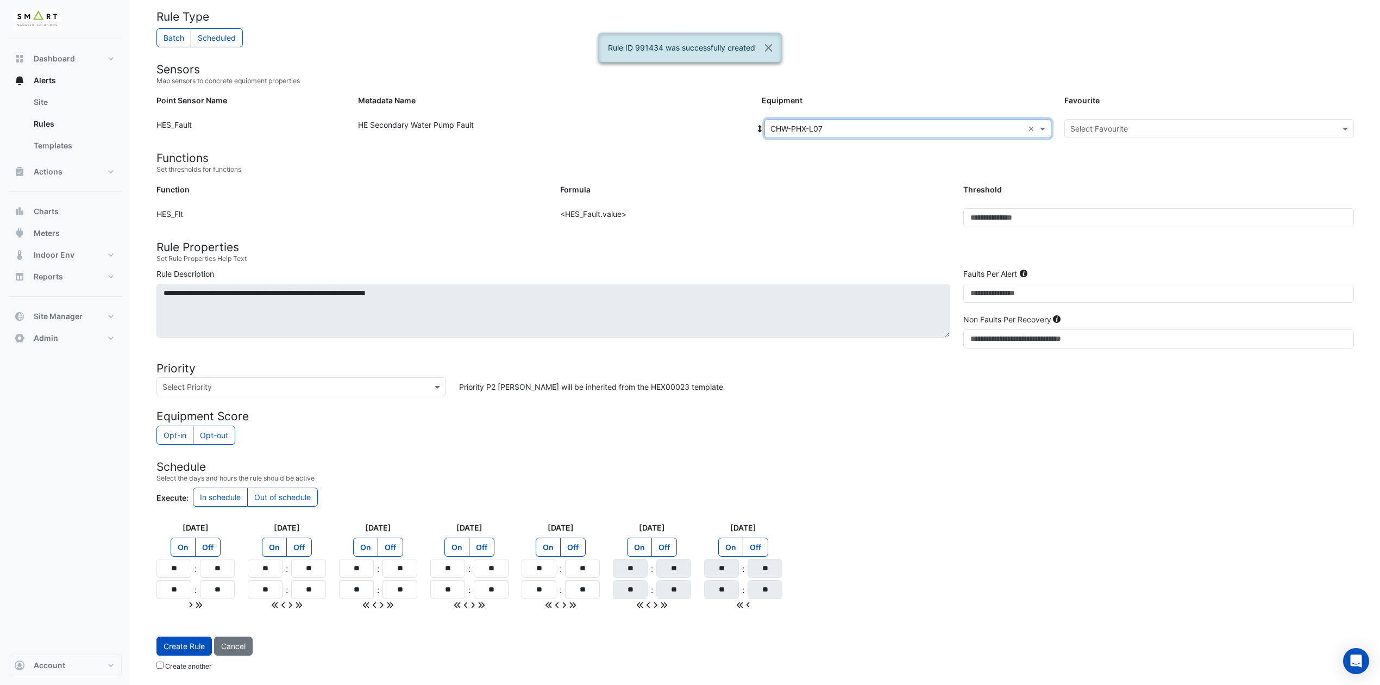
click at [1148, 130] on input "text" at bounding box center [1198, 128] width 256 height 11
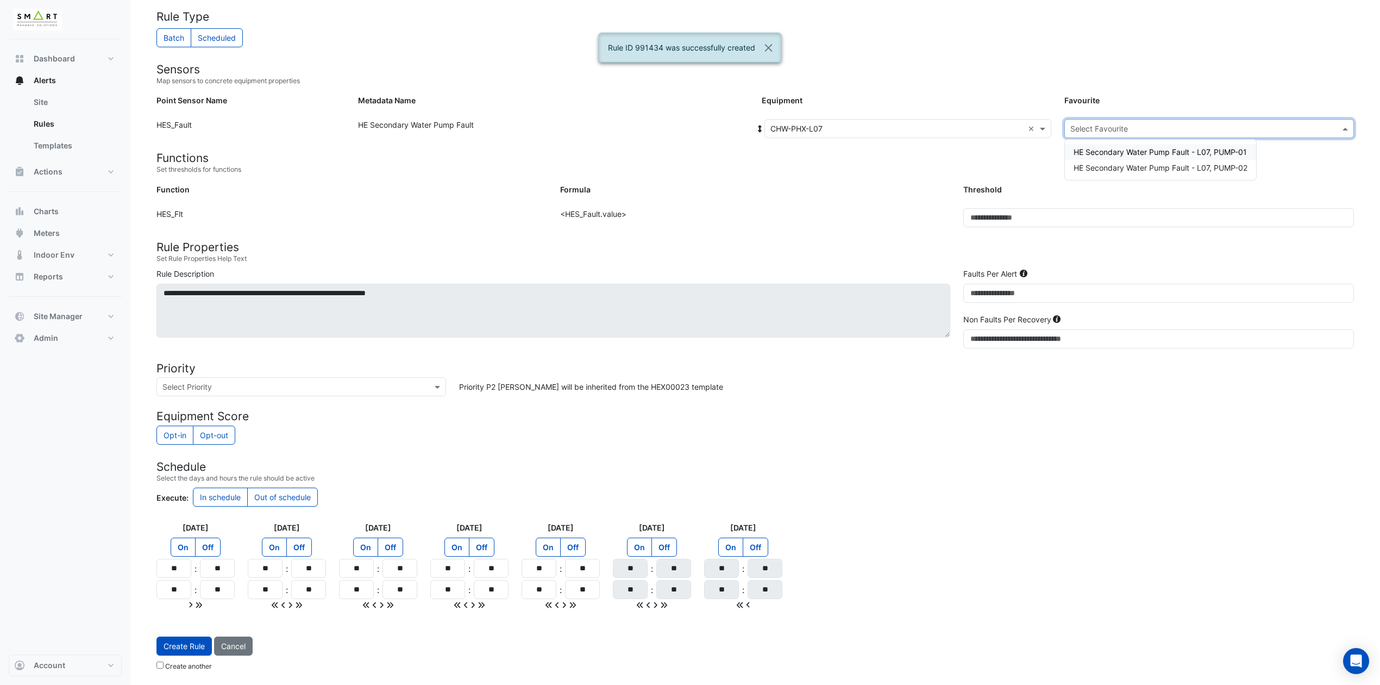
click at [1124, 150] on span "HE Secondary Water Pump Fault - L07, PUMP-01" at bounding box center [1160, 151] width 173 height 9
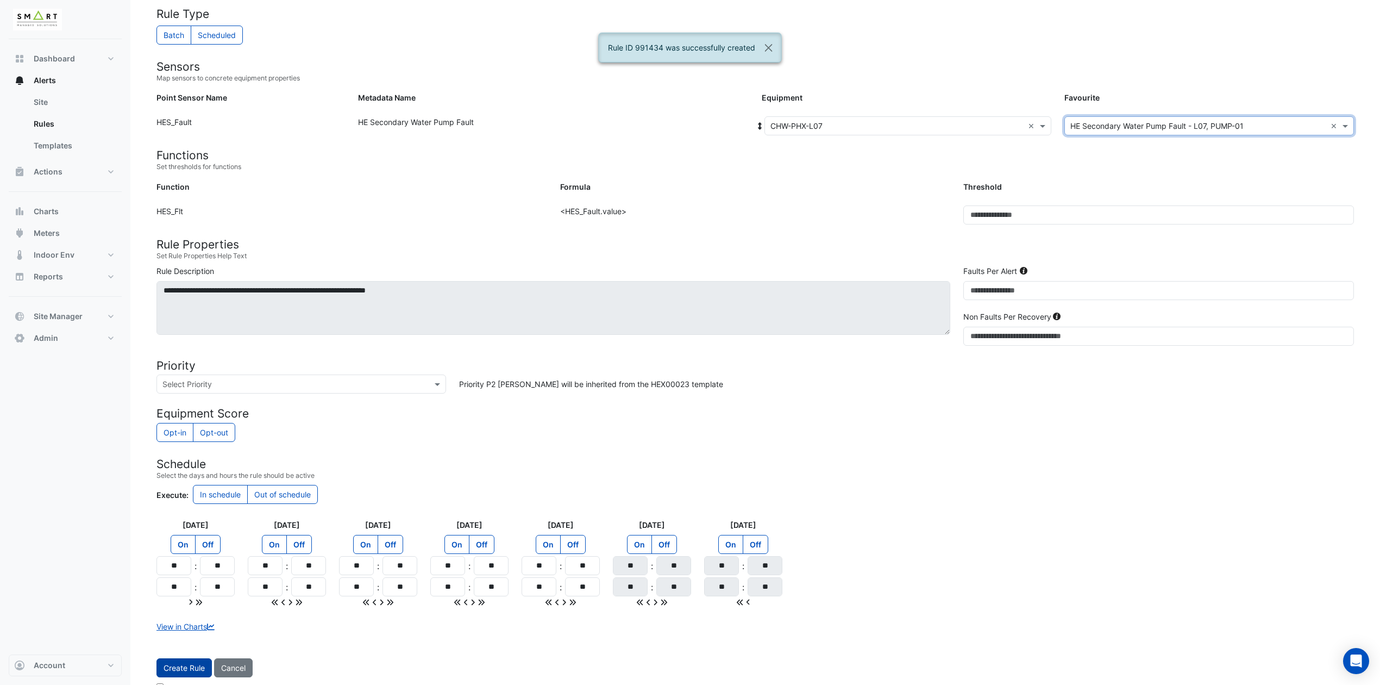
click at [190, 570] on button "Create Rule" at bounding box center [183, 667] width 55 height 19
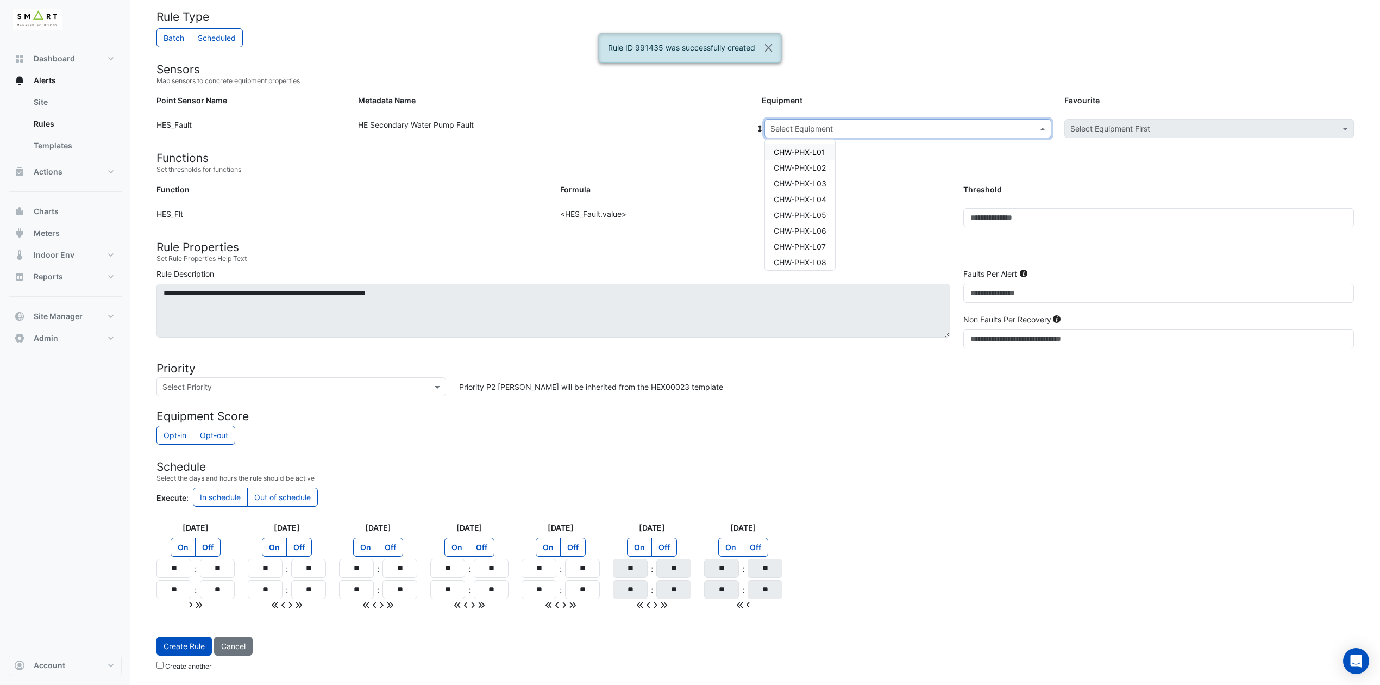
click at [1029, 125] on div at bounding box center [908, 128] width 286 height 12
click at [813, 242] on span "CHW-PHX-L07" at bounding box center [800, 246] width 52 height 9
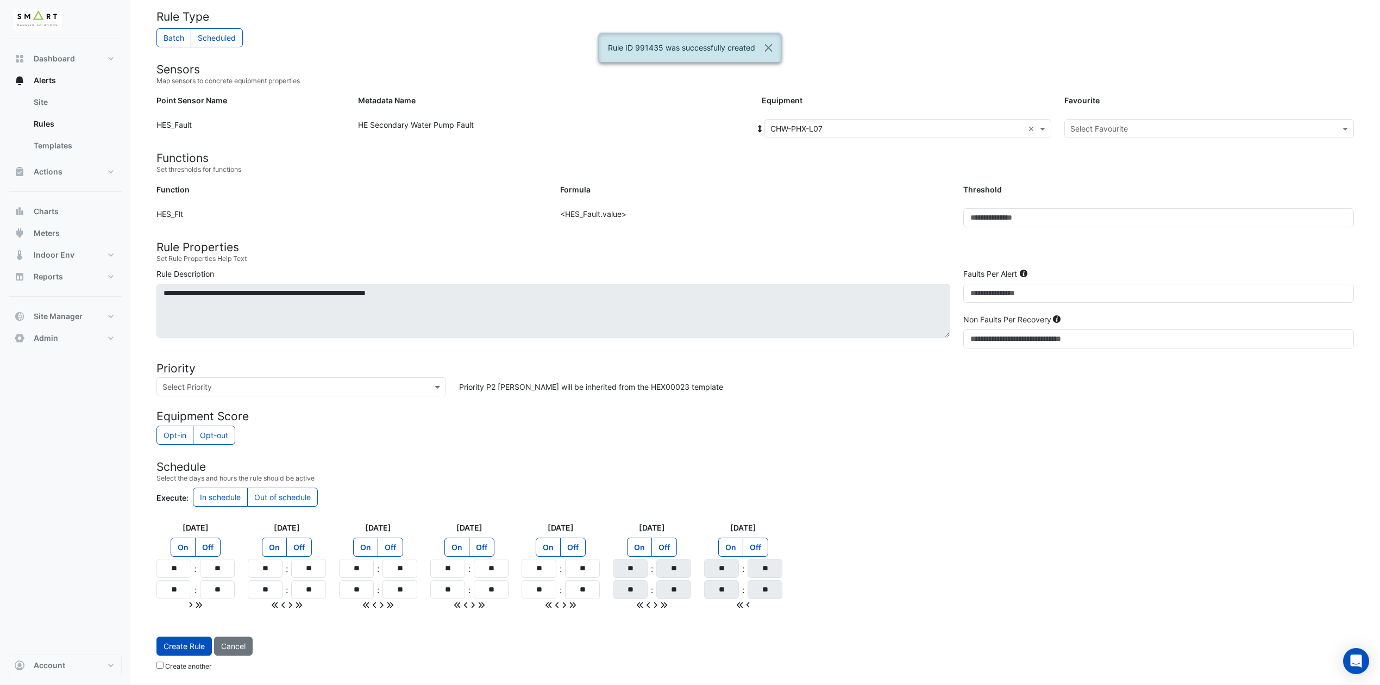
click at [1131, 115] on form "Rule Type Batch Scheduled Sensors Map sensors to concrete equipment properties …" at bounding box center [754, 343] width 1197 height 666
click at [1130, 129] on input "text" at bounding box center [1198, 128] width 256 height 11
click at [1114, 166] on span "HE Secondary Water Pump Fault - L07, PUMP-02" at bounding box center [1161, 167] width 174 height 9
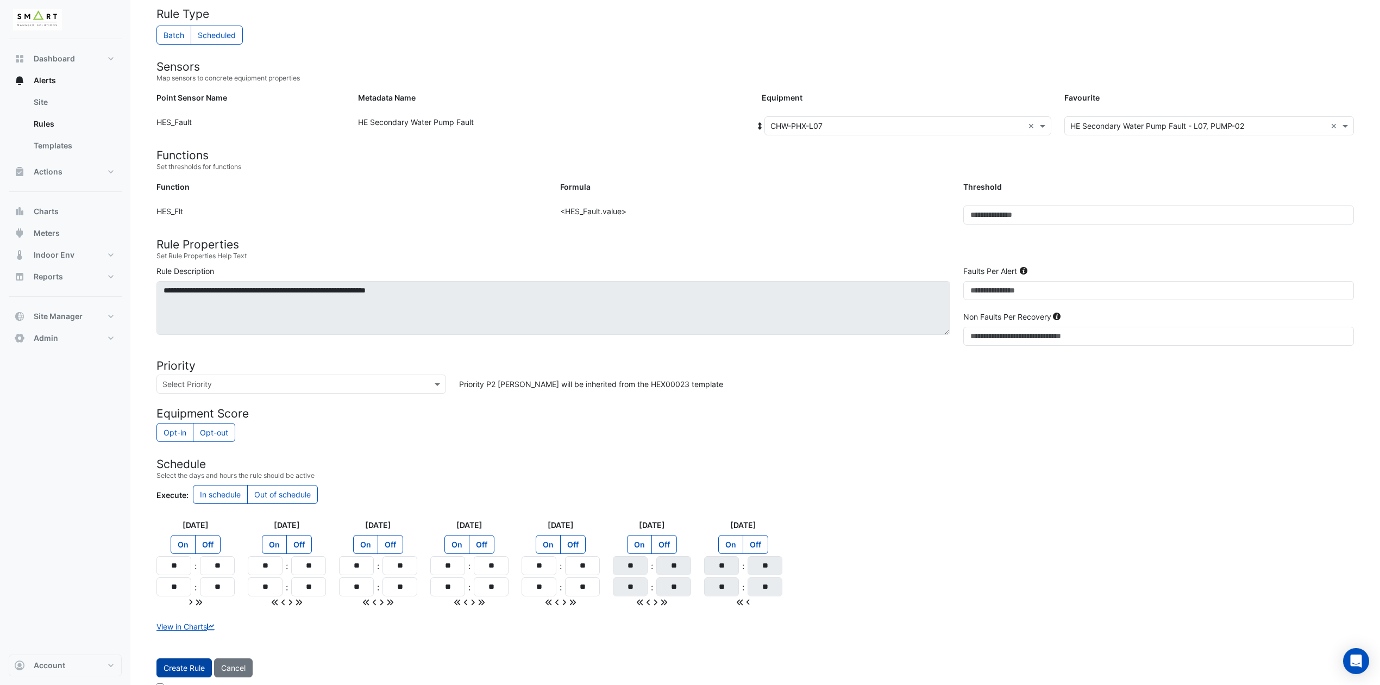
click at [187, 570] on button "Create Rule" at bounding box center [183, 667] width 55 height 19
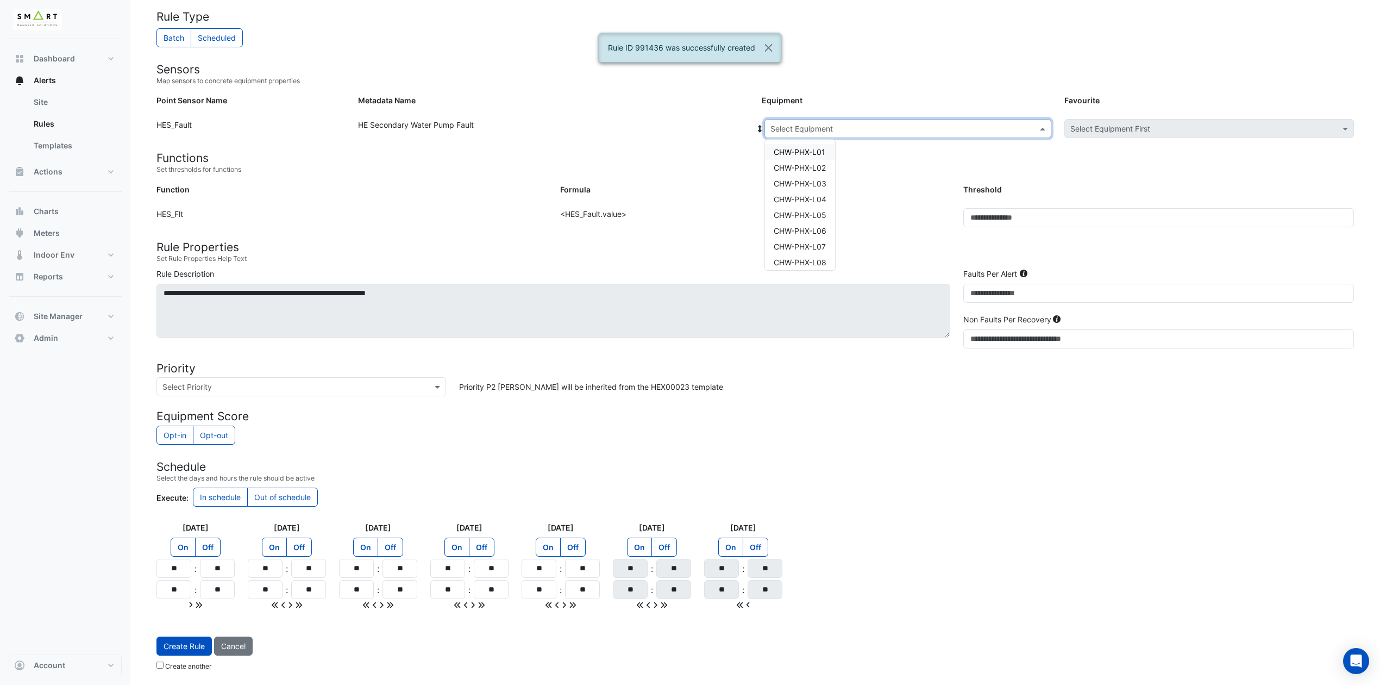
click at [1039, 123] on span at bounding box center [1044, 128] width 14 height 11
click at [794, 259] on span "CHW-PHX-L08" at bounding box center [800, 262] width 53 height 9
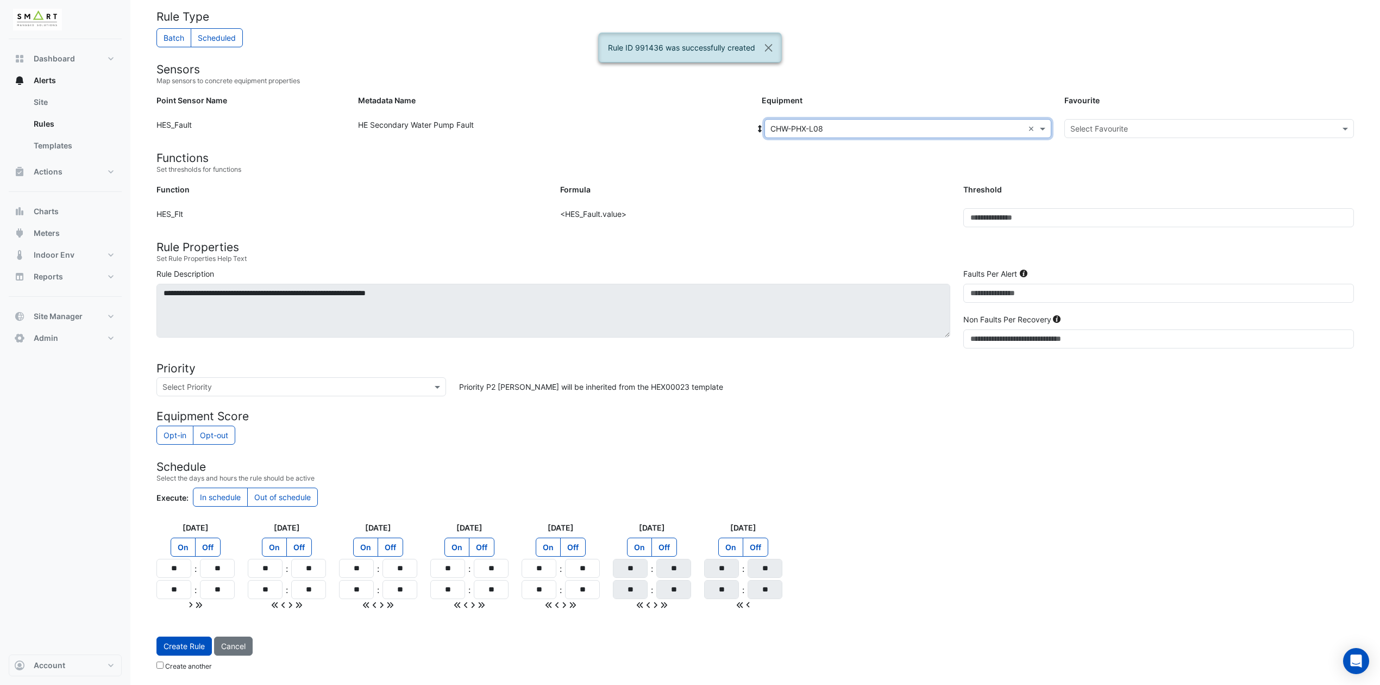
click at [1104, 119] on div "Select Favourite" at bounding box center [1209, 128] width 290 height 19
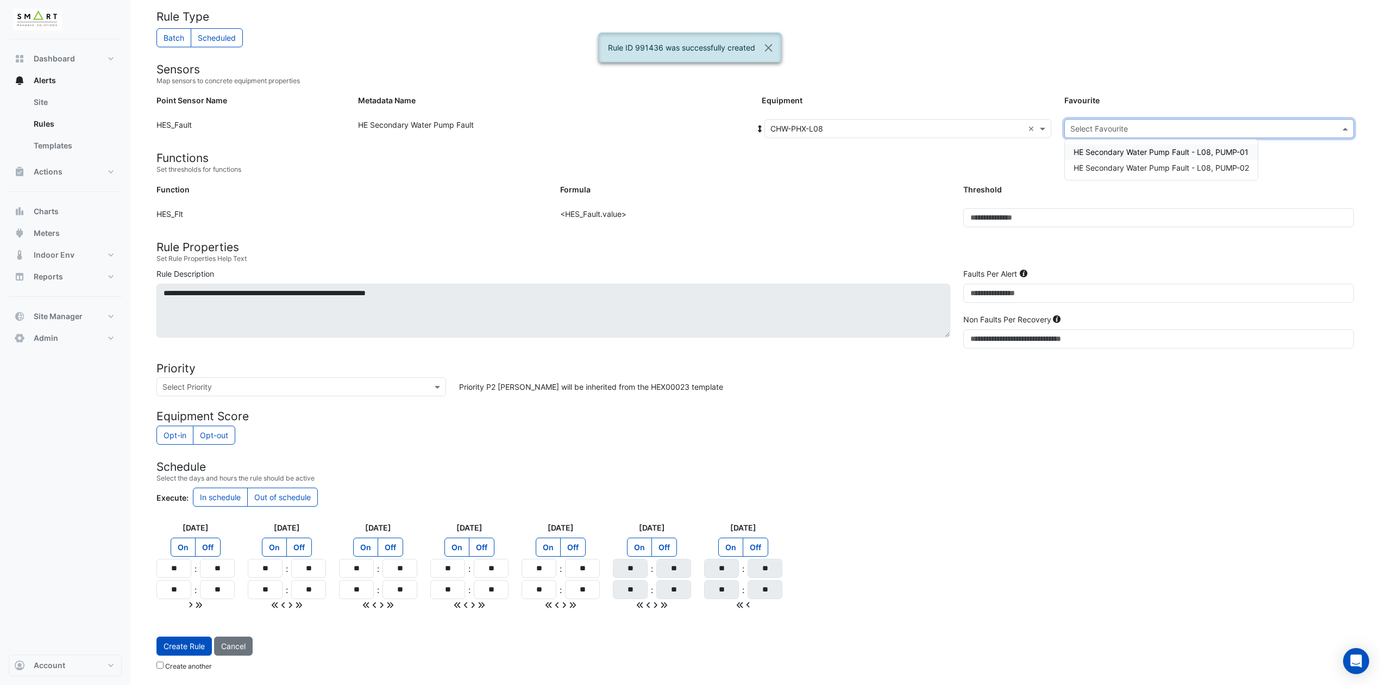
click at [1113, 154] on div "HE Secondary Water Pump Fault - L08, PUMP-01" at bounding box center [1161, 152] width 193 height 16
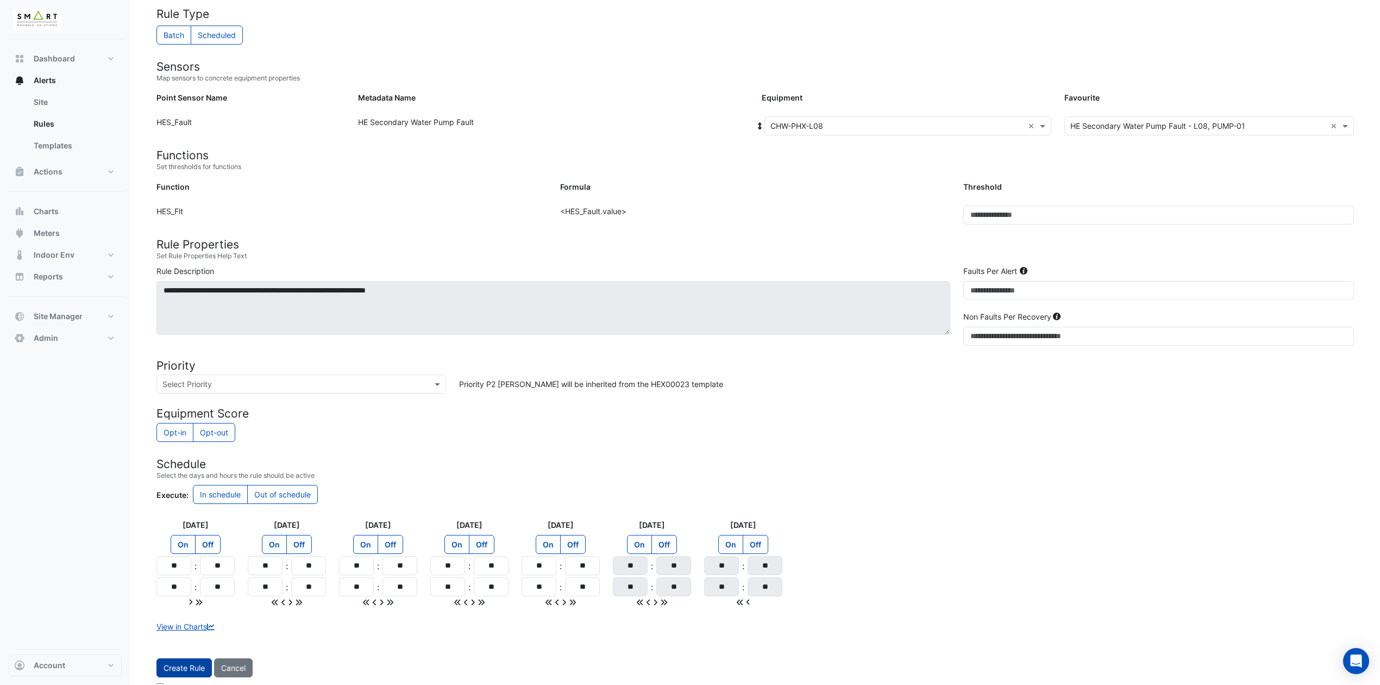
click at [167, 570] on button "Create Rule" at bounding box center [183, 667] width 55 height 19
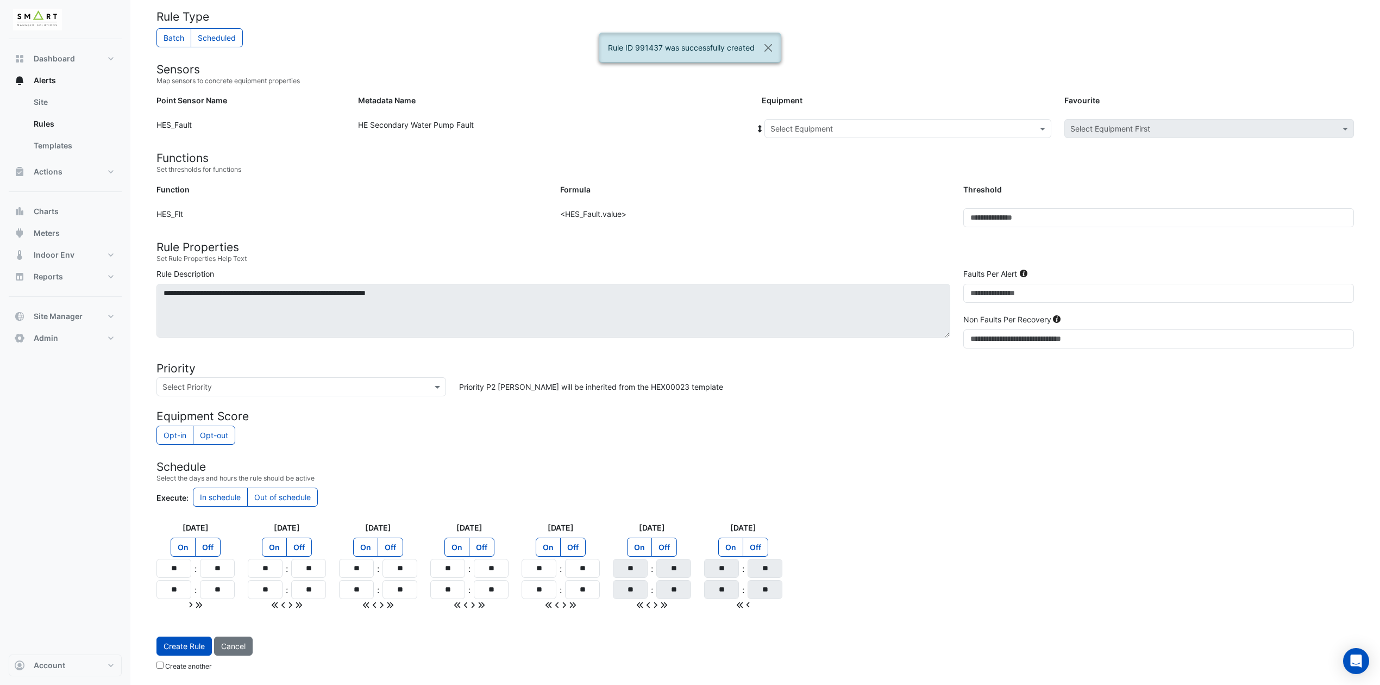
click at [1031, 122] on div at bounding box center [908, 128] width 286 height 12
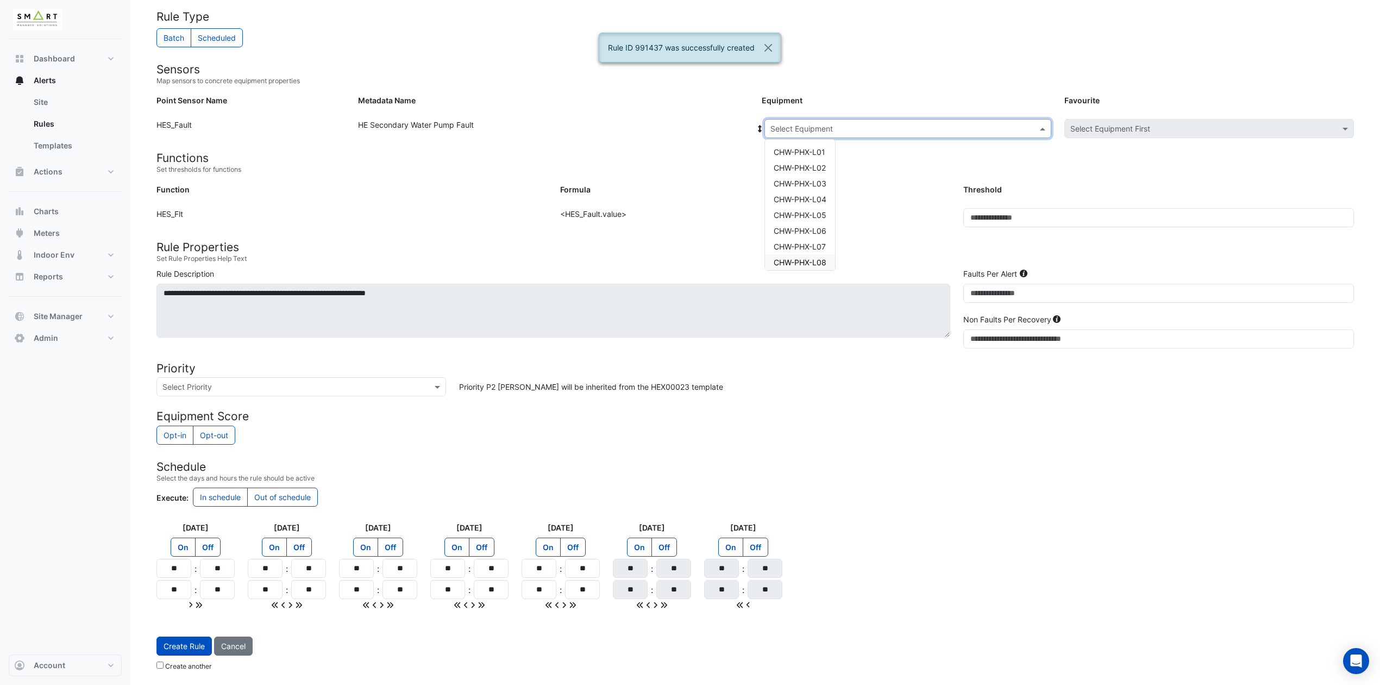
click at [807, 259] on span "CHW-PHX-L08" at bounding box center [800, 262] width 53 height 9
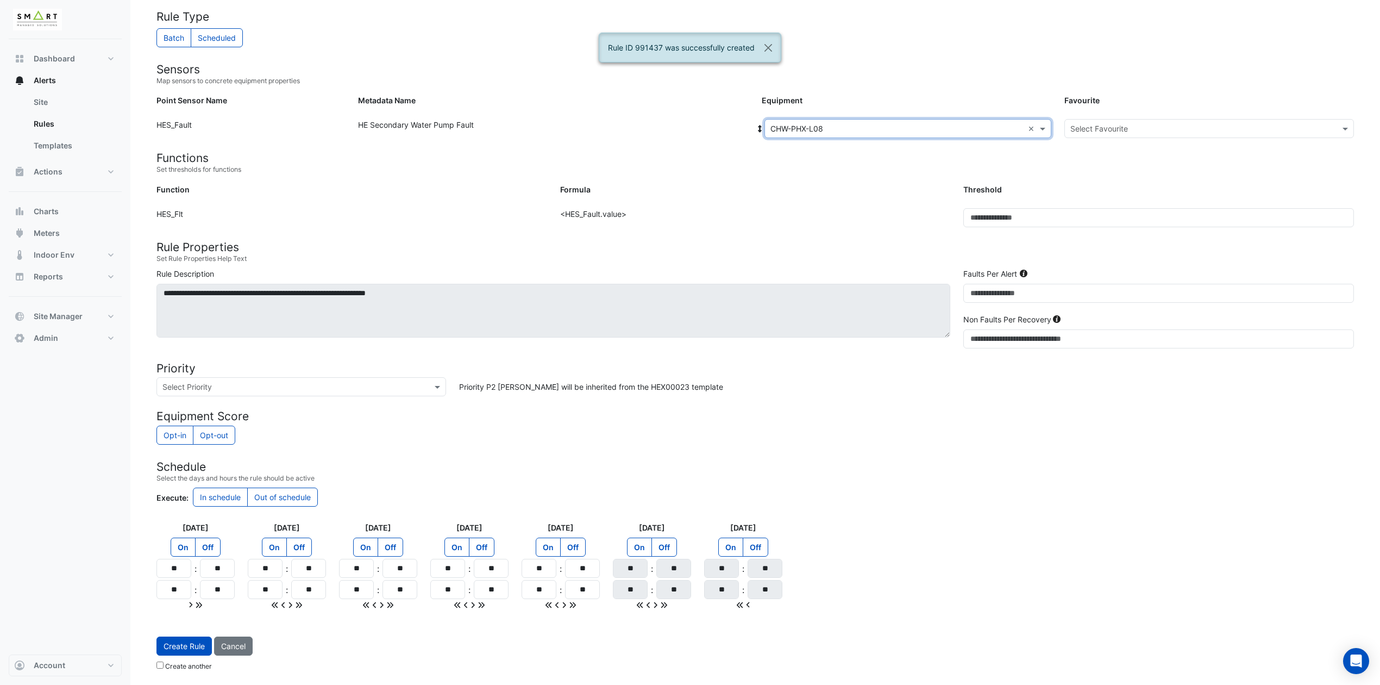
click at [1138, 126] on input "text" at bounding box center [1198, 128] width 256 height 11
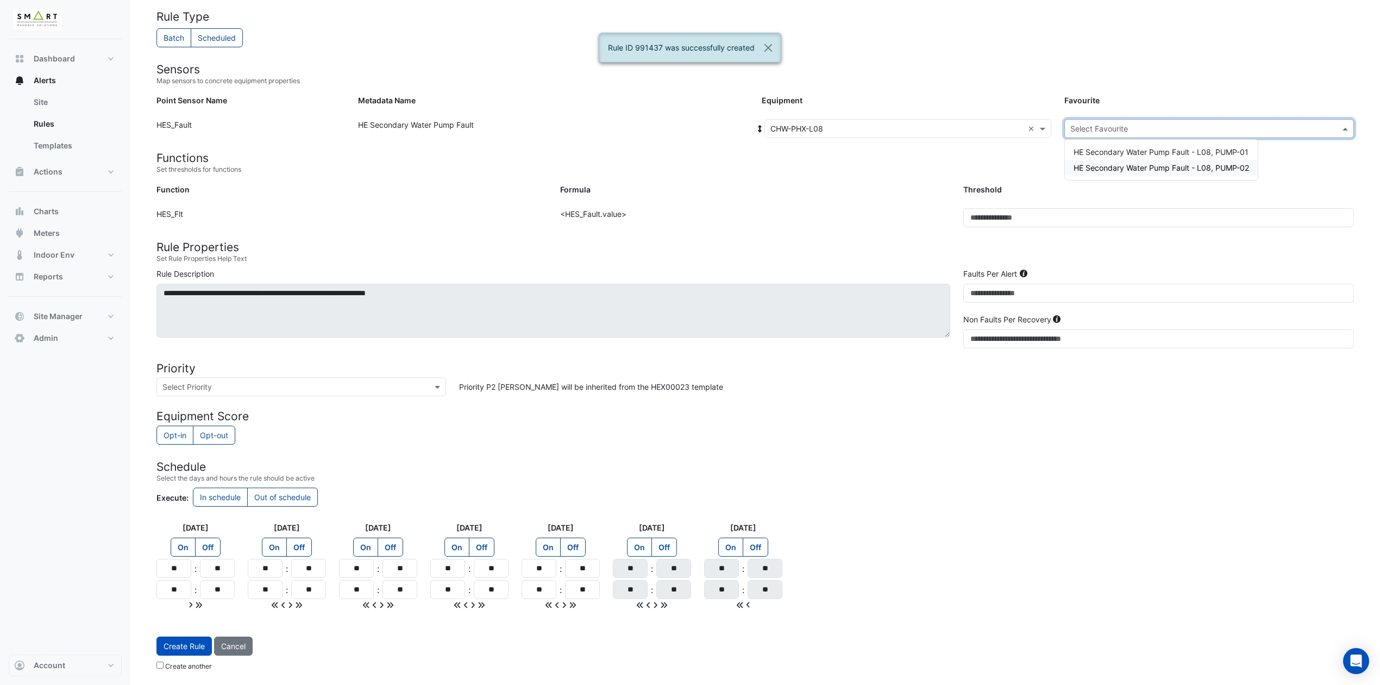
click at [1133, 168] on span "HE Secondary Water Pump Fault - L08, PUMP-02" at bounding box center [1161, 167] width 175 height 9
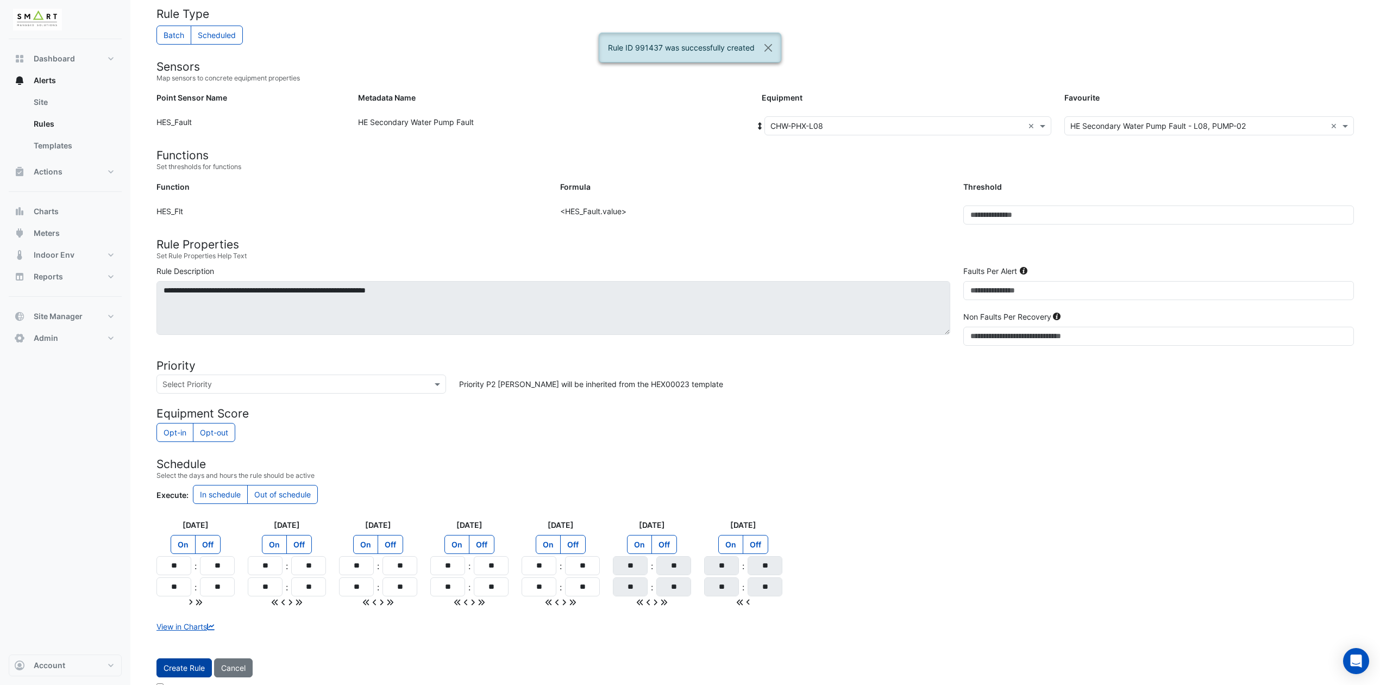
click at [175, 570] on button "Create Rule" at bounding box center [183, 667] width 55 height 19
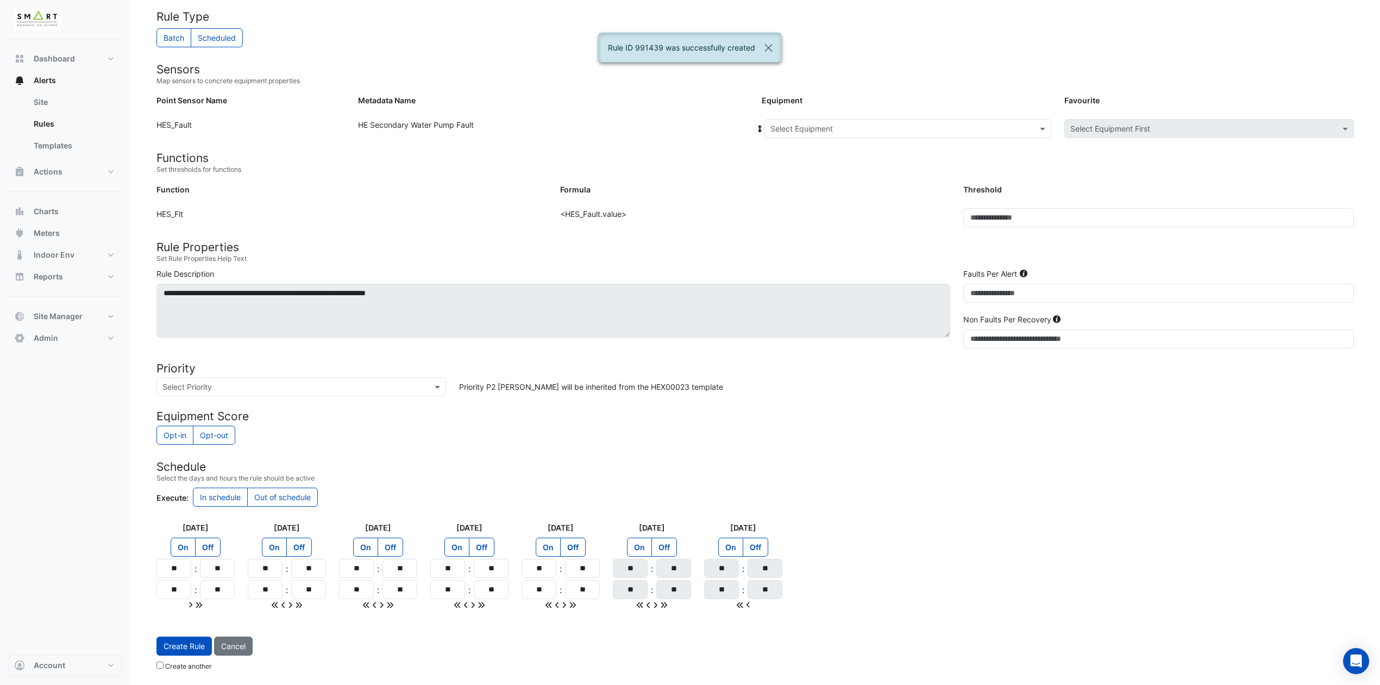
click at [988, 126] on input "text" at bounding box center [896, 128] width 253 height 11
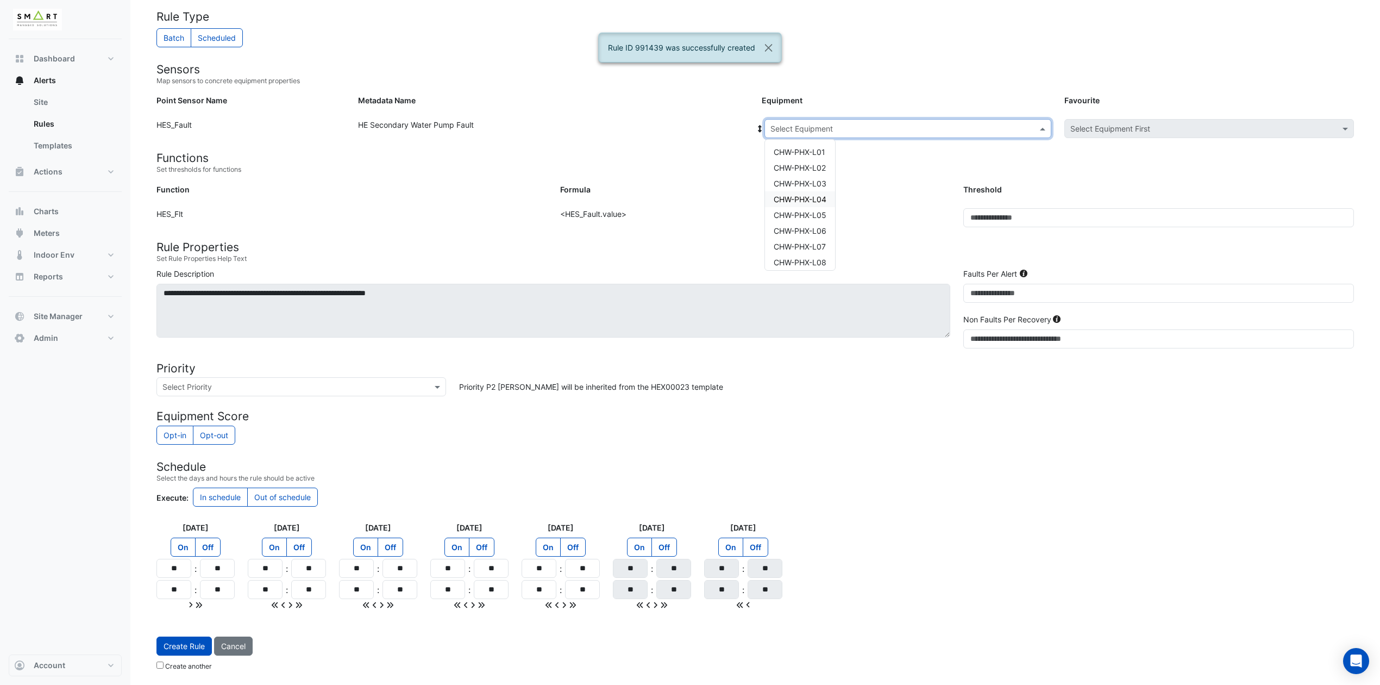
scroll to position [51, 0]
click at [809, 224] on span "CHW-PHX-L09" at bounding box center [800, 226] width 53 height 9
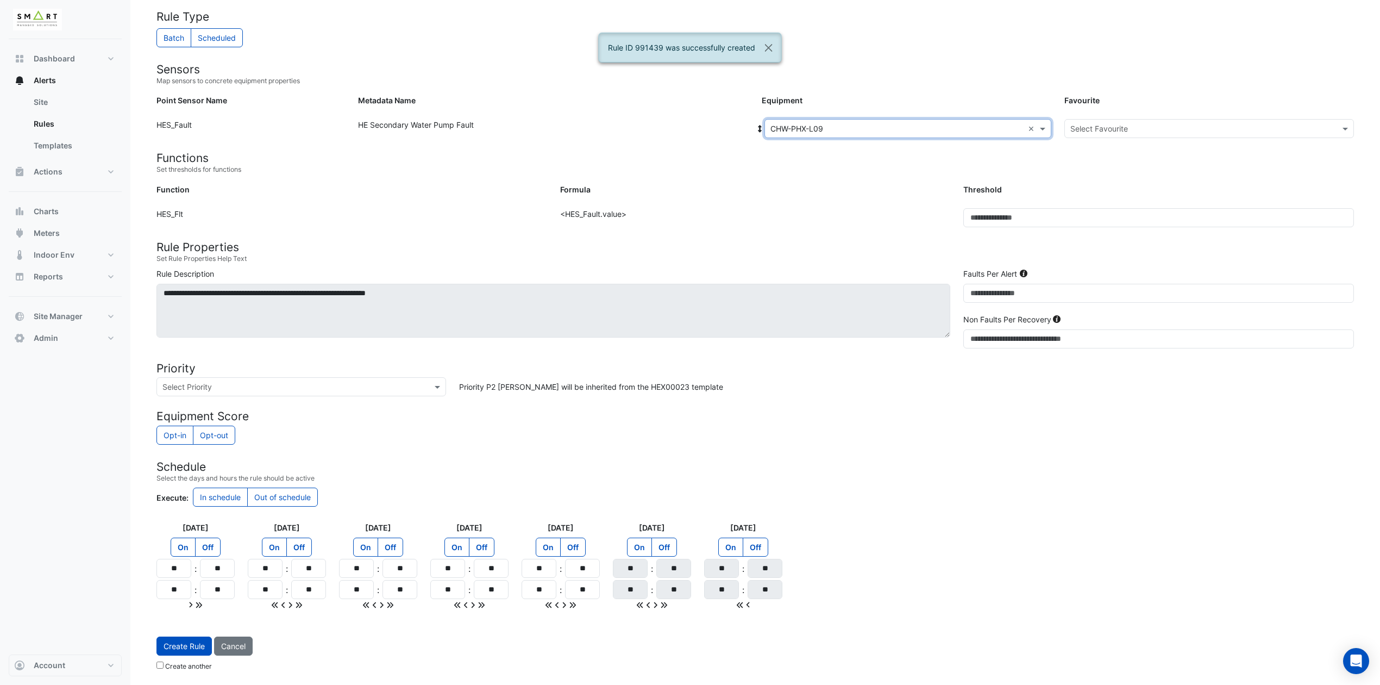
click at [1158, 123] on input "text" at bounding box center [1198, 128] width 256 height 11
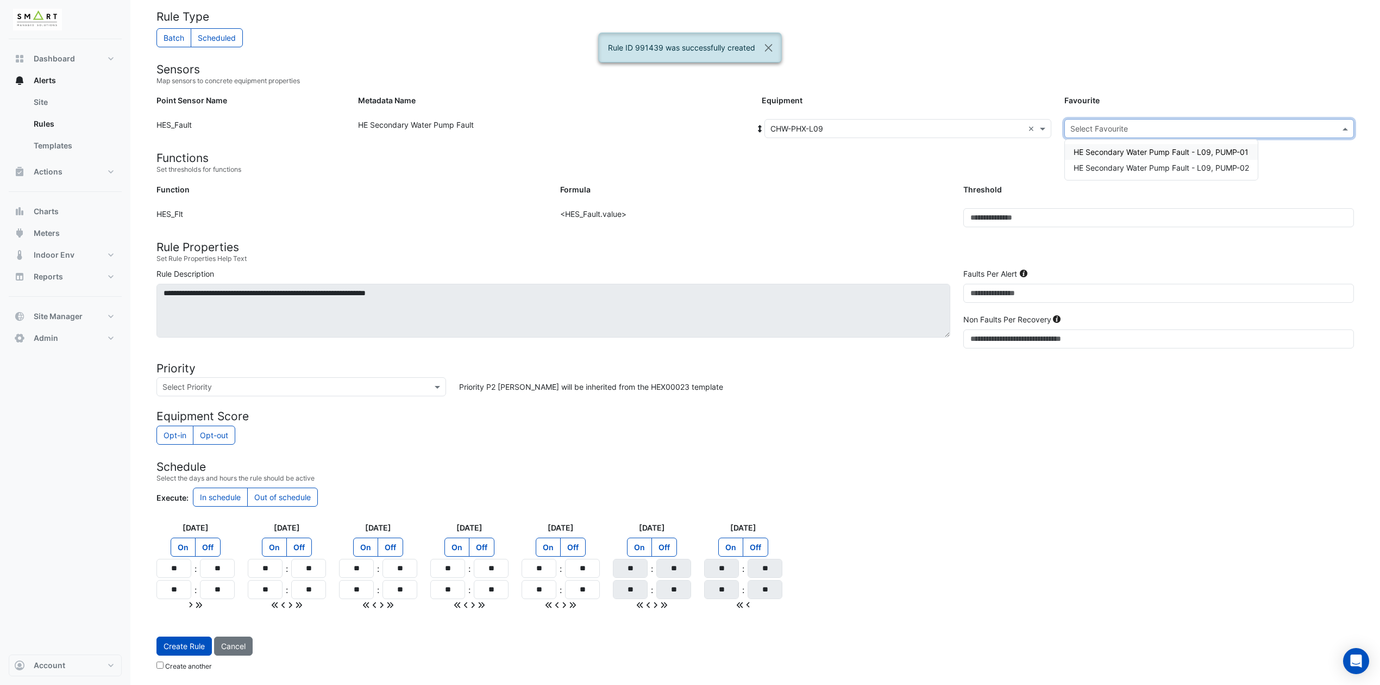
click at [1157, 148] on span "HE Secondary Water Pump Fault - L09, PUMP-01" at bounding box center [1161, 151] width 175 height 9
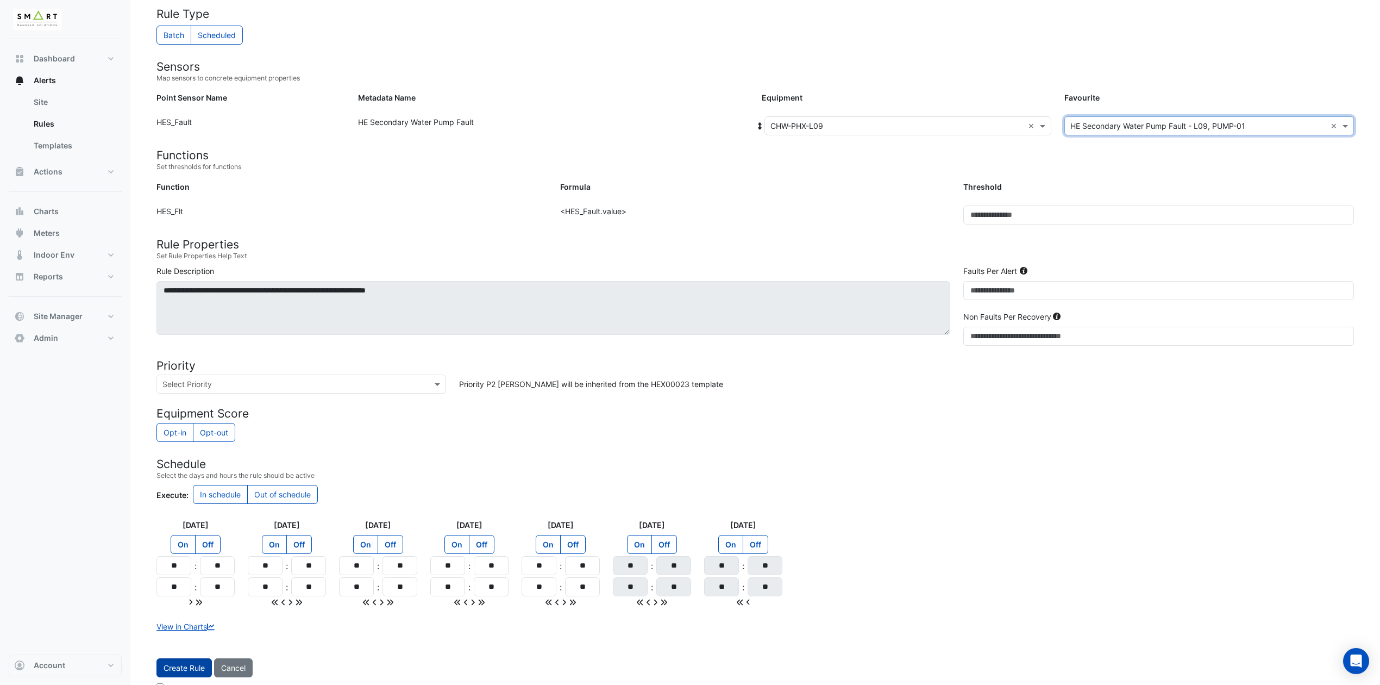
click at [188, 570] on button "Create Rule" at bounding box center [183, 667] width 55 height 19
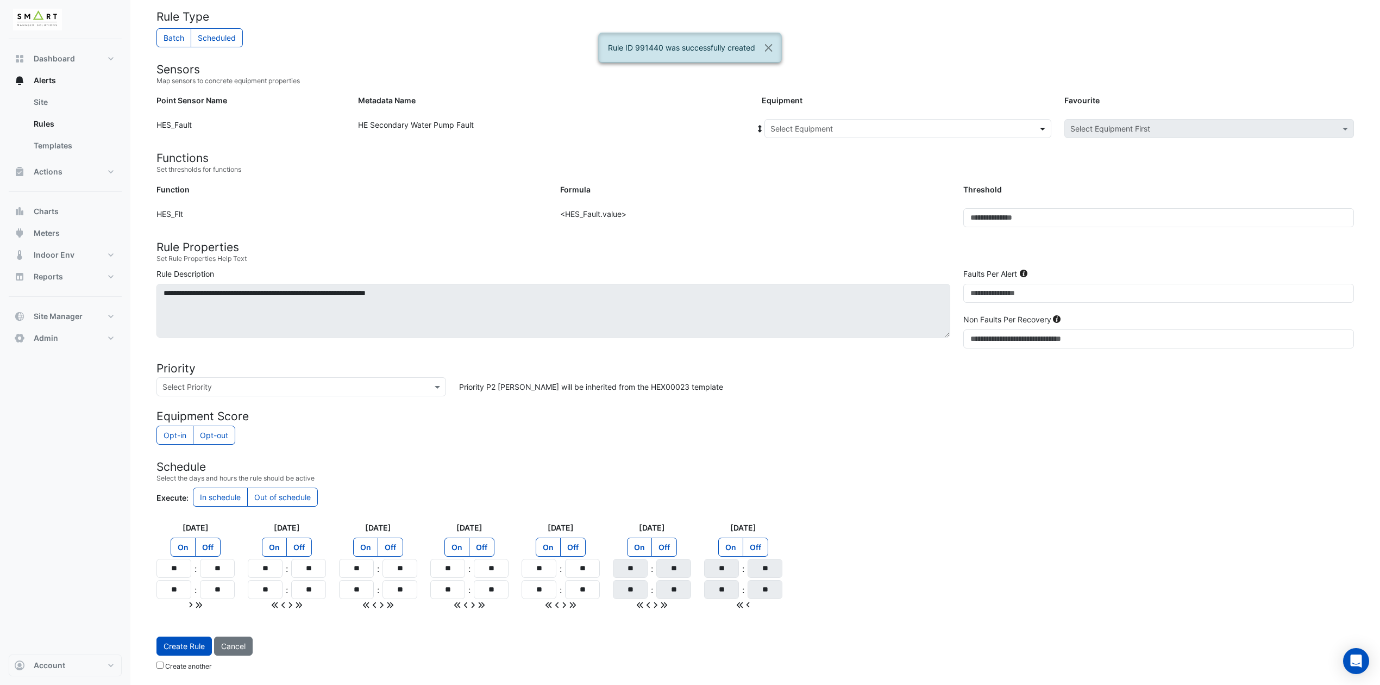
click at [1041, 129] on span at bounding box center [1044, 128] width 14 height 11
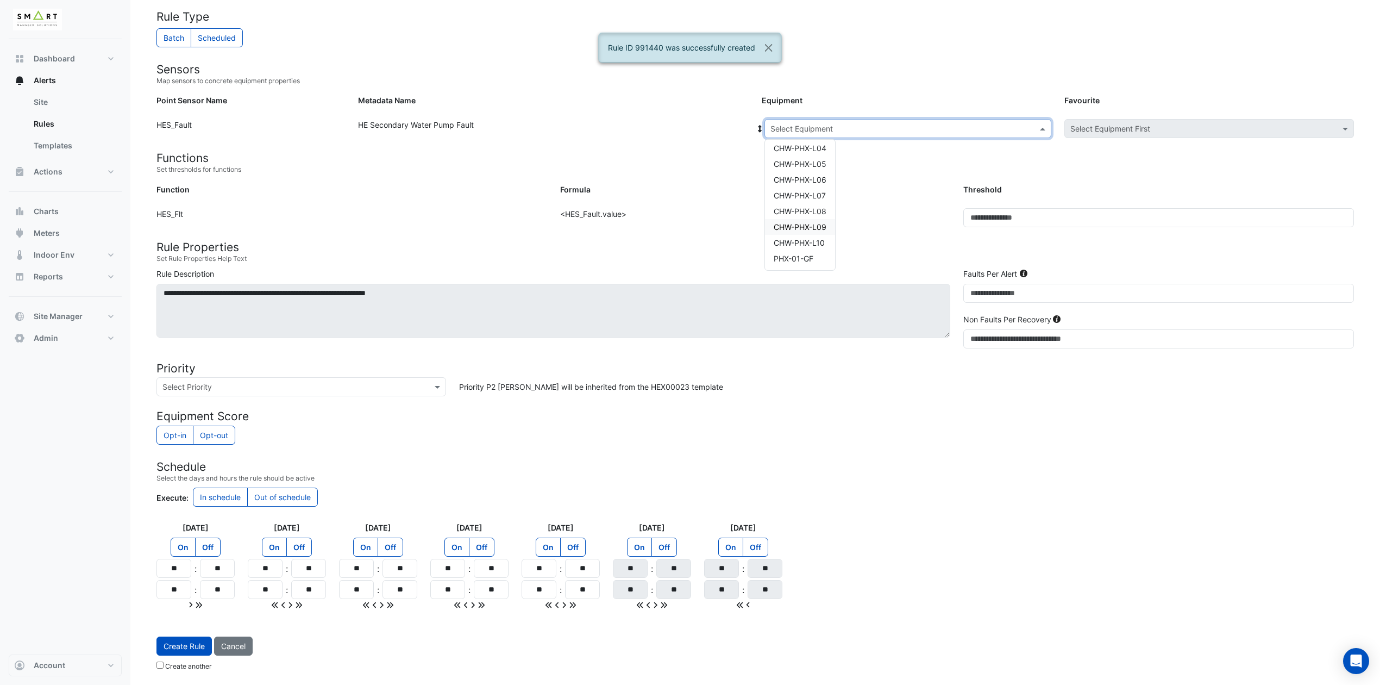
drag, startPoint x: 816, startPoint y: 225, endPoint x: 820, endPoint y: 220, distance: 6.2
click at [815, 225] on span "CHW-PHX-L09" at bounding box center [800, 226] width 53 height 9
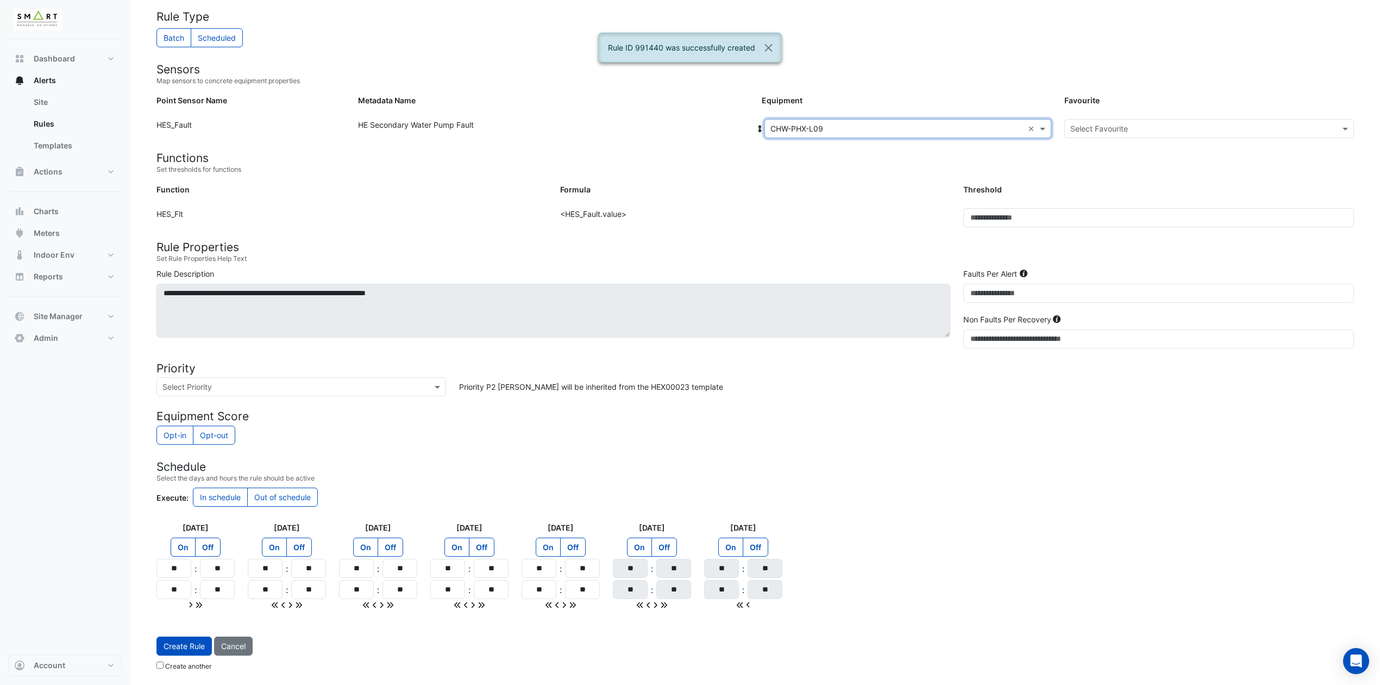
click at [1158, 119] on div "Select Favourite" at bounding box center [1209, 128] width 290 height 19
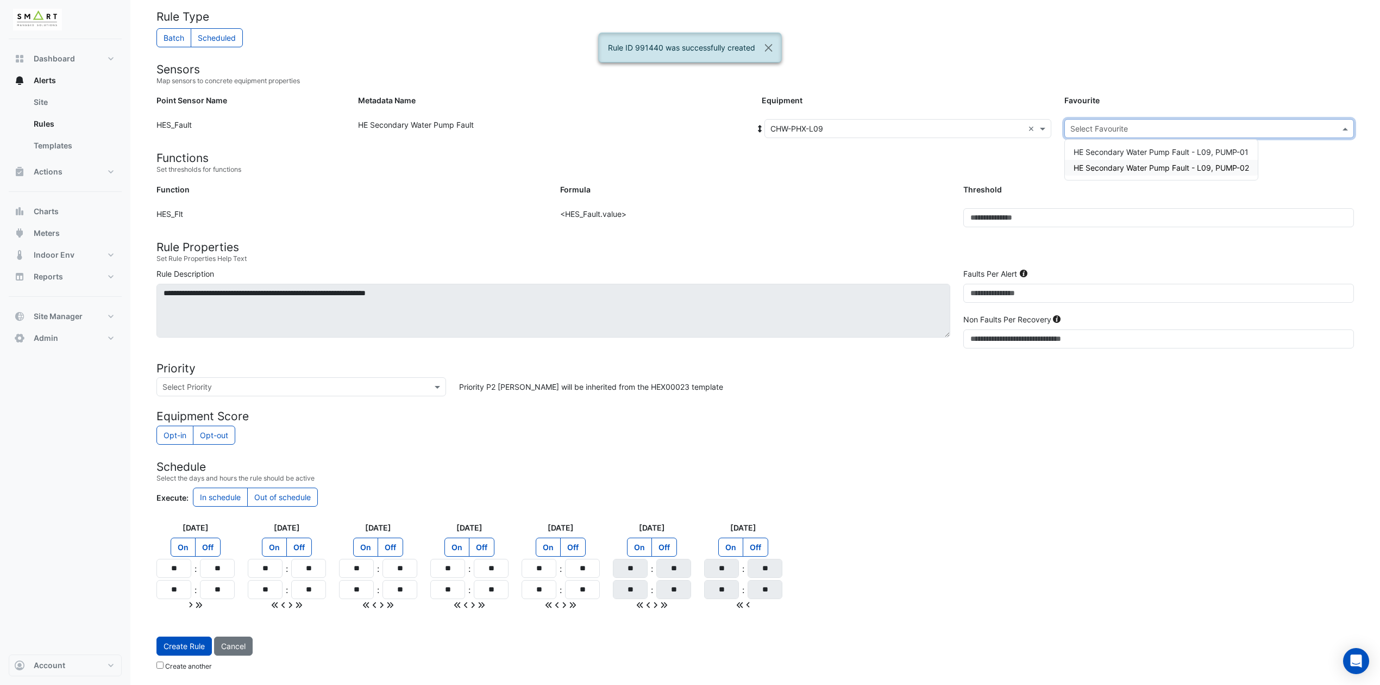
click at [1158, 167] on span "HE Secondary Water Pump Fault - L09, PUMP-02" at bounding box center [1161, 167] width 175 height 9
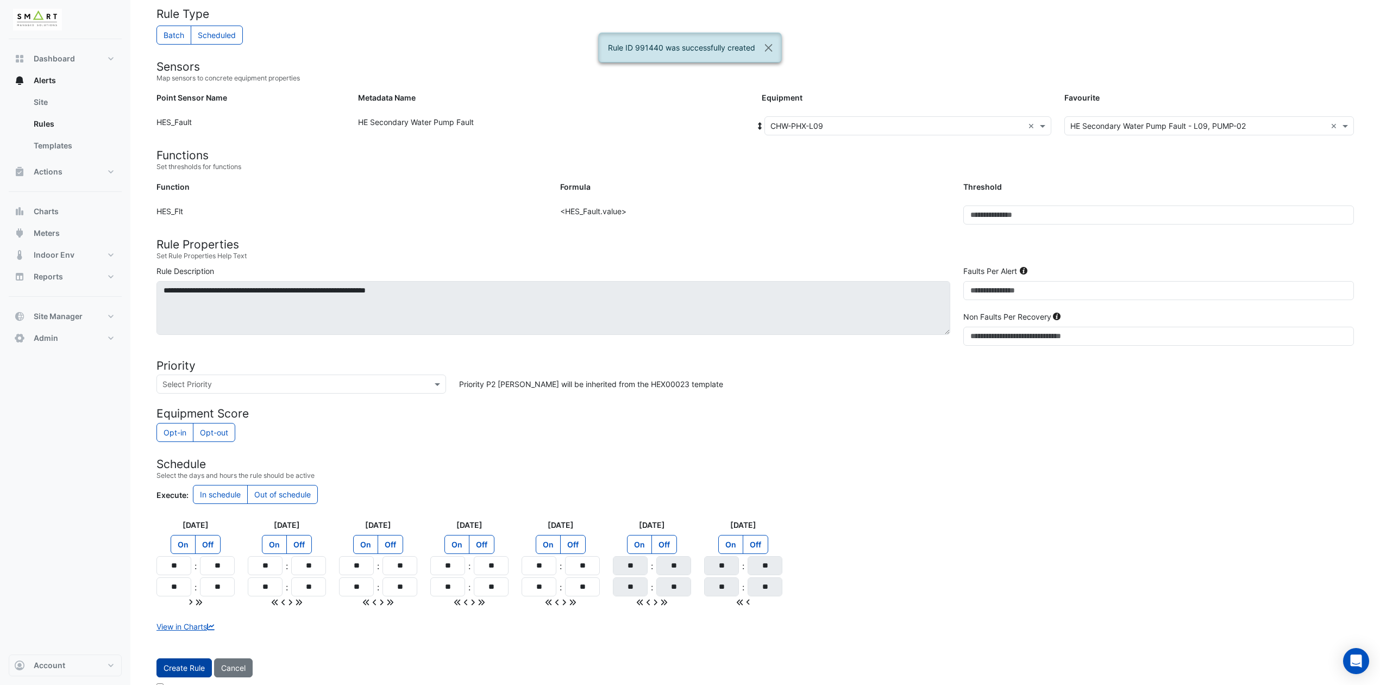
click at [183, 570] on button "Create Rule" at bounding box center [183, 667] width 55 height 19
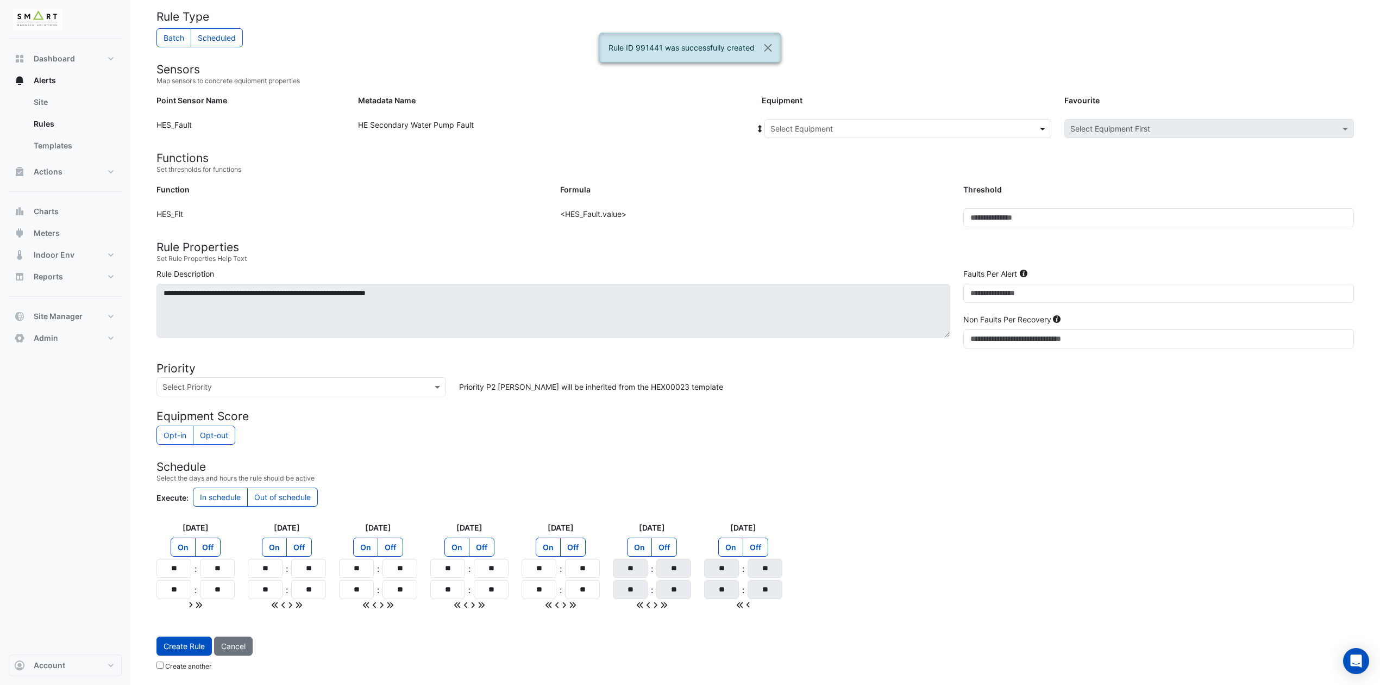
click at [1044, 123] on span at bounding box center [1044, 128] width 14 height 11
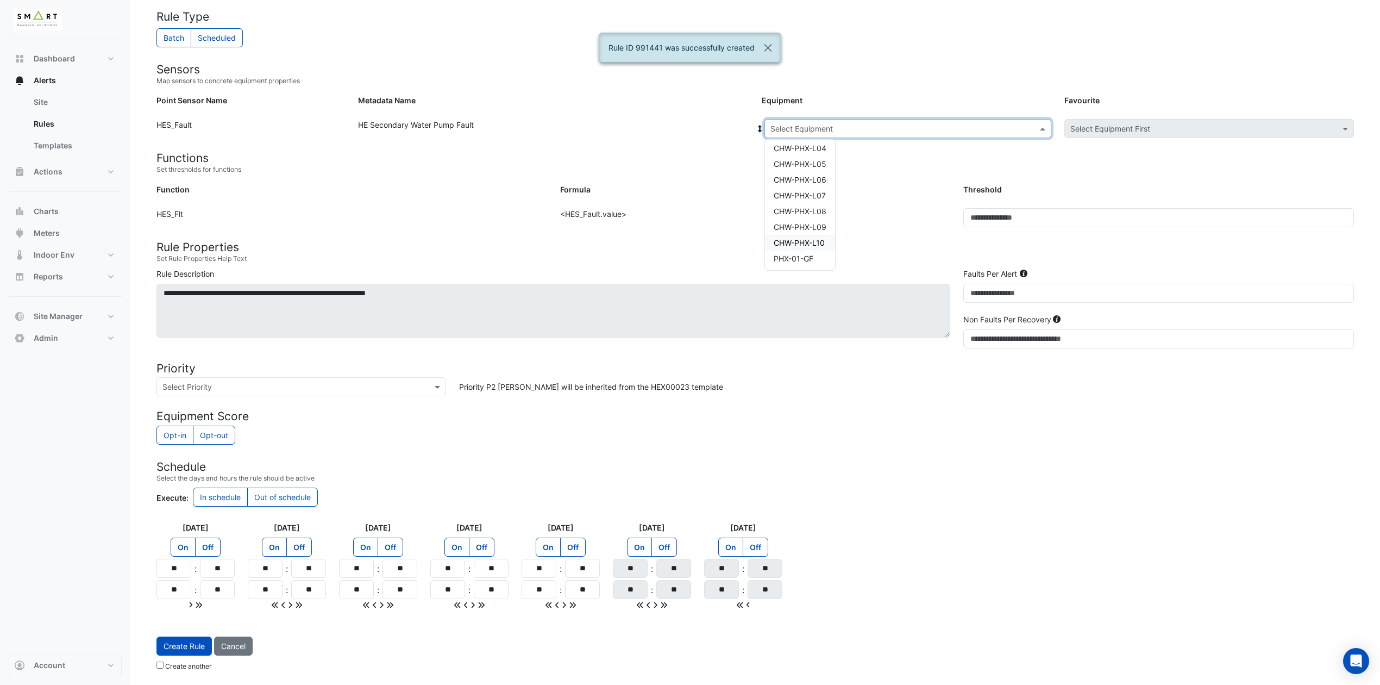
click at [804, 235] on div "CHW-PHX-L10" at bounding box center [800, 243] width 70 height 16
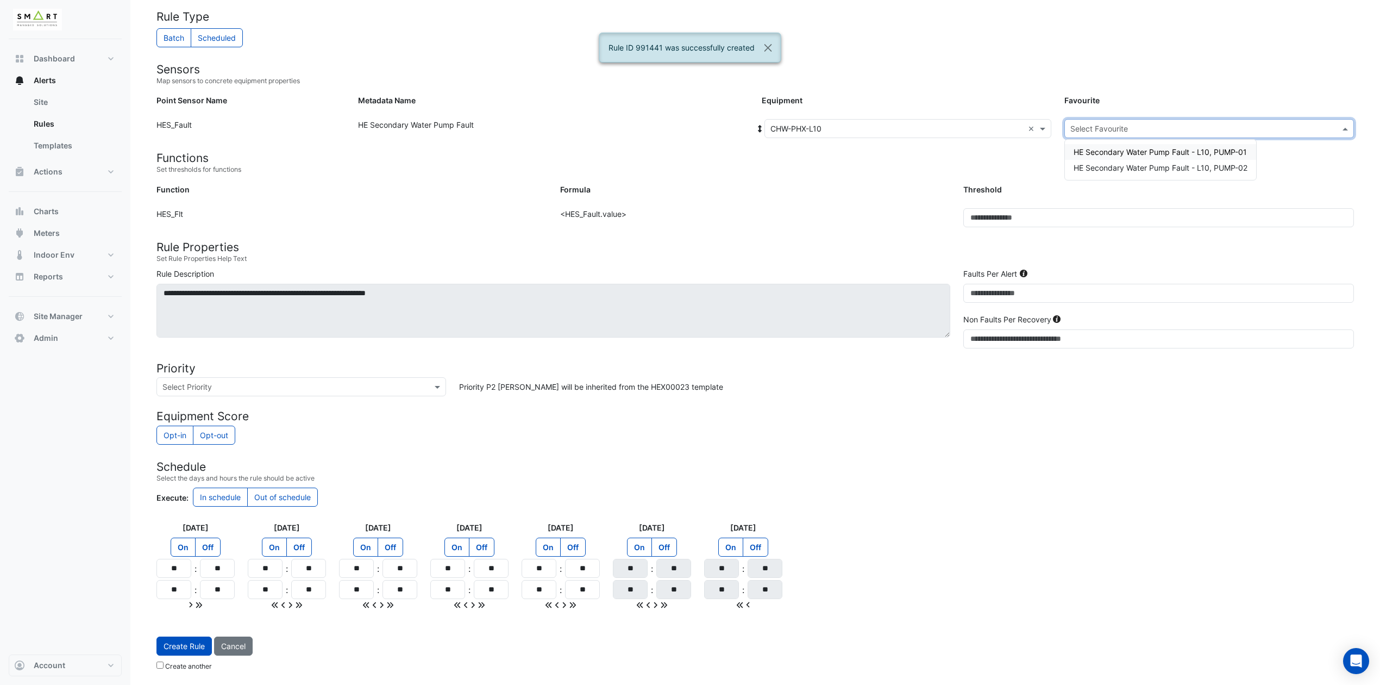
click at [1150, 120] on div "Select Favourite" at bounding box center [1209, 128] width 290 height 19
click at [1120, 150] on span "HE Secondary Water Pump Fault - L10, PUMP-01" at bounding box center [1160, 151] width 173 height 9
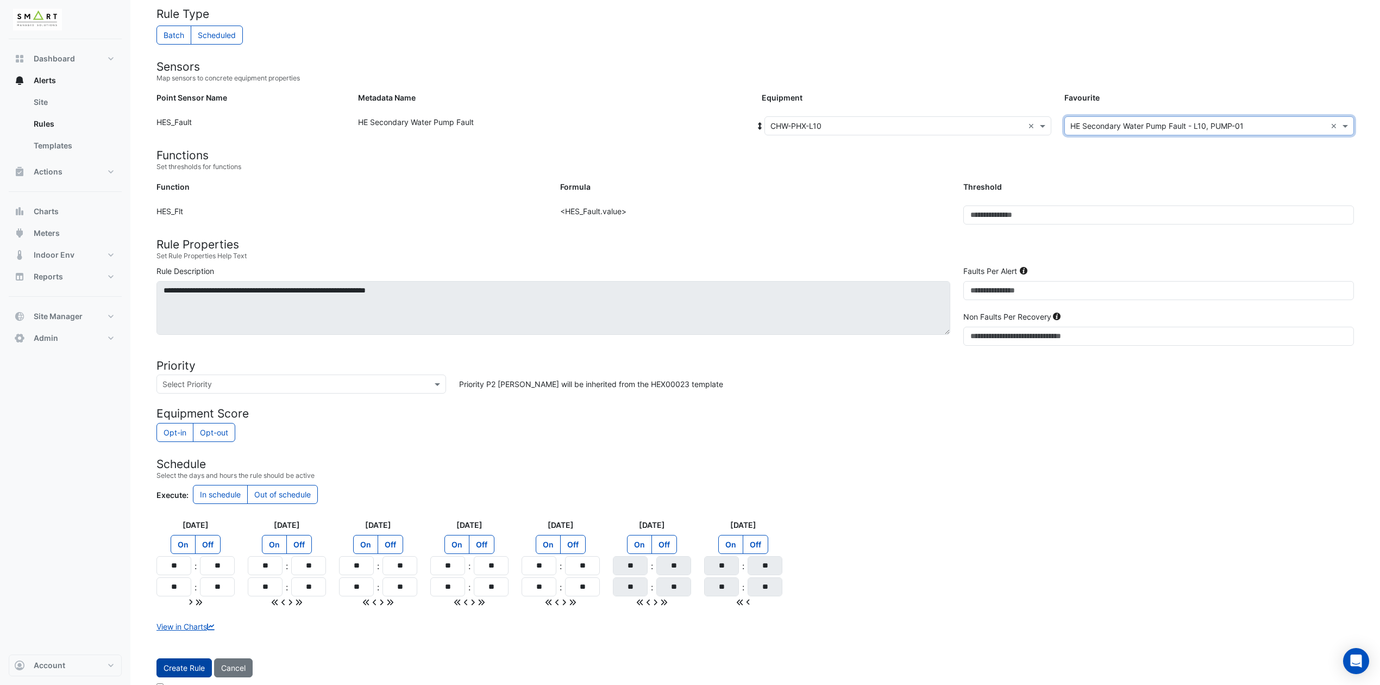
click at [178, 570] on button "Create Rule" at bounding box center [183, 667] width 55 height 19
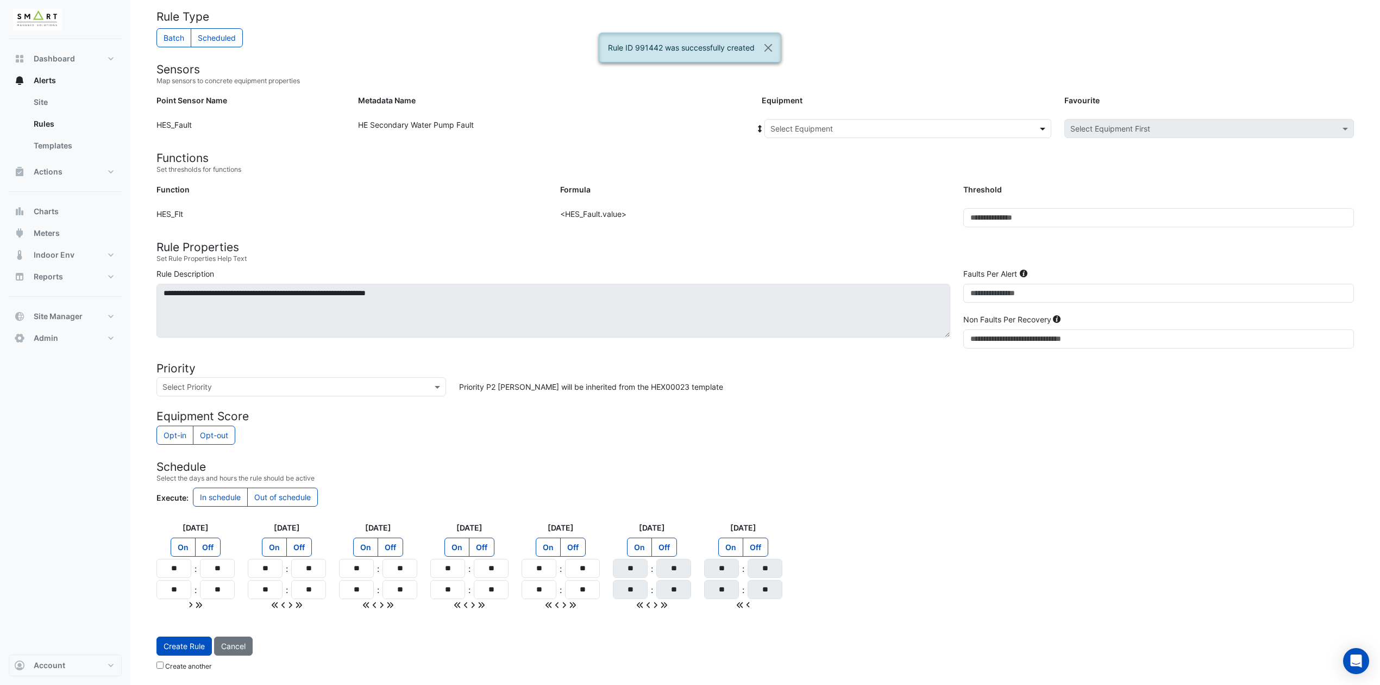
click at [1041, 125] on span at bounding box center [1044, 128] width 14 height 11
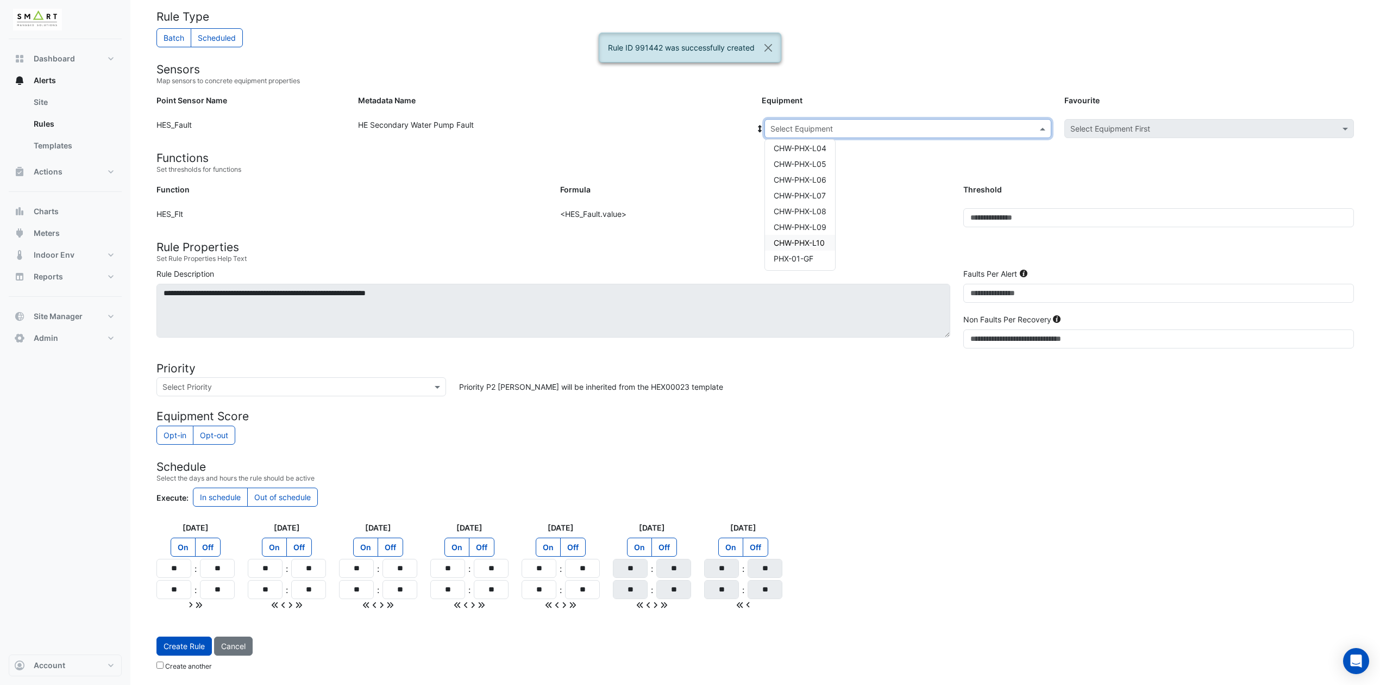
click at [815, 238] on span "CHW-PHX-L10" at bounding box center [799, 242] width 51 height 9
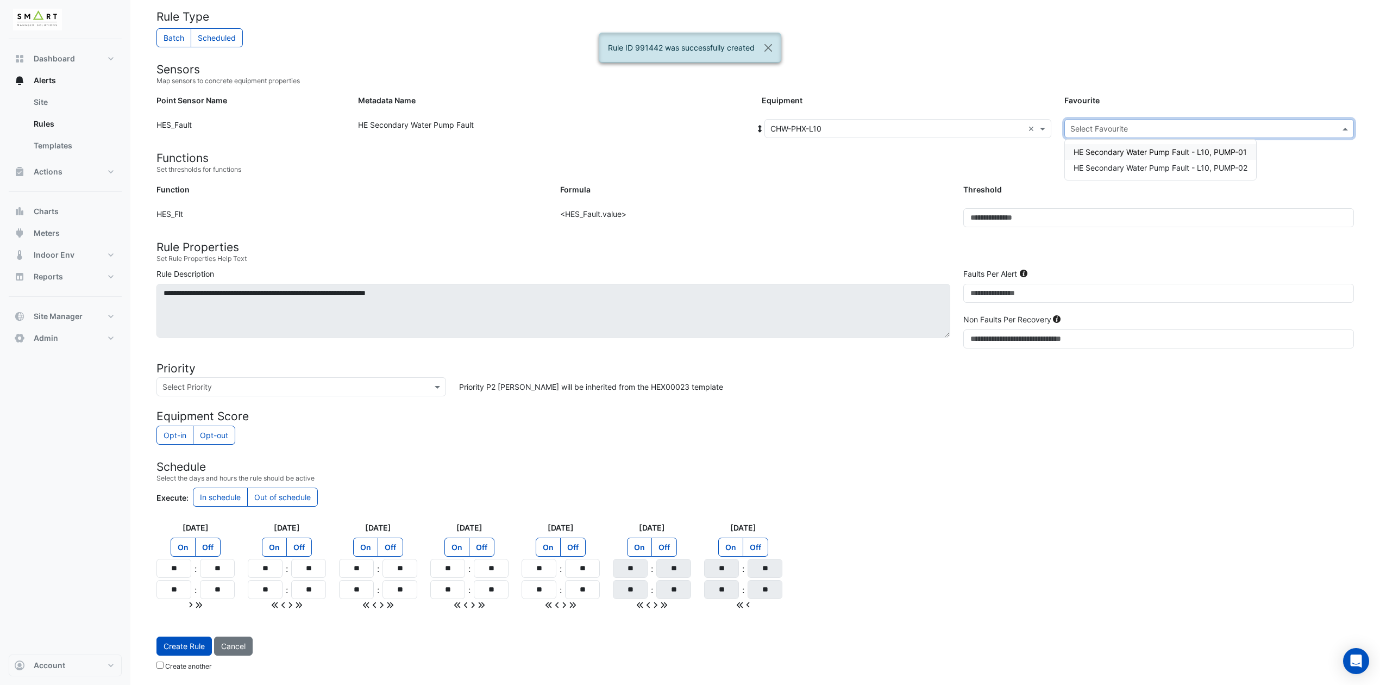
click at [1158, 123] on input "text" at bounding box center [1198, 128] width 256 height 11
click at [1126, 163] on span "HE Secondary Water Pump Fault - L10, PUMP-02" at bounding box center [1161, 167] width 174 height 9
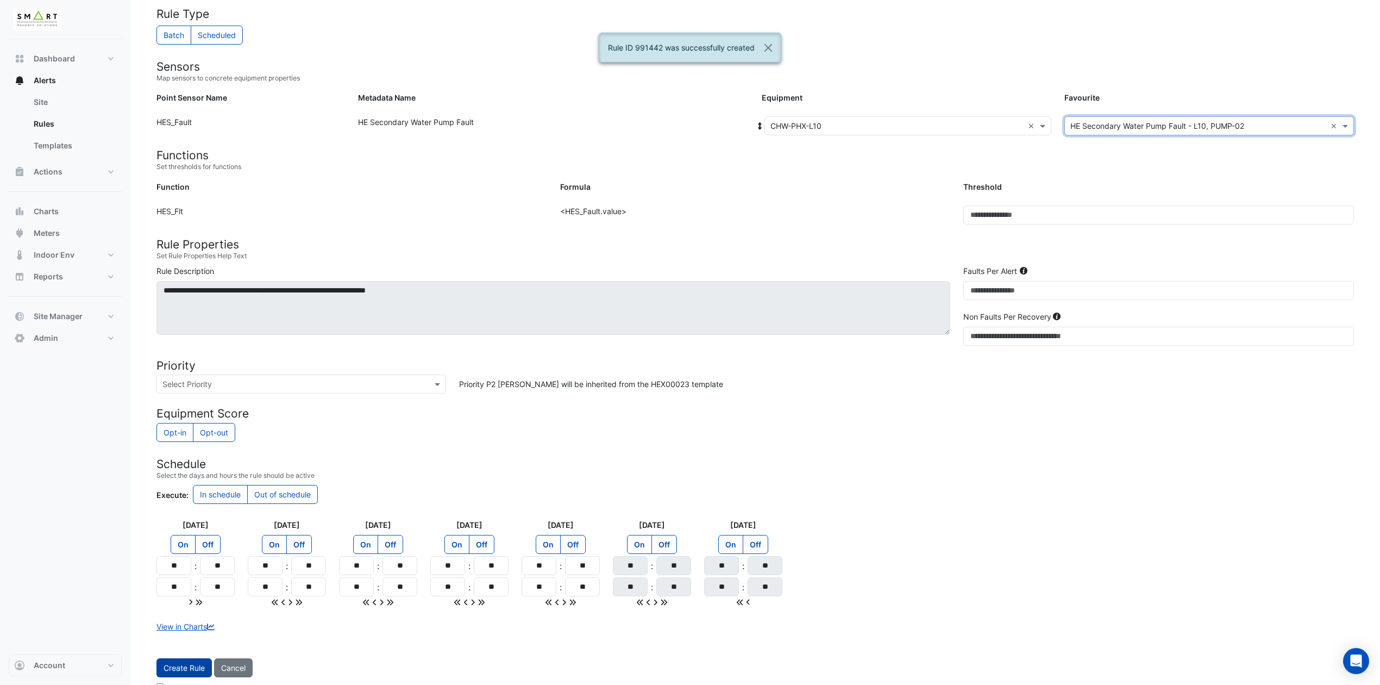
click at [177, 570] on button "Create Rule" at bounding box center [183, 667] width 55 height 19
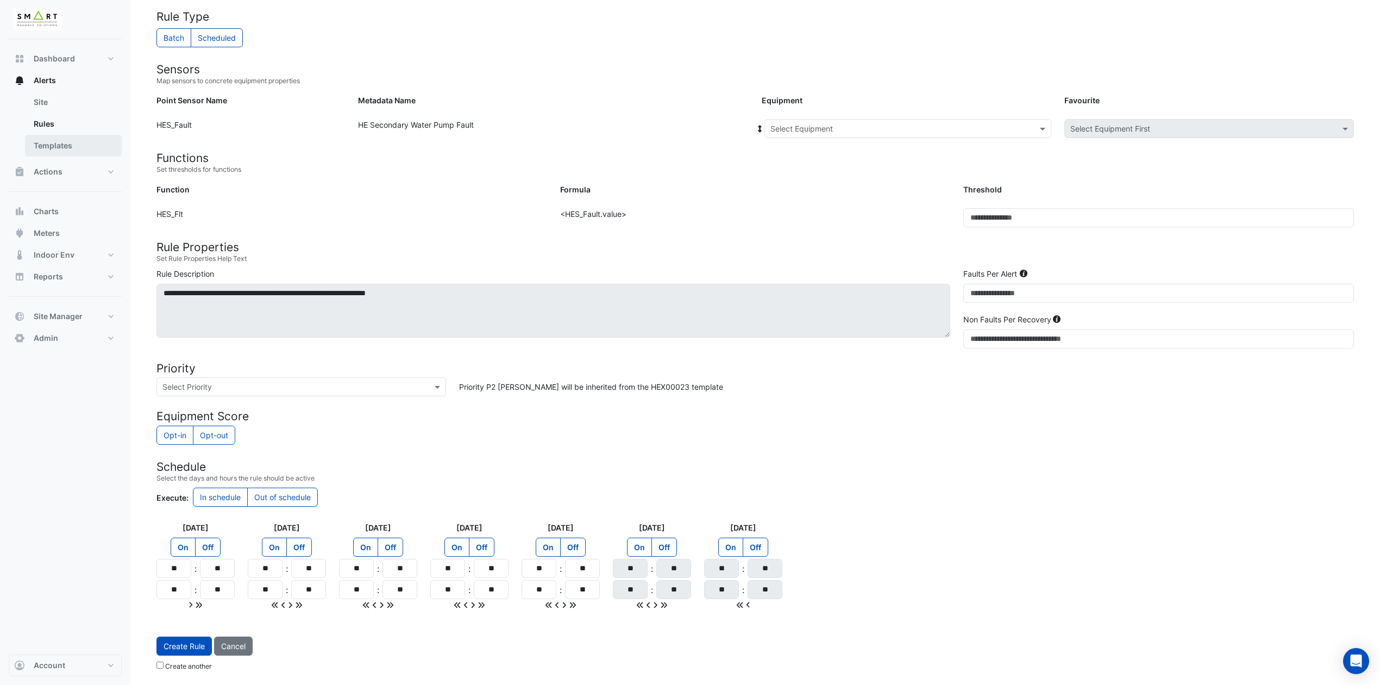
click at [57, 140] on link "Templates" at bounding box center [73, 146] width 97 height 22
select select
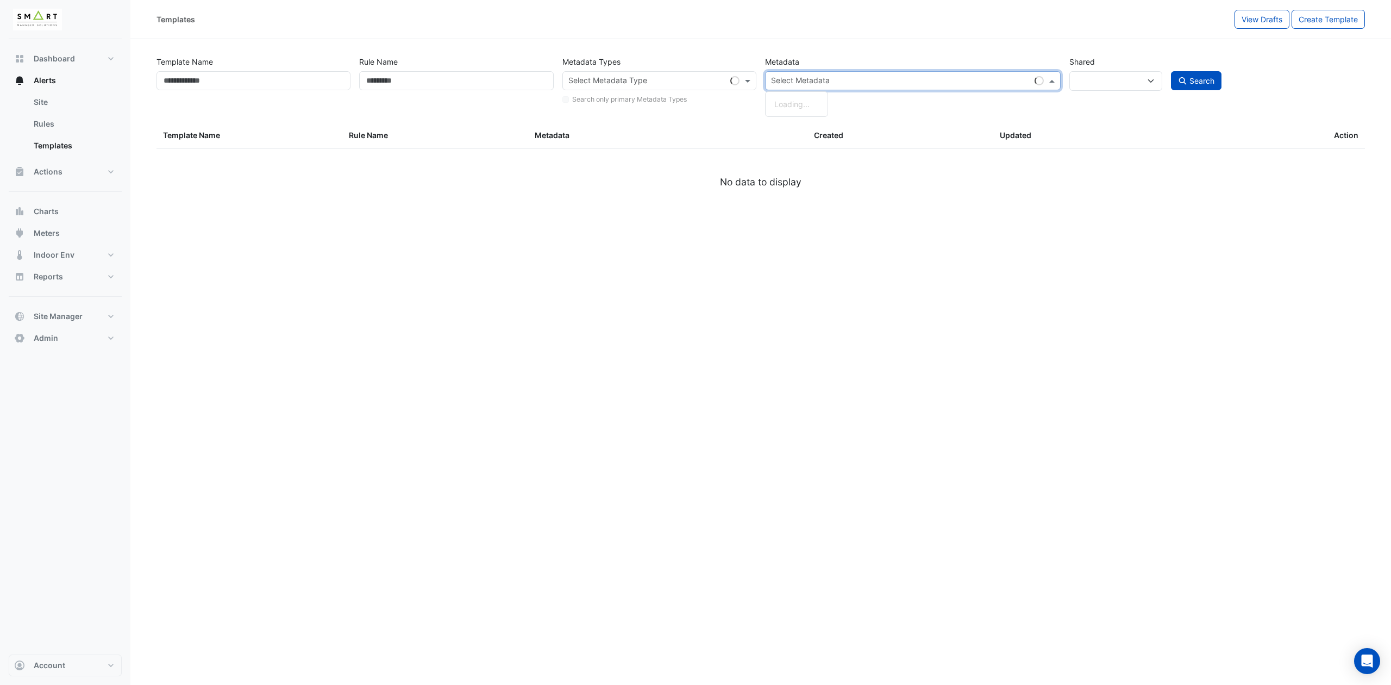
click at [824, 83] on input "text" at bounding box center [900, 81] width 259 height 11
paste input "**********"
type input "**********"
select select
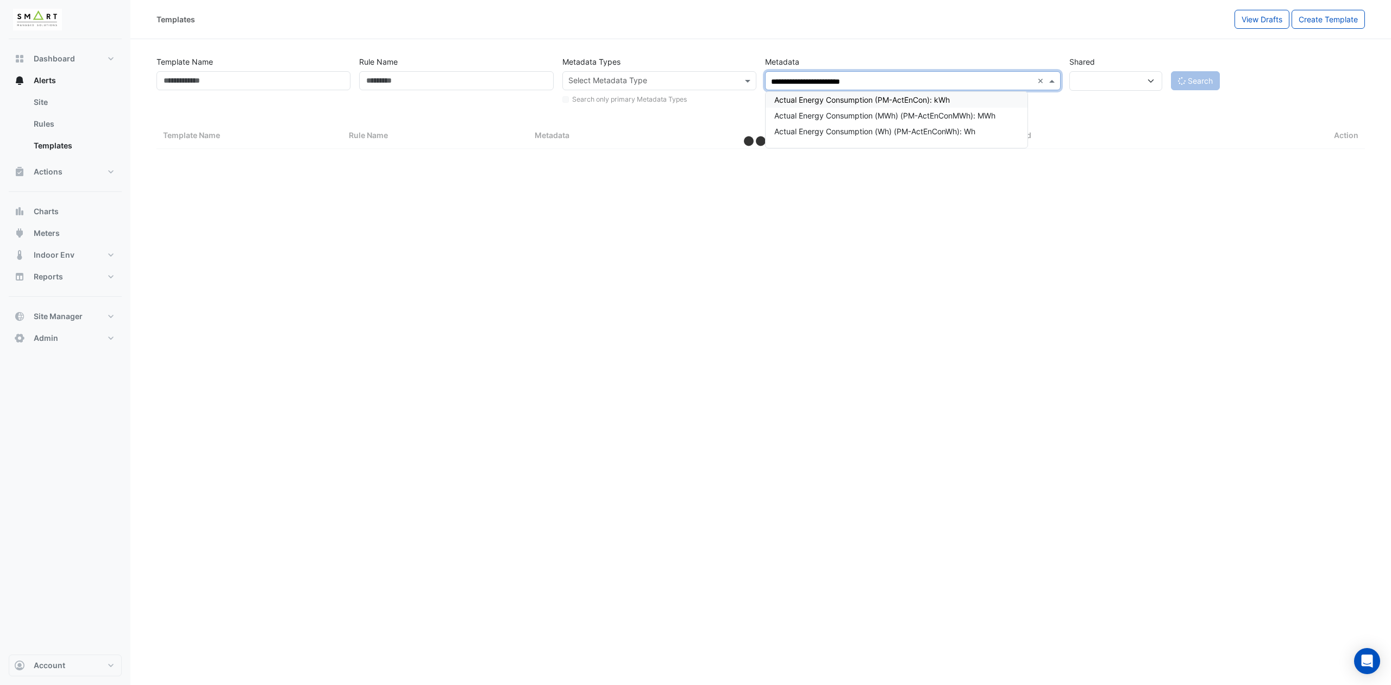
click at [820, 98] on div "Actual Energy Consumption (PM-ActEnCon): kWh" at bounding box center [896, 99] width 244 height 11
select select "***"
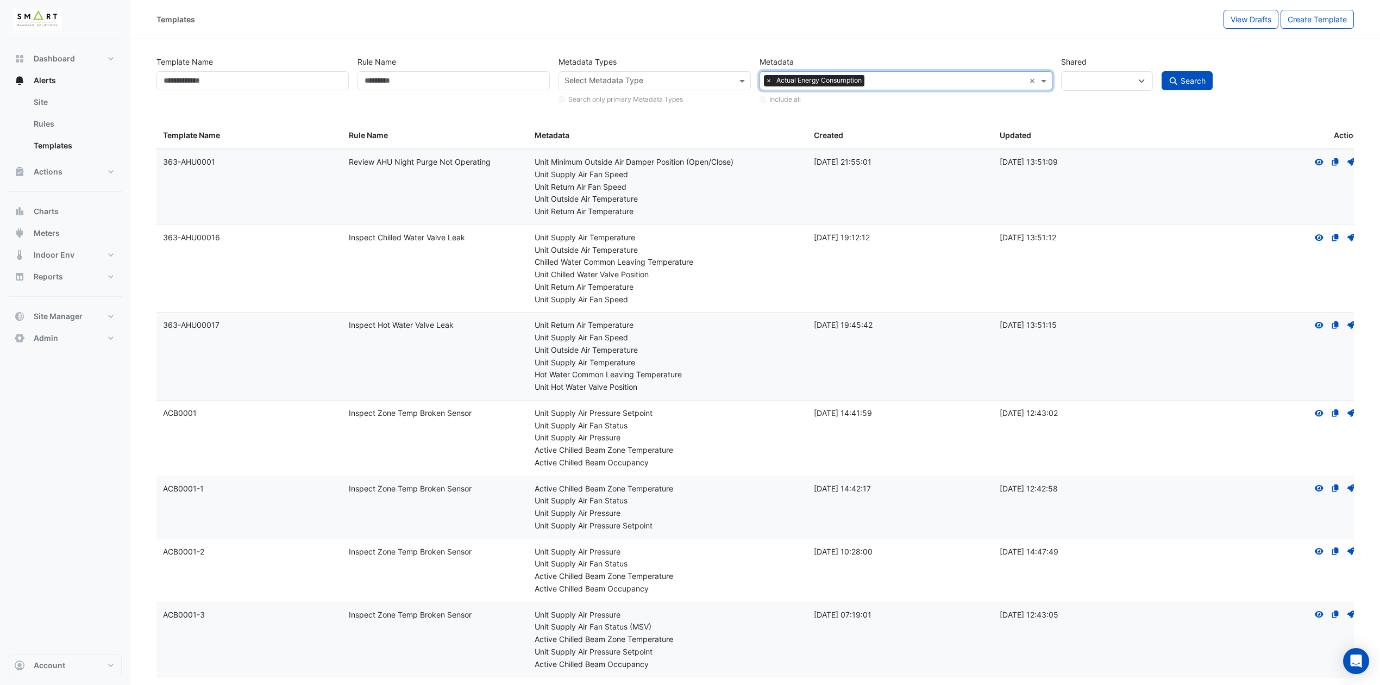
click at [1158, 86] on button "Search" at bounding box center [1187, 80] width 51 height 19
select select
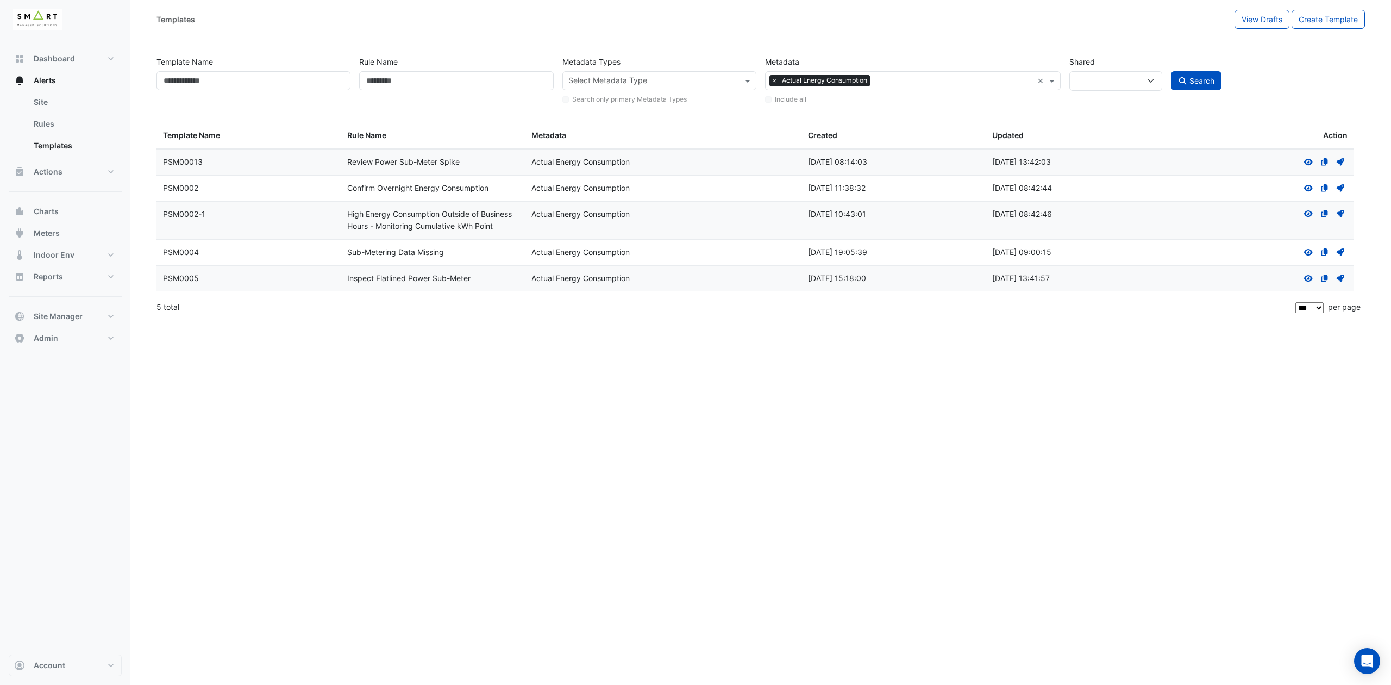
click at [448, 253] on div "Rule Name: Sub-Metering Data Missing" at bounding box center [432, 252] width 171 height 12
click at [1158, 163] on icon at bounding box center [1308, 162] width 9 height 7
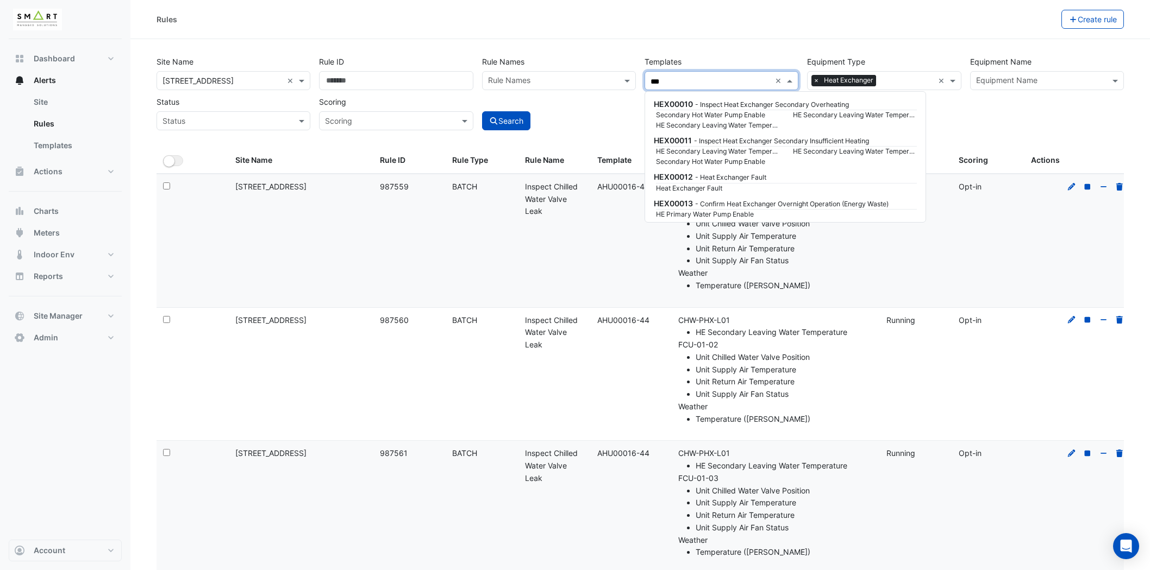
select select "***"
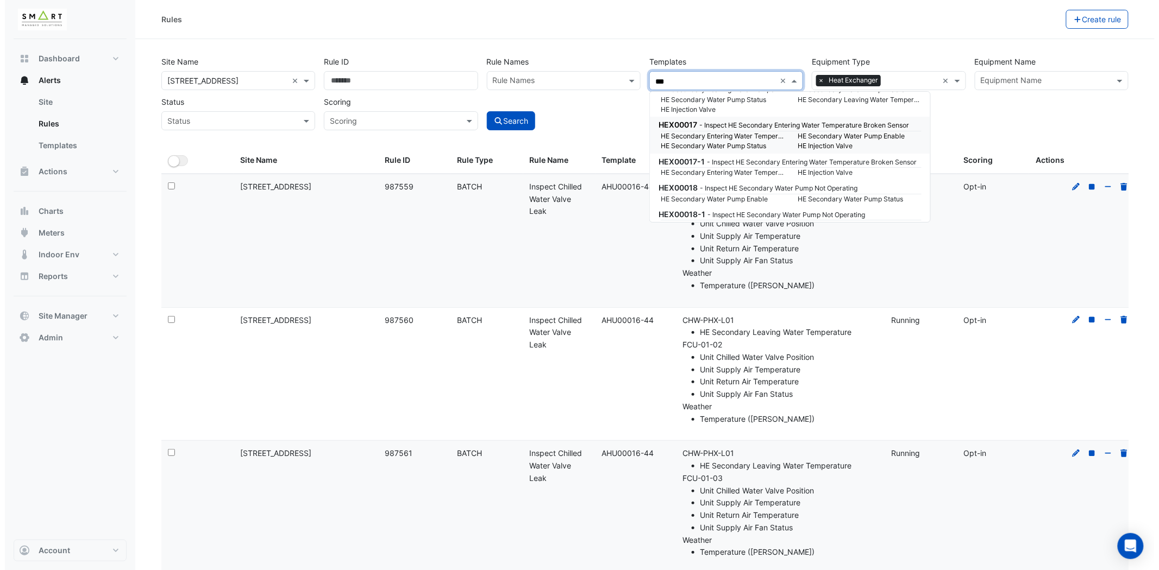
scroll to position [241, 0]
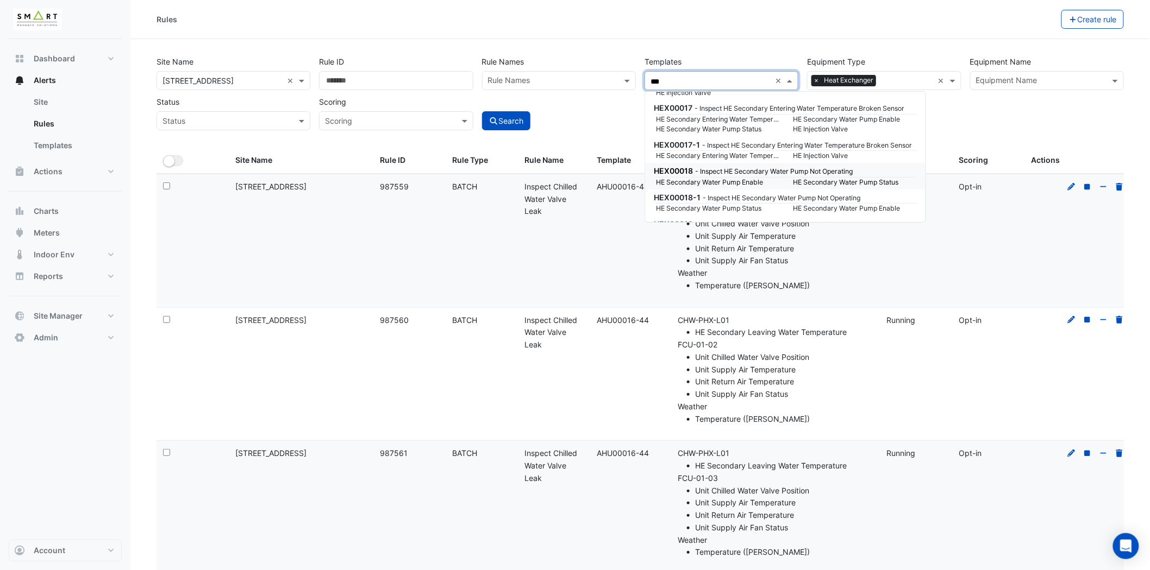
click at [702, 172] on small "- Inspect HE Secondary Water Pump Not Operating" at bounding box center [774, 171] width 158 height 8
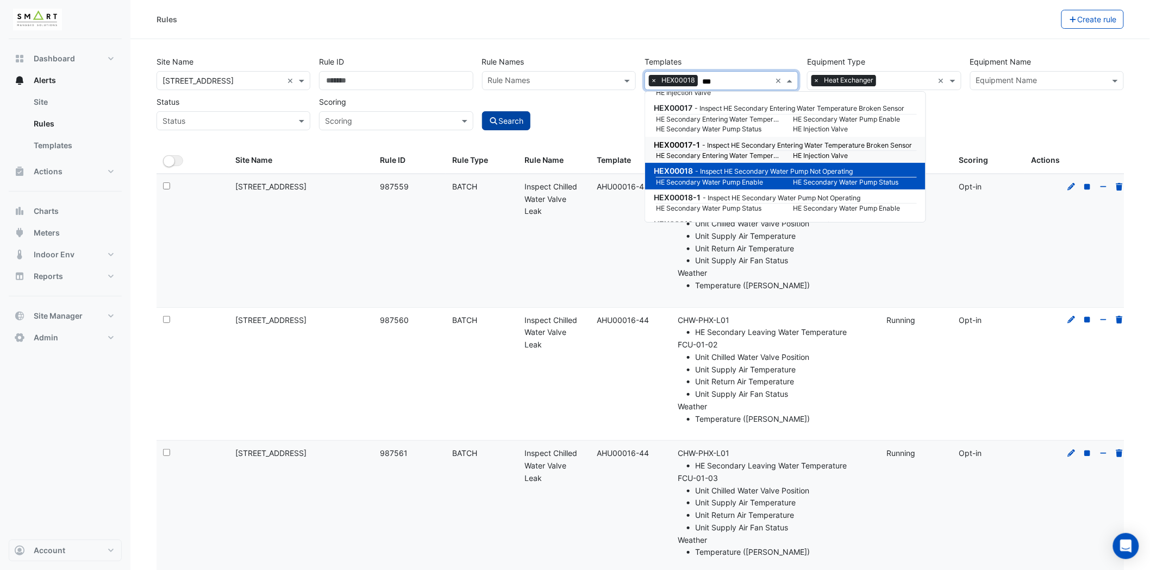
type input "***"
click at [520, 122] on button "Search" at bounding box center [506, 120] width 49 height 19
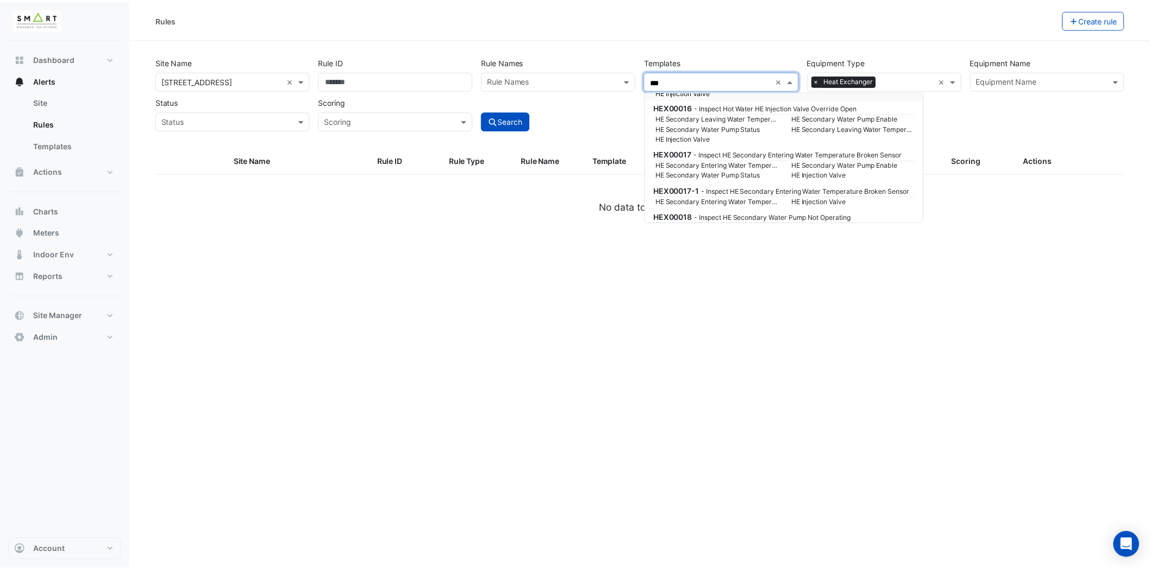
scroll to position [241, 0]
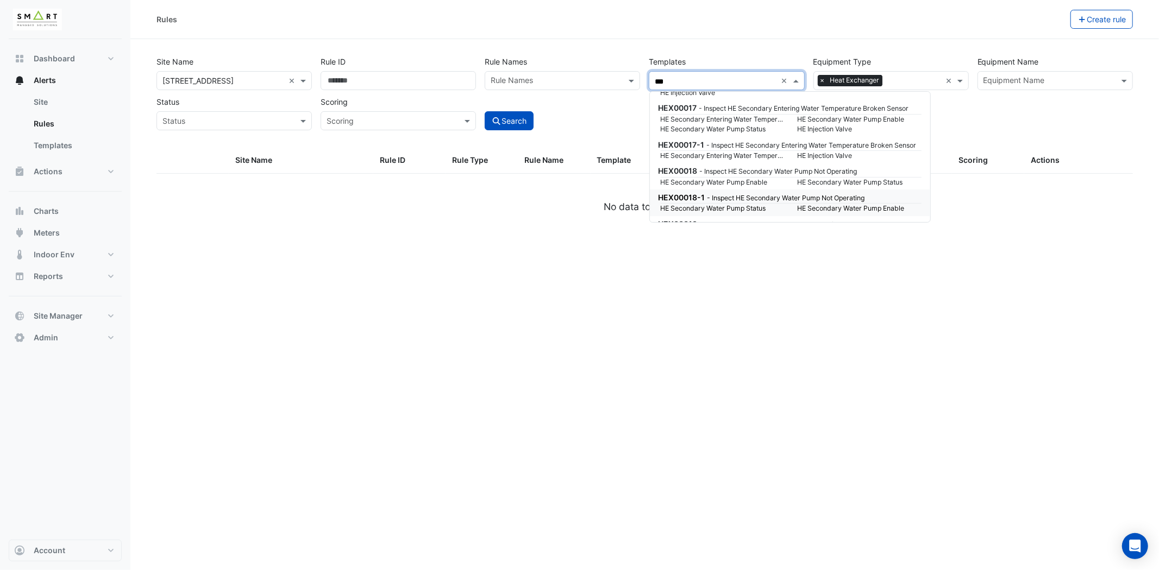
click at [732, 194] on small "- Inspect HE Secondary Water Pump Not Operating" at bounding box center [786, 198] width 158 height 8
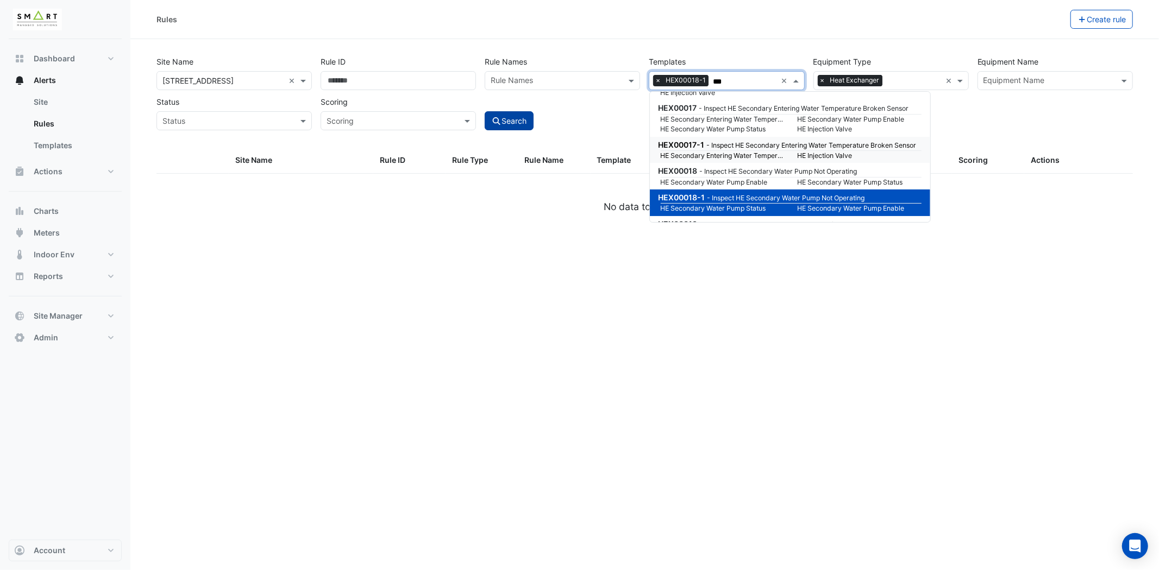
type input "***"
click at [520, 118] on button "Search" at bounding box center [509, 120] width 49 height 19
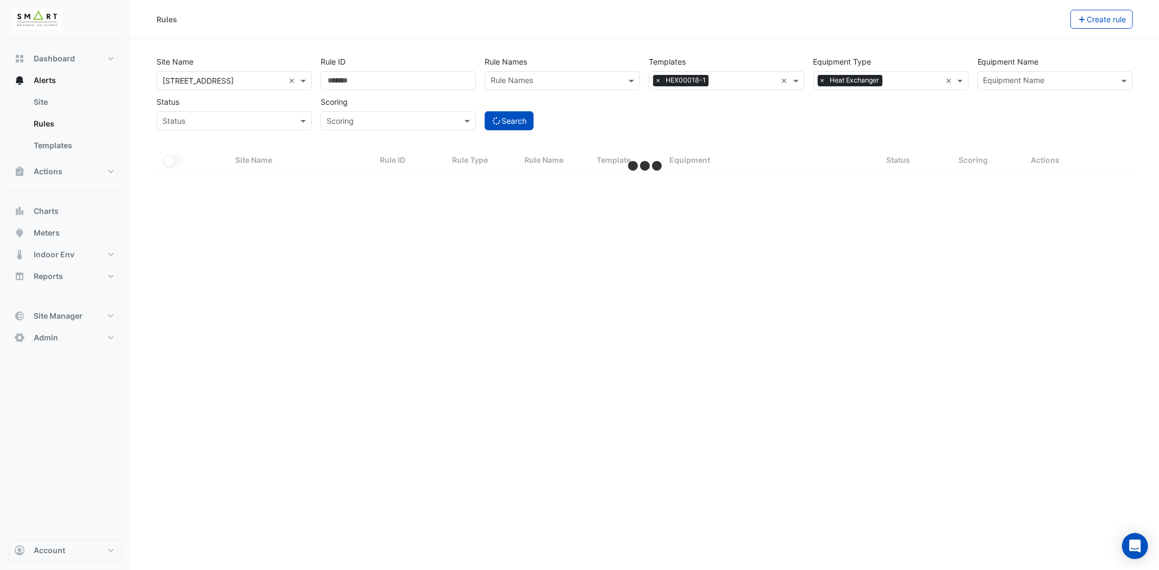
select select "***"
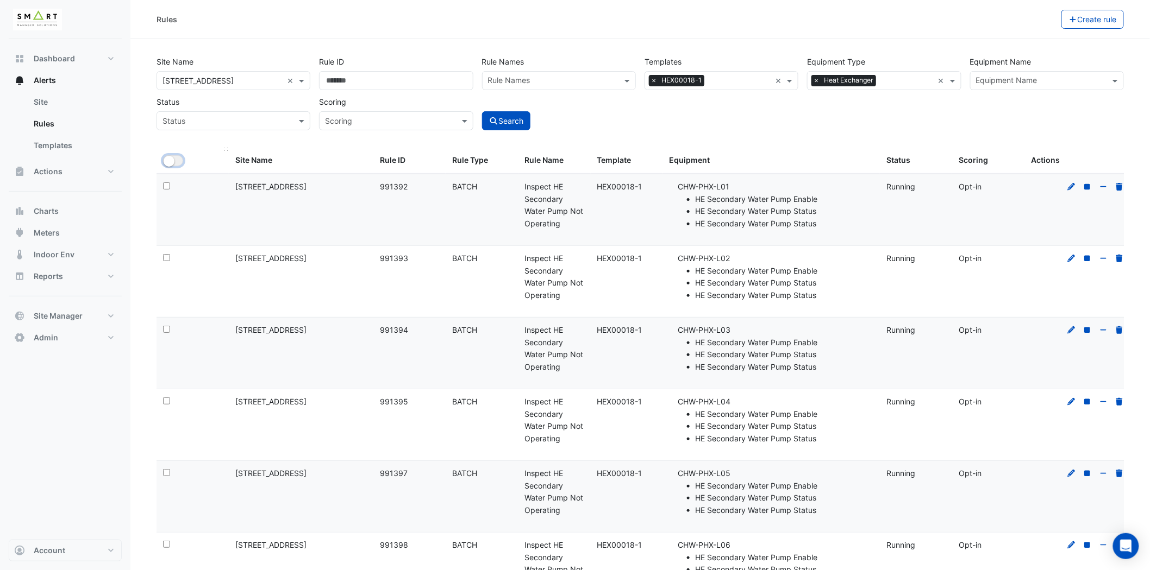
click at [178, 162] on button "All Selected" at bounding box center [173, 160] width 20 height 11
click at [177, 163] on button "All Selected" at bounding box center [186, 160] width 47 height 11
click at [1069, 185] on icon at bounding box center [1071, 187] width 10 height 8
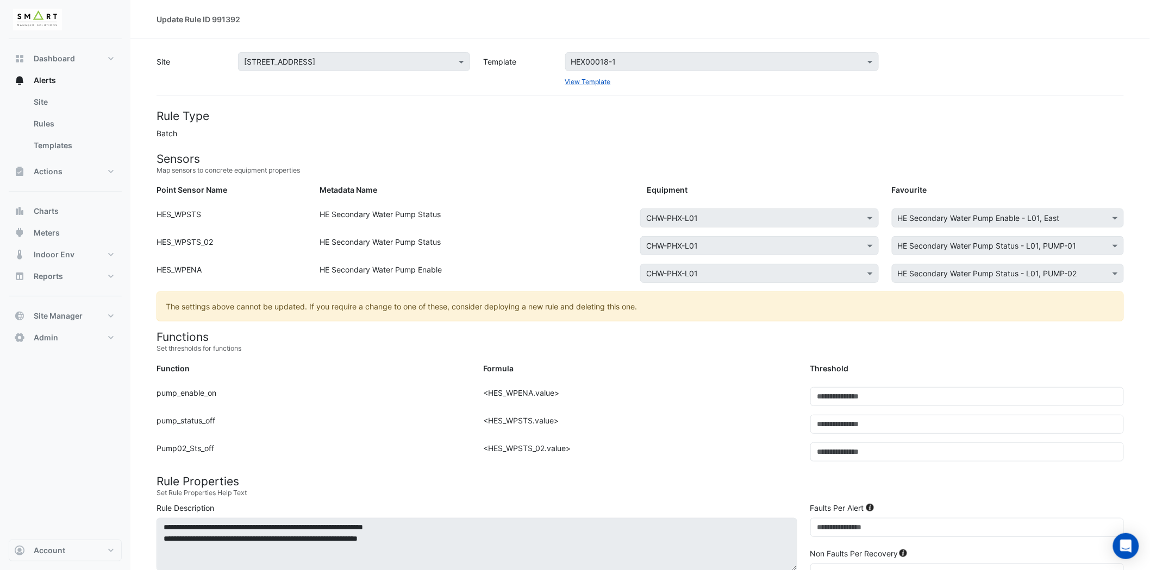
click at [1107, 244] on div at bounding box center [1007, 246] width 231 height 12
